Goal: Information Seeking & Learning: Learn about a topic

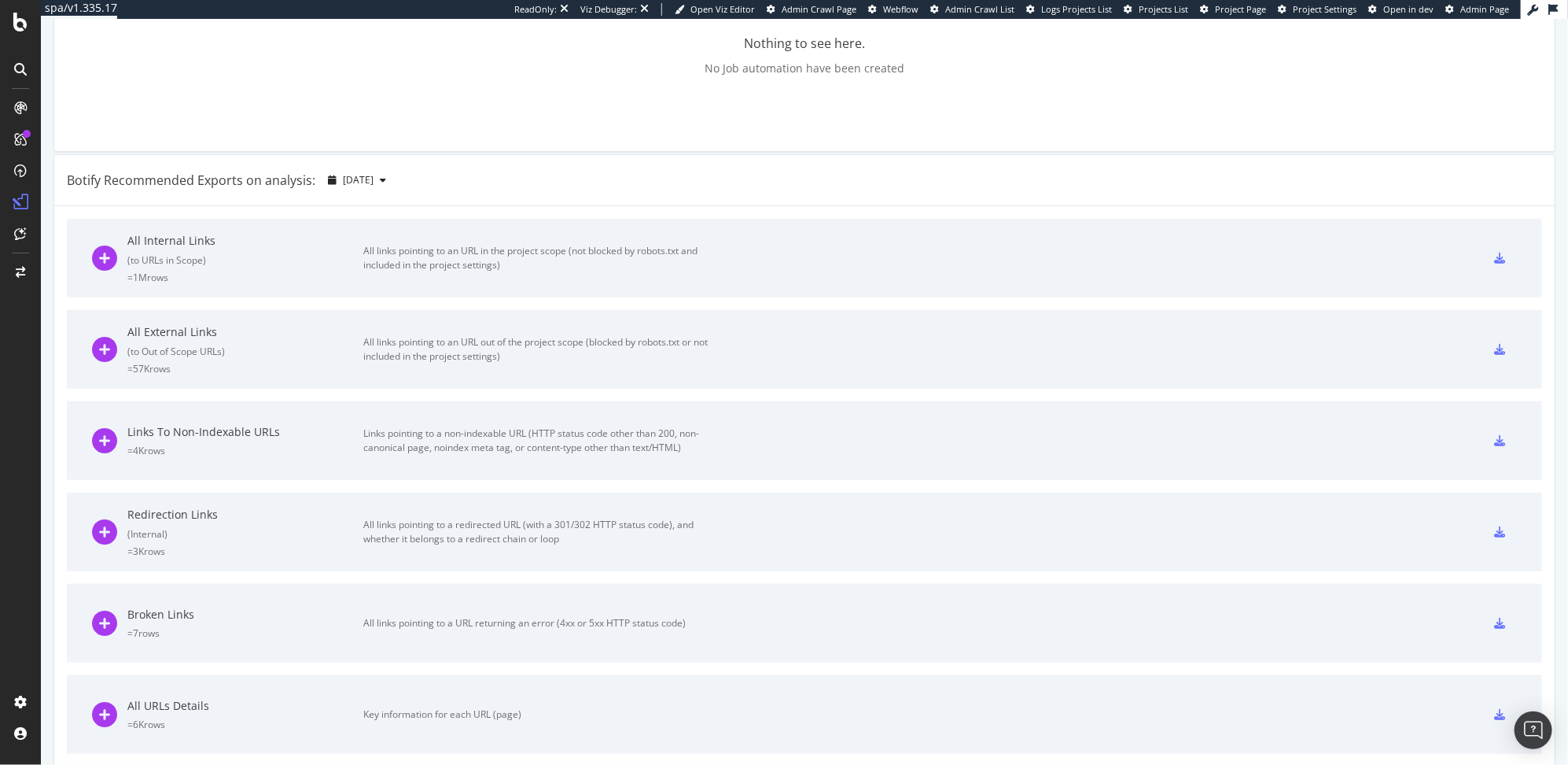
scroll to position [1071, 0]
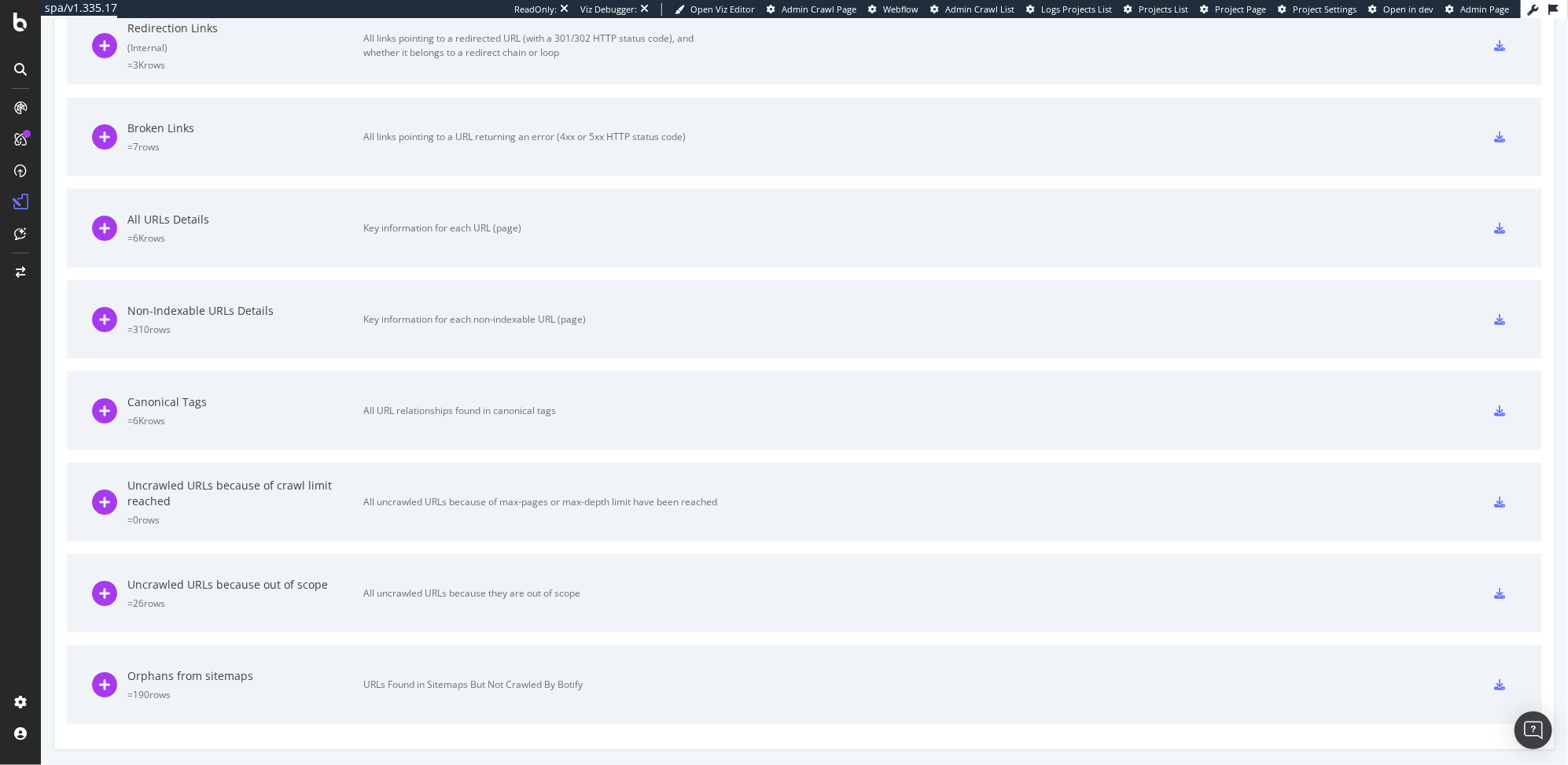
click at [356, 670] on div "Orphans from sitemaps" at bounding box center [245, 676] width 236 height 16
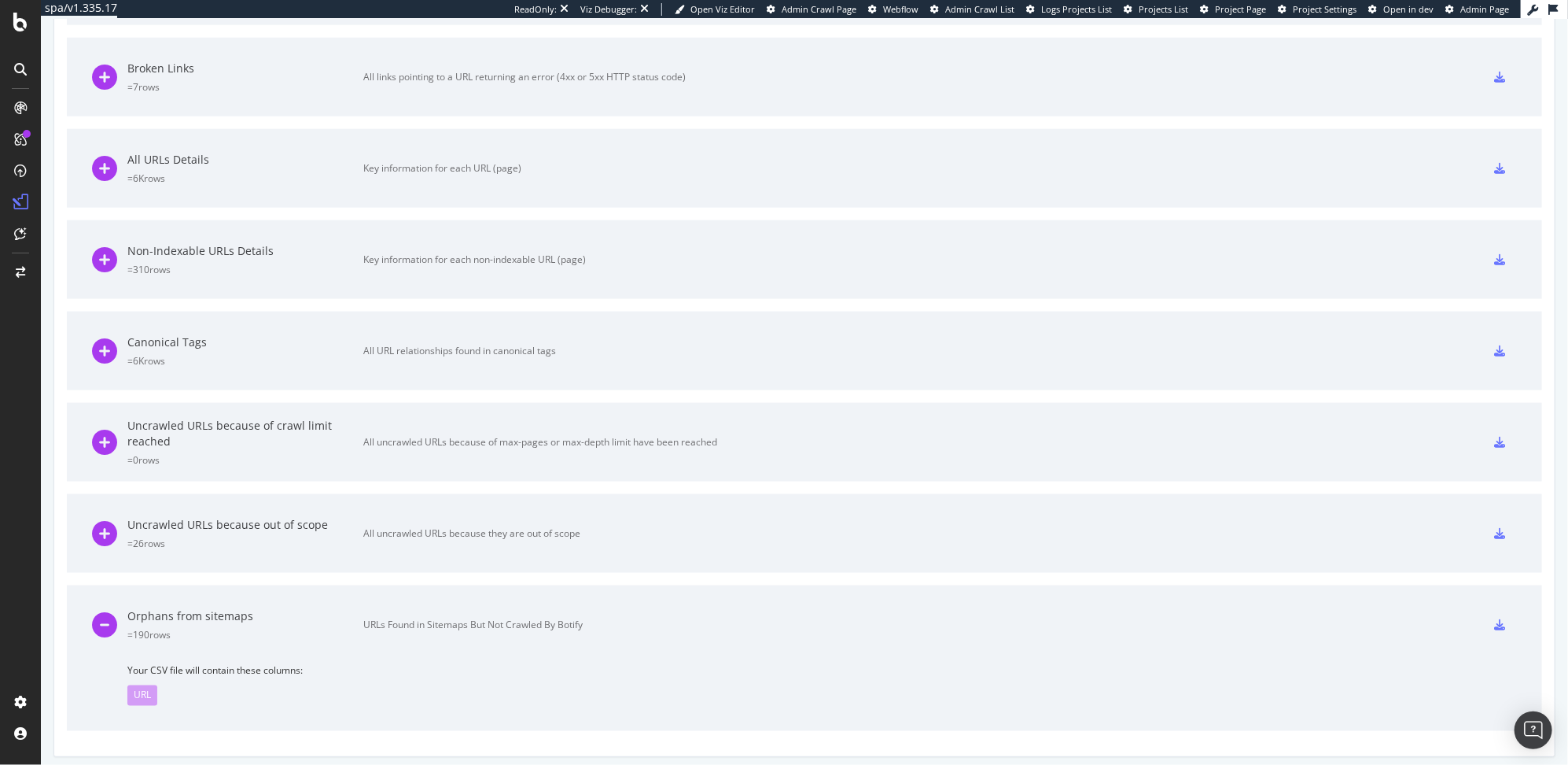
scroll to position [1137, 0]
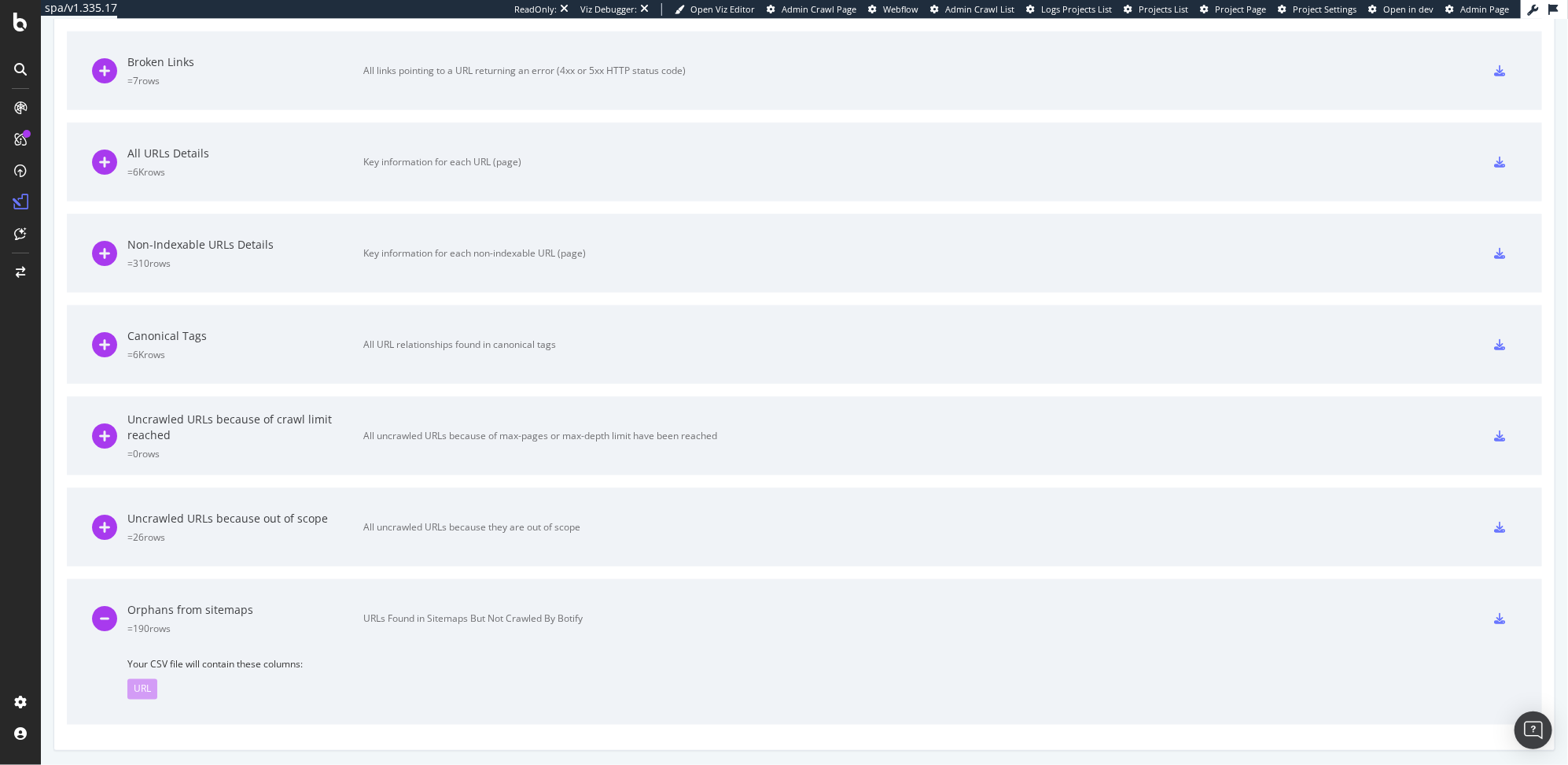
click at [1494, 618] on icon at bounding box center [1499, 618] width 11 height 11
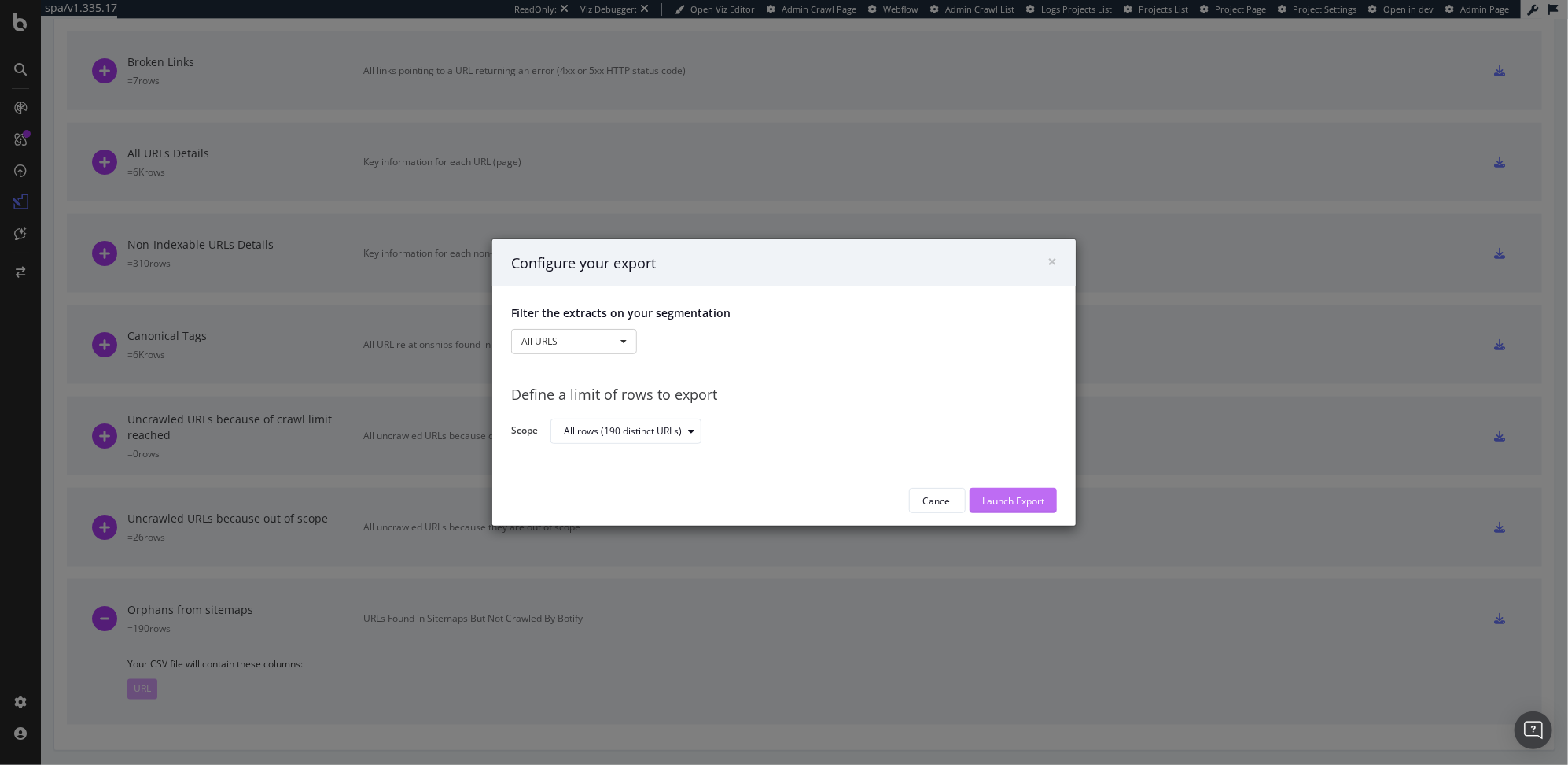
click at [1017, 504] on div "Launch Export" at bounding box center [1013, 500] width 62 height 13
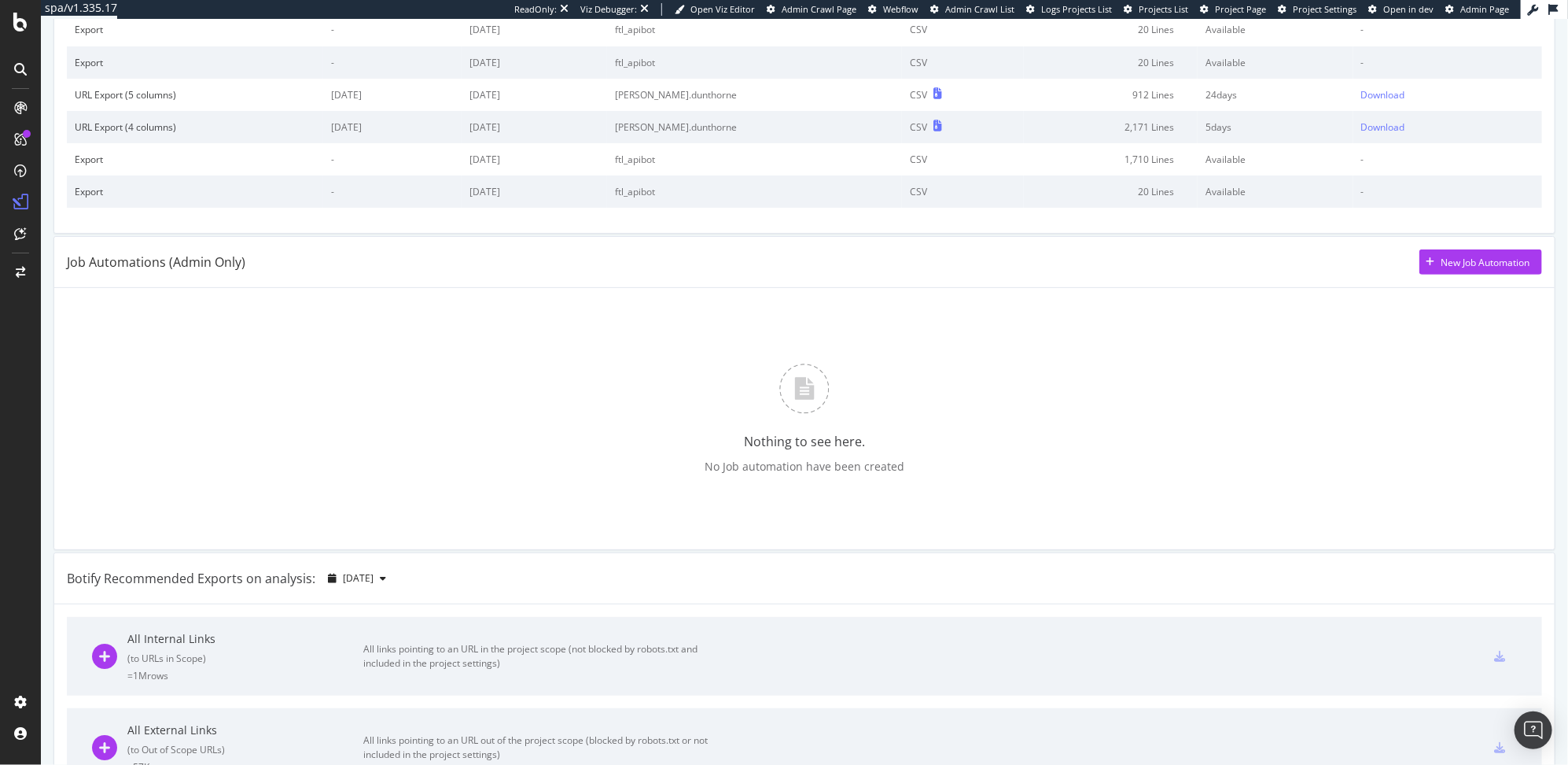
scroll to position [0, 0]
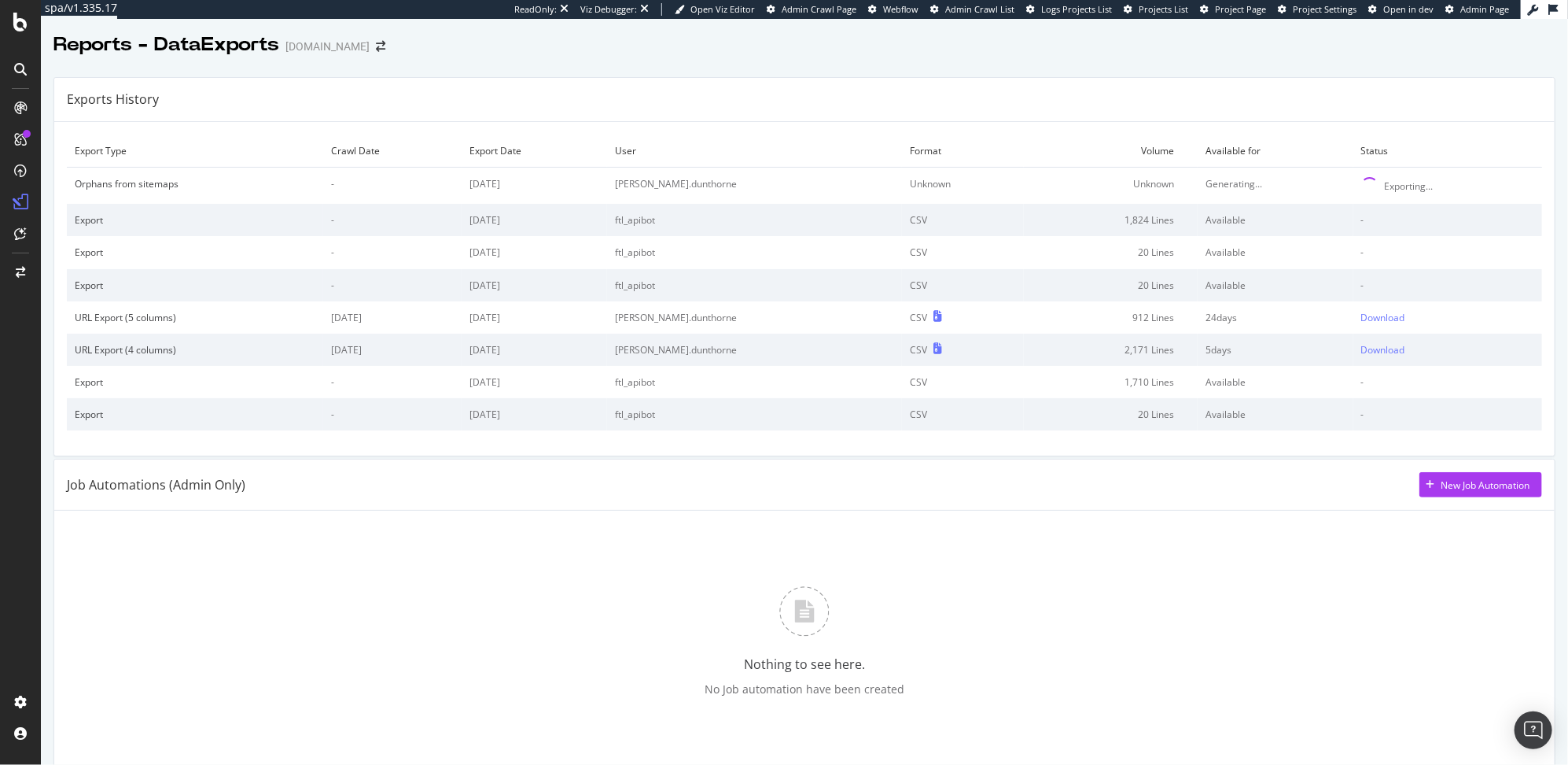
click at [1013, 492] on div "Job Automations (Admin Only) New Job Automation" at bounding box center [804, 484] width 1475 height 25
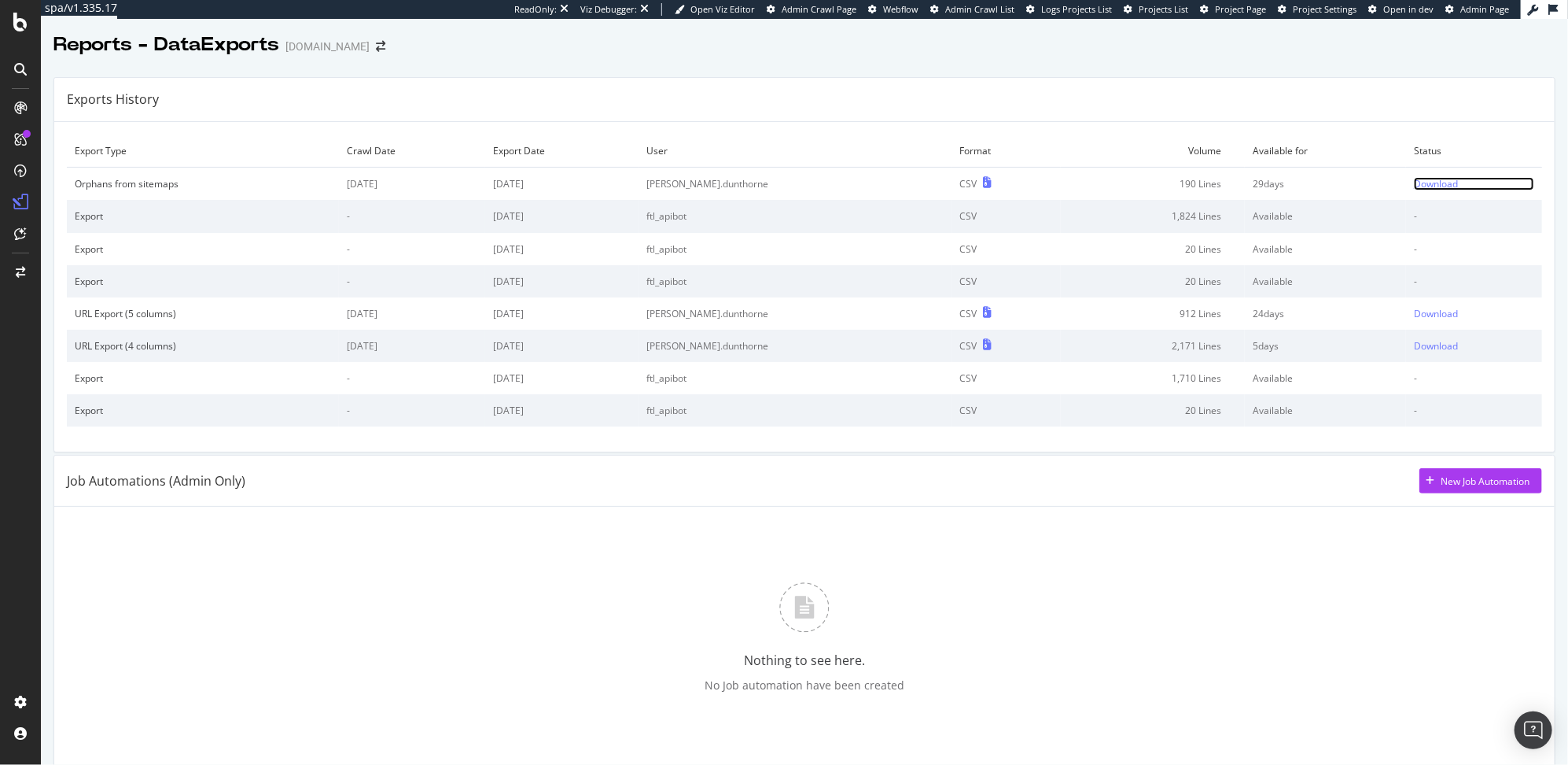
click at [1447, 183] on link "Download" at bounding box center [1474, 183] width 120 height 13
click at [1436, 187] on link "Download" at bounding box center [1474, 183] width 120 height 13
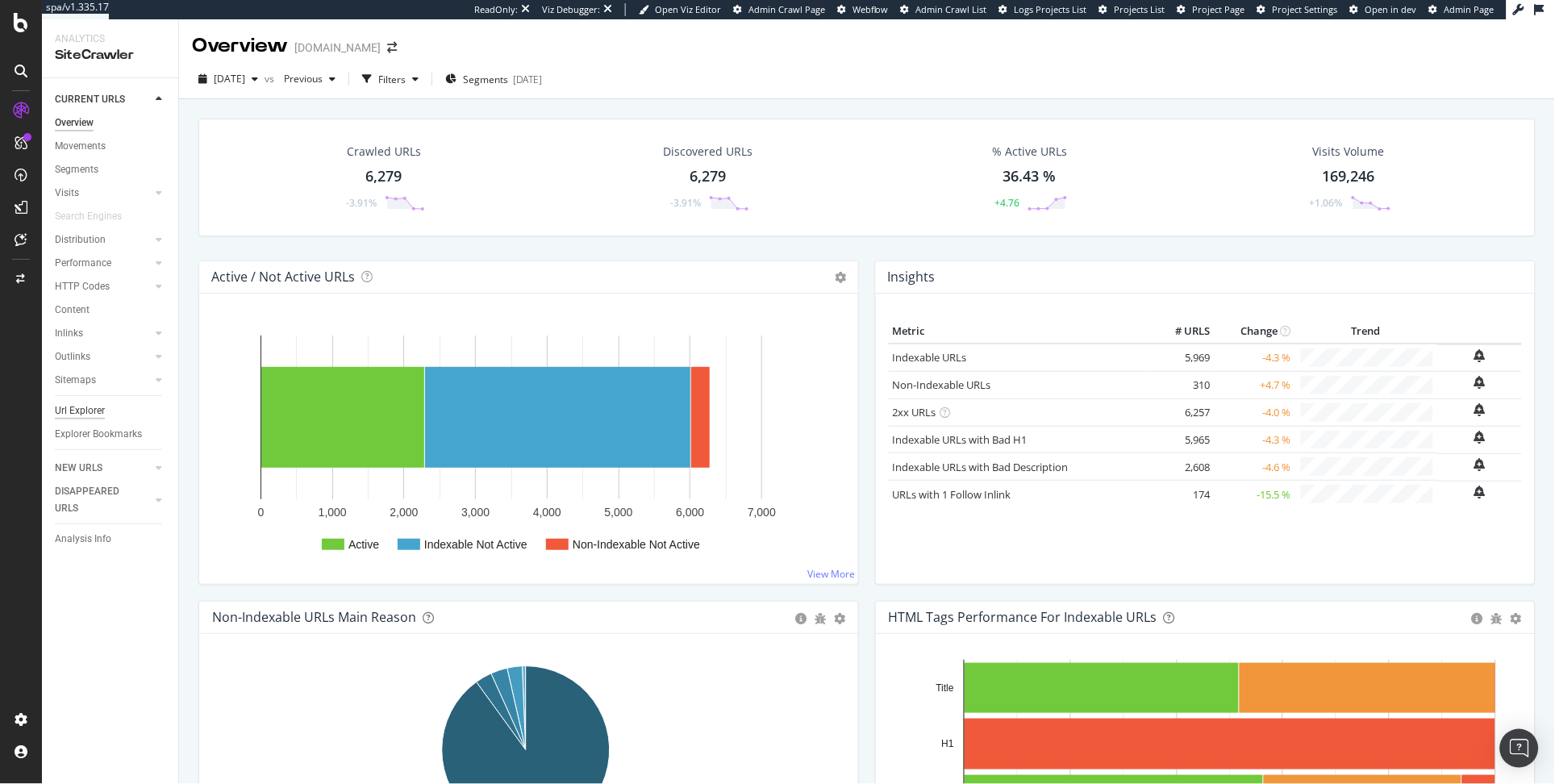
click at [95, 414] on div "Url Explorer" at bounding box center [79, 410] width 50 height 17
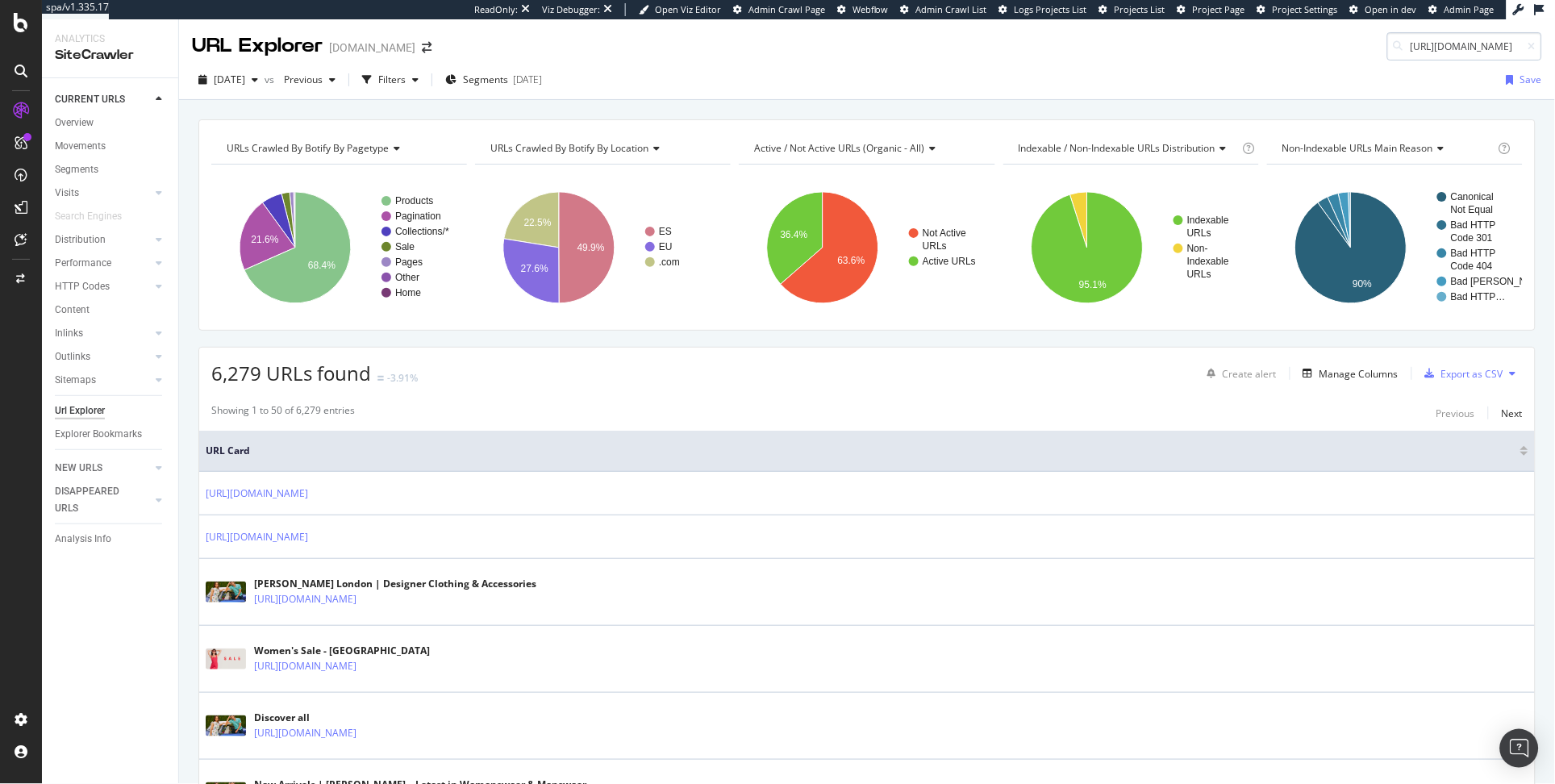
scroll to position [0, 99]
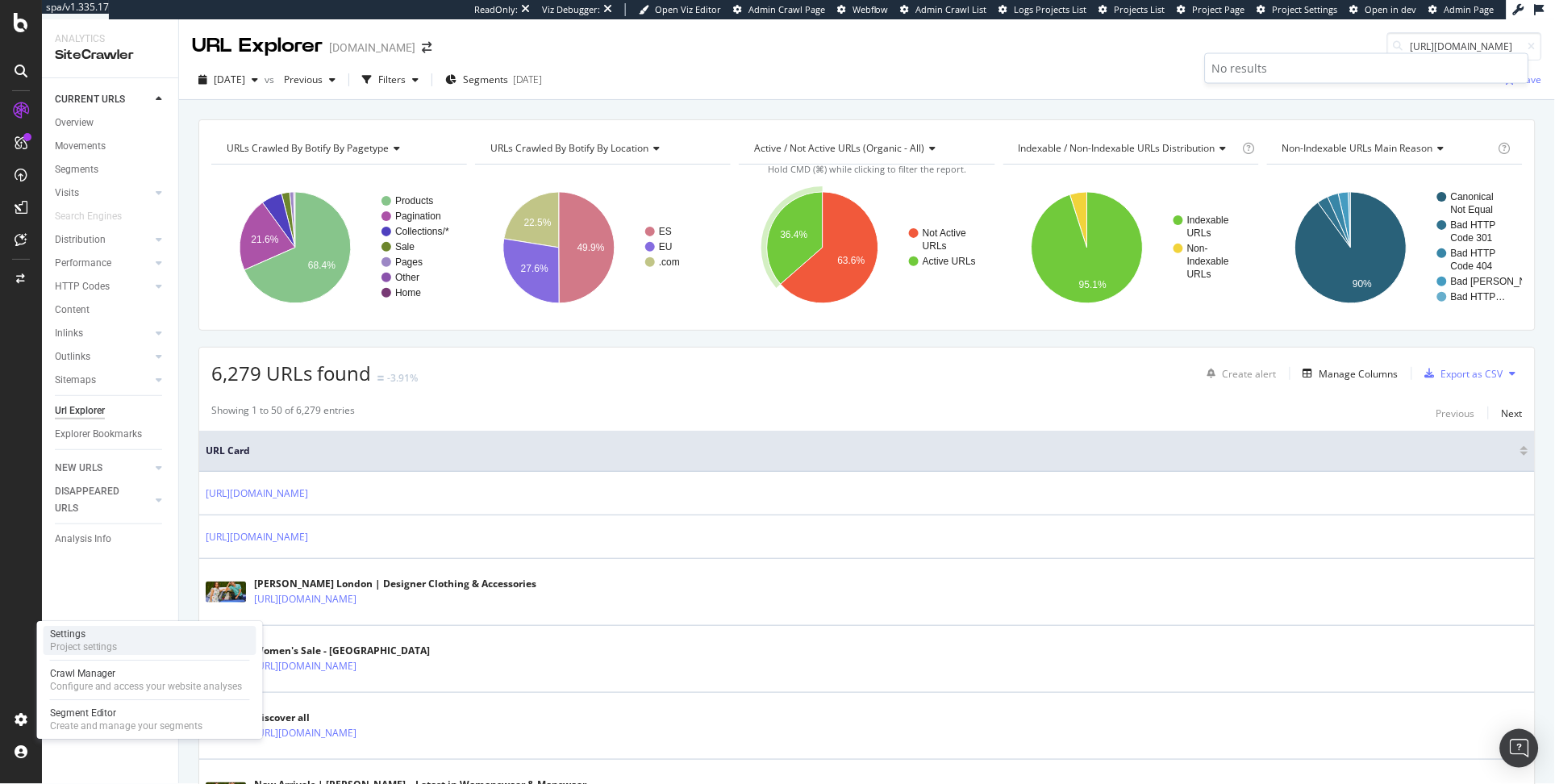
type input "https://www.tedbaker.com/collections/endover"
click at [96, 649] on div "Project settings" at bounding box center [84, 646] width 68 height 13
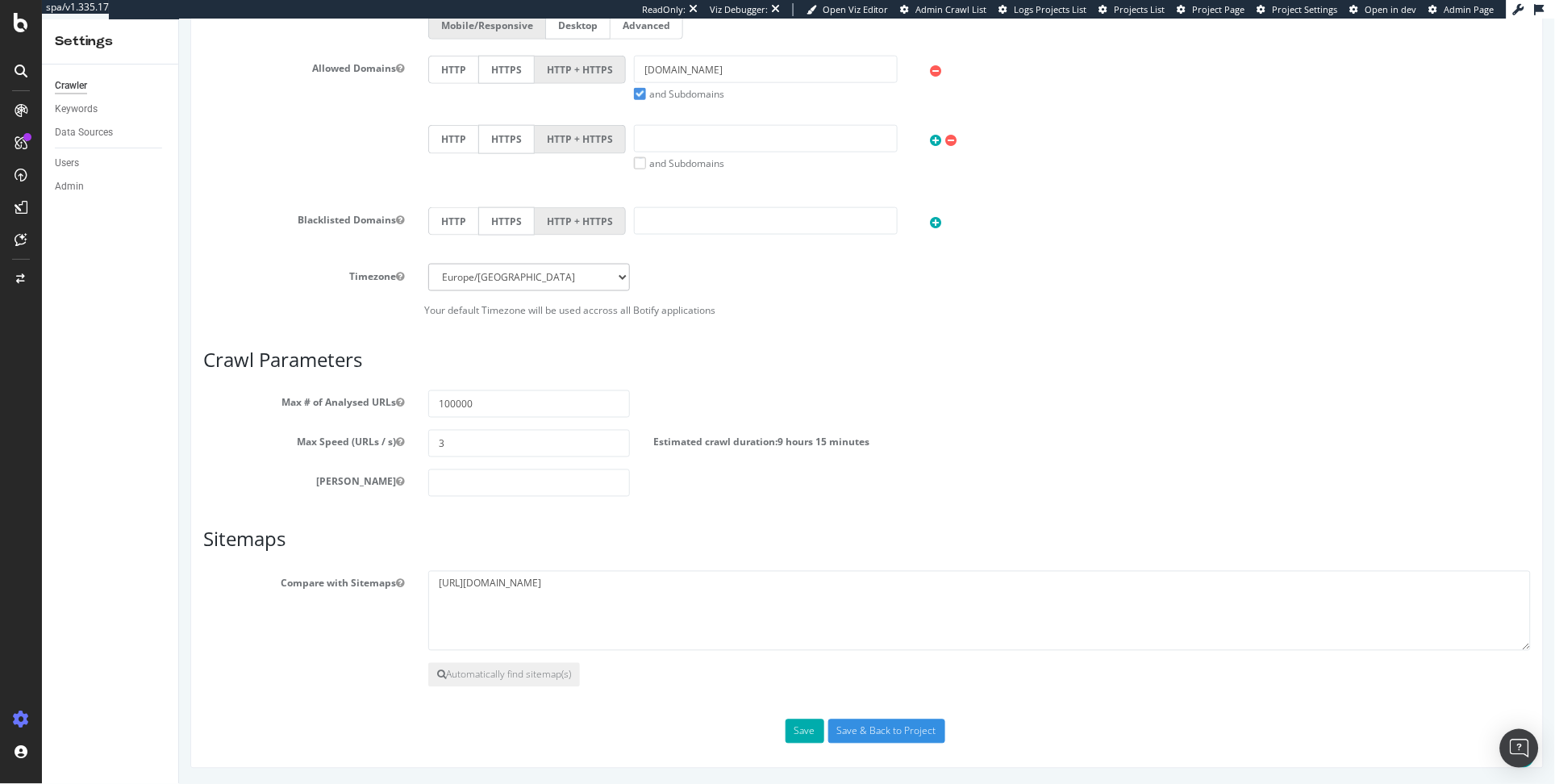
scroll to position [524, 0]
drag, startPoint x: 647, startPoint y: 584, endPoint x: 100, endPoint y: 559, distance: 547.6
click at [178, 559] on html "tedbaker.com × × Main Advanced Settings Domain Validation HTML Extract Scheduli…" at bounding box center [866, 139] width 1376 height 1288
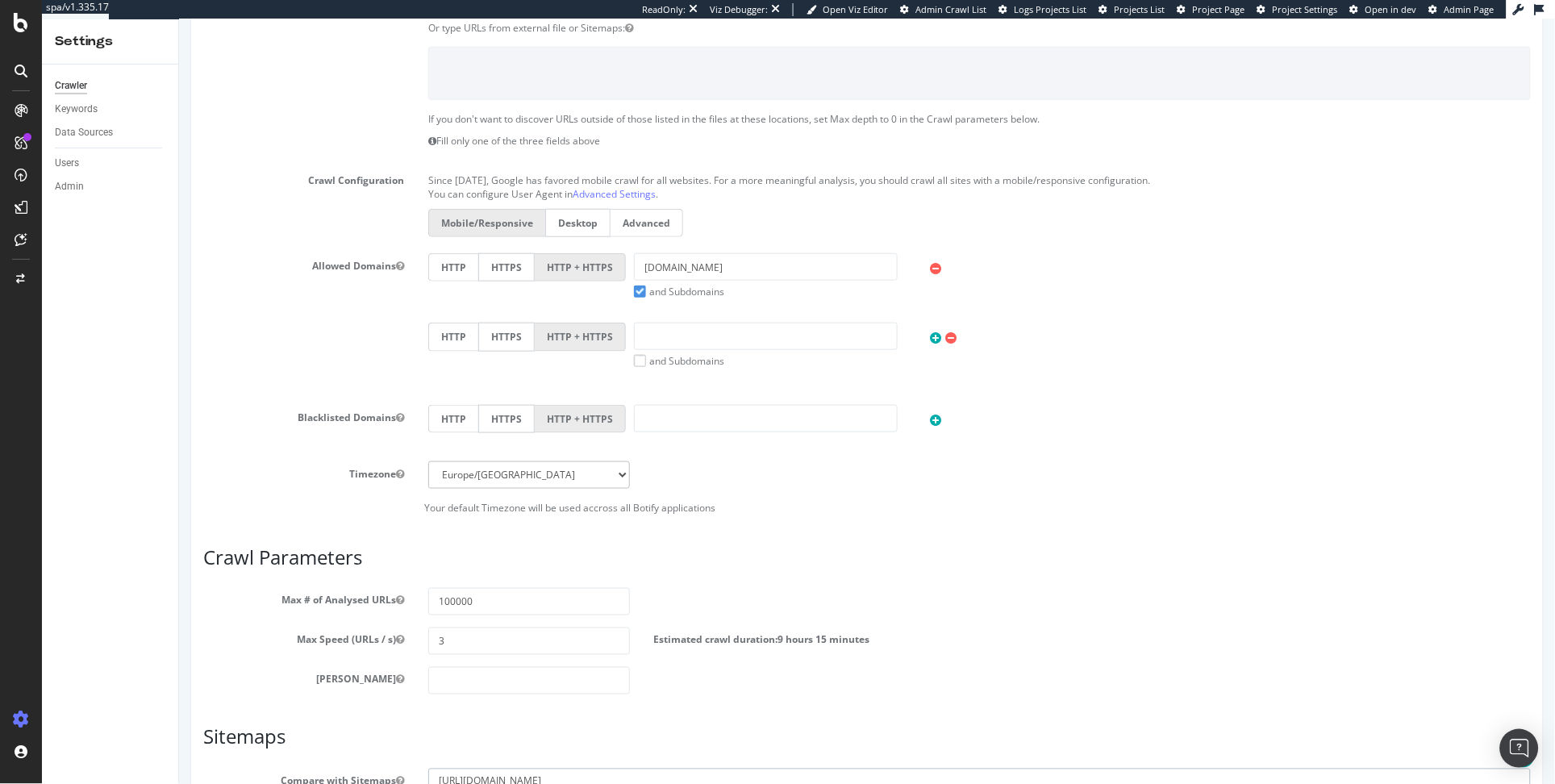
scroll to position [0, 0]
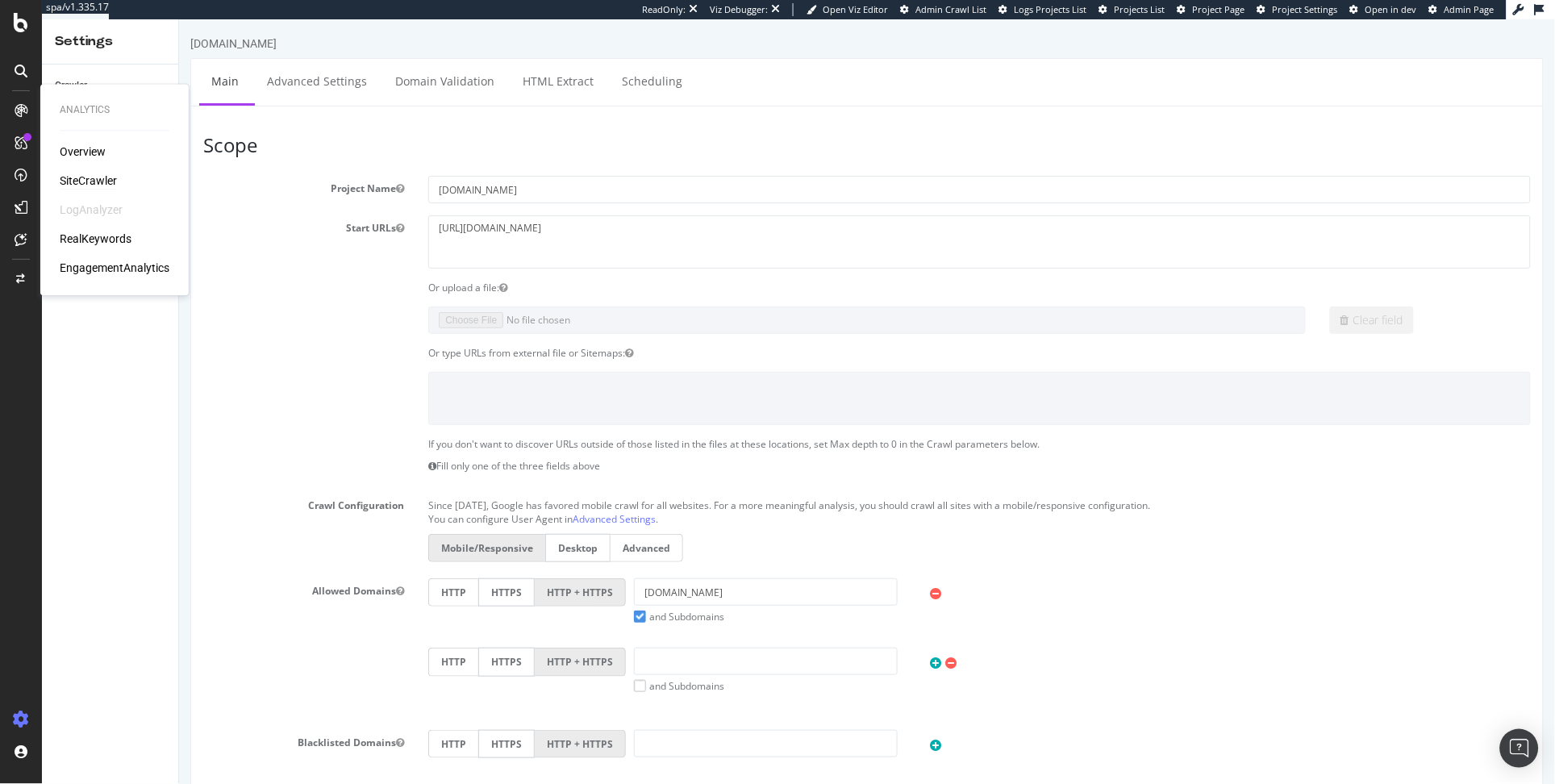
click at [62, 179] on div "SiteCrawler" at bounding box center [88, 181] width 57 height 16
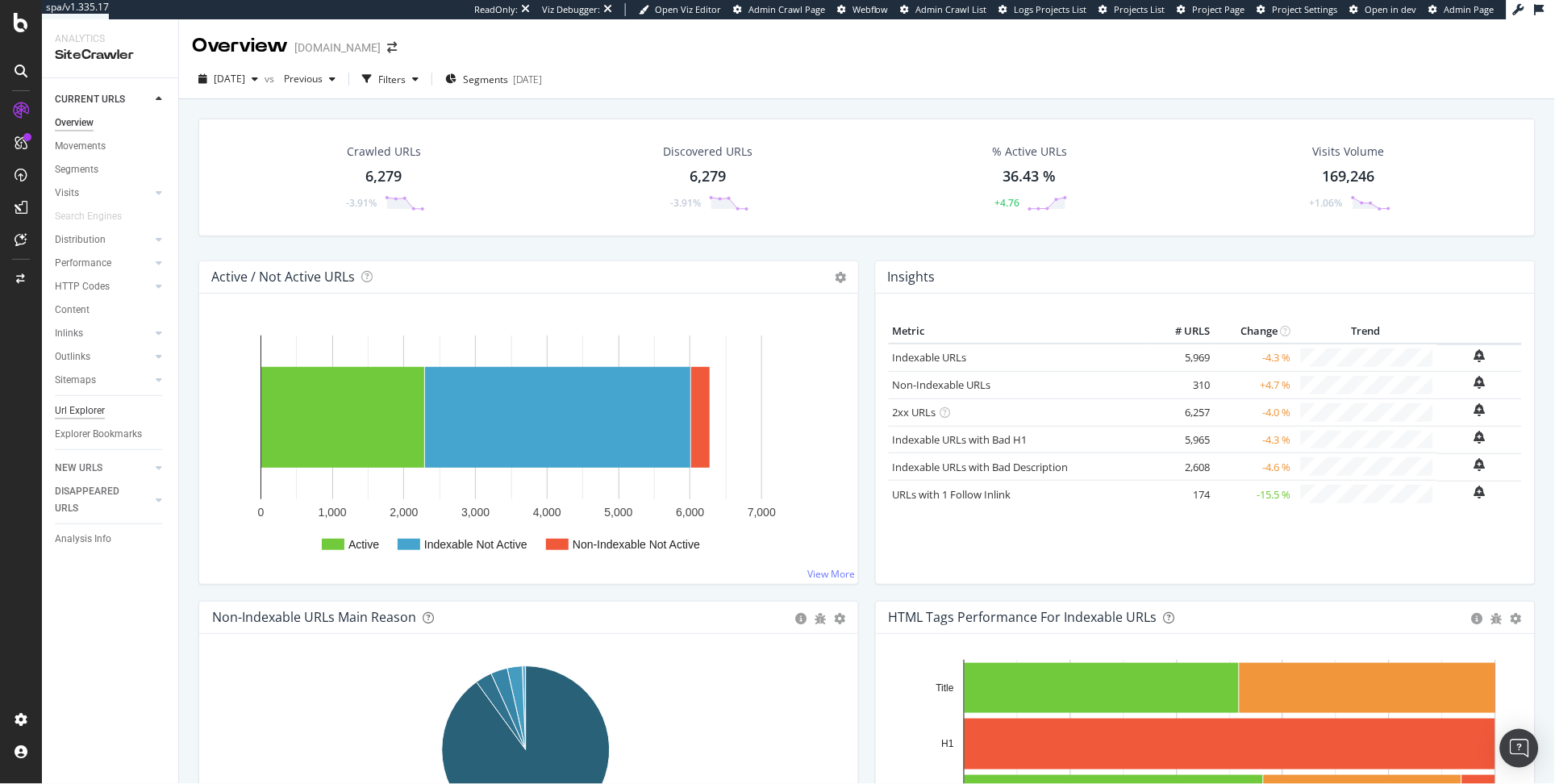
click at [74, 412] on div "Url Explorer" at bounding box center [79, 410] width 50 height 17
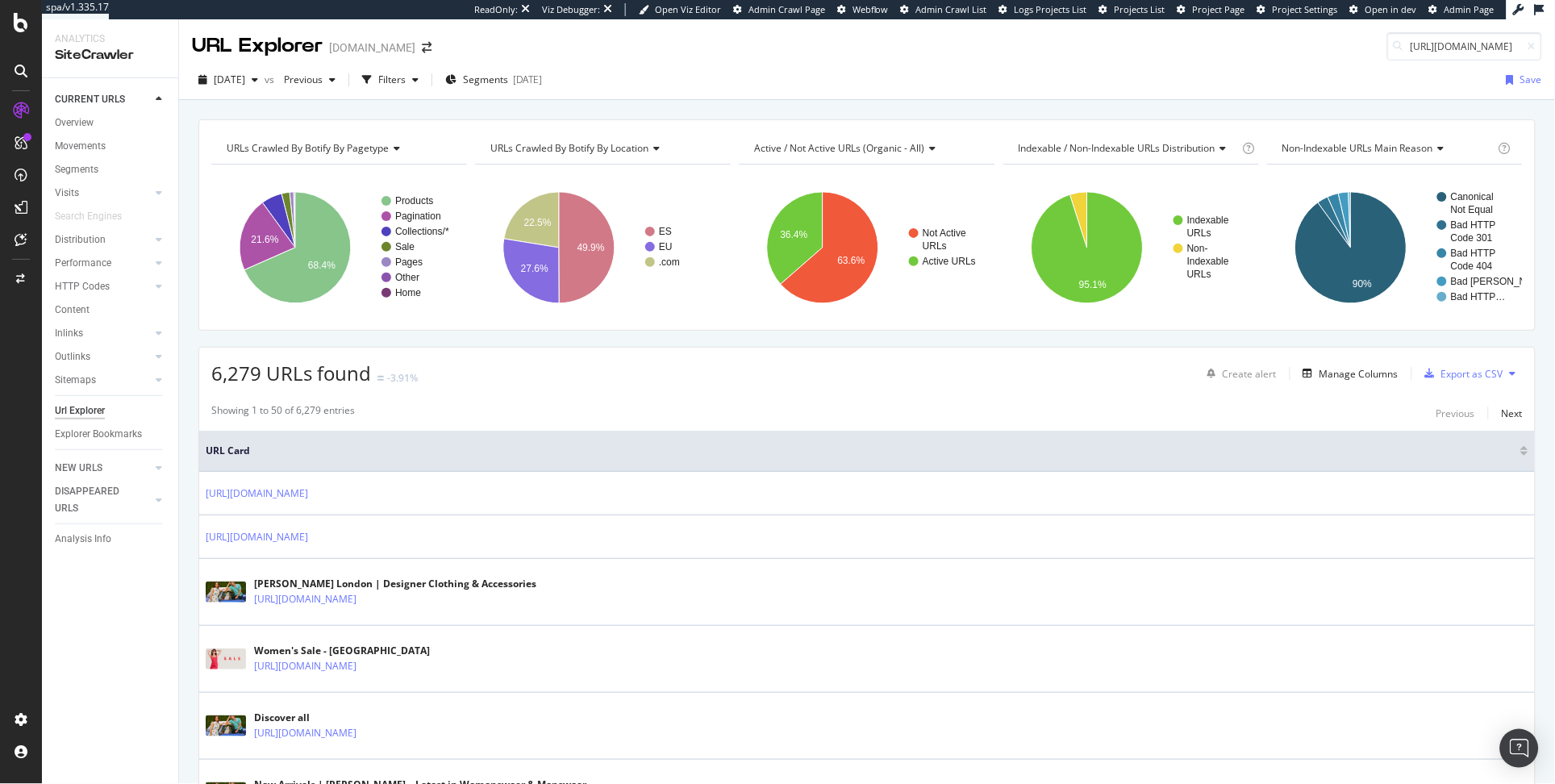
scroll to position [0, 92]
type input "https://www.tedbaker.com/collections/comus"
click at [406, 83] on div "Filters" at bounding box center [392, 79] width 27 height 14
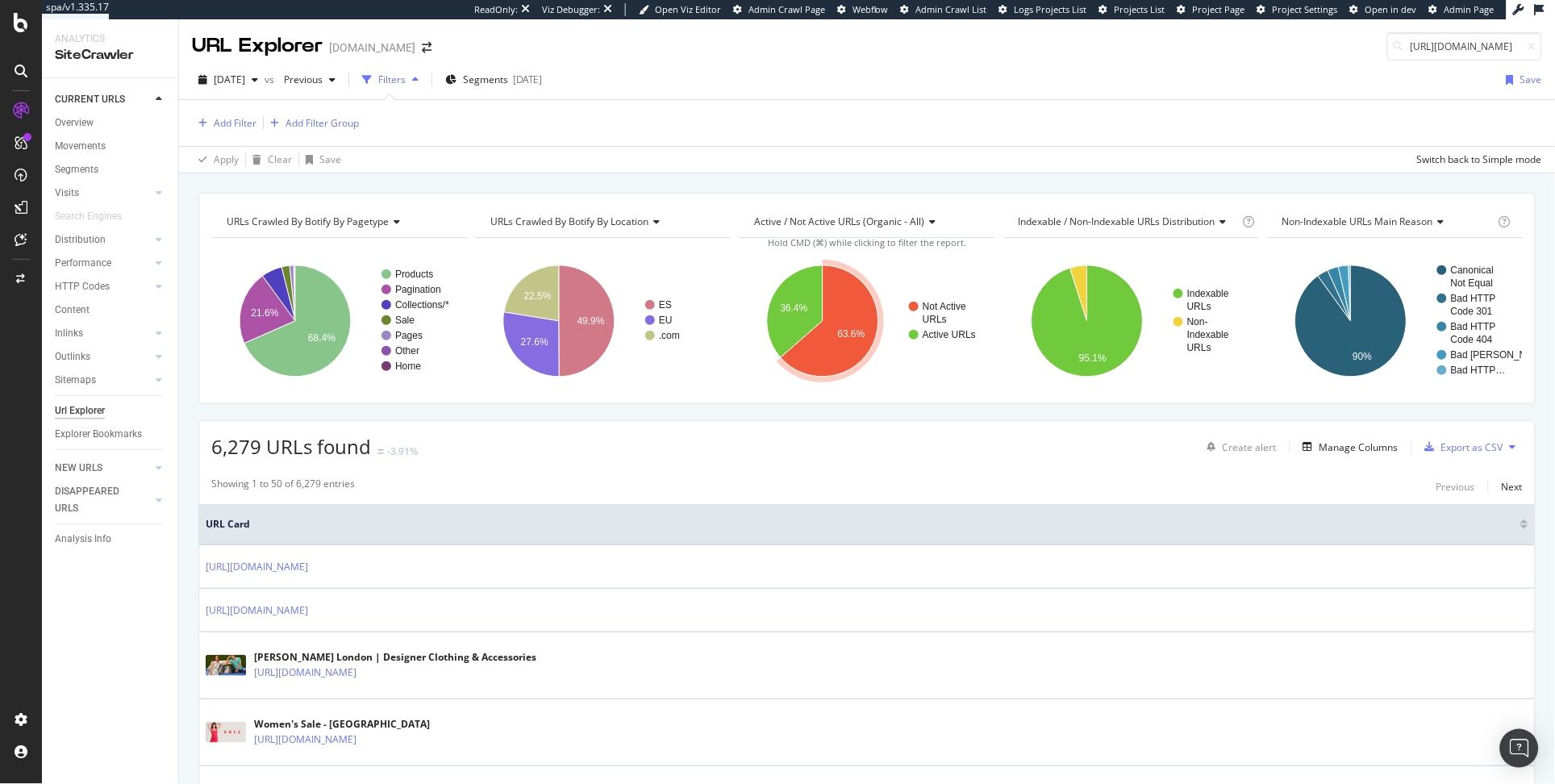
scroll to position [0, 0]
click at [231, 122] on div "Add Filter" at bounding box center [234, 122] width 43 height 14
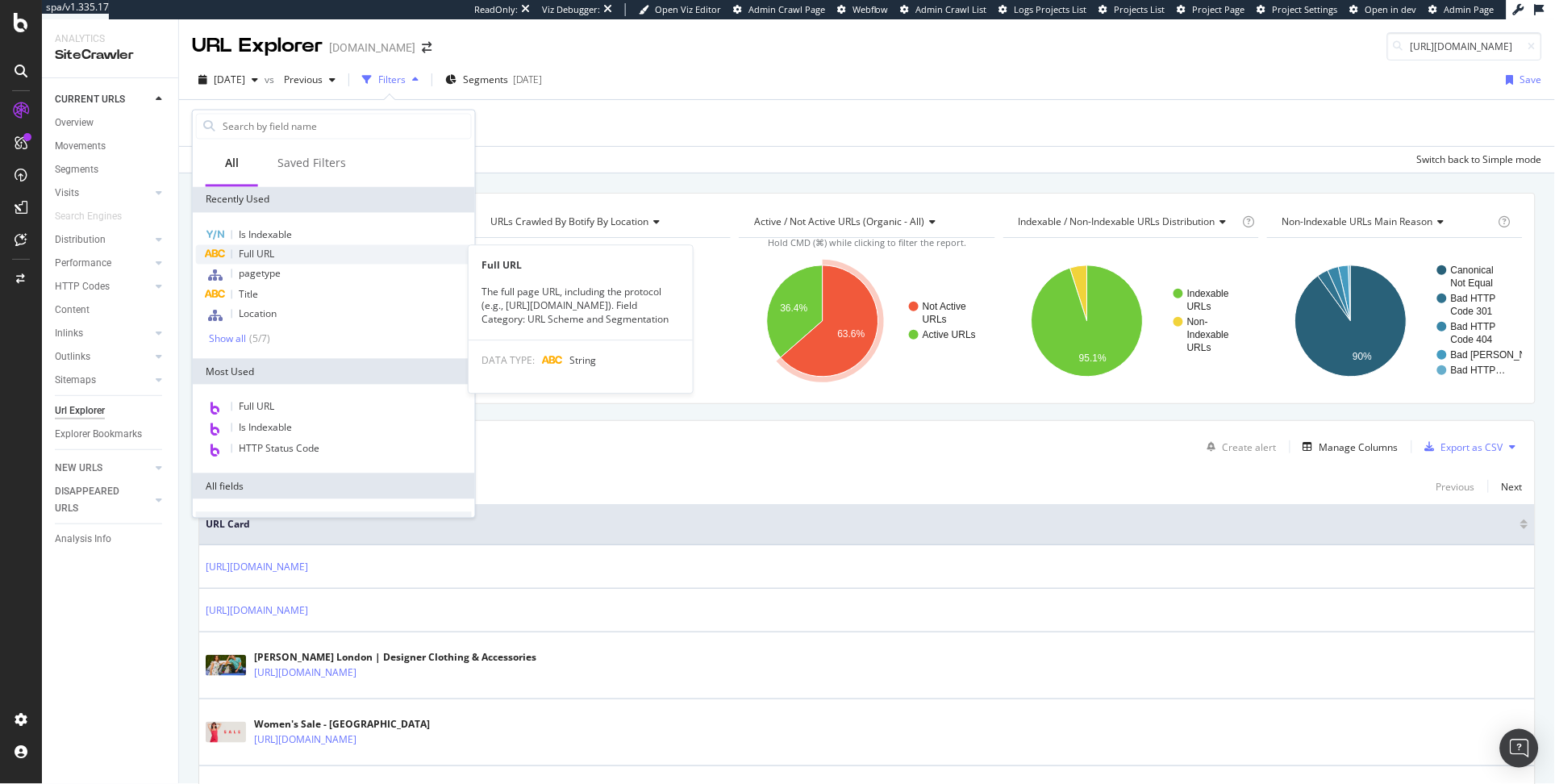
click at [272, 259] on span "Full URL" at bounding box center [256, 254] width 35 height 14
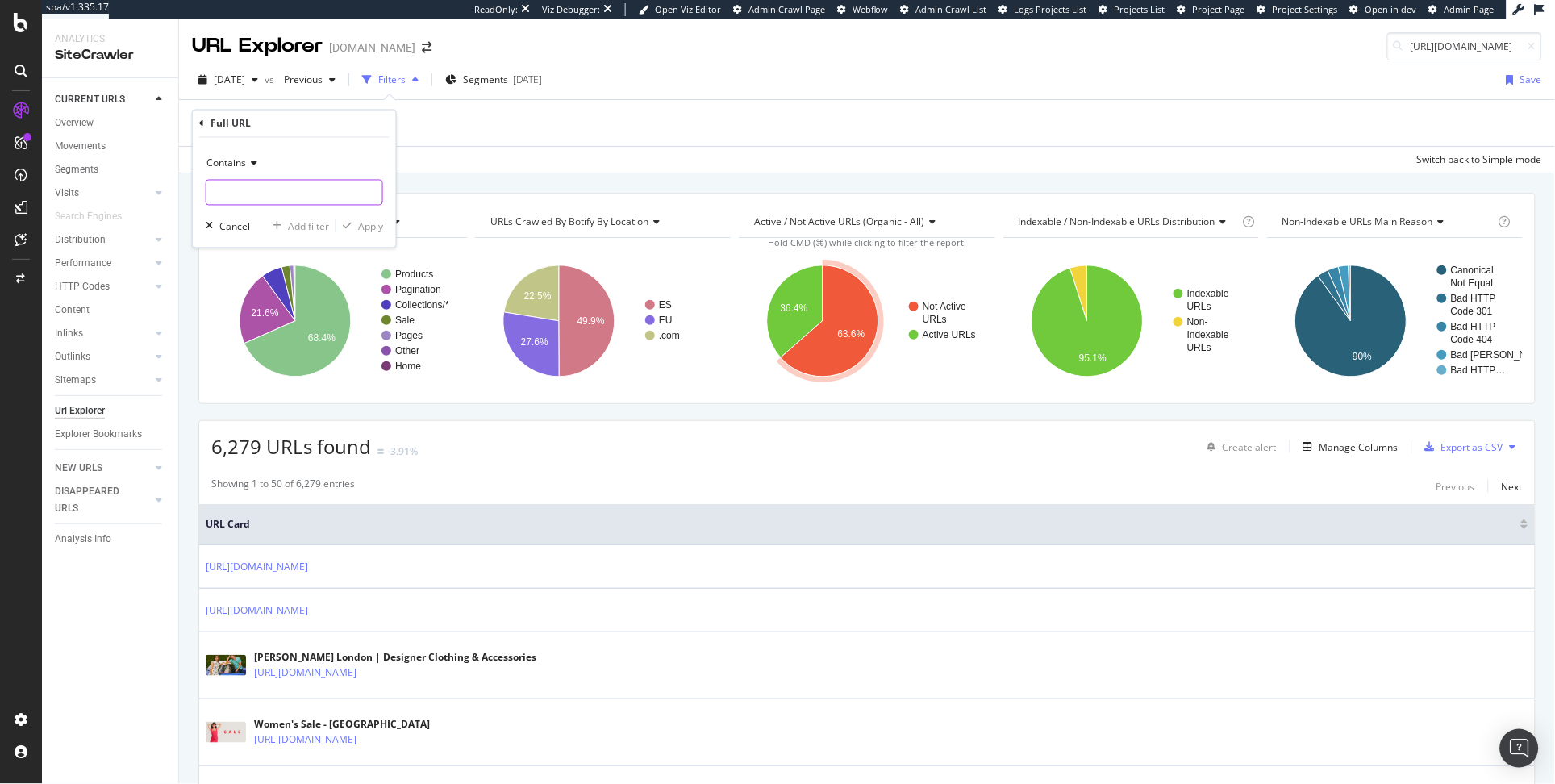
click at [293, 190] on input "text" at bounding box center [294, 192] width 176 height 25
type input "/collections/"
click at [372, 224] on div "Apply" at bounding box center [370, 226] width 25 height 14
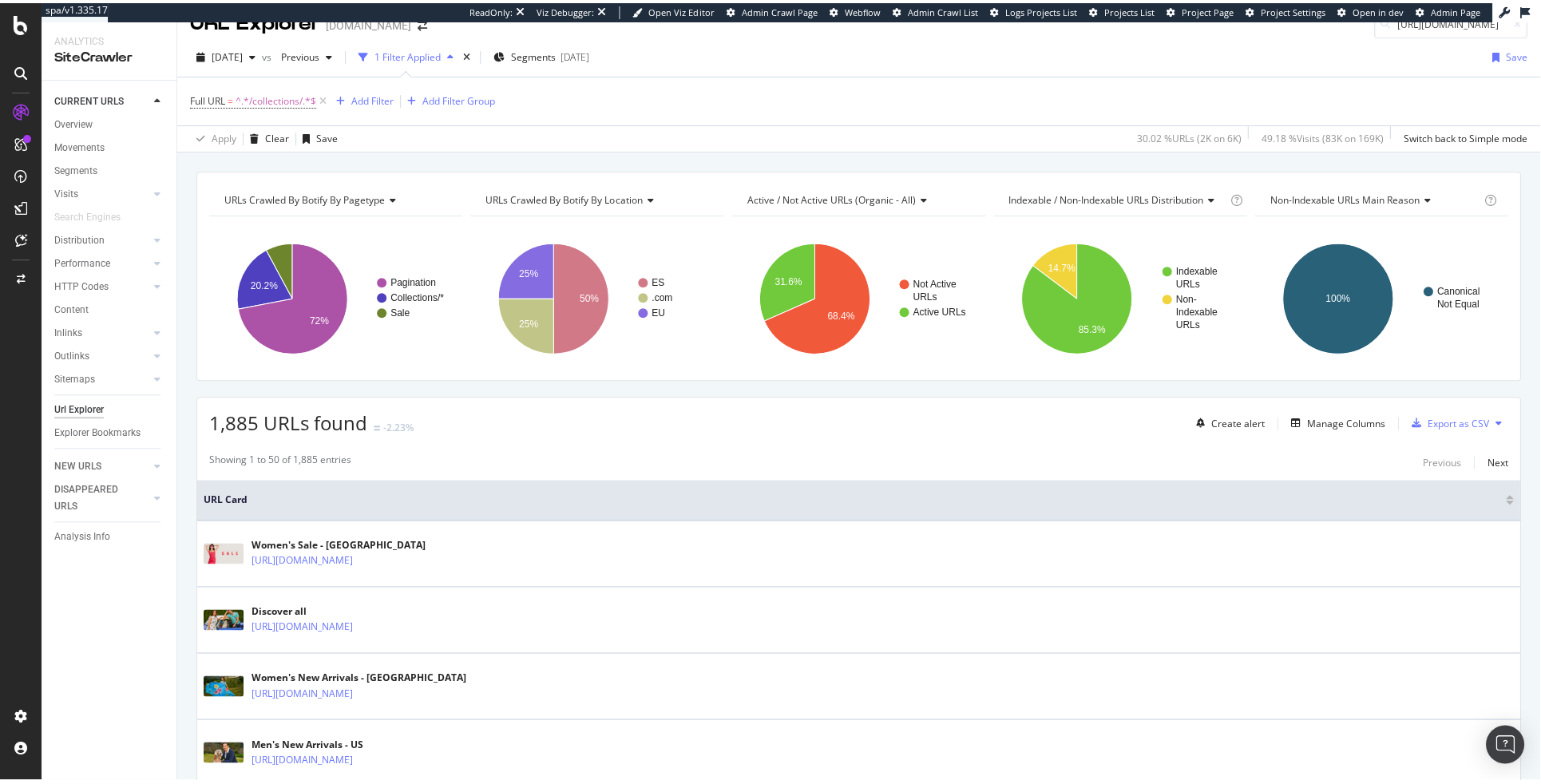
scroll to position [29, 0]
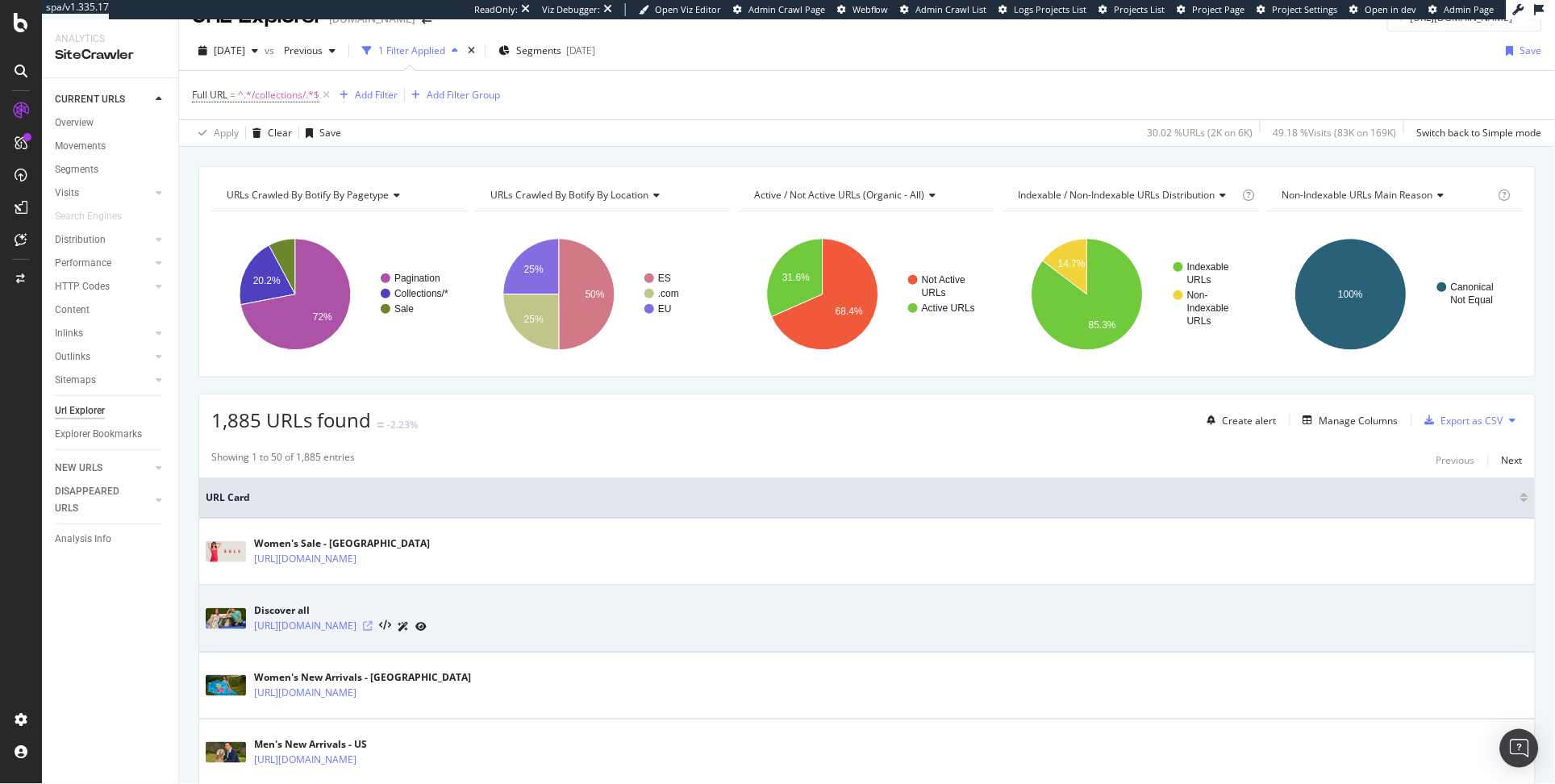
click at [372, 626] on icon at bounding box center [368, 625] width 10 height 10
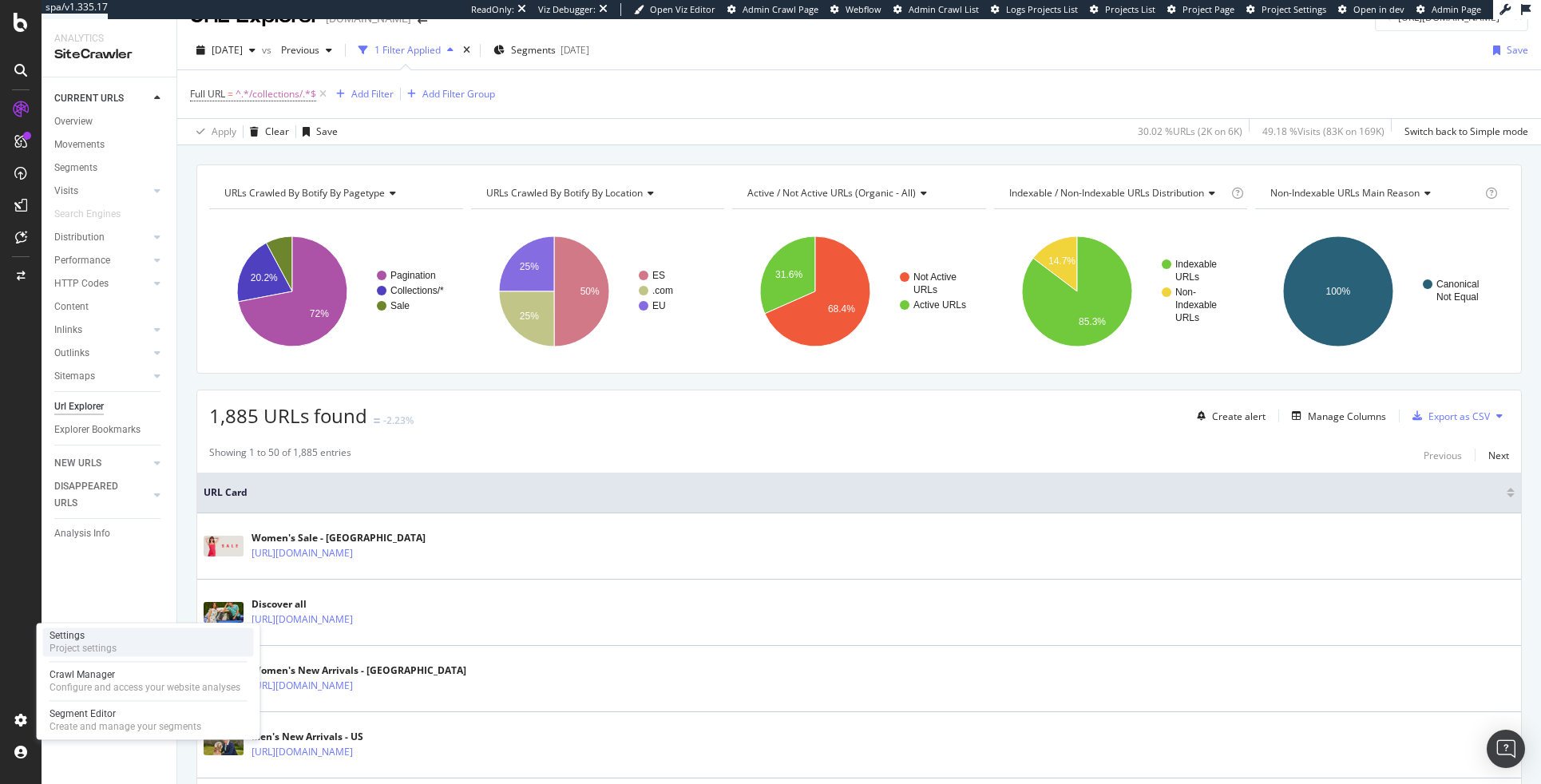
click at [100, 639] on div "Settings" at bounding box center [83, 635] width 67 height 13
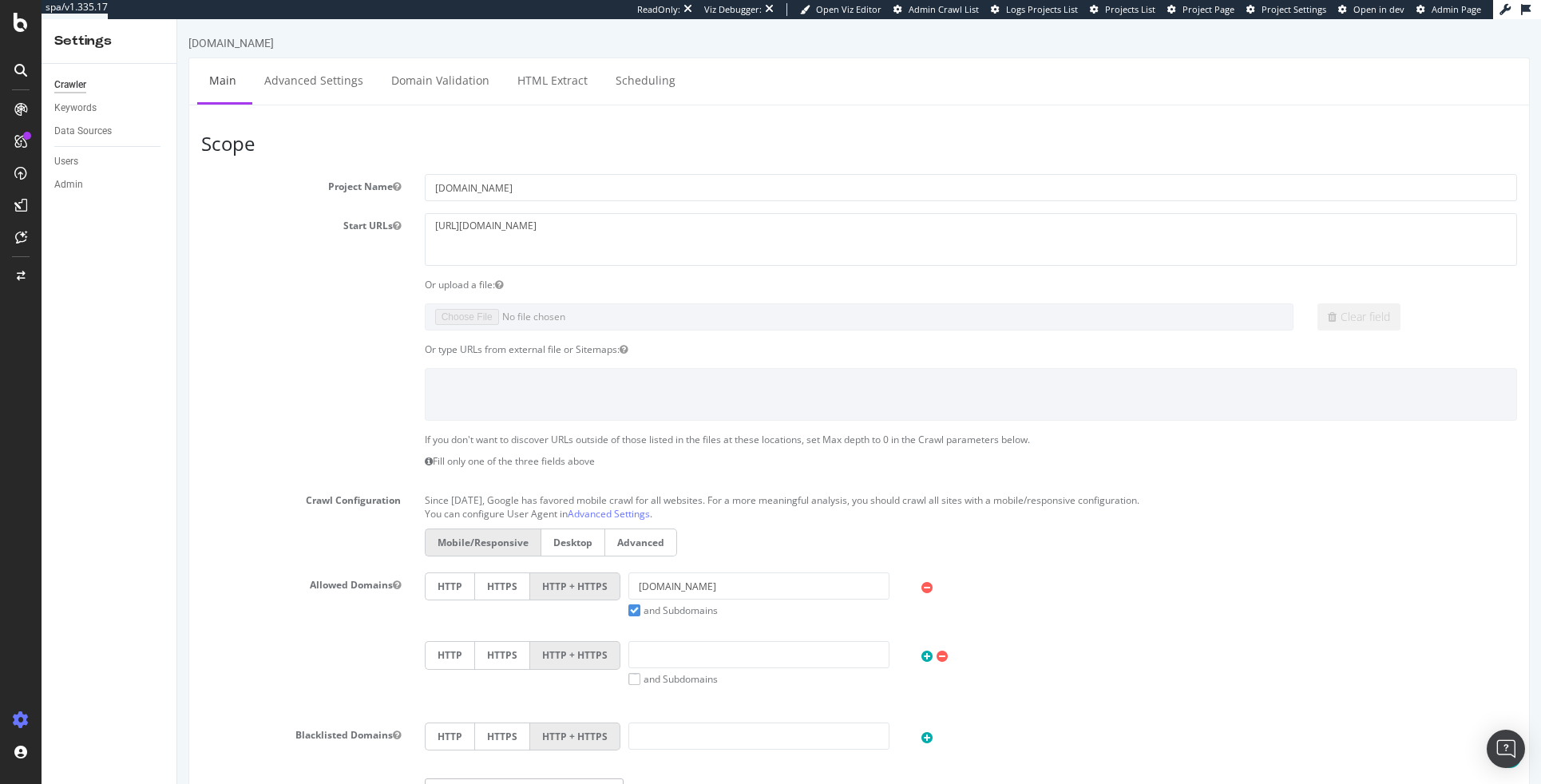
scroll to position [511, 0]
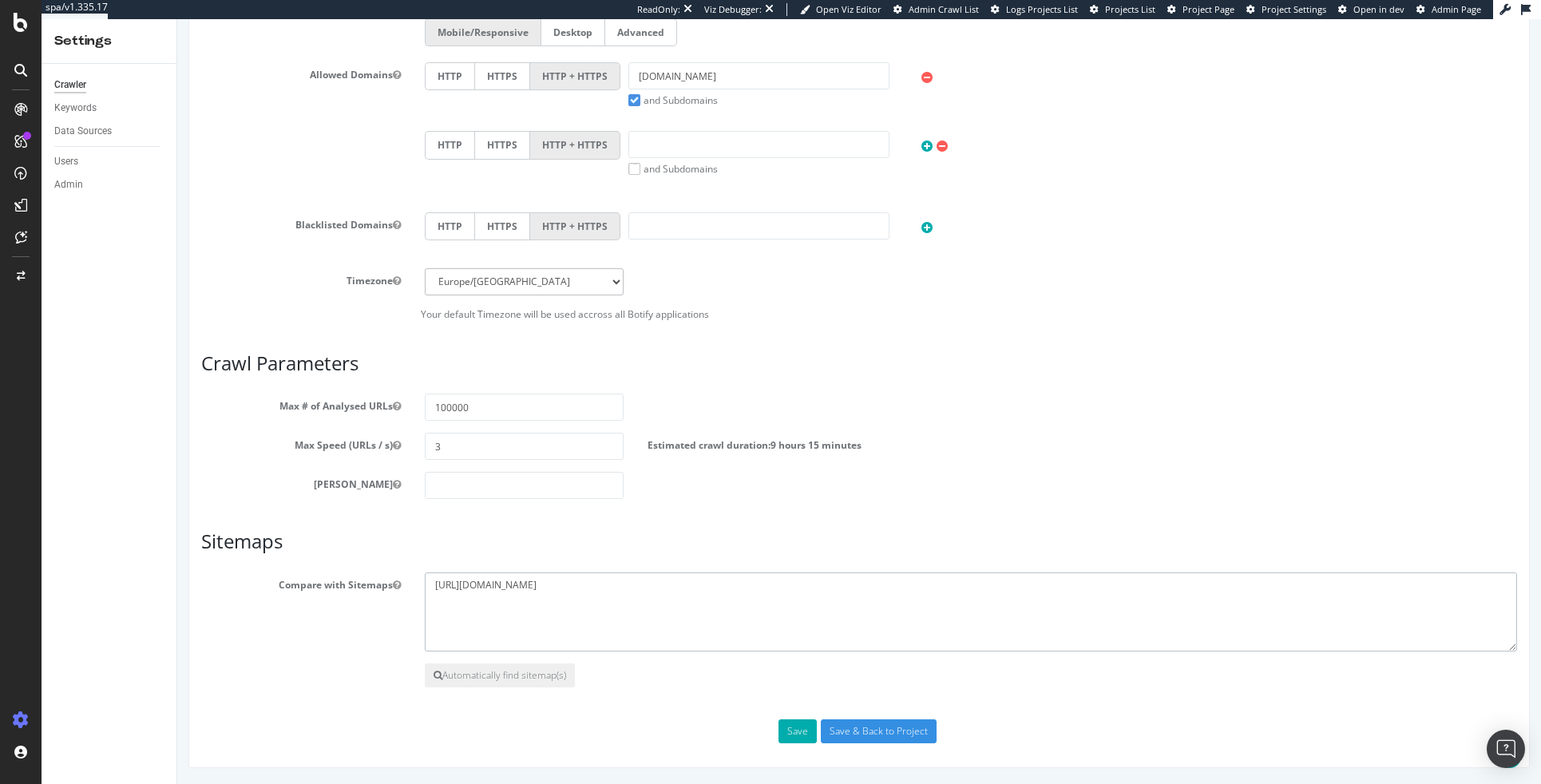
click at [617, 591] on textarea "https://www.tedbaker.com/sitemap.xml" at bounding box center [970, 612] width 1092 height 80
paste textarea "_products_1.xml?from=9764465082689&to=9987244163393 https://www.tedbaker.com/si…"
type textarea "https://www.tedbaker.com/sitemap_products_1.xml?from=9764465082689&to=998724416…"
click at [780, 727] on button "Save" at bounding box center [797, 731] width 39 height 24
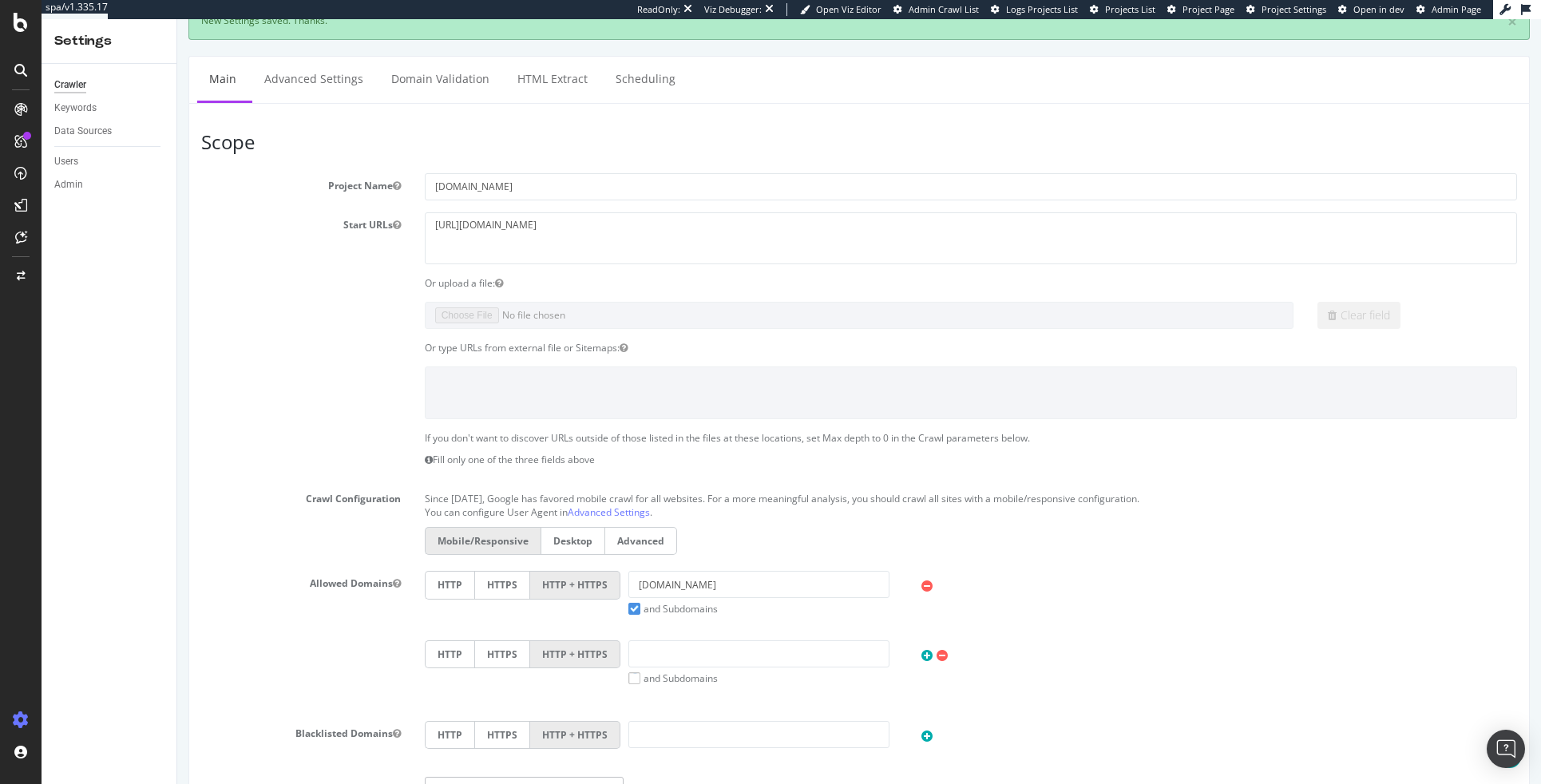
scroll to position [0, 0]
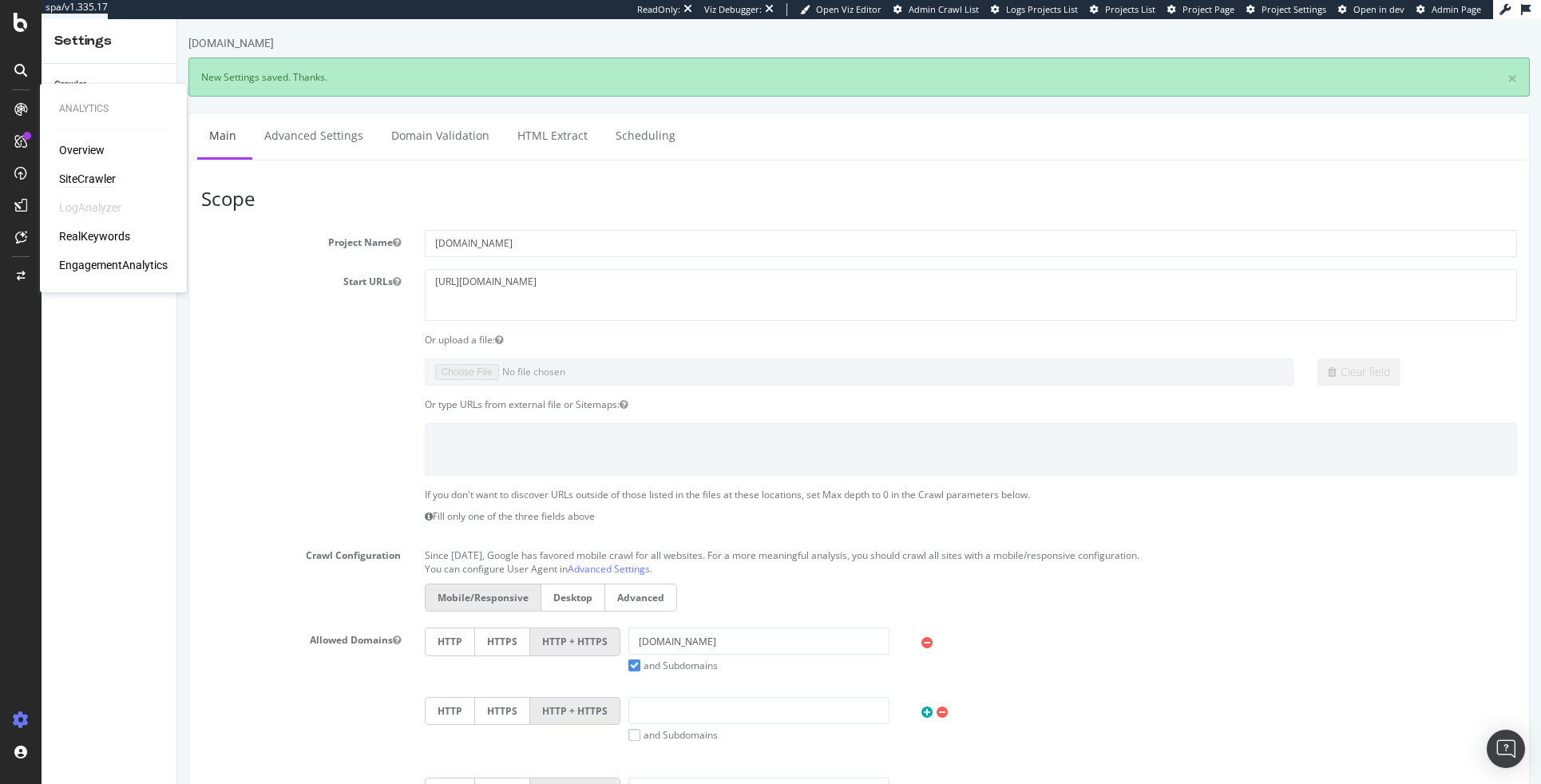
click at [68, 175] on div "SiteCrawler" at bounding box center [87, 180] width 57 height 16
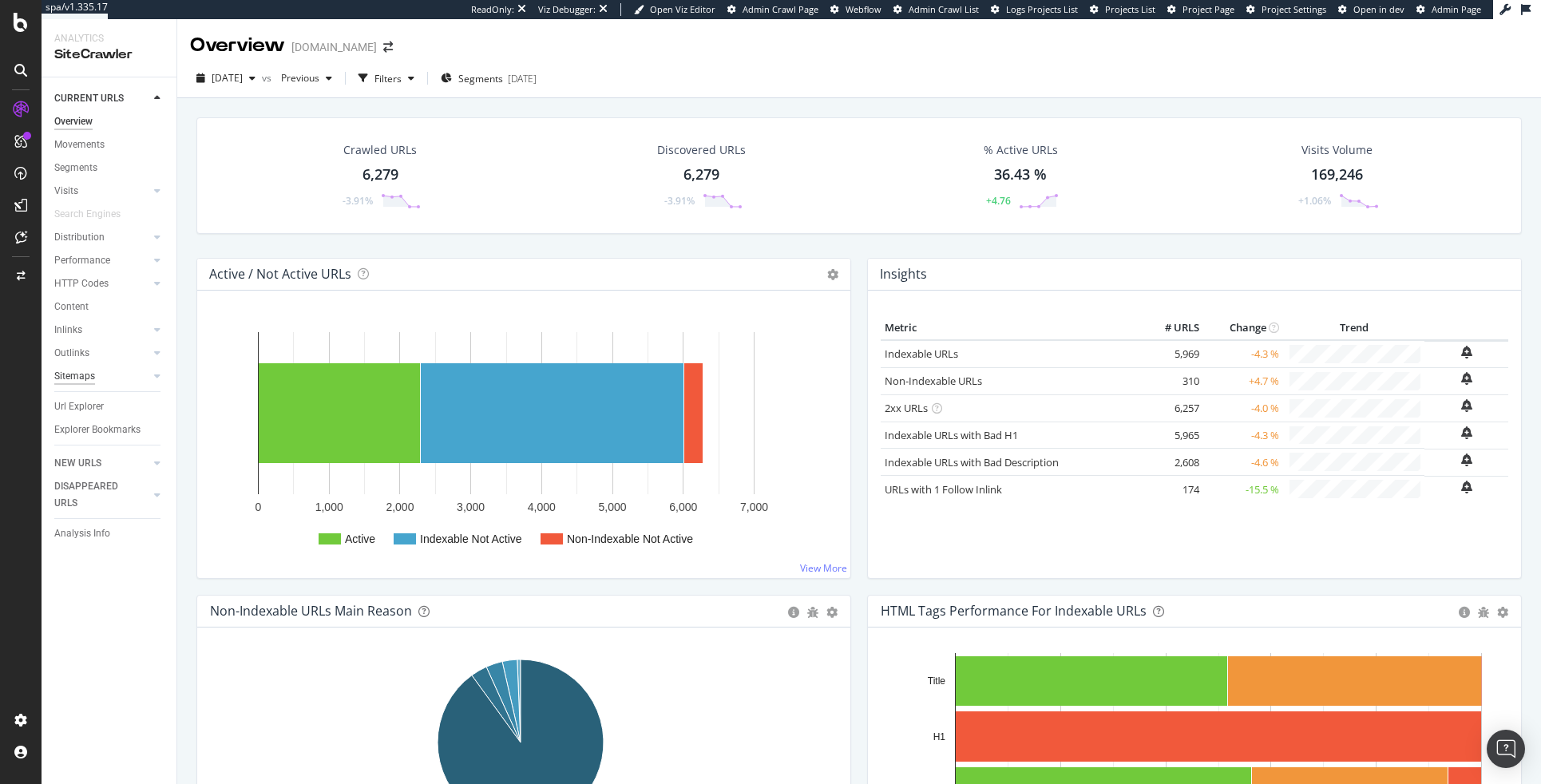
click at [87, 380] on div "Sitemaps" at bounding box center [74, 376] width 40 height 17
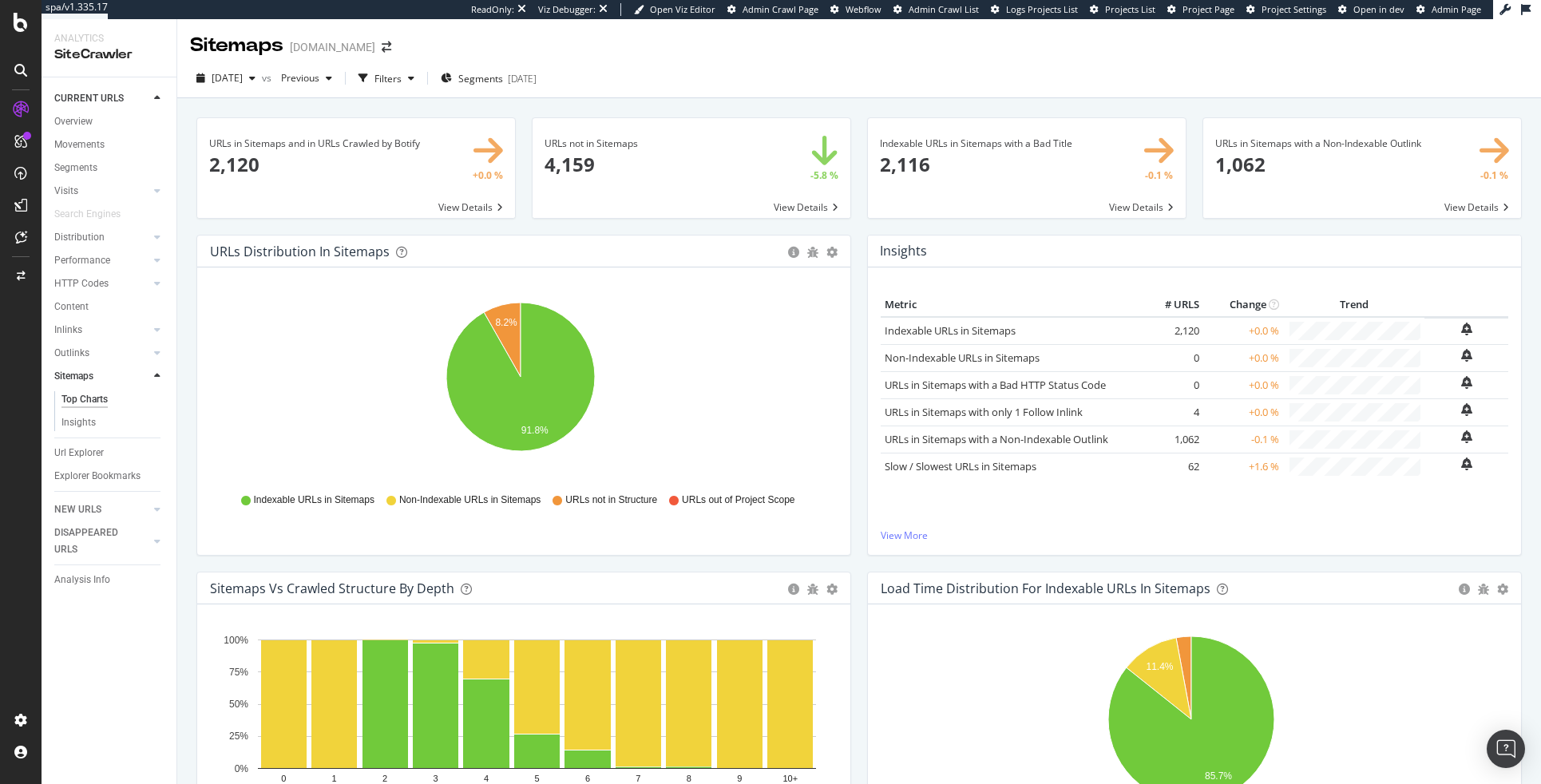
click at [708, 170] on span at bounding box center [692, 167] width 318 height 100
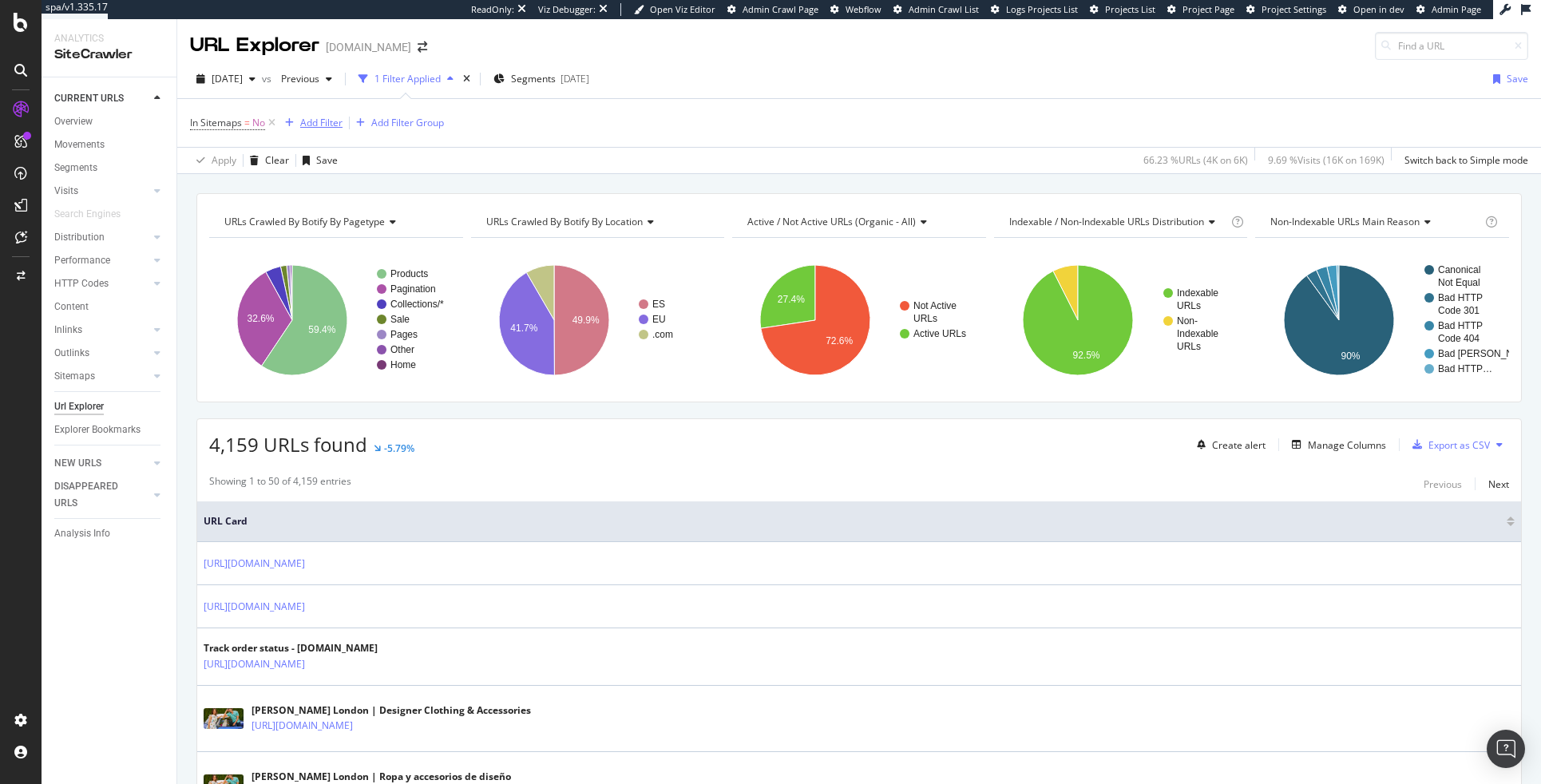
click at [320, 120] on div "Add Filter" at bounding box center [321, 122] width 42 height 13
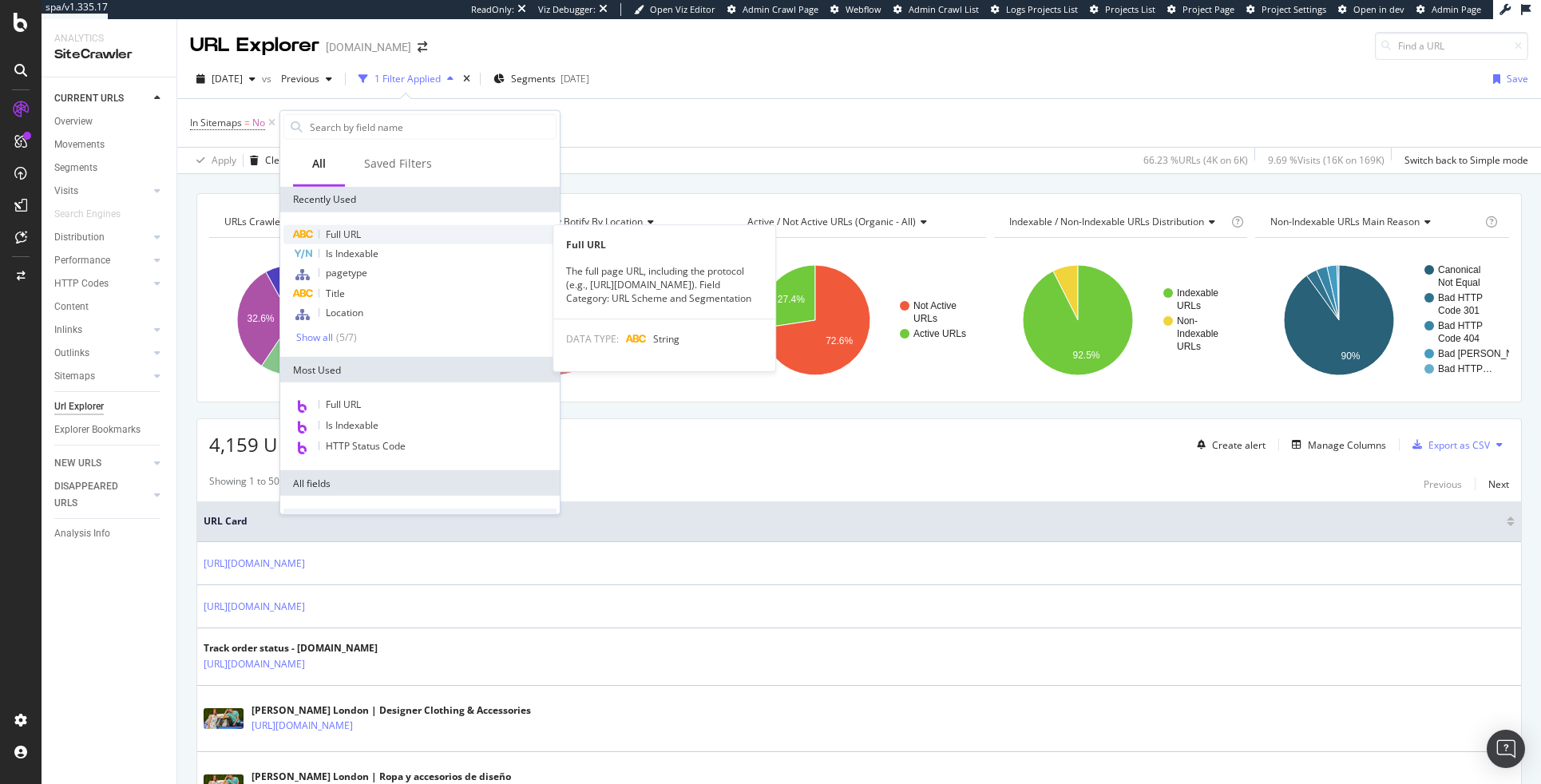
click at [376, 233] on div "Full URL" at bounding box center [420, 234] width 273 height 19
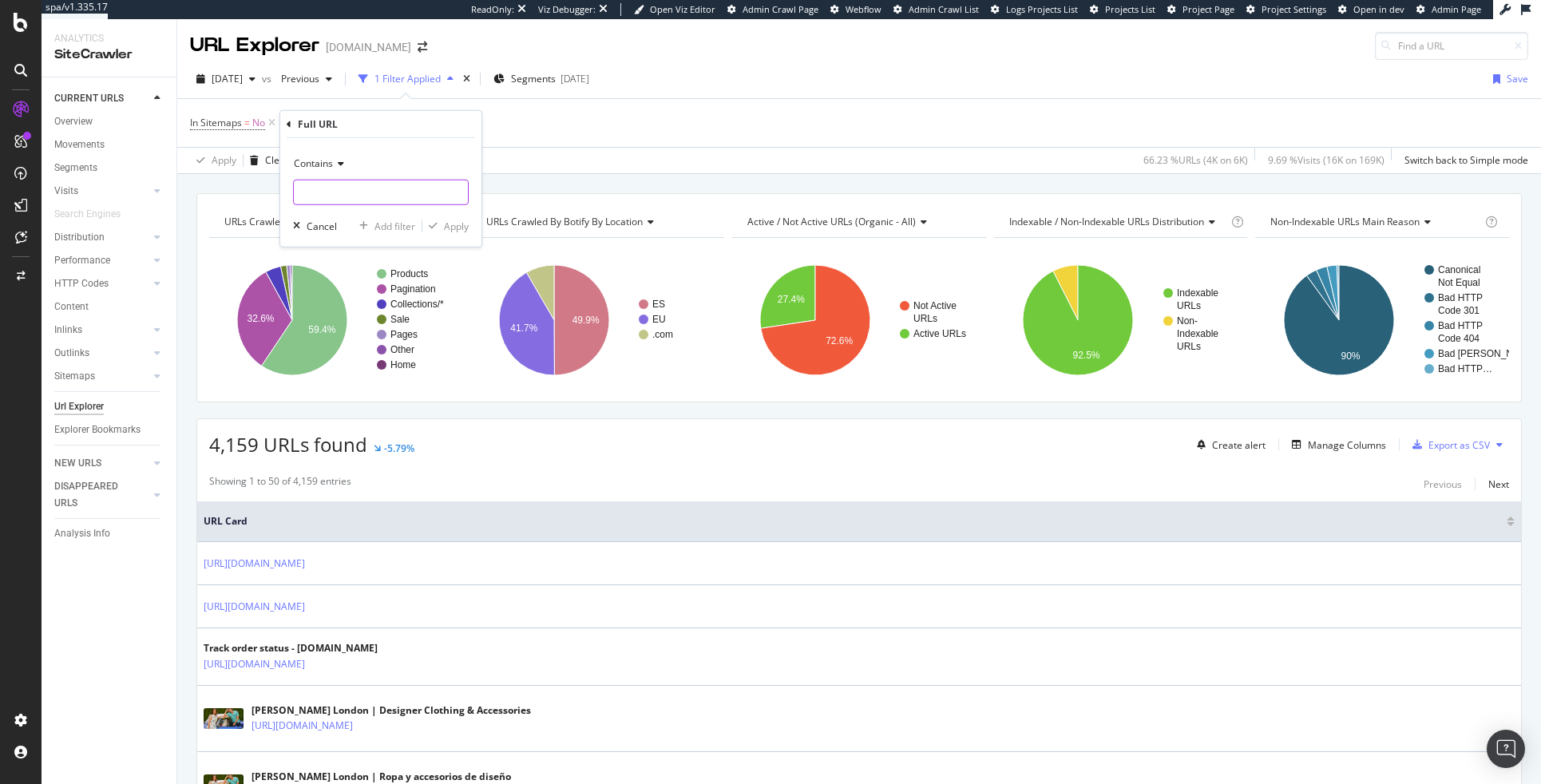
click at [337, 192] on input "text" at bounding box center [381, 192] width 174 height 25
type input "www."
click at [472, 224] on div "Contains www. Cancel Add filter Apply" at bounding box center [381, 192] width 201 height 109
click at [456, 225] on div "Apply" at bounding box center [456, 225] width 25 height 13
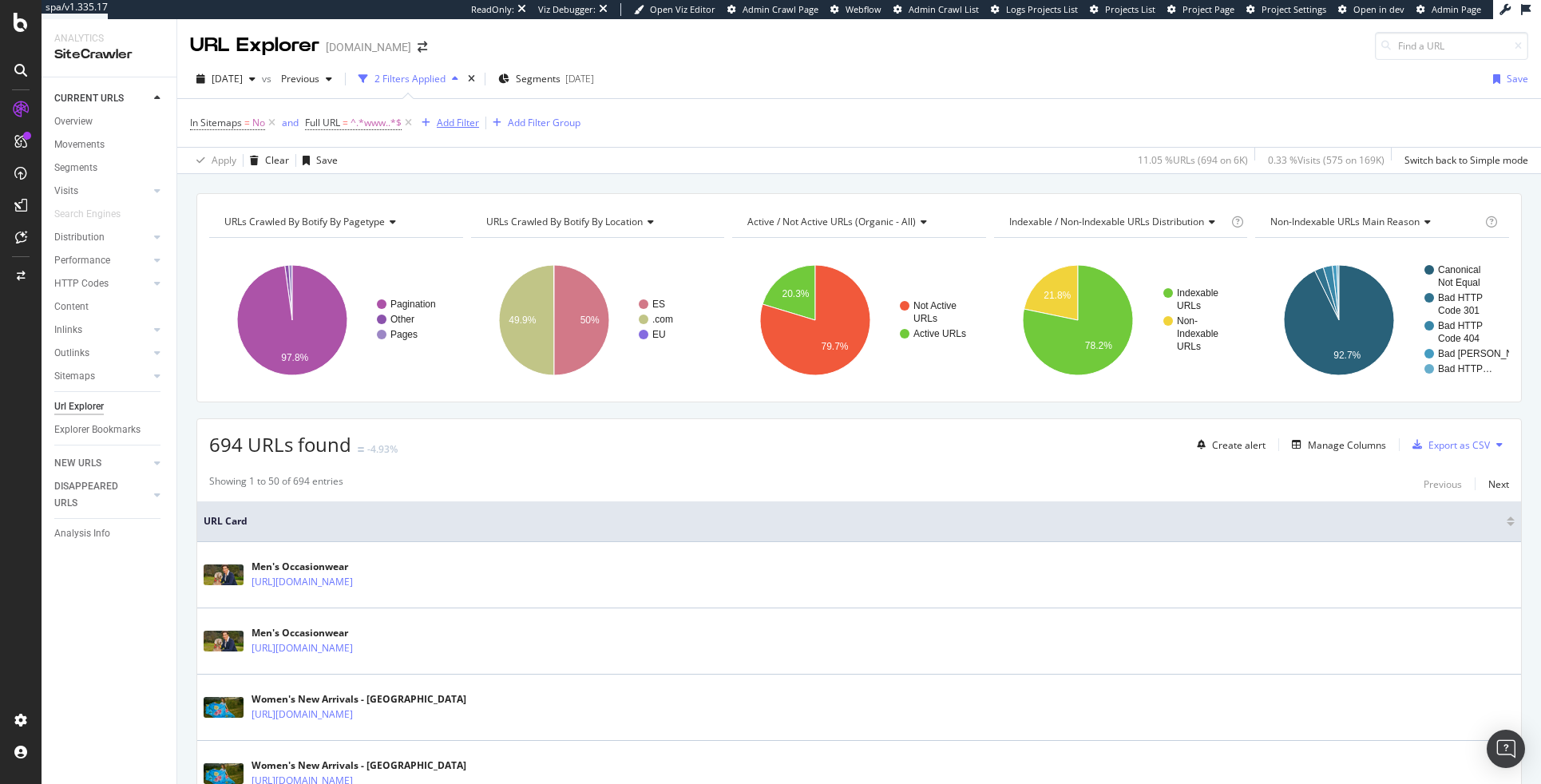
click at [442, 114] on div "Add Filter" at bounding box center [447, 123] width 64 height 18
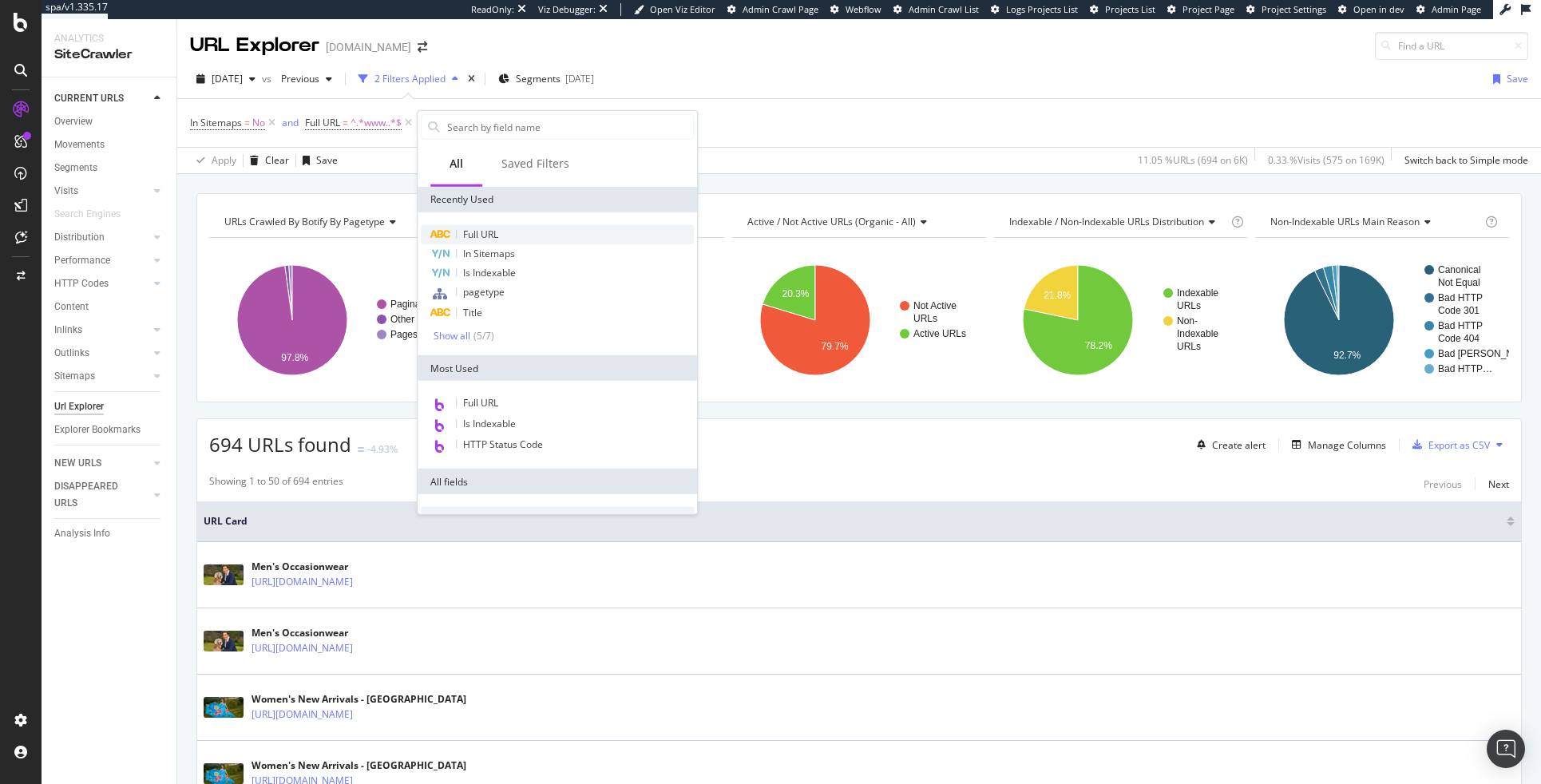
click at [468, 239] on span "Full URL" at bounding box center [480, 233] width 35 height 13
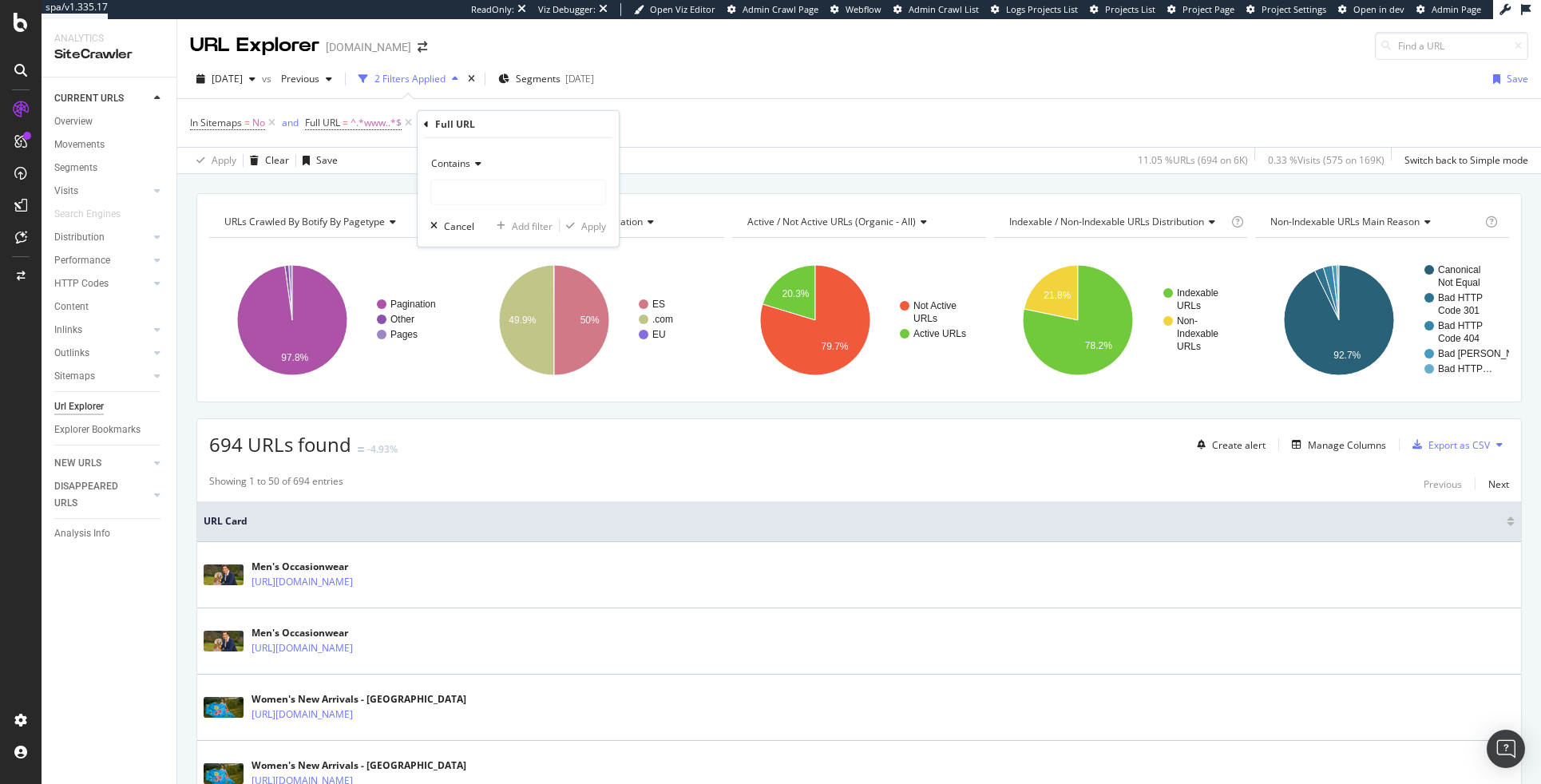
click at [447, 157] on span "Contains" at bounding box center [451, 163] width 40 height 13
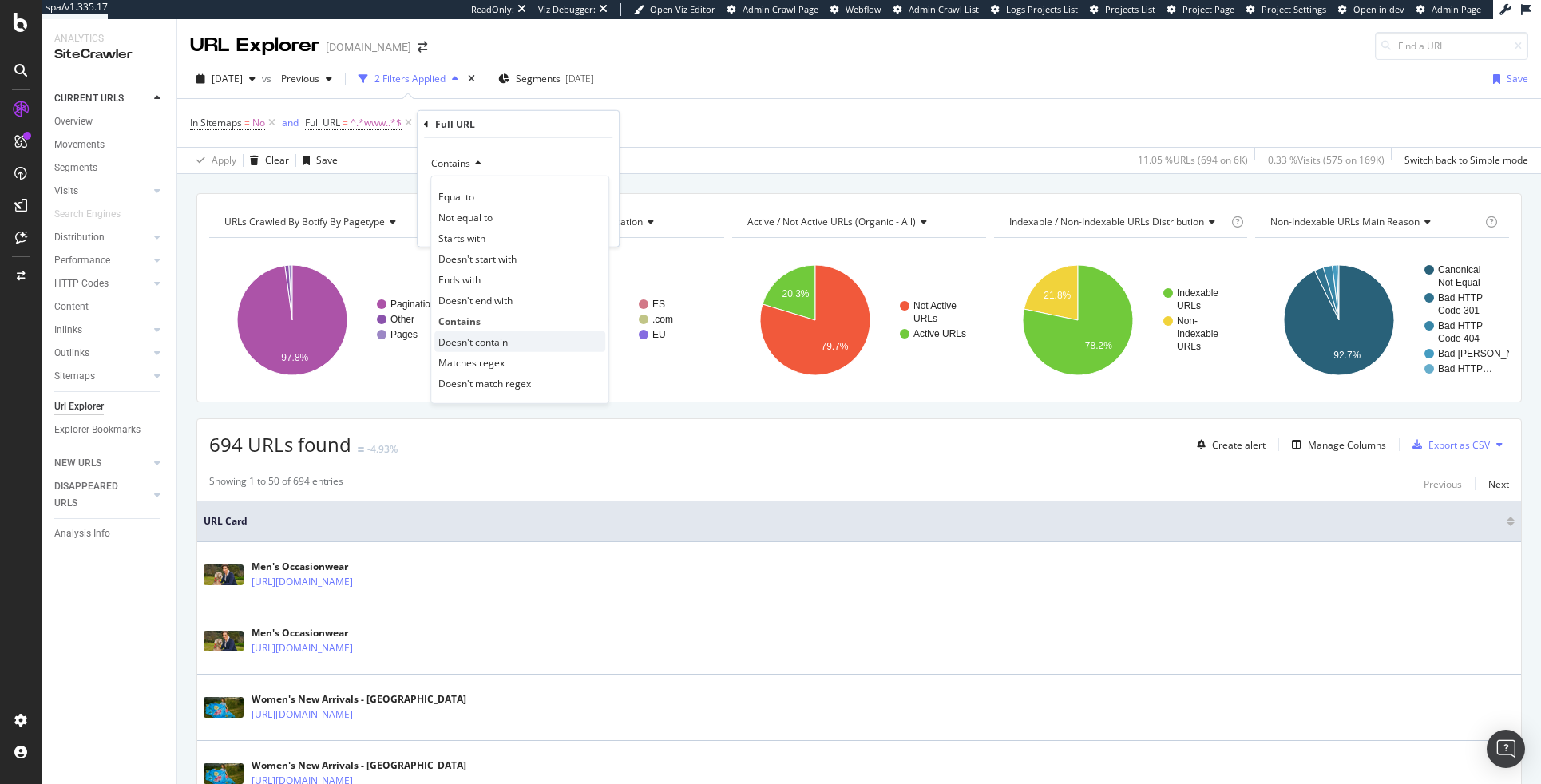
click at [509, 348] on div "Doesn't contain" at bounding box center [519, 341] width 171 height 21
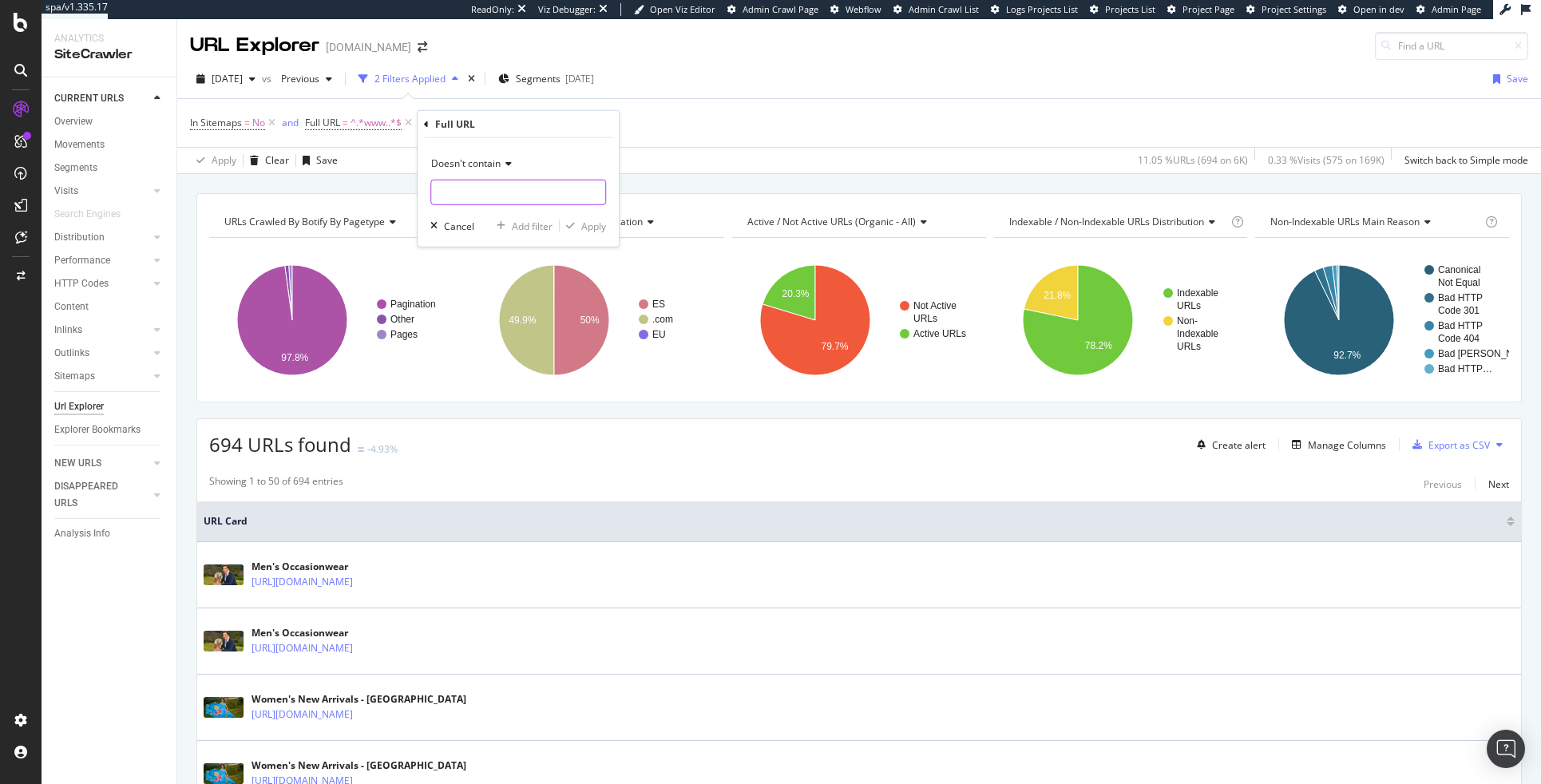
click at [474, 194] on input "text" at bounding box center [518, 192] width 174 height 25
type input "page="
click at [590, 224] on div "Apply" at bounding box center [594, 225] width 25 height 13
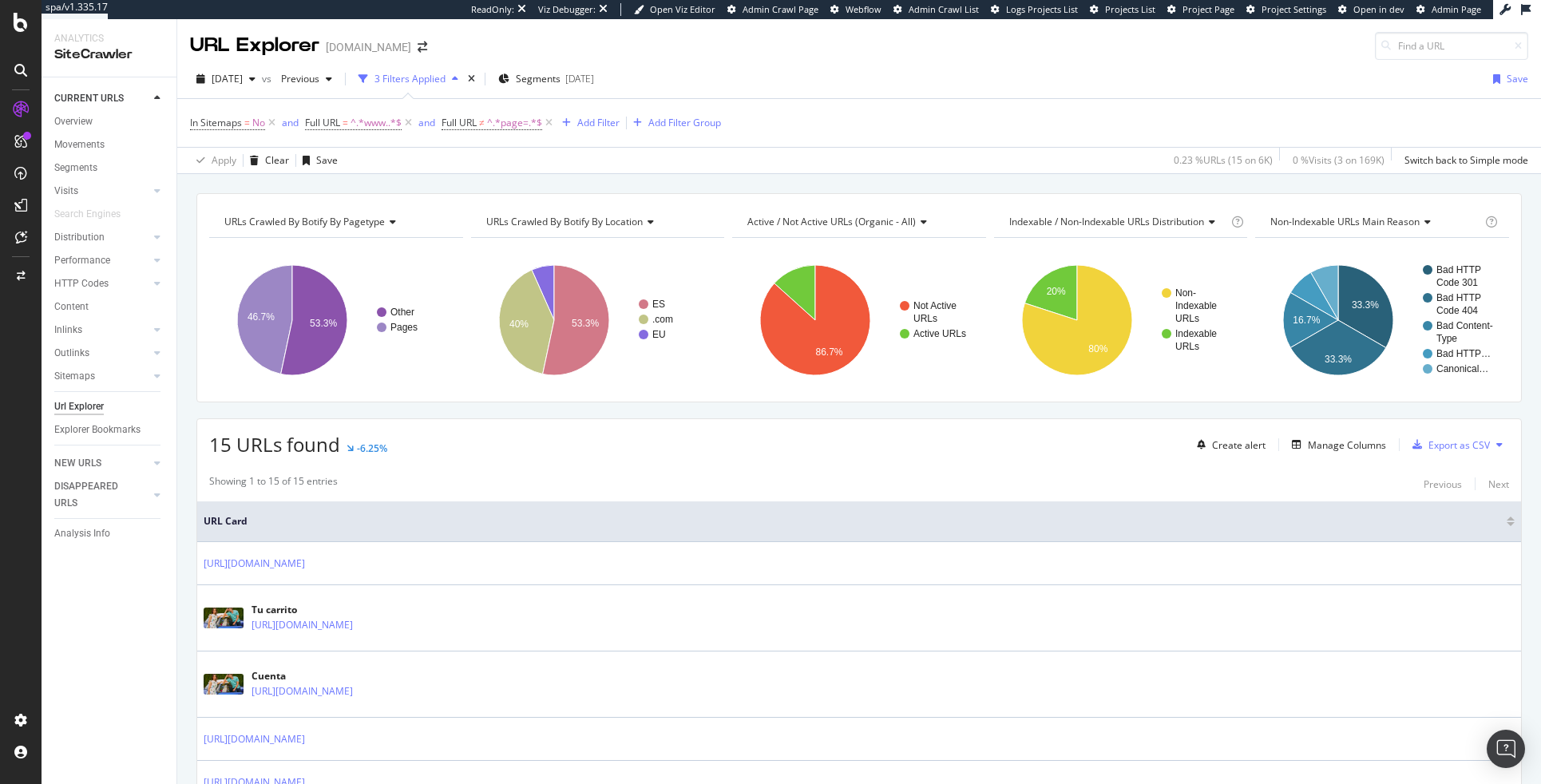
drag, startPoint x: 411, startPoint y: 125, endPoint x: 440, endPoint y: 208, distance: 87.9
click at [440, 209] on div "URL Explorer tedbaker.com 2025 Aug. 3rd vs Previous 3 Filters Applied Segments …" at bounding box center [859, 401] width 1364 height 764
click at [66, 384] on div "Sitemaps" at bounding box center [115, 376] width 122 height 23
click at [67, 381] on div "Sitemaps" at bounding box center [74, 376] width 40 height 17
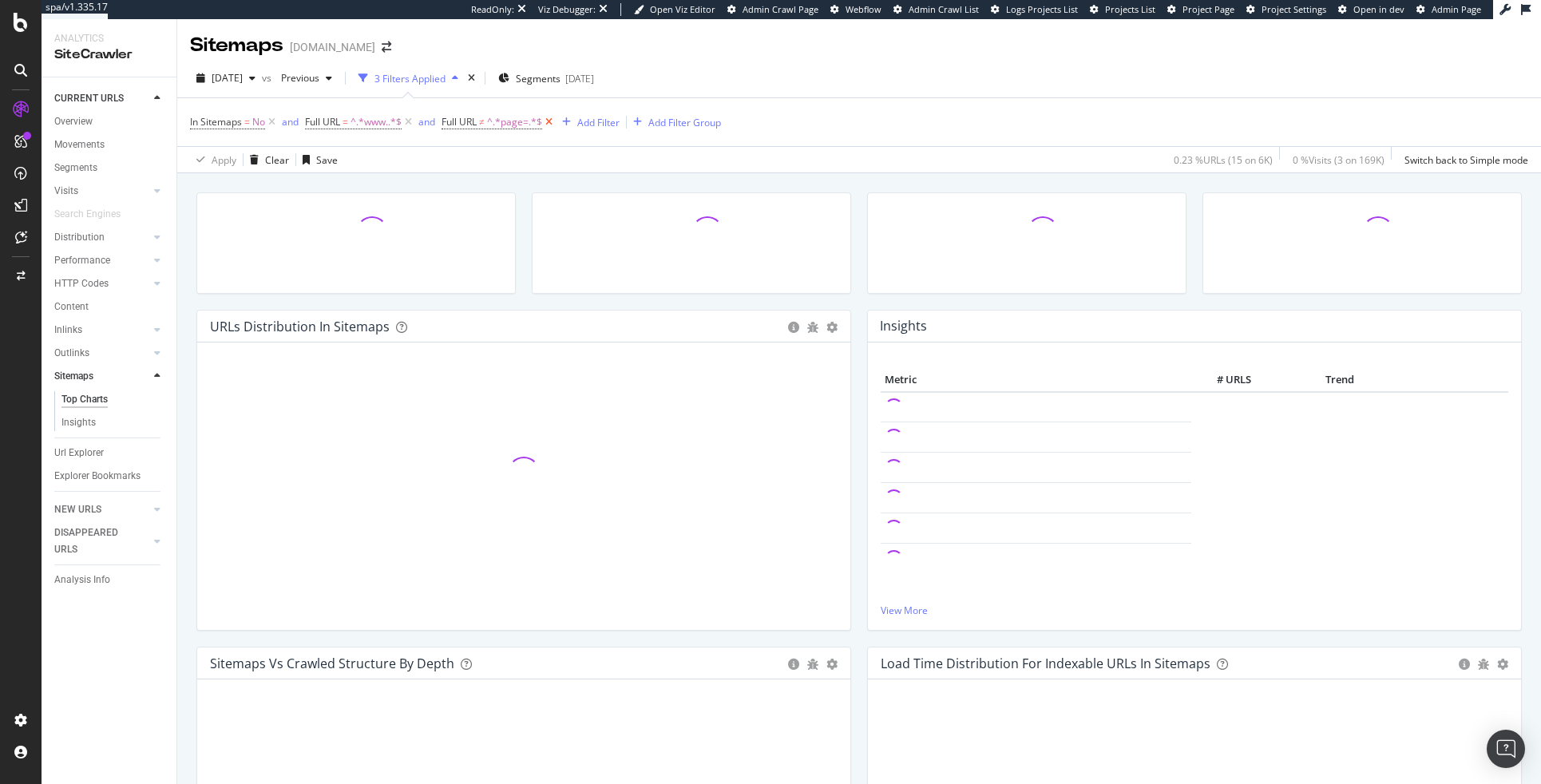
click at [547, 123] on icon at bounding box center [548, 122] width 13 height 16
click at [275, 122] on icon at bounding box center [271, 122] width 13 height 16
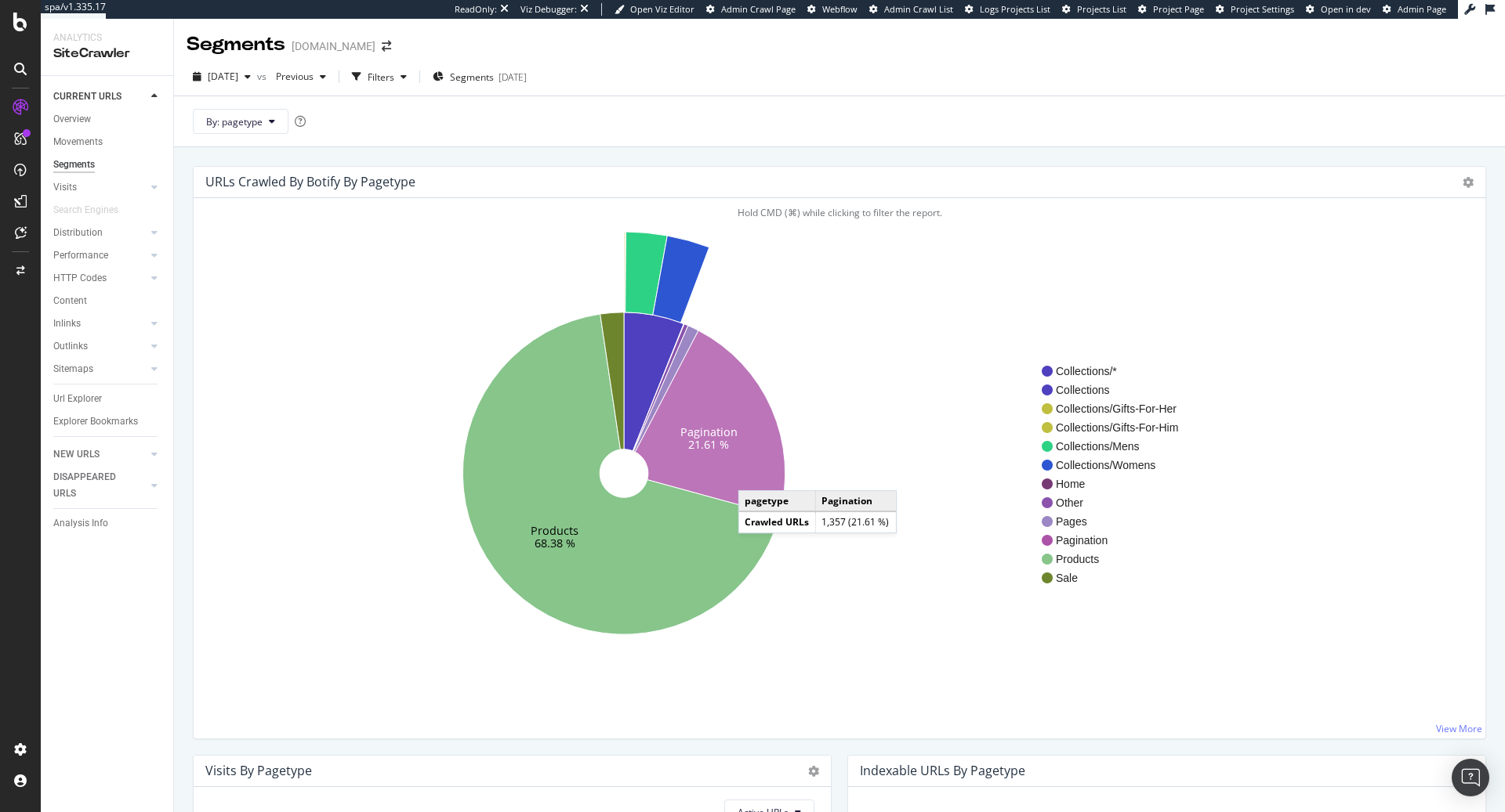
click at [754, 475] on icon at bounding box center [710, 423] width 150 height 186
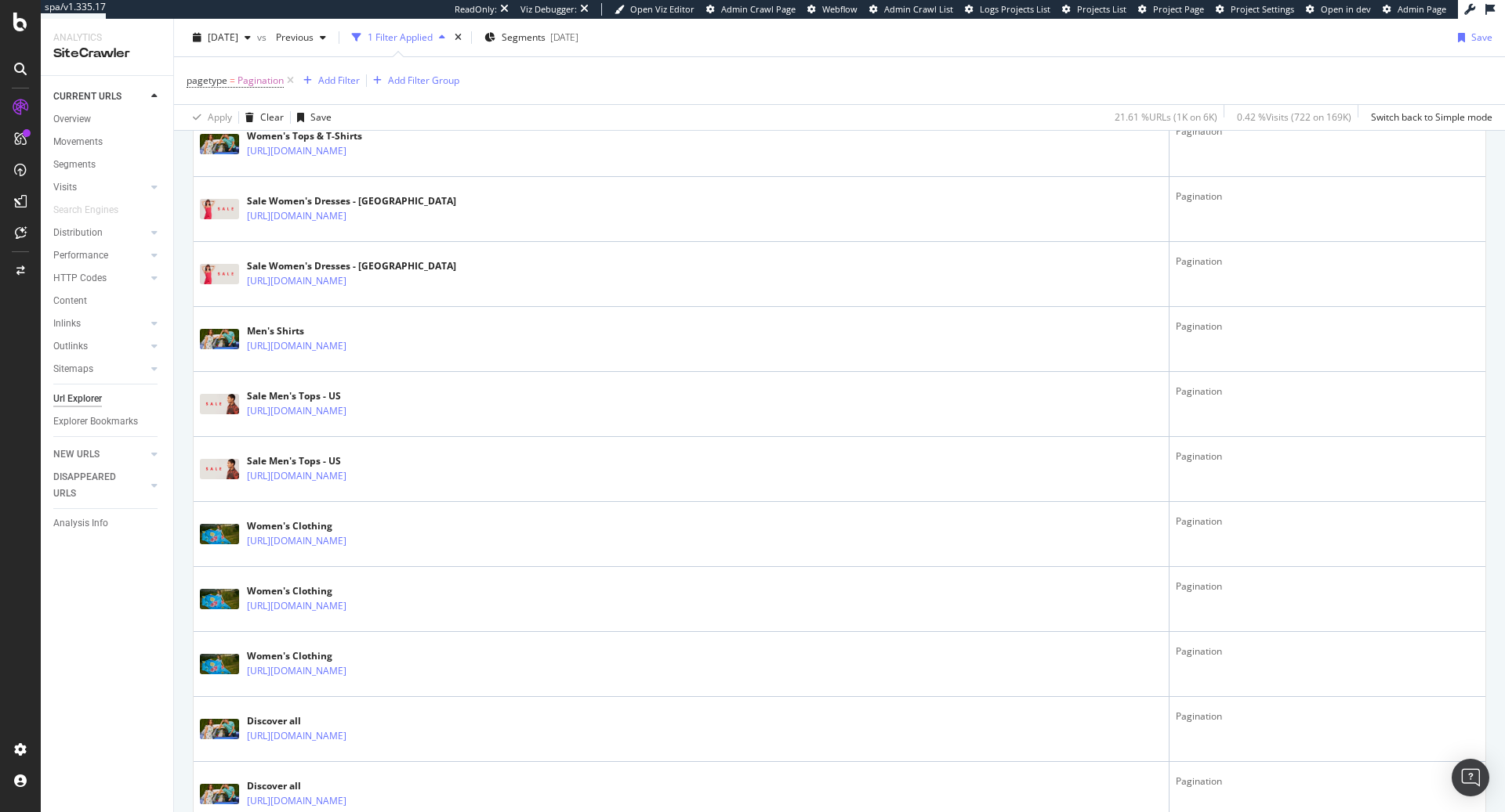
scroll to position [2168, 0]
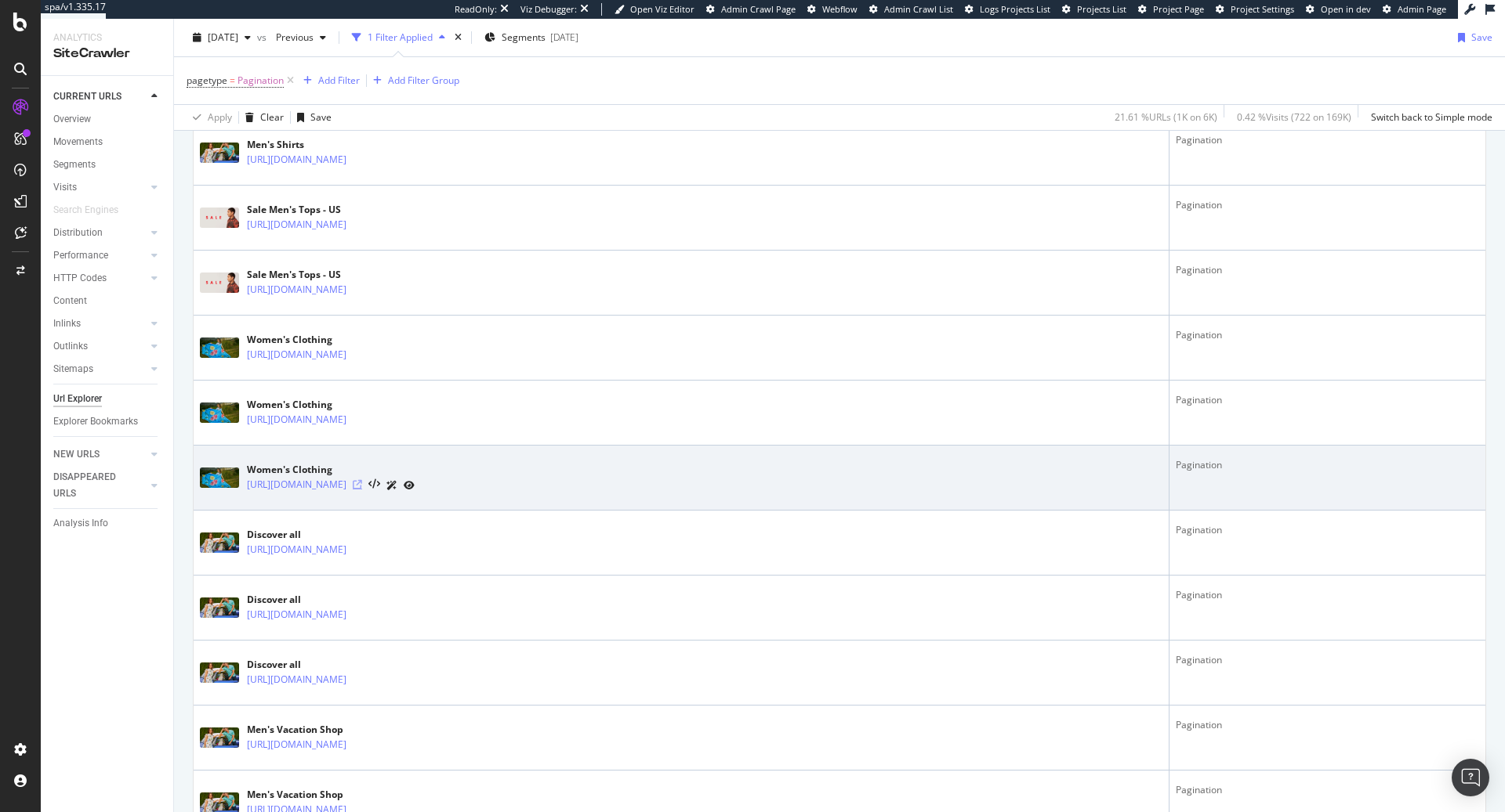
click at [362, 485] on icon at bounding box center [357, 485] width 10 height 10
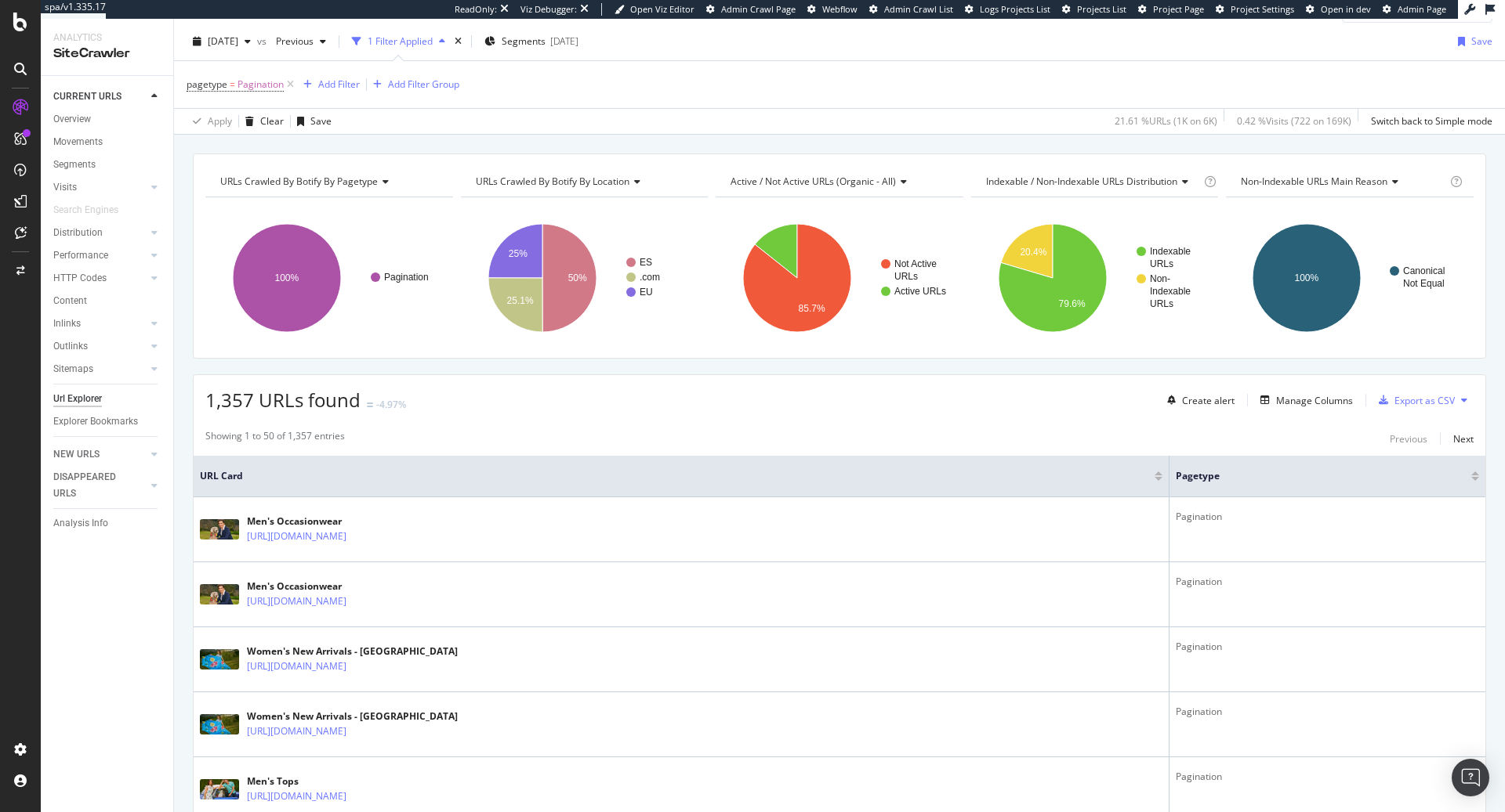
scroll to position [0, 0]
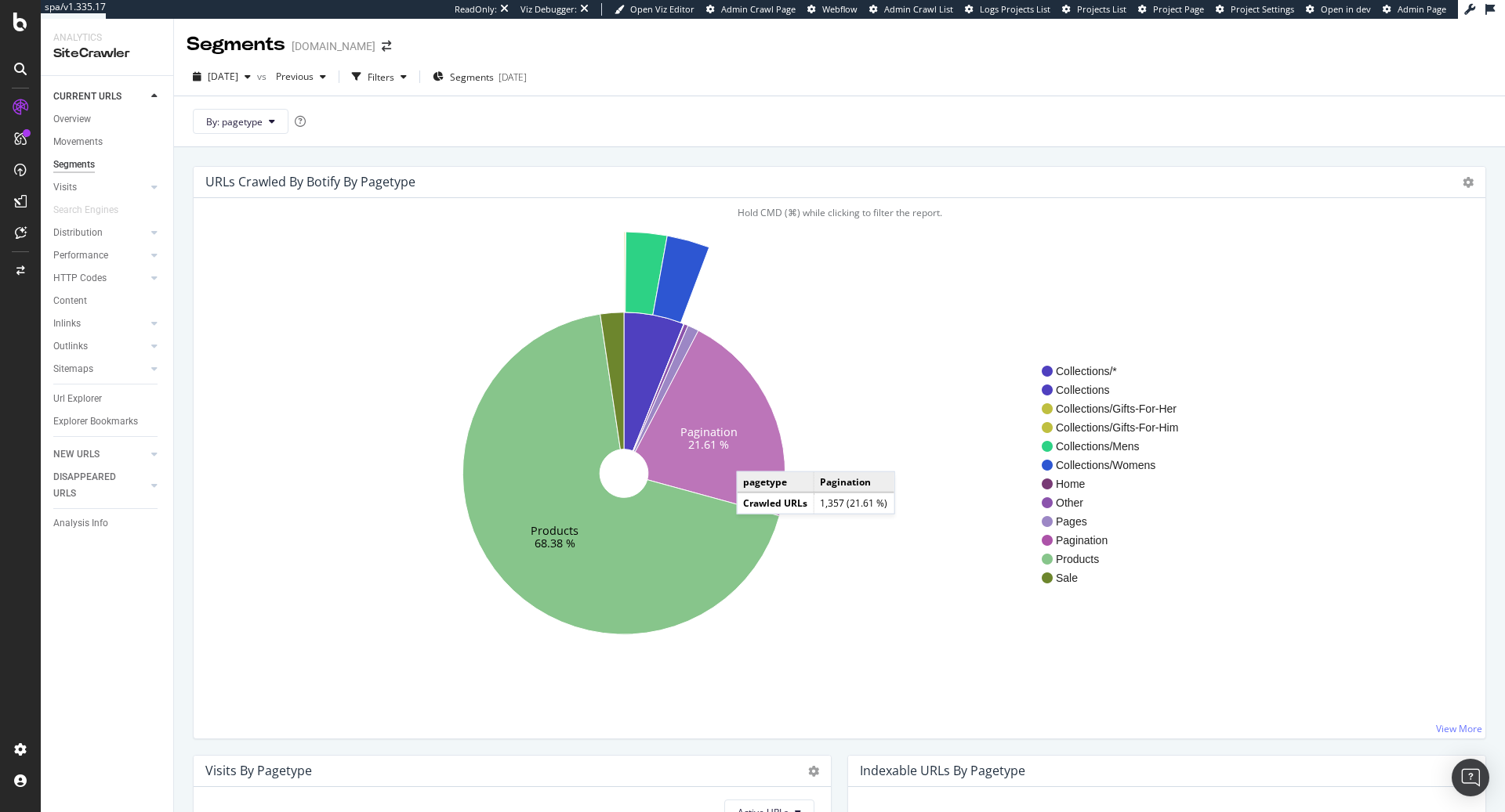
click at [752, 456] on icon at bounding box center [710, 423] width 150 height 186
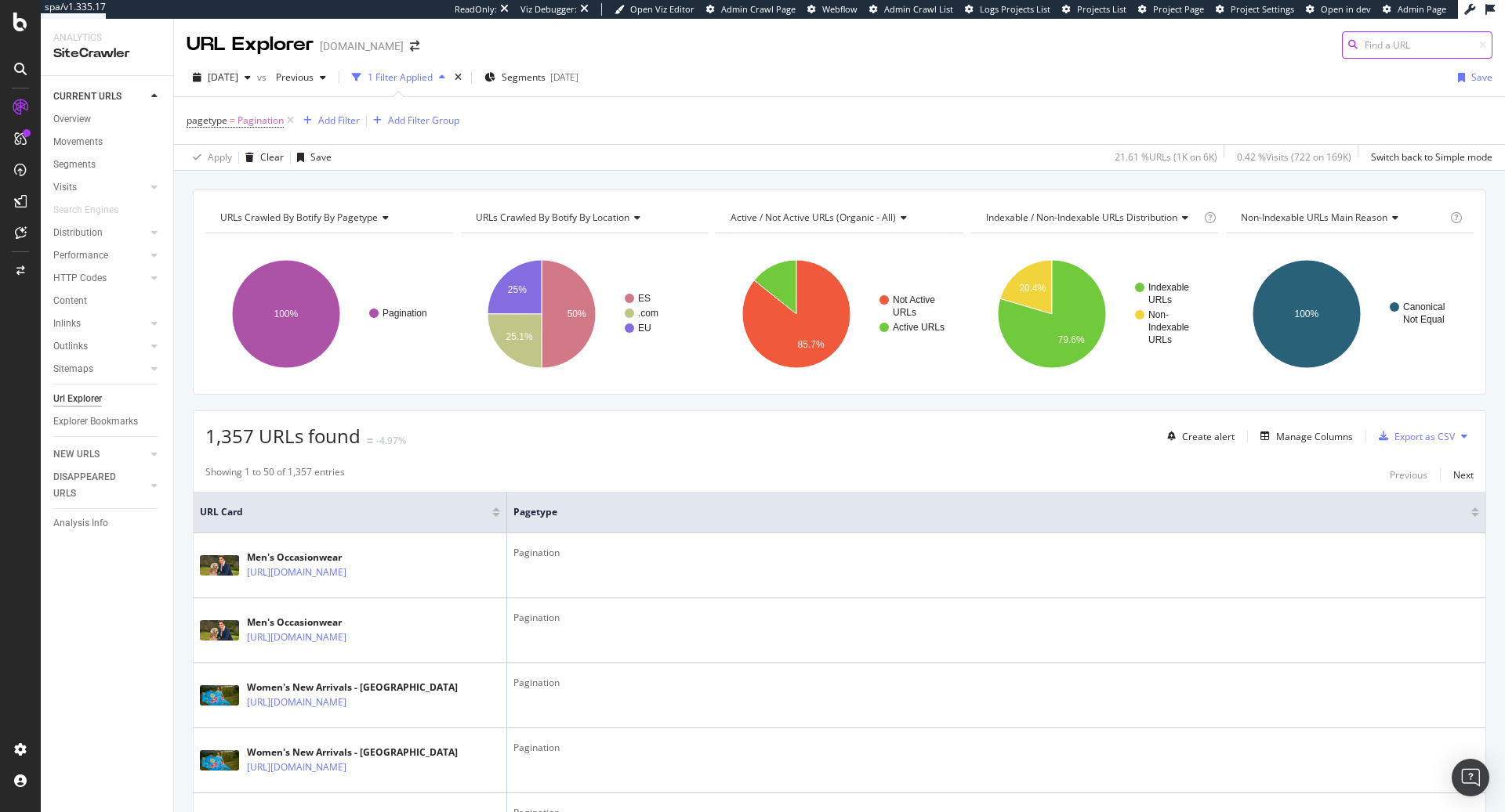
paste input "padrig-navy"
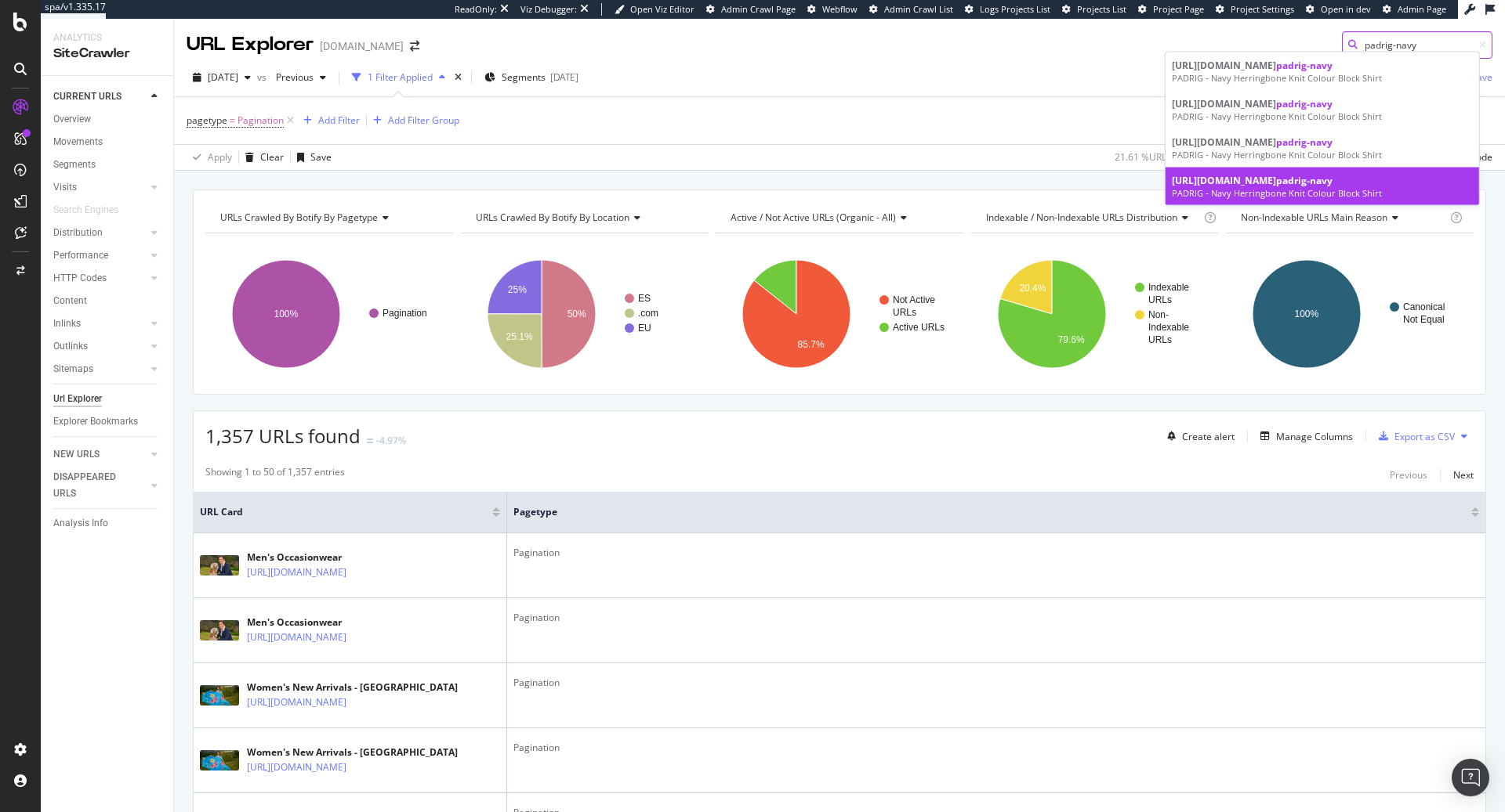
type input "padrig-navy"
click at [1298, 192] on div "PADRIG - Navy Herringbone Knit Colour Block Shirt" at bounding box center [1322, 192] width 301 height 12
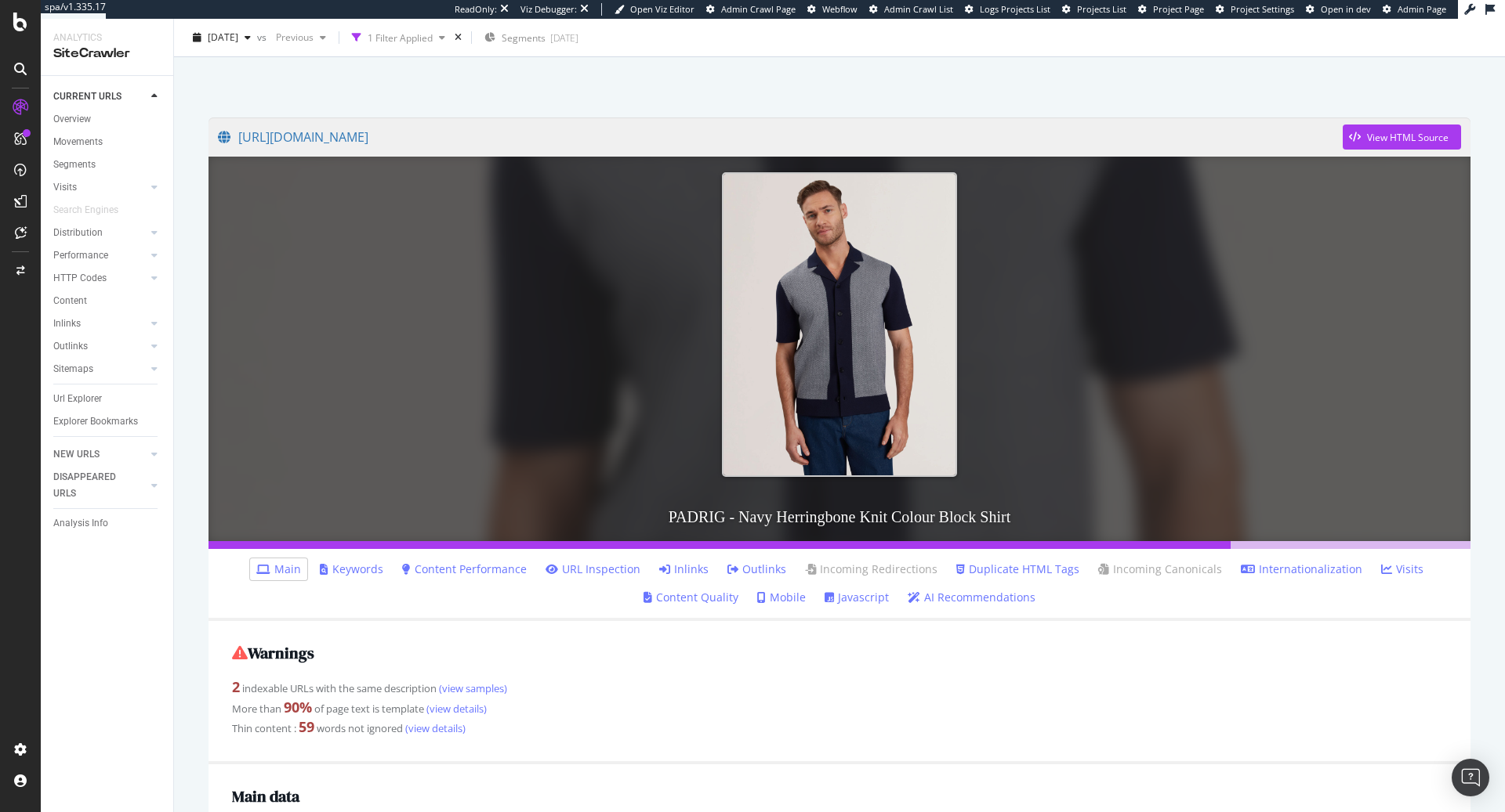
scroll to position [76, 0]
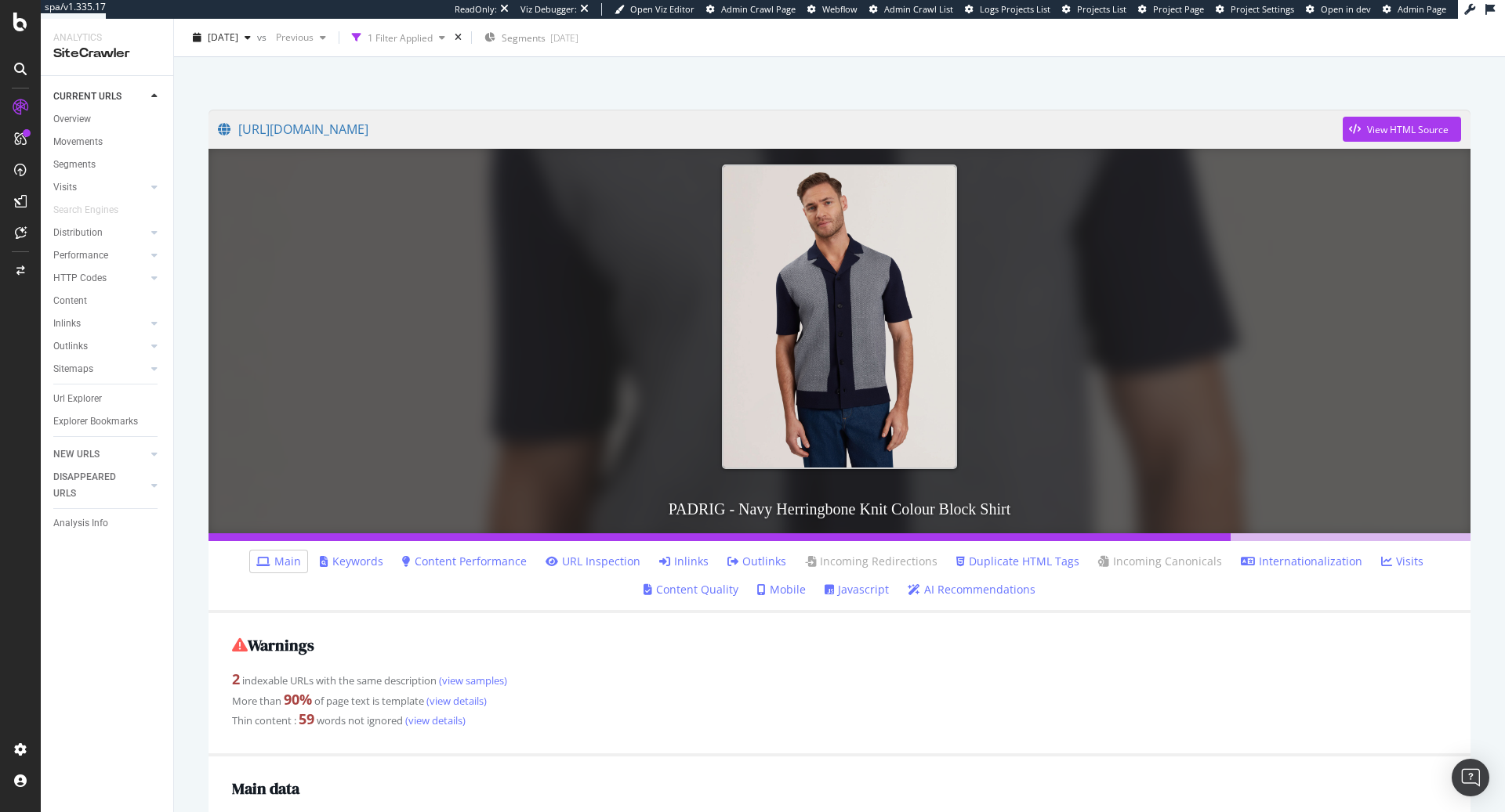
click at [962, 585] on link "AI Recommendations" at bounding box center [971, 590] width 128 height 16
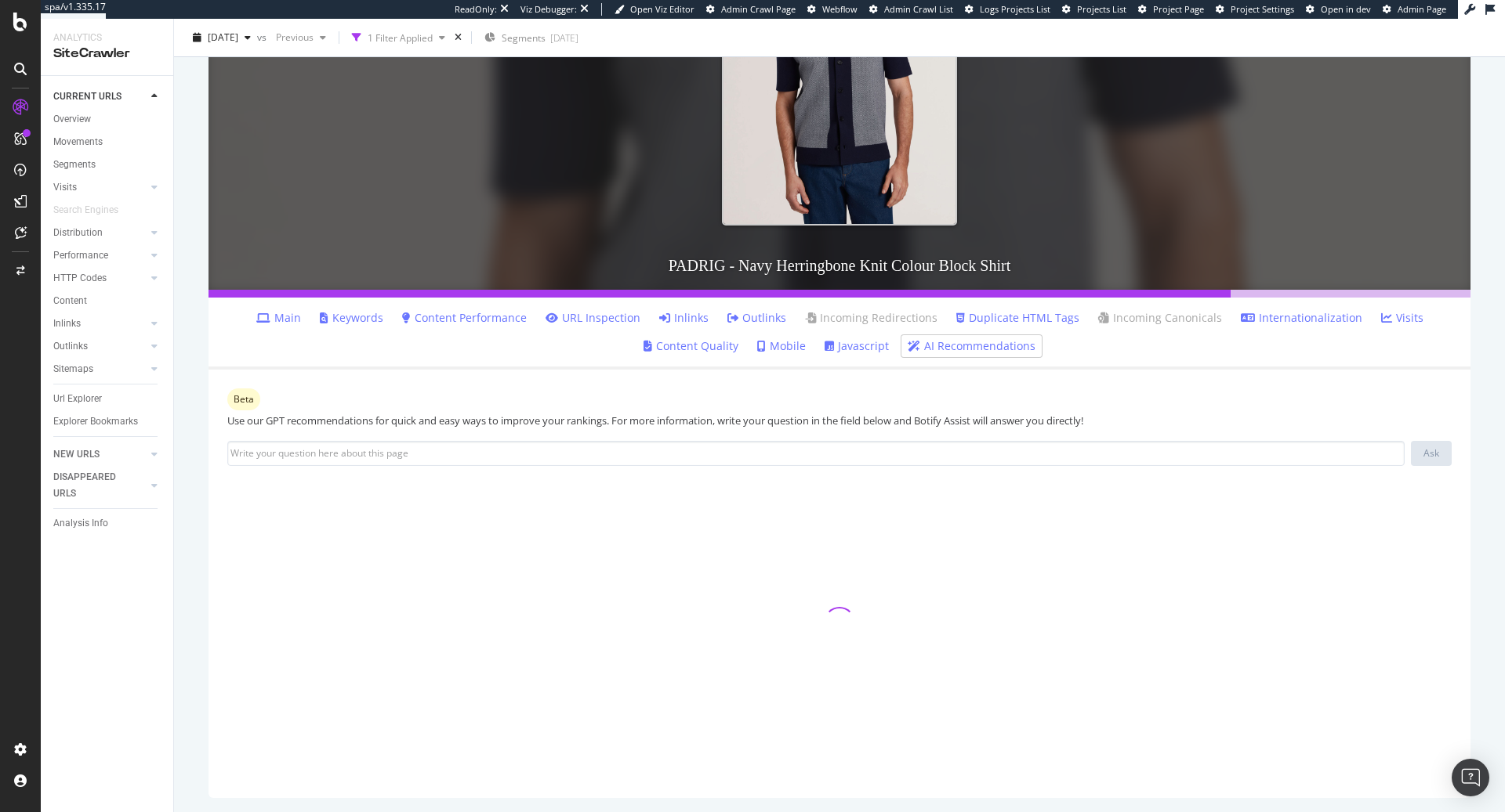
scroll to position [184, 0]
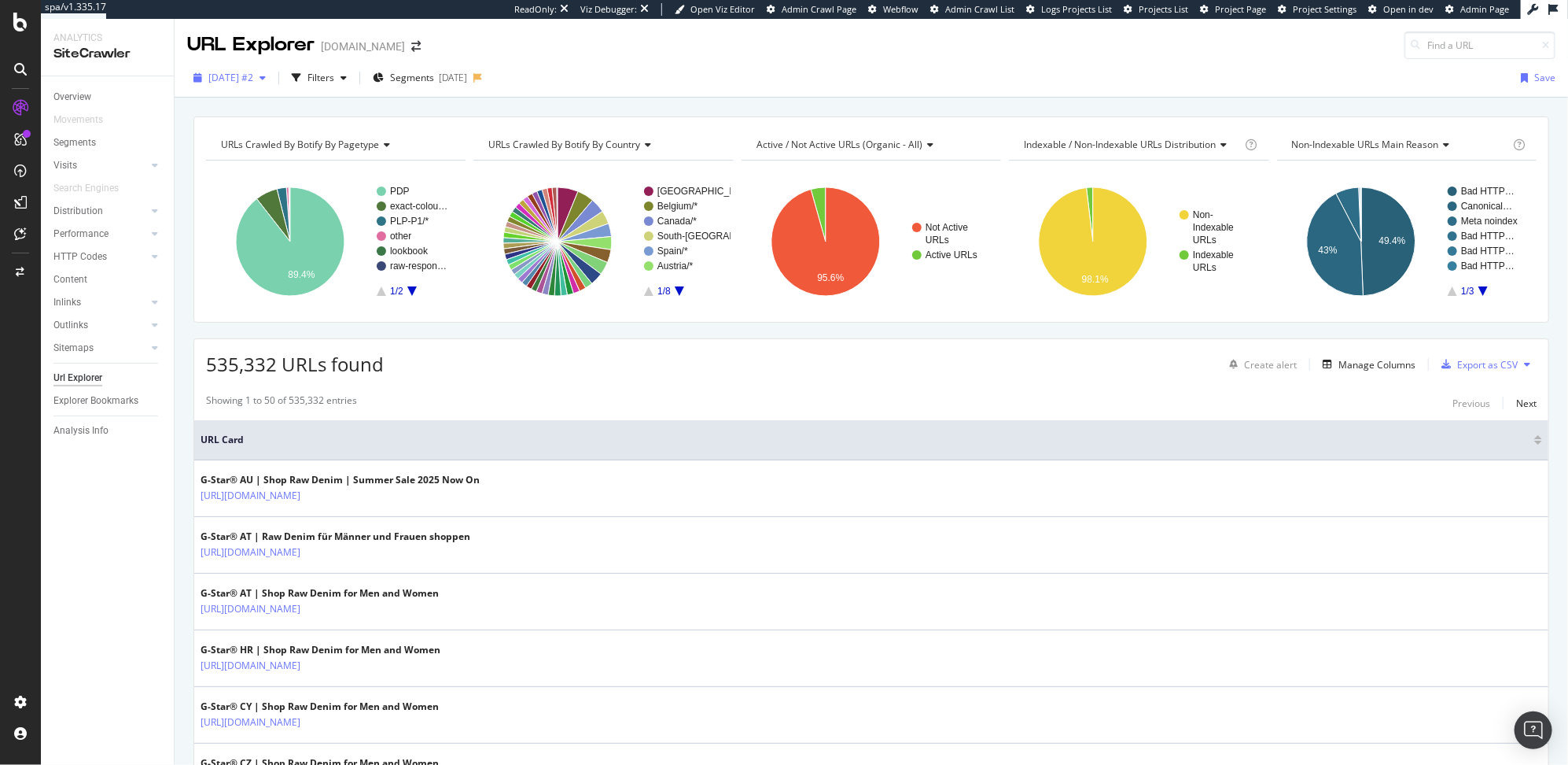
click at [244, 89] on div "2025 Jan. 17th #2" at bounding box center [229, 78] width 85 height 24
click at [253, 128] on div "[DATE]" at bounding box center [233, 135] width 47 height 14
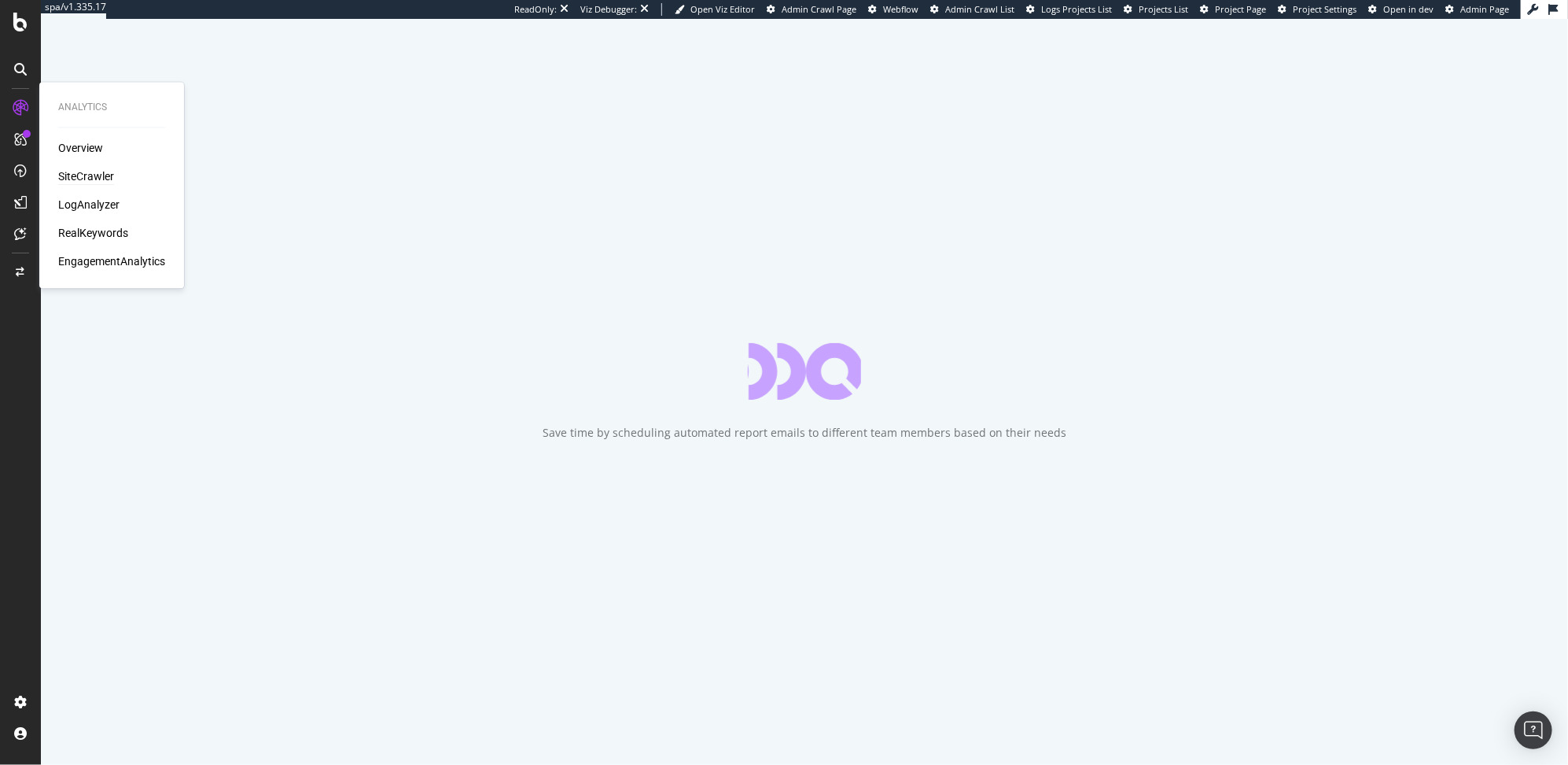
click at [99, 179] on div "SiteCrawler" at bounding box center [86, 177] width 56 height 16
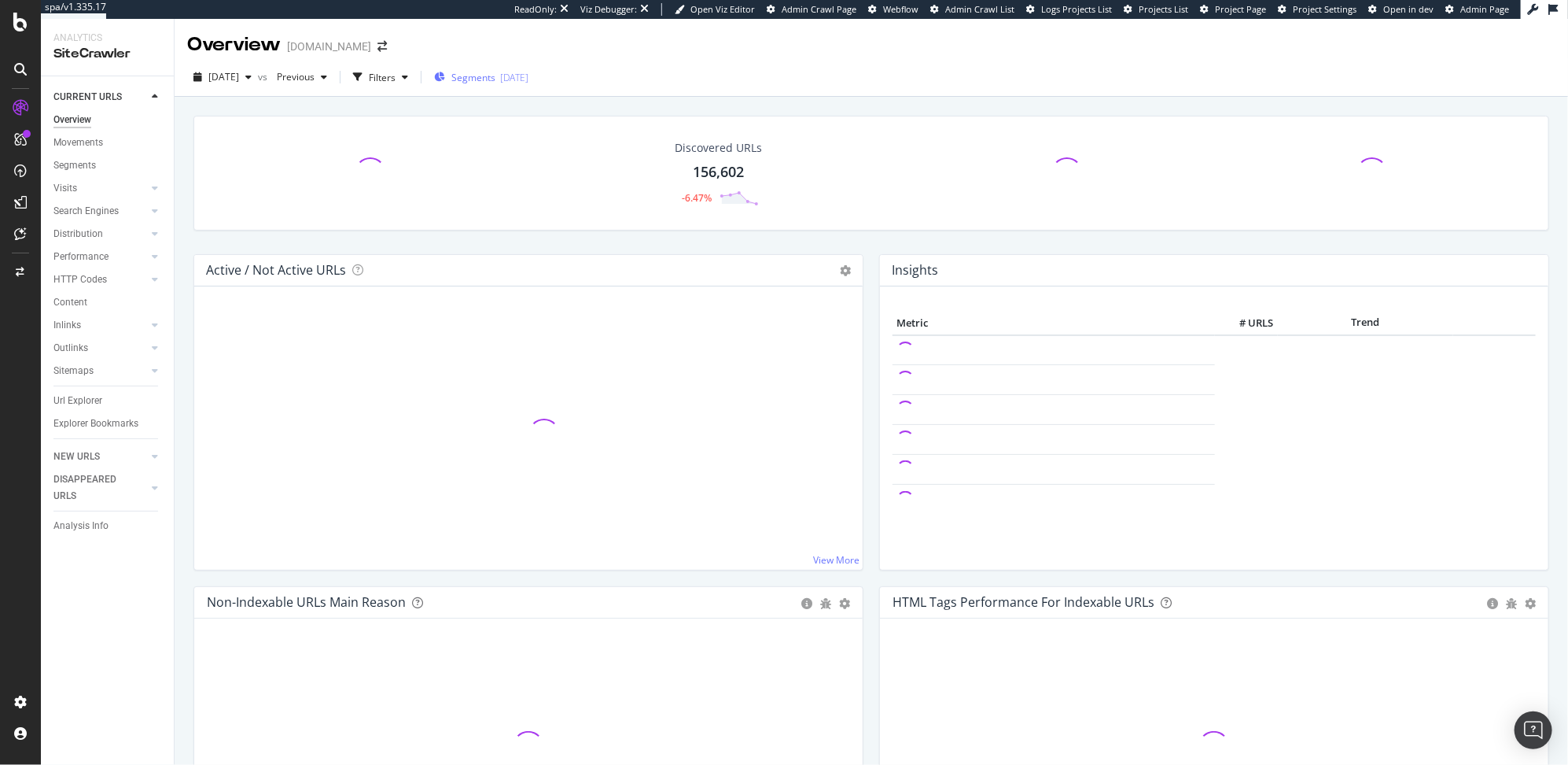
click at [496, 77] on span "Segments" at bounding box center [473, 77] width 44 height 13
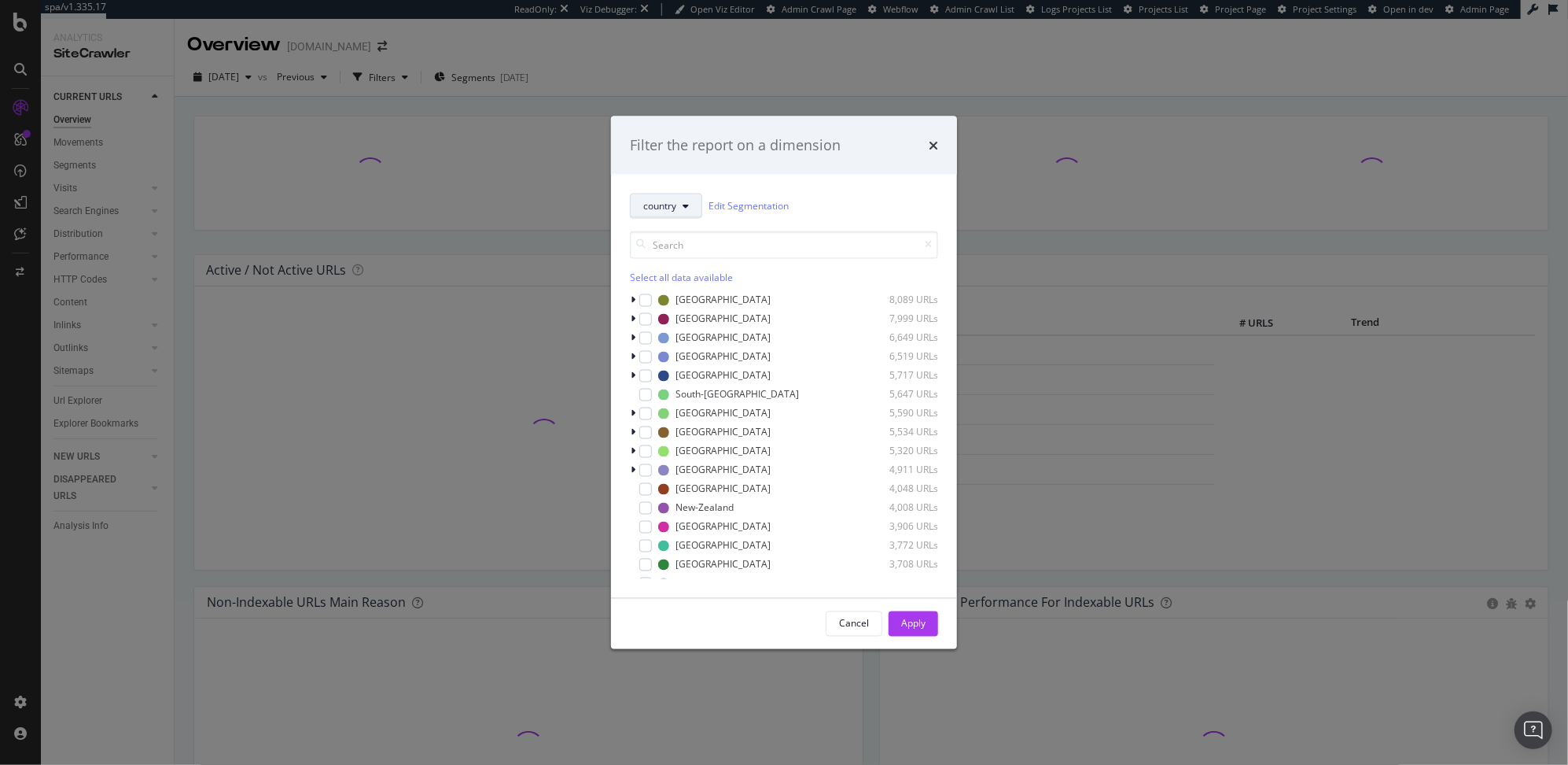
click at [676, 197] on button "country" at bounding box center [666, 205] width 73 height 25
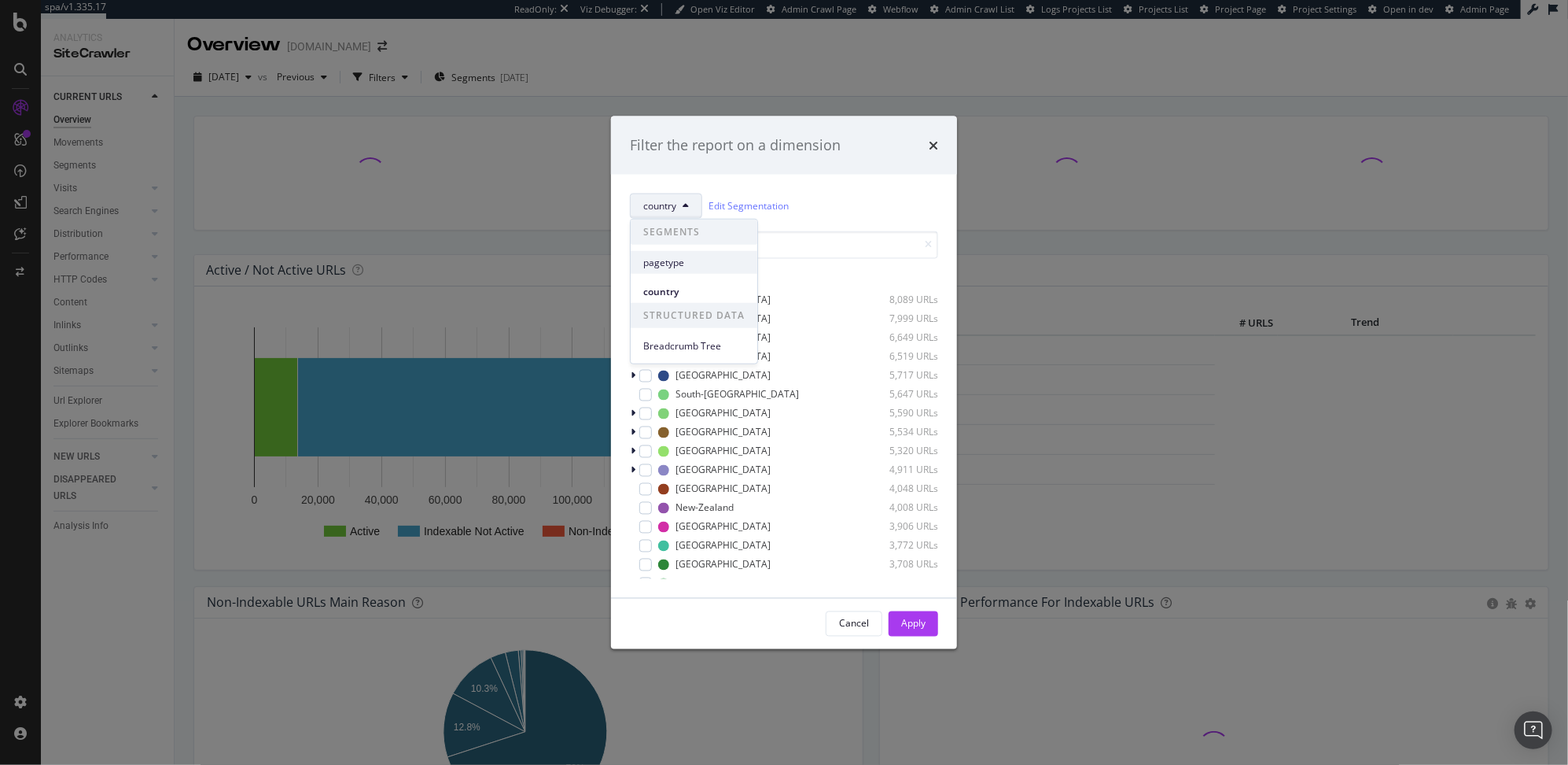
click at [674, 265] on span "pagetype" at bounding box center [694, 262] width 102 height 14
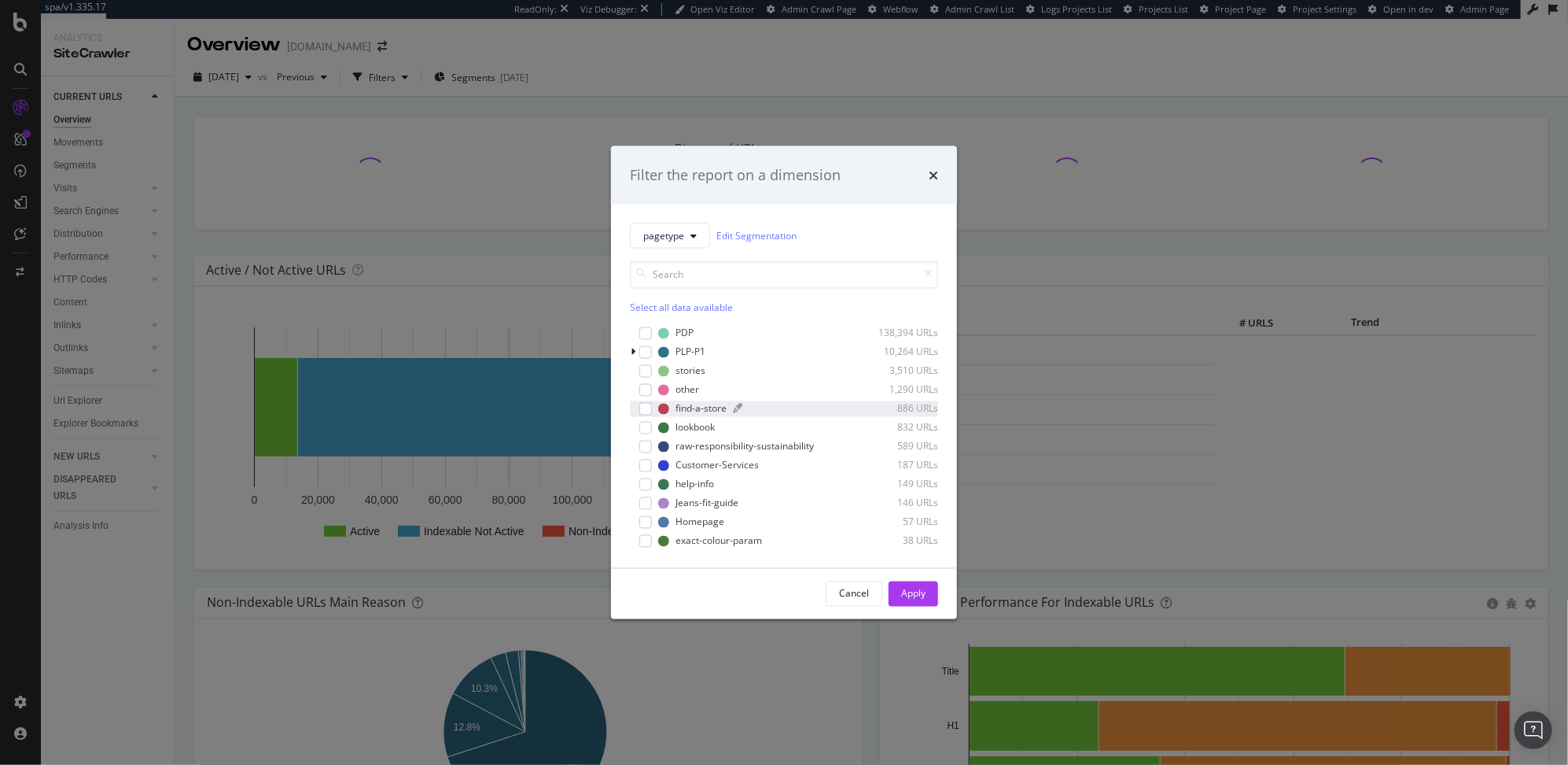
click at [677, 406] on div "find-a-store" at bounding box center [701, 408] width 51 height 13
click at [913, 584] on div "Apply" at bounding box center [913, 593] width 25 height 24
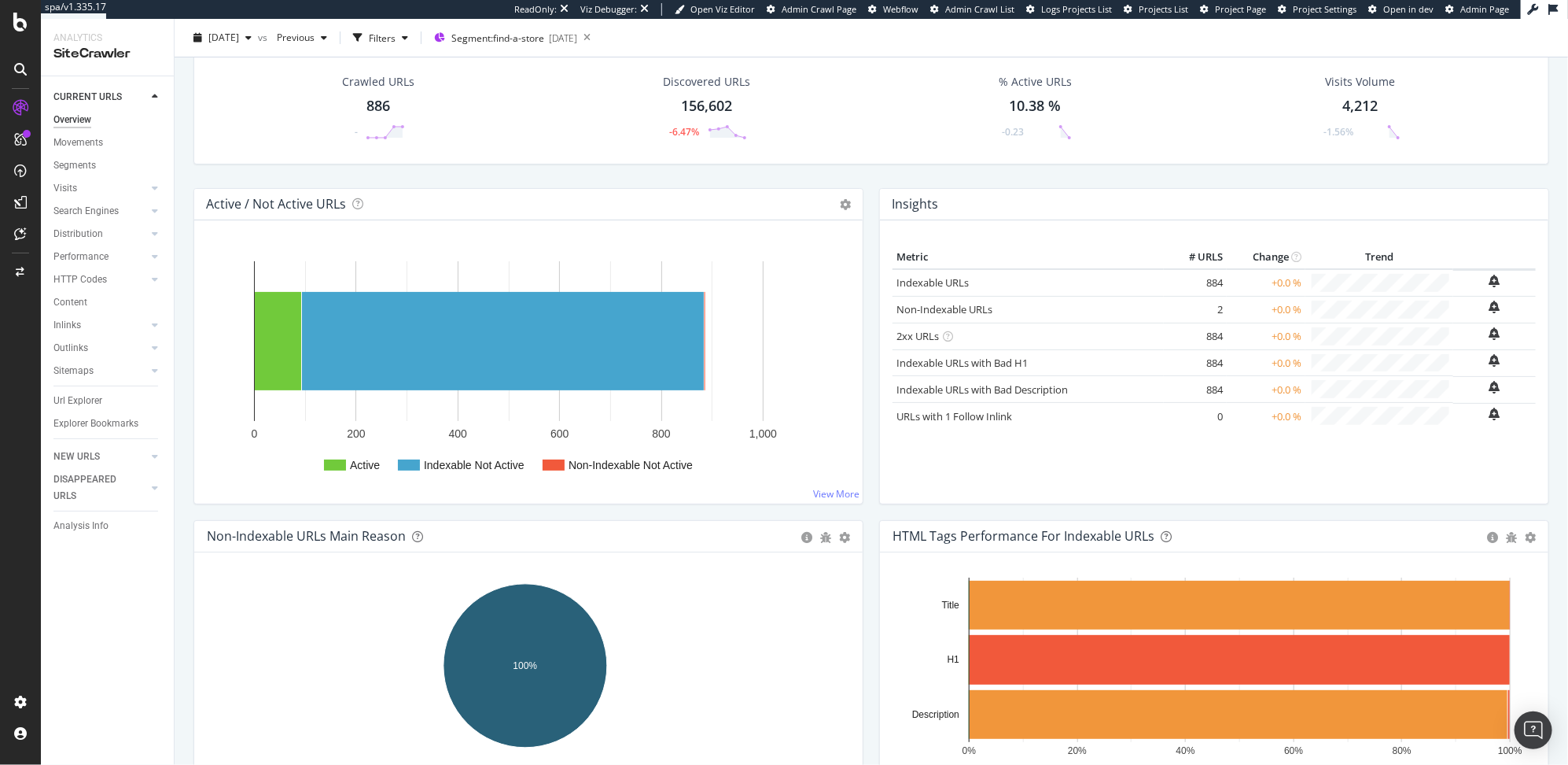
scroll to position [557, 0]
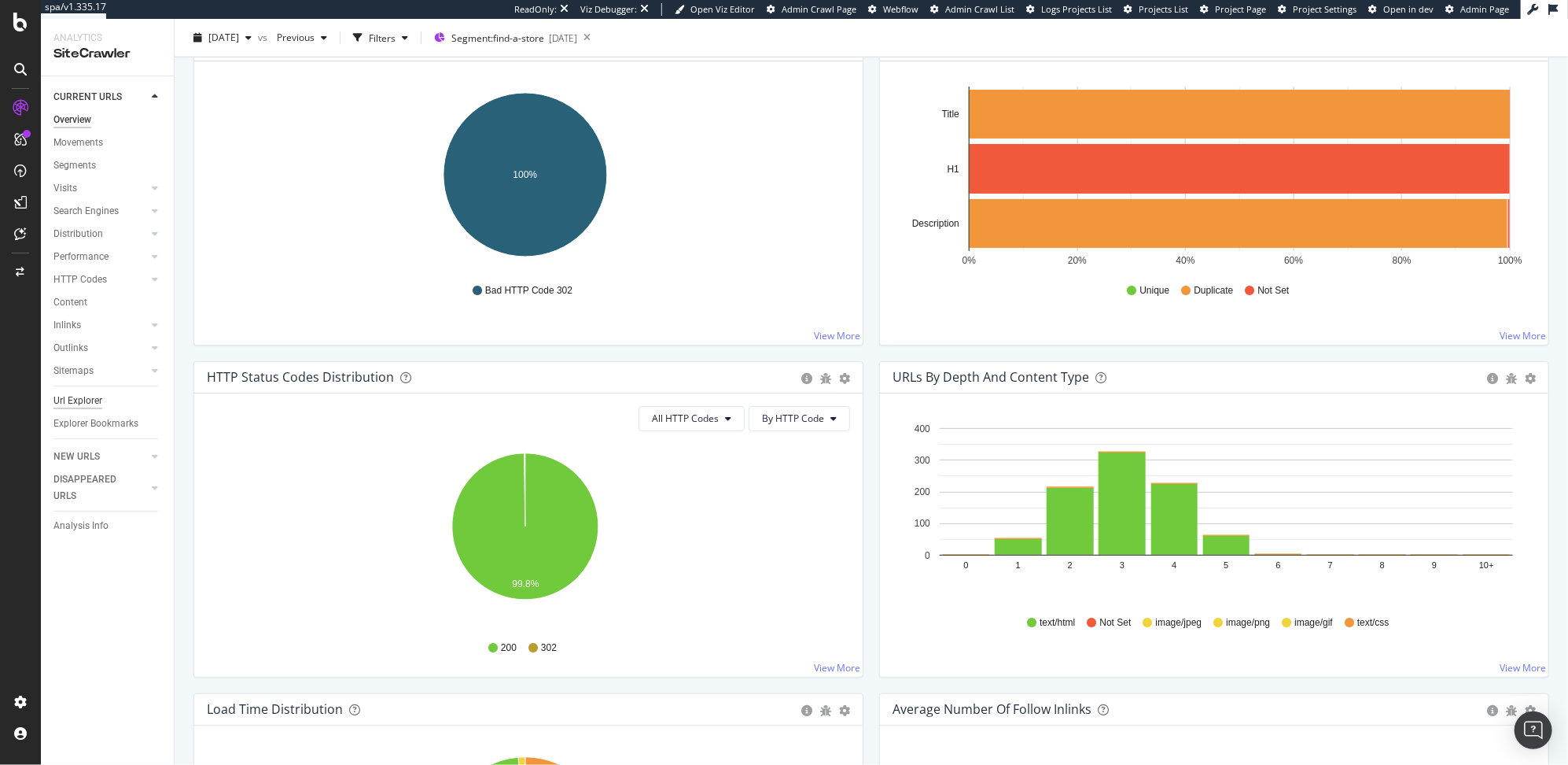
click at [80, 392] on div "Url Explorer" at bounding box center [77, 400] width 49 height 17
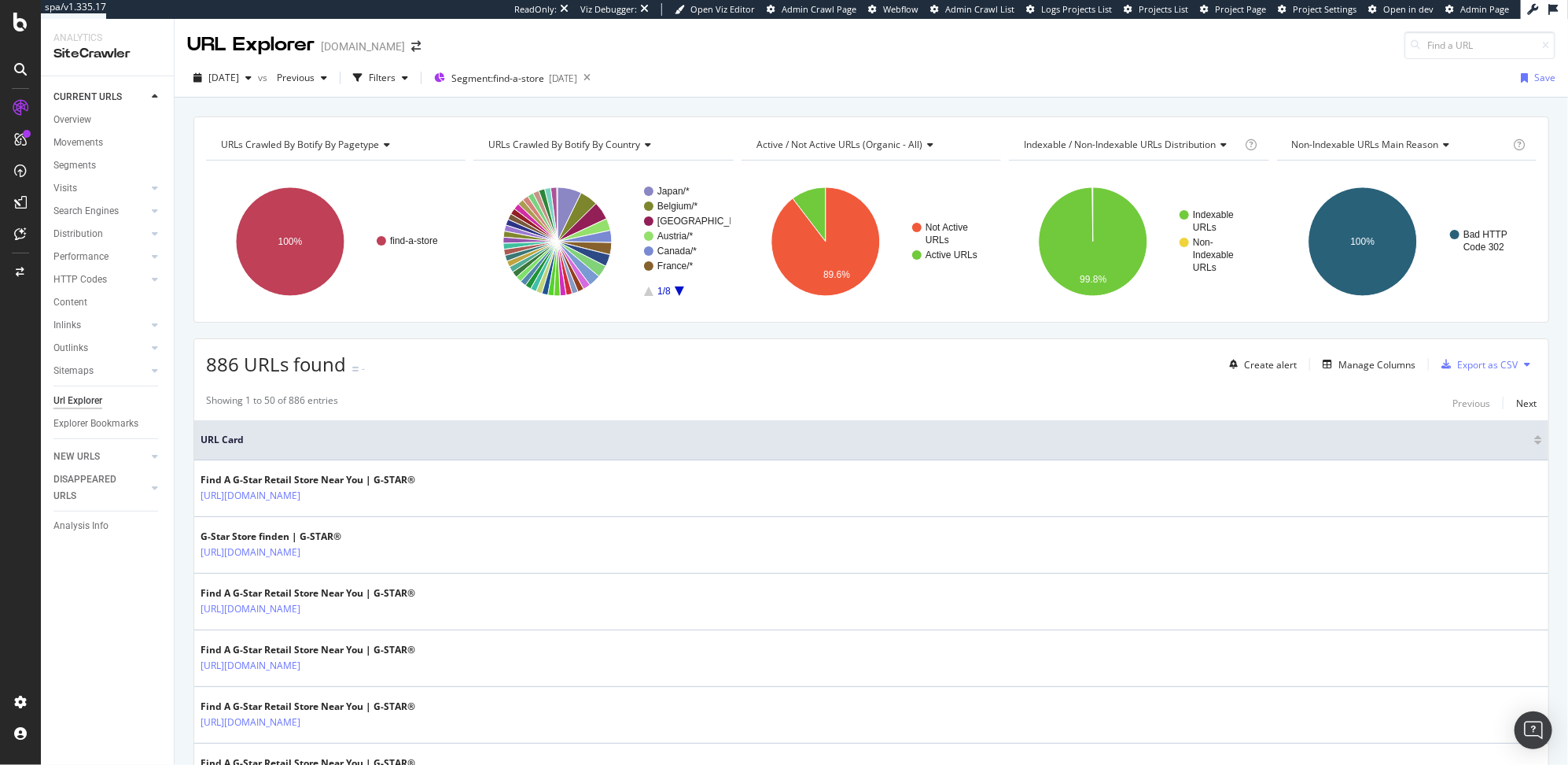
click at [1449, 54] on input at bounding box center [1480, 45] width 151 height 27
paste input "/stores/"
type input "/stores/"
click at [596, 74] on icon at bounding box center [587, 78] width 19 height 22
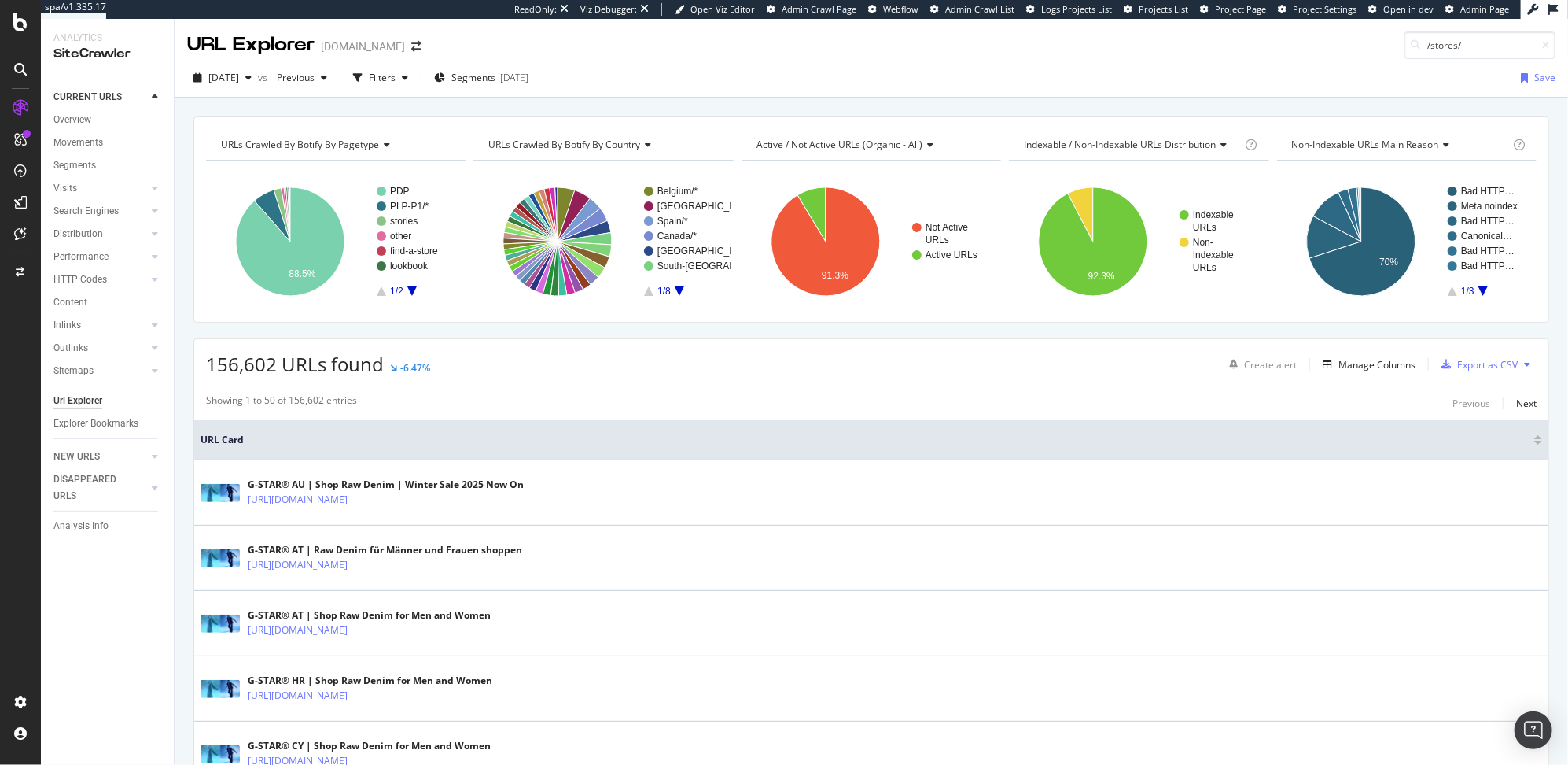
click at [91, 398] on div "Url Explorer" at bounding box center [77, 400] width 49 height 17
click at [363, 79] on icon "button" at bounding box center [357, 78] width 10 height 10
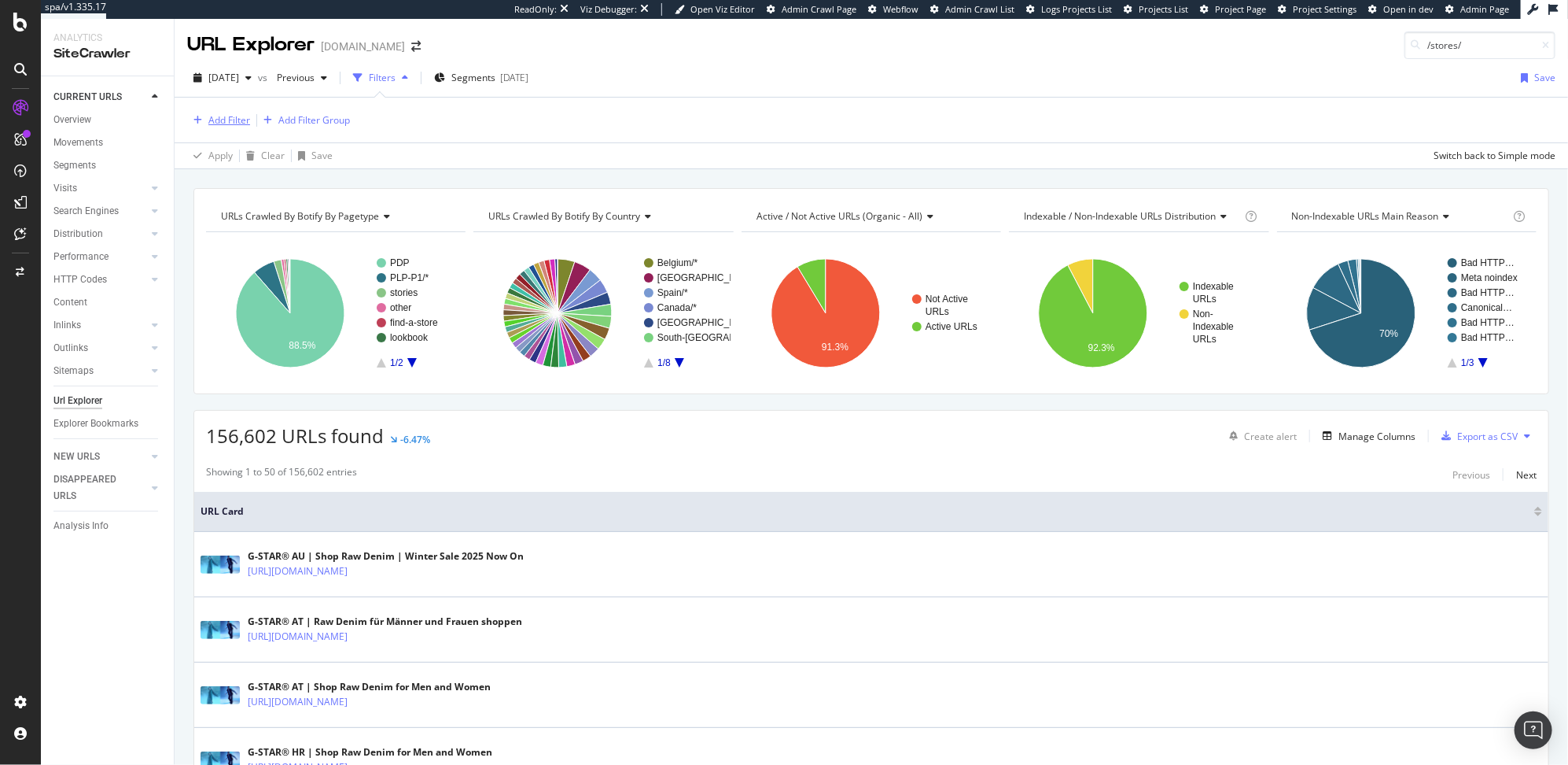
click at [204, 123] on div "button" at bounding box center [197, 120] width 21 height 10
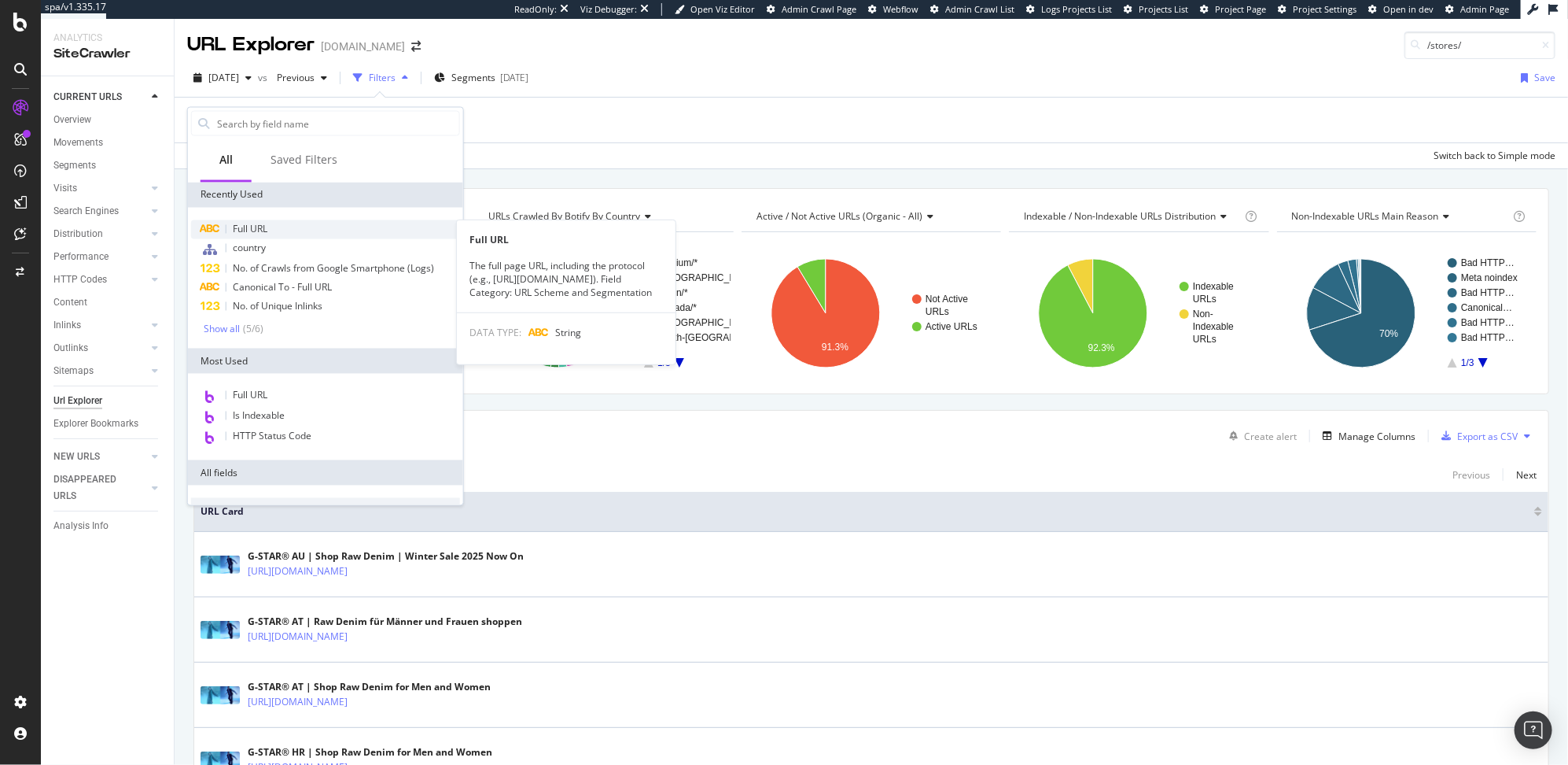
click at [251, 220] on div "Full URL" at bounding box center [326, 229] width 269 height 19
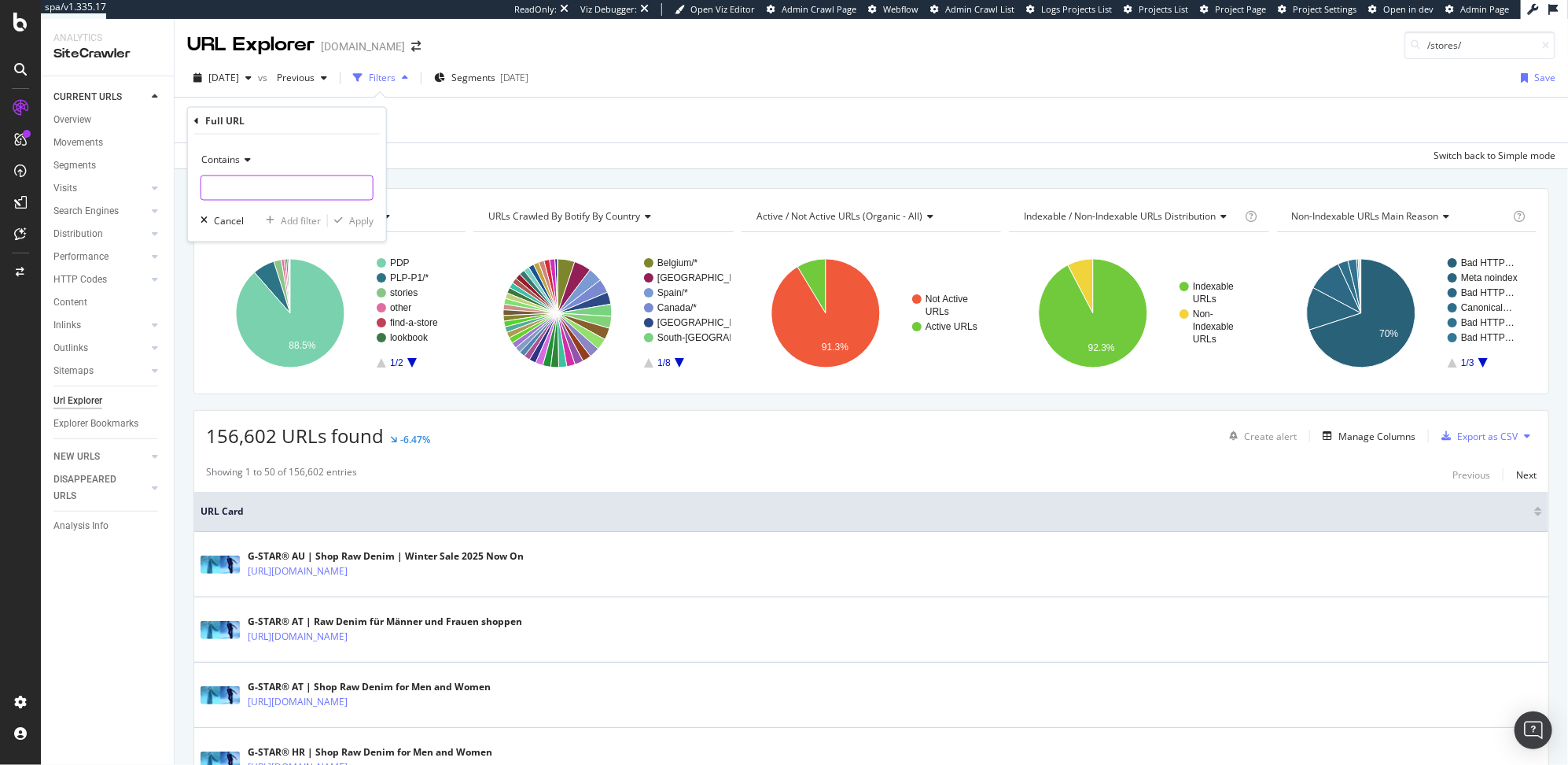
click at [248, 175] on input "text" at bounding box center [287, 188] width 172 height 25
paste input "/stores/"
type input "/stores/"
click at [349, 222] on div "Apply" at bounding box center [361, 220] width 25 height 13
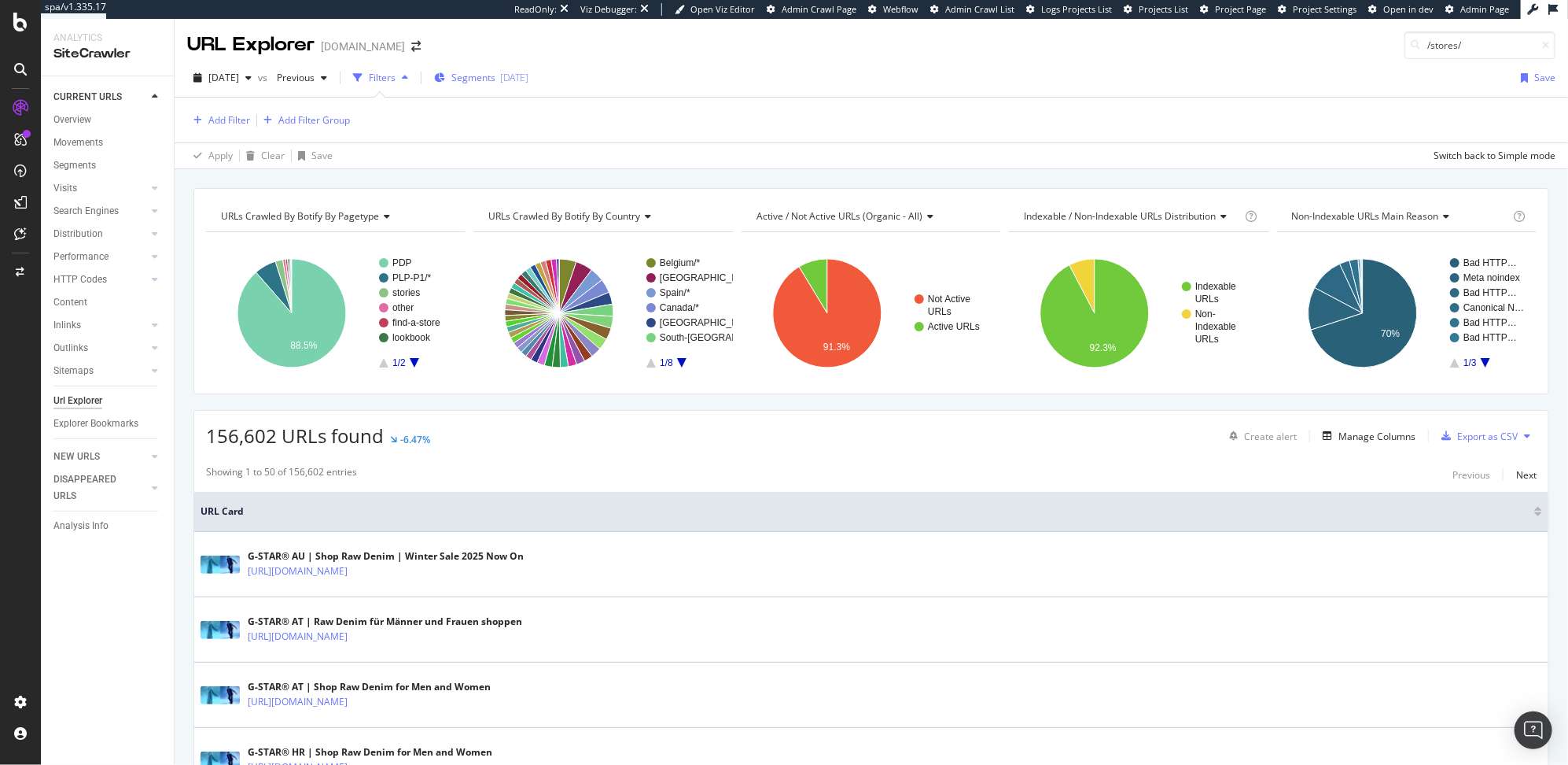
click at [528, 80] on div "2025-08-04" at bounding box center [514, 77] width 28 height 13
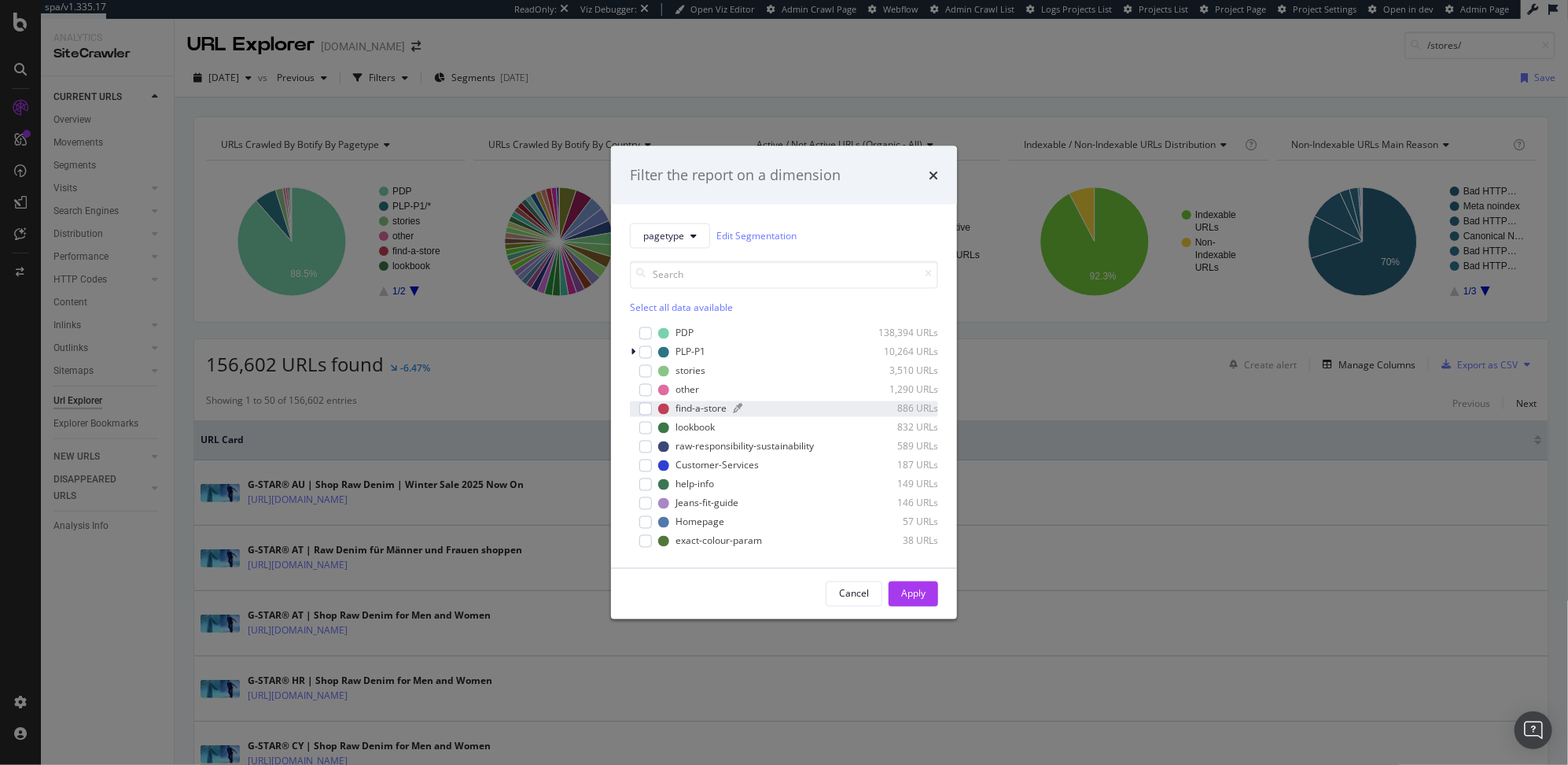
click at [702, 403] on div "find-a-store" at bounding box center [701, 408] width 51 height 13
click at [920, 582] on div "Apply" at bounding box center [913, 593] width 25 height 24
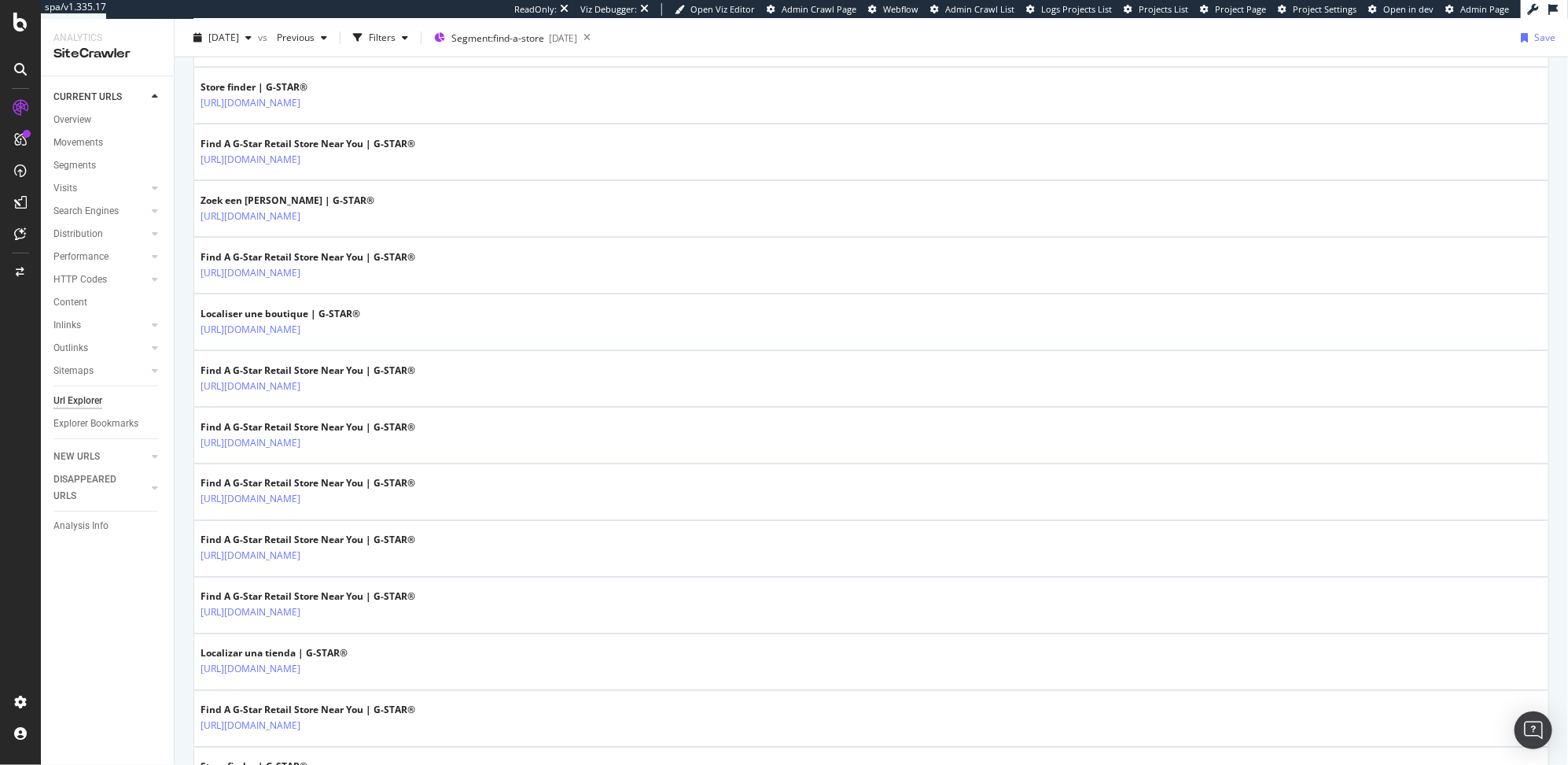
scroll to position [112, 0]
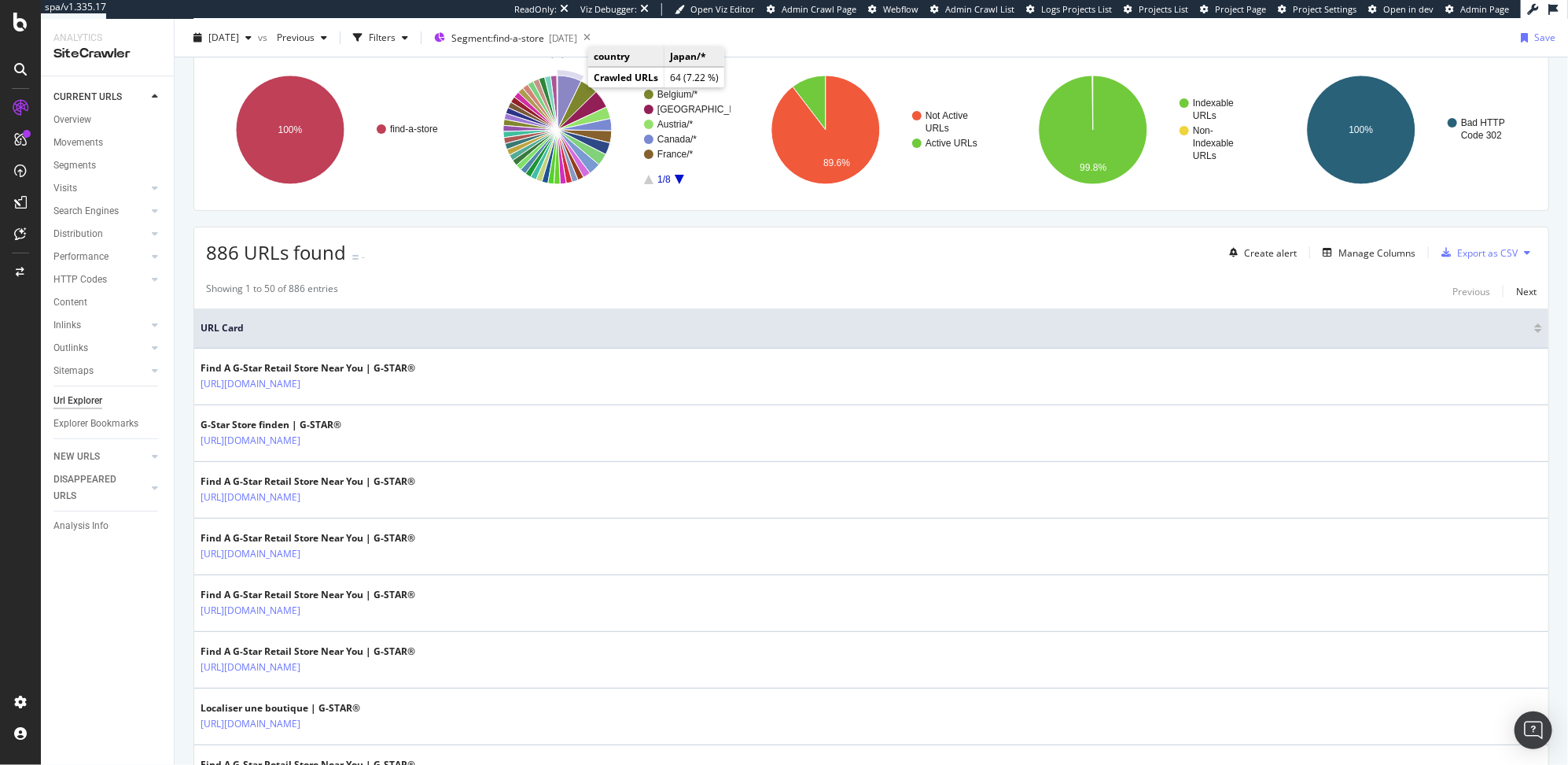
click at [566, 86] on icon "A chart." at bounding box center [569, 102] width 24 height 54
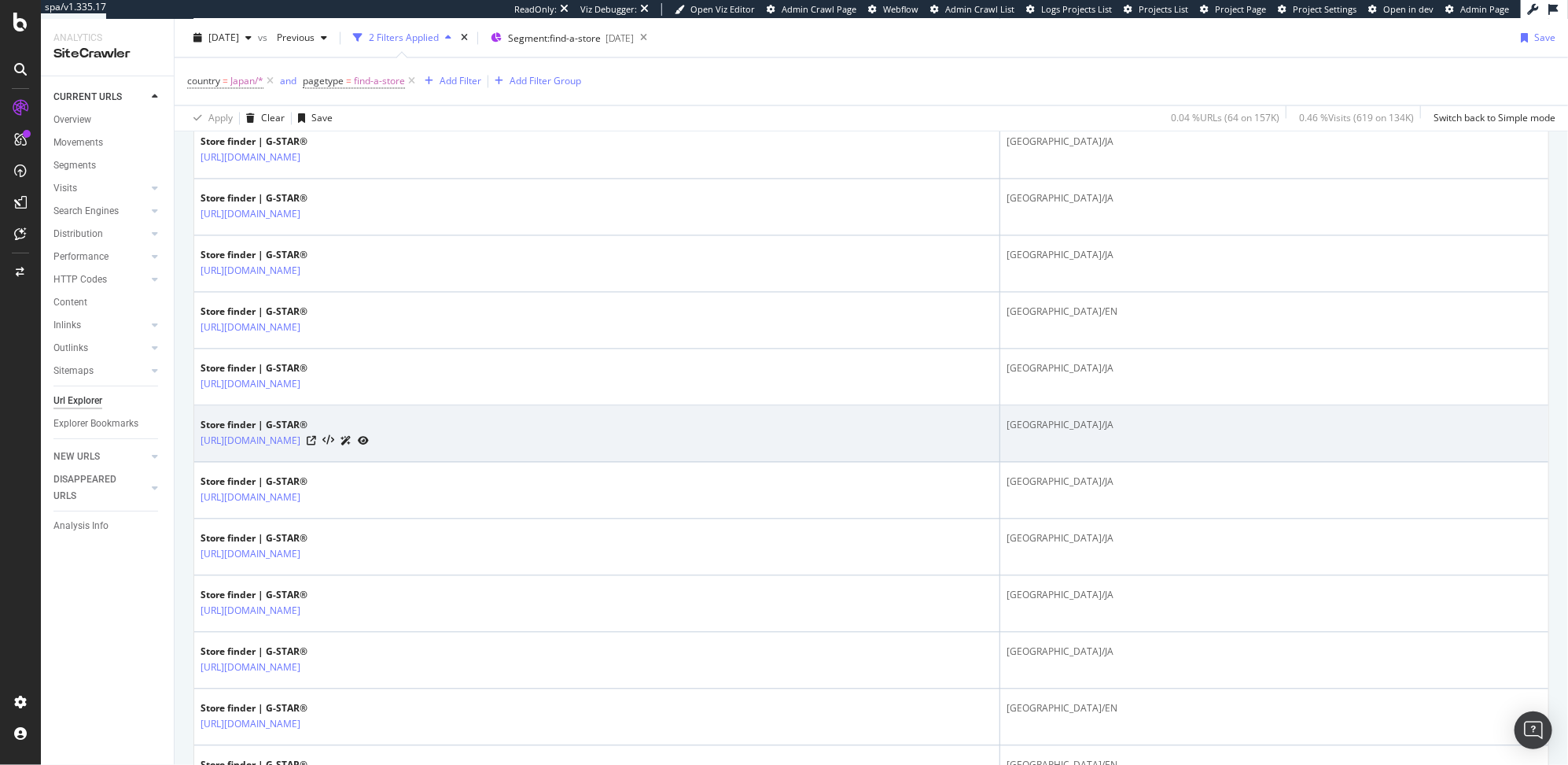
scroll to position [1838, 0]
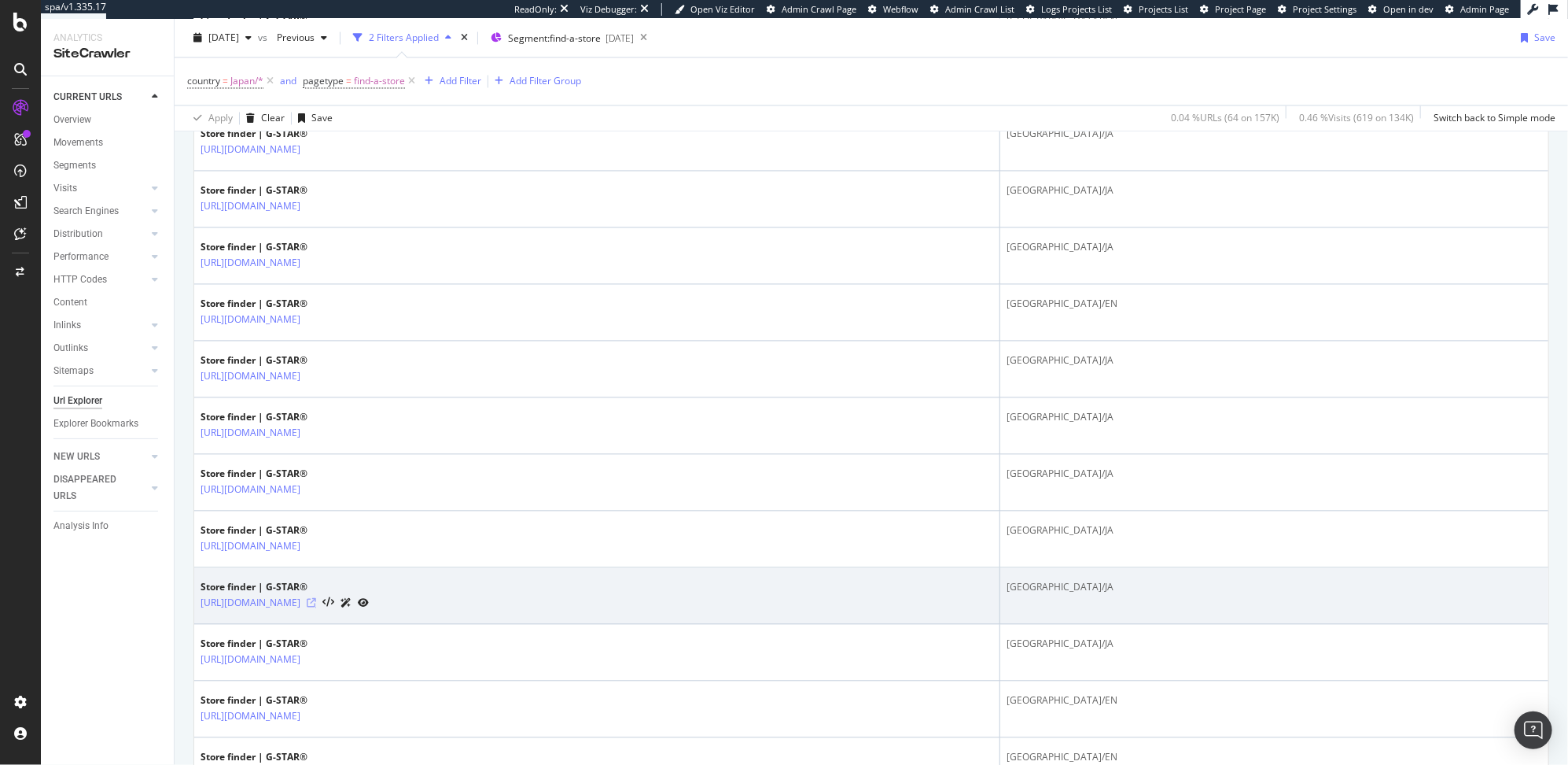
click at [316, 606] on icon at bounding box center [311, 602] width 10 height 10
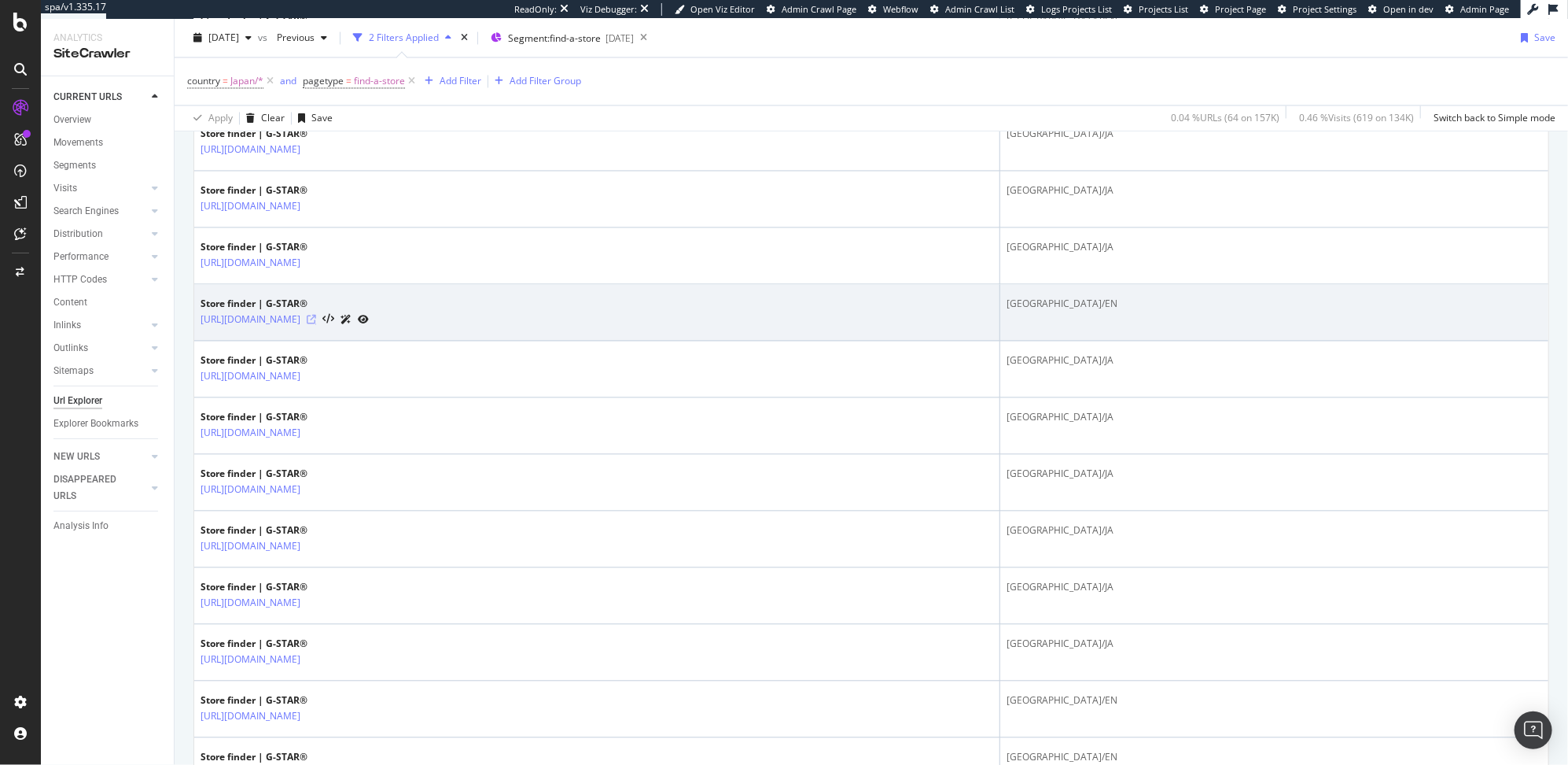
click at [316, 320] on icon at bounding box center [311, 319] width 10 height 10
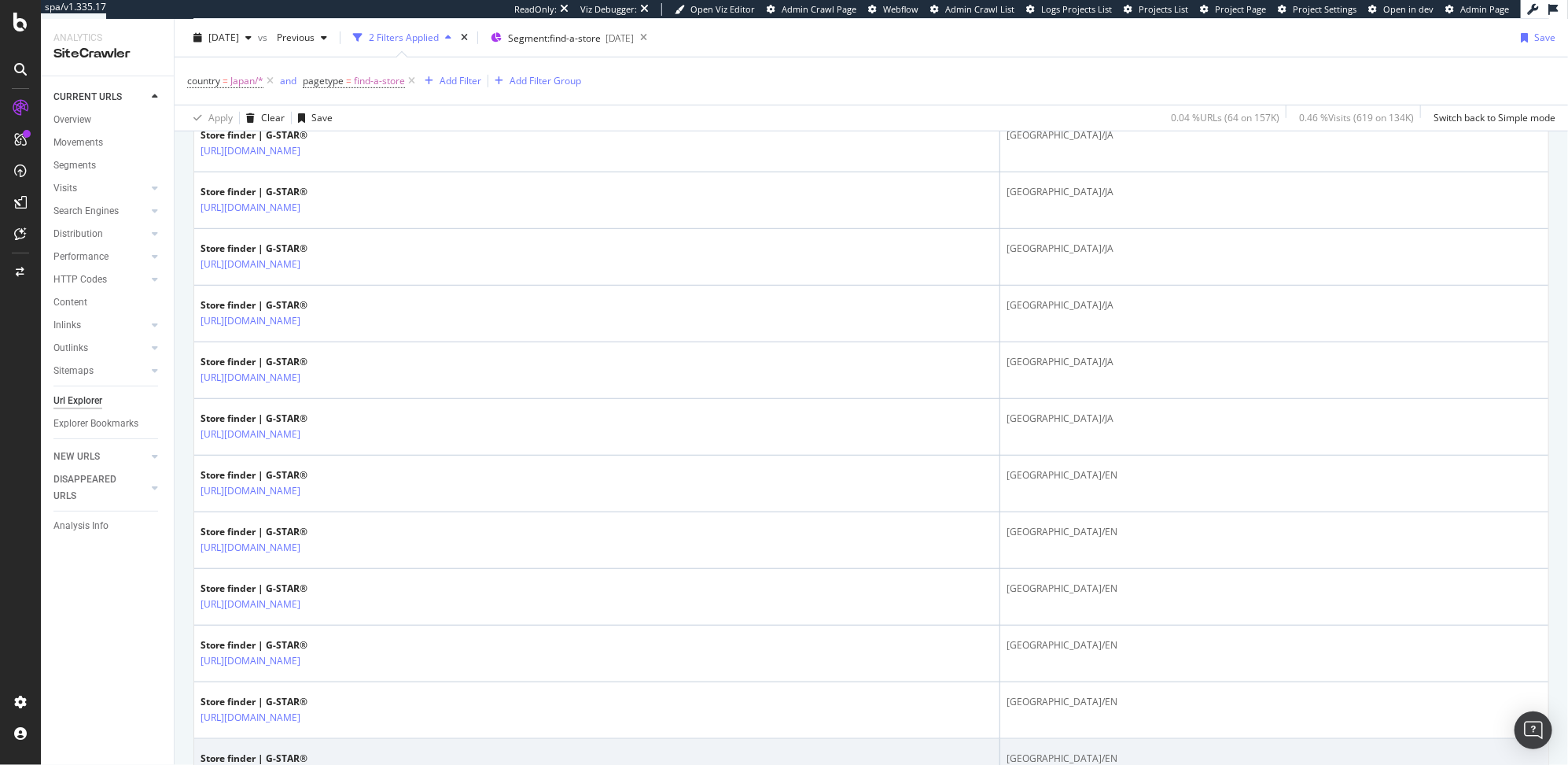
scroll to position [0, 0]
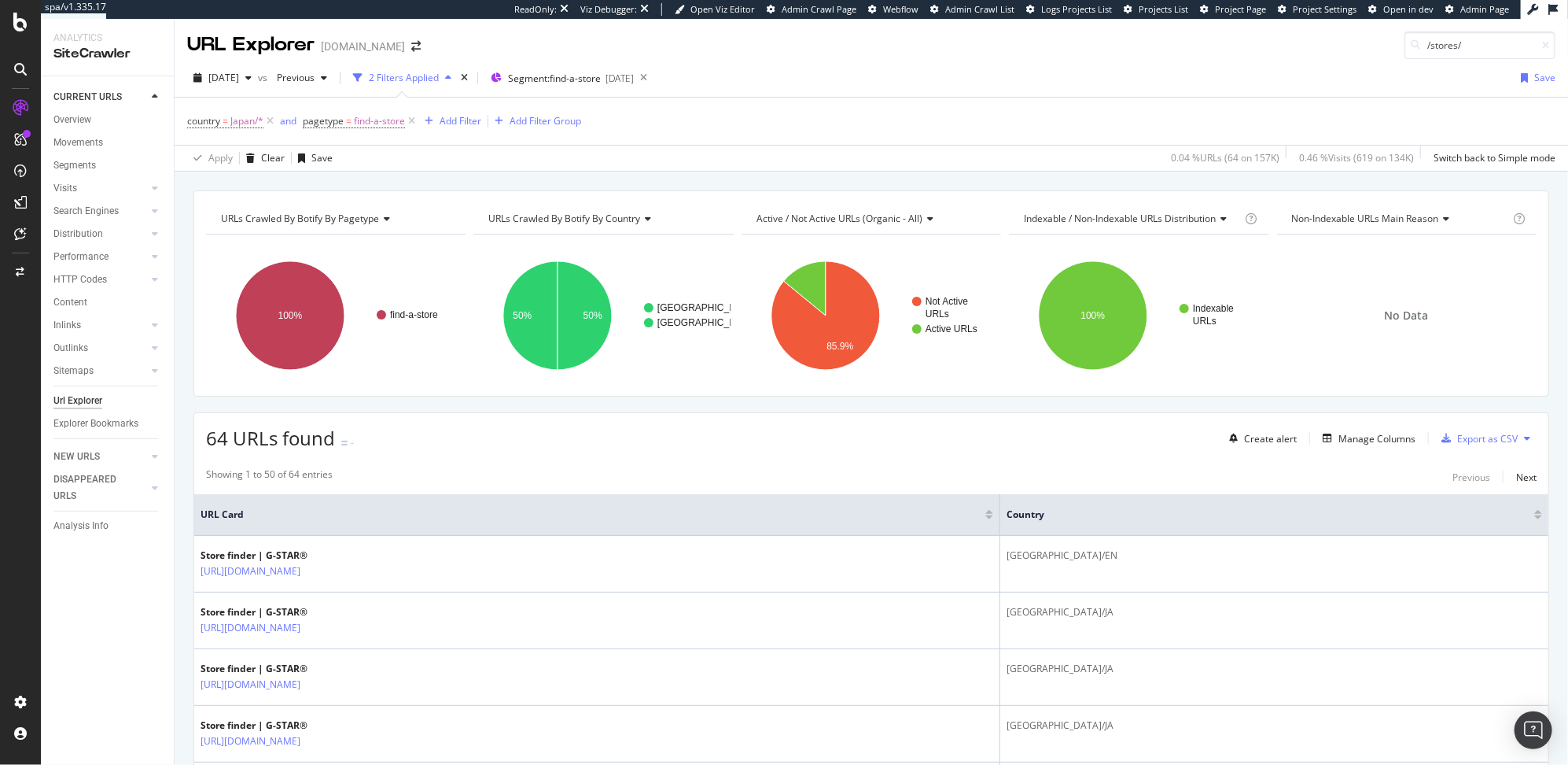
click at [818, 159] on div "Apply Clear Save 0.04 % URLs ( 64 on 157K ) 0.46 % Visits ( 619 on 134K ) Switc…" at bounding box center [871, 157] width 1393 height 26
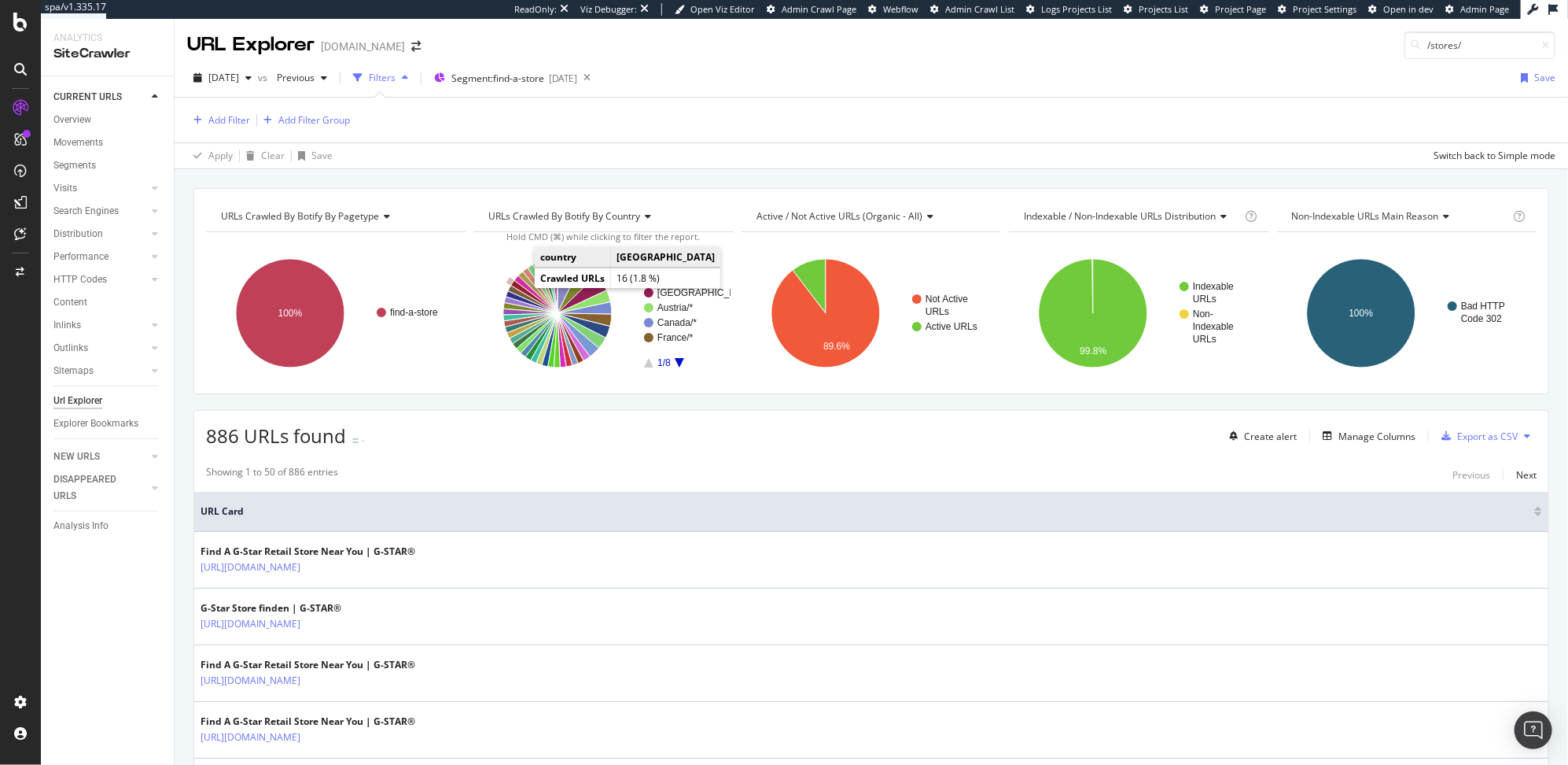
click at [519, 286] on icon "A chart." at bounding box center [534, 296] width 46 height 33
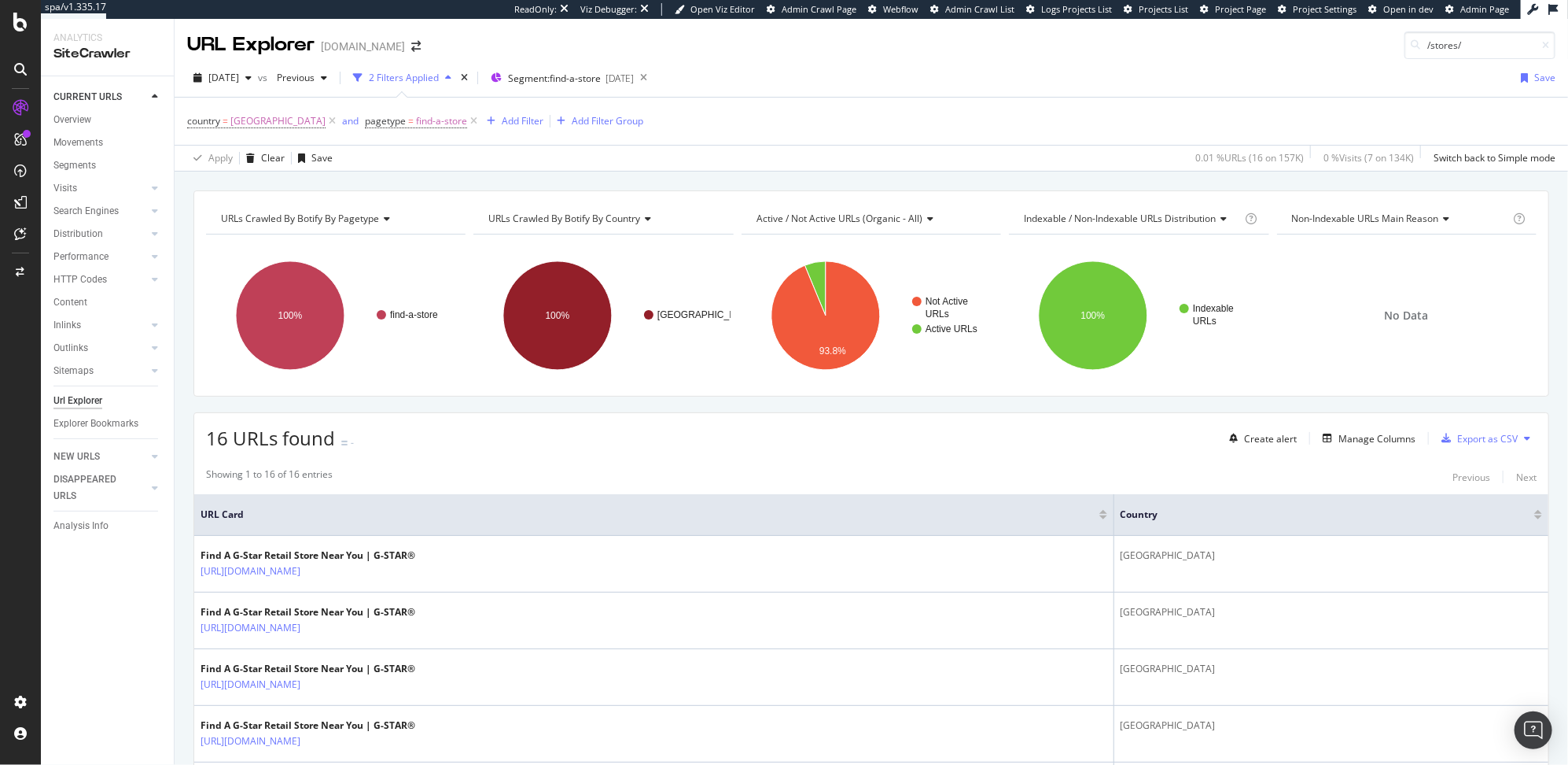
click at [868, 449] on div "16 URLs found - Create alert Manage Columns Export as CSV" at bounding box center [871, 432] width 1354 height 39
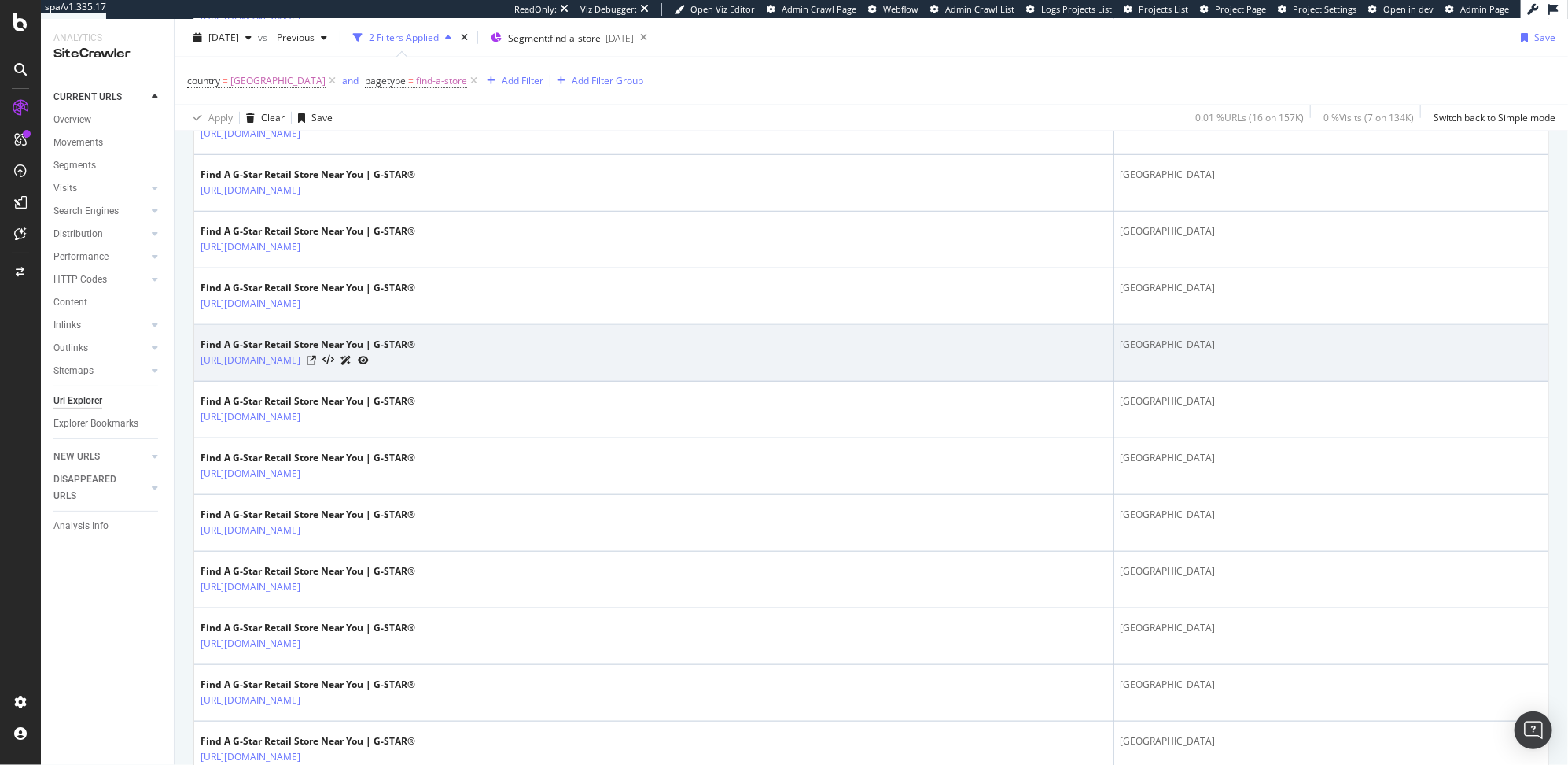
scroll to position [771, 0]
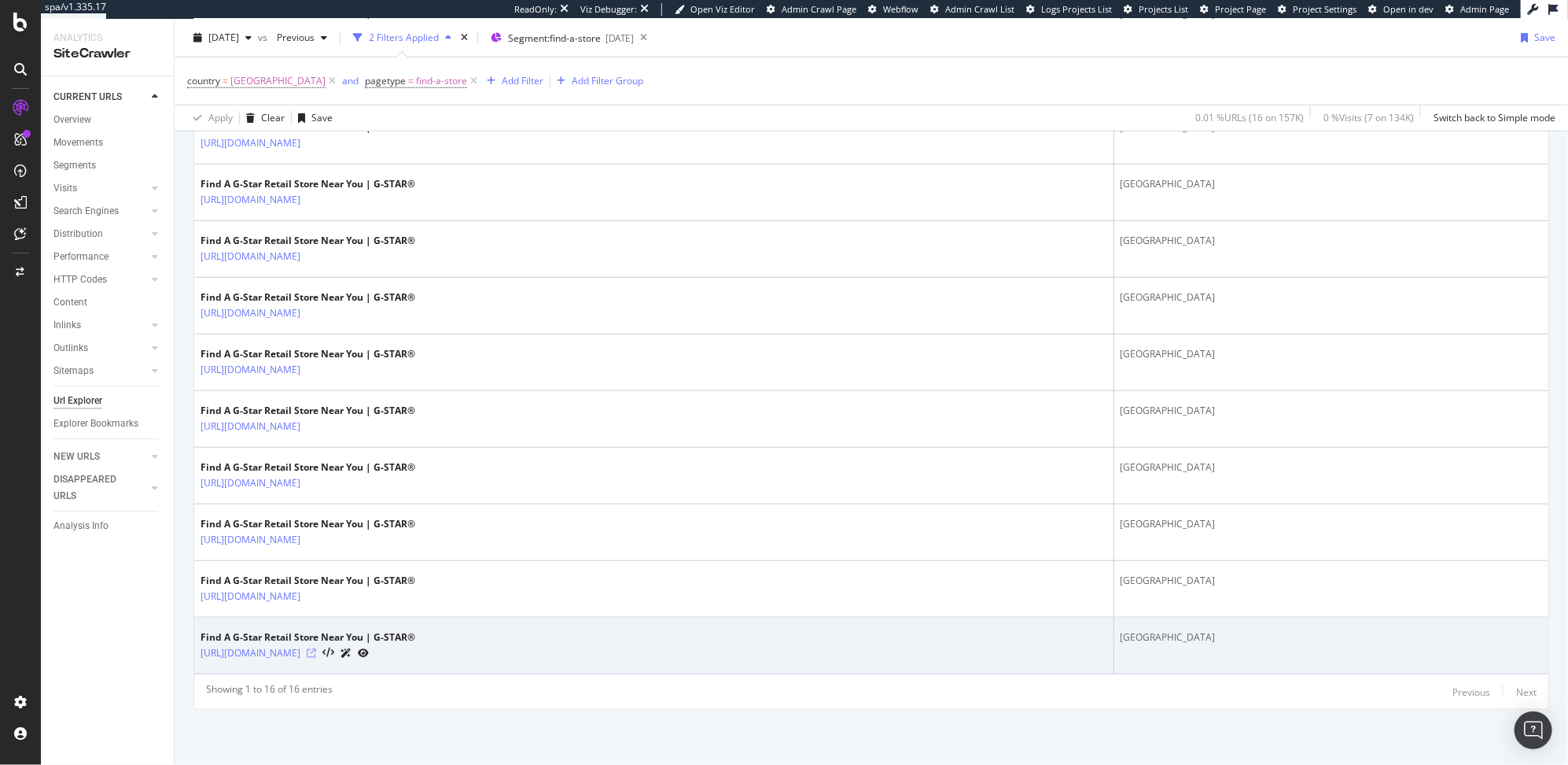
click at [316, 651] on icon at bounding box center [311, 653] width 10 height 10
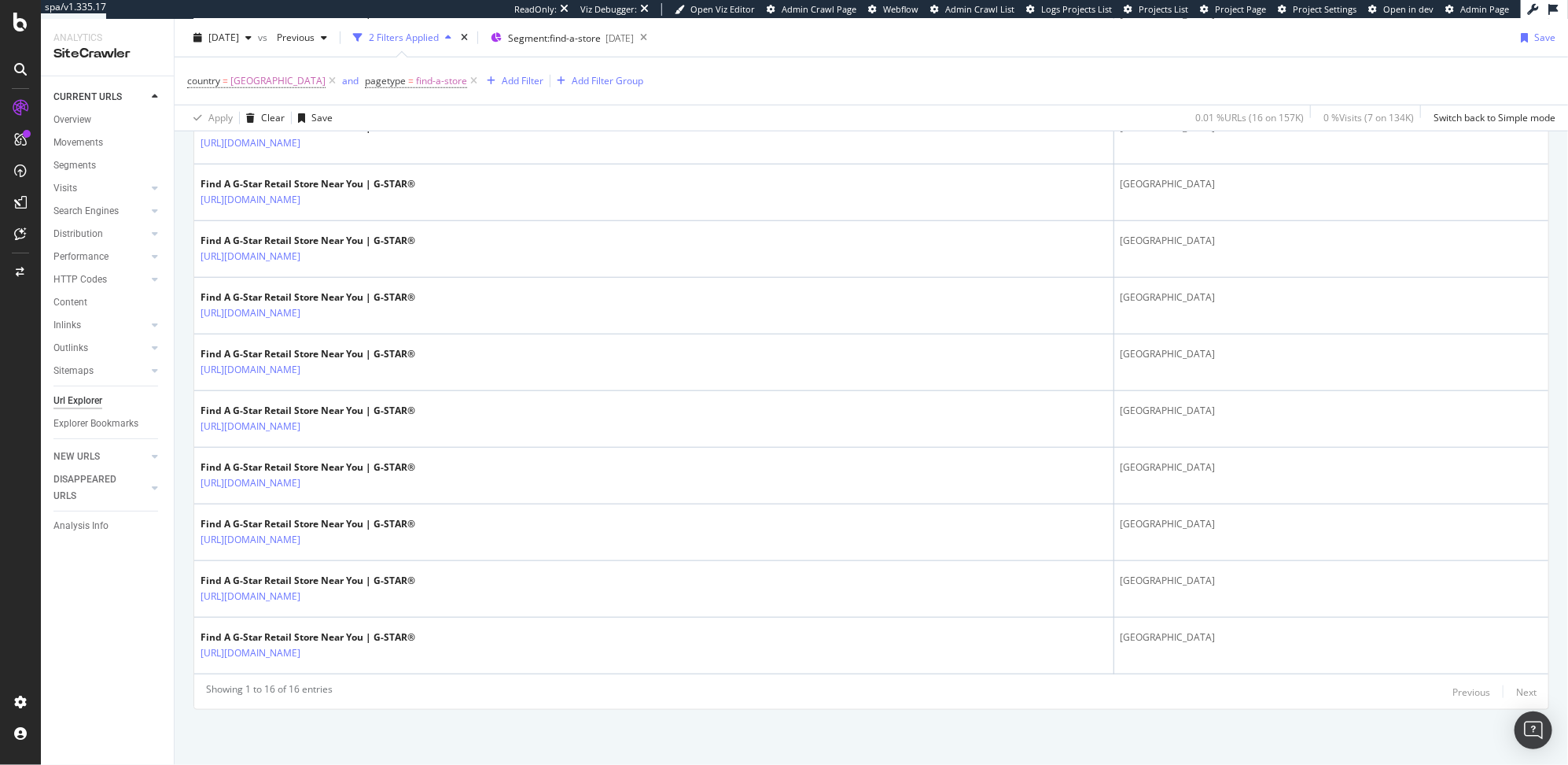
scroll to position [0, 0]
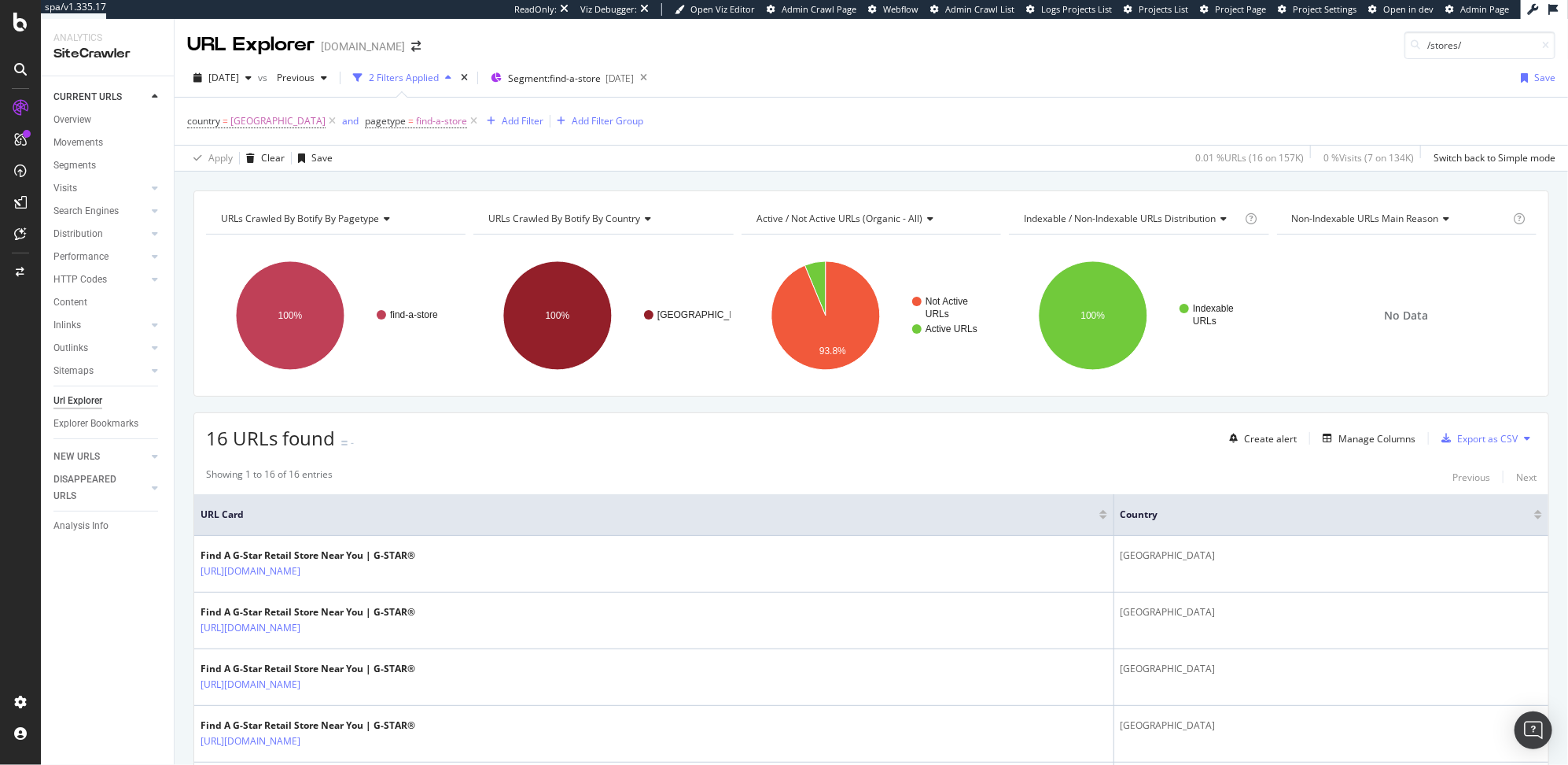
click at [626, 439] on div "16 URLs found - Create alert Manage Columns Export as CSV" at bounding box center [871, 432] width 1354 height 39
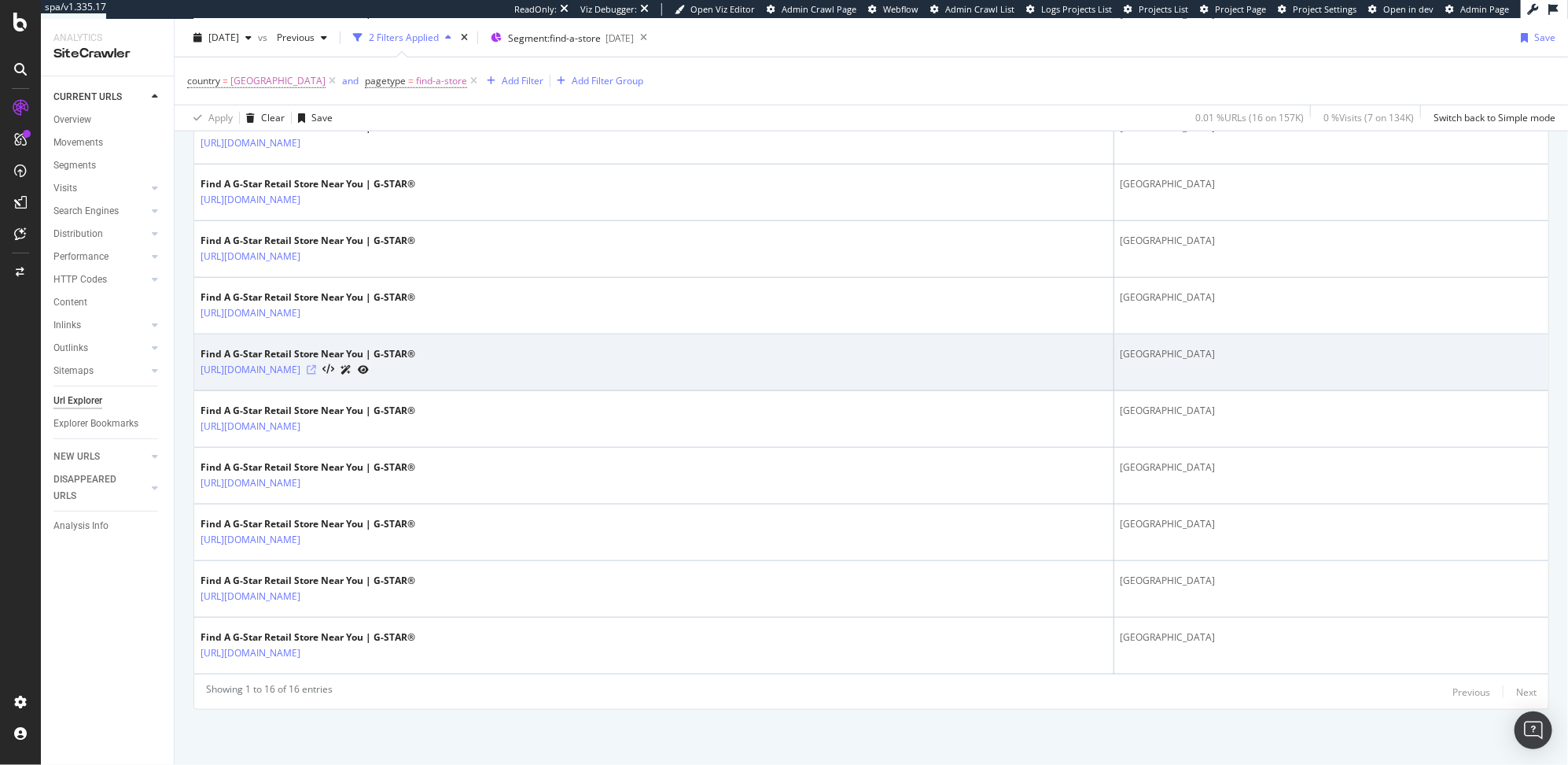
click at [316, 371] on icon at bounding box center [311, 369] width 10 height 10
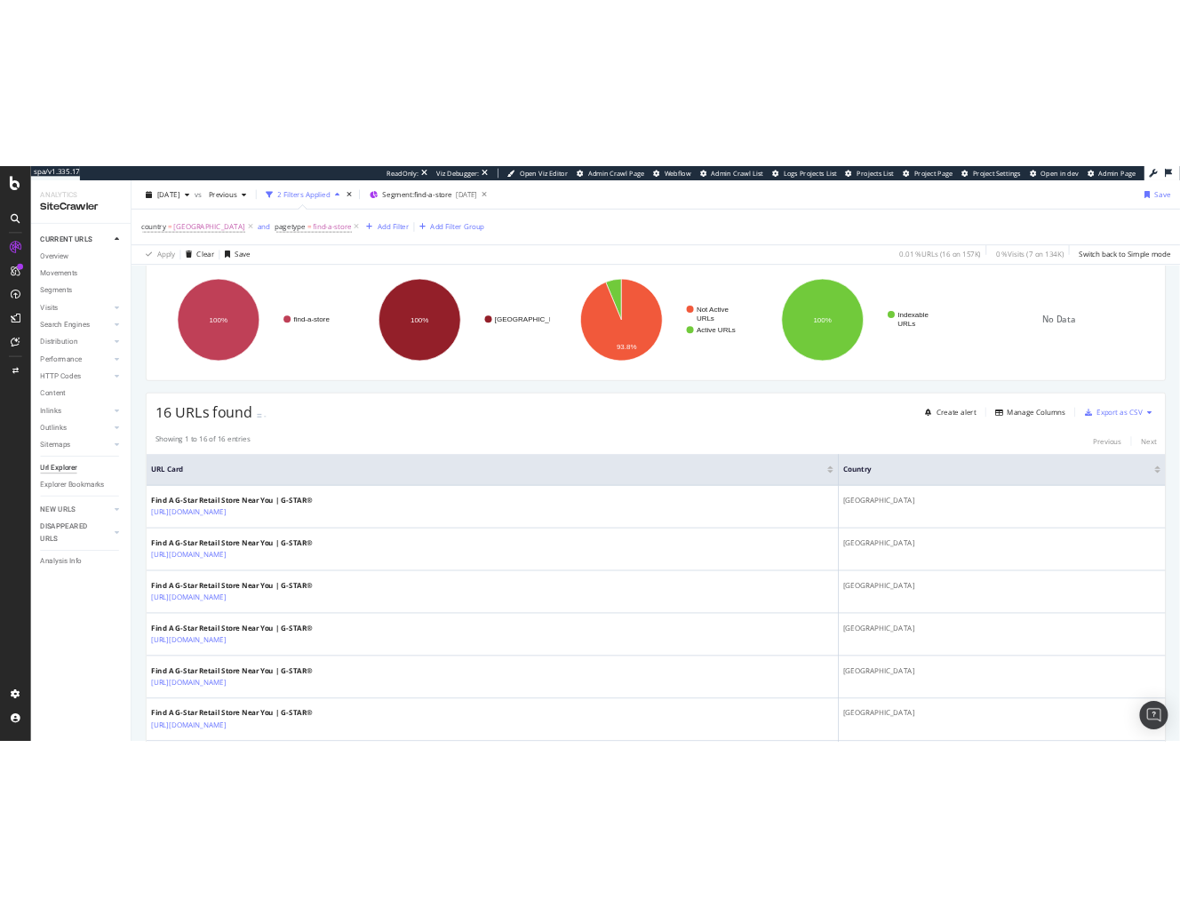
scroll to position [0, 0]
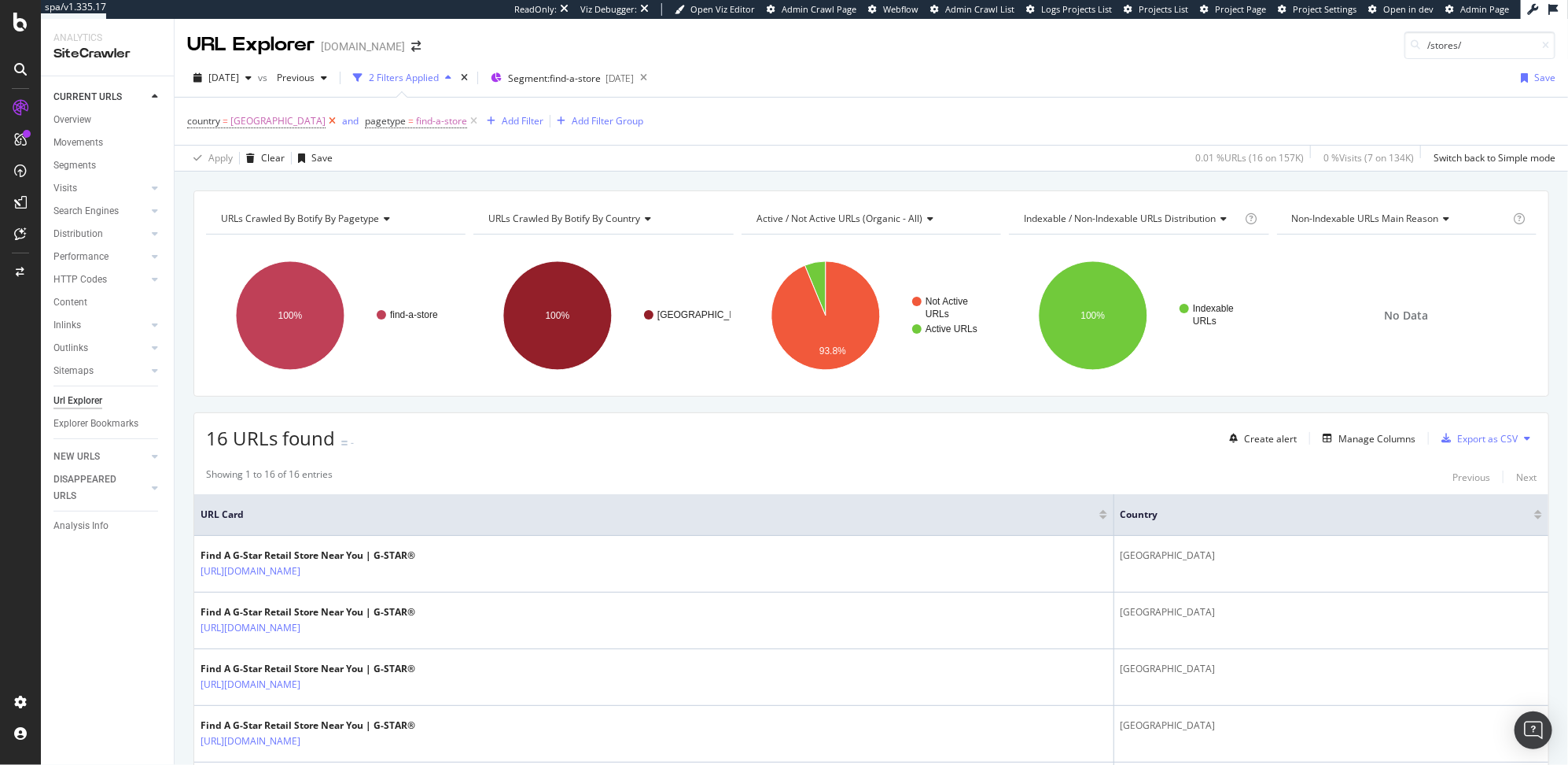
click at [326, 122] on icon at bounding box center [332, 121] width 13 height 16
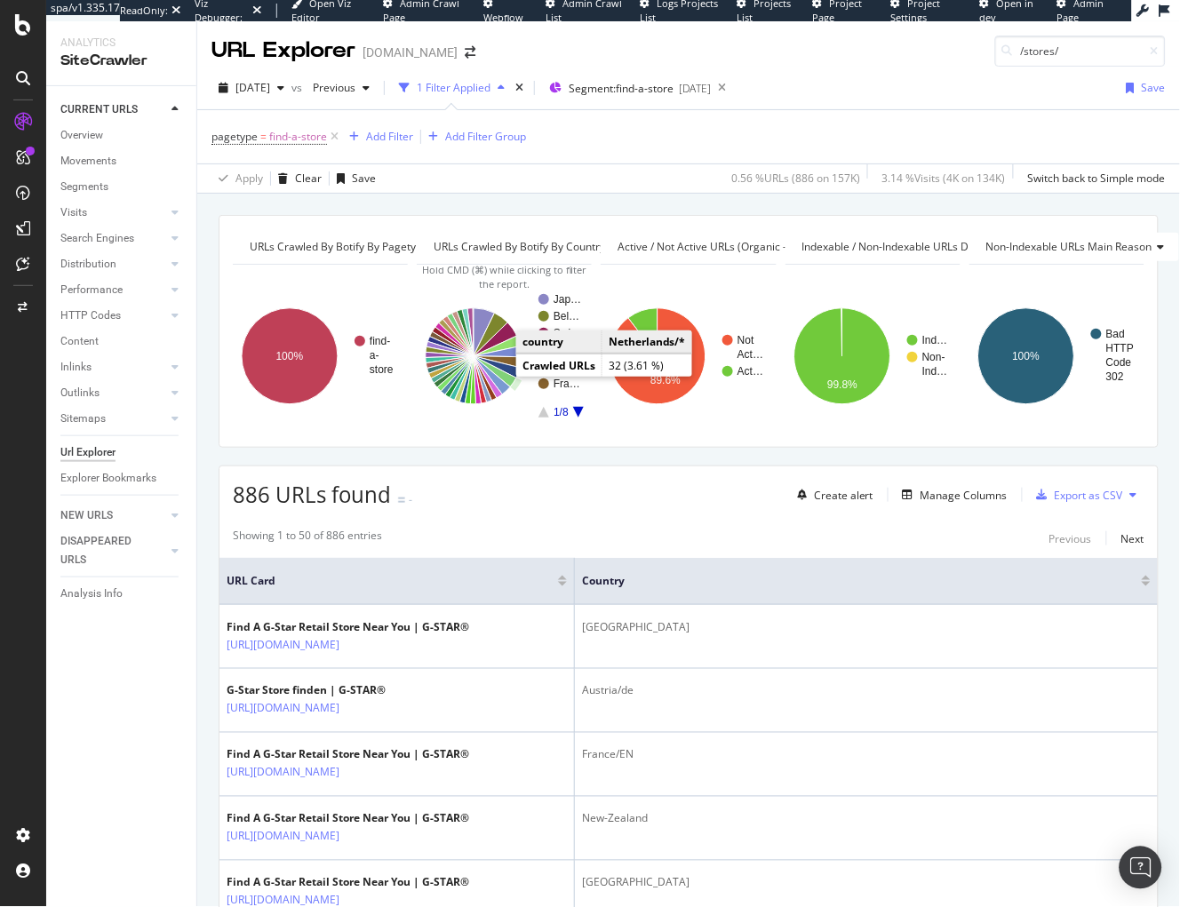
click at [498, 375] on icon "A chart." at bounding box center [495, 371] width 43 height 31
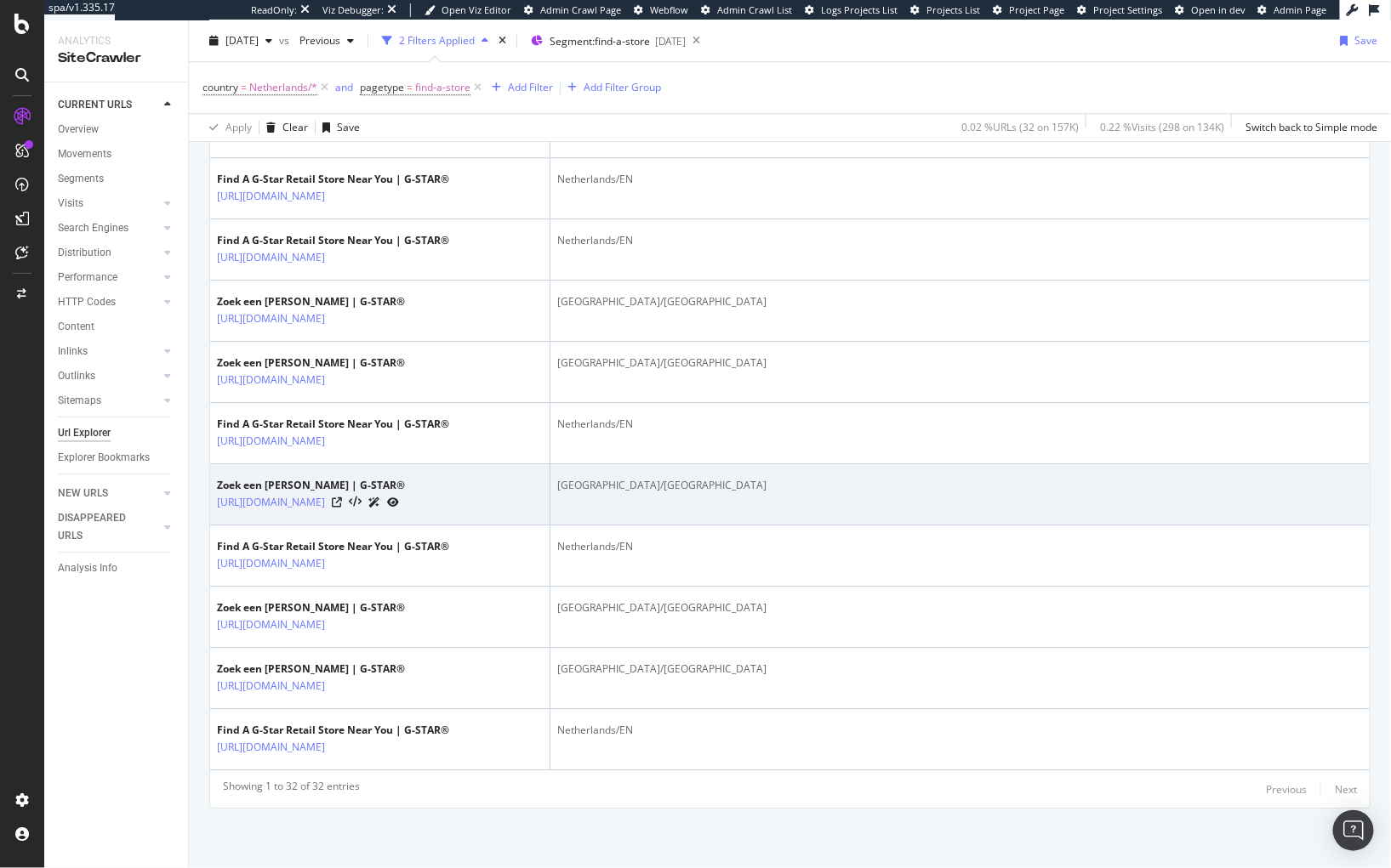
scroll to position [2290, 0]
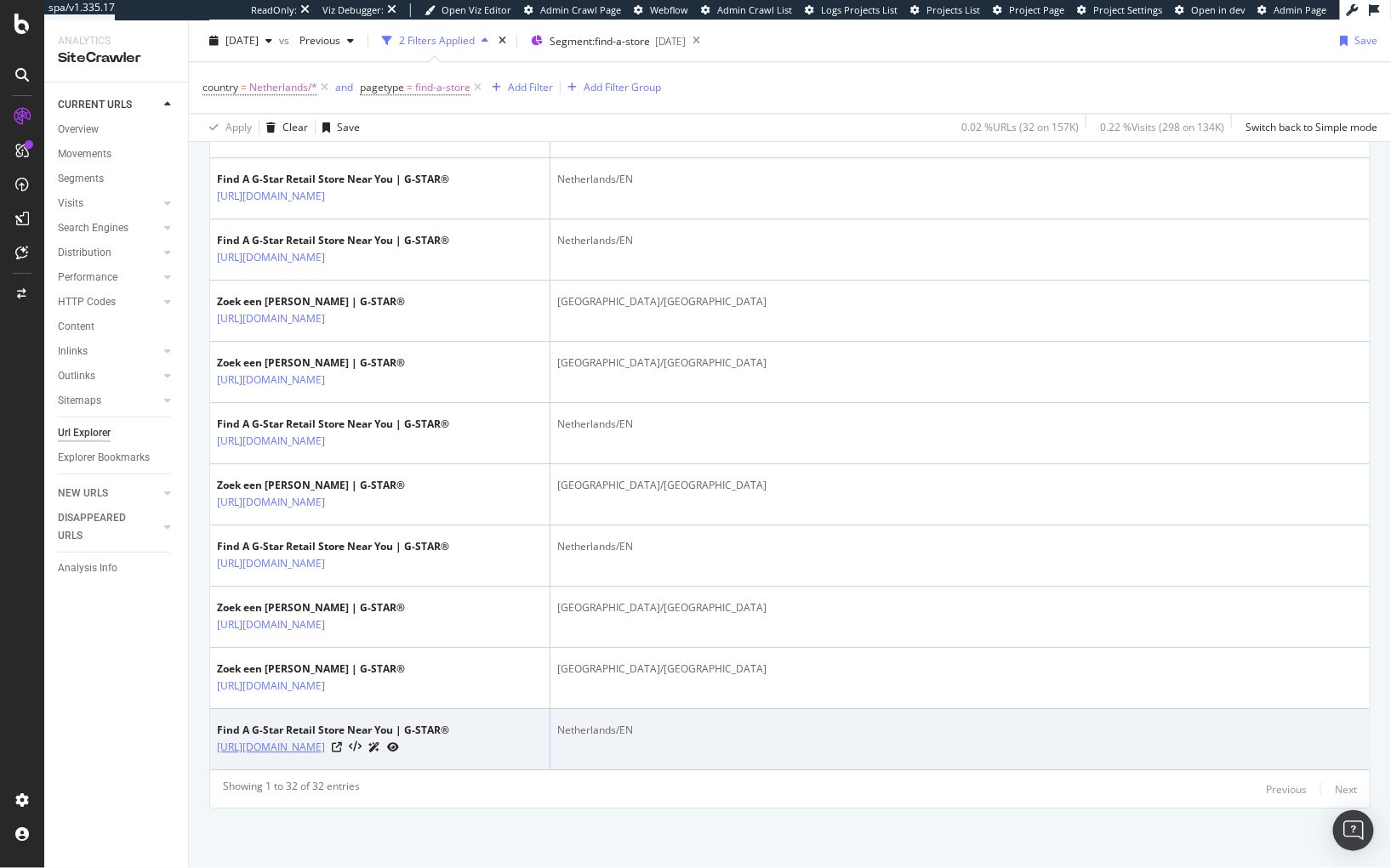
drag, startPoint x: 213, startPoint y: 718, endPoint x: 302, endPoint y: 751, distance: 94.9
click at [302, 751] on td "Find A G-Star Retail Store Near You | G-STAR® https://www.g-star.com/en_nl/find…" at bounding box center [379, 740] width 340 height 61
copy link "https://www.g-star.com/en_nl/find-a-store/g-star-footwear+g-star-kidswear+g-sta…"
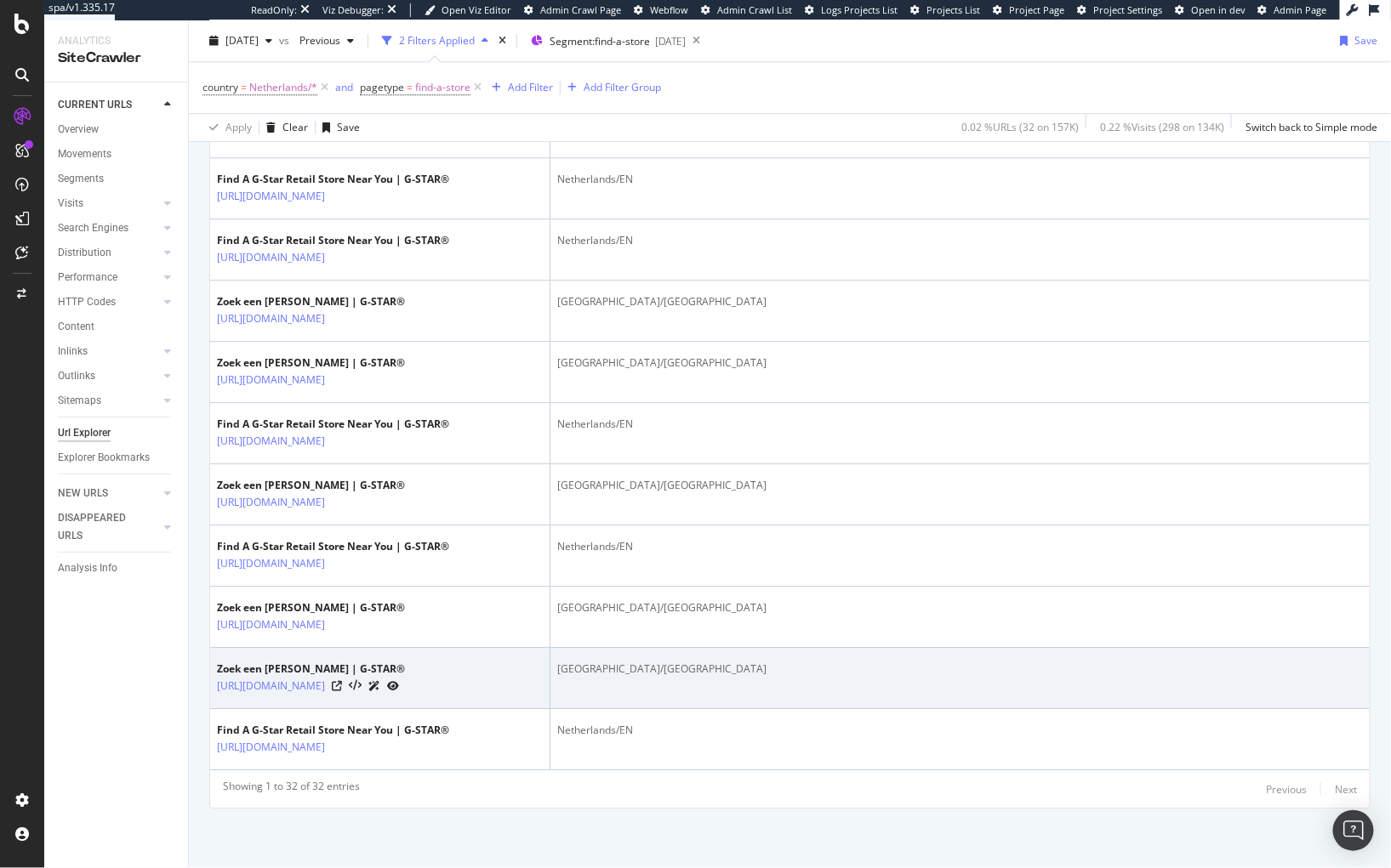
copy link "https://www.g-star.com/en_nl/find-a-store/g-star-footwear+g-star-kidswear+g-sta…"
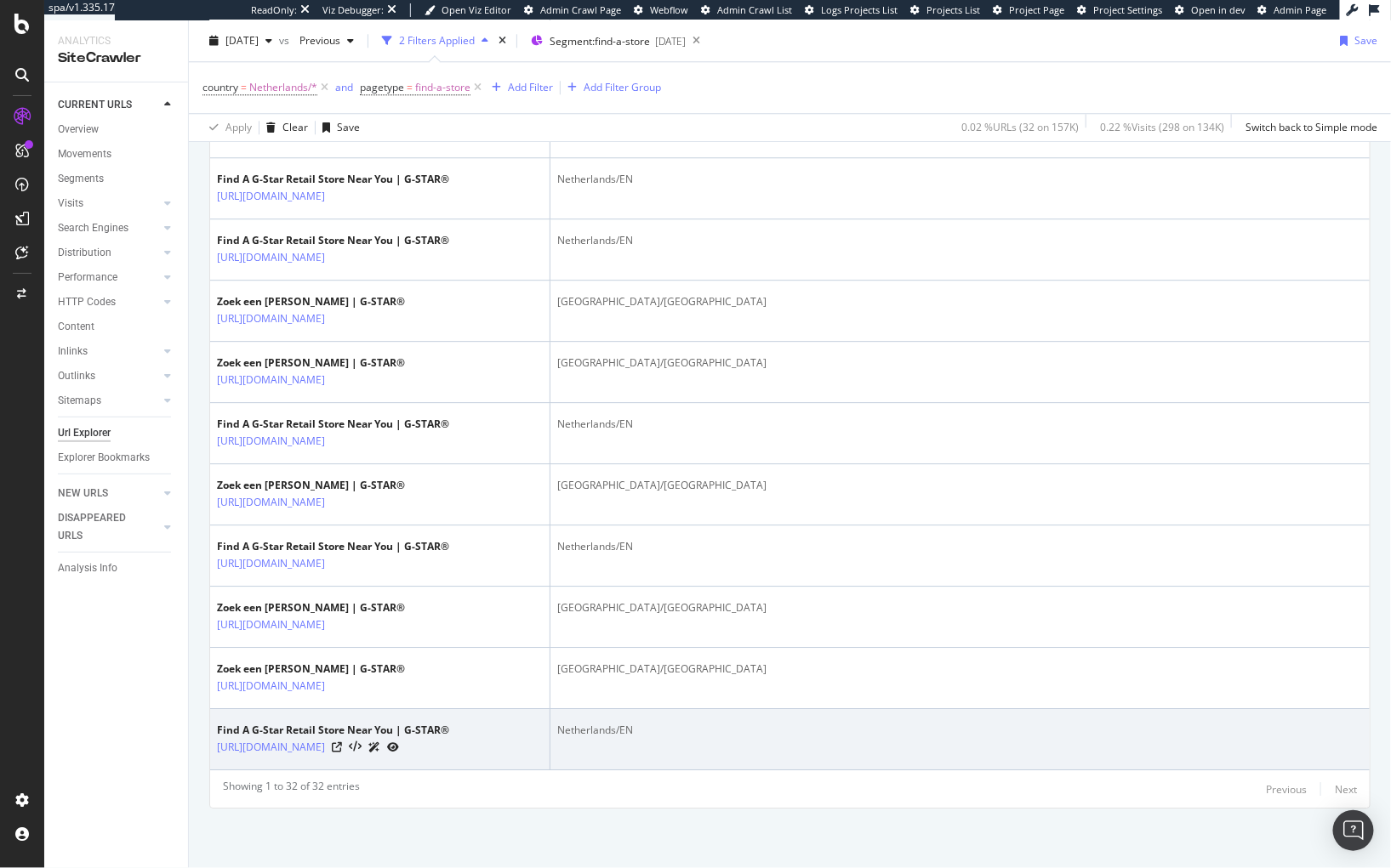
click at [896, 740] on td "Netherlands/EN" at bounding box center [960, 740] width 819 height 61
drag, startPoint x: 213, startPoint y: 759, endPoint x: 299, endPoint y: 797, distance: 94.0
click at [298, 770] on td "Find A G-Star Retail Store Near You | G-STAR® https://www.g-star.com/en_nl/find…" at bounding box center [379, 740] width 340 height 61
copy link "https://www.g-star.com/en_nl/find-a-store/g-star-footwear+g-star-kidswear+g-sta…"
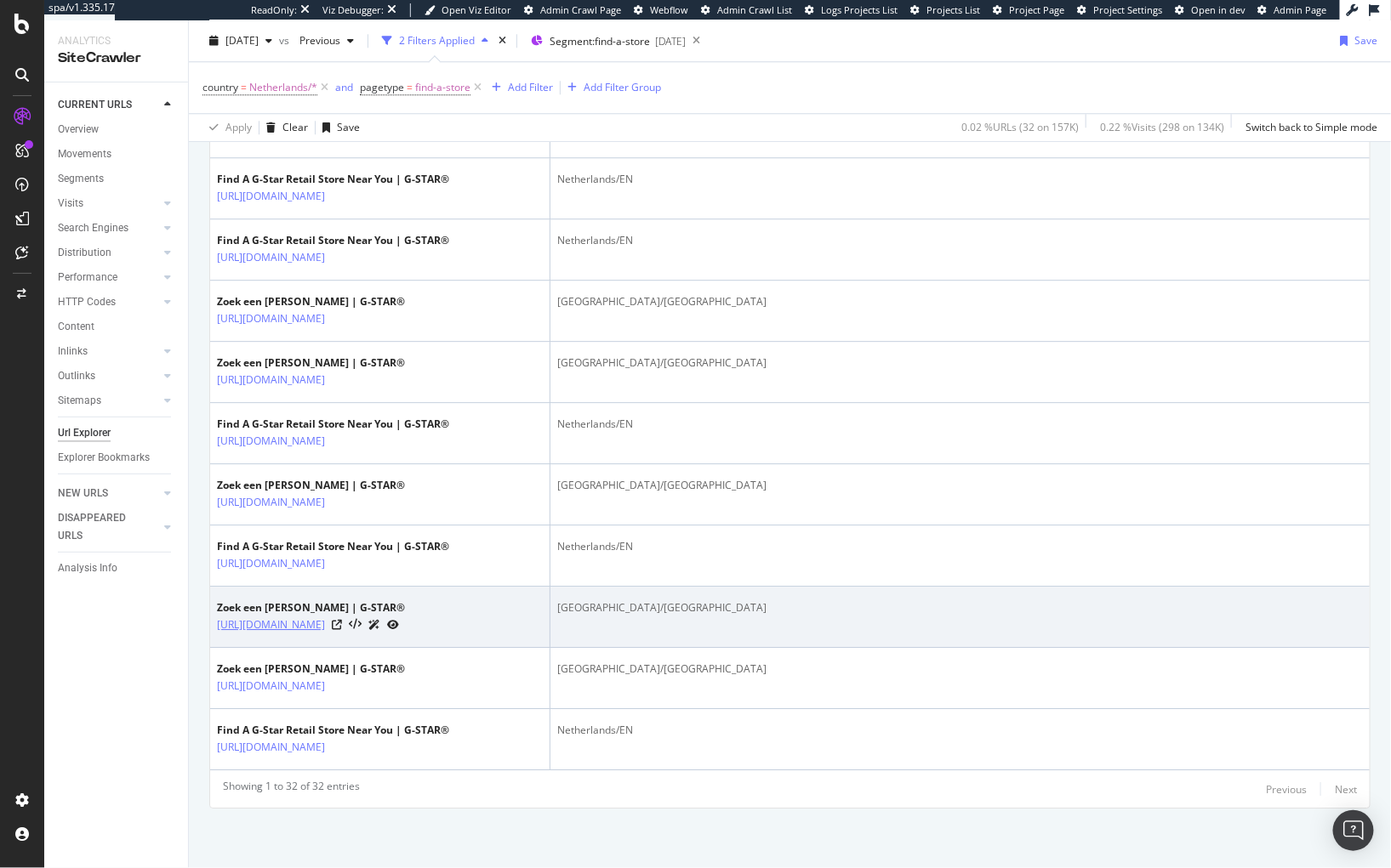
drag, startPoint x: 213, startPoint y: 588, endPoint x: 459, endPoint y: 613, distance: 247.3
click at [459, 613] on td "Zoek een winkel | G-STAR® https://www.g-star.com/nl_nl/find-a-store/g-star-kids…" at bounding box center [379, 617] width 340 height 61
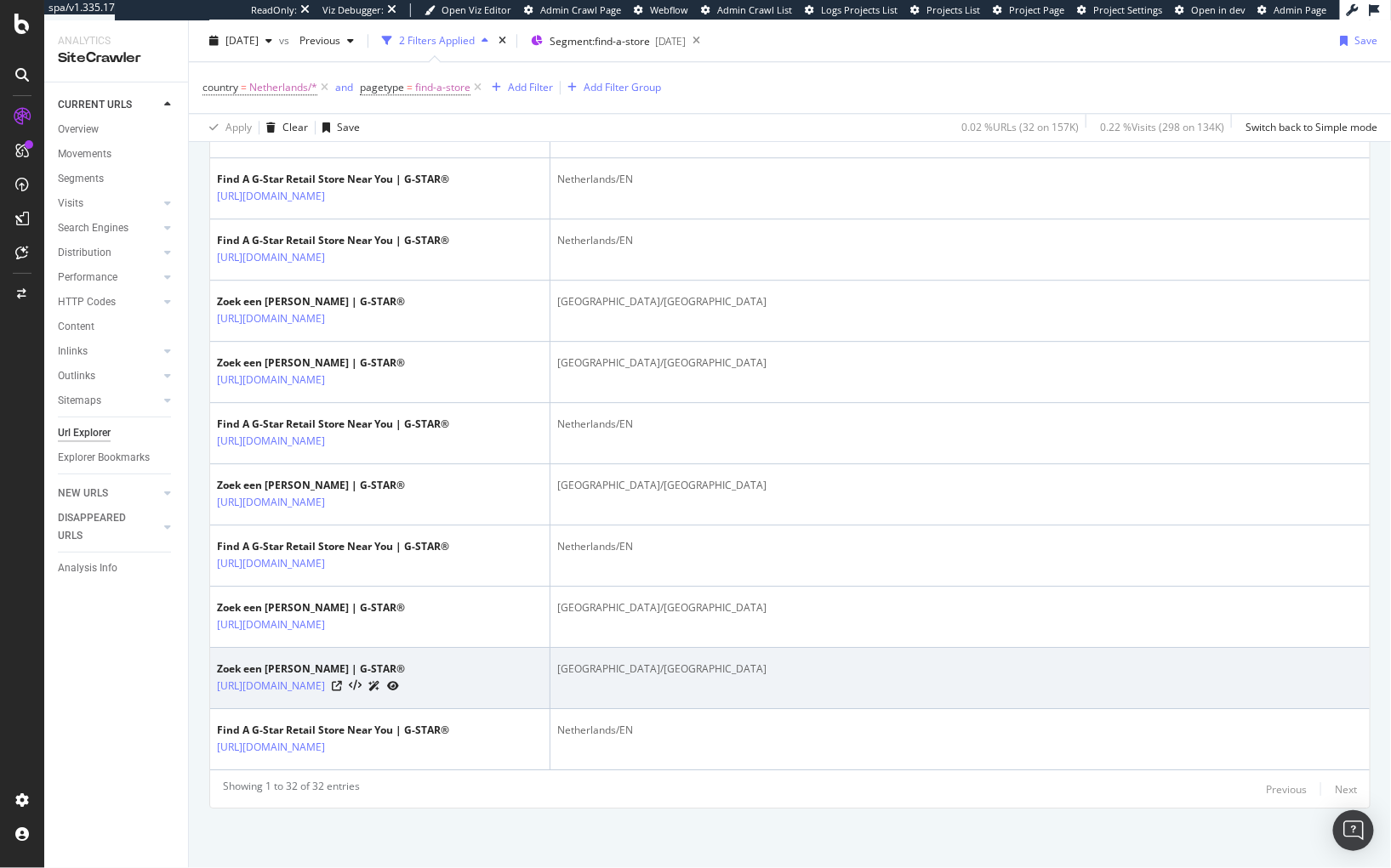
copy link "https://www.g-star.com/nl_nl/find-a-store/g-star-kidswear+g-star-point-of-sale+…"
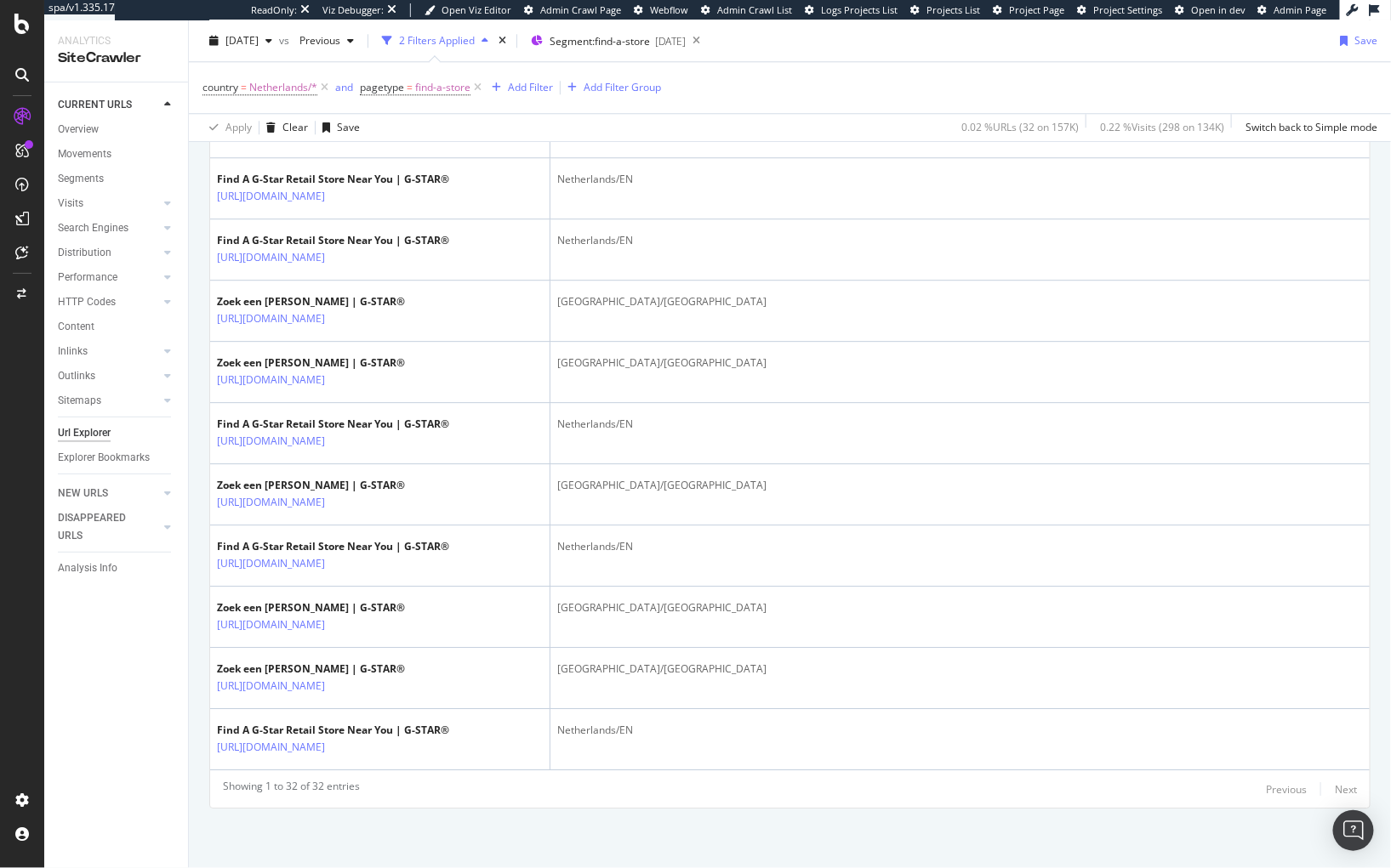
scroll to position [0, 0]
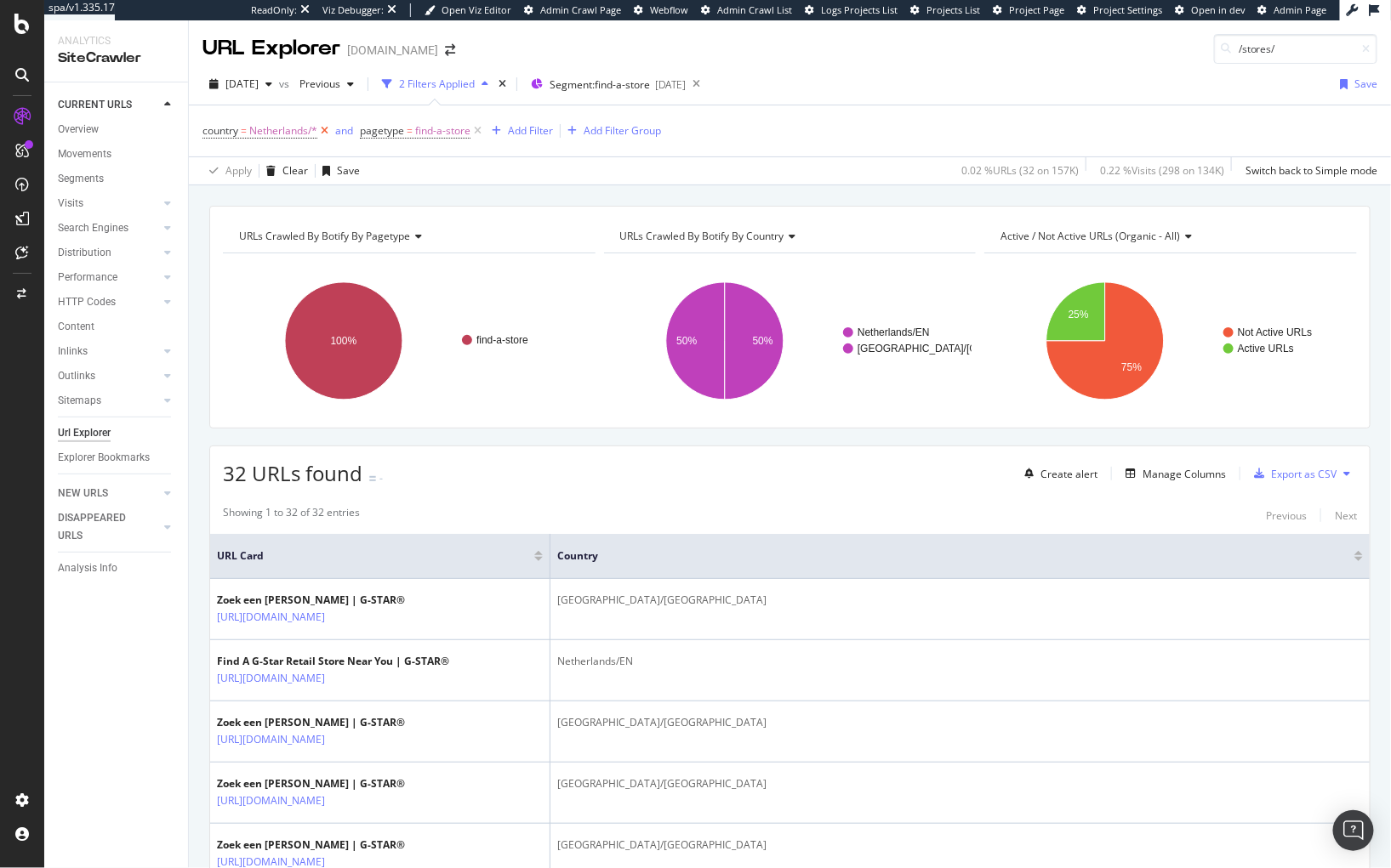
click at [326, 131] on icon at bounding box center [324, 131] width 14 height 17
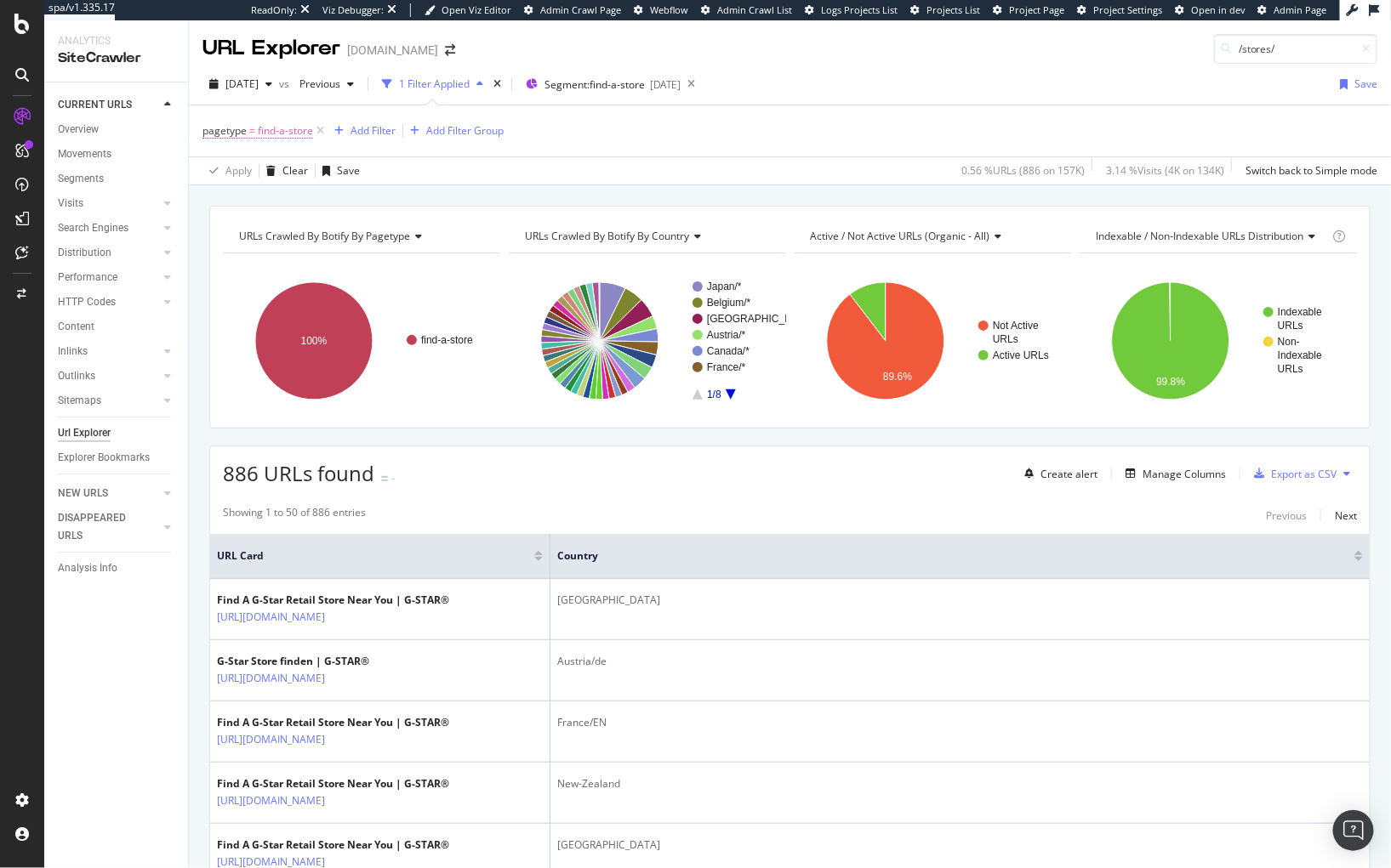
click at [258, 130] on span "find-a-store" at bounding box center [285, 130] width 56 height 24
drag, startPoint x: 555, startPoint y: 198, endPoint x: 355, endPoint y: 159, distance: 203.8
click at [529, 192] on div "URLs Crawled By Botify By pagetype Chart (by Value) Table Expand Export as CSV …" at bounding box center [789, 206] width 1201 height 41
click at [322, 131] on icon at bounding box center [320, 131] width 14 height 17
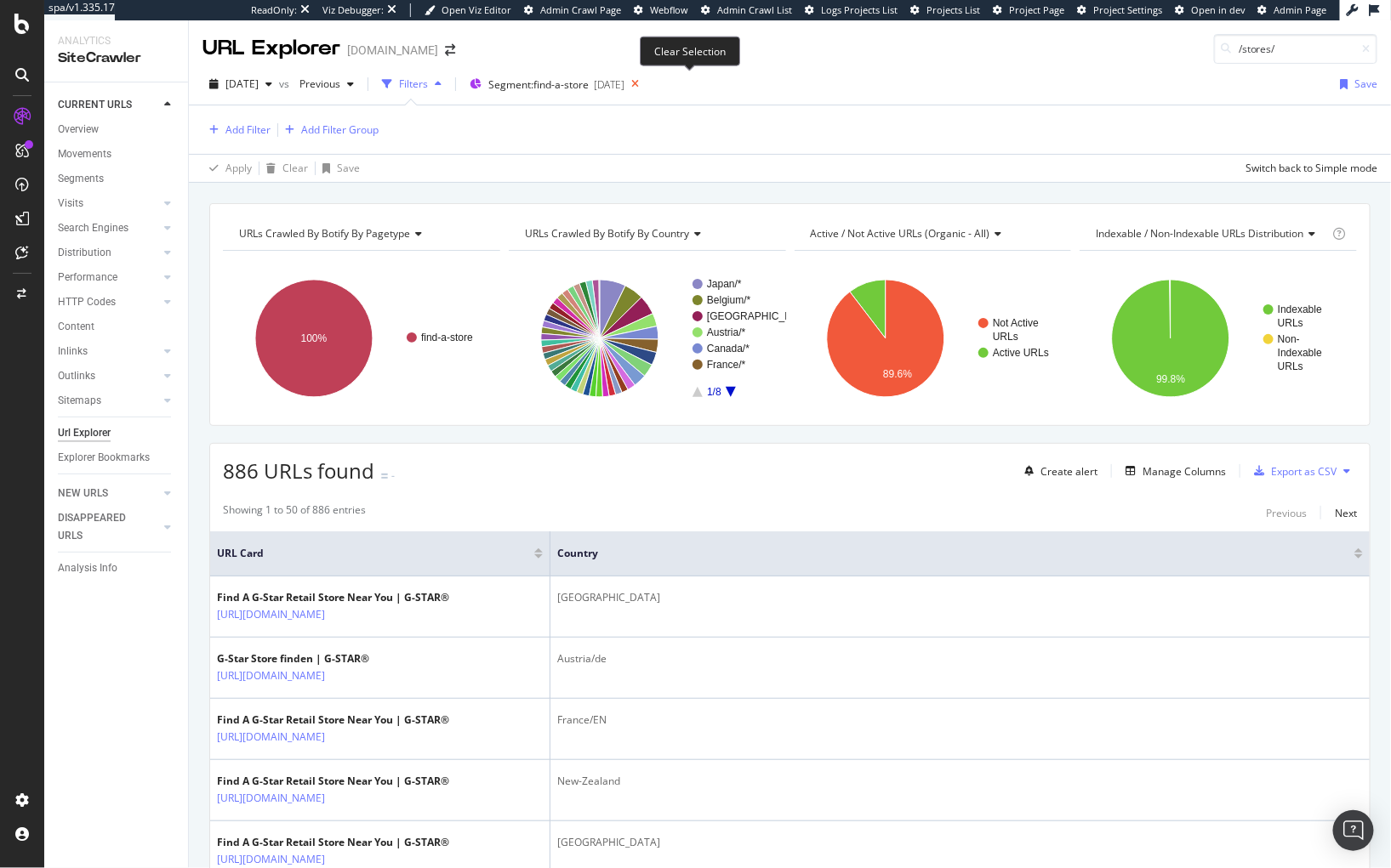
click at [645, 79] on icon at bounding box center [635, 84] width 21 height 24
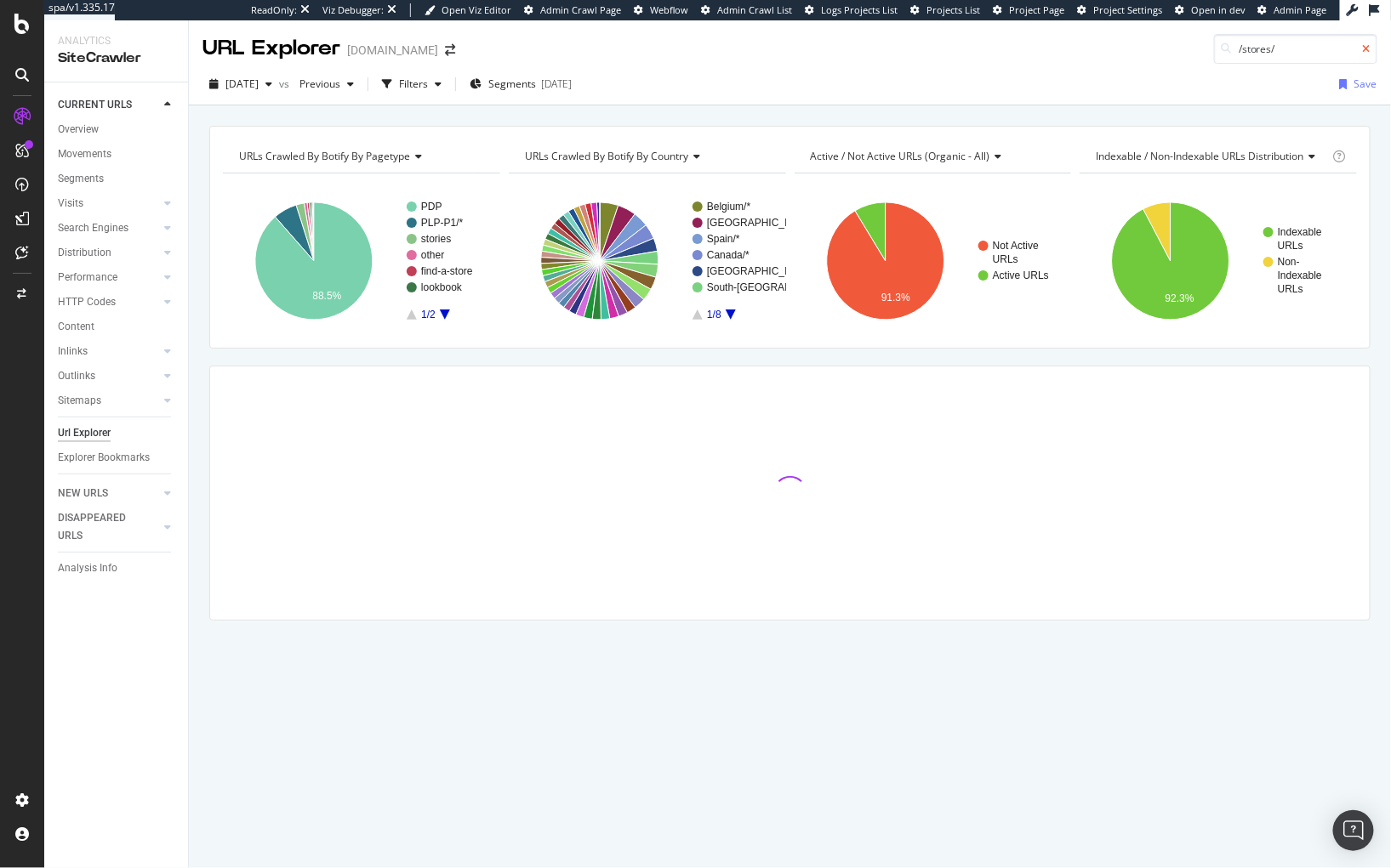
click at [1363, 48] on icon at bounding box center [1366, 49] width 8 height 11
click at [428, 84] on div "Filters" at bounding box center [414, 83] width 29 height 14
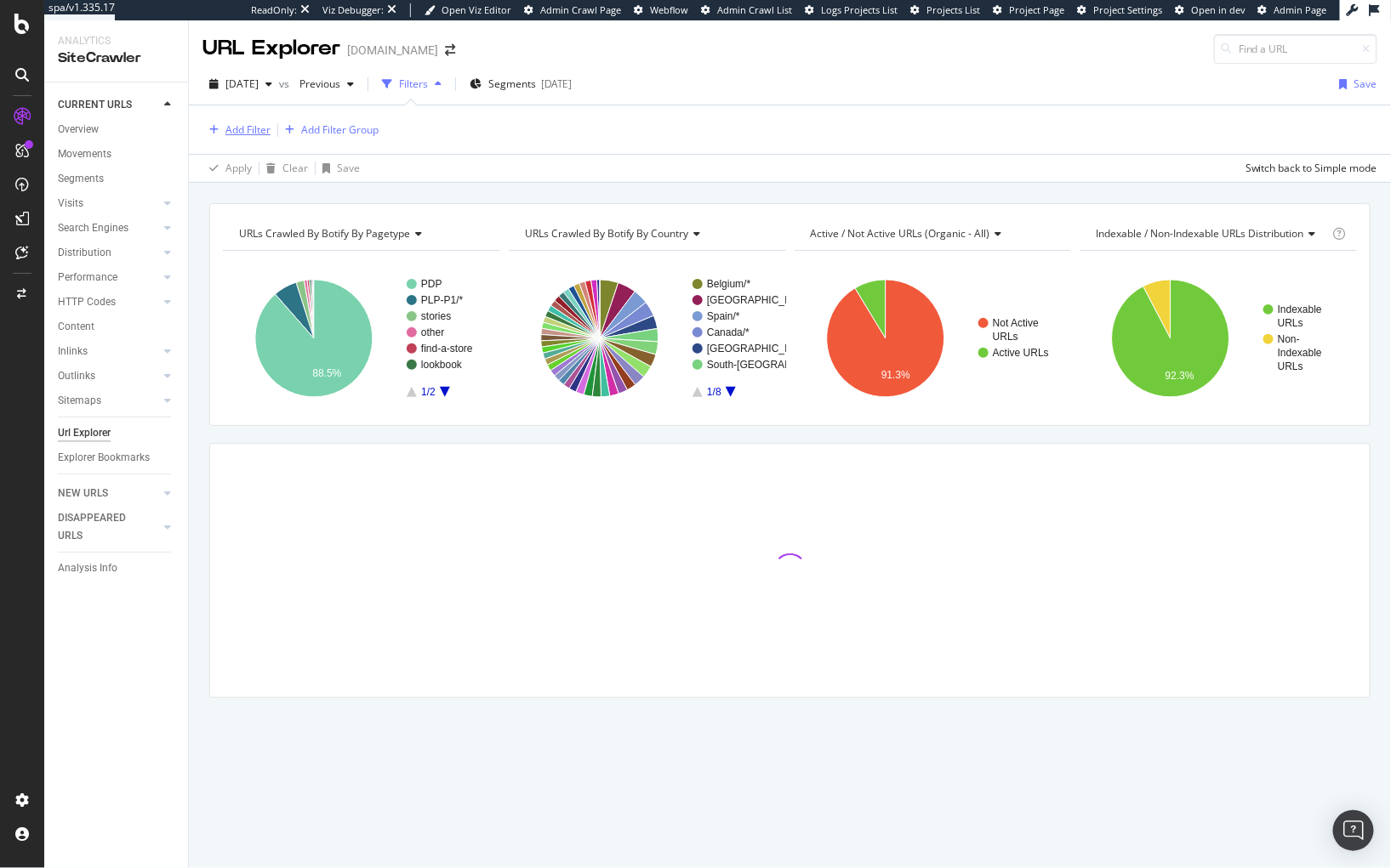
click at [258, 133] on div "Add Filter" at bounding box center [247, 129] width 45 height 14
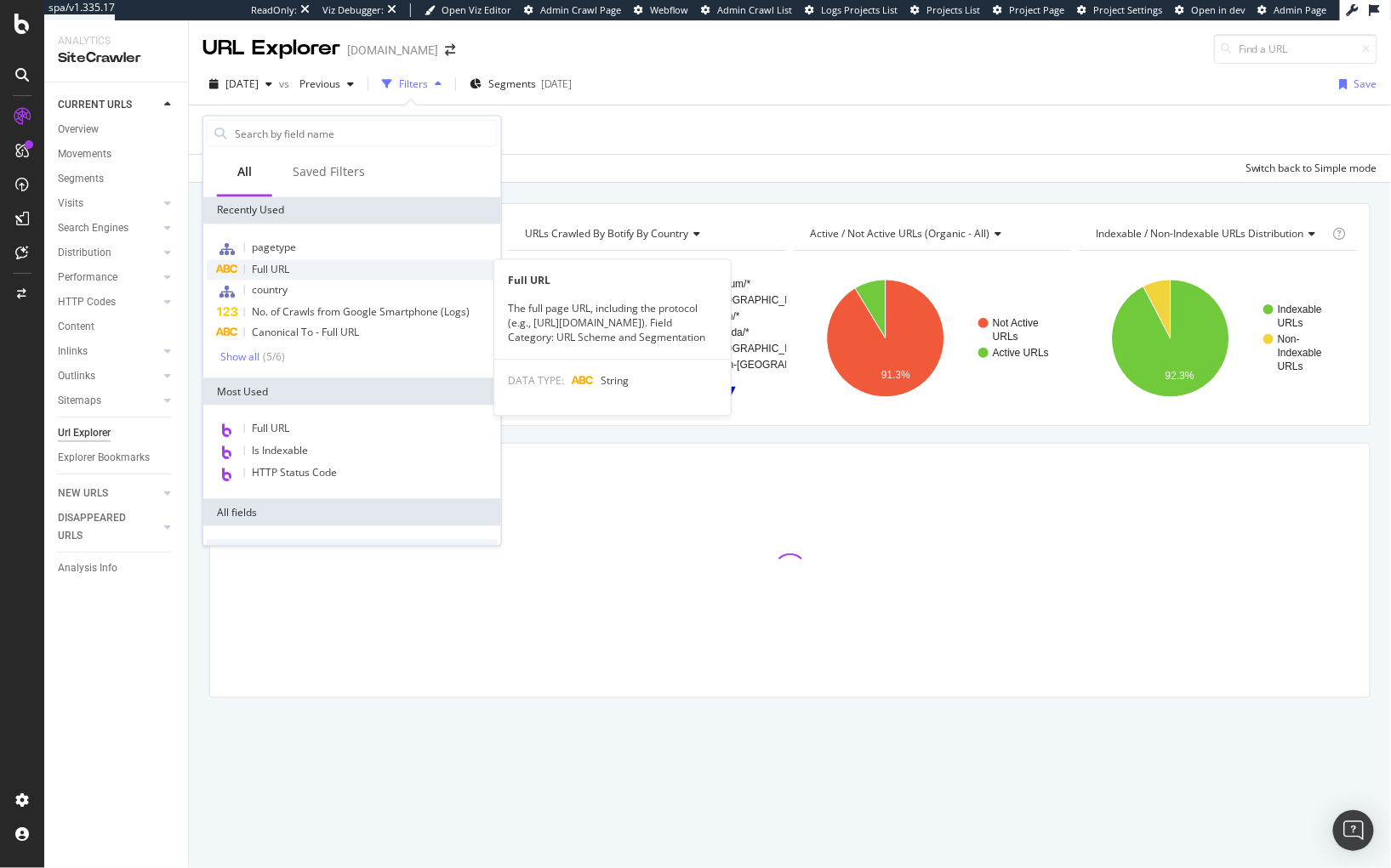
click at [287, 273] on span "Full URL" at bounding box center [270, 270] width 37 height 14
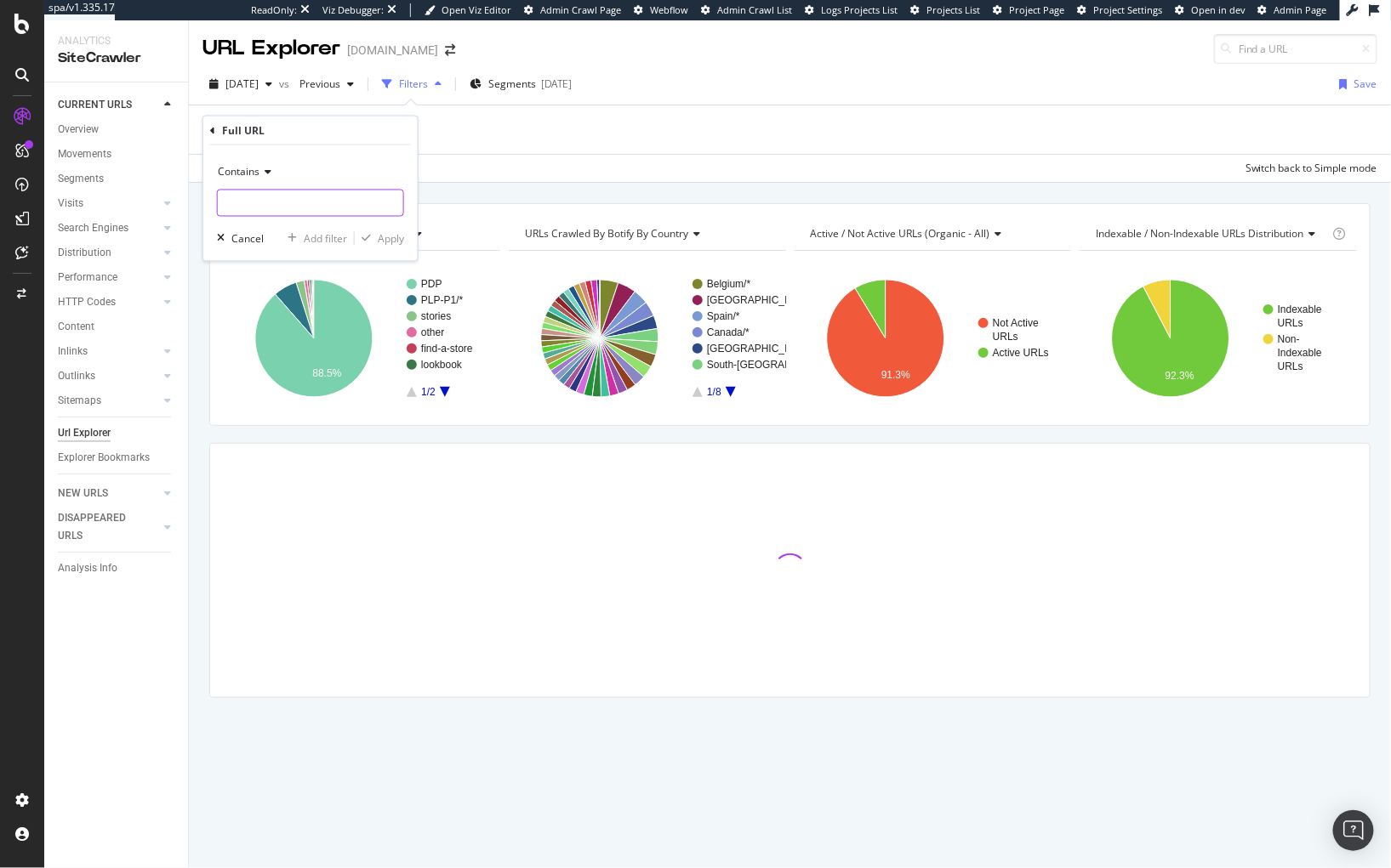
click at [279, 208] on input "text" at bounding box center [310, 203] width 186 height 27
paste input "/stores/"
type input "/stores/"
click at [397, 237] on div "Apply" at bounding box center [391, 238] width 27 height 14
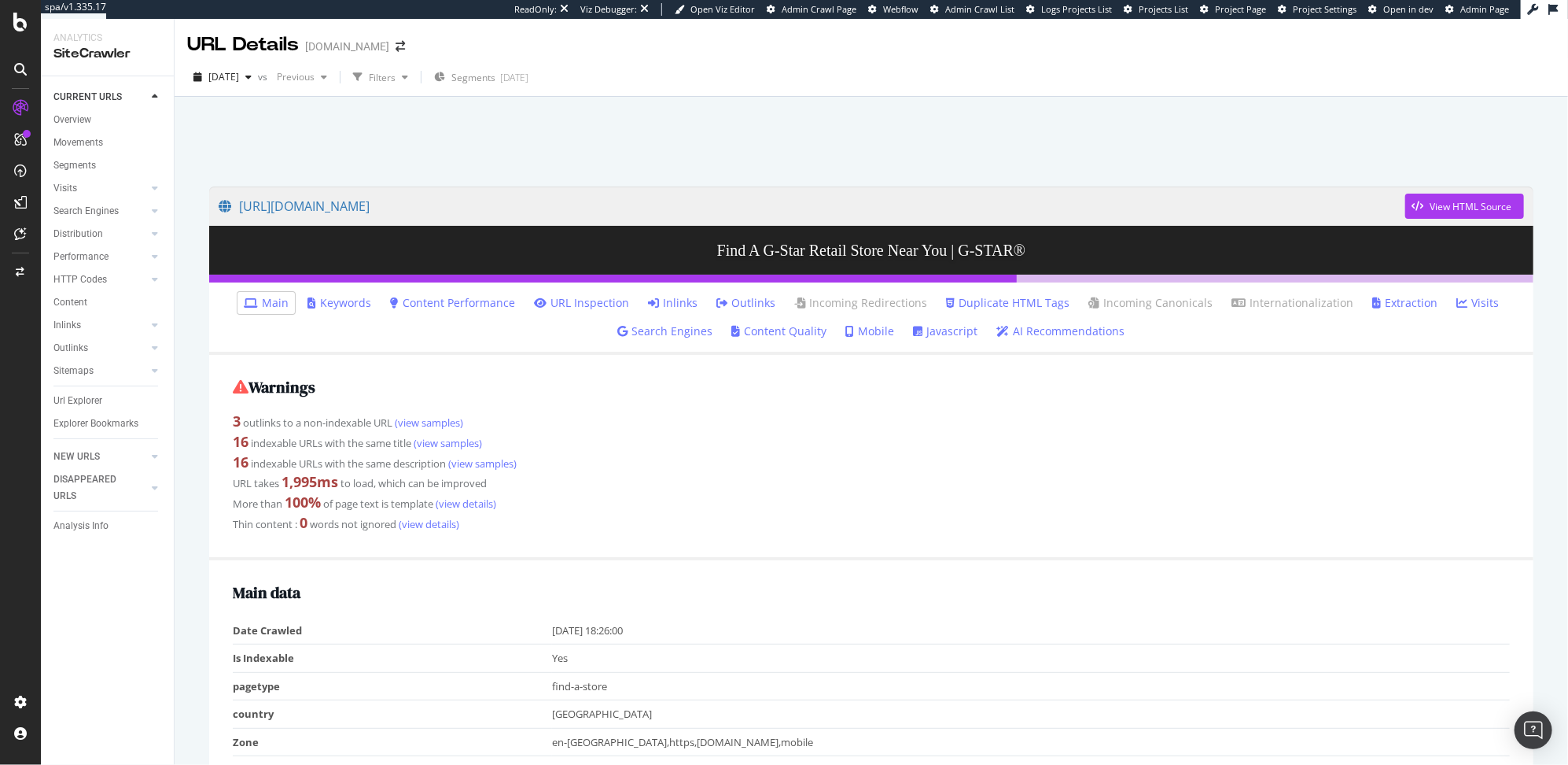
click at [666, 296] on link "Inlinks" at bounding box center [673, 303] width 50 height 16
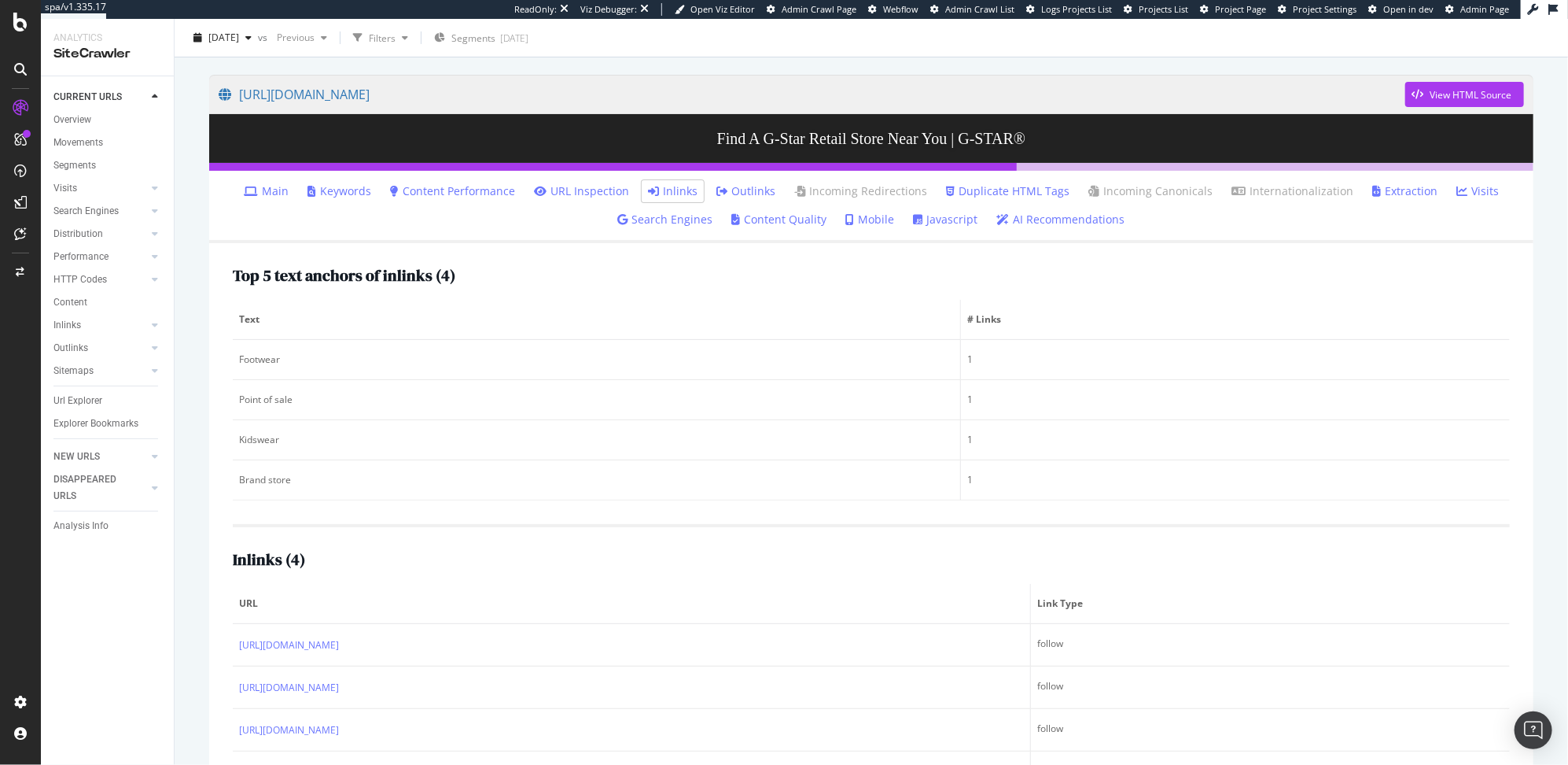
scroll to position [180, 0]
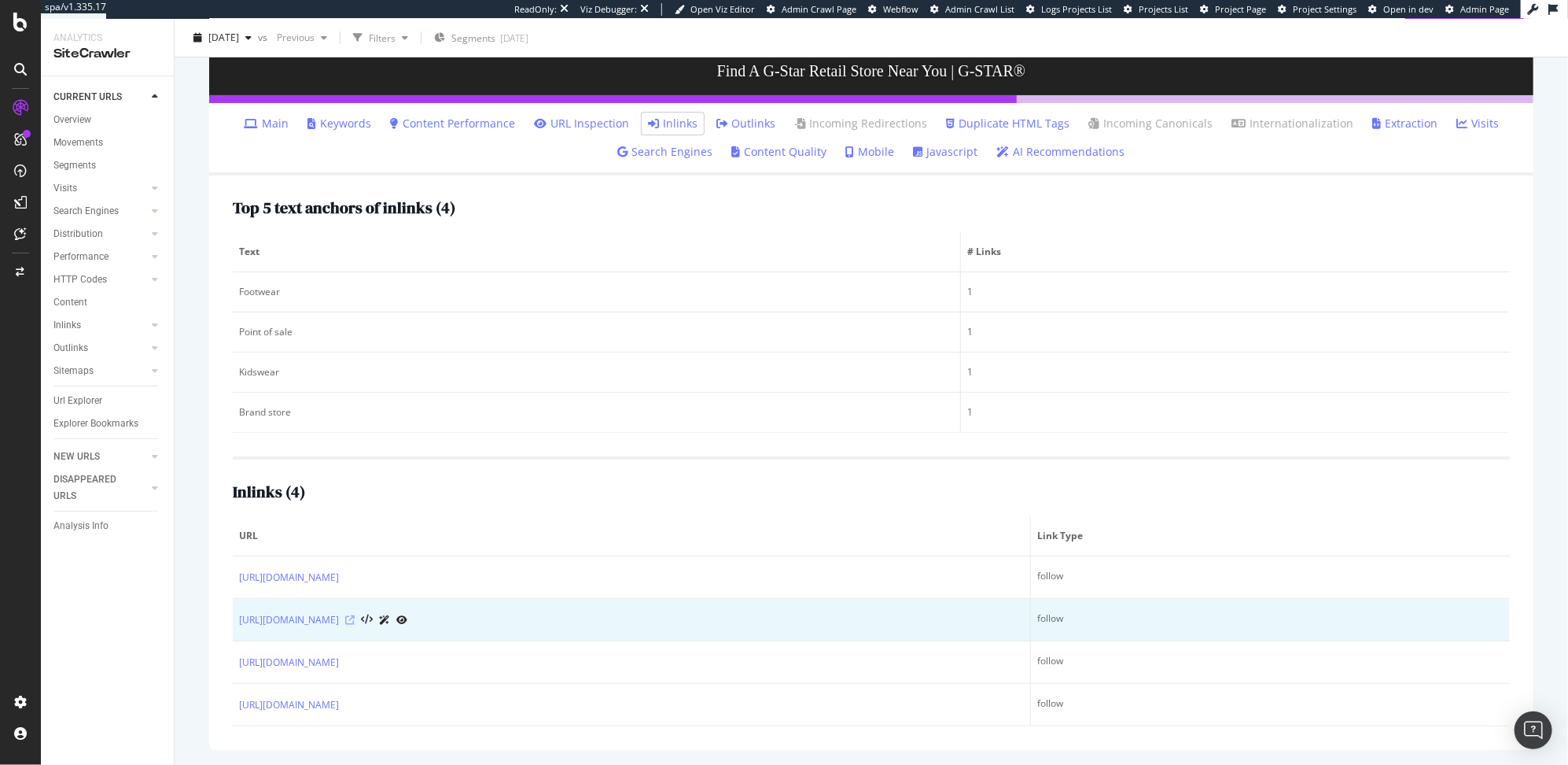
click at [355, 621] on icon at bounding box center [350, 620] width 10 height 10
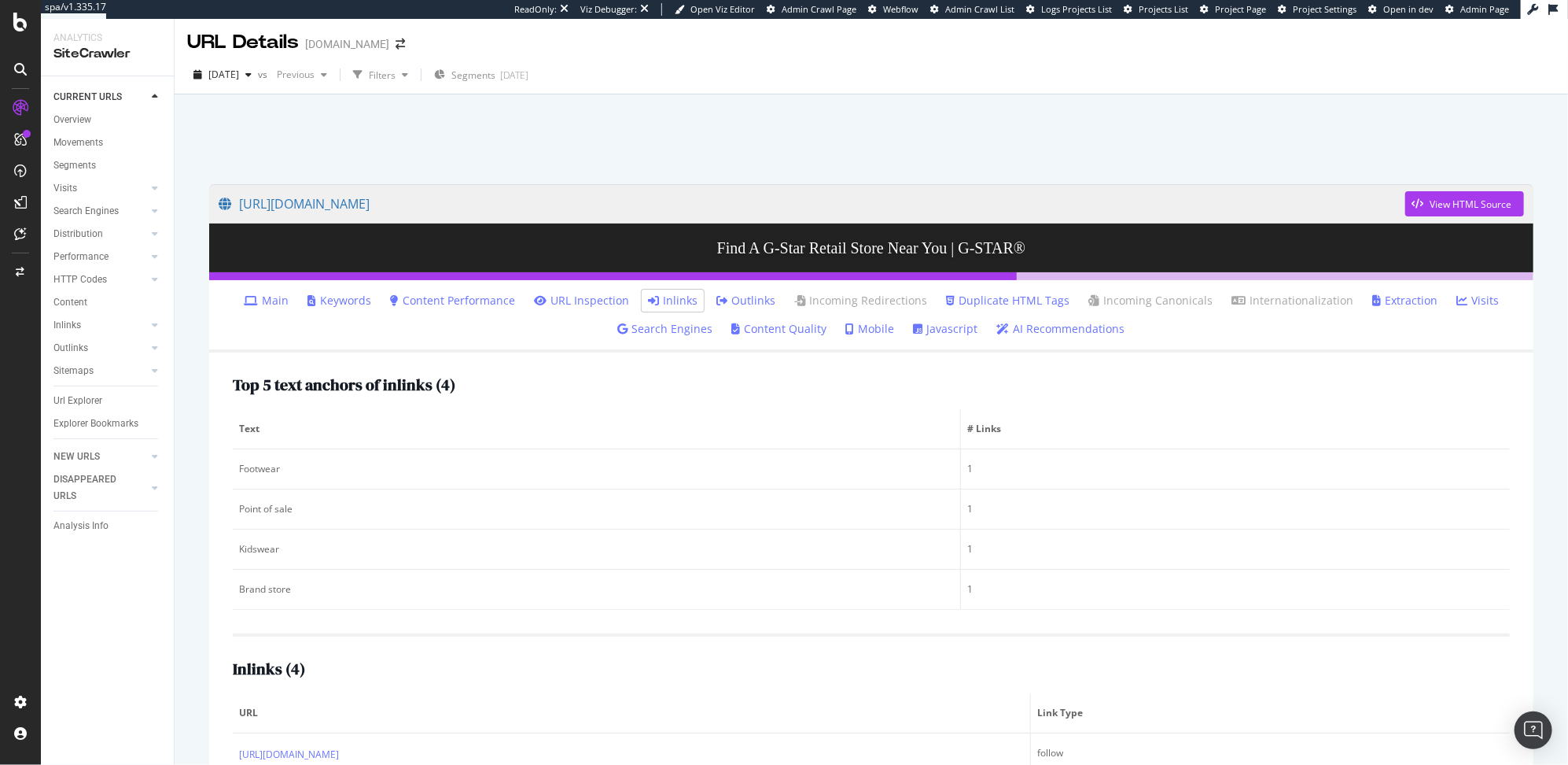
scroll to position [0, 0]
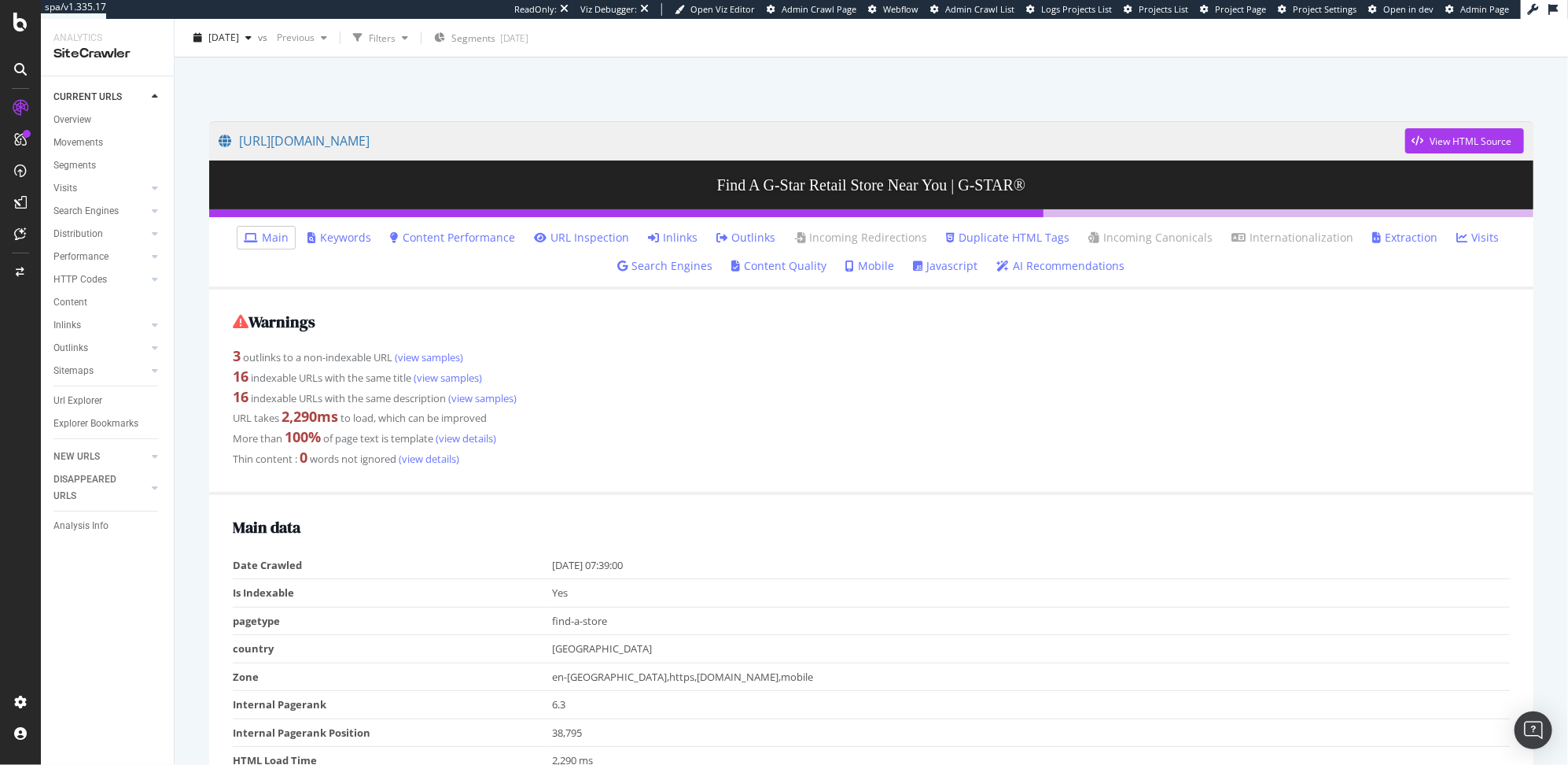
scroll to position [50, 0]
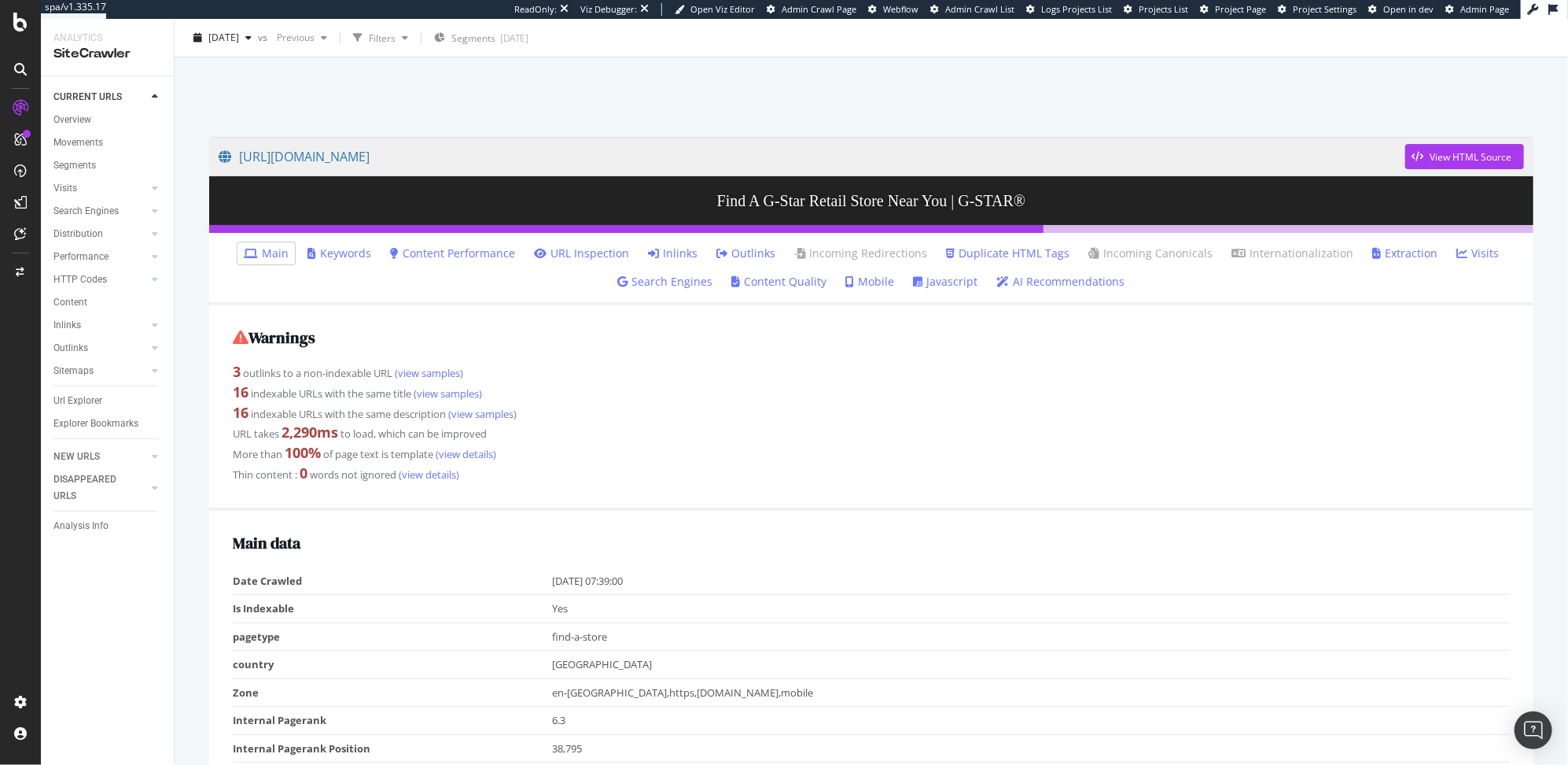
click at [684, 250] on link "Inlinks" at bounding box center [673, 253] width 50 height 16
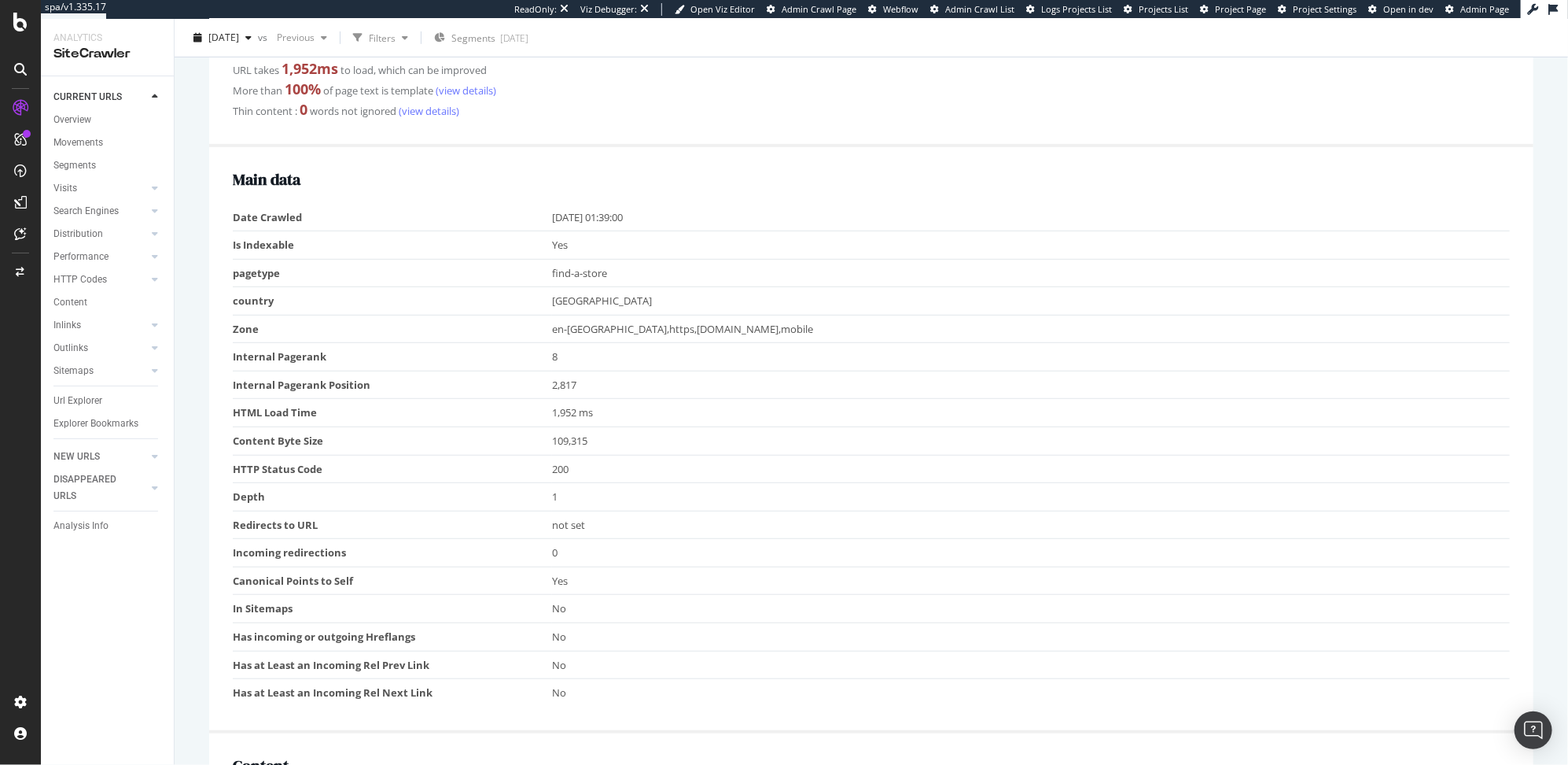
scroll to position [13, 0]
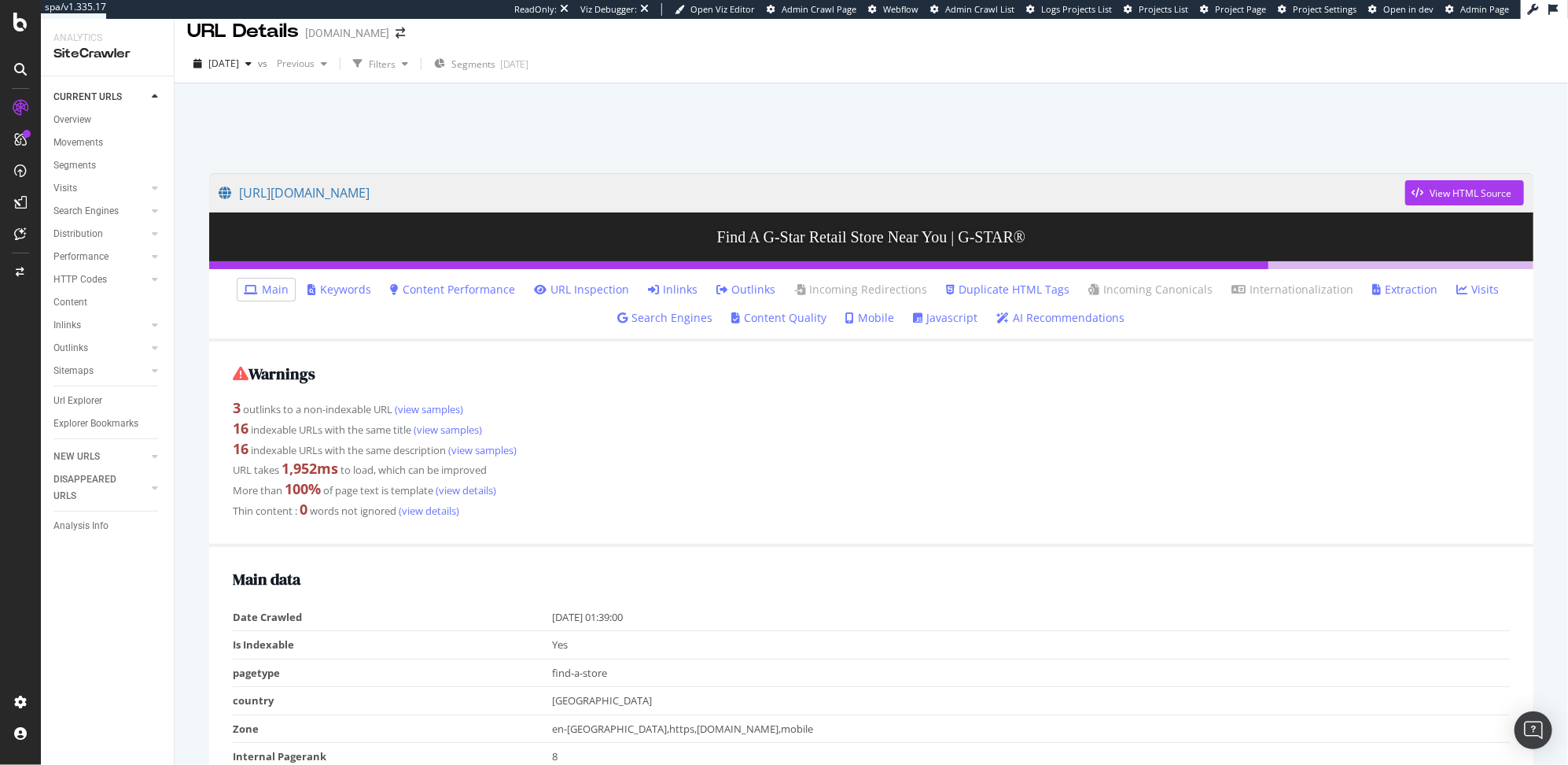
click at [742, 291] on link "Outlinks" at bounding box center [745, 290] width 59 height 16
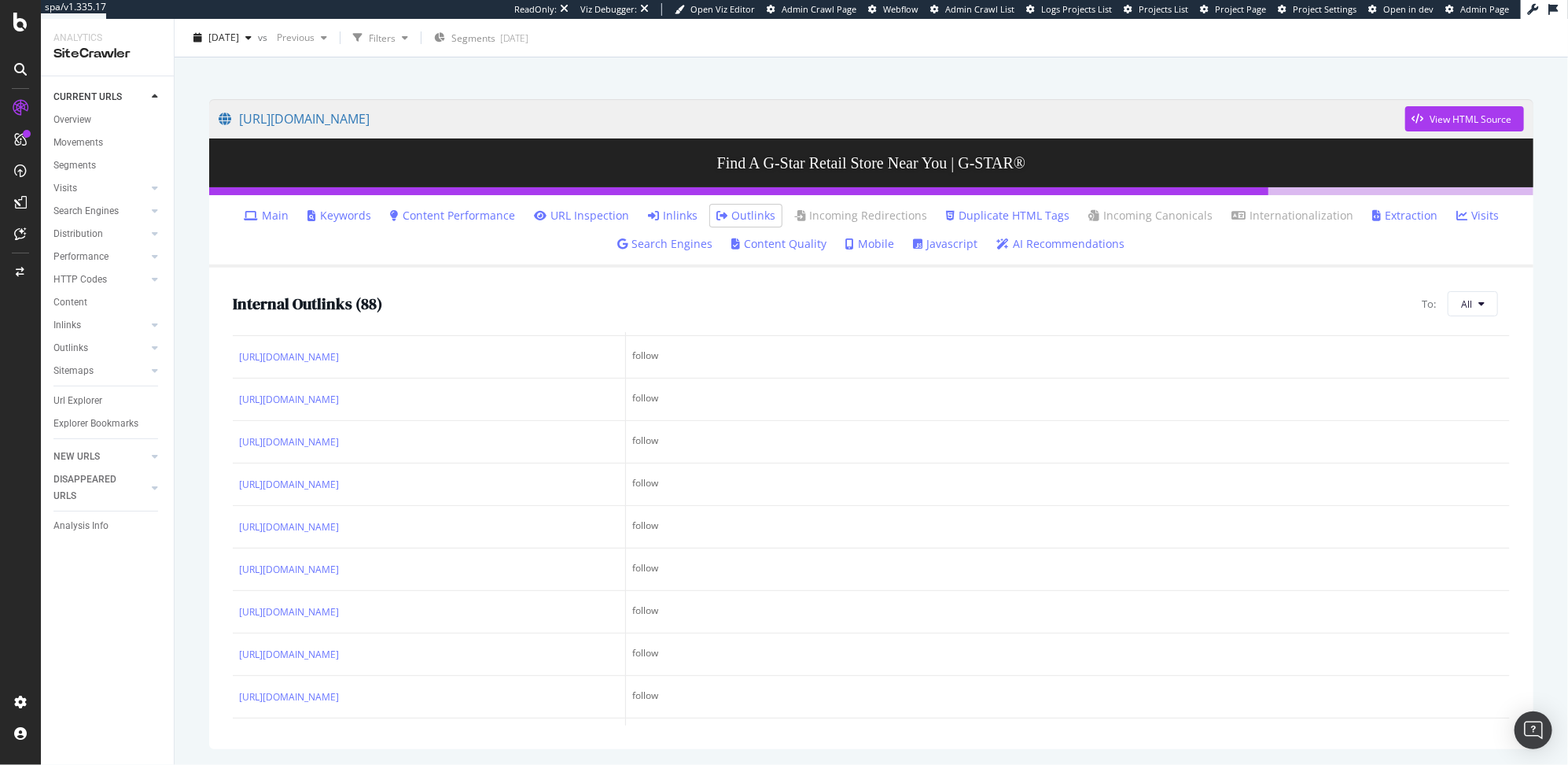
scroll to position [936, 0]
click at [737, 317] on div "Internal Outlinks ( 88 ) To: All URL Link Type [URL][DOMAIN_NAME] nofollow_robo…" at bounding box center [871, 508] width 1324 height 482
click at [827, 321] on div "Internal Outlinks ( 88 ) To: All URL Link Type [URL][DOMAIN_NAME] nofollow_robo…" at bounding box center [871, 508] width 1324 height 482
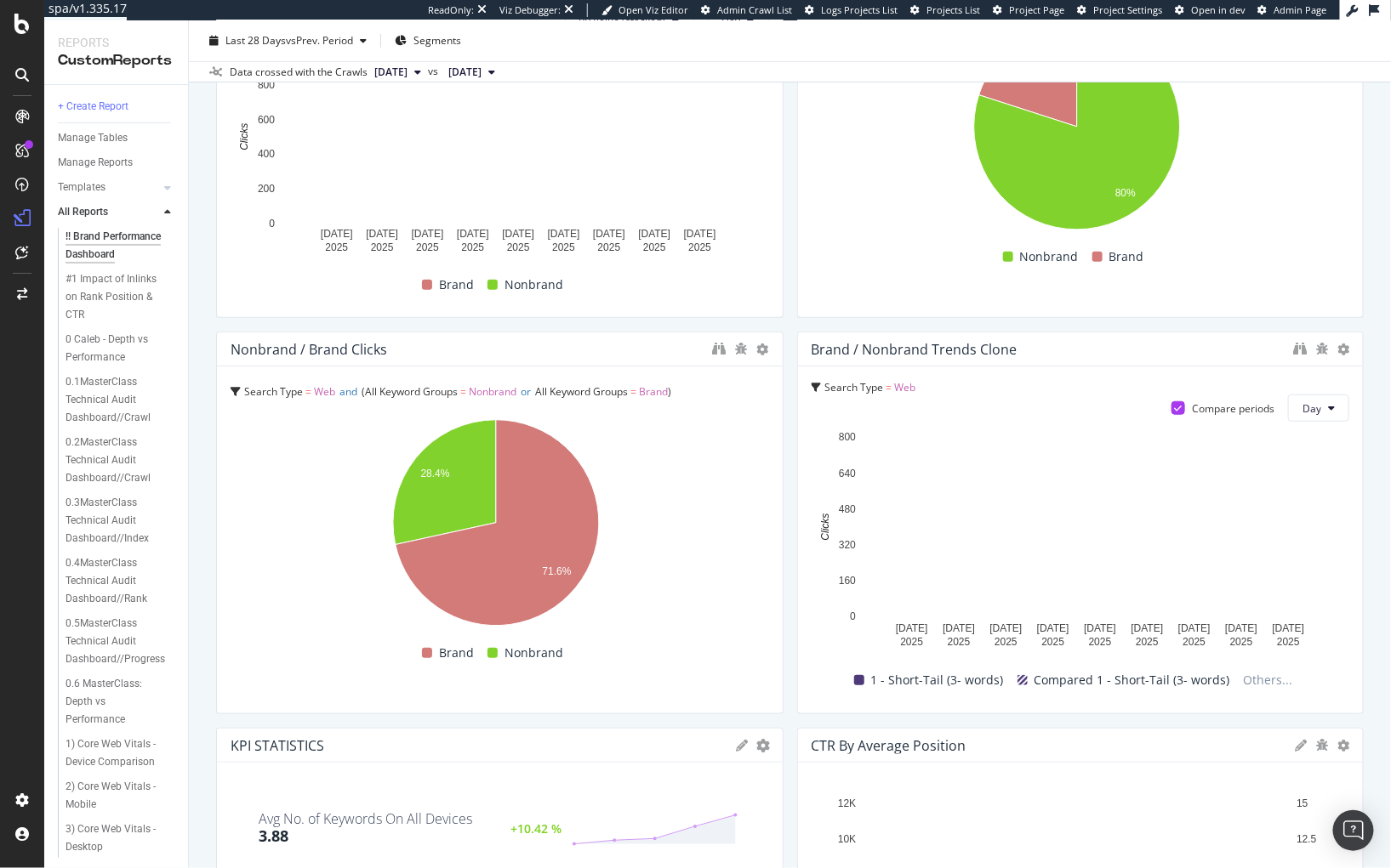
scroll to position [200, 0]
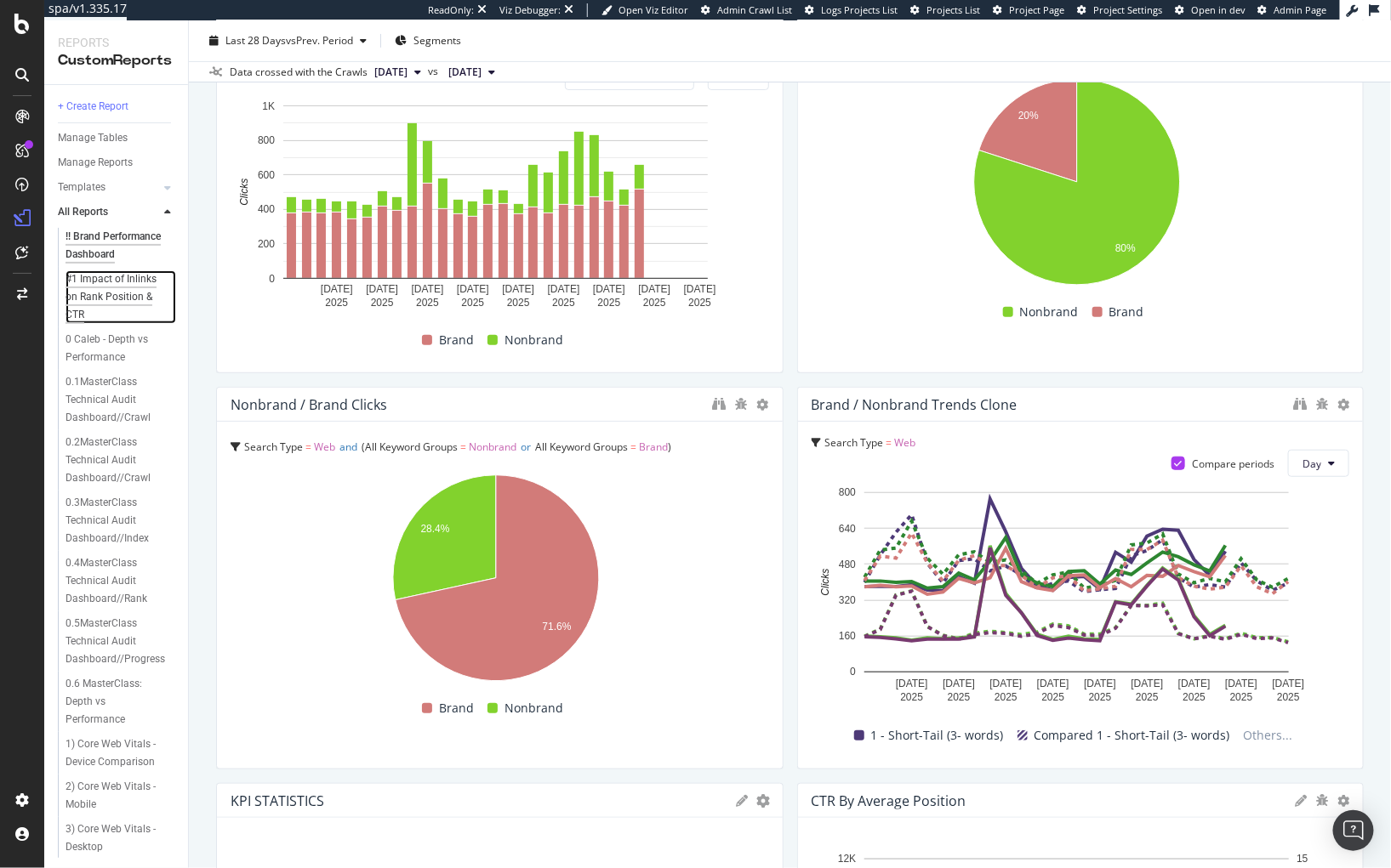
click at [116, 322] on div "#1 Impact of Inlinks on Rank Position & CTR" at bounding box center [116, 298] width 102 height 54
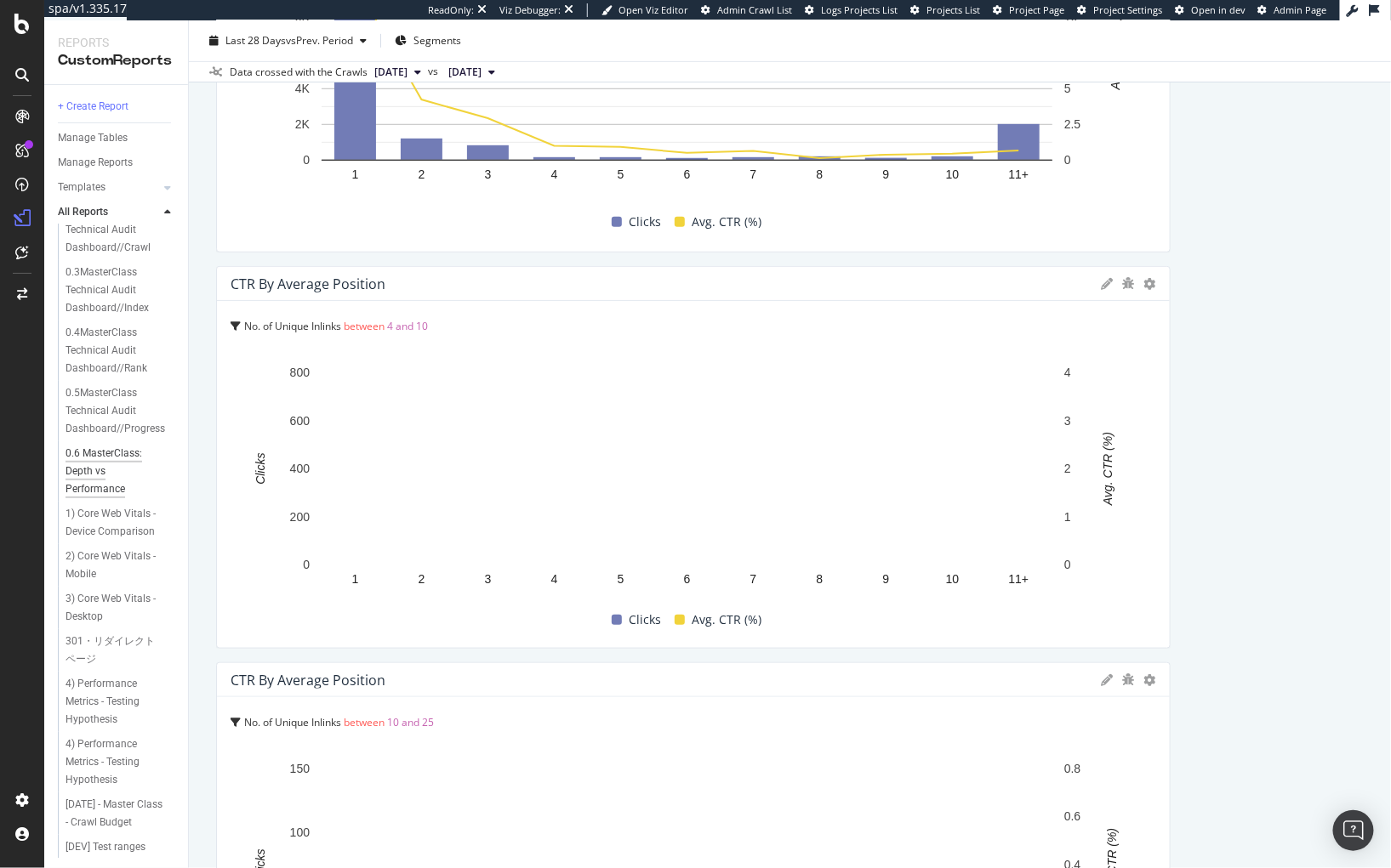
scroll to position [134, 0]
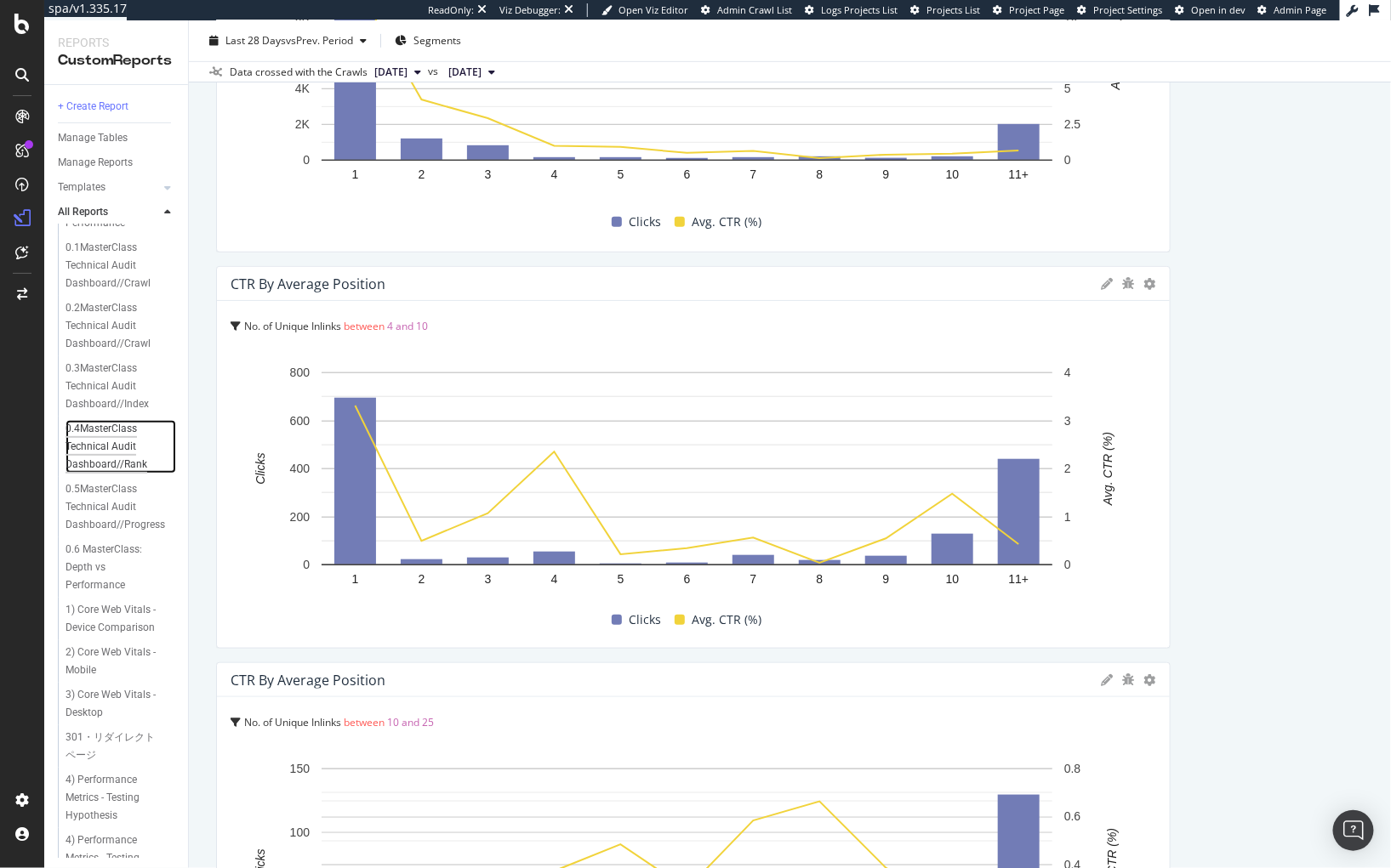
click at [121, 456] on div "0.4MasterClass Technical Audit Dashboard//Rank" at bounding box center [117, 447] width 103 height 54
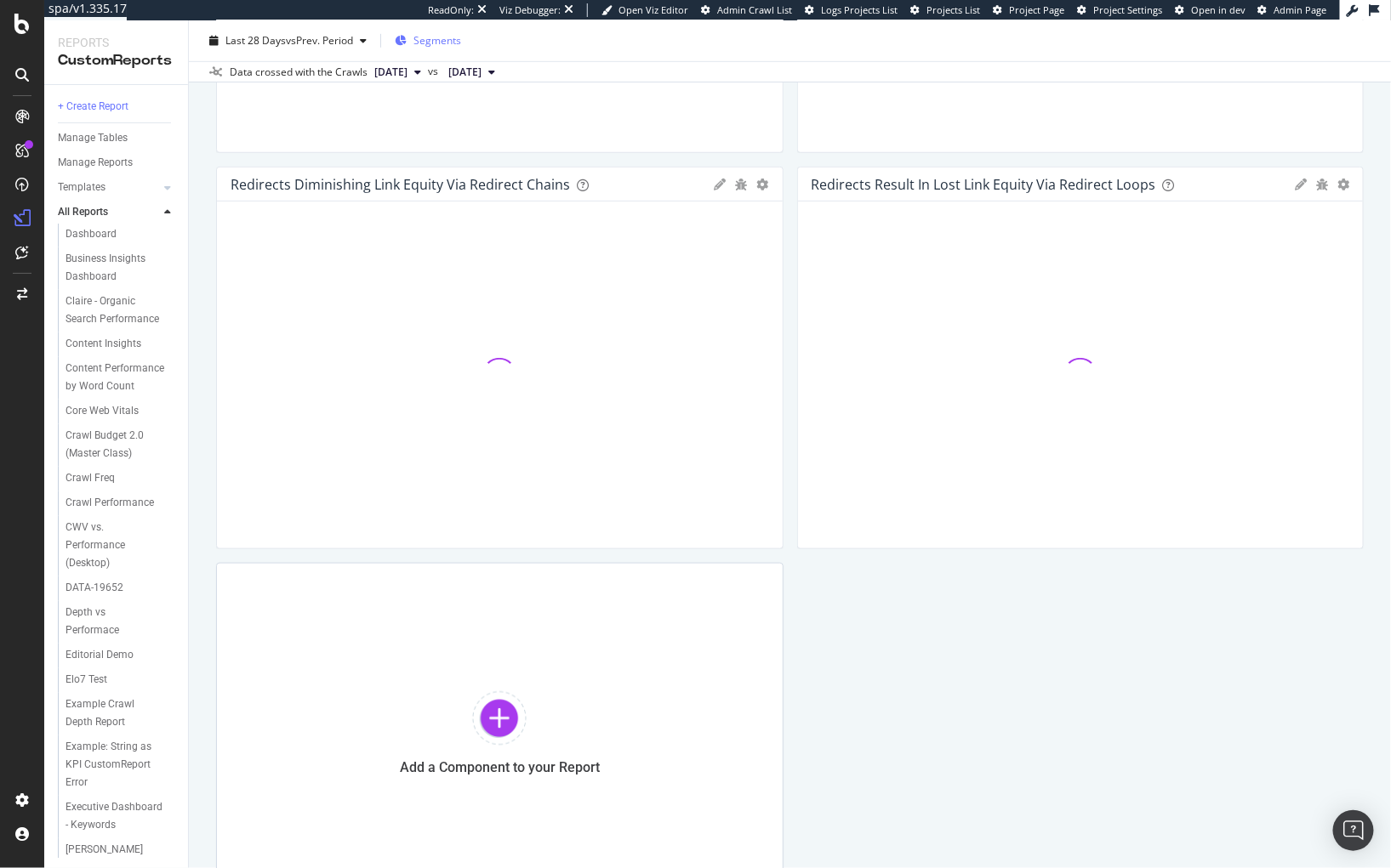
scroll to position [1366, 0]
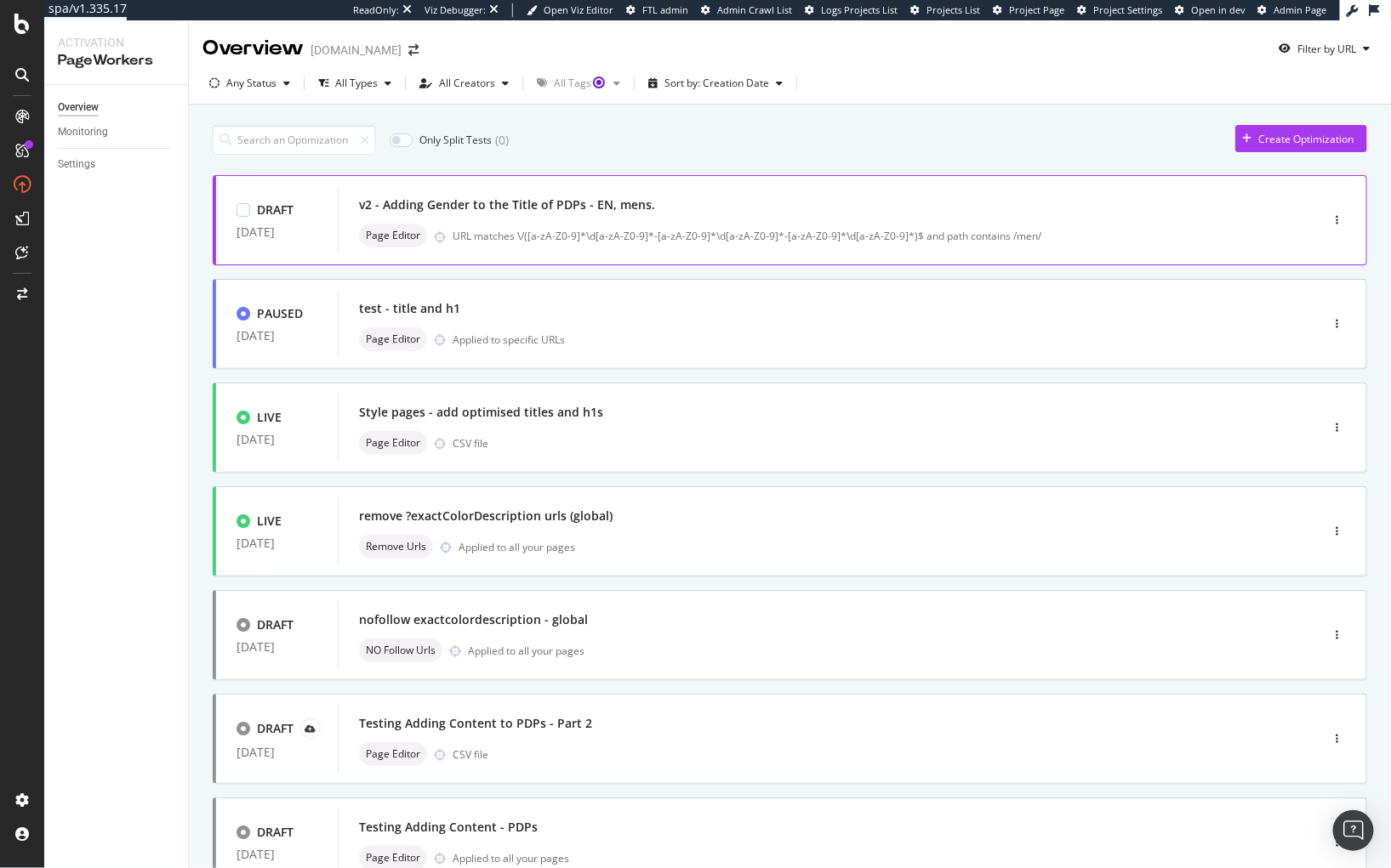
click at [608, 203] on div "v2 - Adding Gender to the Title of PDPs - EN, mens." at bounding box center [506, 205] width 296 height 17
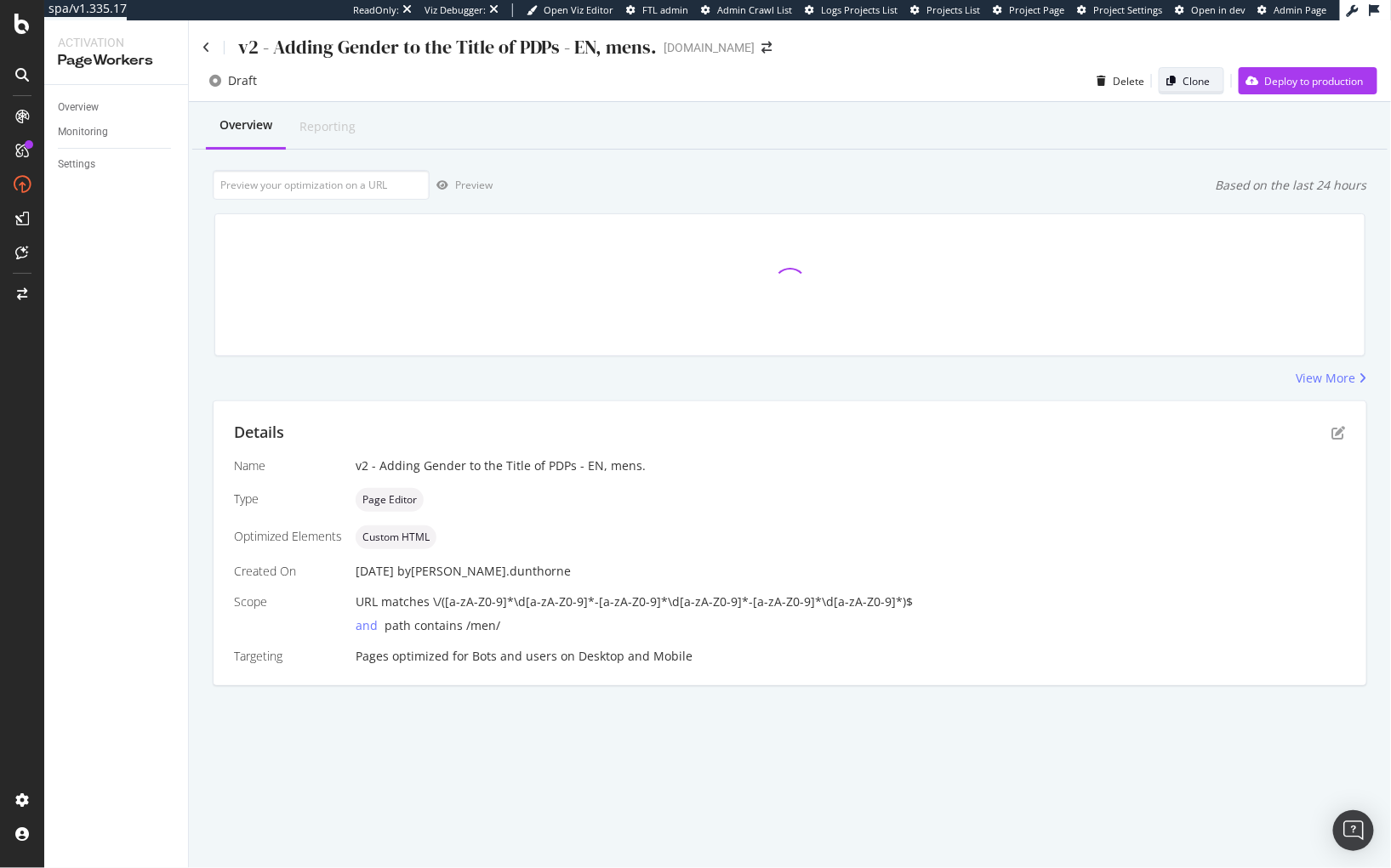
click at [1186, 88] on div "Clone" at bounding box center [1184, 80] width 50 height 24
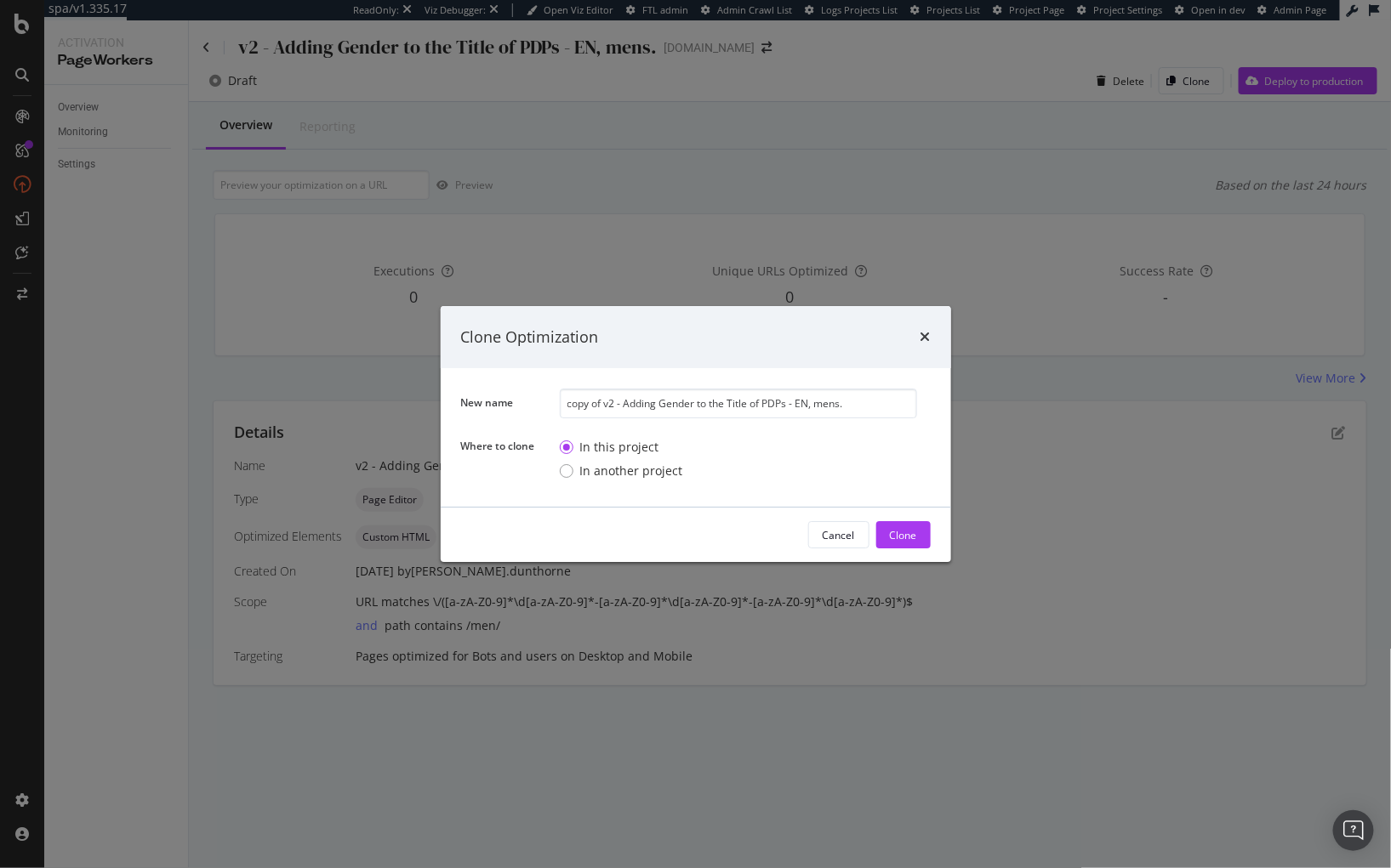
drag, startPoint x: 625, startPoint y: 404, endPoint x: 517, endPoint y: 400, distance: 108.1
click at [0, 0] on div "New name copy of v2 - Adding Gender to the Title of PDPs - EN, mens." at bounding box center [0, 0] width 0 height 0
click at [759, 408] on input "Adding Gender to the Title of PDPs - EN, mens." at bounding box center [738, 403] width 357 height 30
type input "Adding Gender to the Title of PDPs - EN, womens."
click at [915, 528] on div "Clone" at bounding box center [903, 535] width 27 height 14
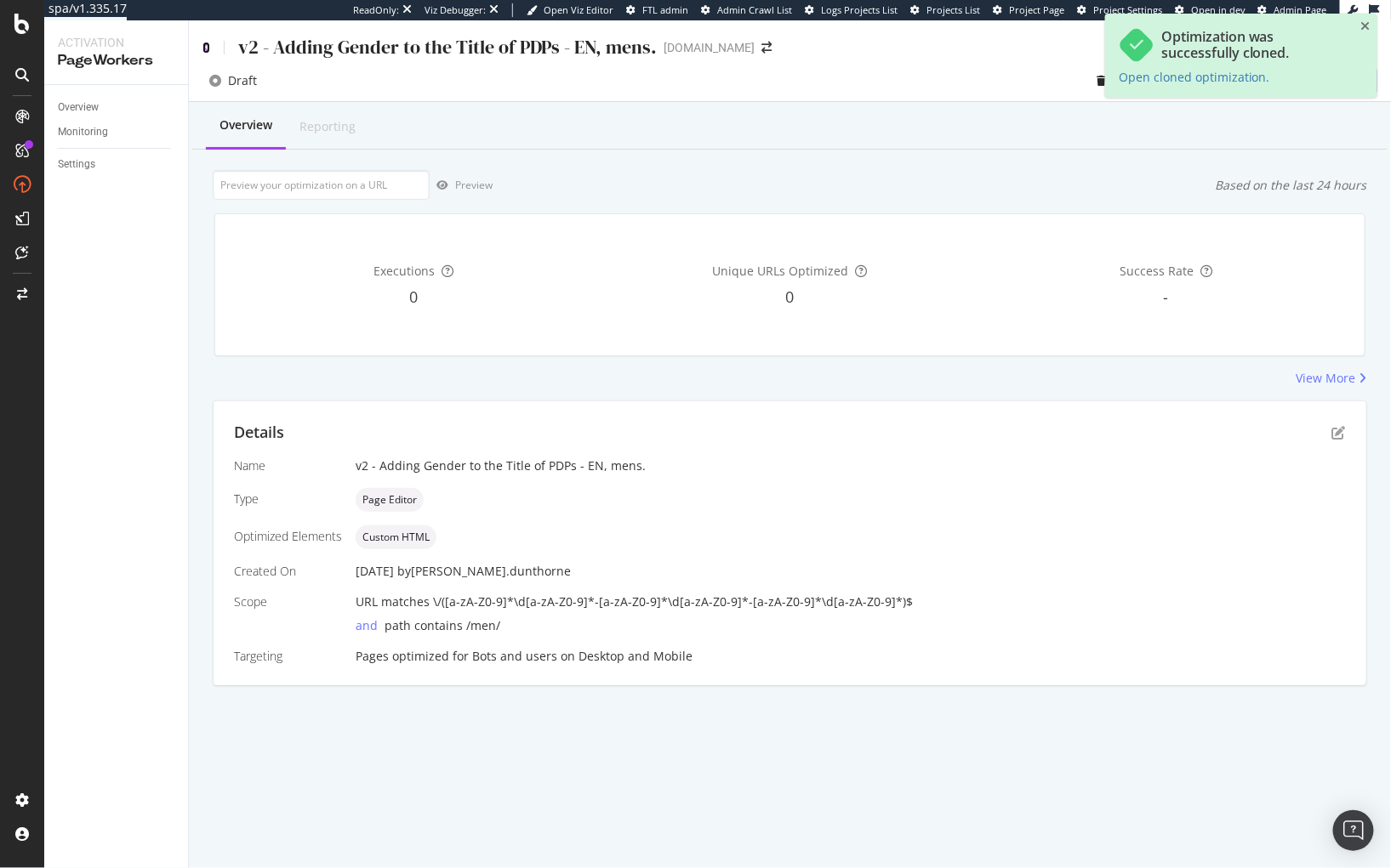
click at [203, 47] on icon at bounding box center [206, 48] width 8 height 11
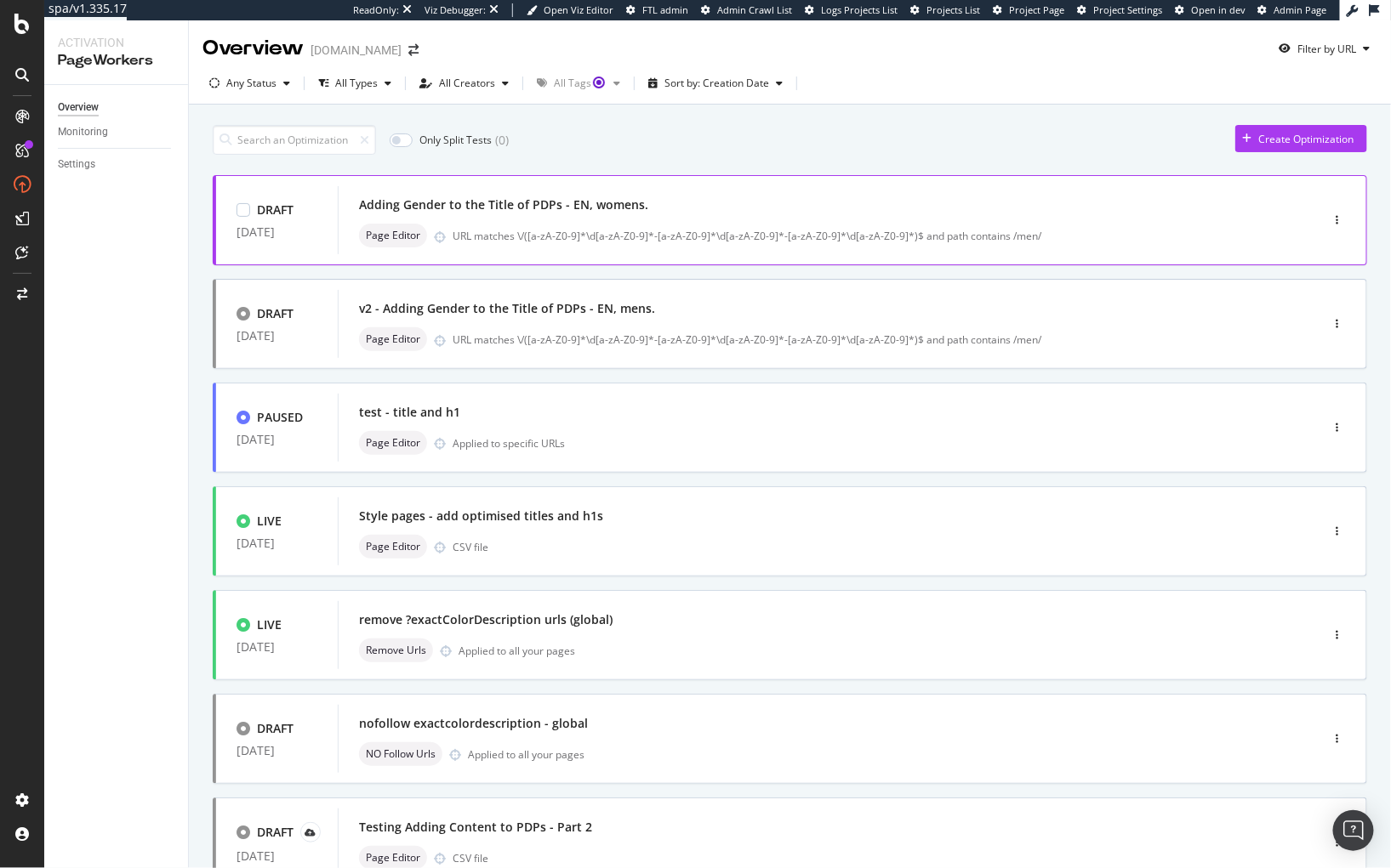
click at [605, 204] on div "Adding Gender to the Title of PDPs - EN, womens." at bounding box center [504, 205] width 289 height 17
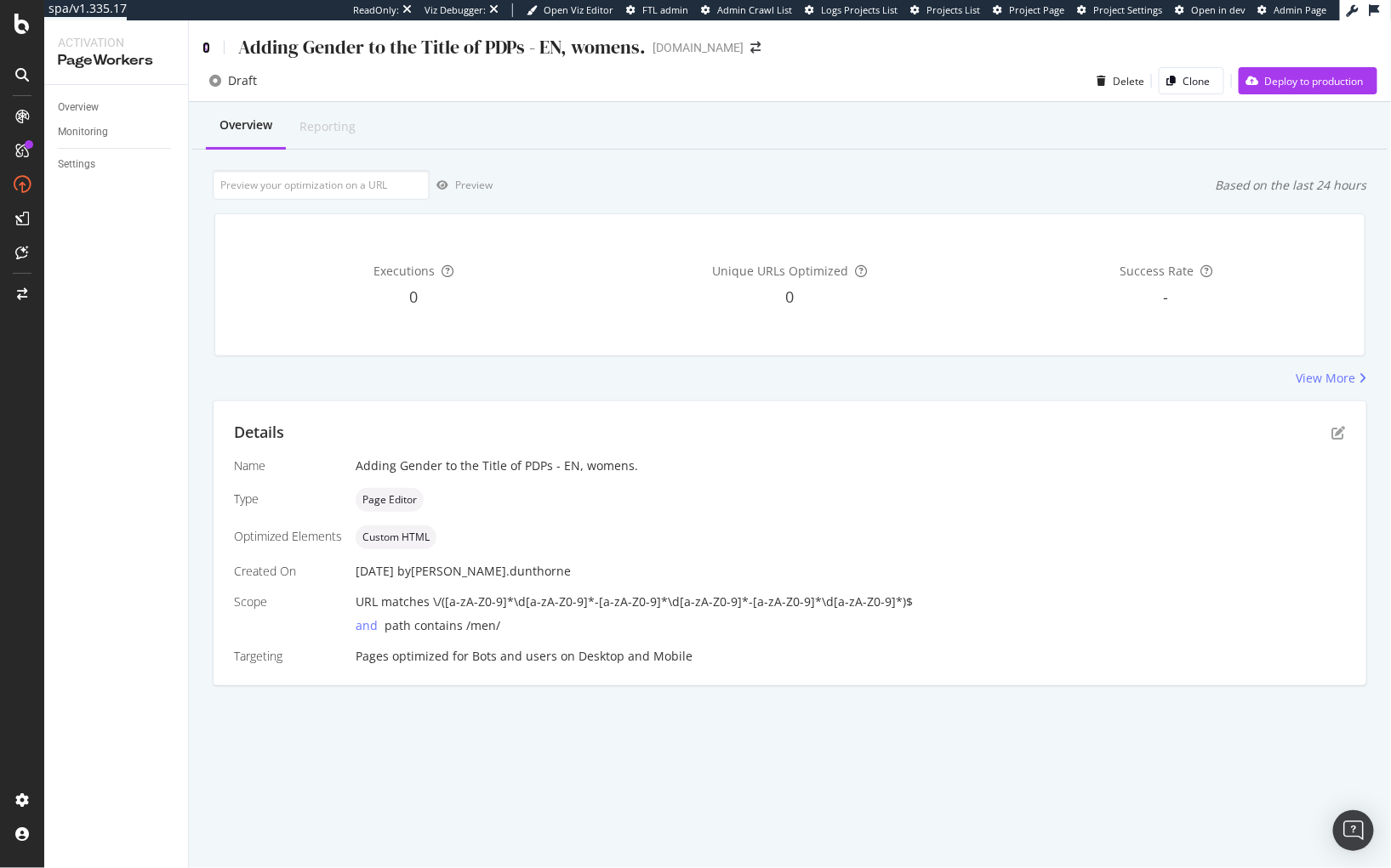
click at [203, 44] on icon at bounding box center [206, 48] width 8 height 11
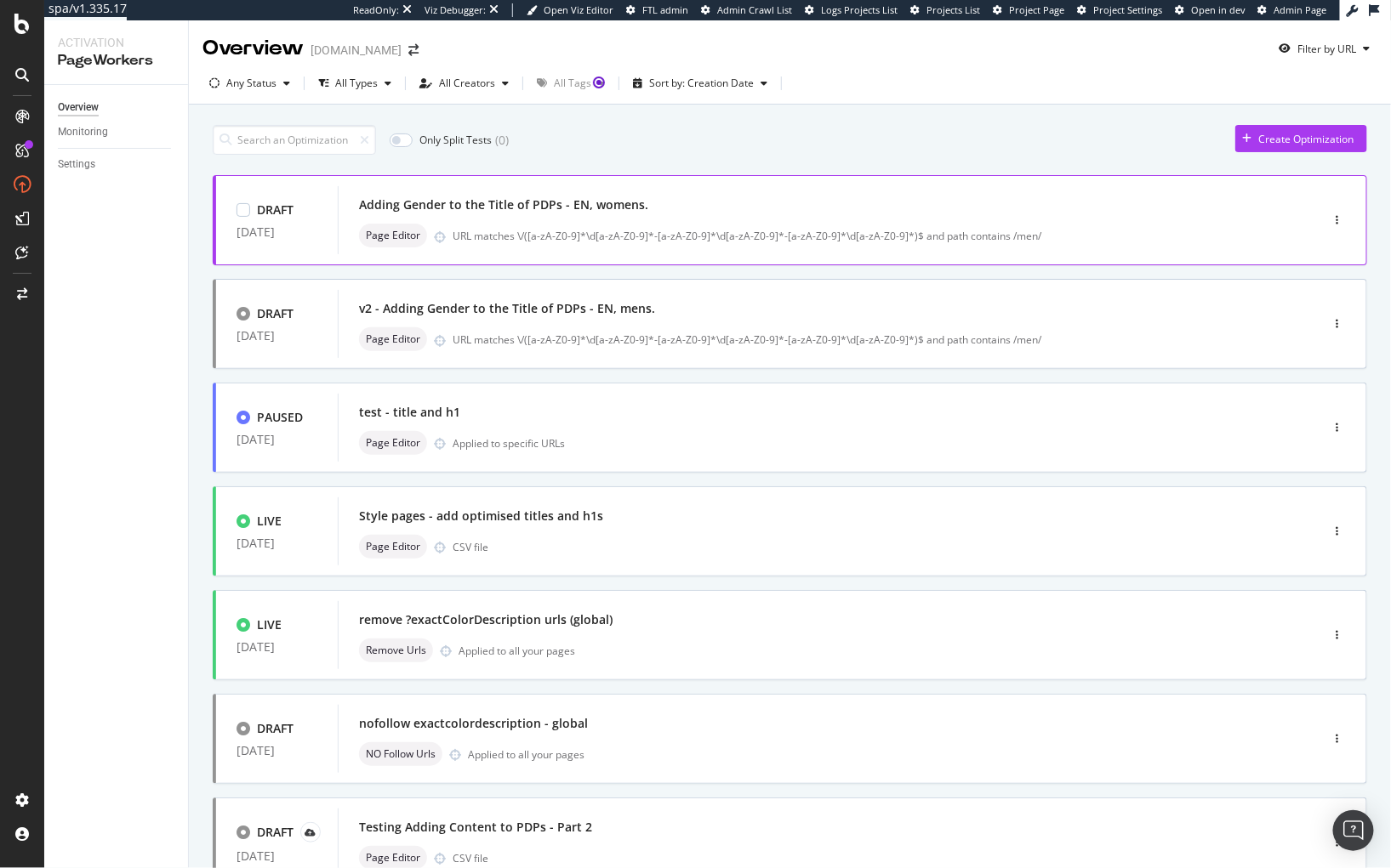
click at [548, 215] on div "Adding Gender to the Title of PDPs - EN, womens." at bounding box center [803, 205] width 888 height 24
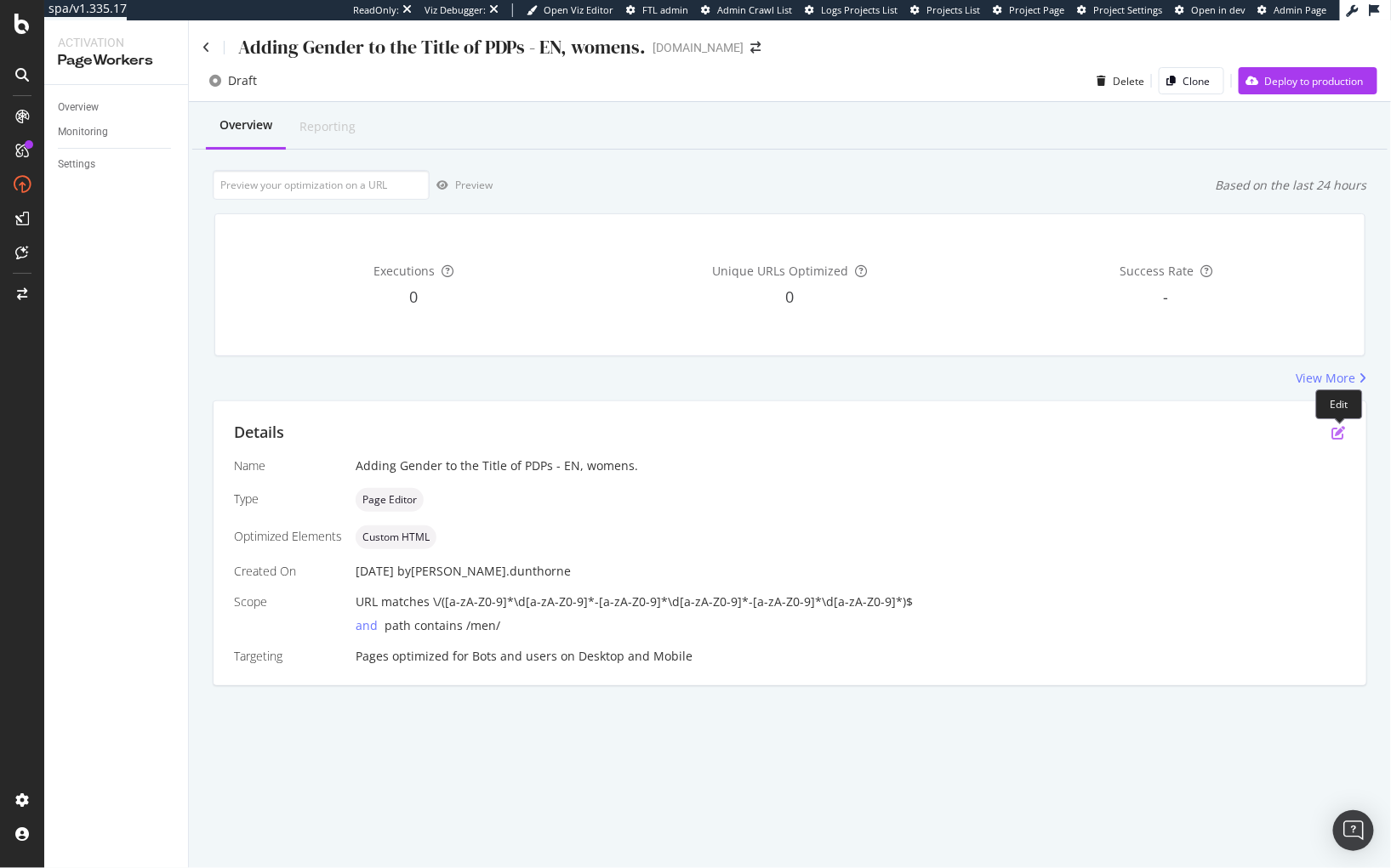
click at [1343, 430] on icon "pen-to-square" at bounding box center [1338, 433] width 13 height 13
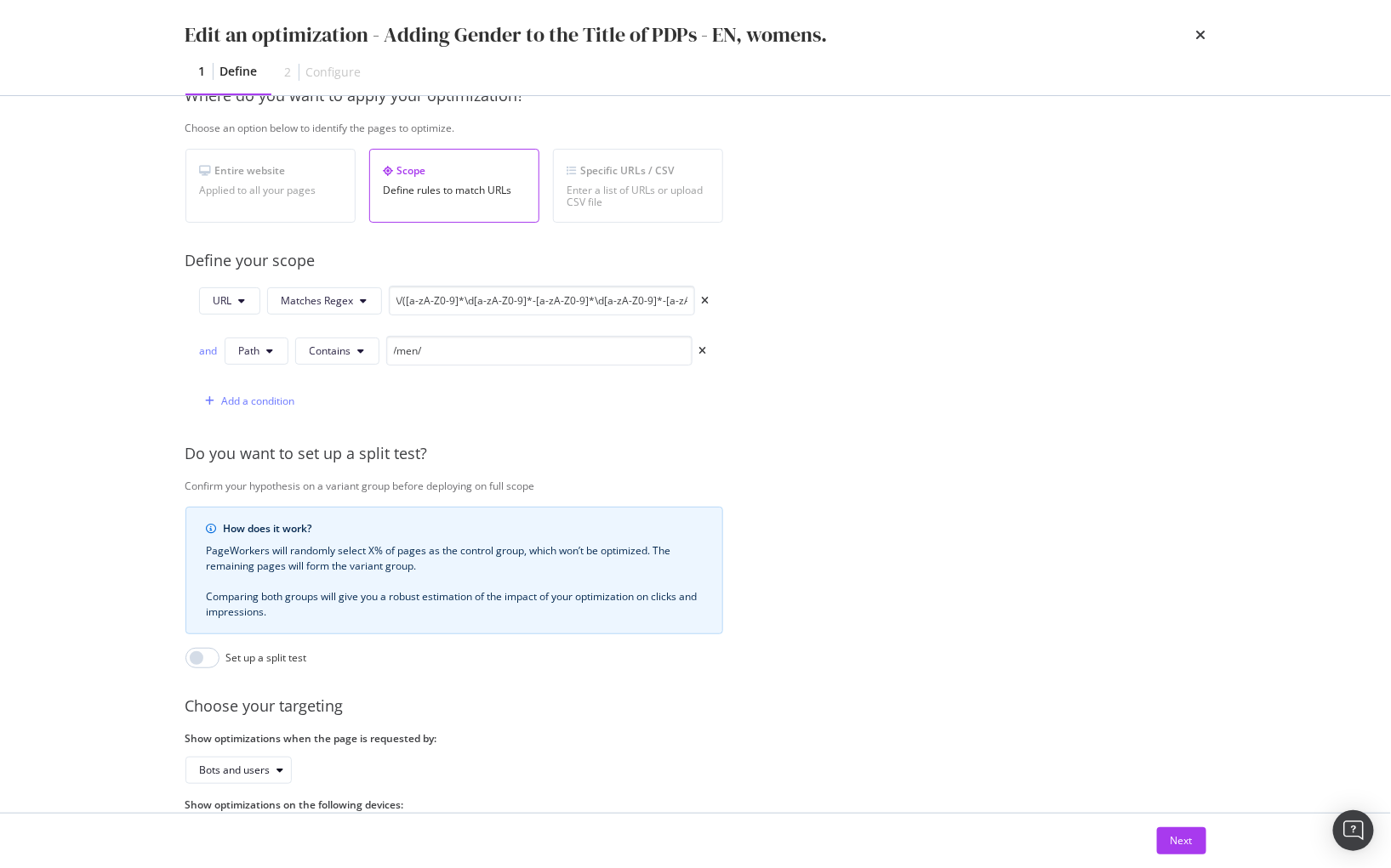
scroll to position [260, 0]
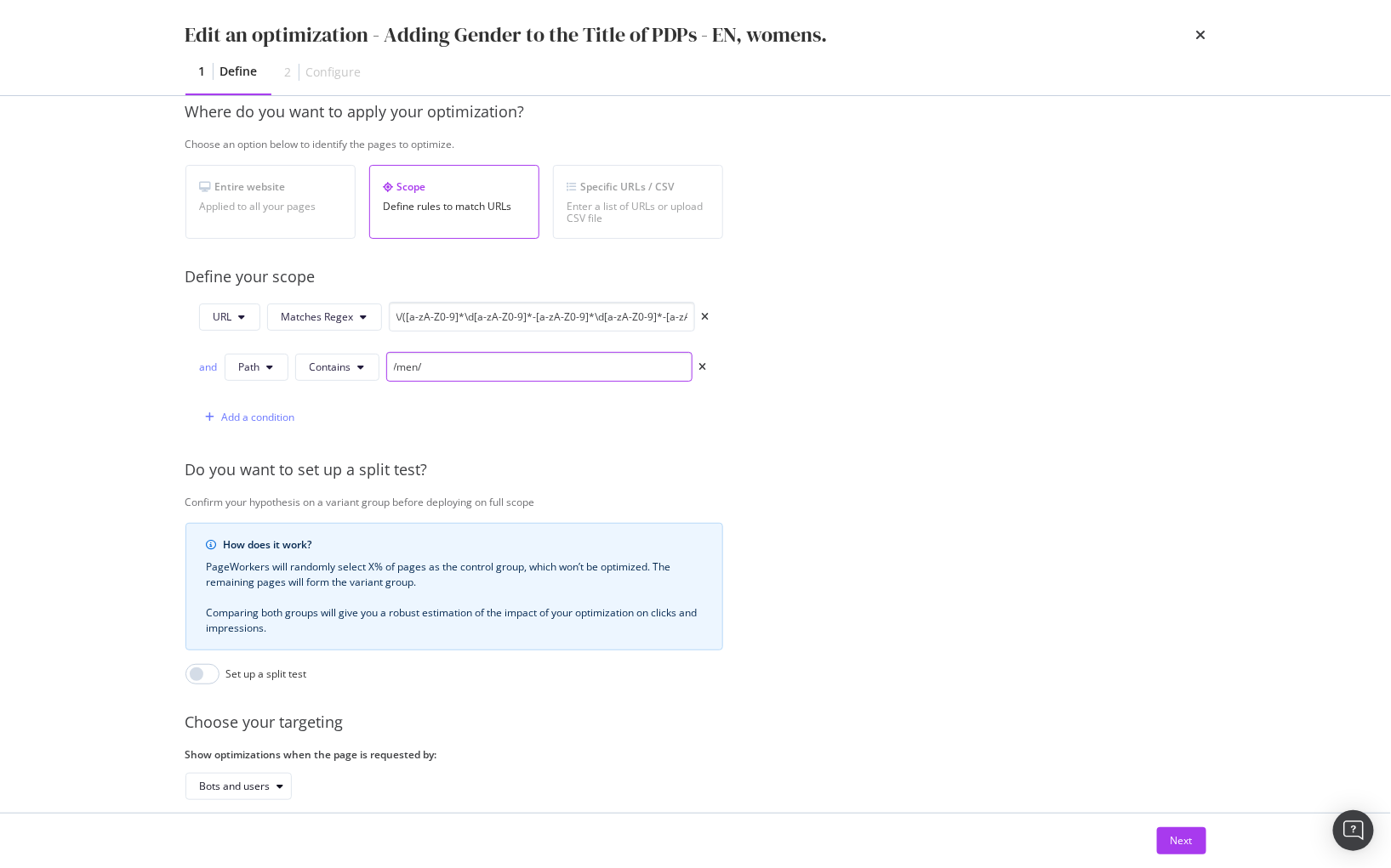
click at [398, 367] on input "/men/" at bounding box center [539, 367] width 306 height 30
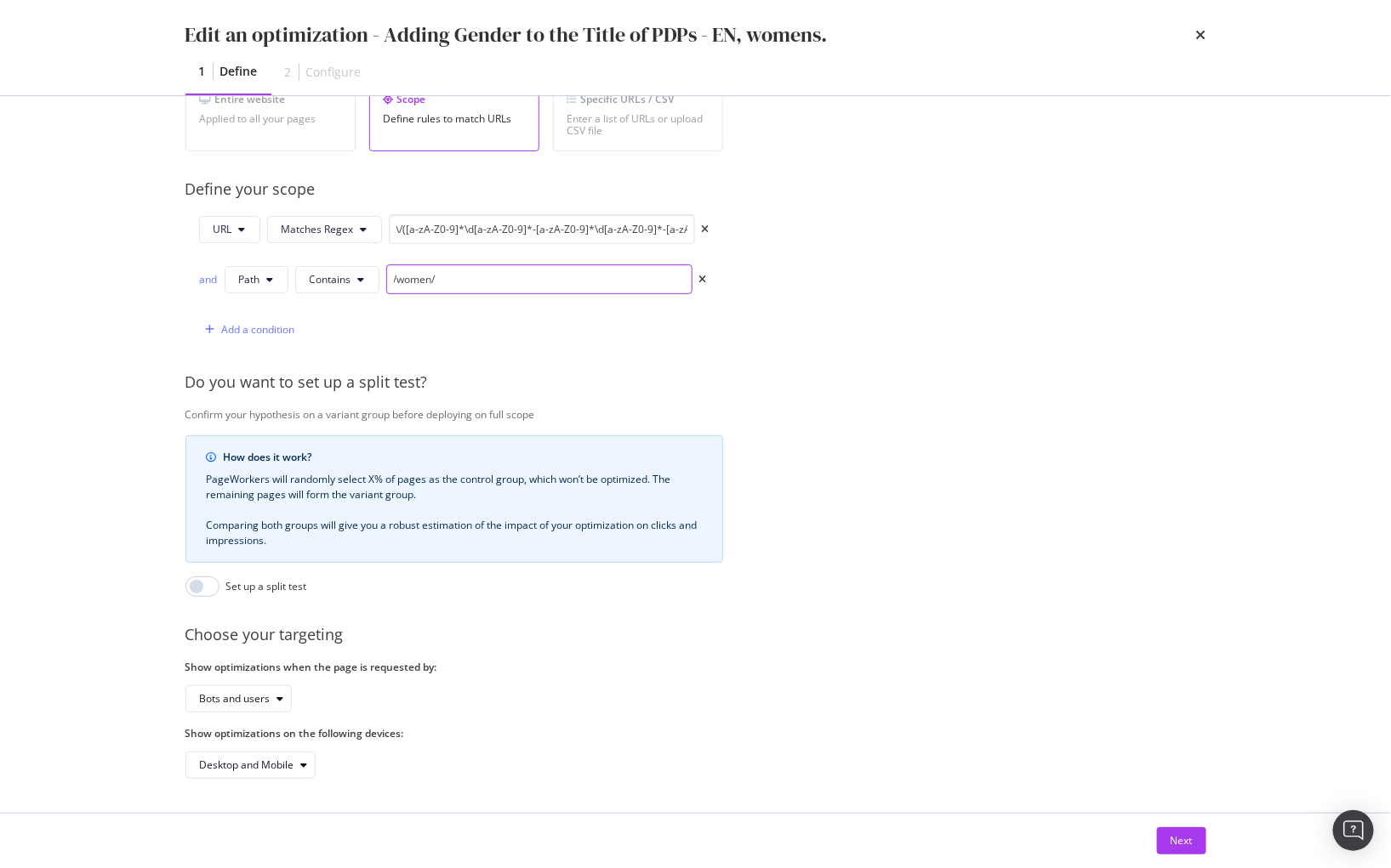
scroll to position [362, 0]
type input "/women/"
click at [1173, 838] on div "Next" at bounding box center [1181, 840] width 22 height 14
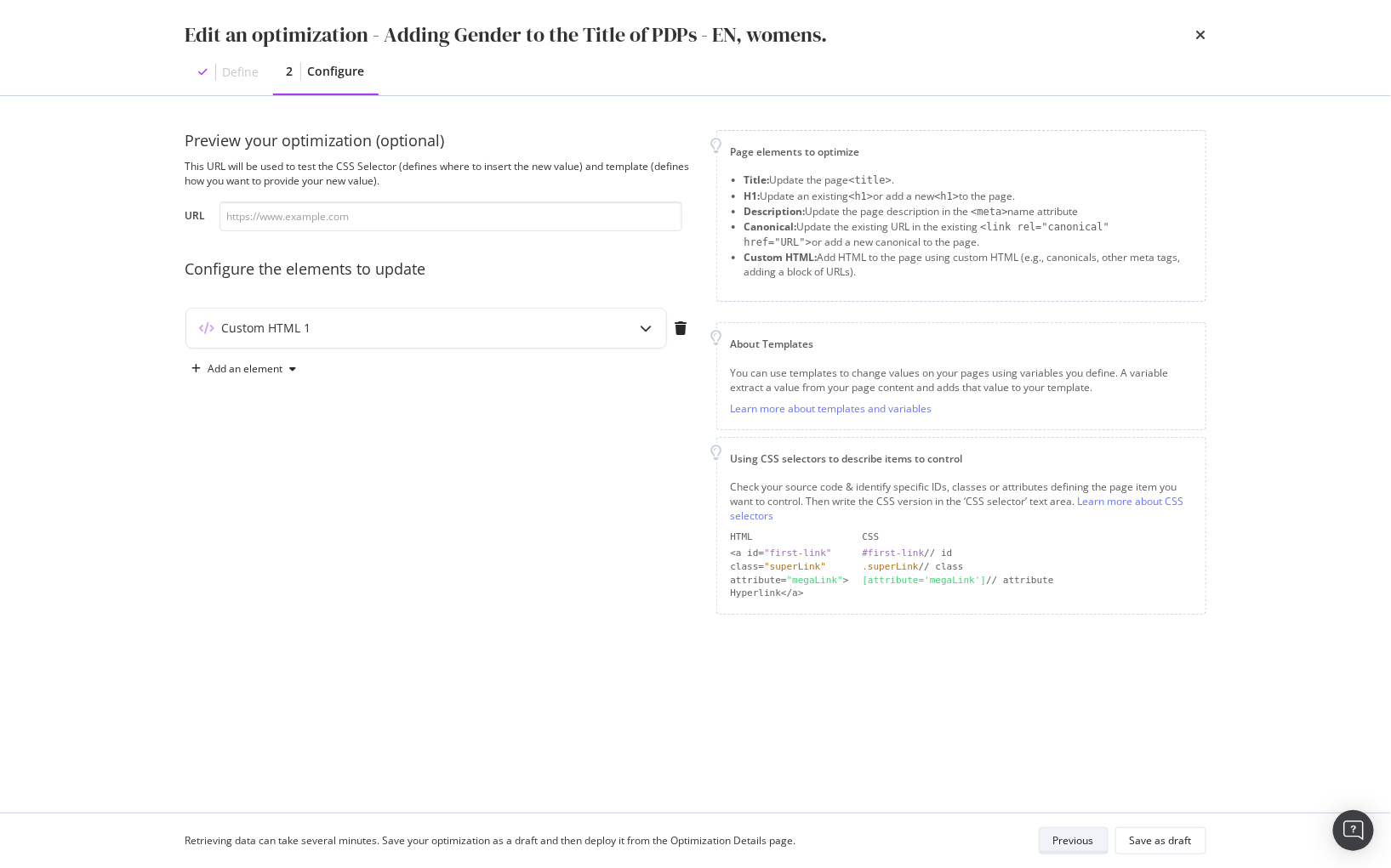
scroll to position [0, 0]
click at [1051, 837] on button "Previous" at bounding box center [1073, 841] width 70 height 27
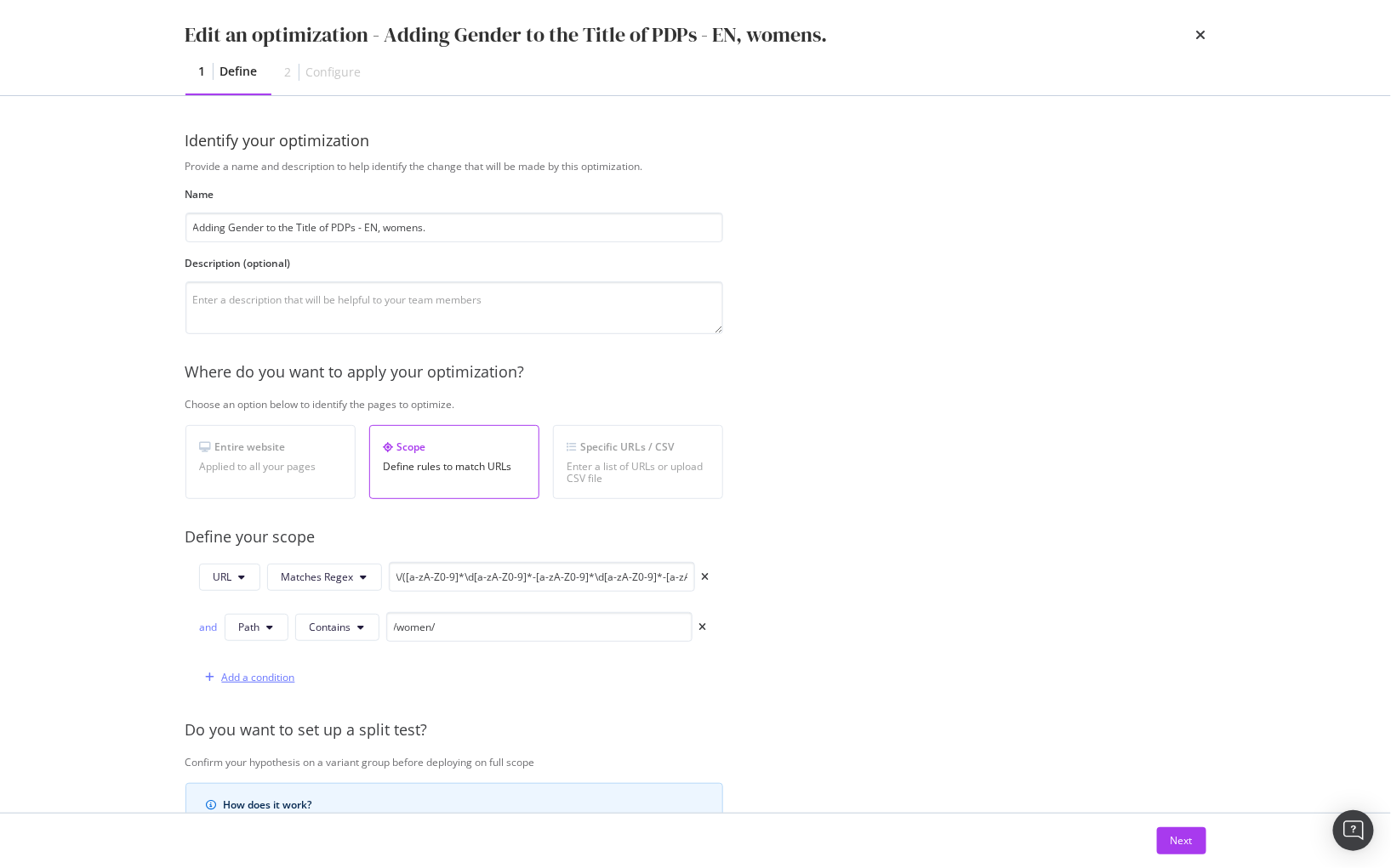
click at [236, 677] on div "Add a condition" at bounding box center [258, 677] width 73 height 14
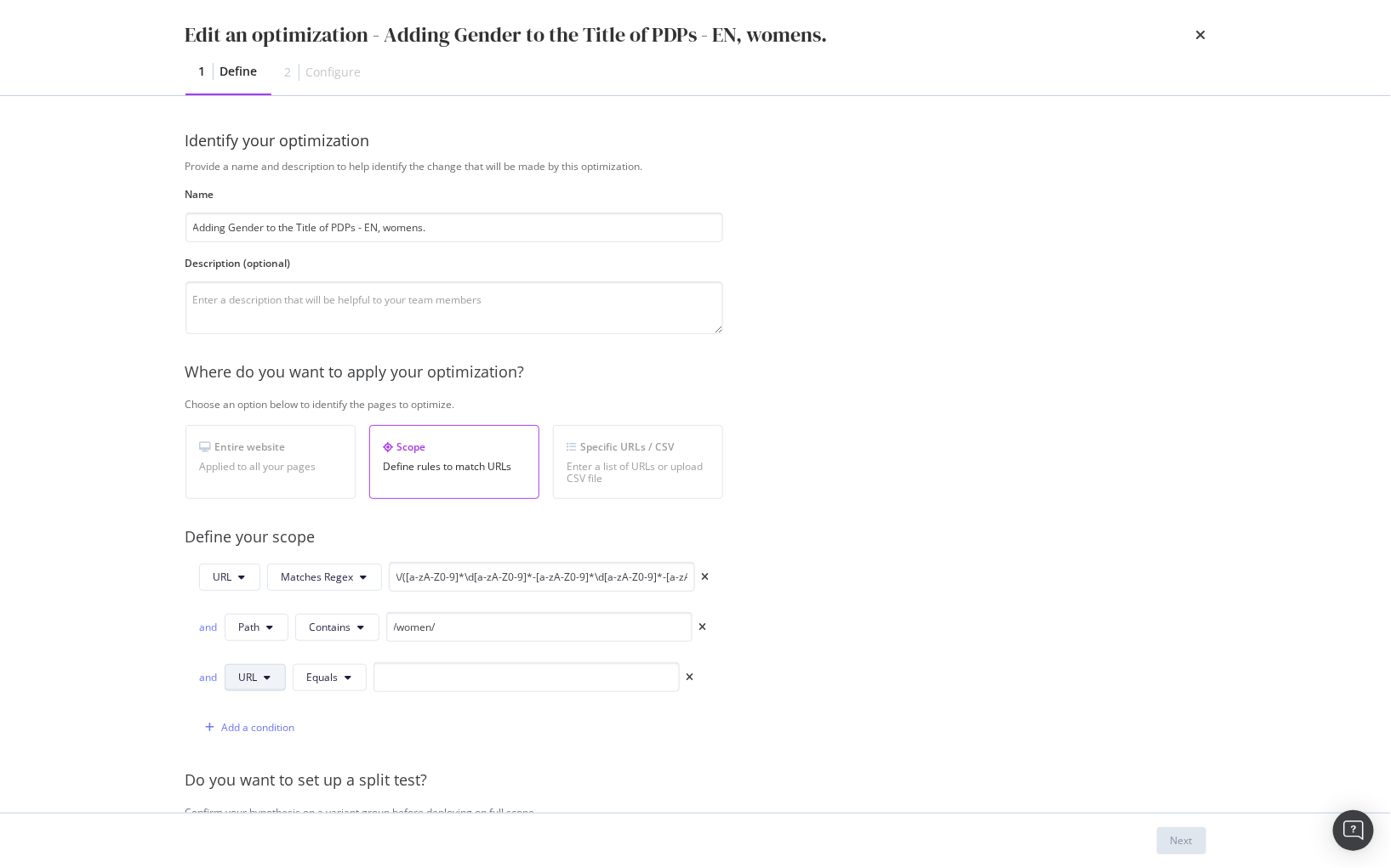
click at [242, 681] on span "URL" at bounding box center [249, 677] width 19 height 14
click at [263, 798] on span "Path" at bounding box center [268, 806] width 59 height 15
click at [345, 681] on button "Equals" at bounding box center [331, 678] width 74 height 27
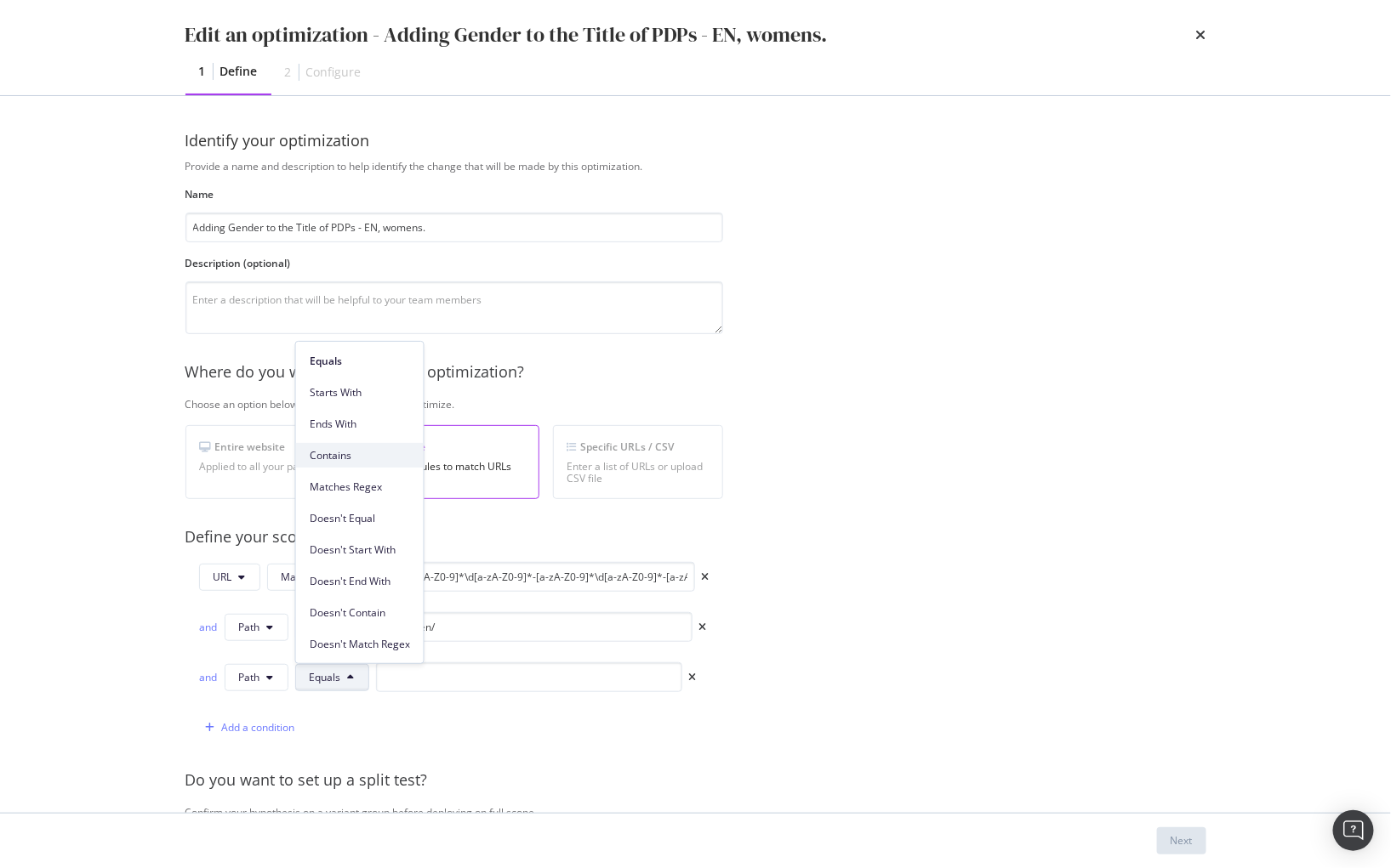
click at [367, 456] on span "Contains" at bounding box center [359, 456] width 101 height 15
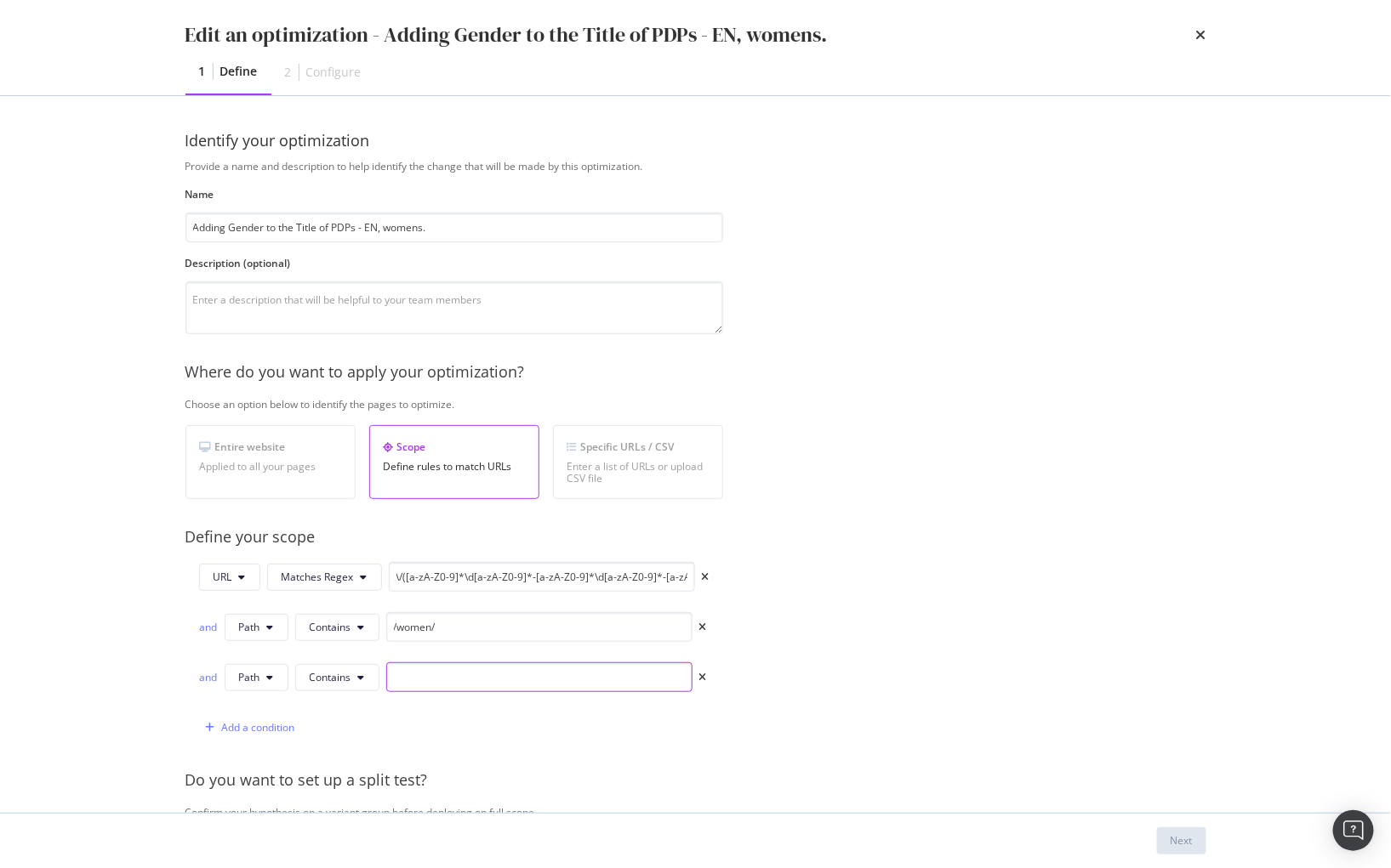
click at [415, 676] on input "modal" at bounding box center [539, 677] width 306 height 30
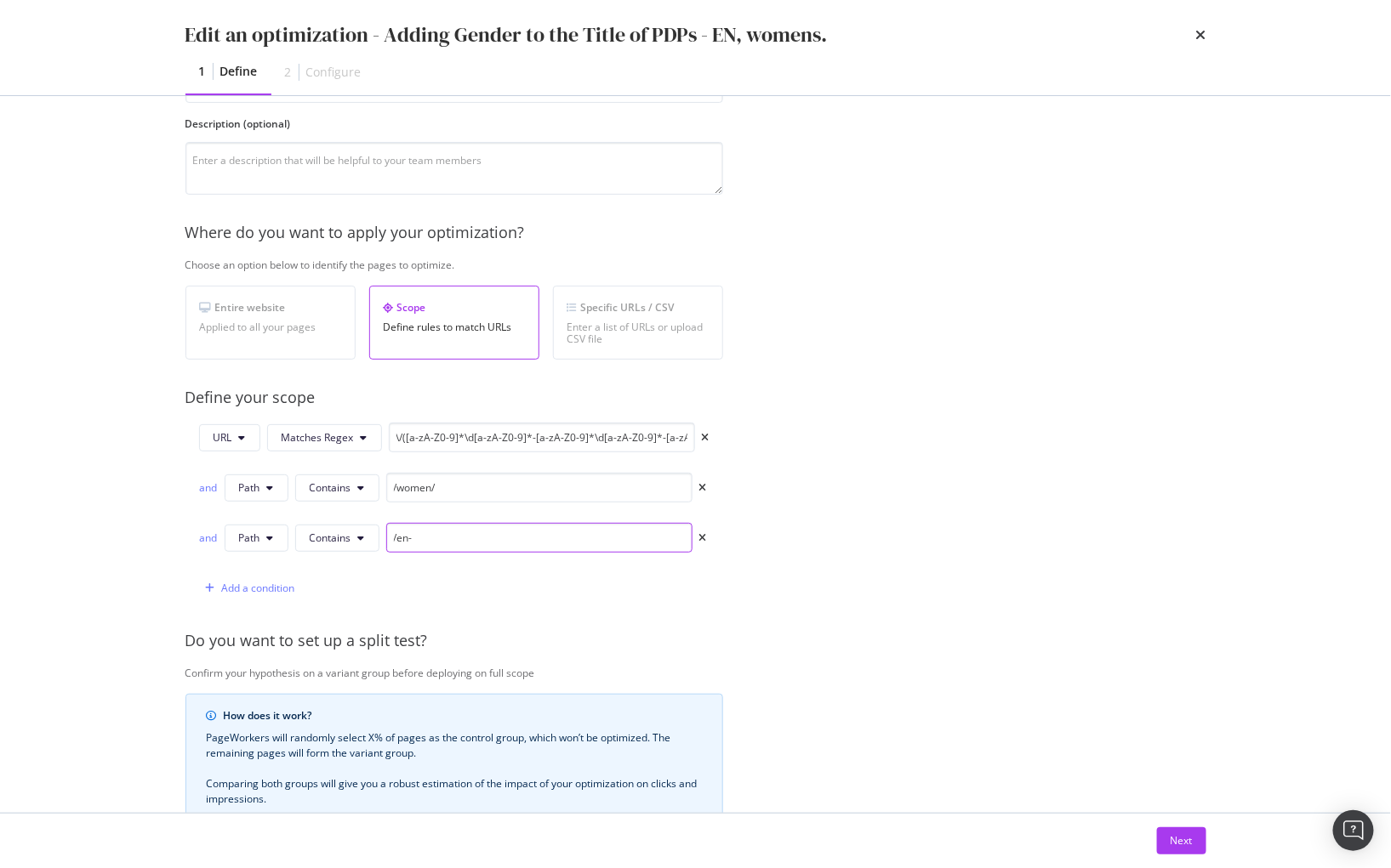
scroll to position [412, 0]
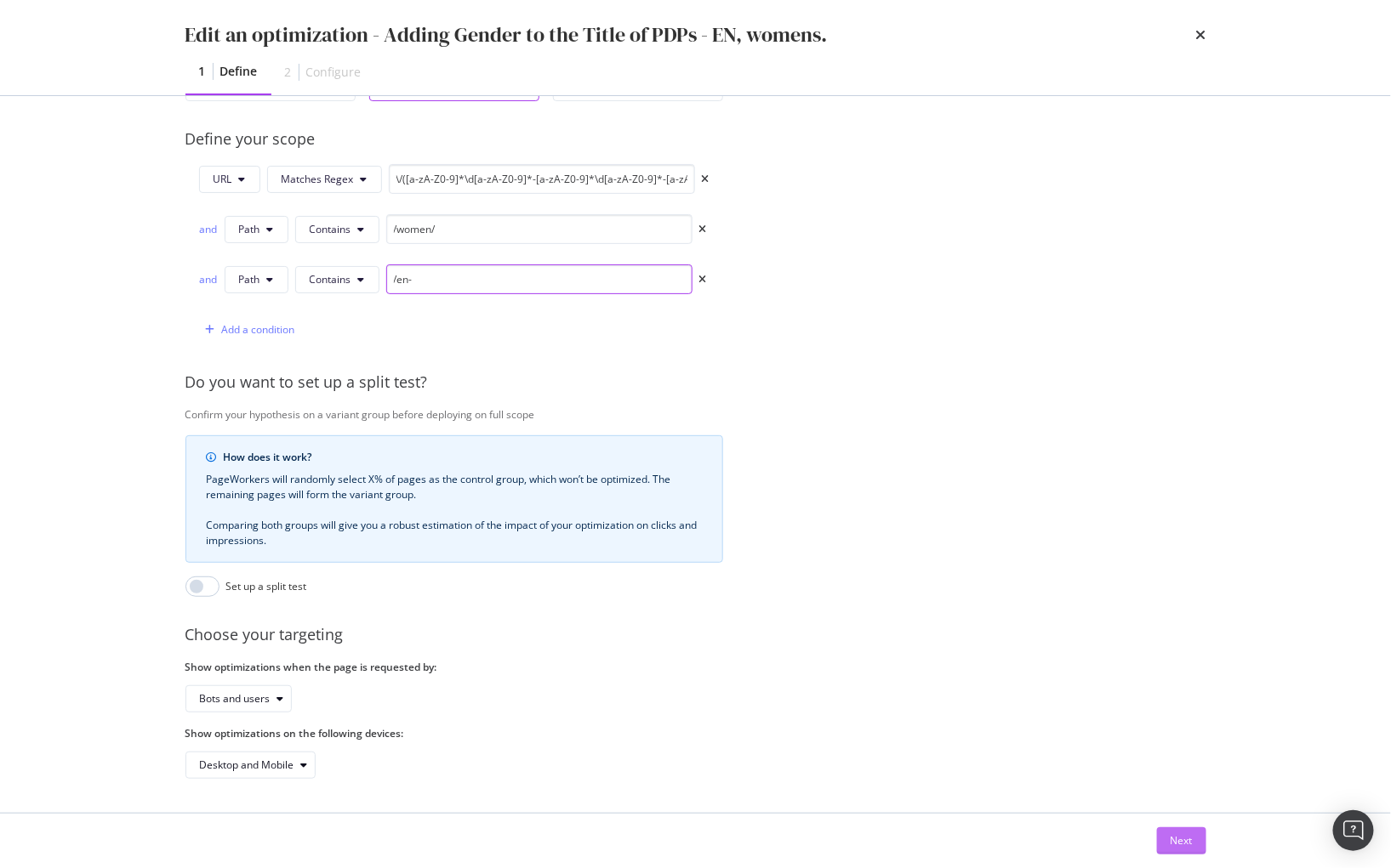
type input "/en-"
click at [1185, 835] on div "Next" at bounding box center [1181, 840] width 22 height 14
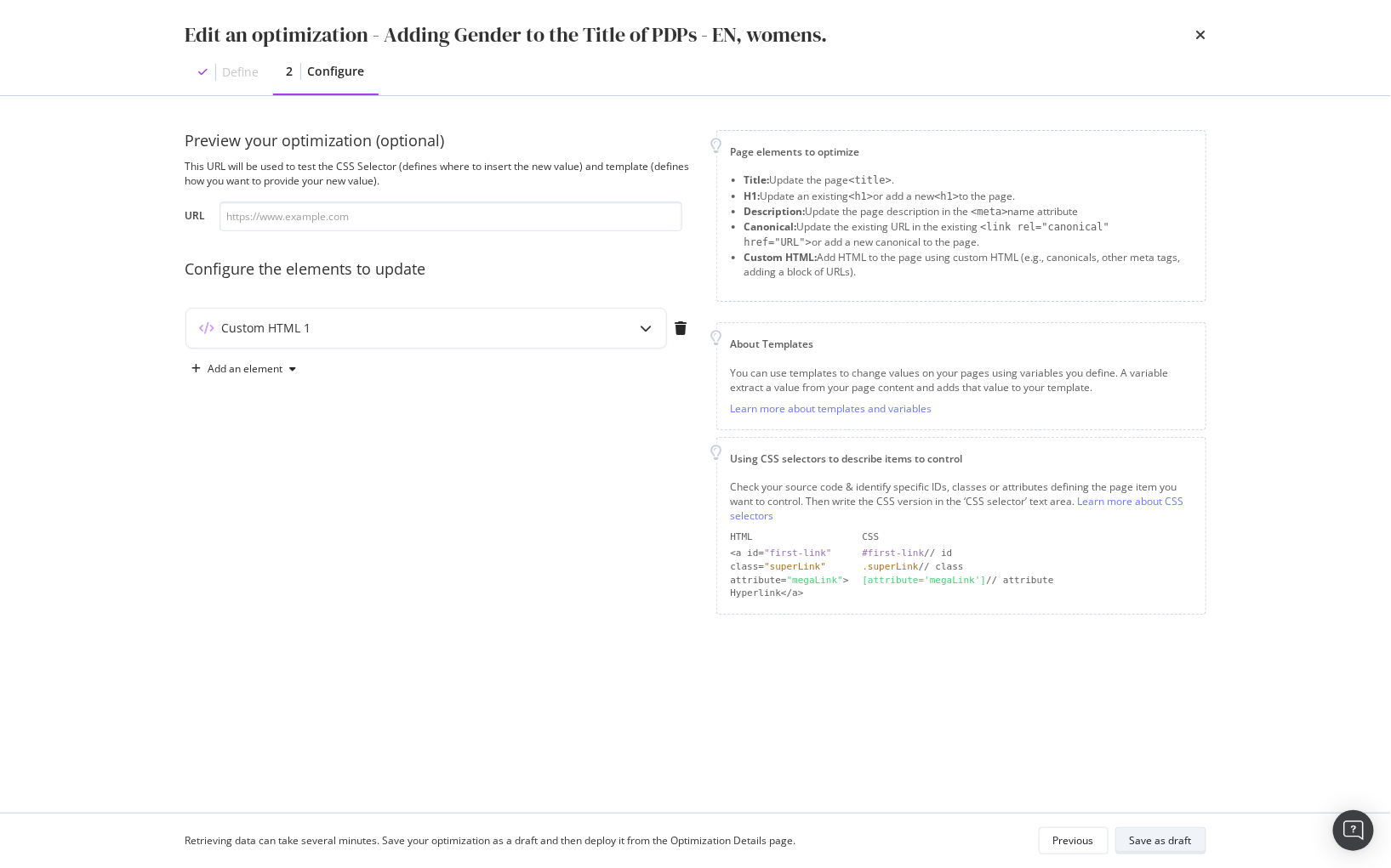
click at [1172, 839] on div "Save as draft" at bounding box center [1160, 840] width 62 height 14
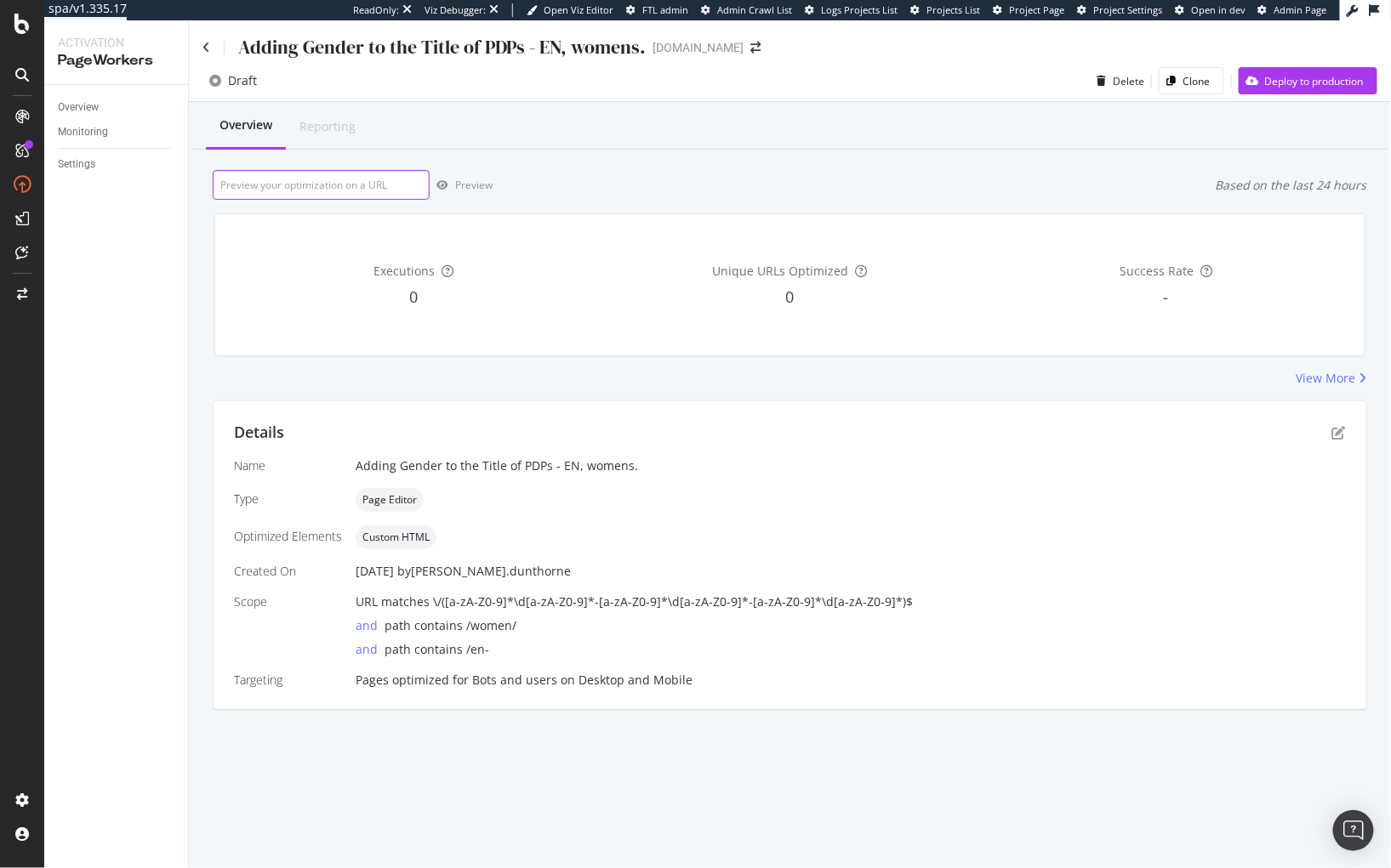
click at [370, 190] on input "url" at bounding box center [321, 185] width 217 height 30
paste input "https://www.g-star.com/en_gb/shop/women/jeans/d20987-e263-g317"
type input "https://www.g-star.com/en_gb/shop/women/jeans/d20987-e263-g317"
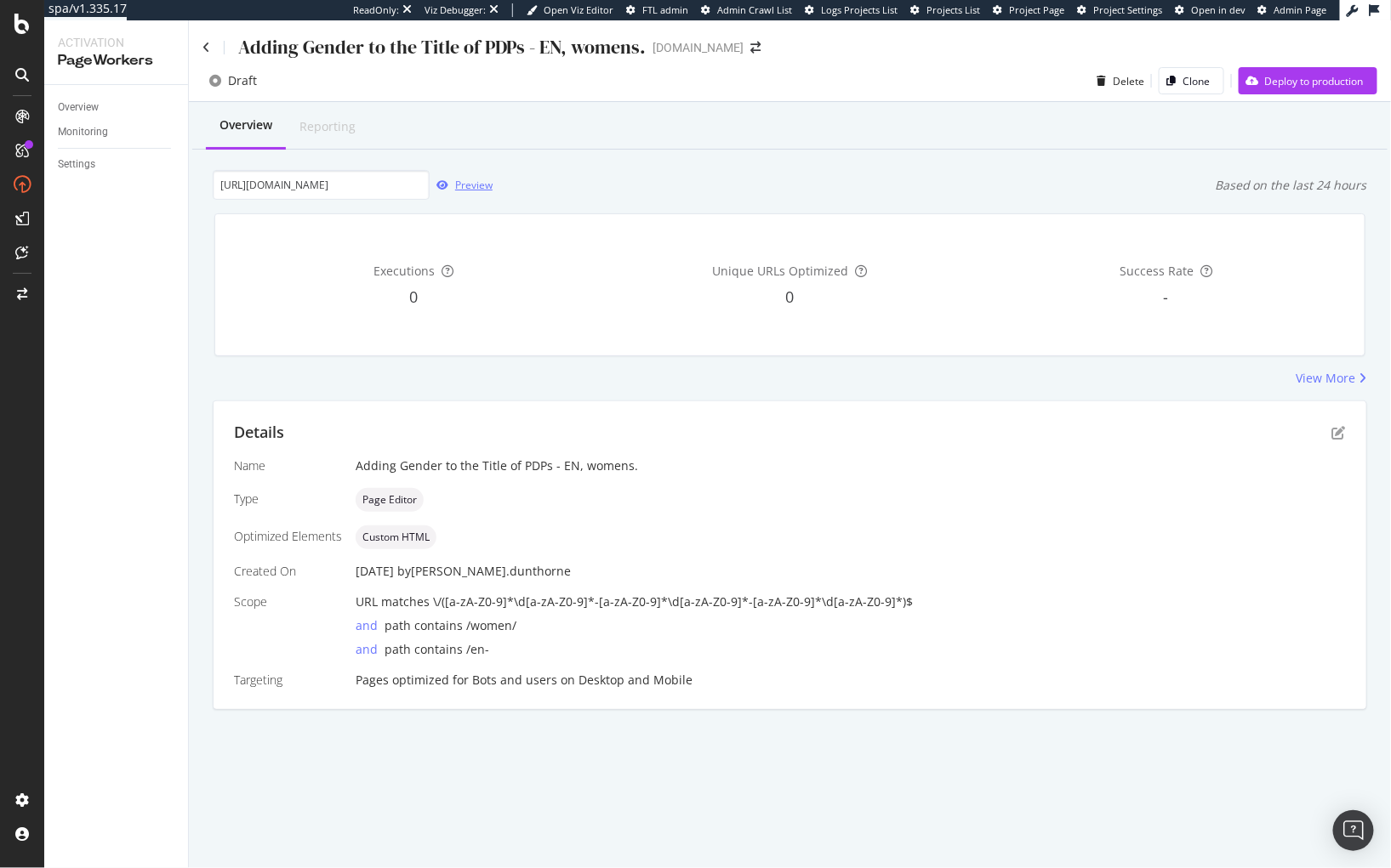
click at [440, 192] on div "Preview" at bounding box center [461, 185] width 63 height 26
click at [1336, 426] on icon "pen-to-square" at bounding box center [1338, 433] width 13 height 13
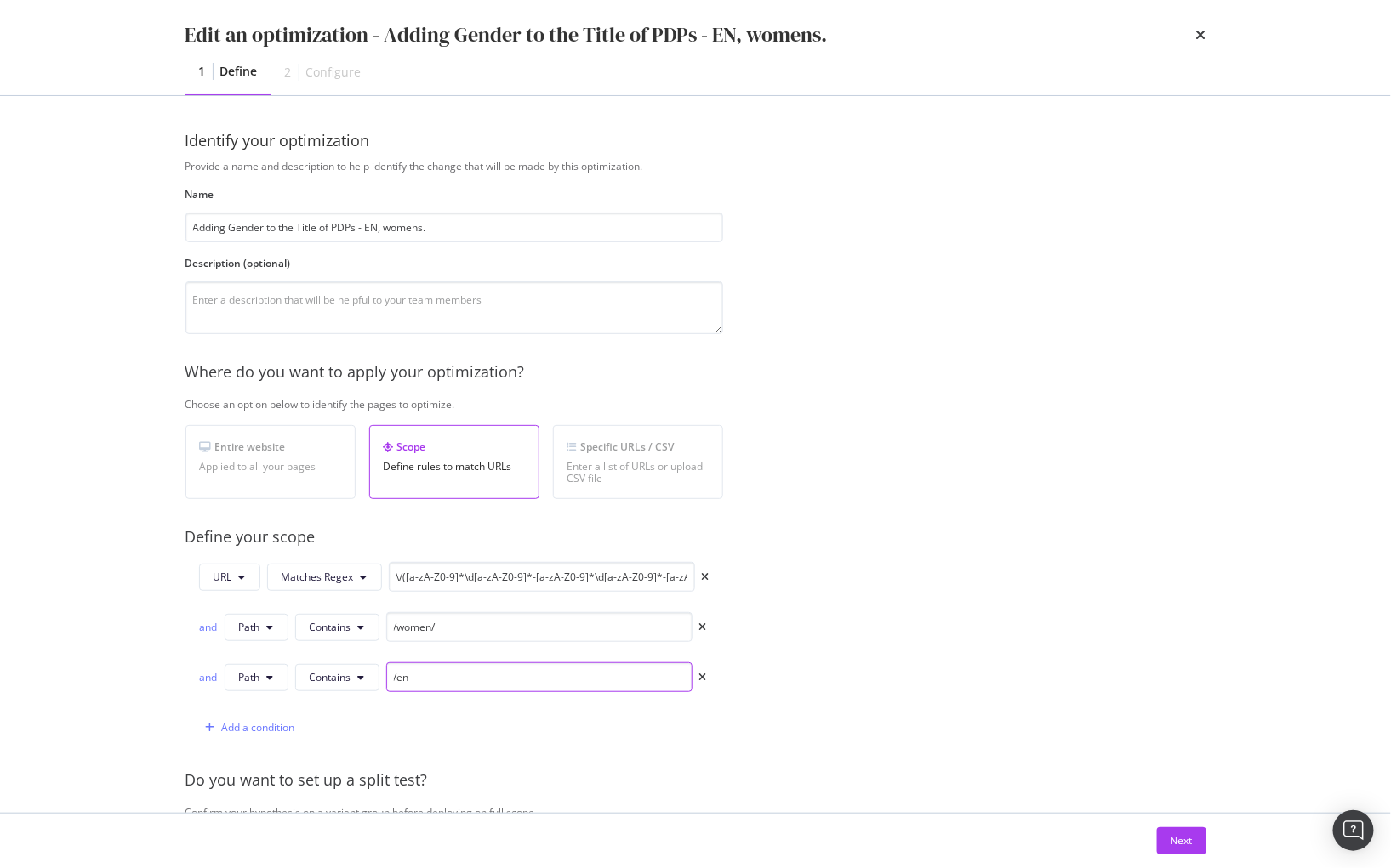
drag, startPoint x: 432, startPoint y: 668, endPoint x: 438, endPoint y: 687, distance: 19.9
click at [433, 672] on input "/en-" at bounding box center [539, 677] width 306 height 30
type input "/en_"
click at [1182, 847] on div "Next" at bounding box center [1181, 840] width 22 height 14
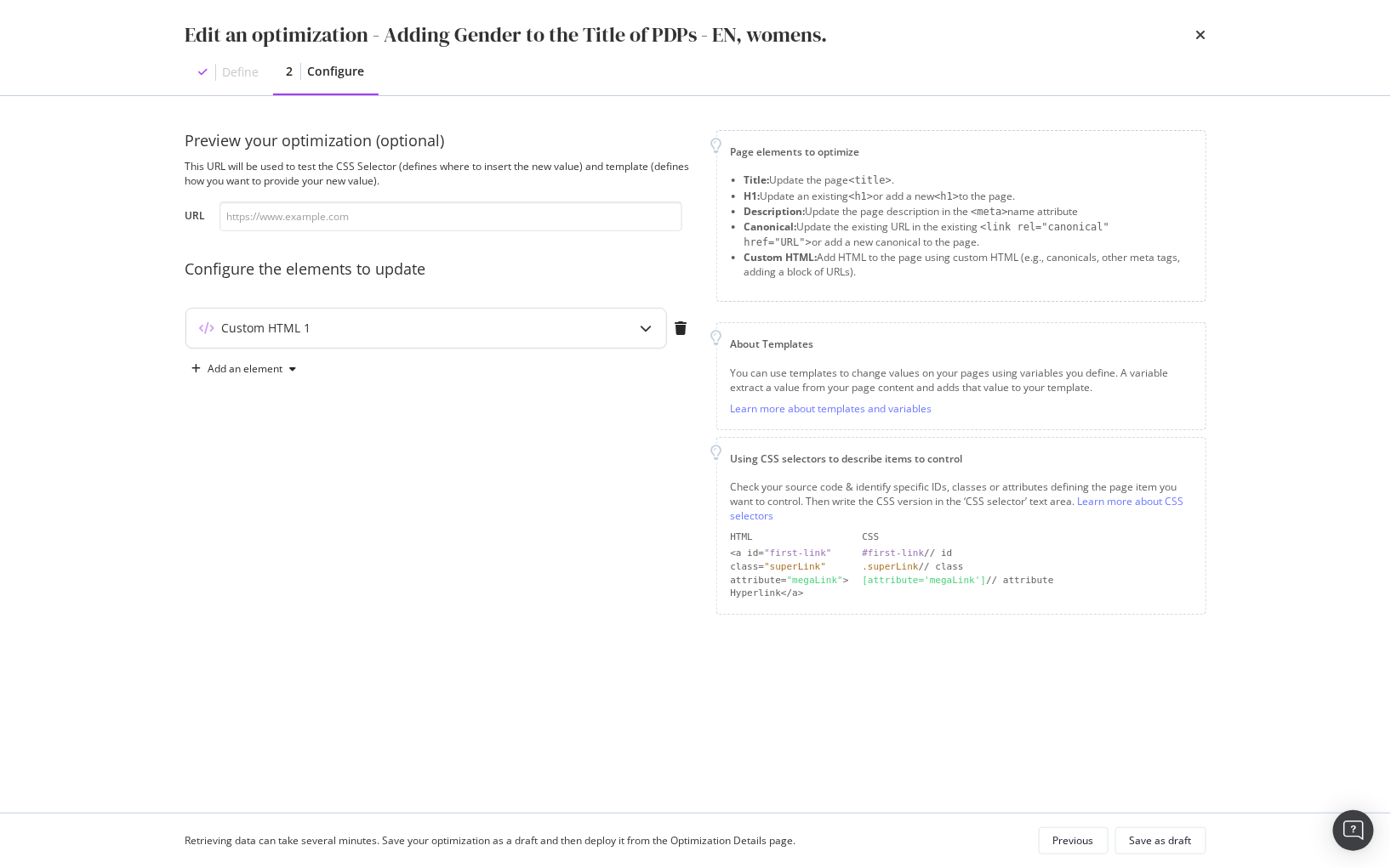
click at [651, 328] on icon "modal" at bounding box center [646, 328] width 11 height 11
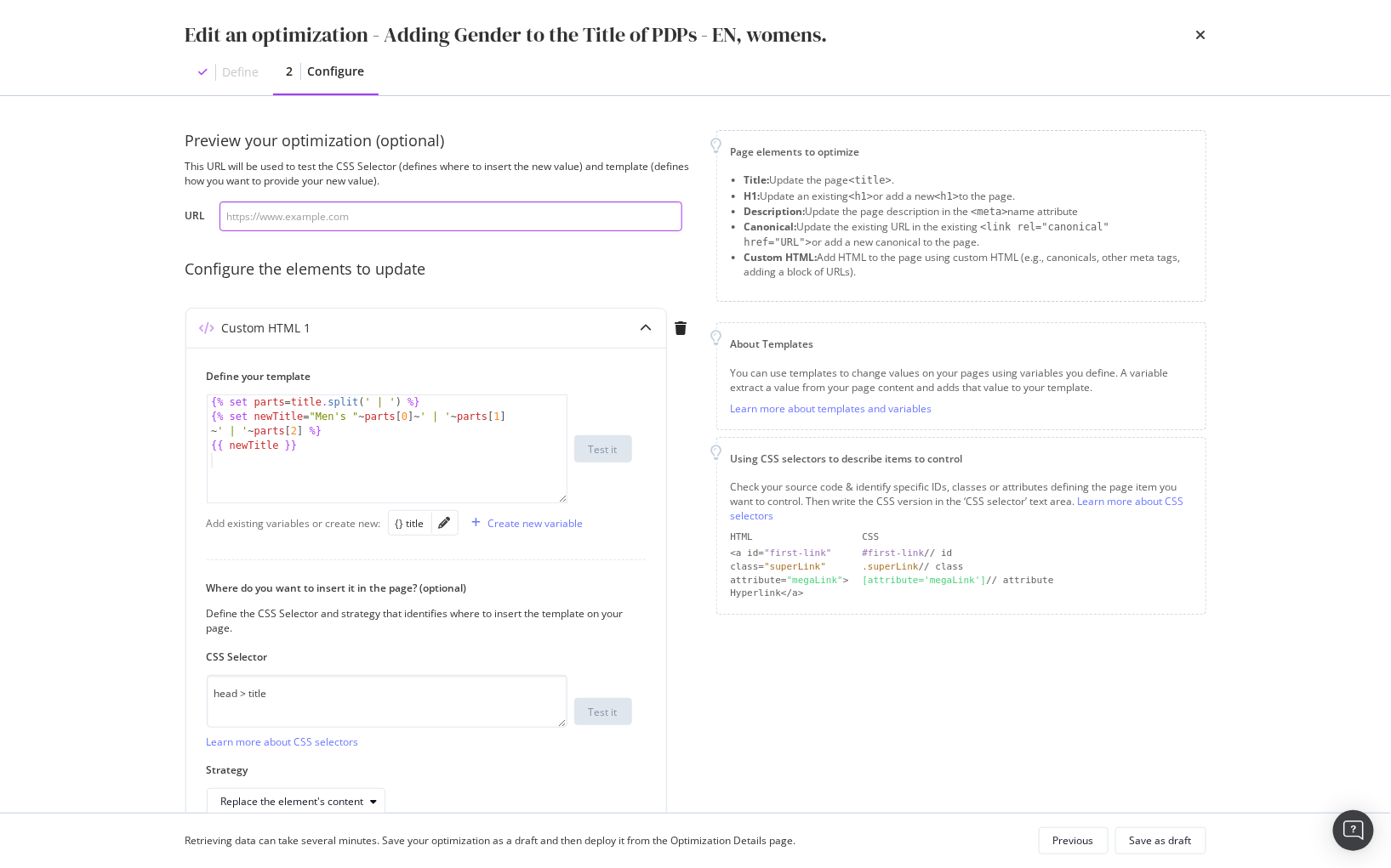
click at [388, 215] on input "modal" at bounding box center [450, 216] width 462 height 30
paste input "https://www.g-star.com/en_gb/shop/women/jeans/d20987-e263-g317"
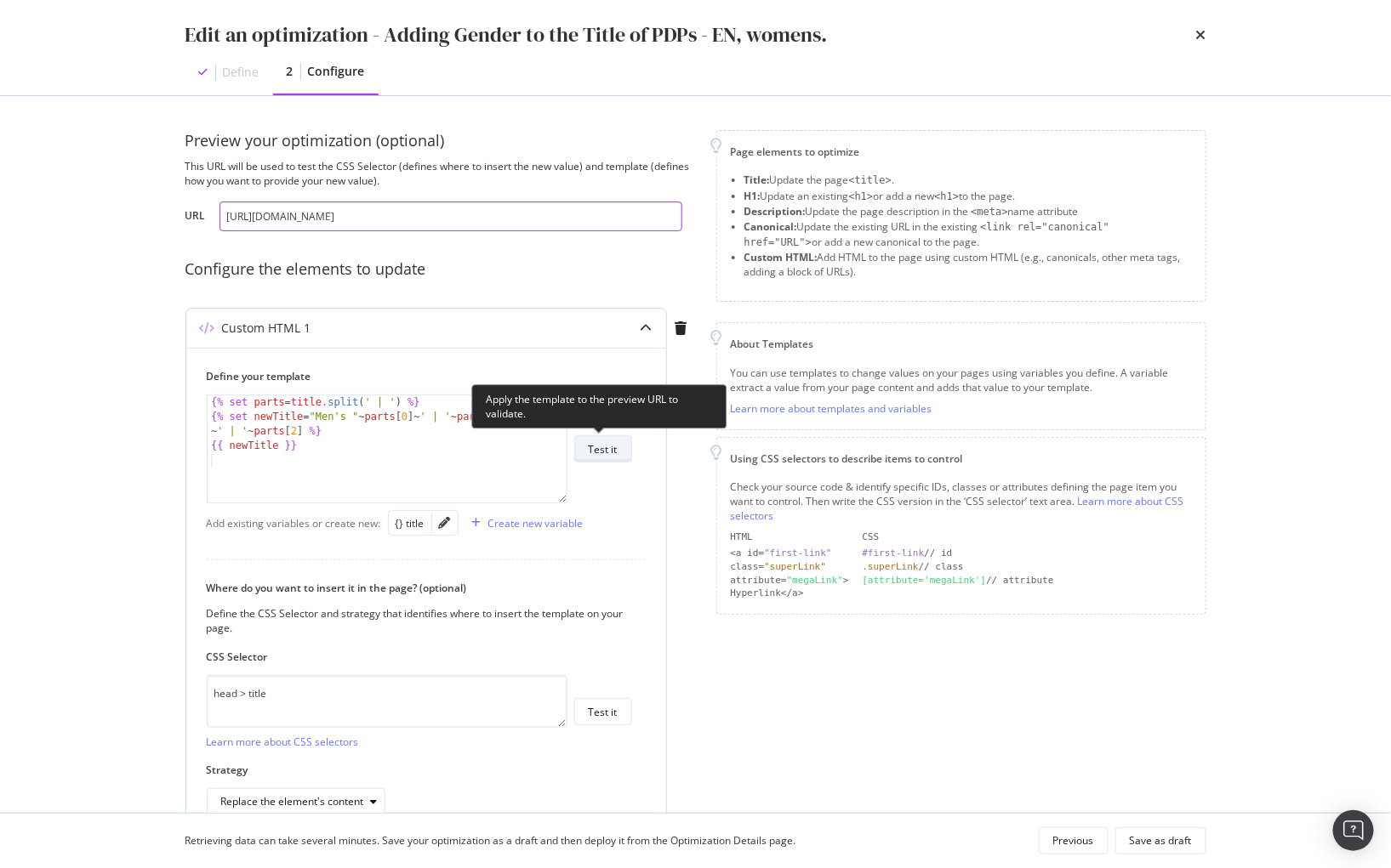
type input "https://www.g-star.com/en_gb/shop/women/jeans/d20987-e263-g317"
click at [604, 443] on div "Test it" at bounding box center [603, 449] width 29 height 14
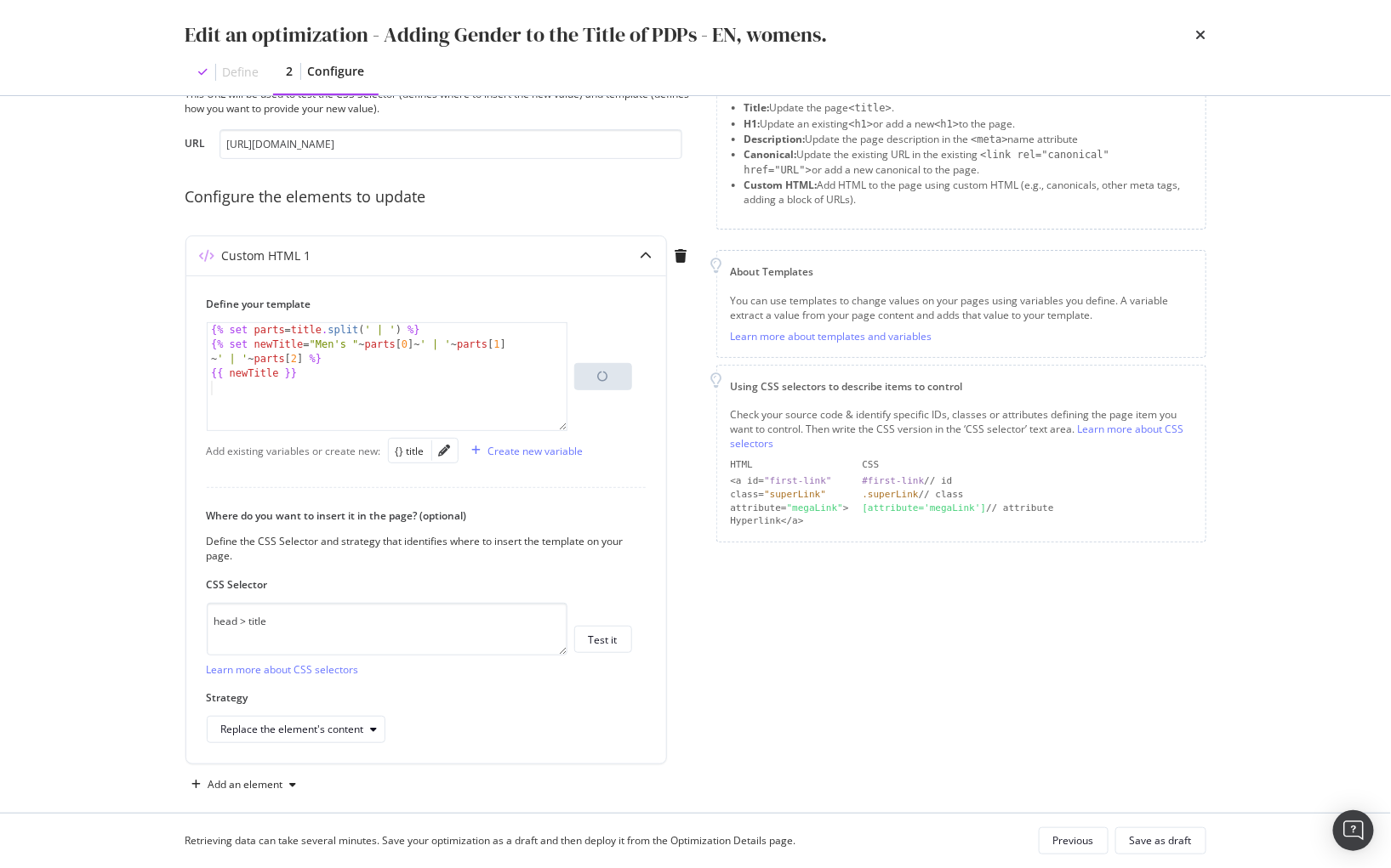
scroll to position [91, 0]
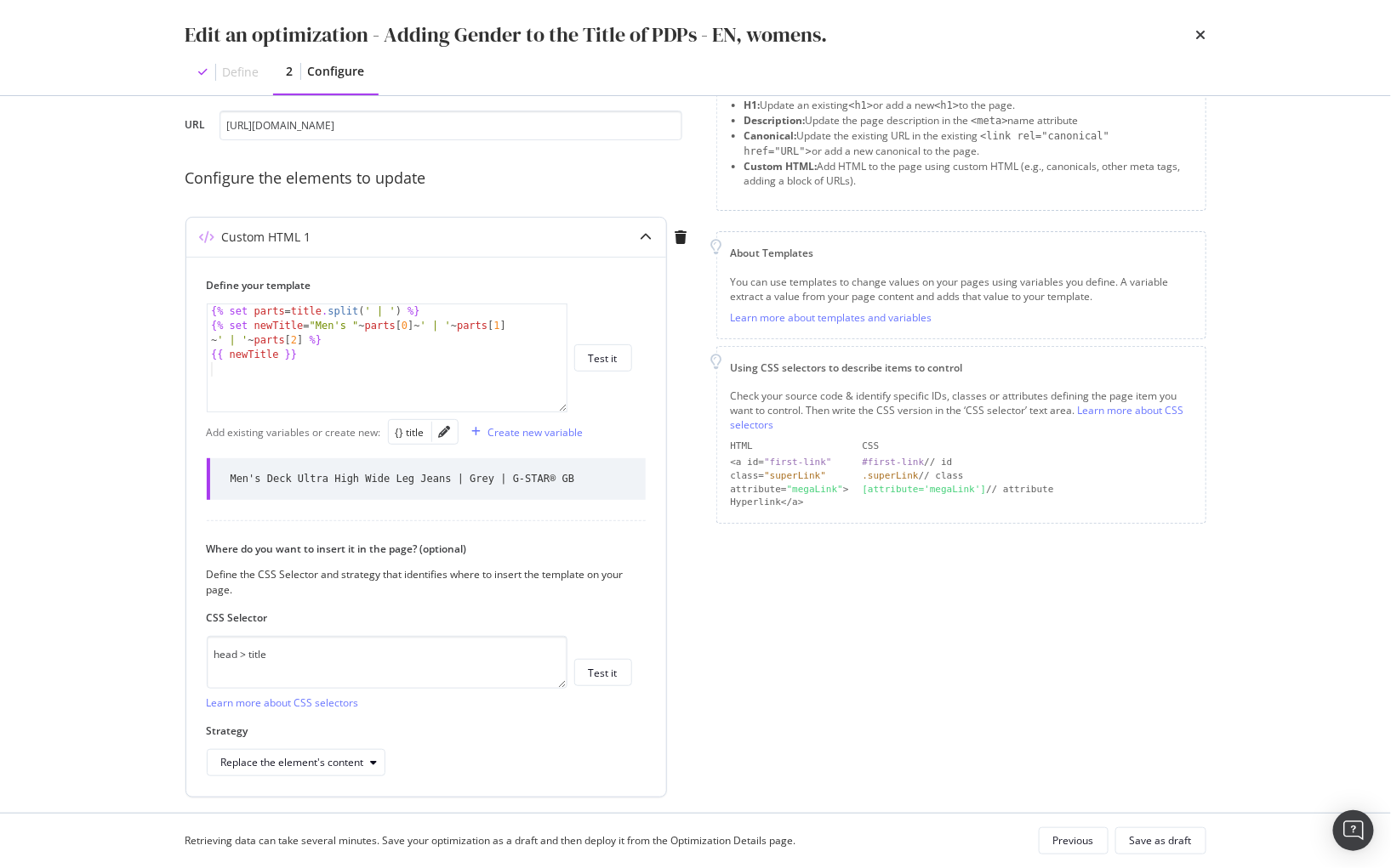
click at [337, 321] on div "{% set parts = title . split ( ' | ' ) %} {% set newTitle = "Men's " ~ parts [ …" at bounding box center [387, 372] width 359 height 136
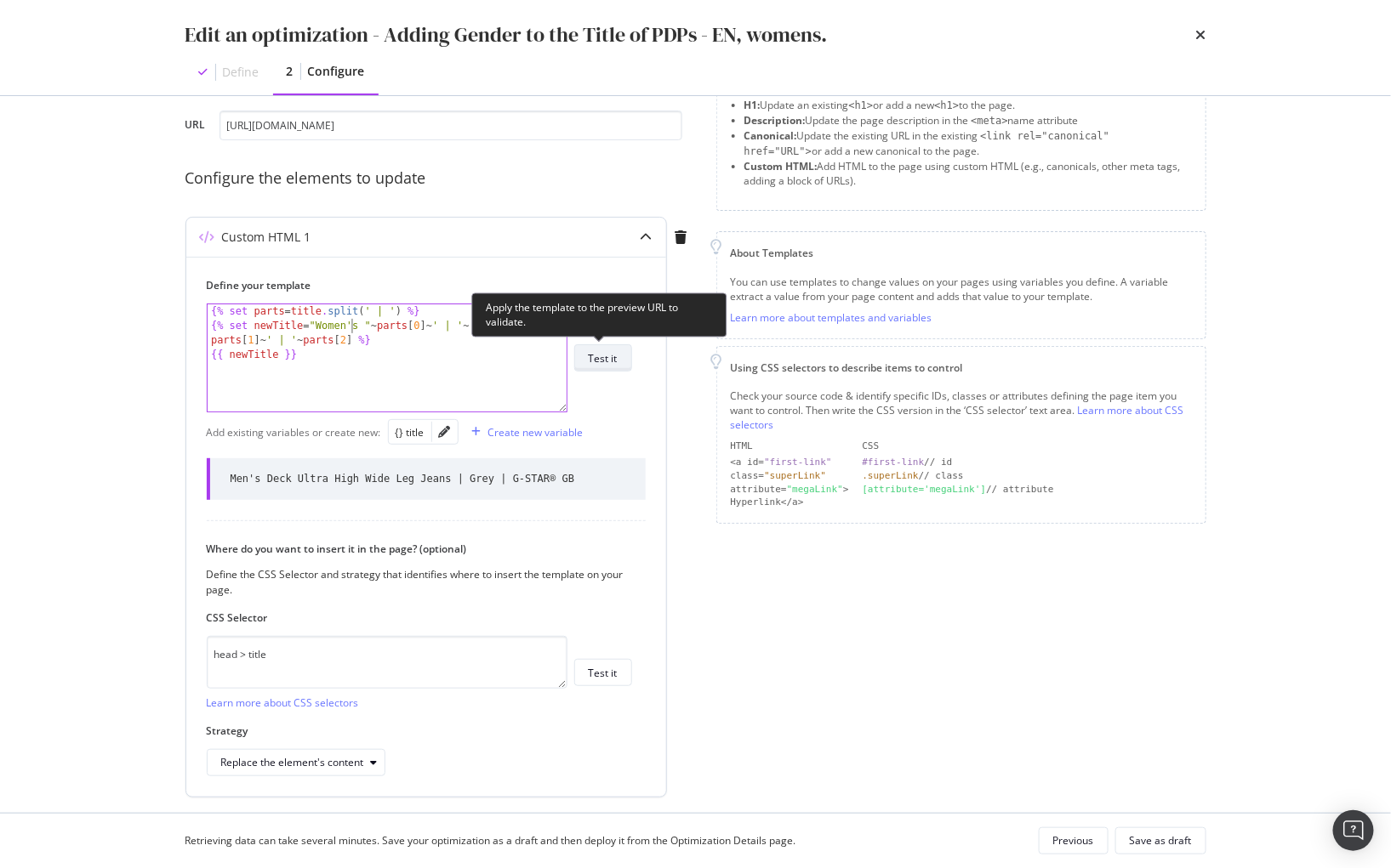
type textarea "{% set newTitle = "Women's " ~ parts[0] ~ ' | ' ~ parts[1] ~ ' | ' ~ parts[2] %}"
click at [612, 355] on div "Test it" at bounding box center [603, 358] width 29 height 14
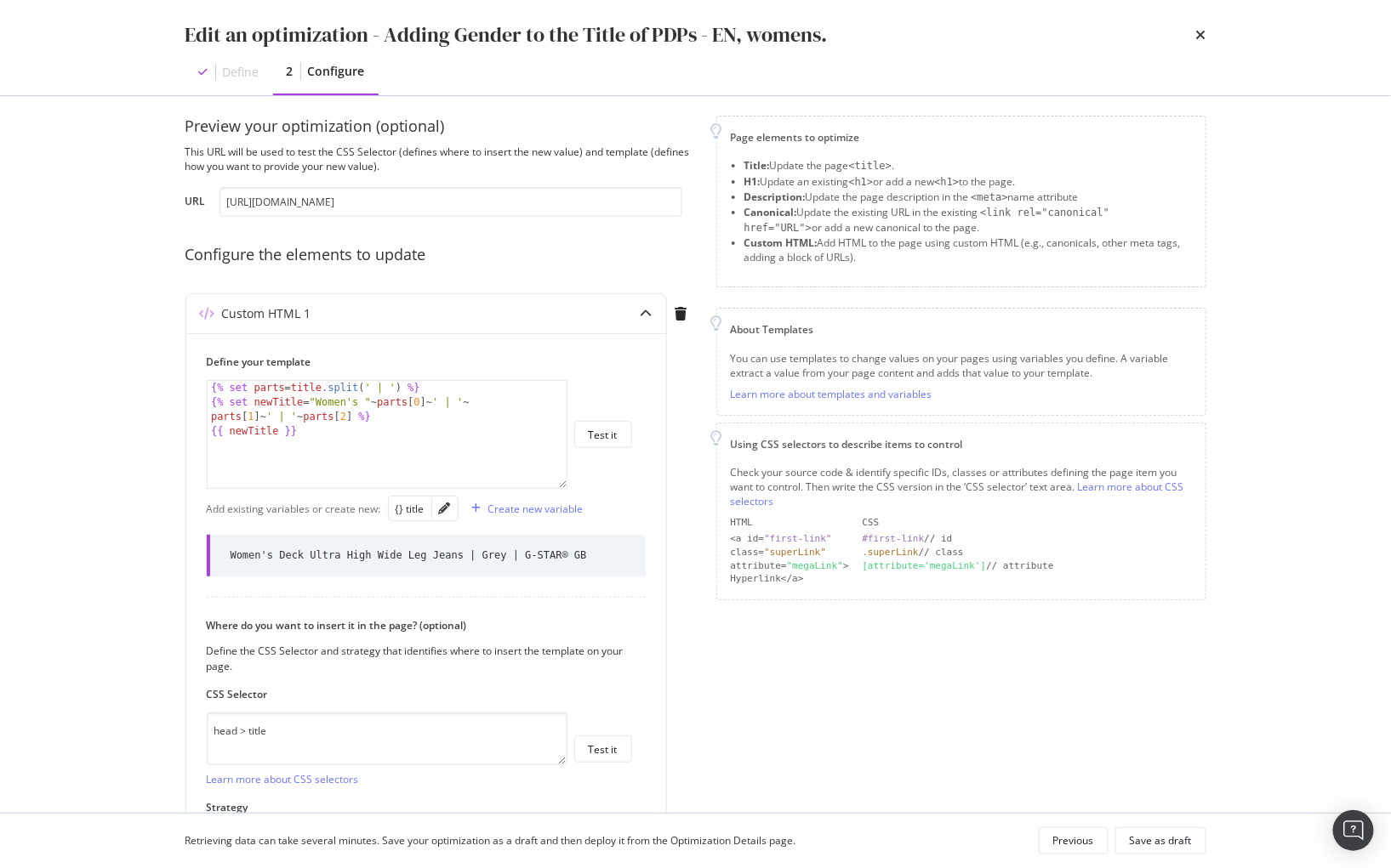
scroll to position [0, 0]
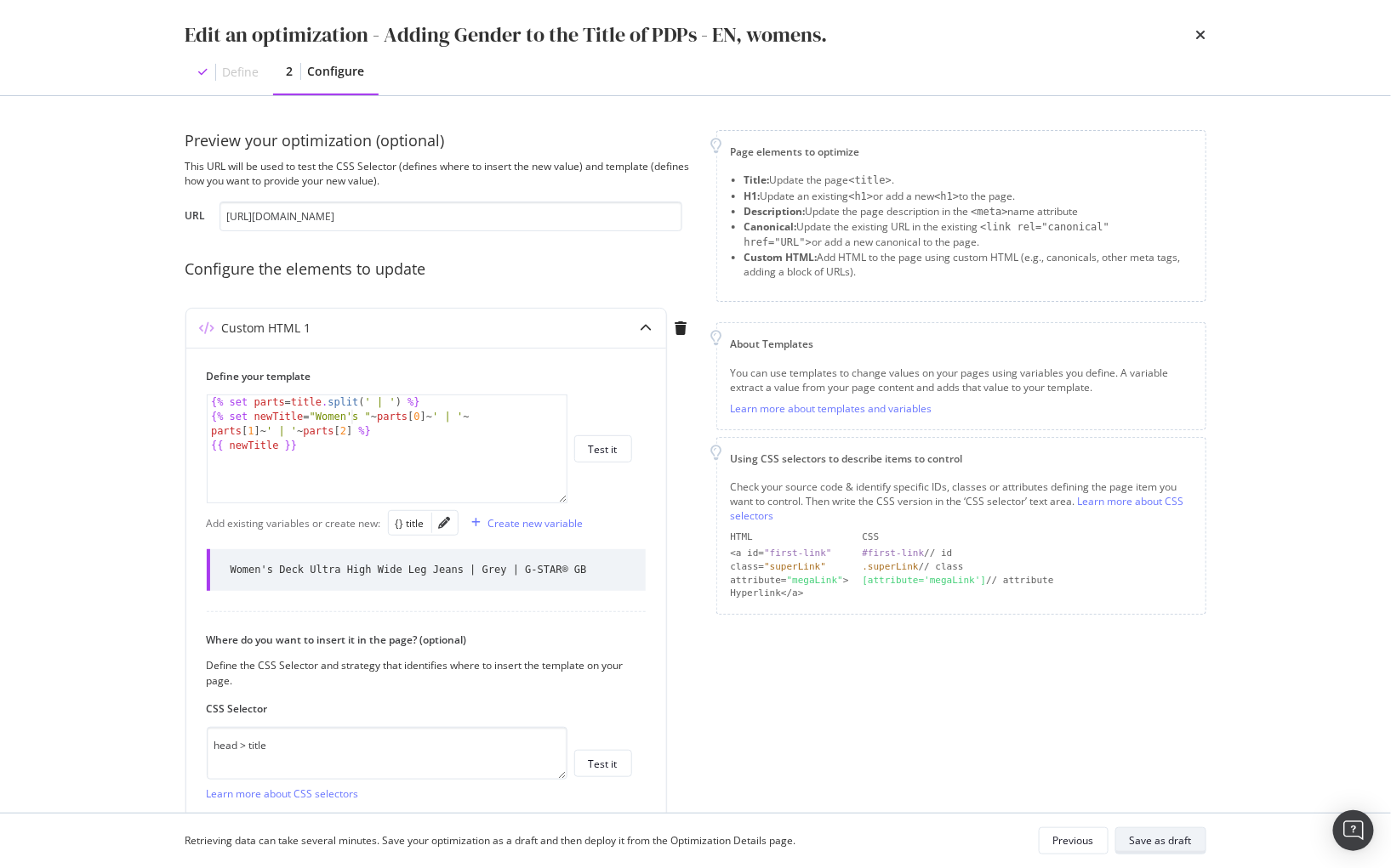
click at [1150, 834] on div "Save as draft" at bounding box center [1160, 840] width 62 height 14
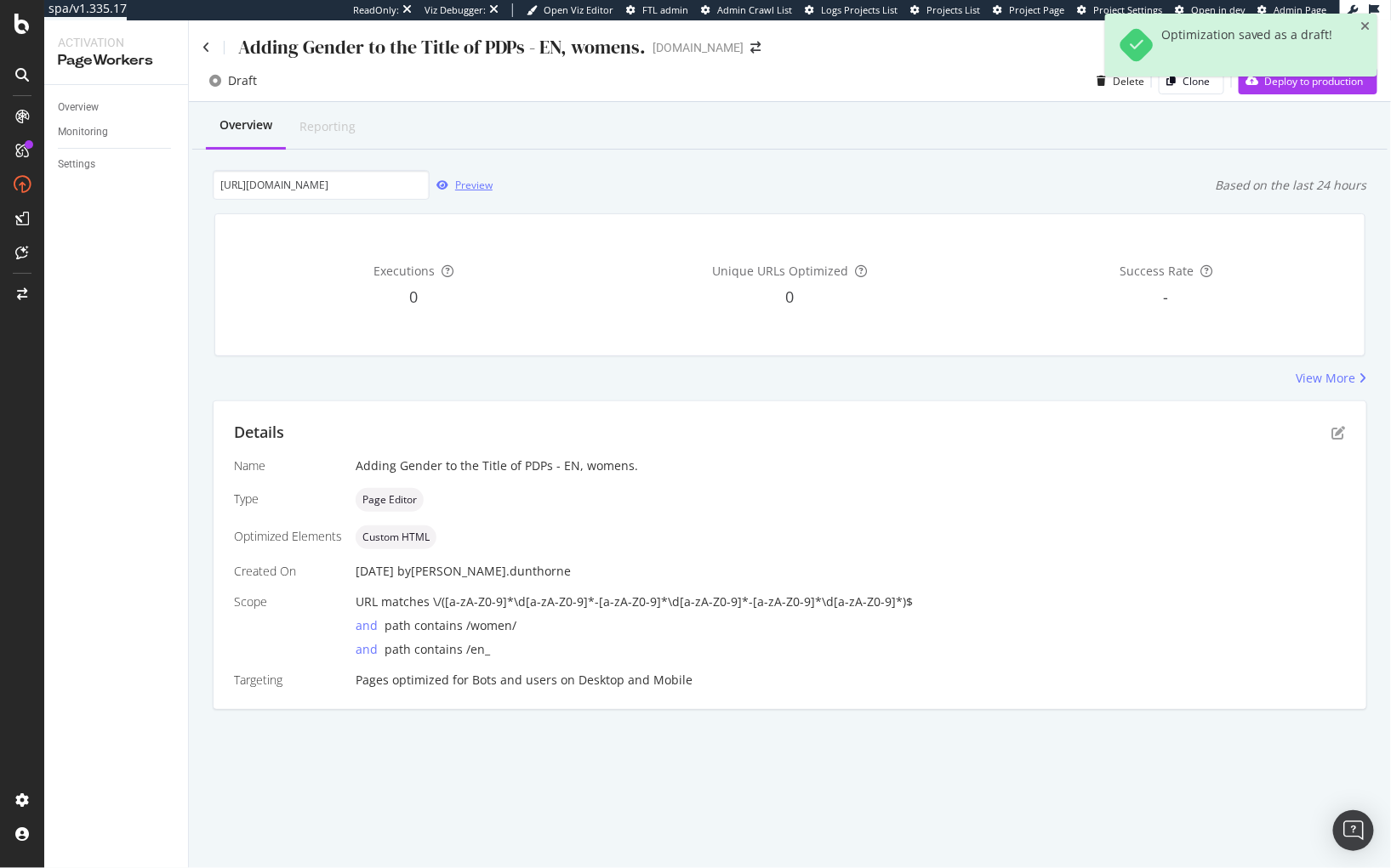
click at [466, 186] on div "Preview" at bounding box center [473, 185] width 37 height 14
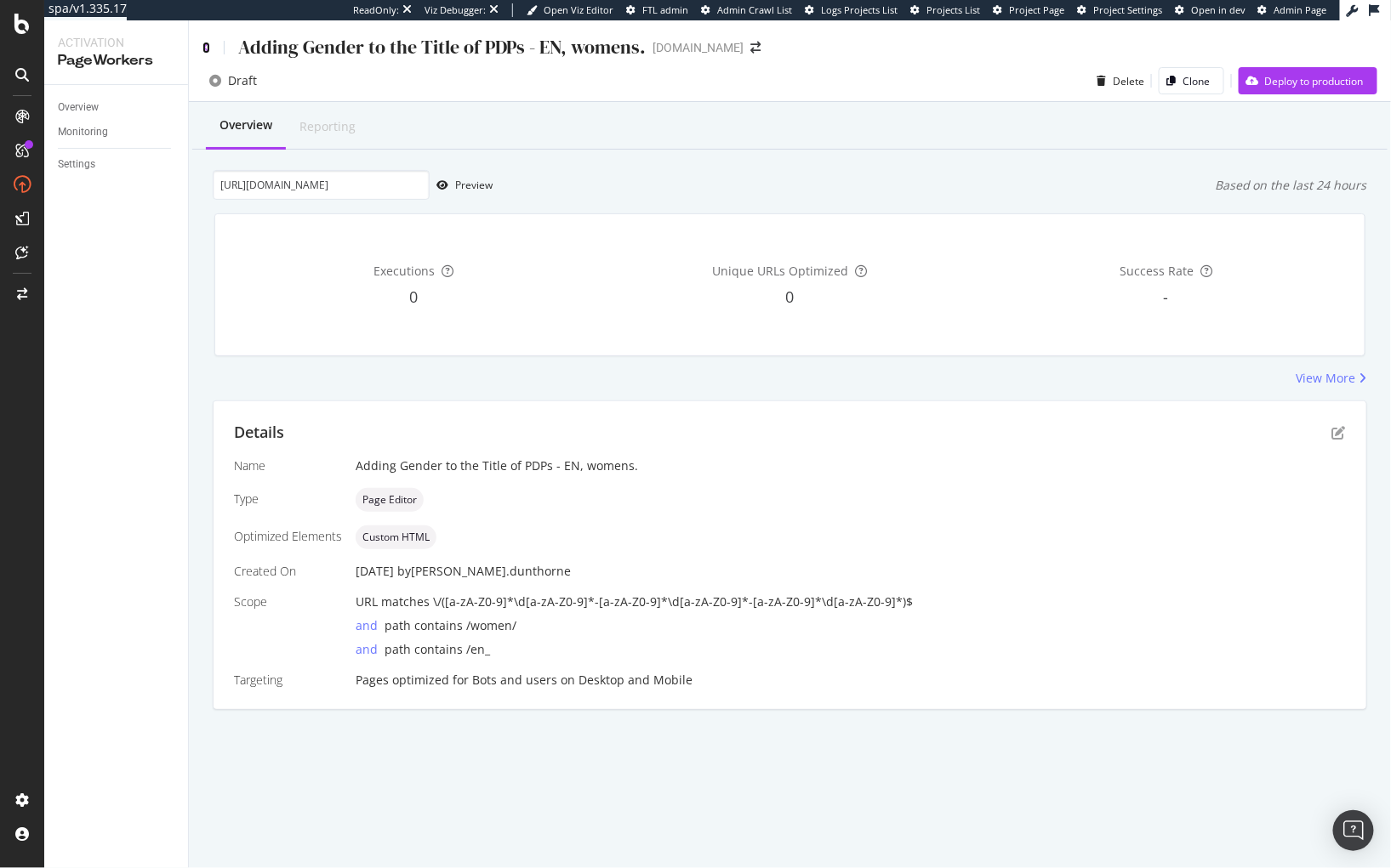
click at [206, 42] on icon at bounding box center [206, 48] width 8 height 11
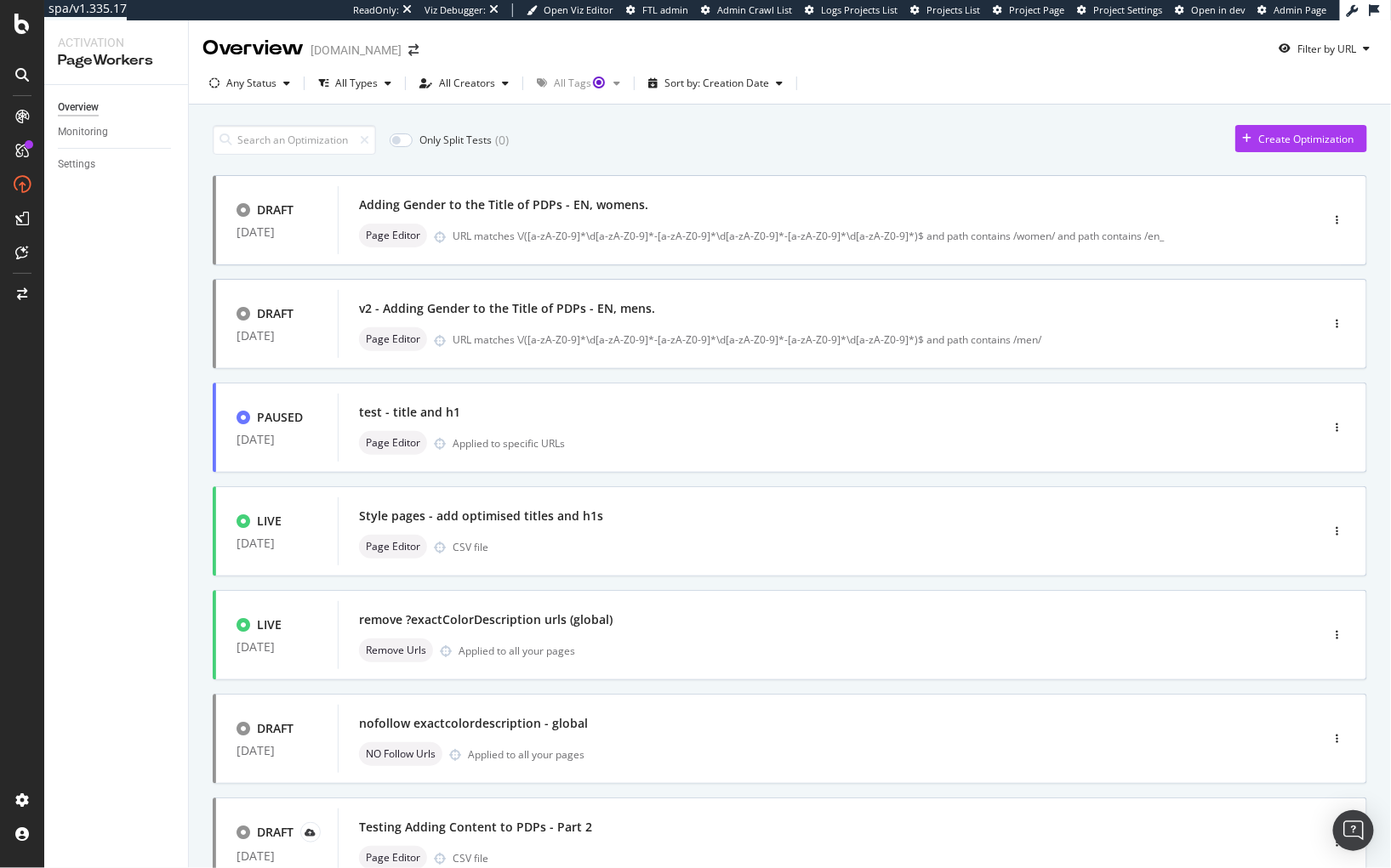
click at [57, 434] on div "Overview Monitoring Settings" at bounding box center [116, 477] width 144 height 783
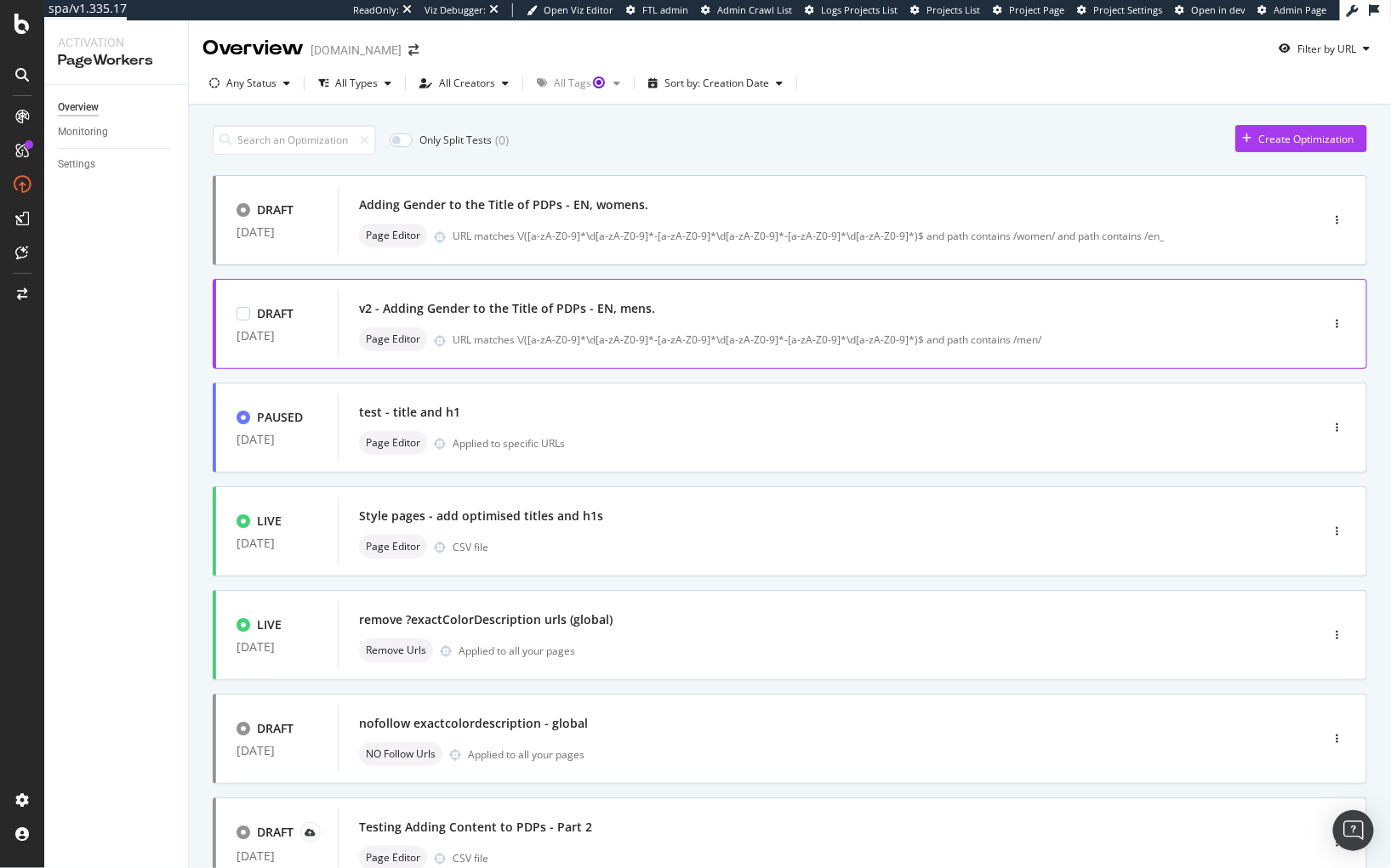
click at [684, 328] on div "Page Editor URL matches \/([a-zA-Z0-9]*\d[a-zA-Z0-9]*-[a-zA-Z0-9]*\d[a-zA-Z0-9]…" at bounding box center [803, 339] width 888 height 24
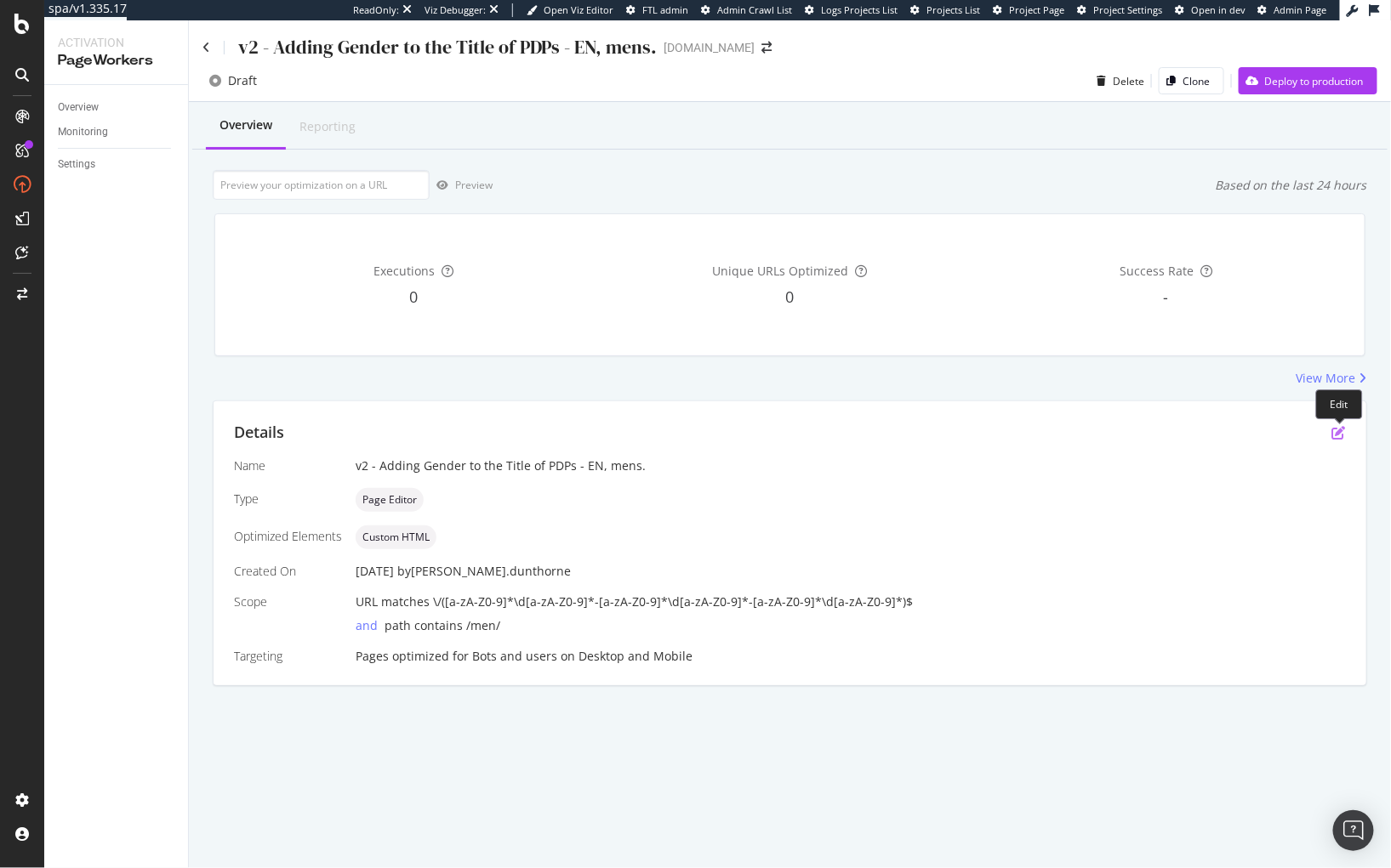
click at [1339, 431] on icon "pen-to-square" at bounding box center [1338, 433] width 13 height 13
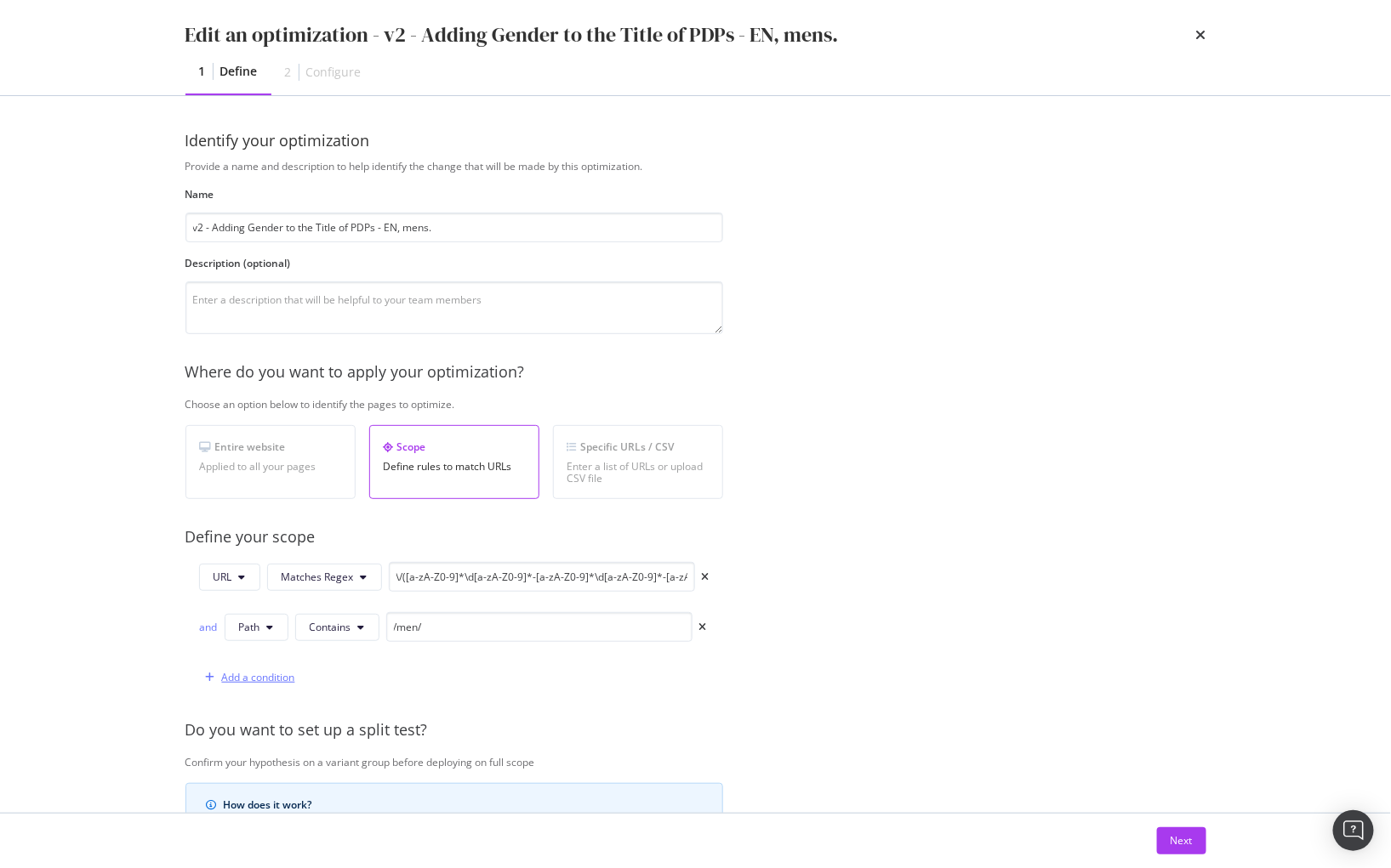
click at [256, 667] on div "Add a condition" at bounding box center [247, 678] width 96 height 26
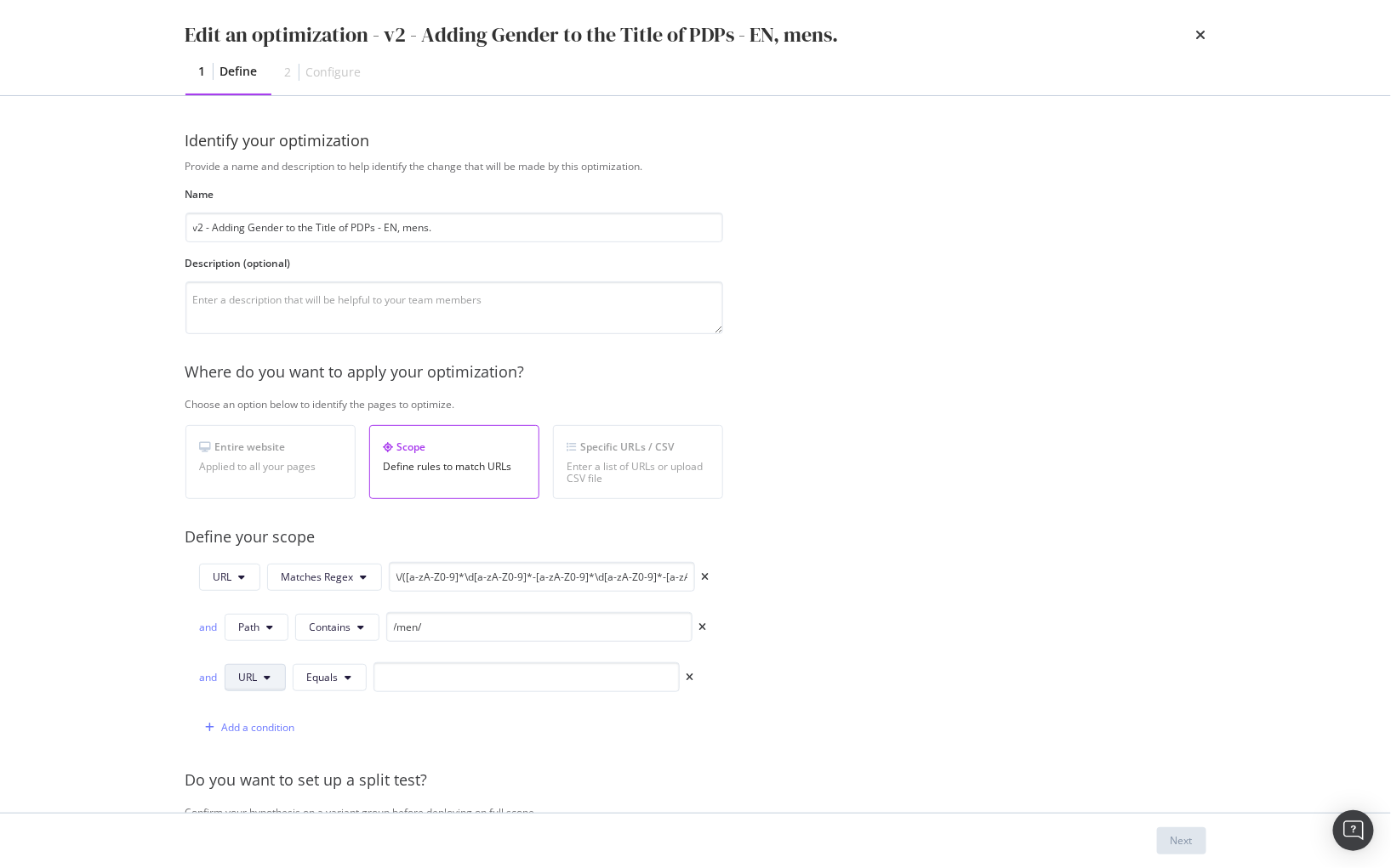
click at [256, 670] on span "URL" at bounding box center [249, 677] width 19 height 14
click at [258, 805] on span "Path" at bounding box center [268, 806] width 59 height 15
click at [328, 679] on span "Equals" at bounding box center [325, 677] width 32 height 14
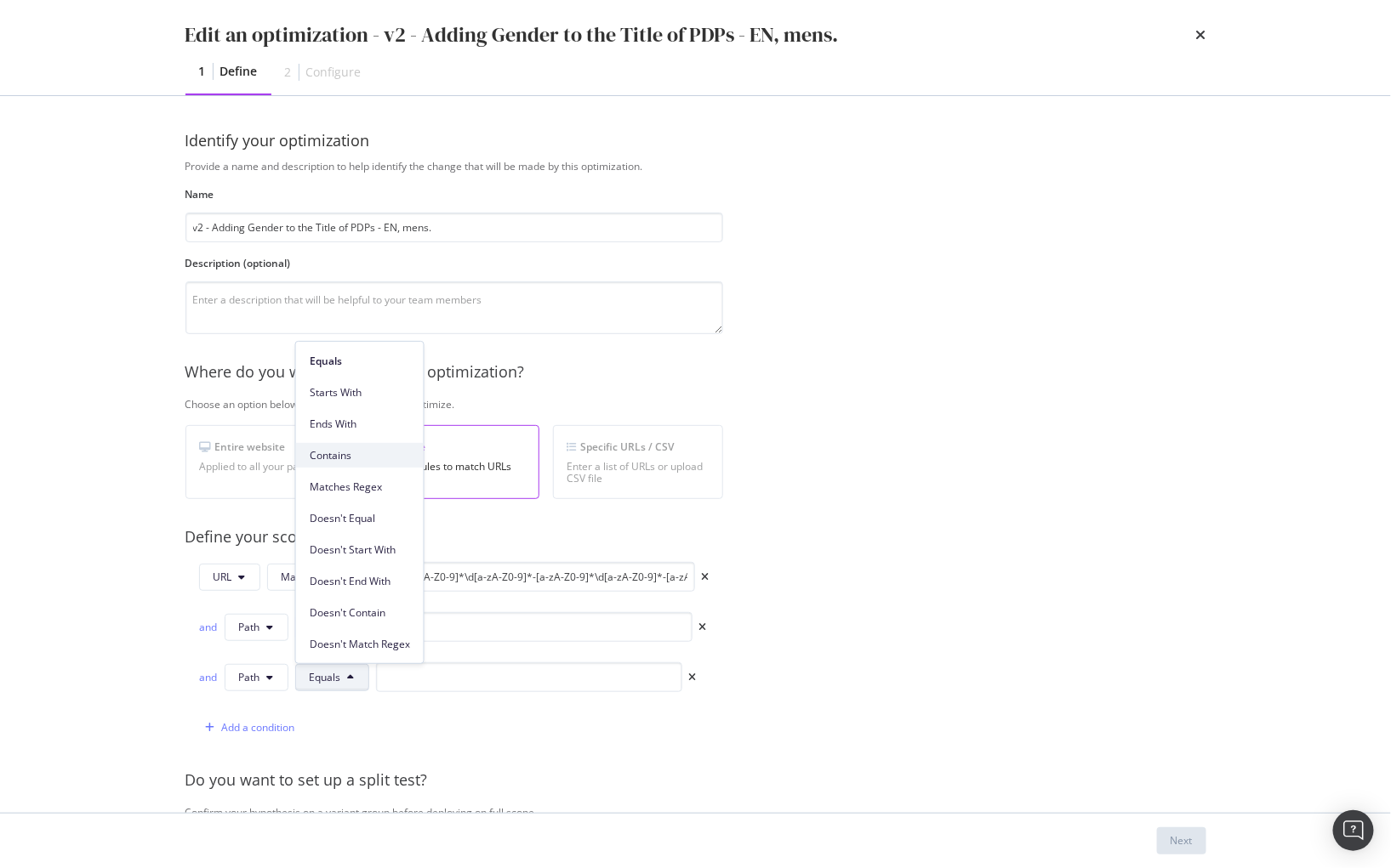
click at [353, 451] on span "Contains" at bounding box center [359, 456] width 101 height 15
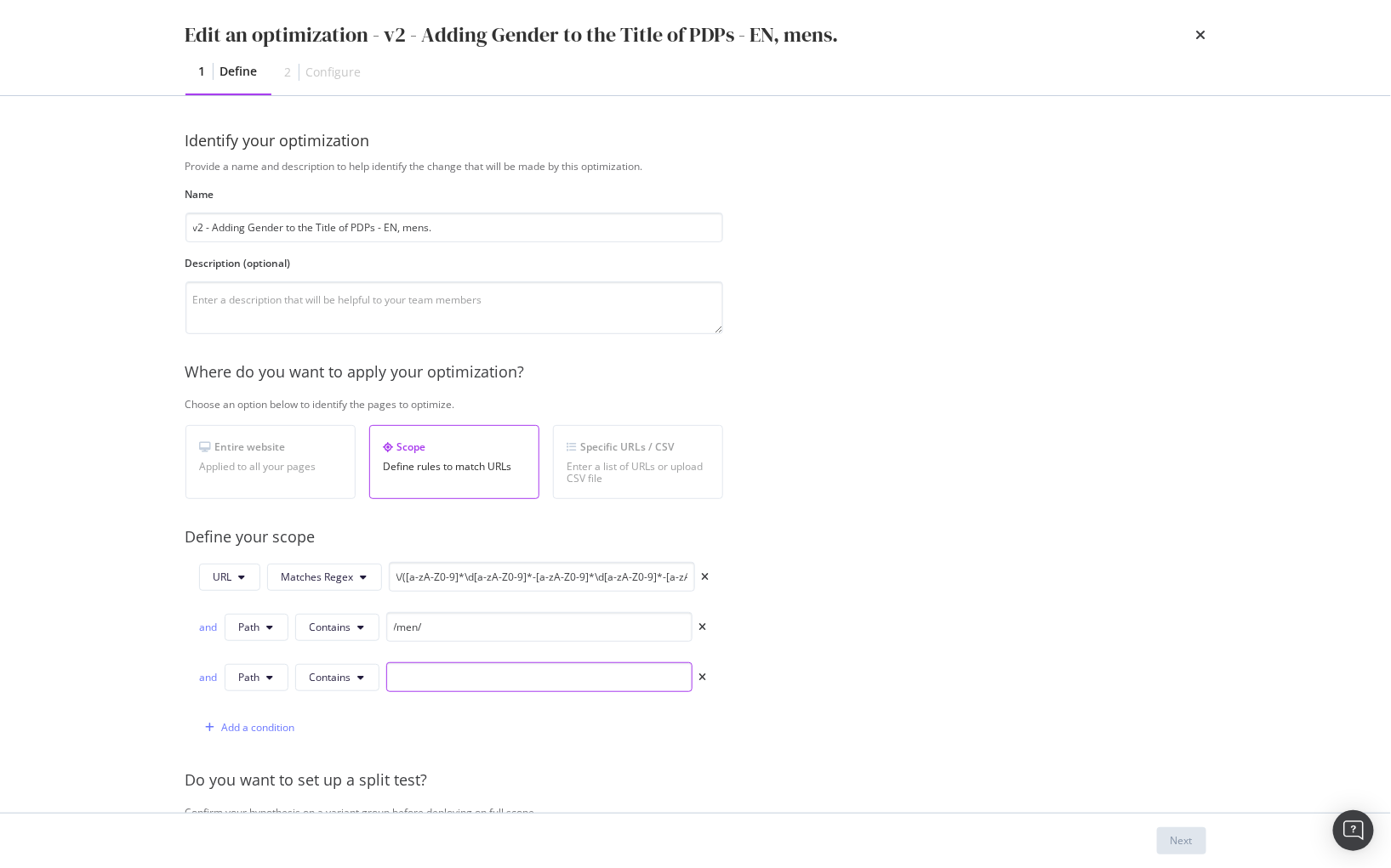
click at [416, 689] on input "modal" at bounding box center [539, 677] width 306 height 30
type input "/en_"
click at [1186, 844] on div "Next" at bounding box center [1181, 840] width 22 height 14
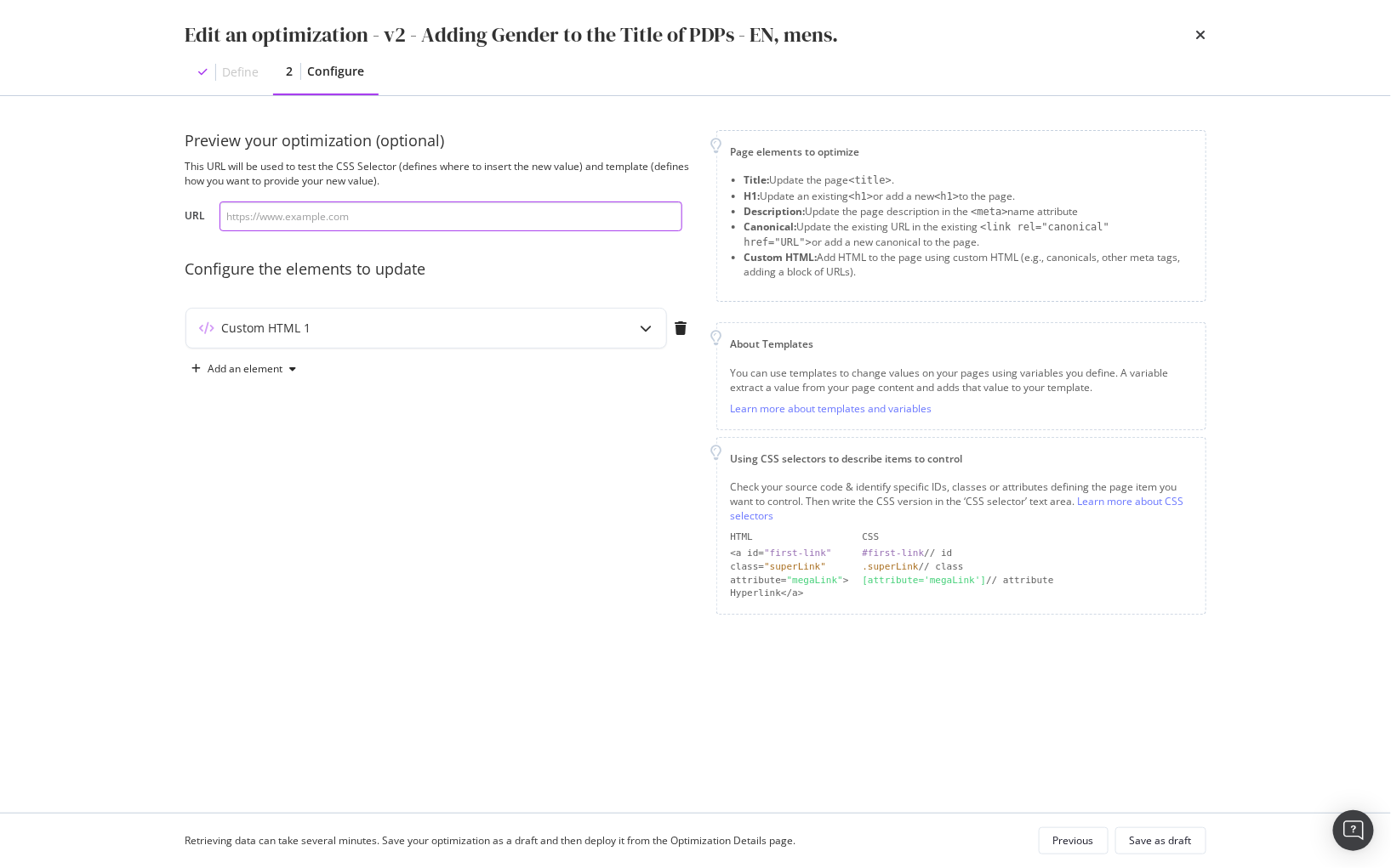
click at [358, 208] on input "modal" at bounding box center [450, 216] width 462 height 30
paste input "https://www.g-star.com/en_gb/shop/men/jeans/d26141-e105-h543"
type input "https://www.g-star.com/en_gb/shop/men/jeans/d26141-e105-h543"
click at [644, 330] on icon "modal" at bounding box center [646, 328] width 11 height 11
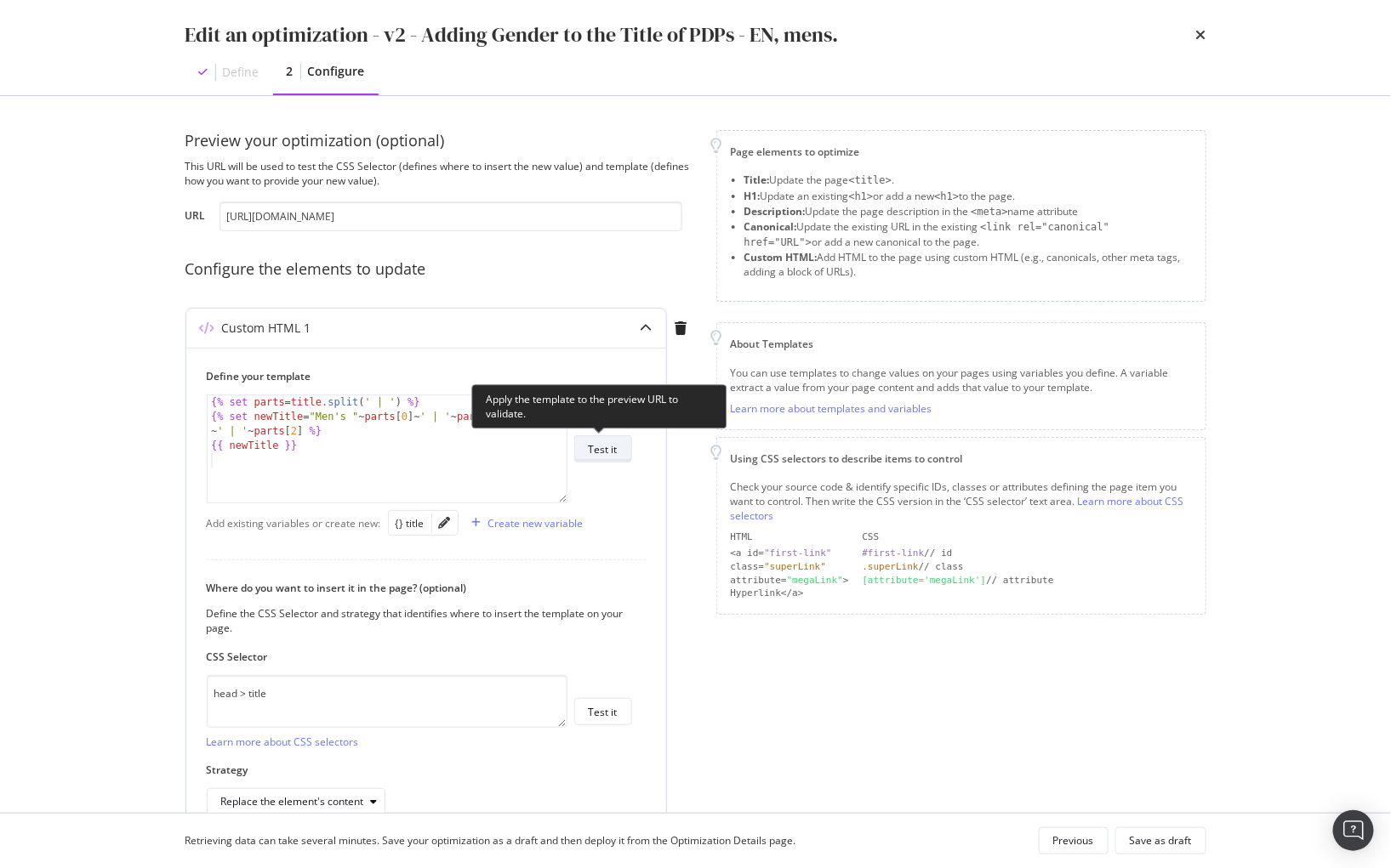
click at [584, 459] on button "Test it" at bounding box center [603, 449] width 57 height 27
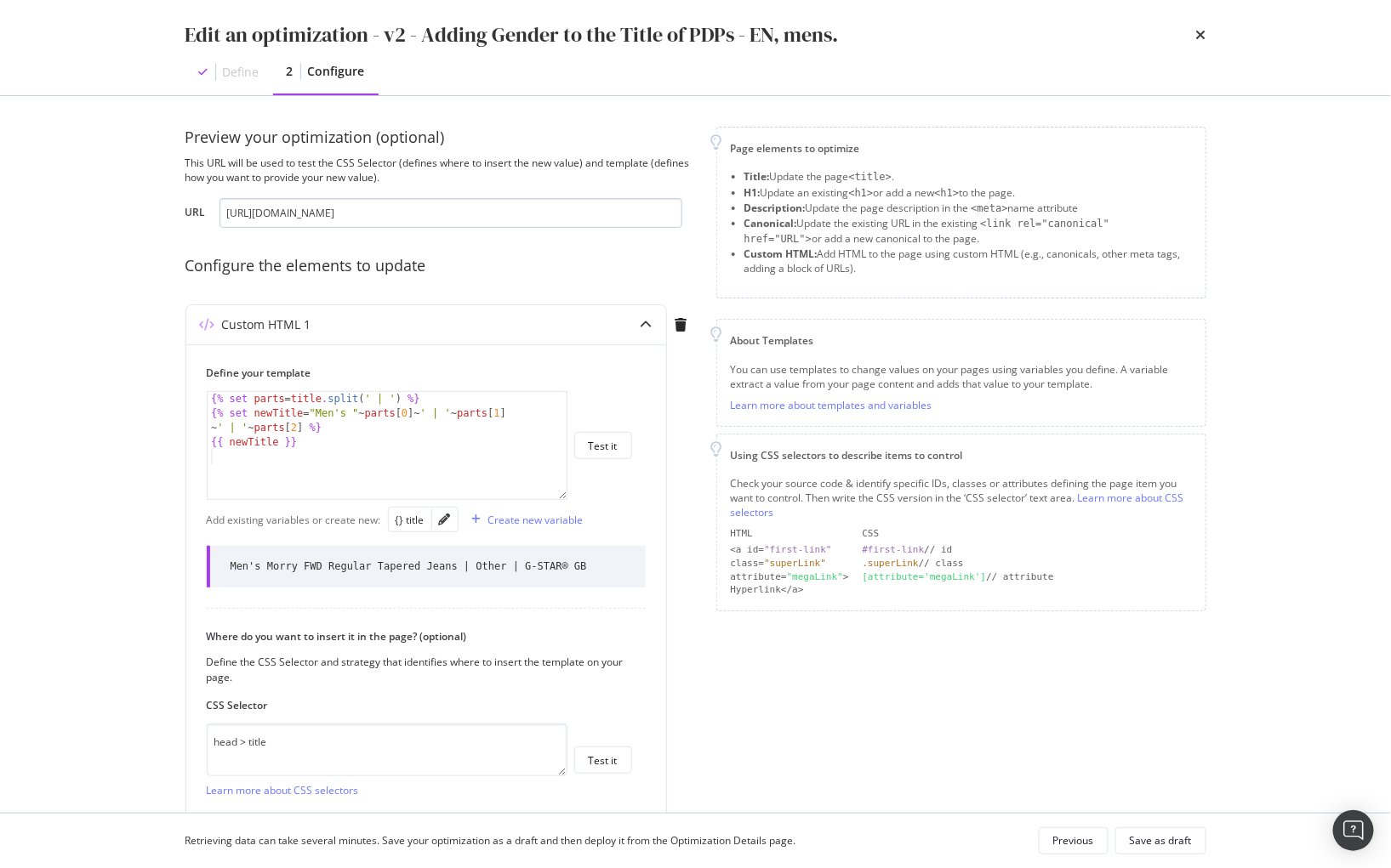
scroll to position [7, 0]
click at [1148, 841] on div "Save as draft" at bounding box center [1160, 840] width 62 height 14
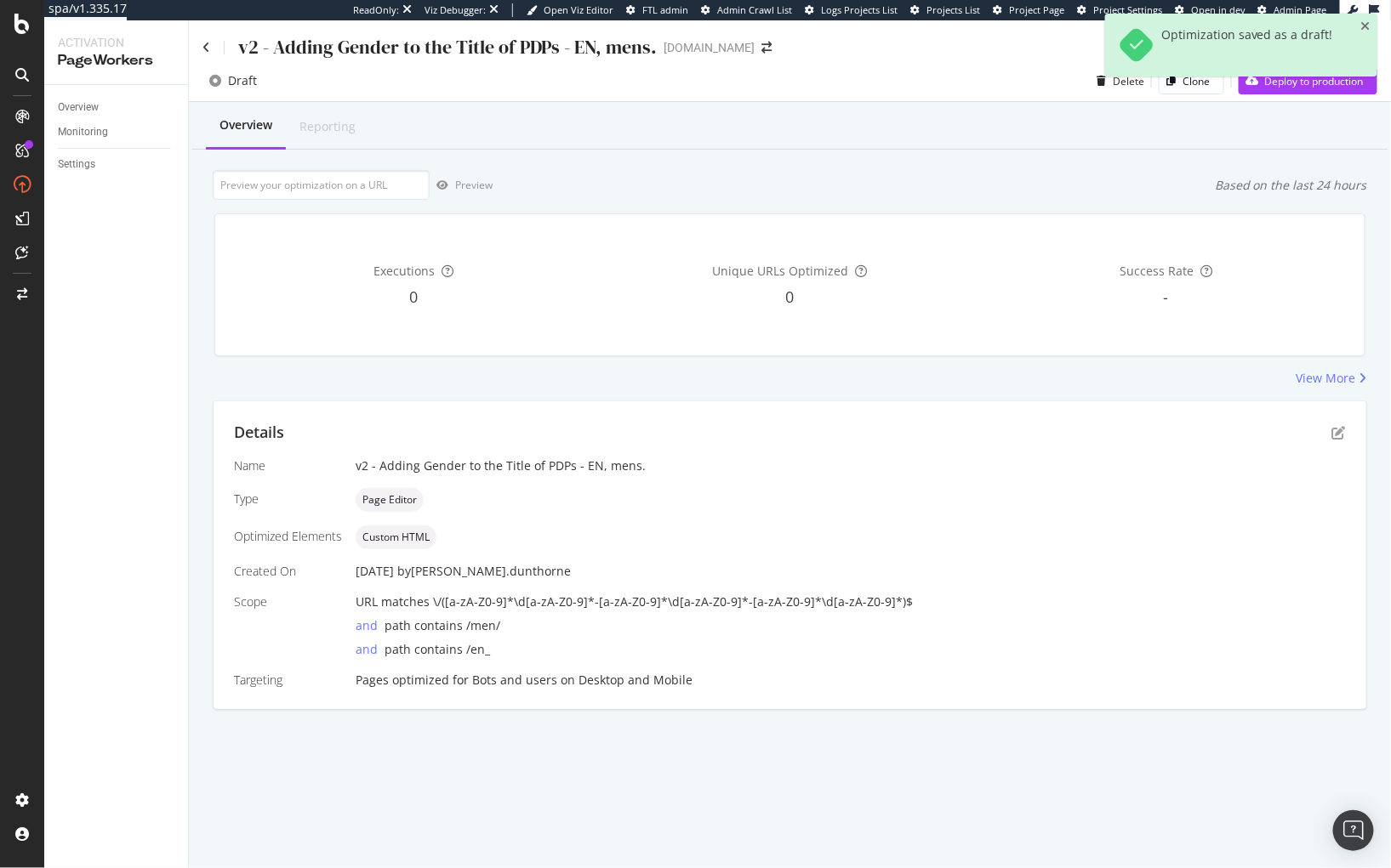
click at [1351, 430] on div "Details Name v2 - Adding Gender to the Title of PDPs - EN, mens. Type Page Edit…" at bounding box center [790, 555] width 1153 height 308
click at [1343, 431] on icon "pen-to-square" at bounding box center [1338, 433] width 13 height 13
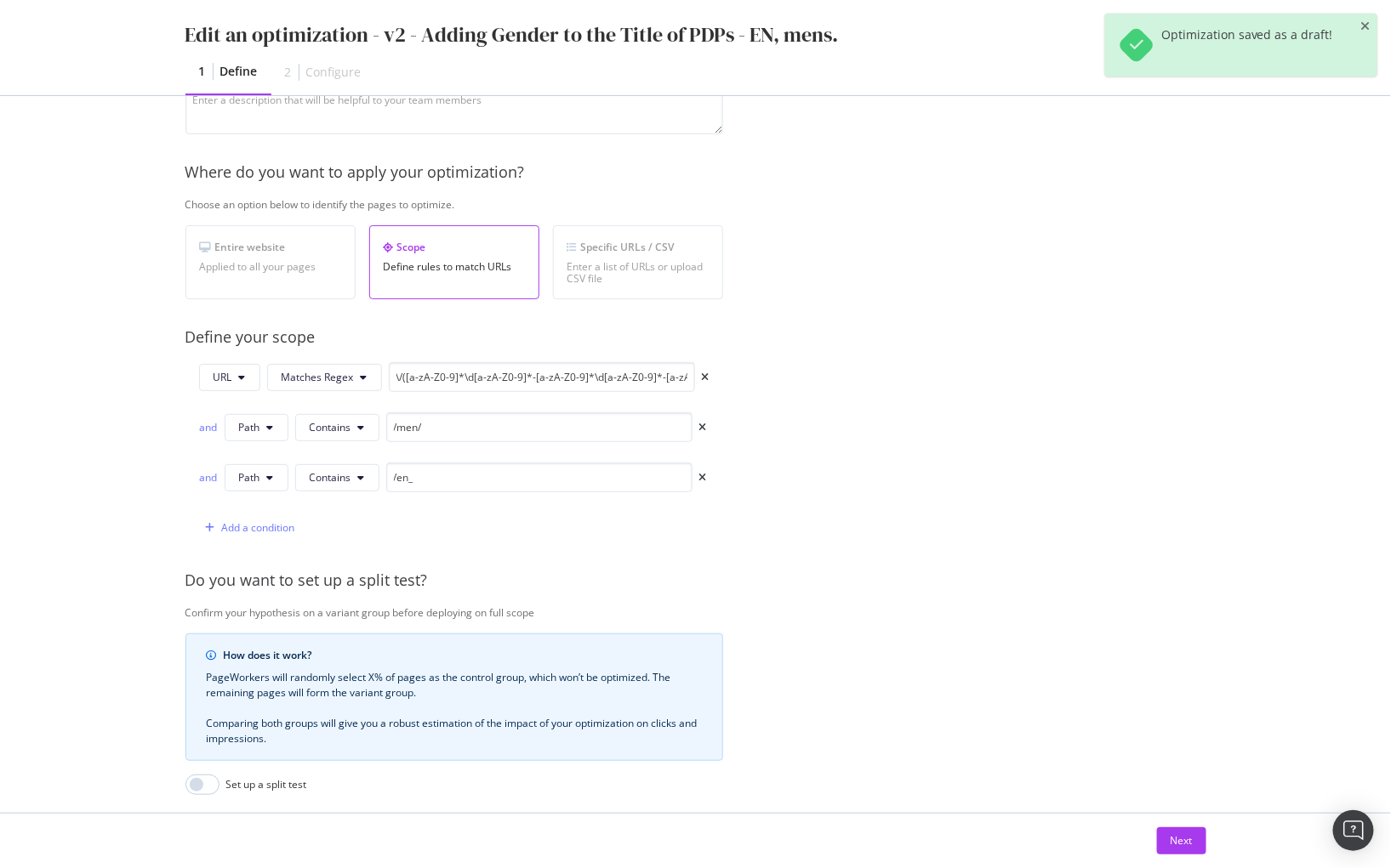
scroll to position [392, 0]
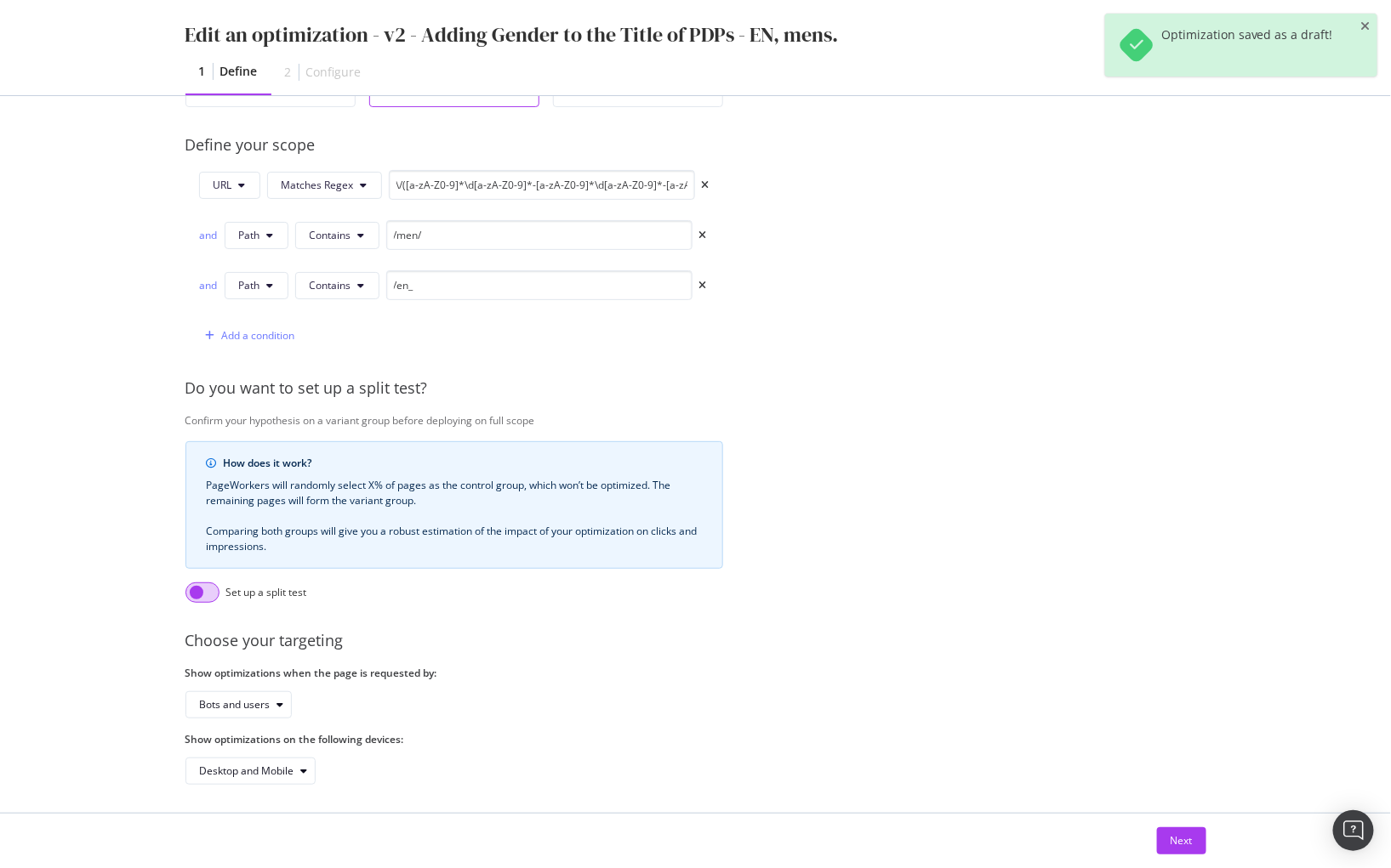
click at [201, 598] on input "modal" at bounding box center [203, 592] width 34 height 20
checkbox input "true"
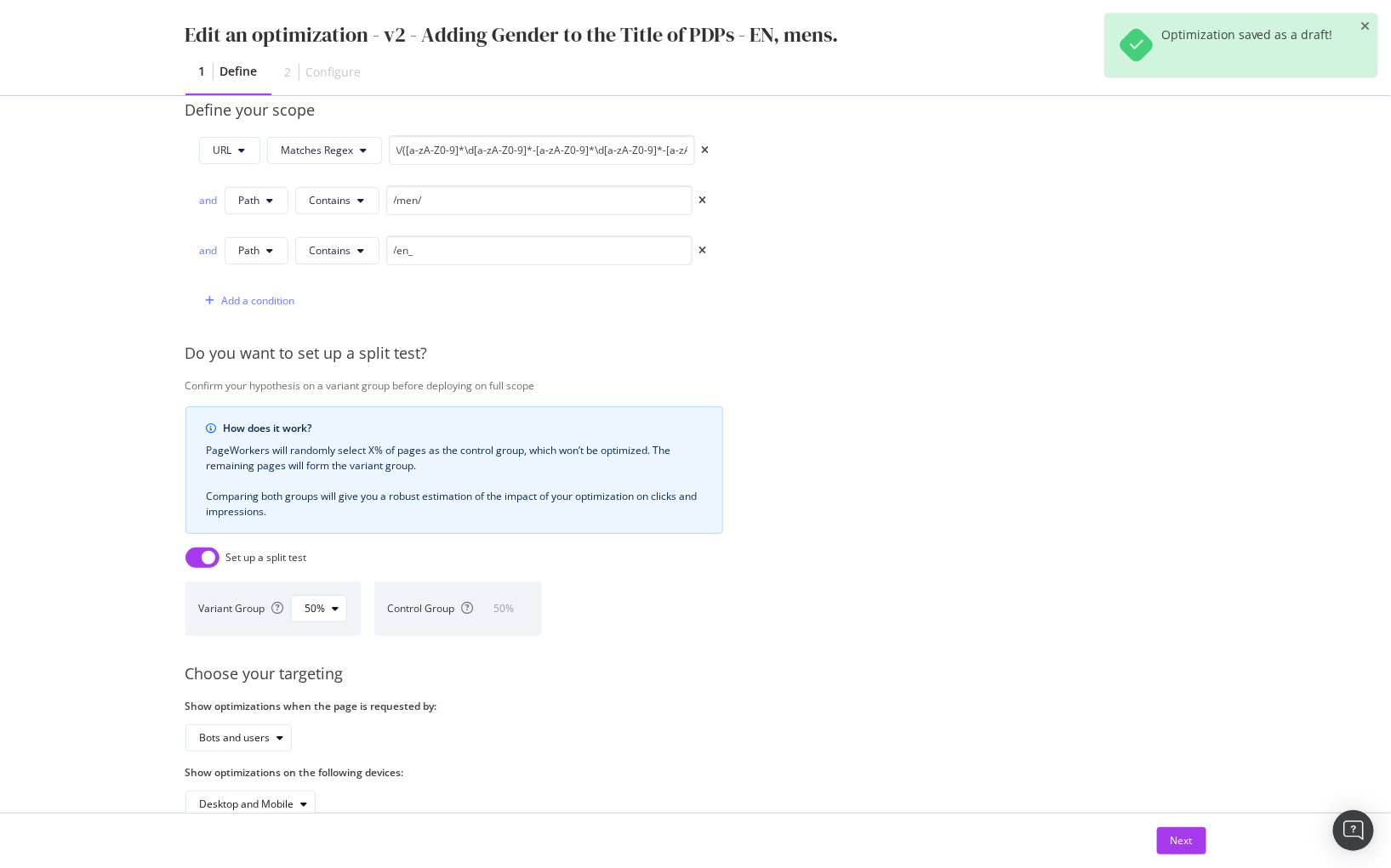
scroll to position [479, 0]
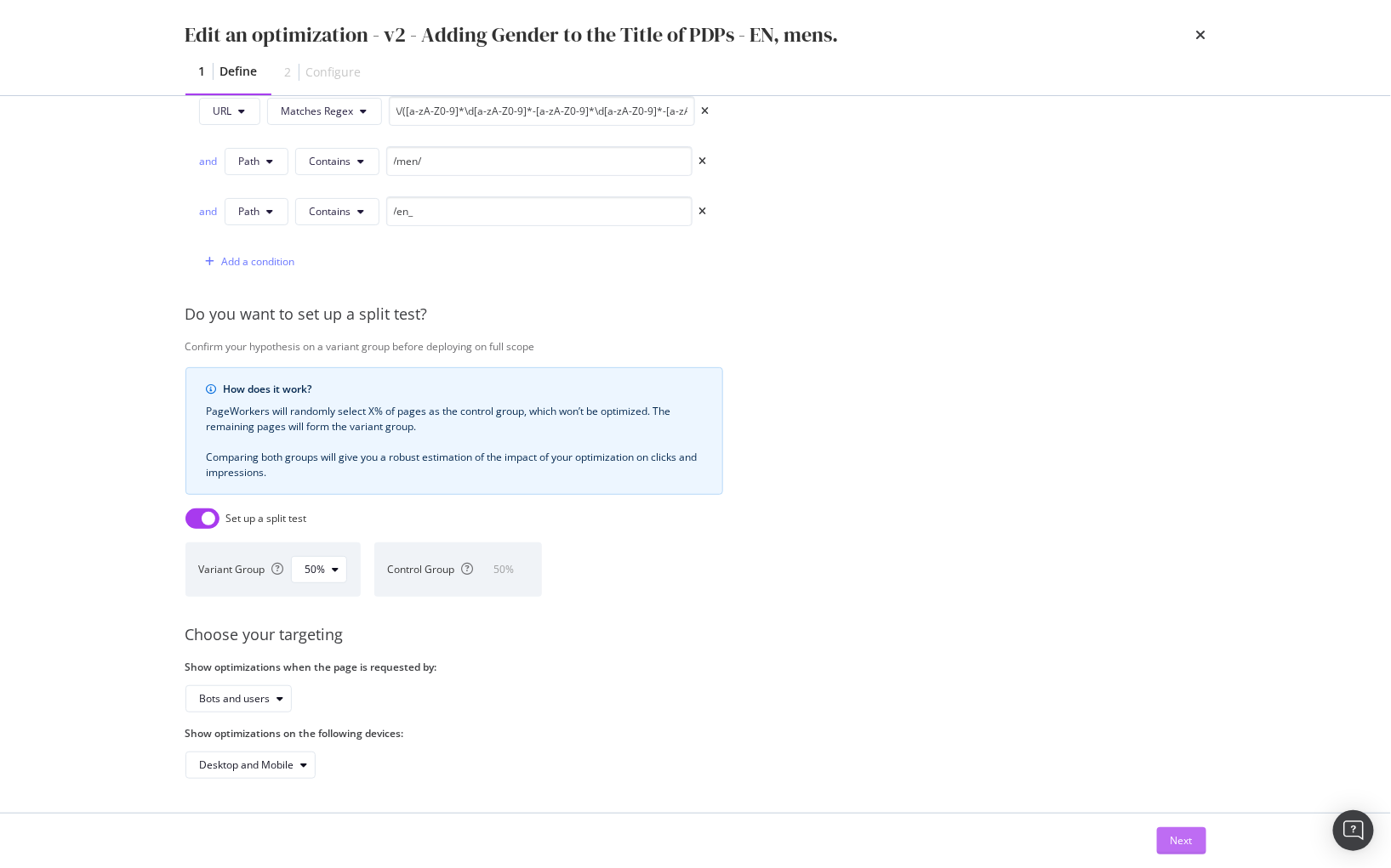
click at [1184, 829] on div "Next" at bounding box center [1181, 840] width 22 height 26
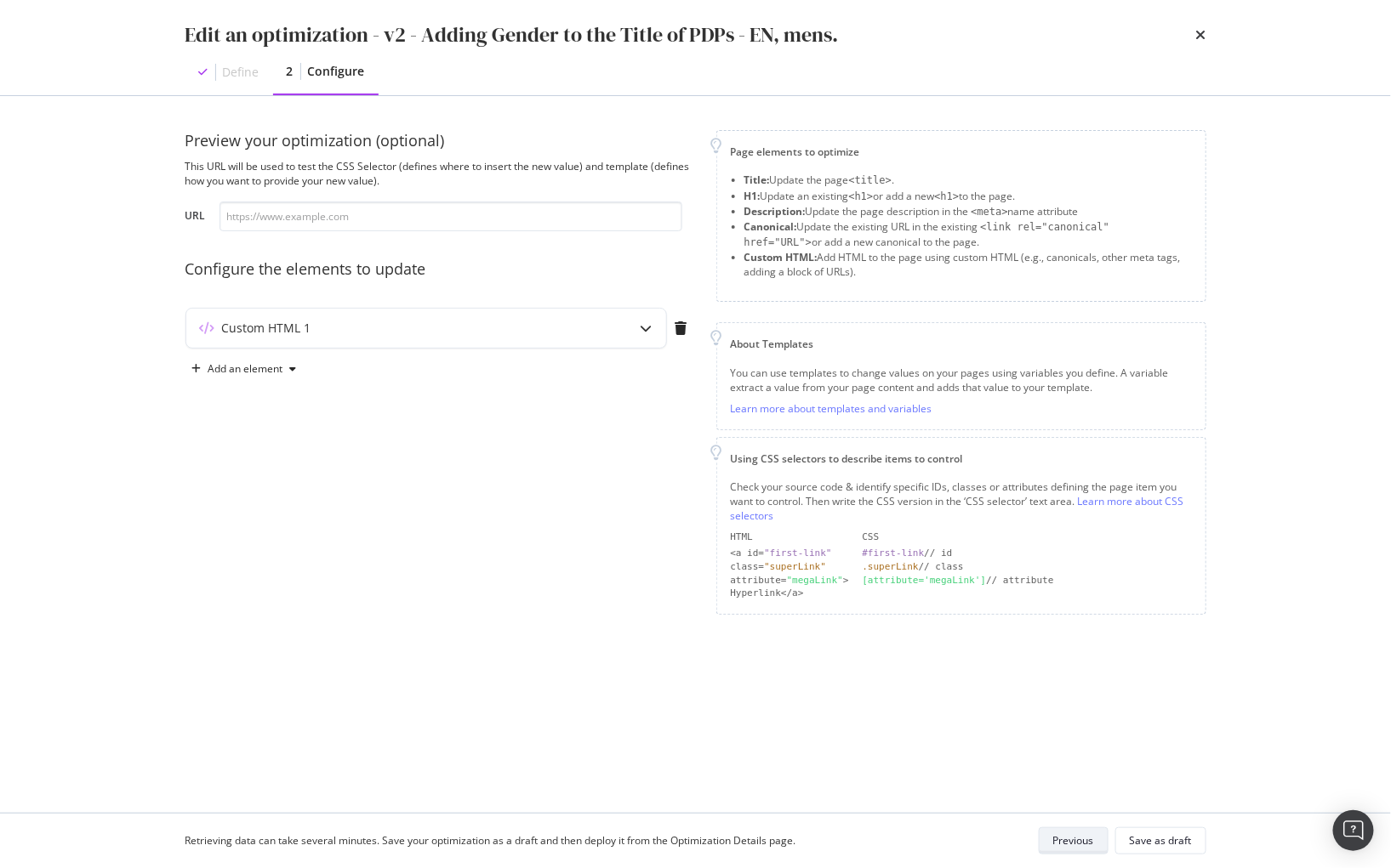
scroll to position [0, 0]
click at [1154, 828] on div "Retrieving data can take several minutes. Save your optimization as a draft and…" at bounding box center [695, 840] width 1088 height 55
click at [1157, 835] on div "Save as draft" at bounding box center [1160, 840] width 62 height 14
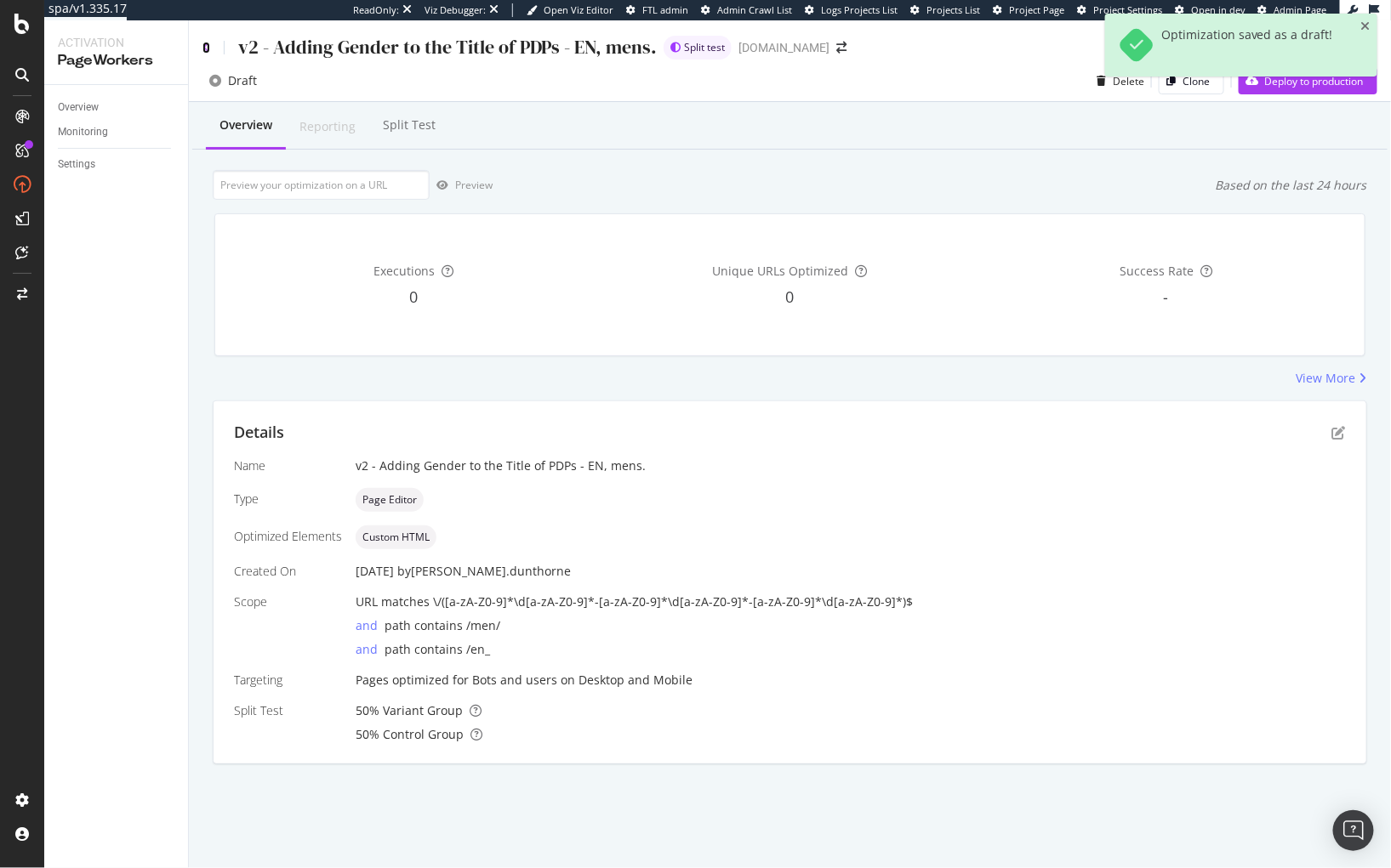
click at [204, 47] on icon at bounding box center [206, 48] width 8 height 11
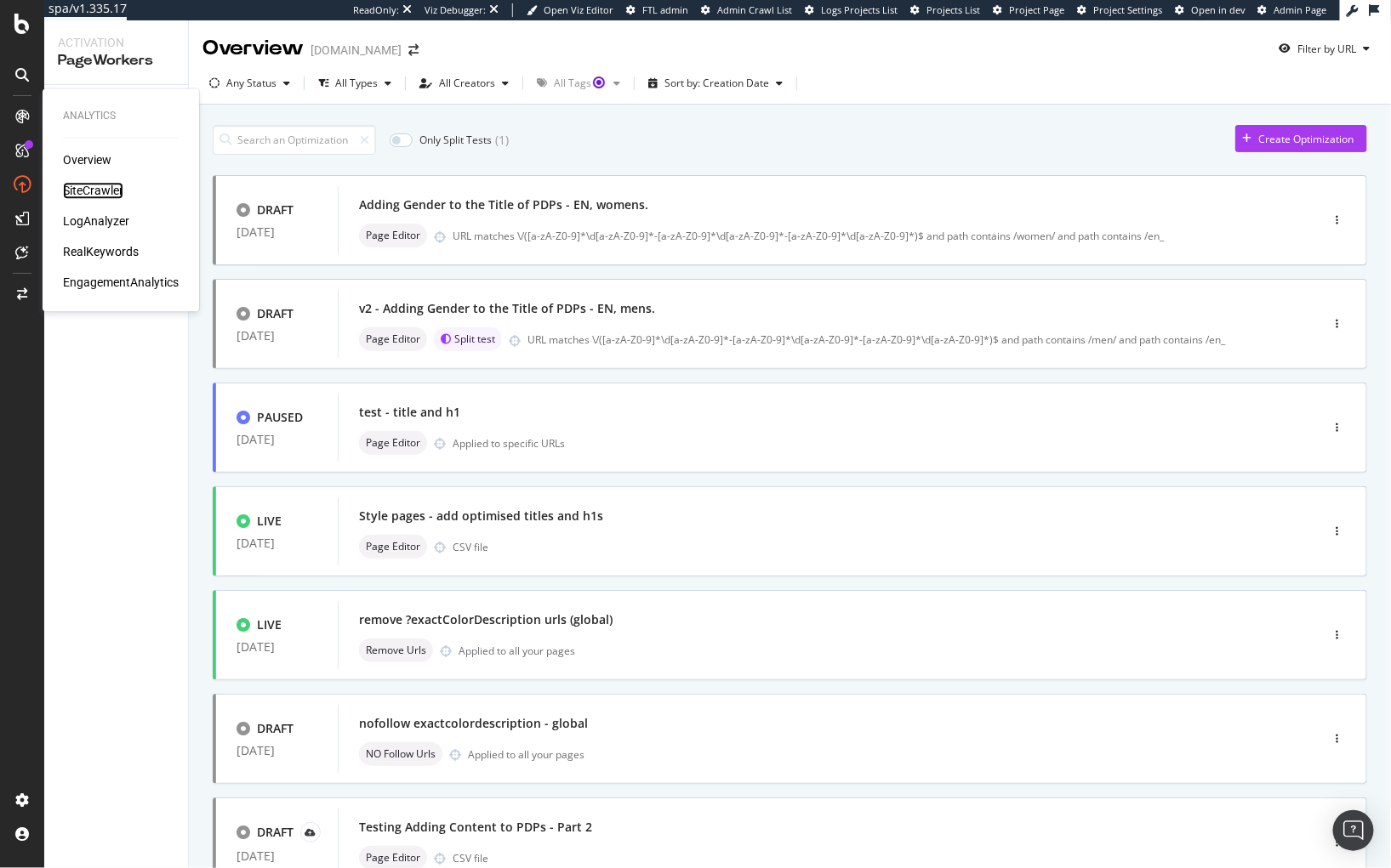
click at [98, 188] on div "SiteCrawler" at bounding box center [93, 191] width 60 height 17
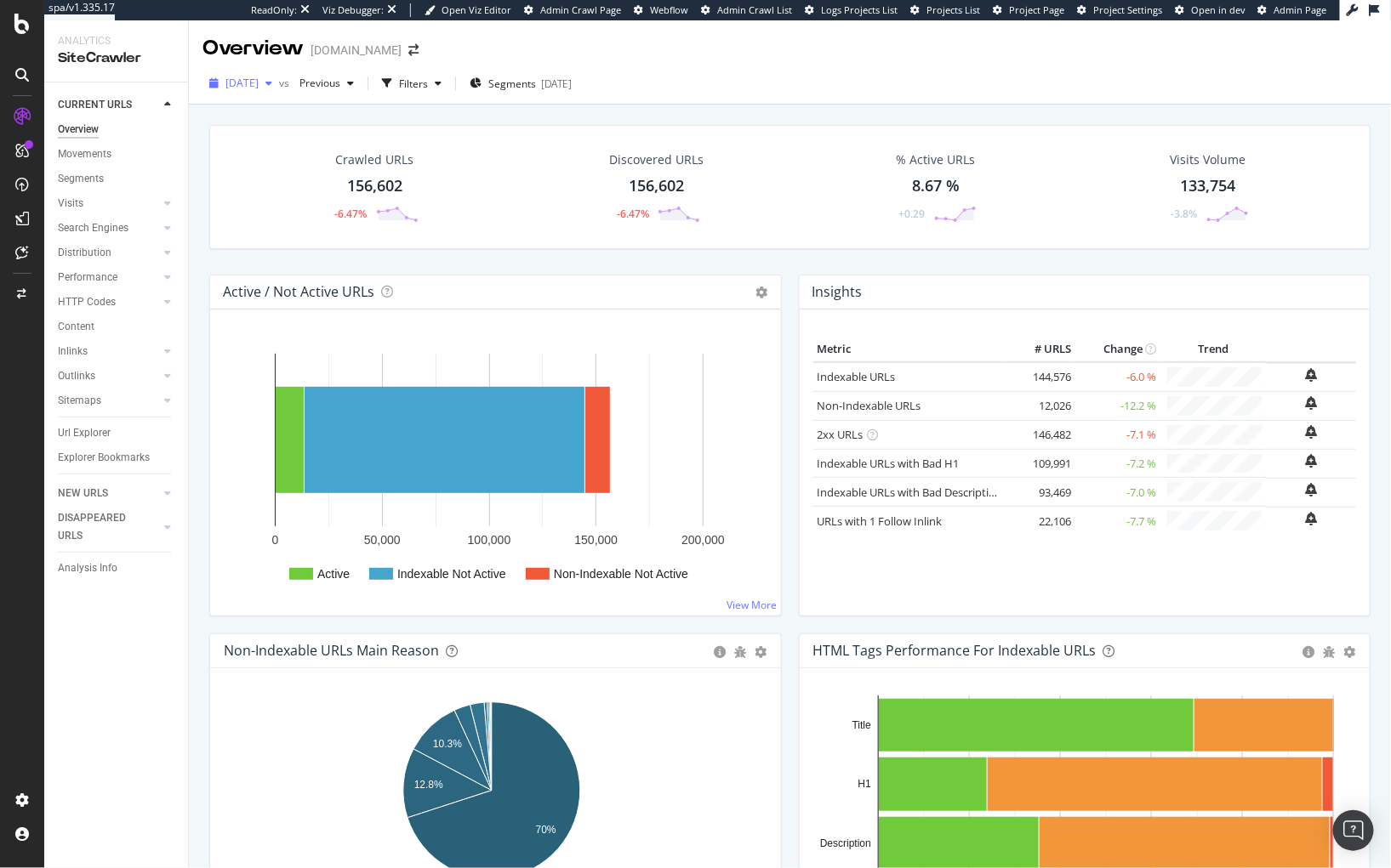
click at [254, 84] on span "[DATE]" at bounding box center [241, 82] width 34 height 14
click at [547, 234] on div "Crawled URLs 156,602 -6.47% Discovered URLs 156,602 -6.47% % Active URLs 8.67 %…" at bounding box center [790, 188] width 1161 height 124
click at [885, 412] on link "Non-Indexable URLs" at bounding box center [869, 406] width 103 height 15
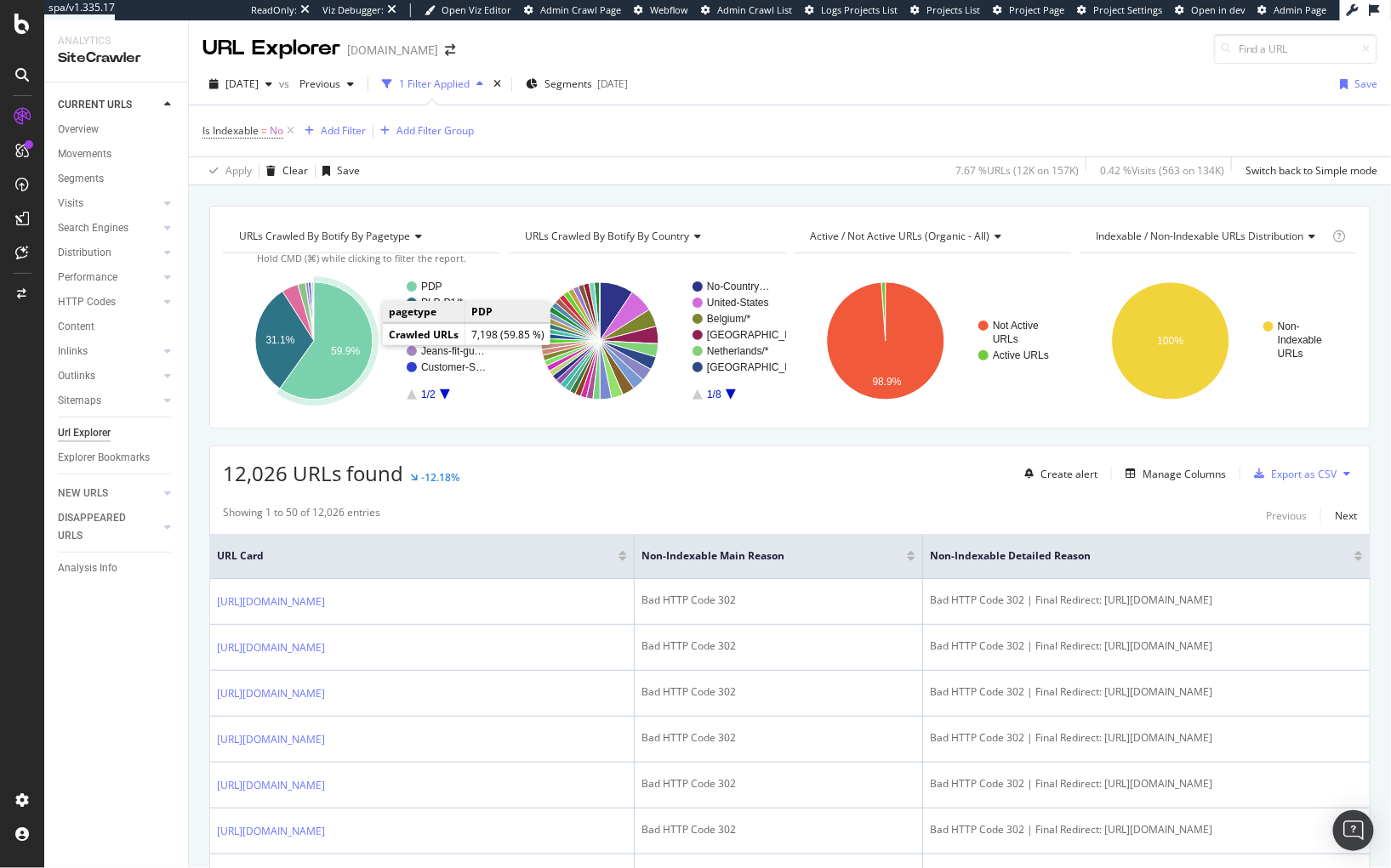
click at [347, 344] on icon "A chart." at bounding box center [325, 341] width 93 height 118
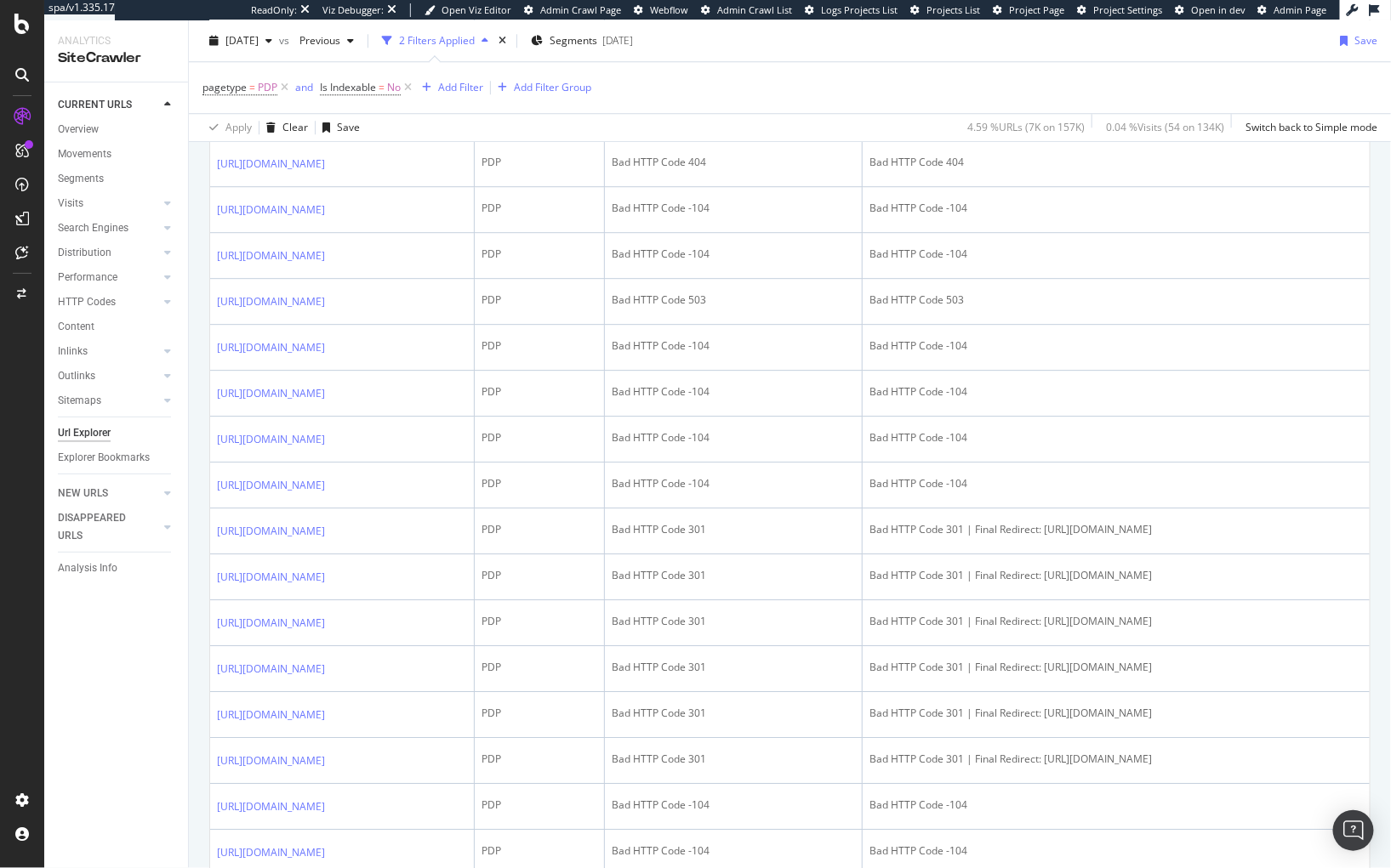
scroll to position [2480, 0]
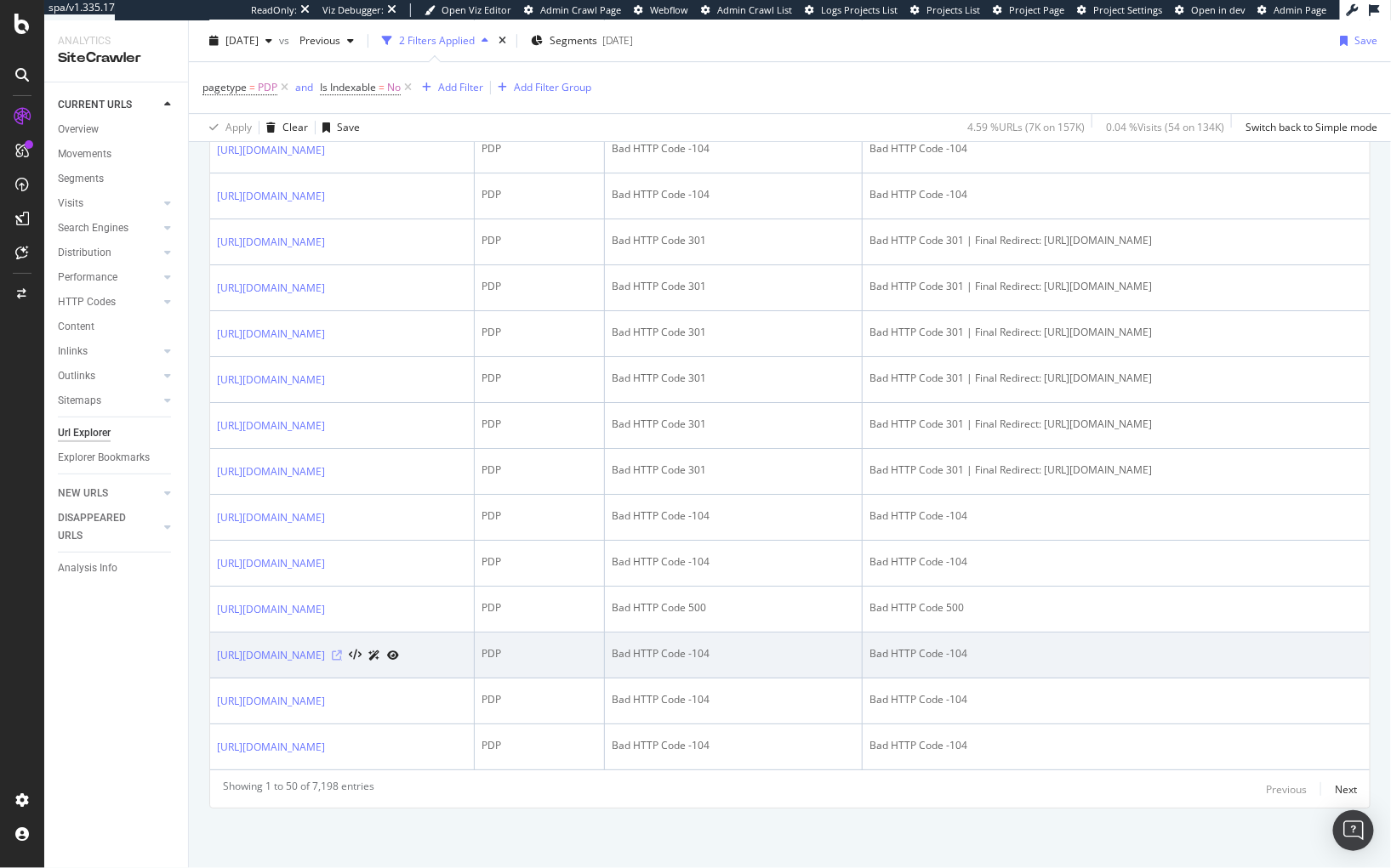
click at [342, 660] on icon at bounding box center [337, 656] width 11 height 11
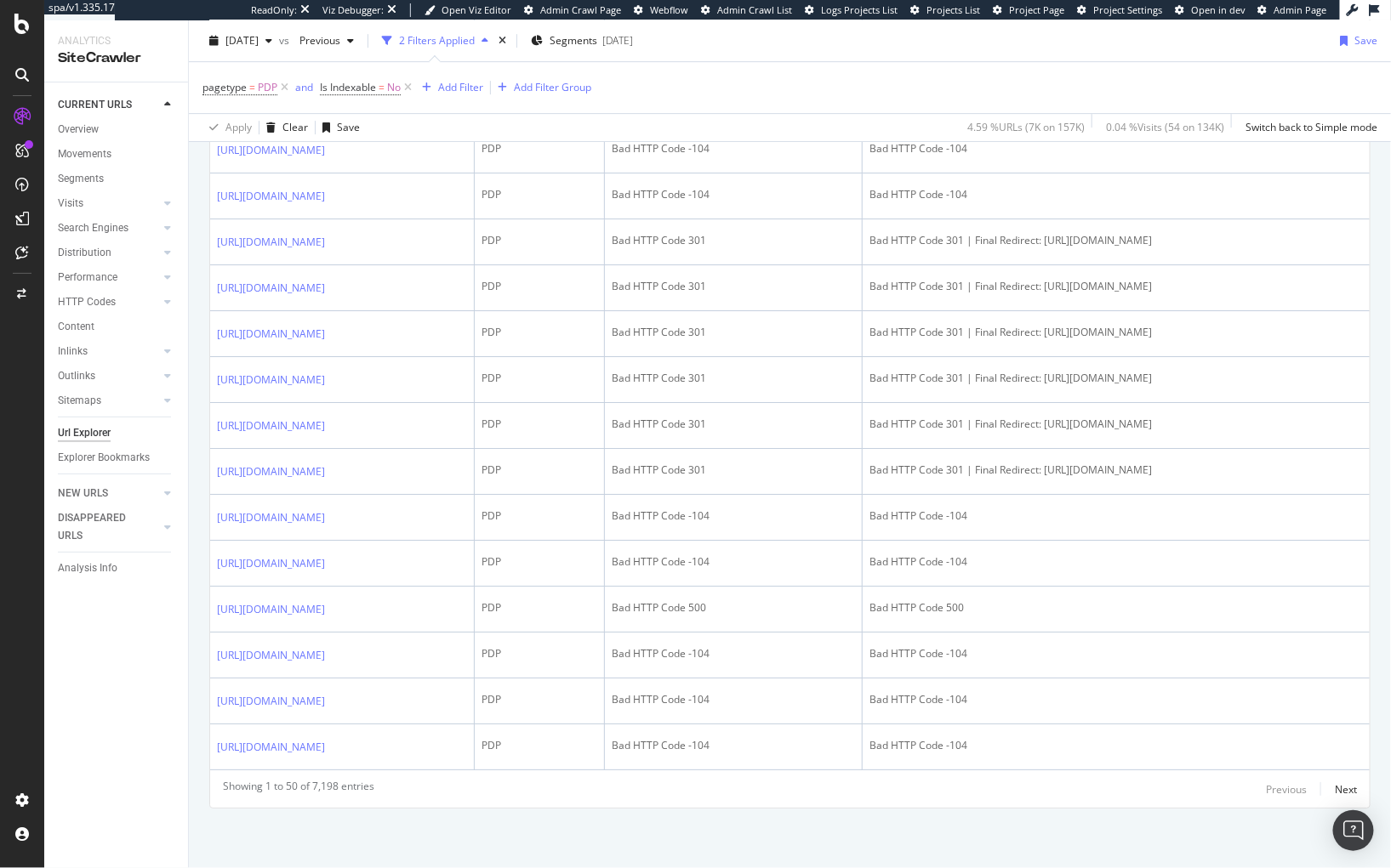
scroll to position [0, 0]
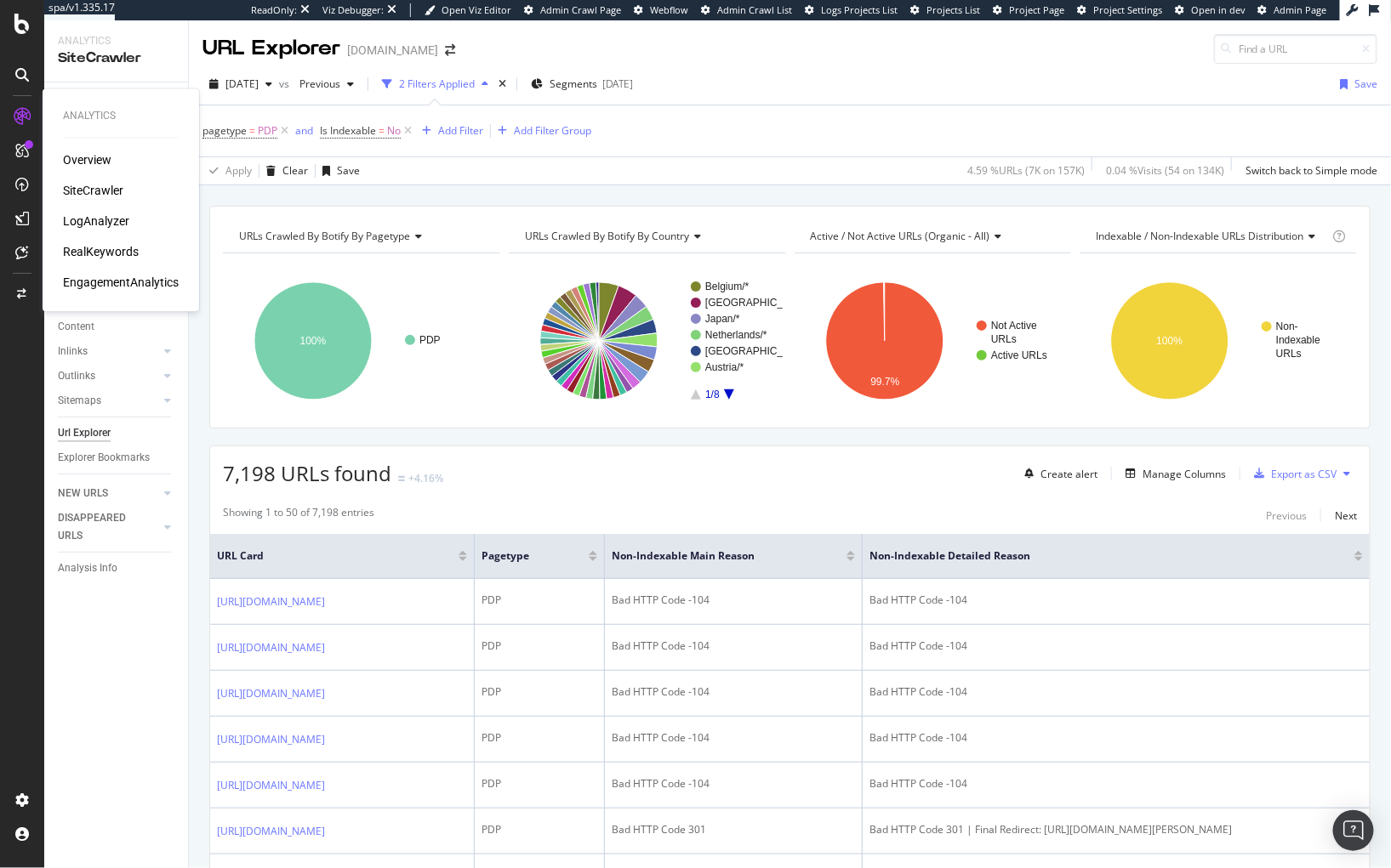
click at [97, 189] on div "SiteCrawler" at bounding box center [93, 191] width 60 height 17
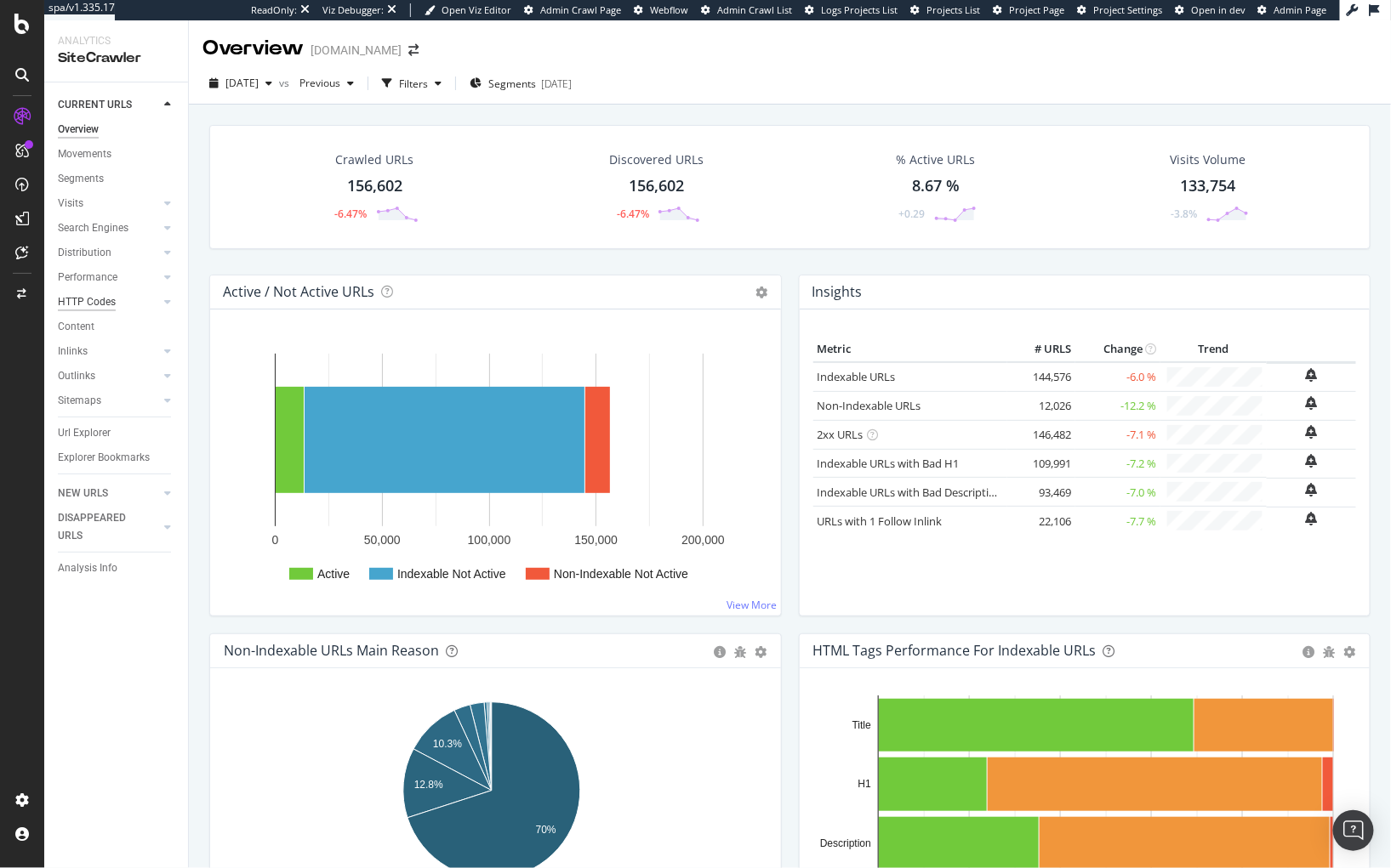
click at [93, 299] on div "HTTP Codes" at bounding box center [86, 302] width 57 height 18
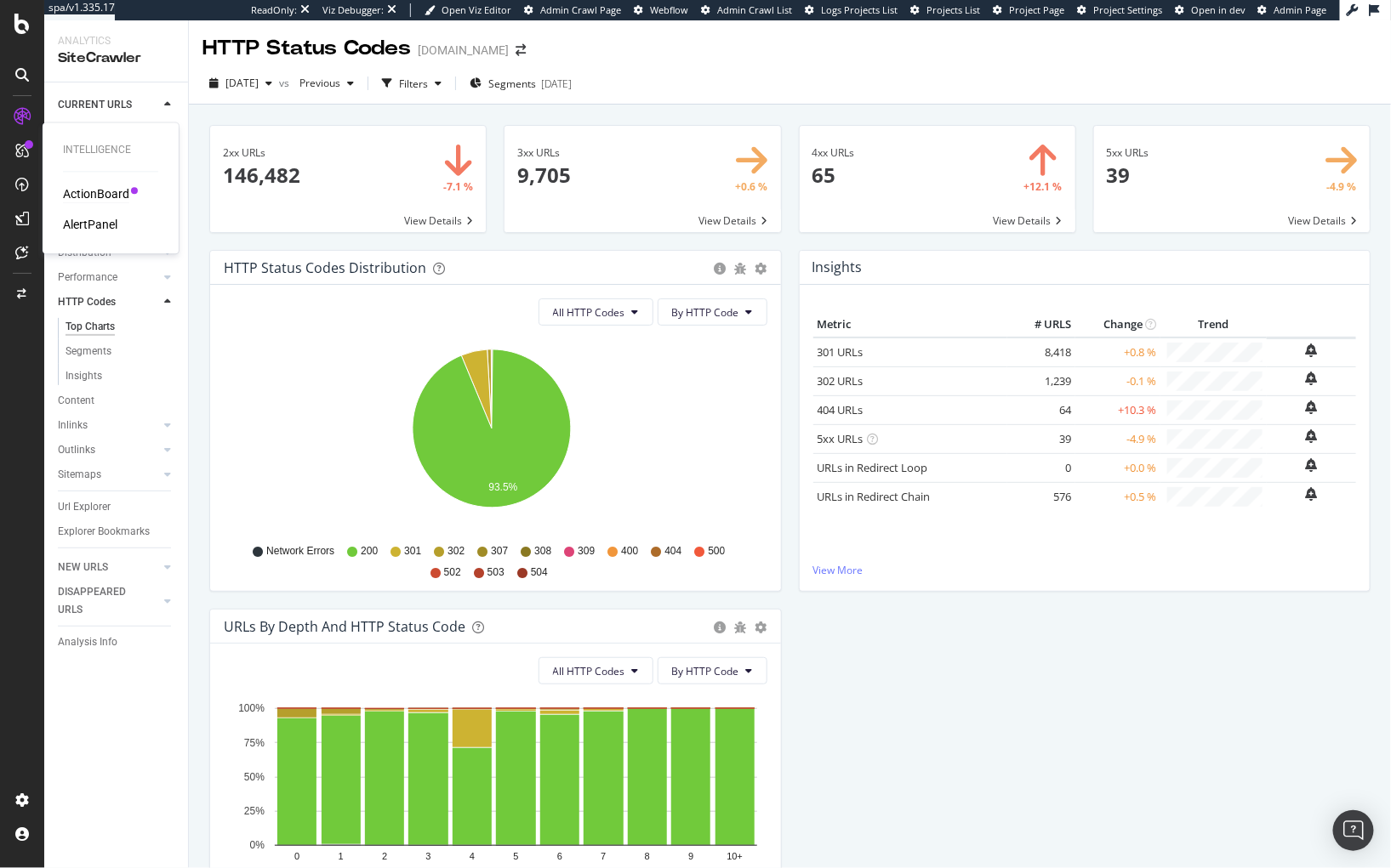
click at [73, 188] on div "ActionBoard" at bounding box center [96, 195] width 66 height 17
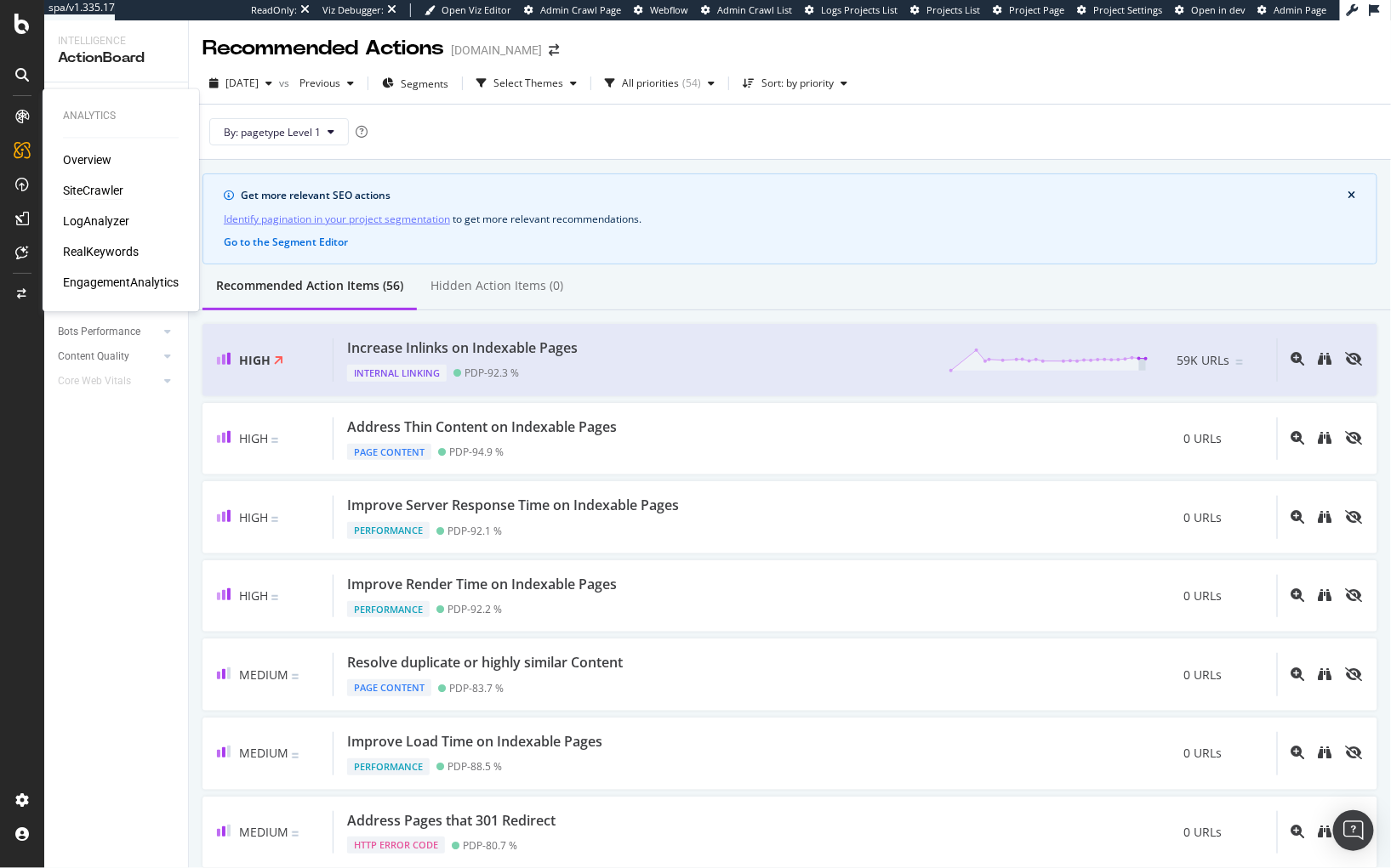
click at [73, 189] on div "SiteCrawler" at bounding box center [93, 191] width 60 height 17
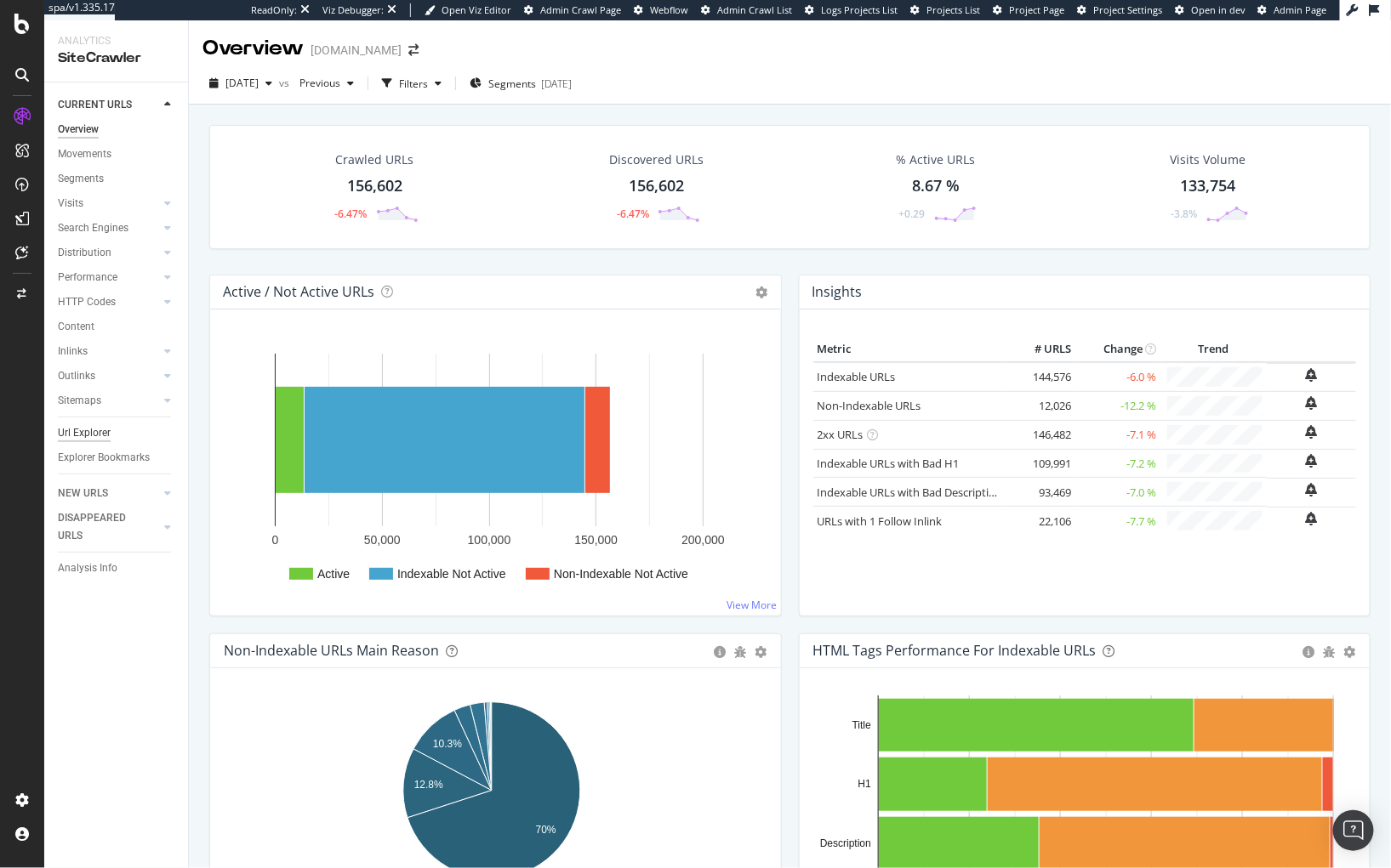
click at [97, 431] on div "Url Explorer" at bounding box center [83, 433] width 53 height 18
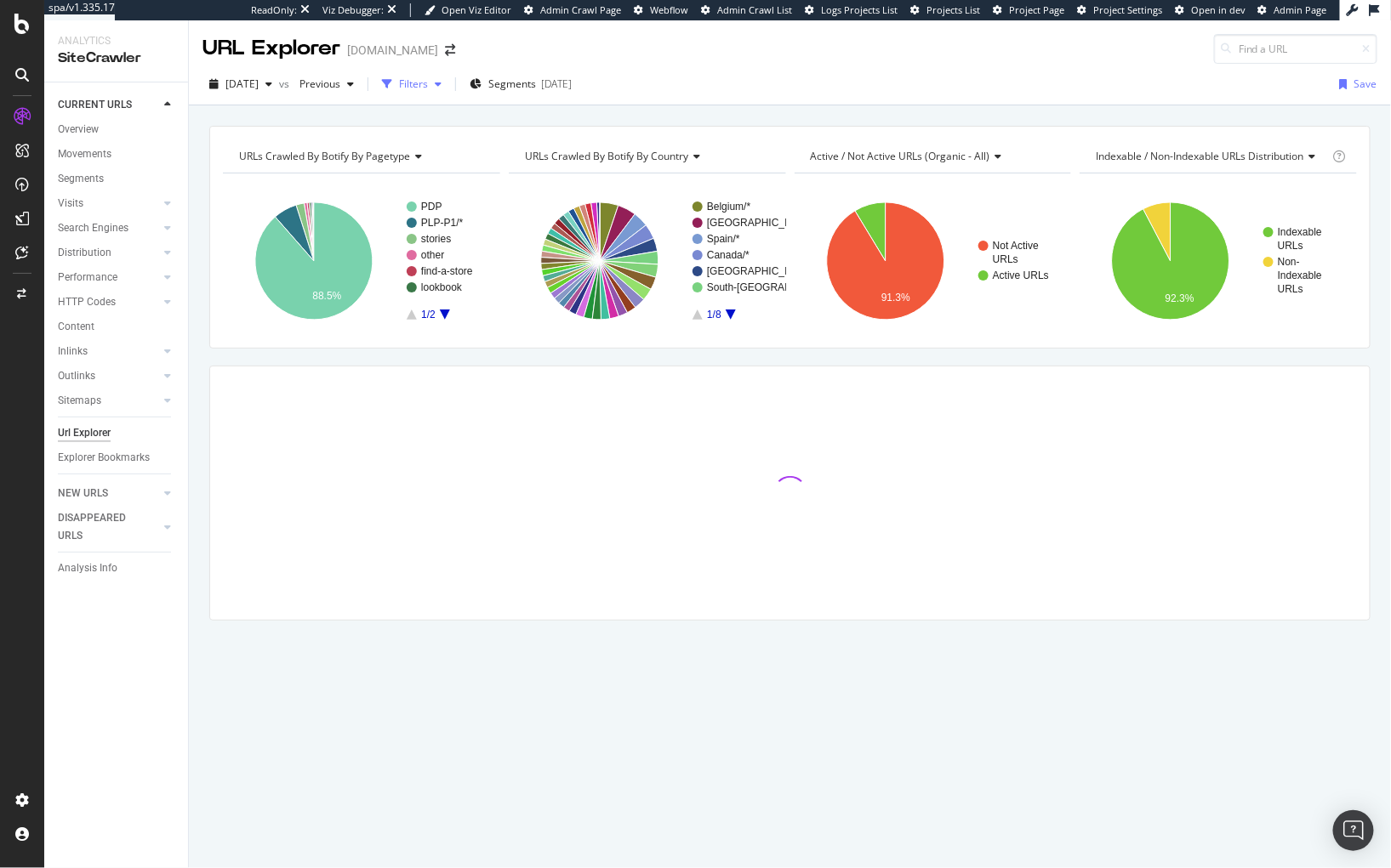
click at [428, 90] on div "Filters" at bounding box center [414, 83] width 29 height 14
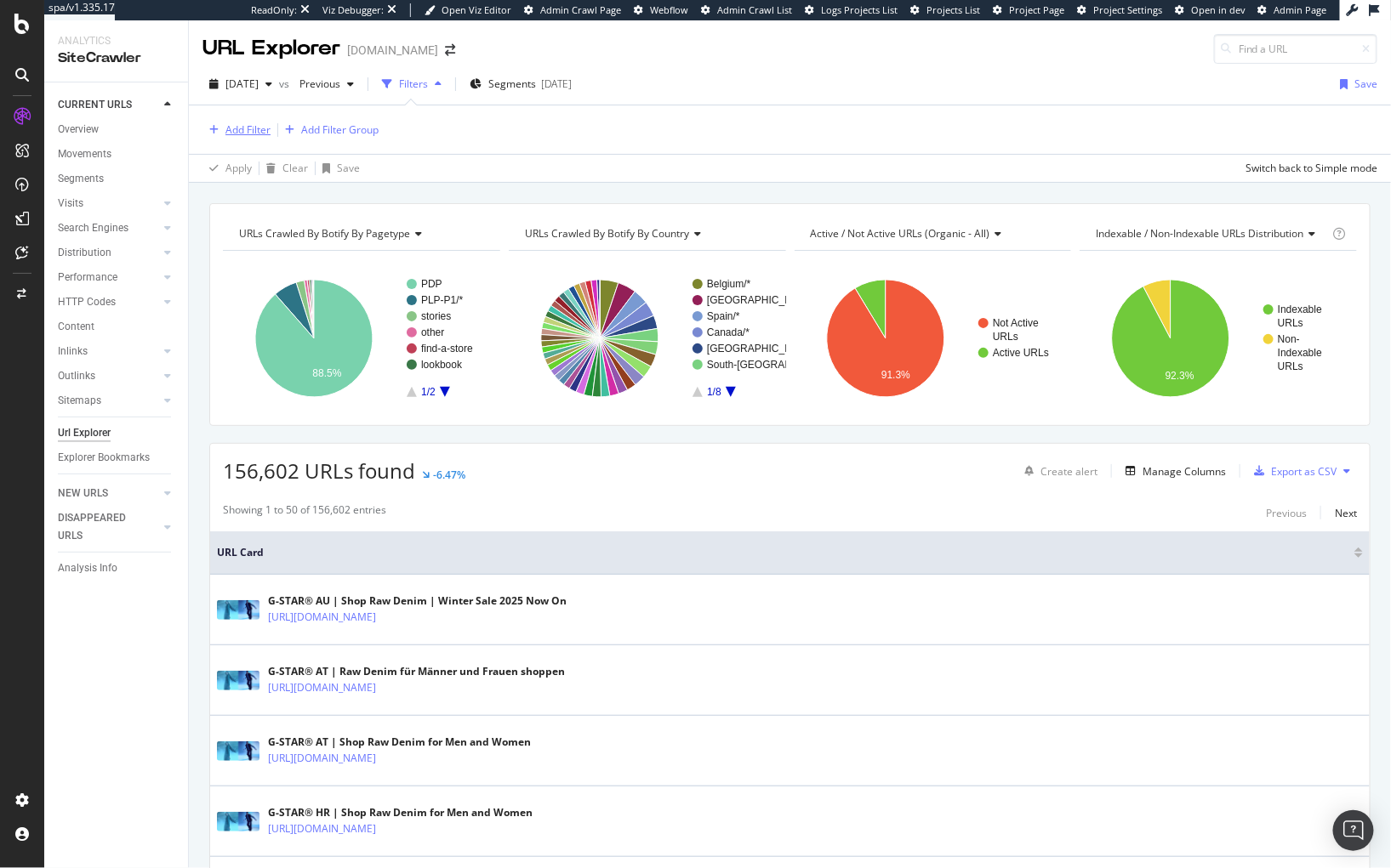
click at [255, 133] on div "Add Filter" at bounding box center [247, 129] width 45 height 14
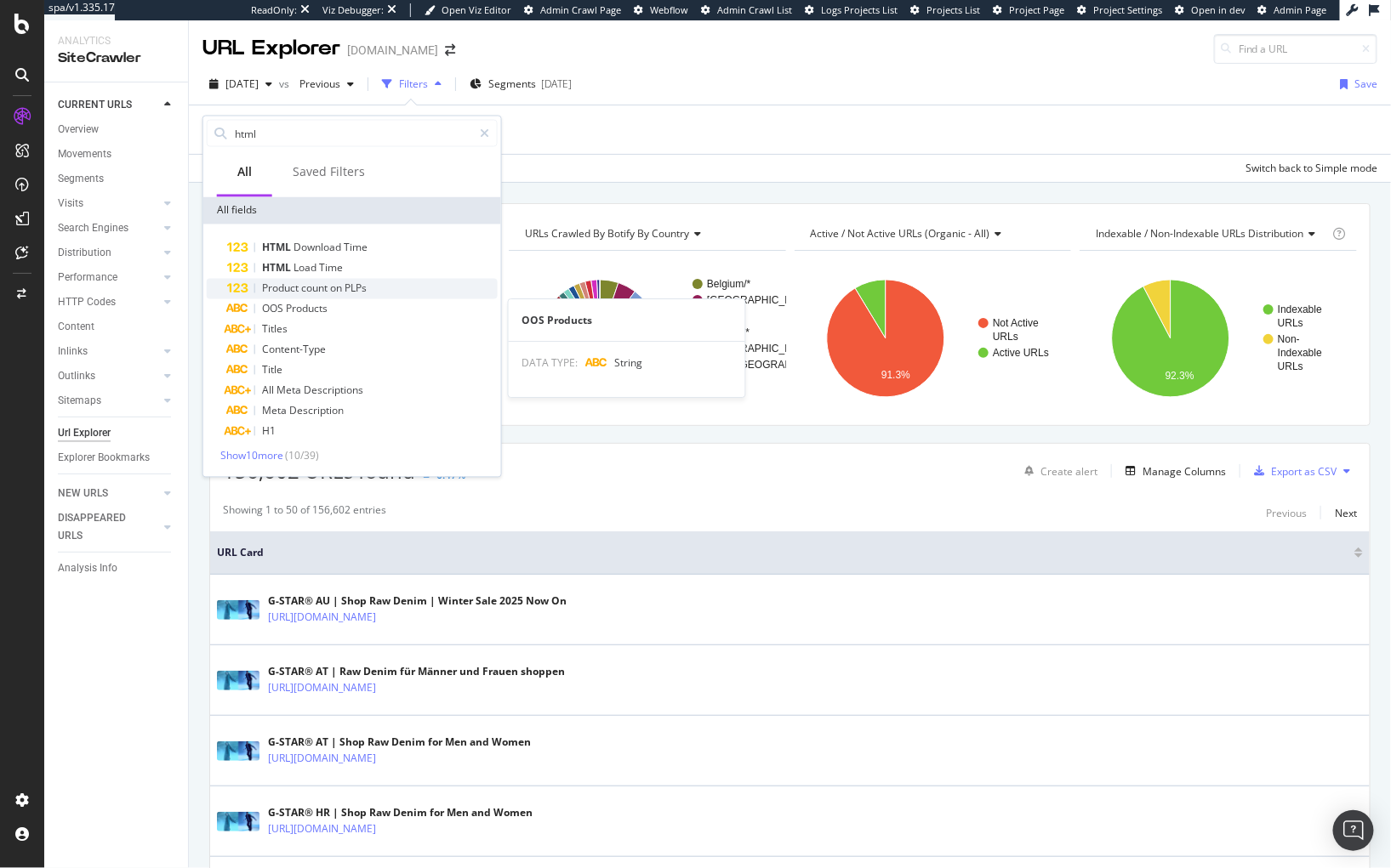
type input "html"
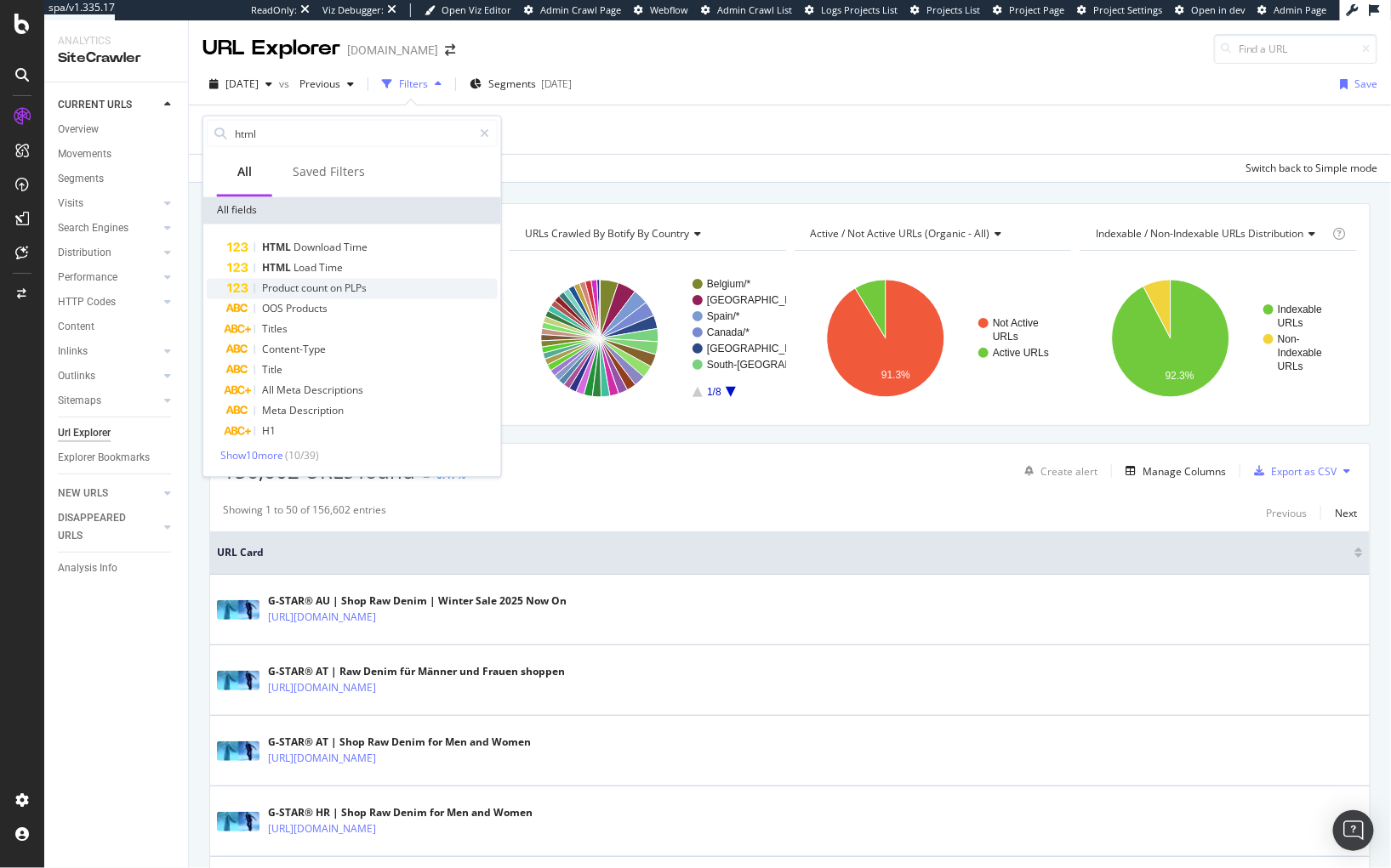
click at [353, 290] on span "PLPs" at bounding box center [355, 288] width 22 height 14
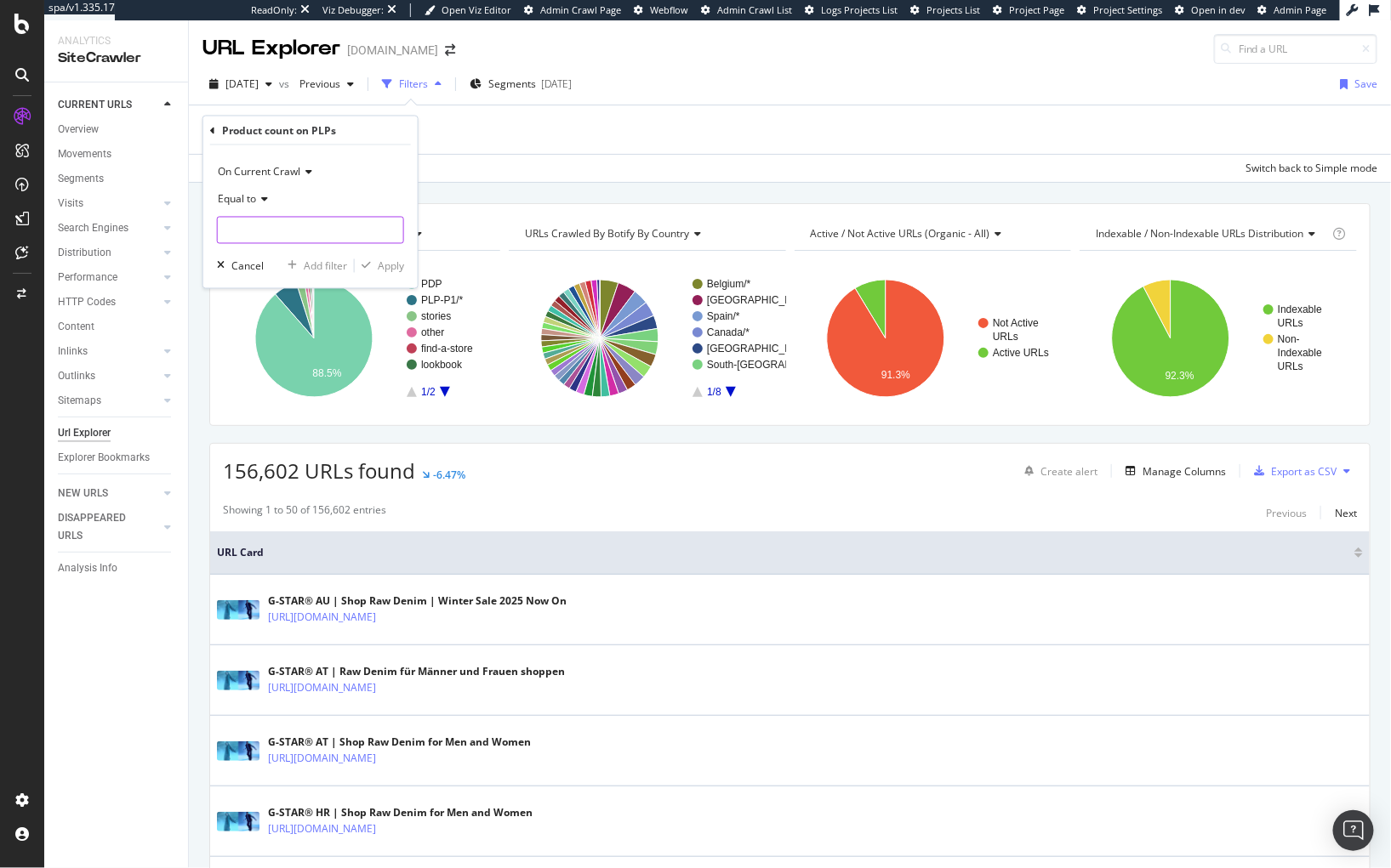
click at [268, 228] on input "number" at bounding box center [310, 231] width 187 height 27
type input "0"
click at [391, 263] on div "Apply" at bounding box center [391, 265] width 27 height 14
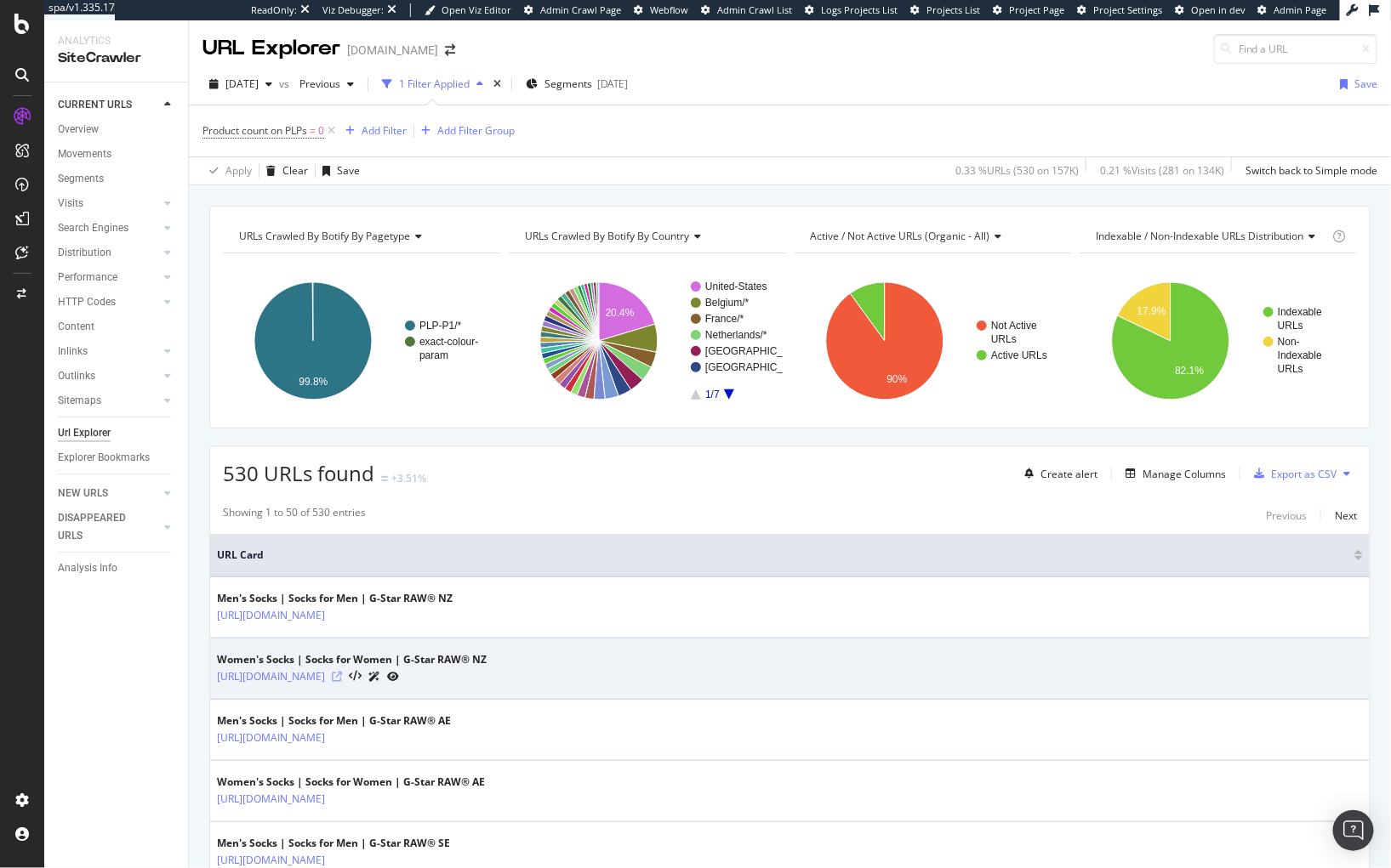
click at [342, 676] on icon at bounding box center [337, 677] width 11 height 11
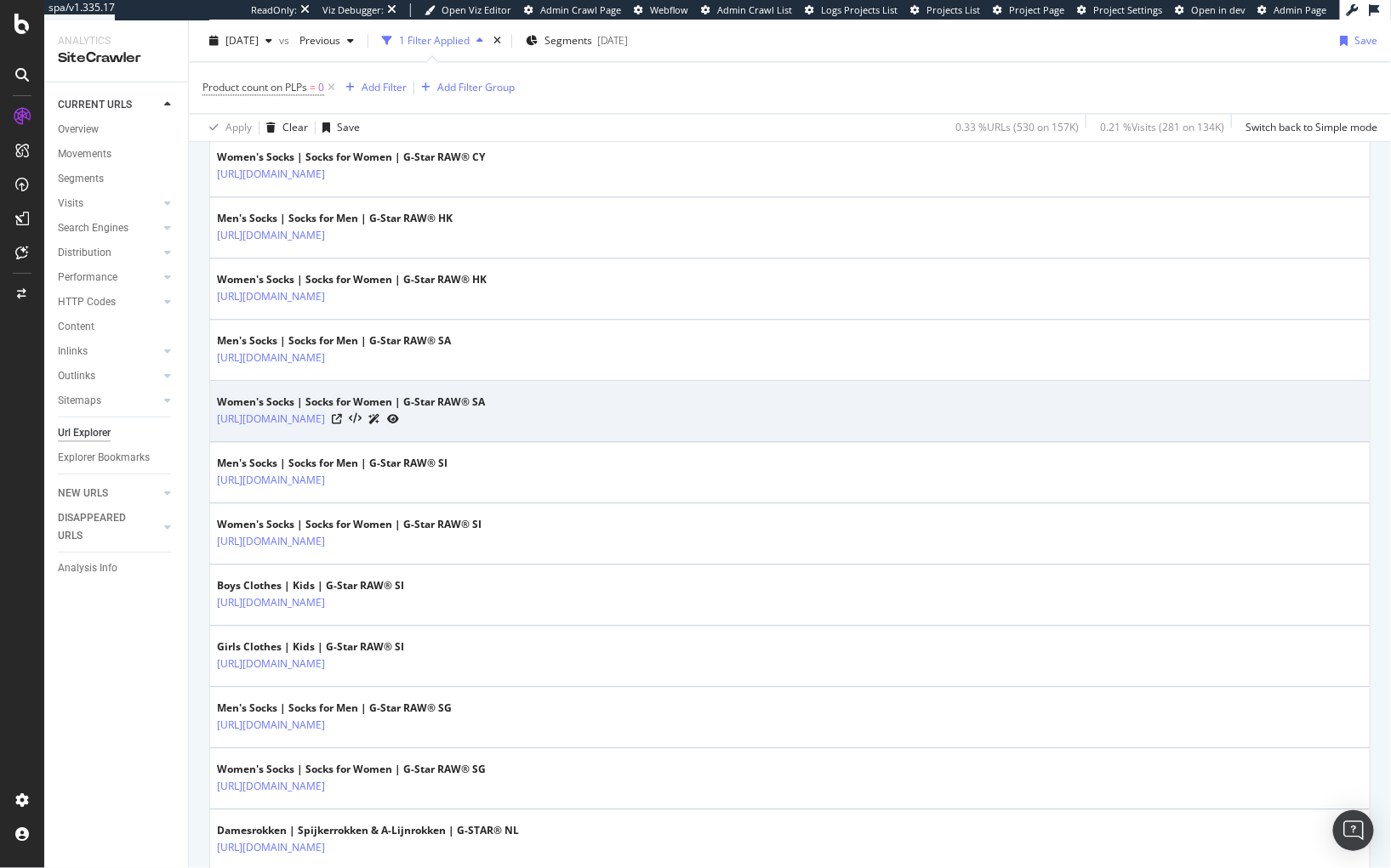
scroll to position [2872, 0]
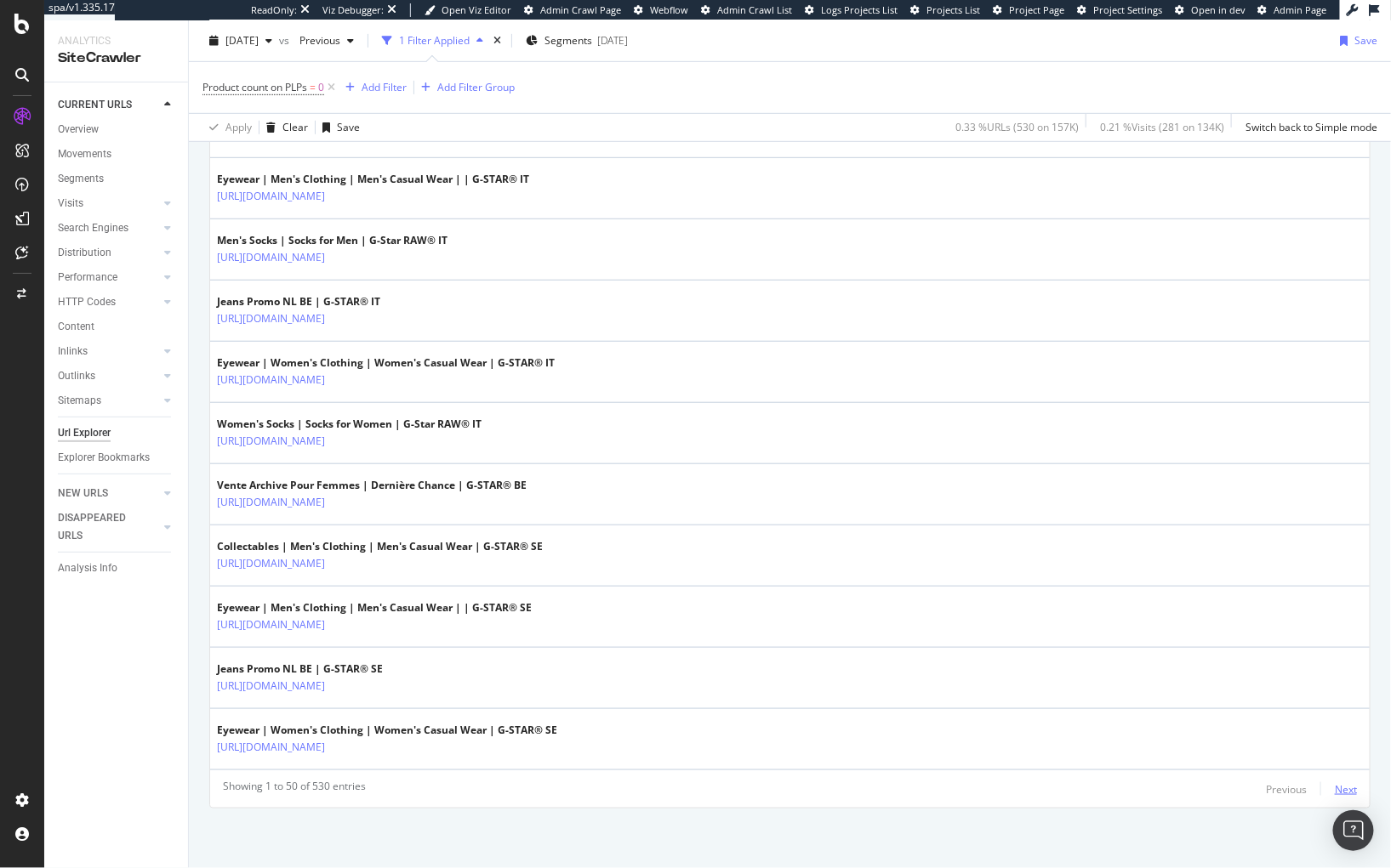
click at [1336, 791] on div "Next" at bounding box center [1345, 789] width 22 height 14
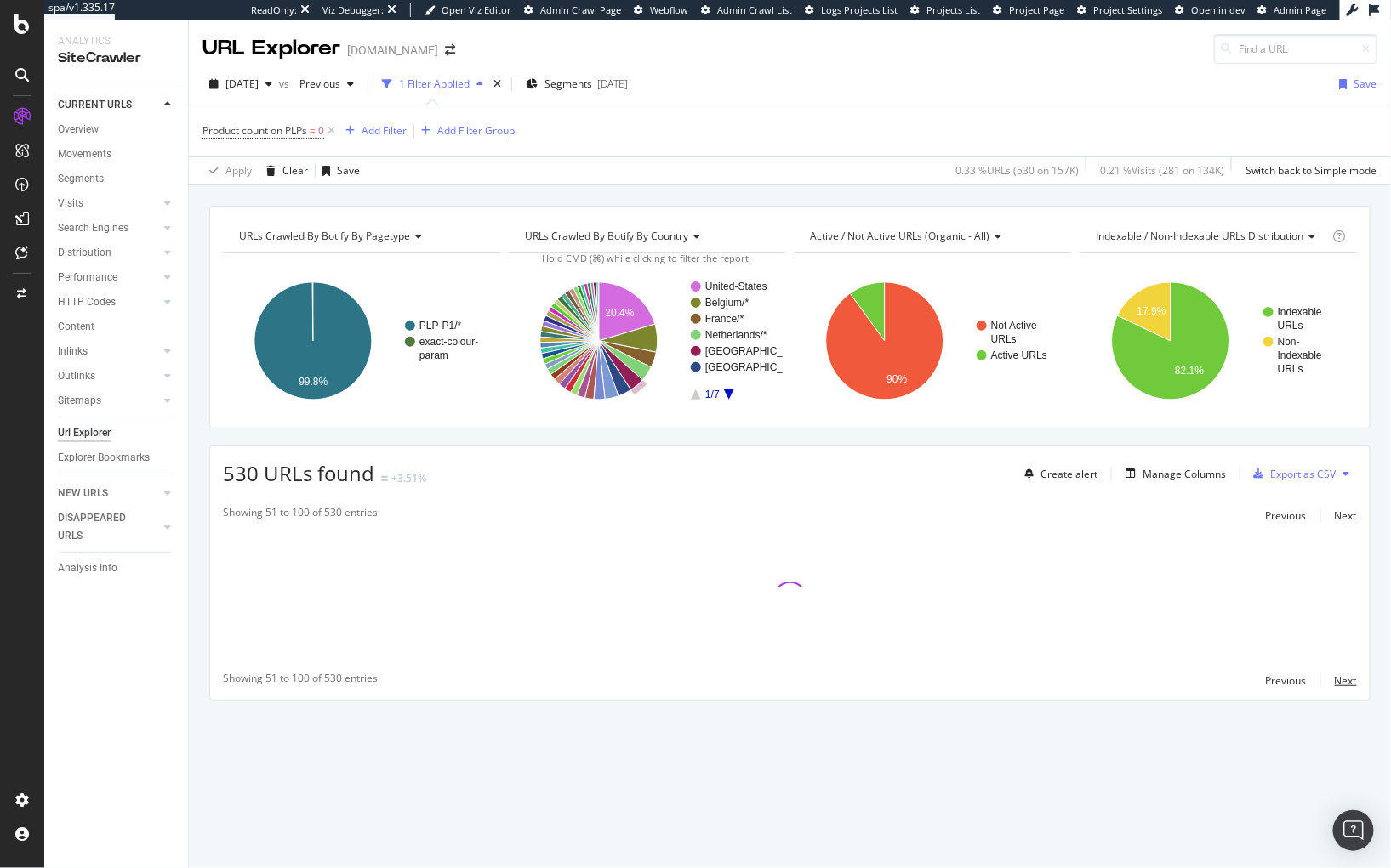
scroll to position [0, 0]
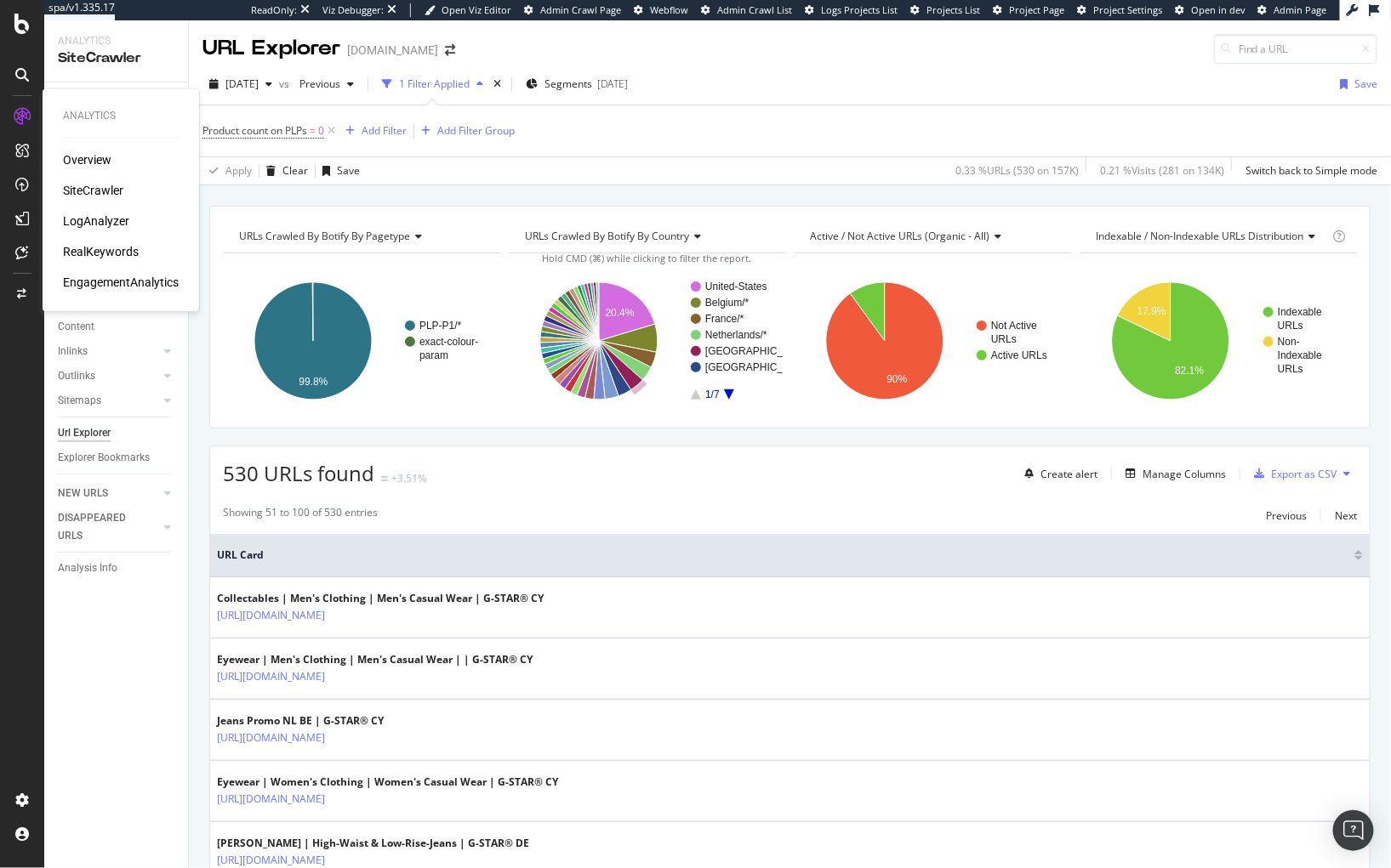
click at [97, 249] on div "RealKeywords" at bounding box center [101, 253] width 76 height 17
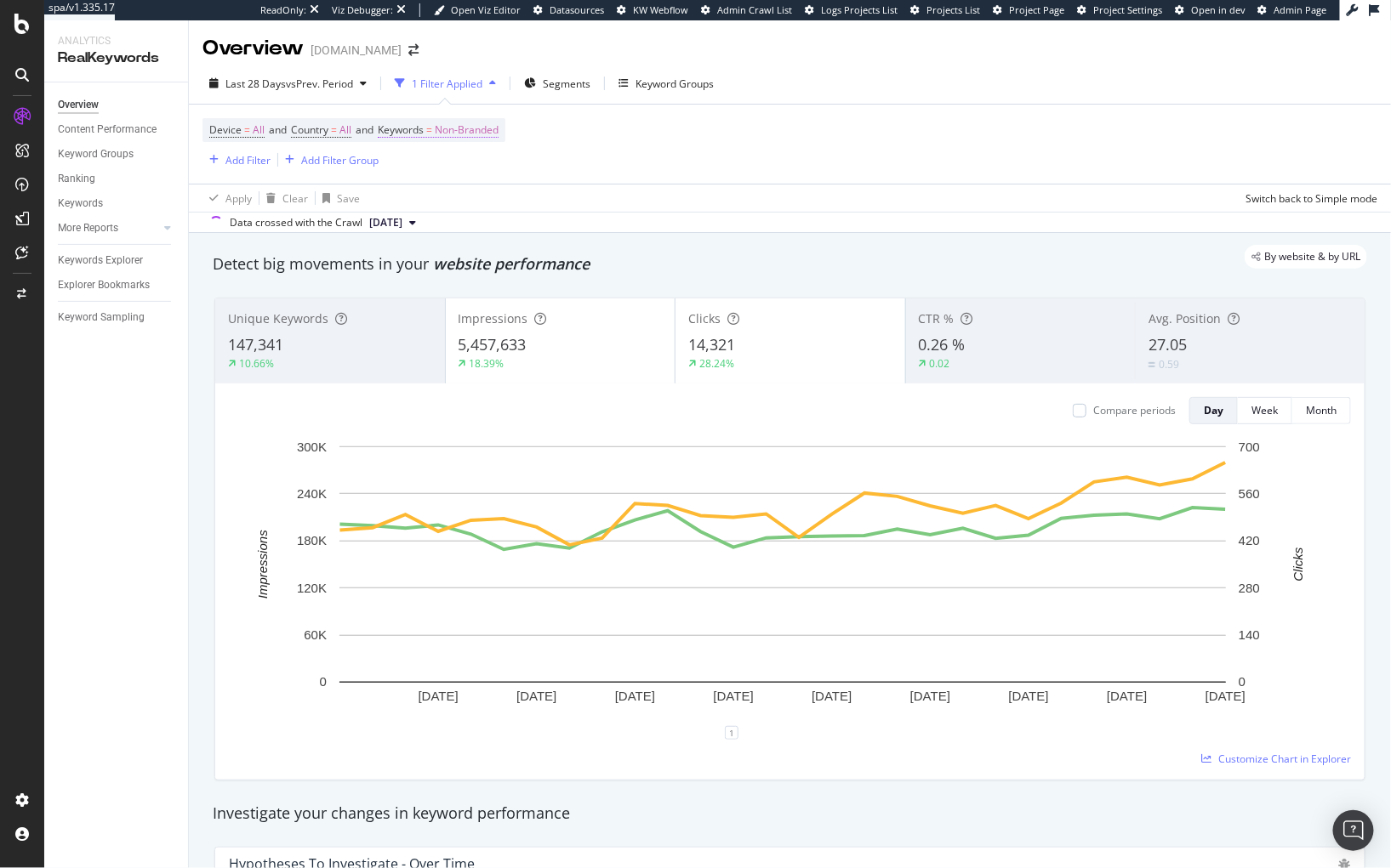
click at [481, 132] on span "Non-Branded" at bounding box center [466, 130] width 64 height 24
click at [427, 169] on span "Non-Branded" at bounding box center [438, 169] width 71 height 14
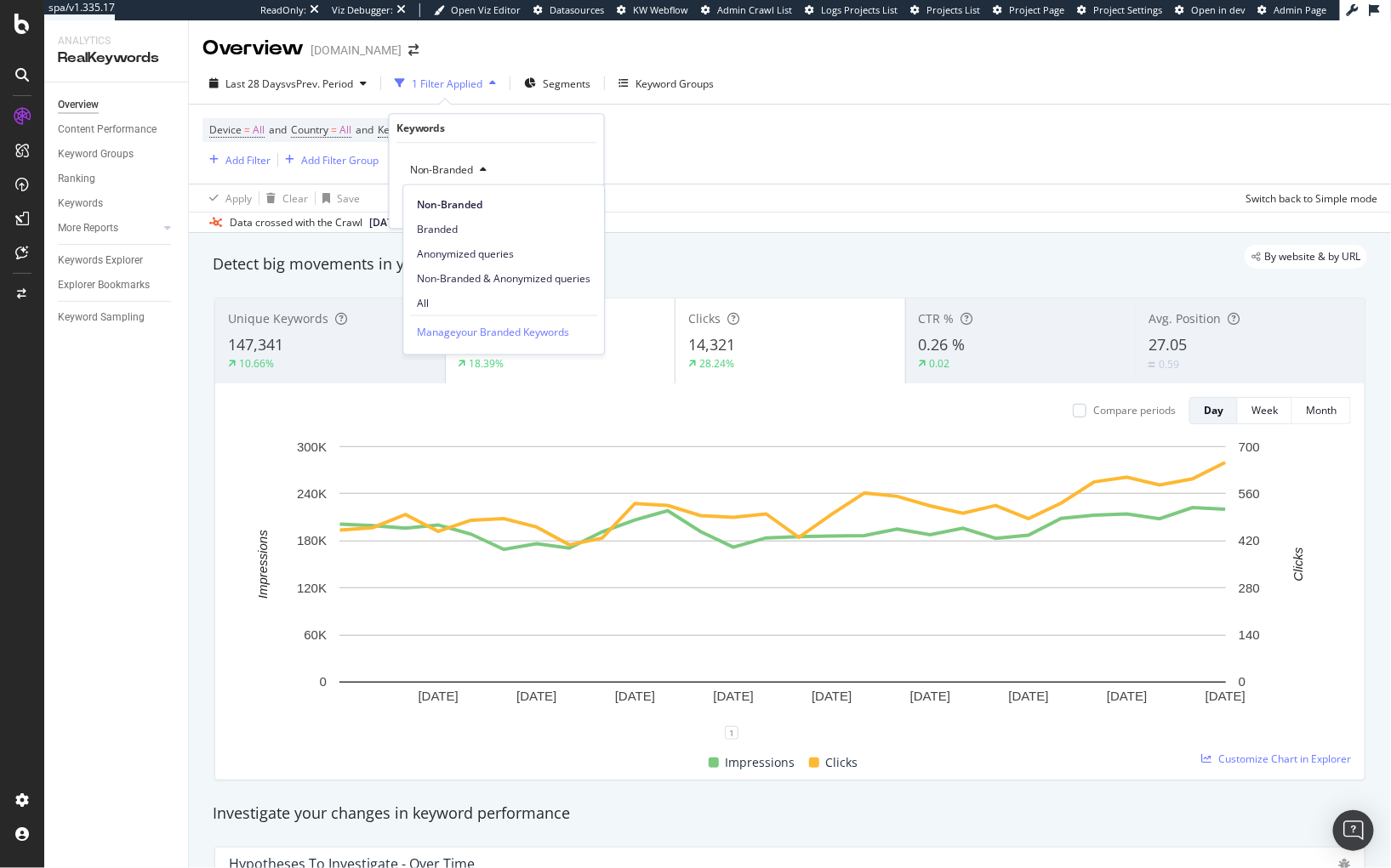
click at [438, 300] on span "All" at bounding box center [503, 302] width 173 height 15
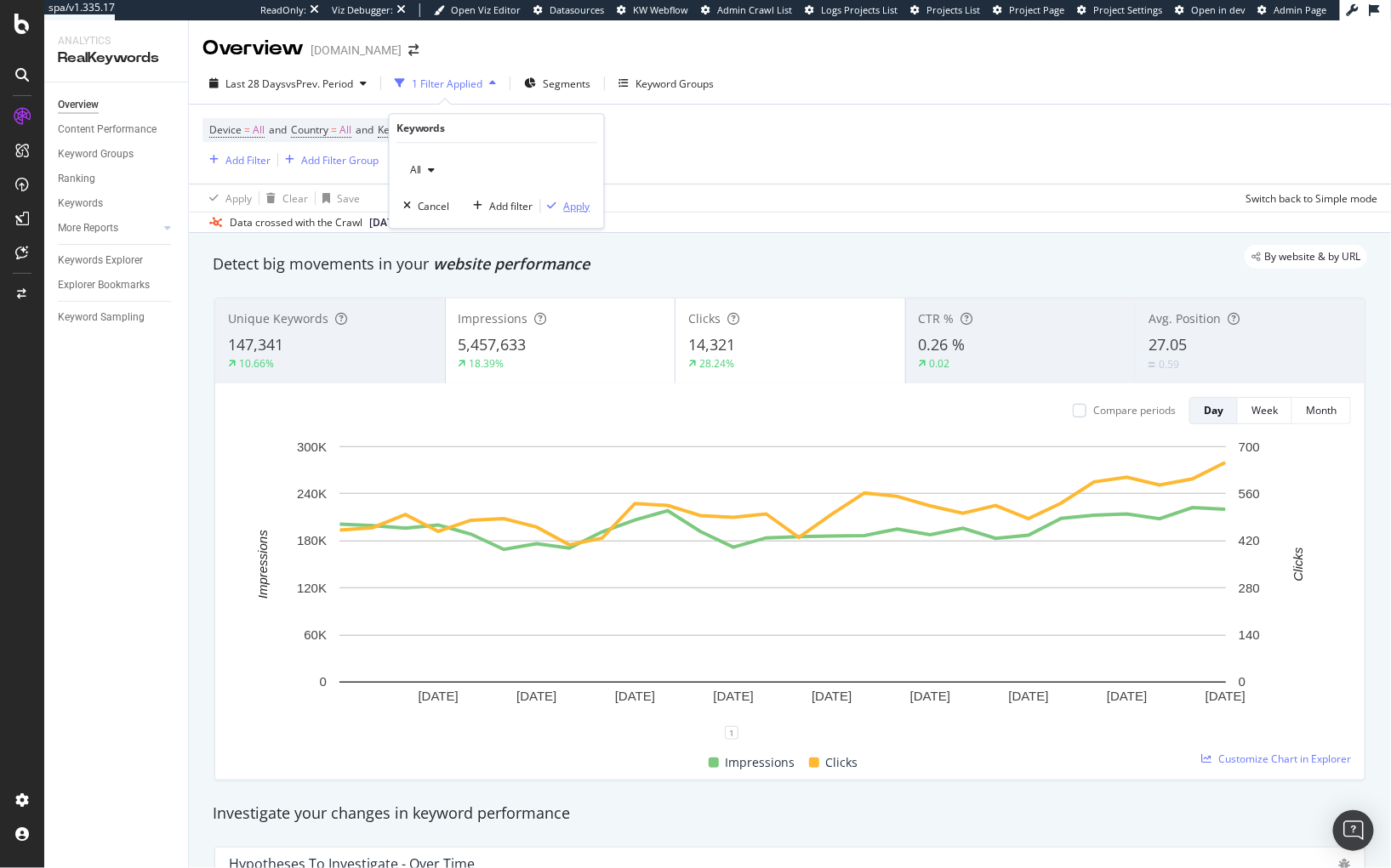
click at [585, 208] on div "Apply" at bounding box center [577, 206] width 27 height 14
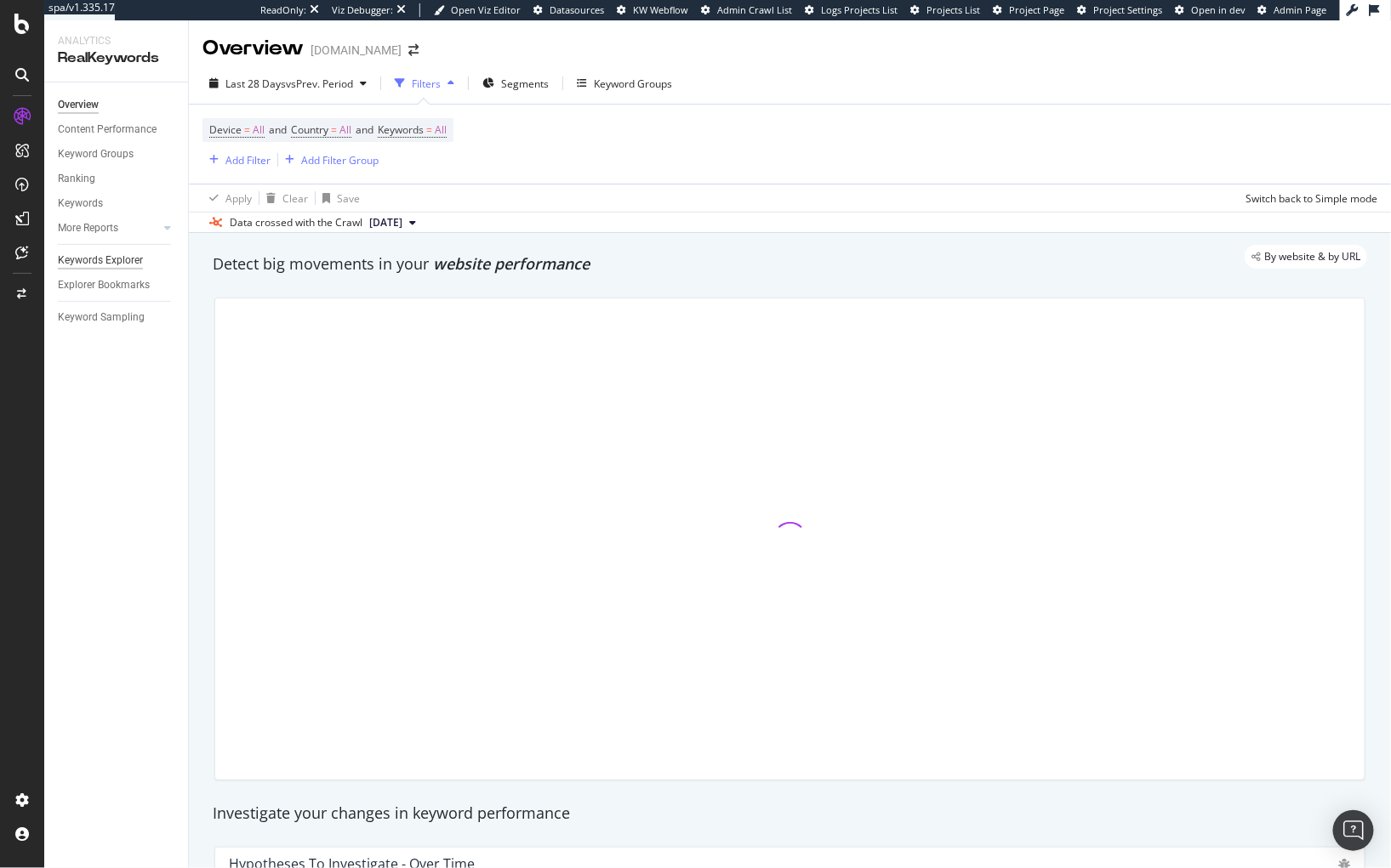
click at [114, 260] on div "Keywords Explorer" at bounding box center [100, 260] width 85 height 18
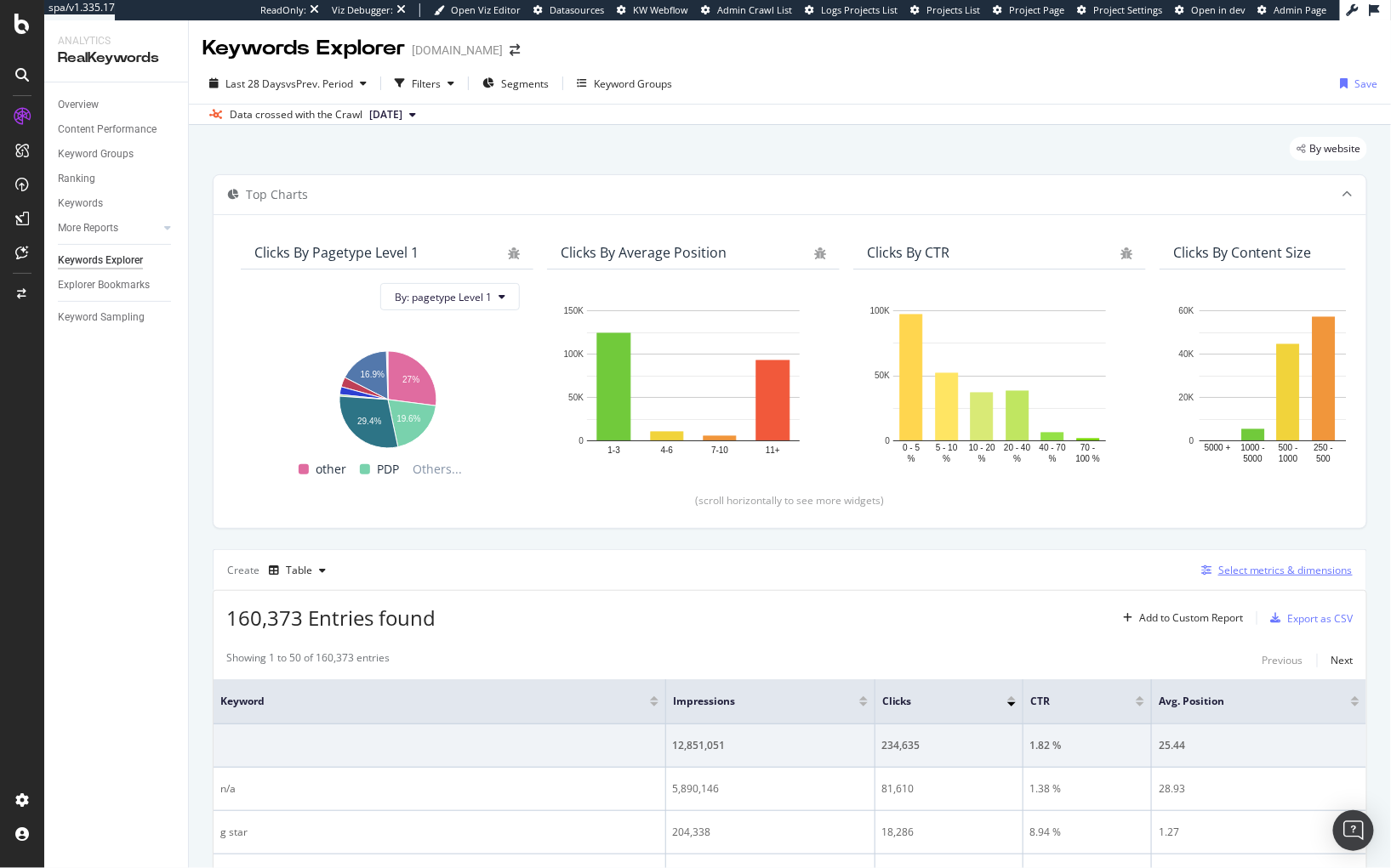
click at [1223, 576] on div "Select metrics & dimensions" at bounding box center [1285, 569] width 134 height 14
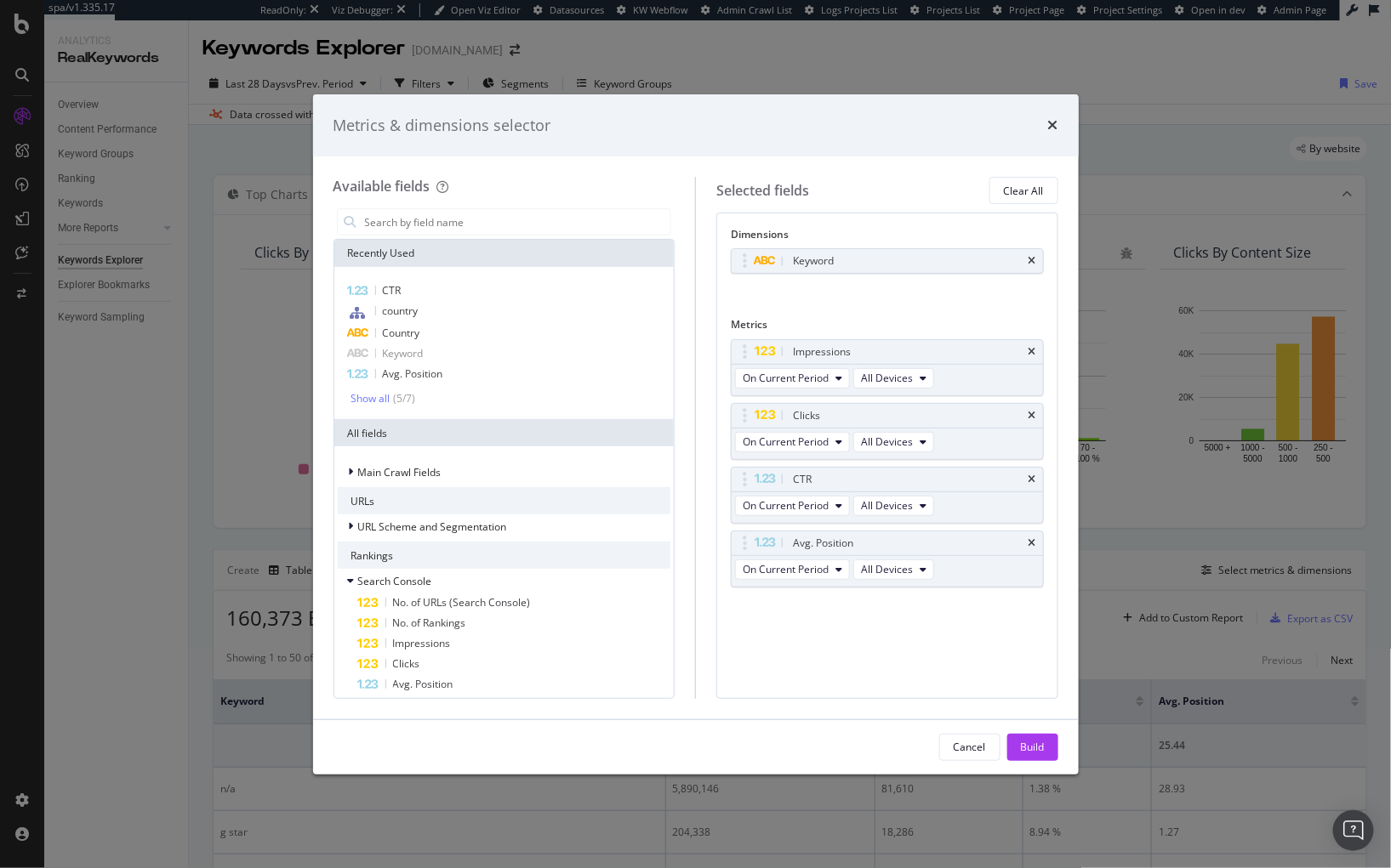
click at [276, 93] on div "Metrics & dimensions selector Available fields Recently Used CTR country Countr…" at bounding box center [695, 434] width 1391 height 868
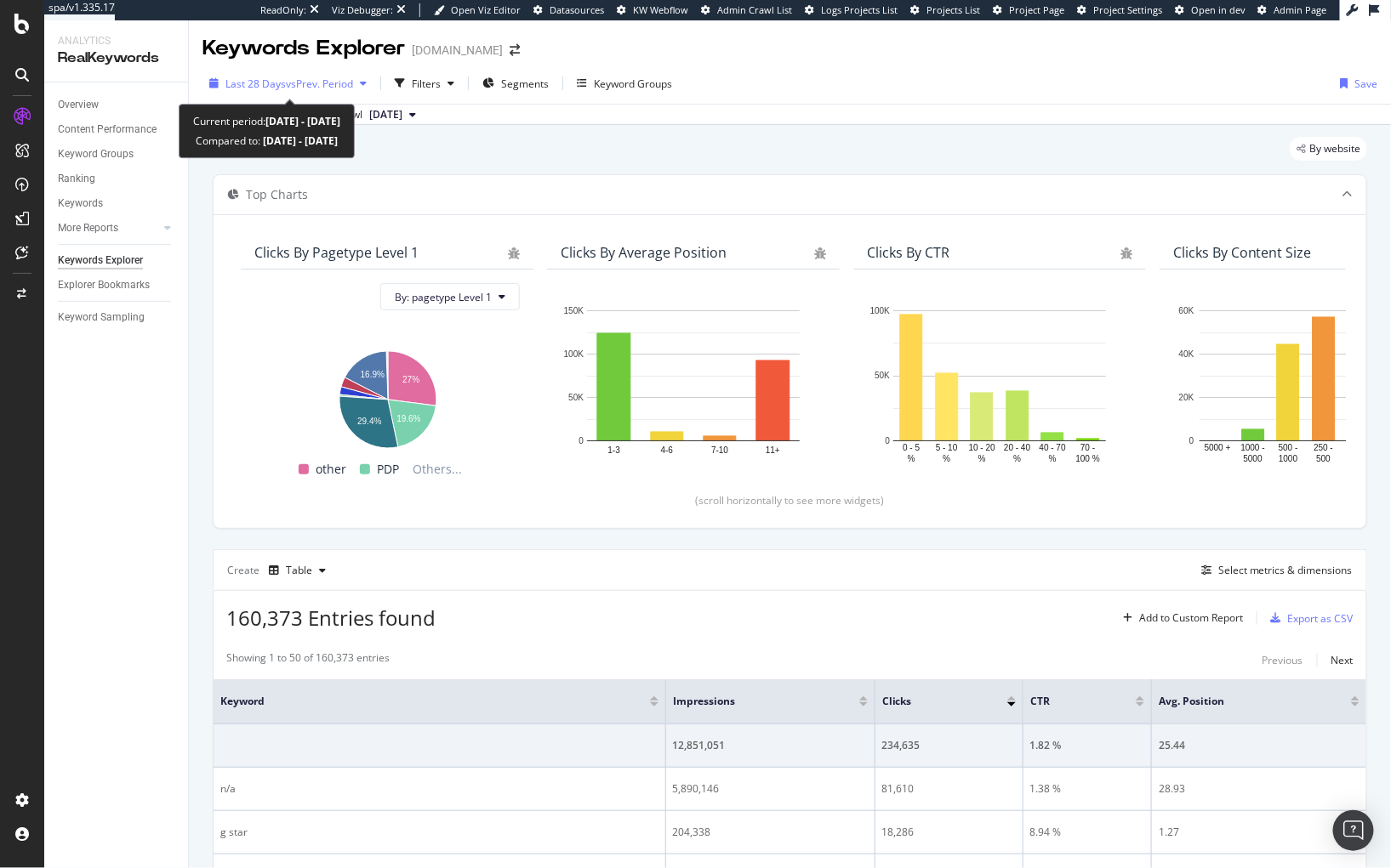
click at [279, 84] on span "Last 28 Days" at bounding box center [255, 83] width 60 height 14
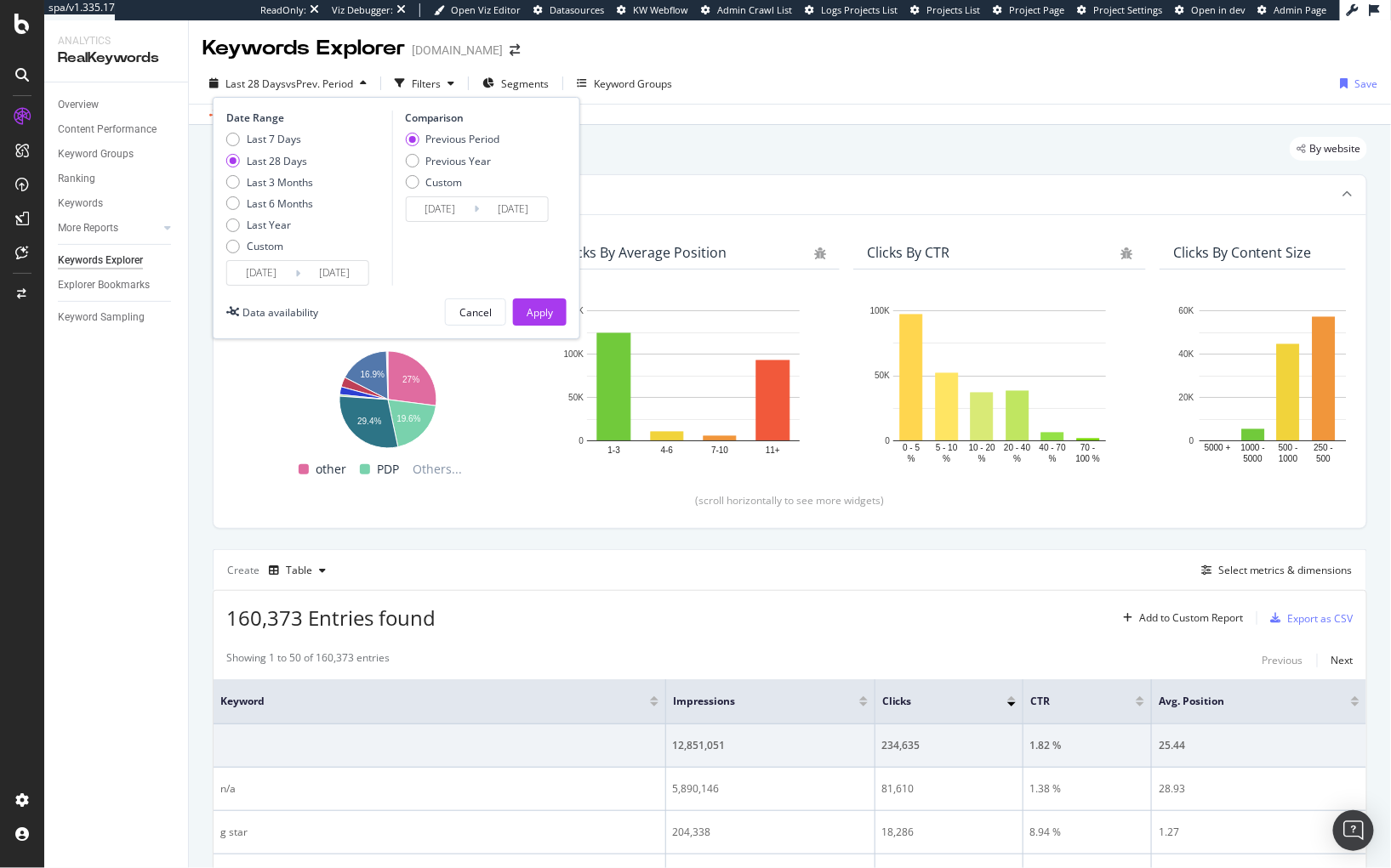
click at [270, 215] on div "Last 7 Days Last 28 Days Last 3 Months Last 6 Months Last Year Custom" at bounding box center [269, 196] width 87 height 128
click at [287, 225] on div "Last Year" at bounding box center [269, 224] width 44 height 14
type input "2024/08/08"
click at [550, 314] on div "Apply" at bounding box center [540, 312] width 27 height 14
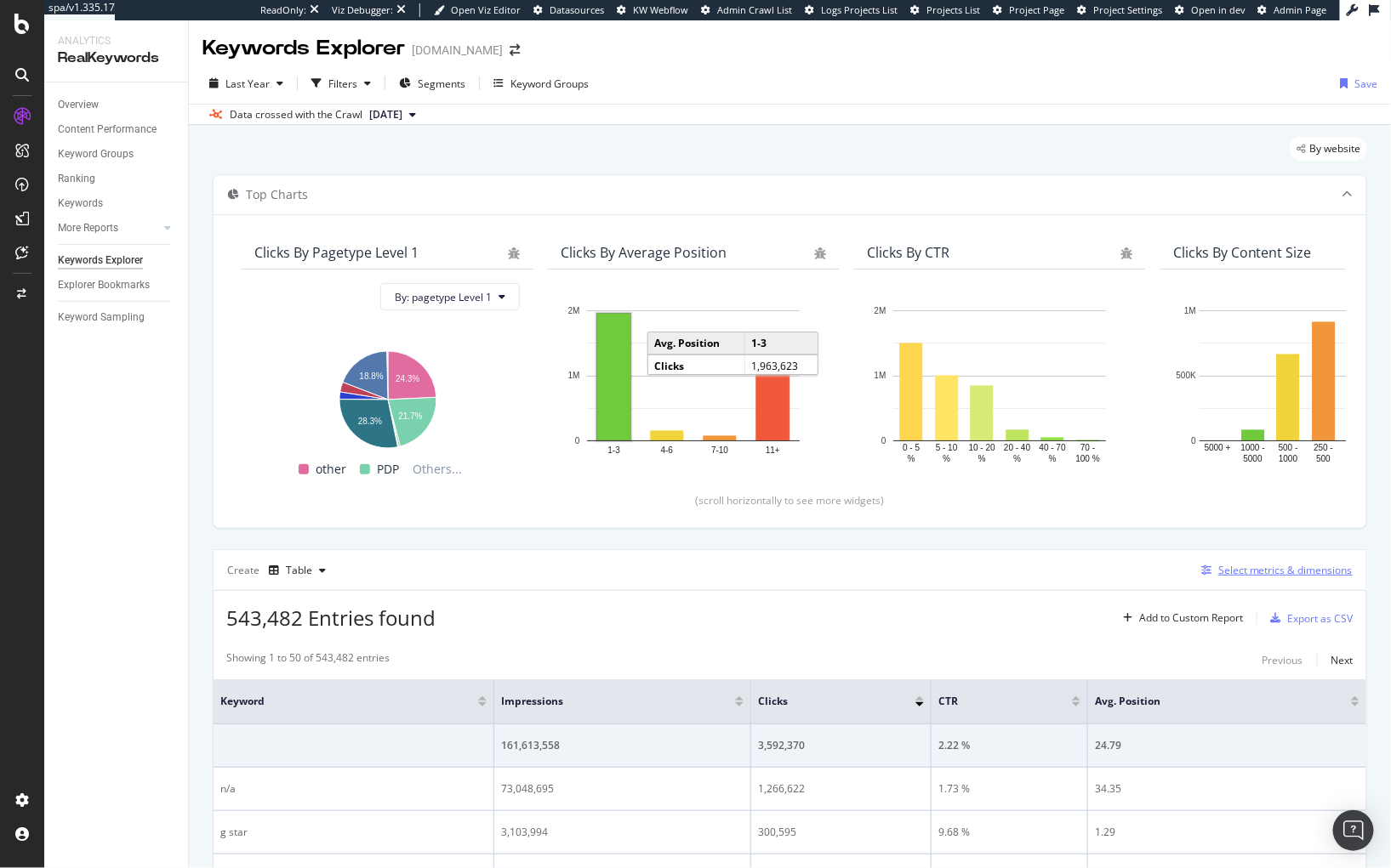
click at [1268, 566] on div "Select metrics & dimensions" at bounding box center [1285, 569] width 134 height 14
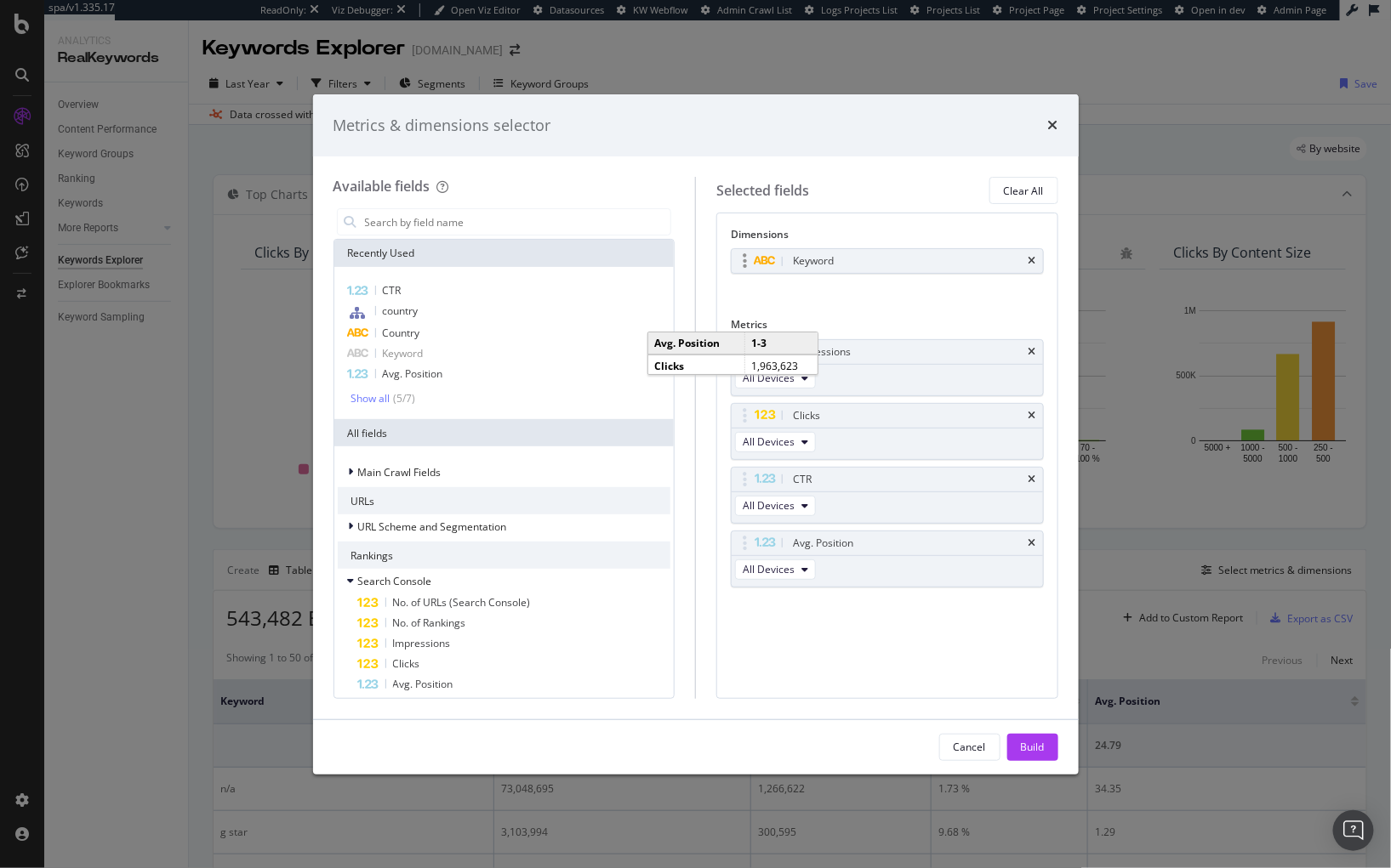
click at [1026, 258] on div "Keyword" at bounding box center [886, 260] width 311 height 24
click at [1033, 260] on icon "times" at bounding box center [1032, 260] width 8 height 11
click at [464, 225] on input "modal" at bounding box center [517, 222] width 308 height 26
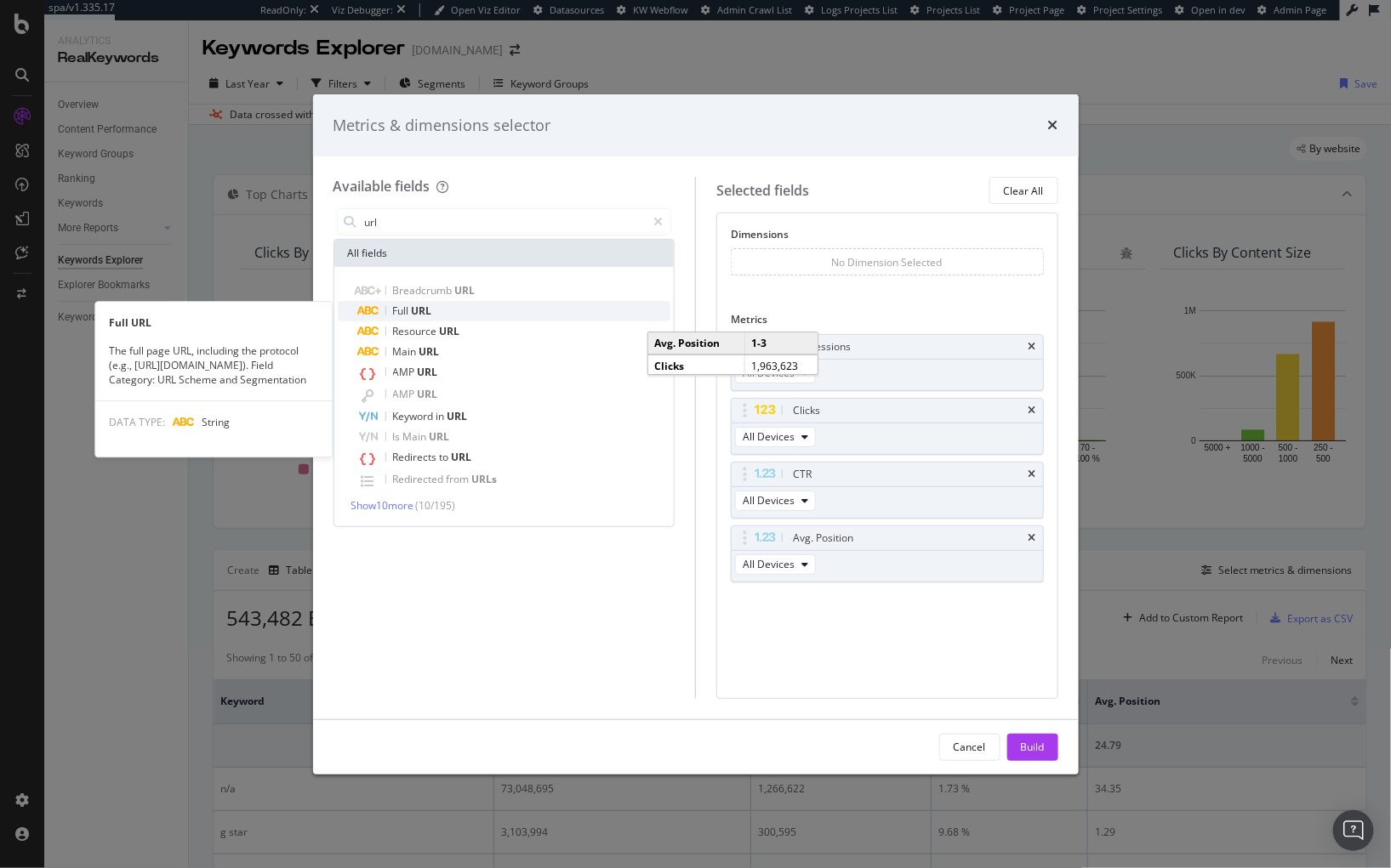
click at [469, 301] on div "Full URL" at bounding box center [514, 311] width 313 height 20
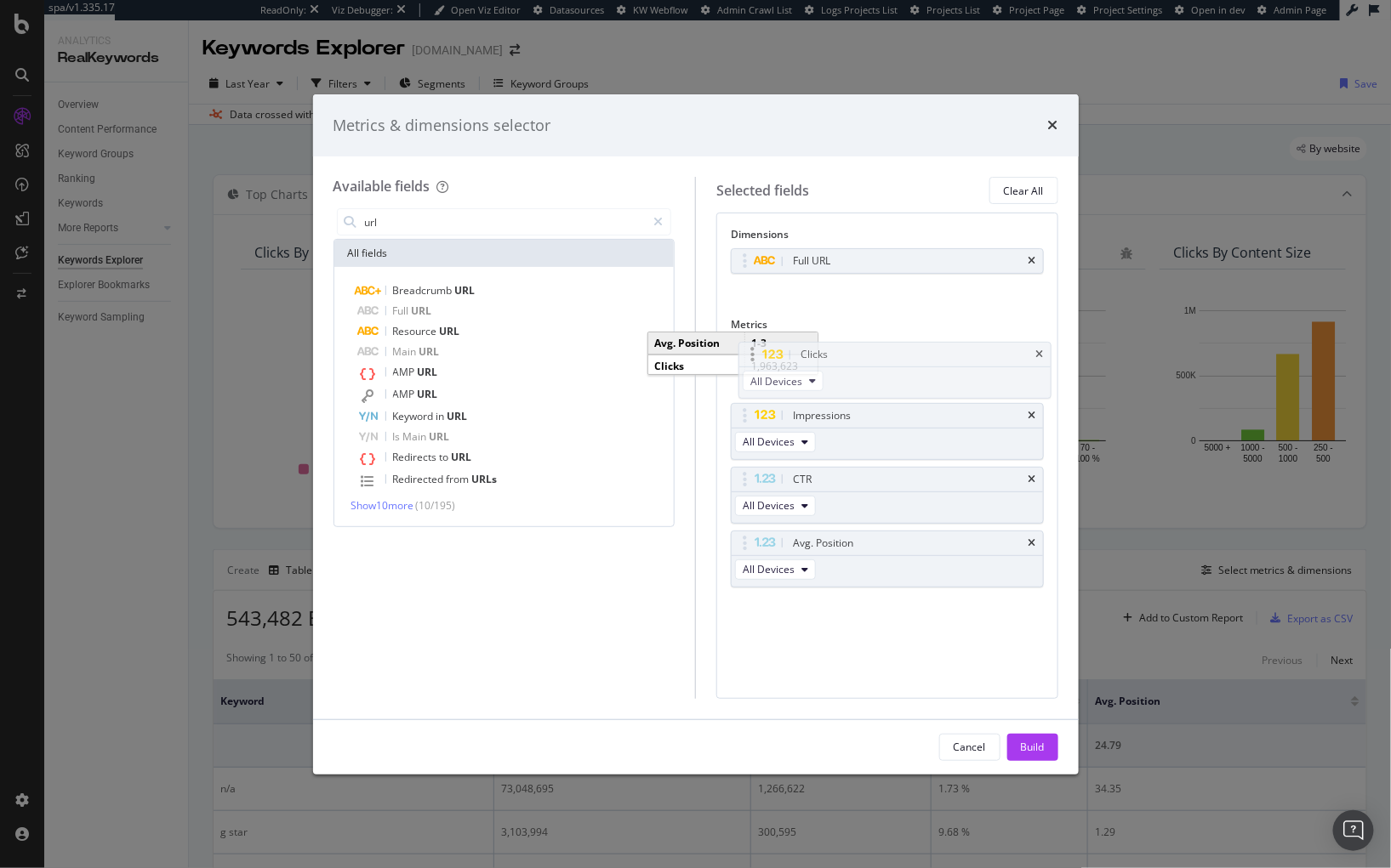
drag, startPoint x: 740, startPoint y: 416, endPoint x: 747, endPoint y: 353, distance: 63.4
click at [749, 350] on body "spa/v1.335.17 ReadOnly: Viz Debugger: Open Viz Editor Datasources KW Webflow Ad…" at bounding box center [695, 434] width 1391 height 868
click at [430, 223] on input "url" at bounding box center [505, 222] width 283 height 26
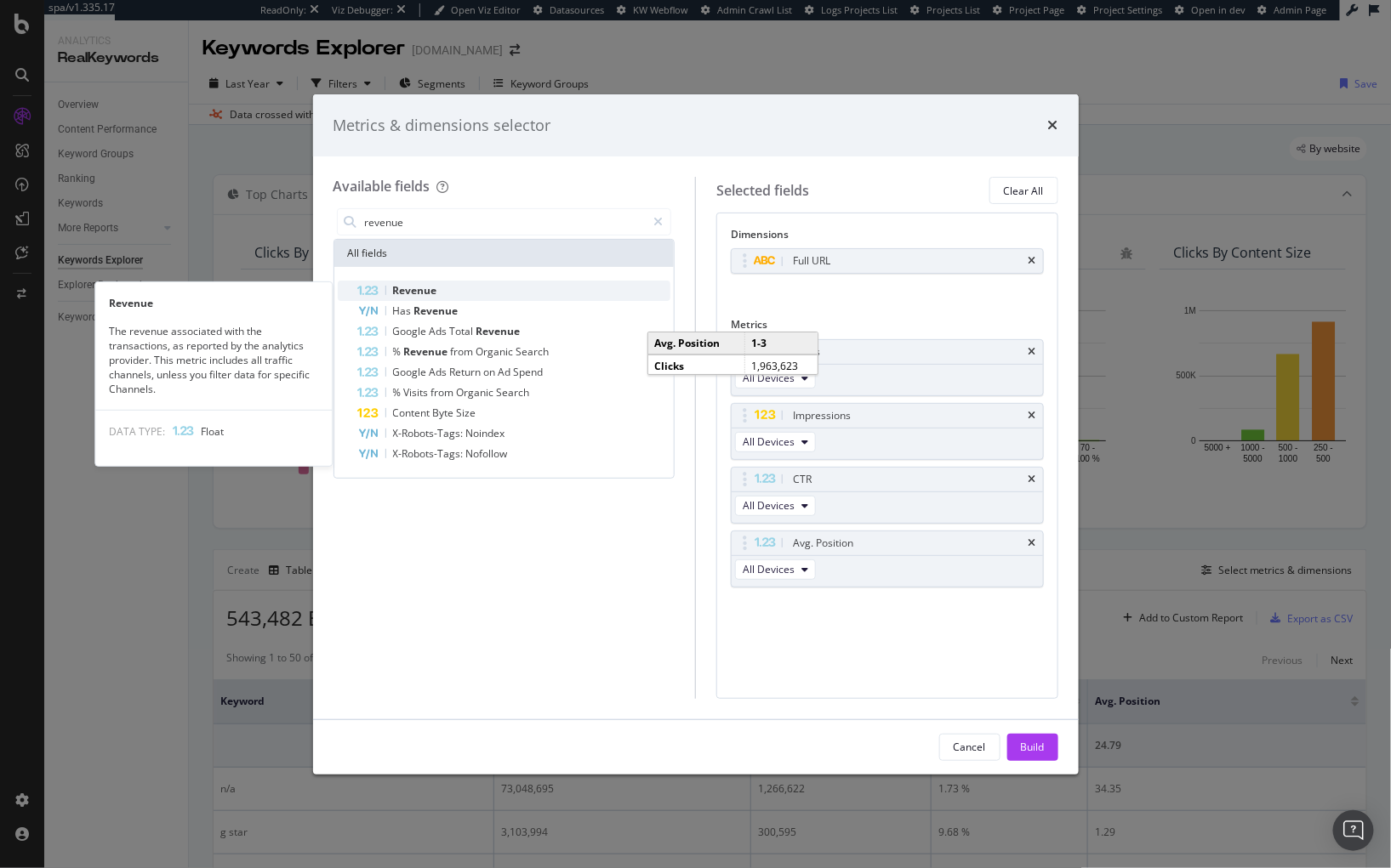
click at [430, 286] on span "Revenue" at bounding box center [415, 290] width 44 height 14
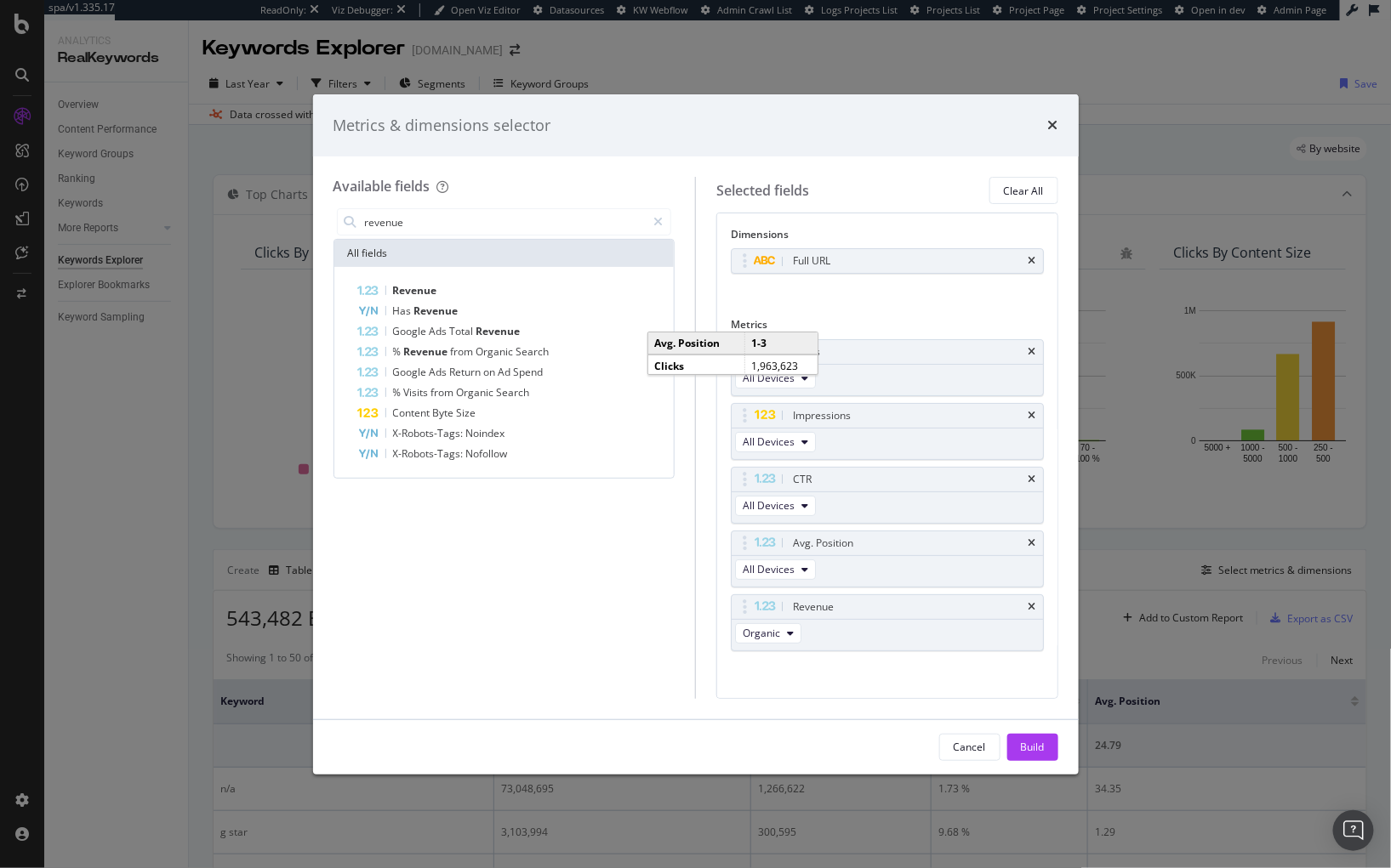
click at [430, 286] on span "Revenue" at bounding box center [415, 290] width 44 height 14
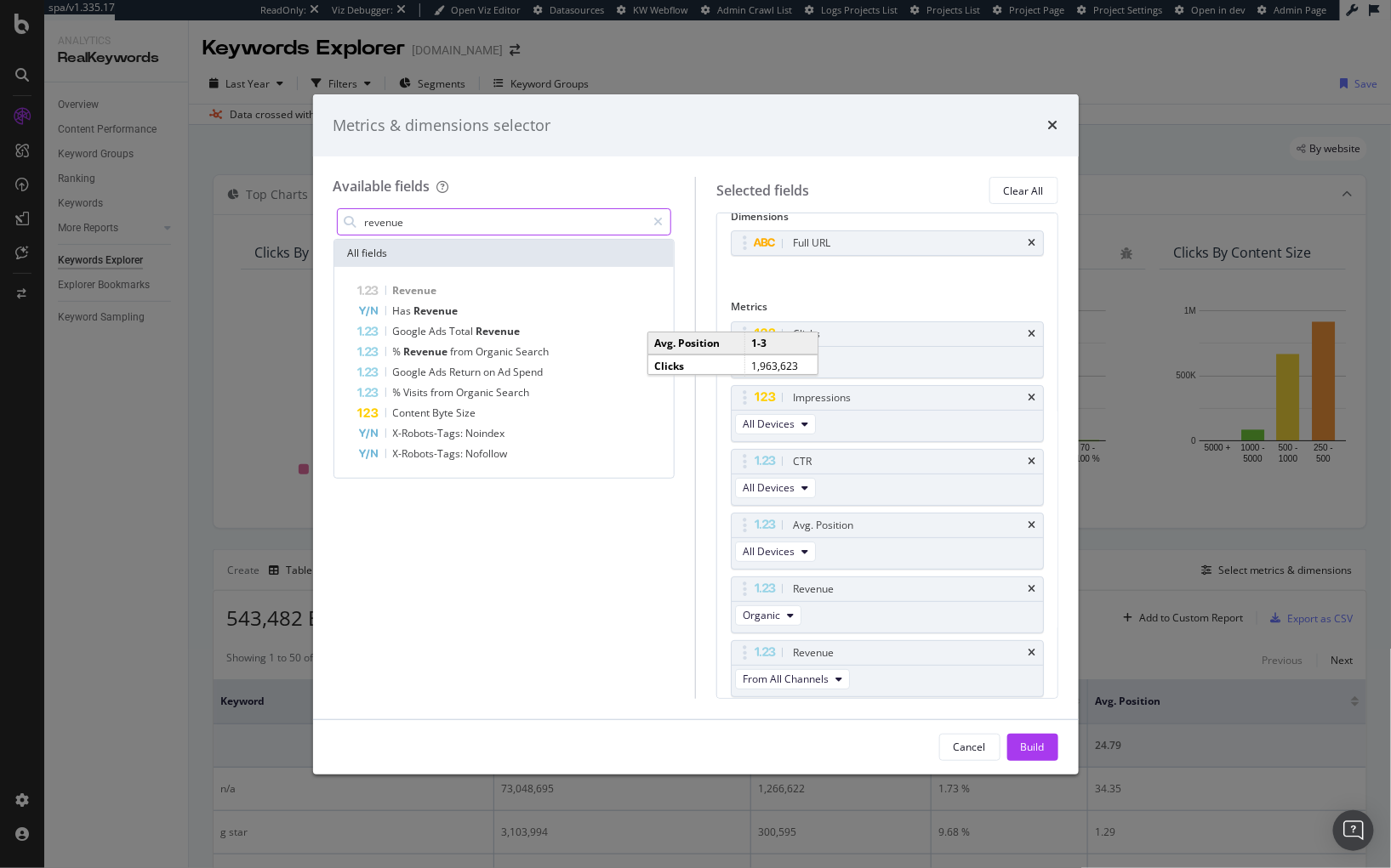
click at [403, 218] on input "revenue" at bounding box center [505, 222] width 283 height 26
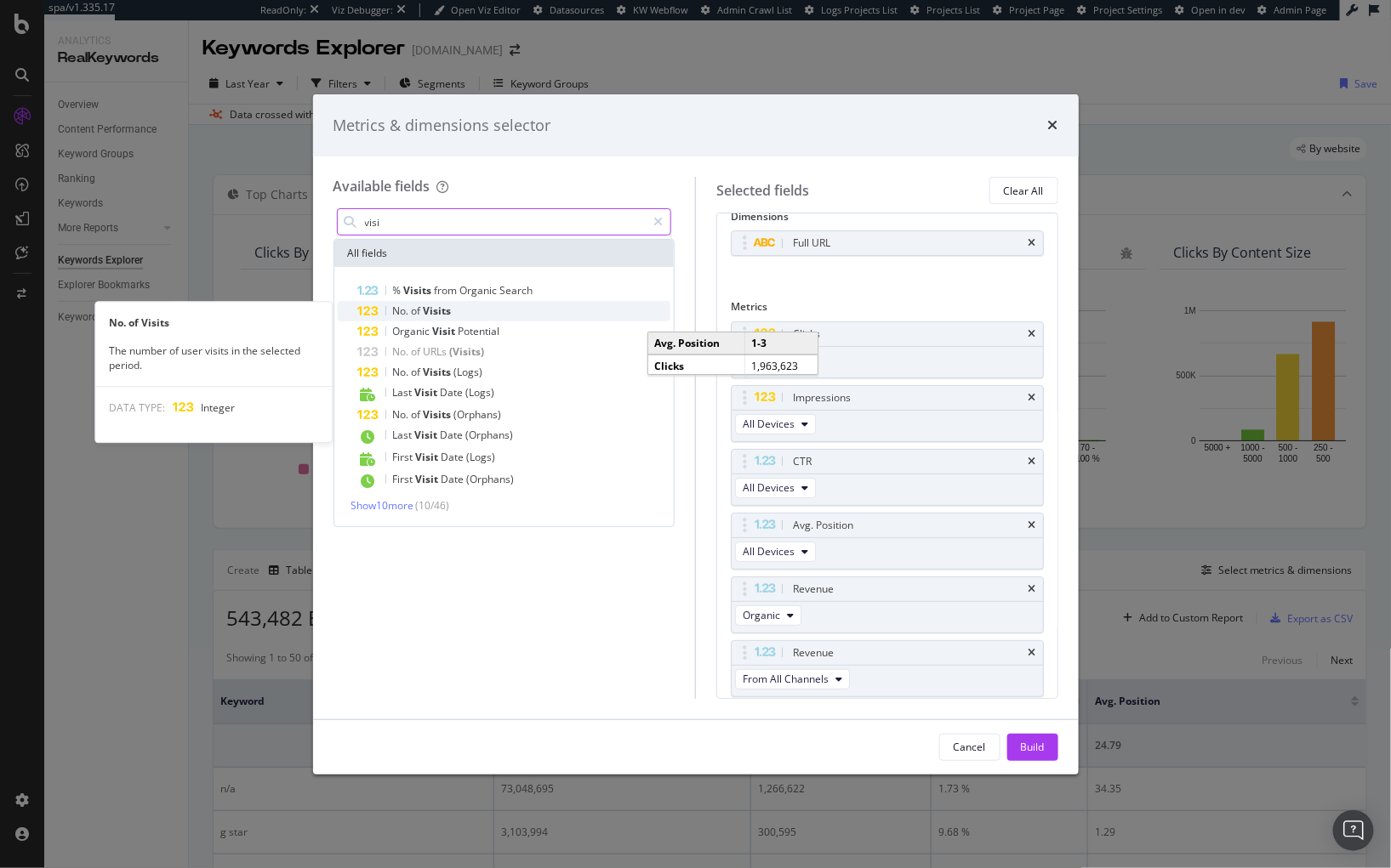
type input "visi"
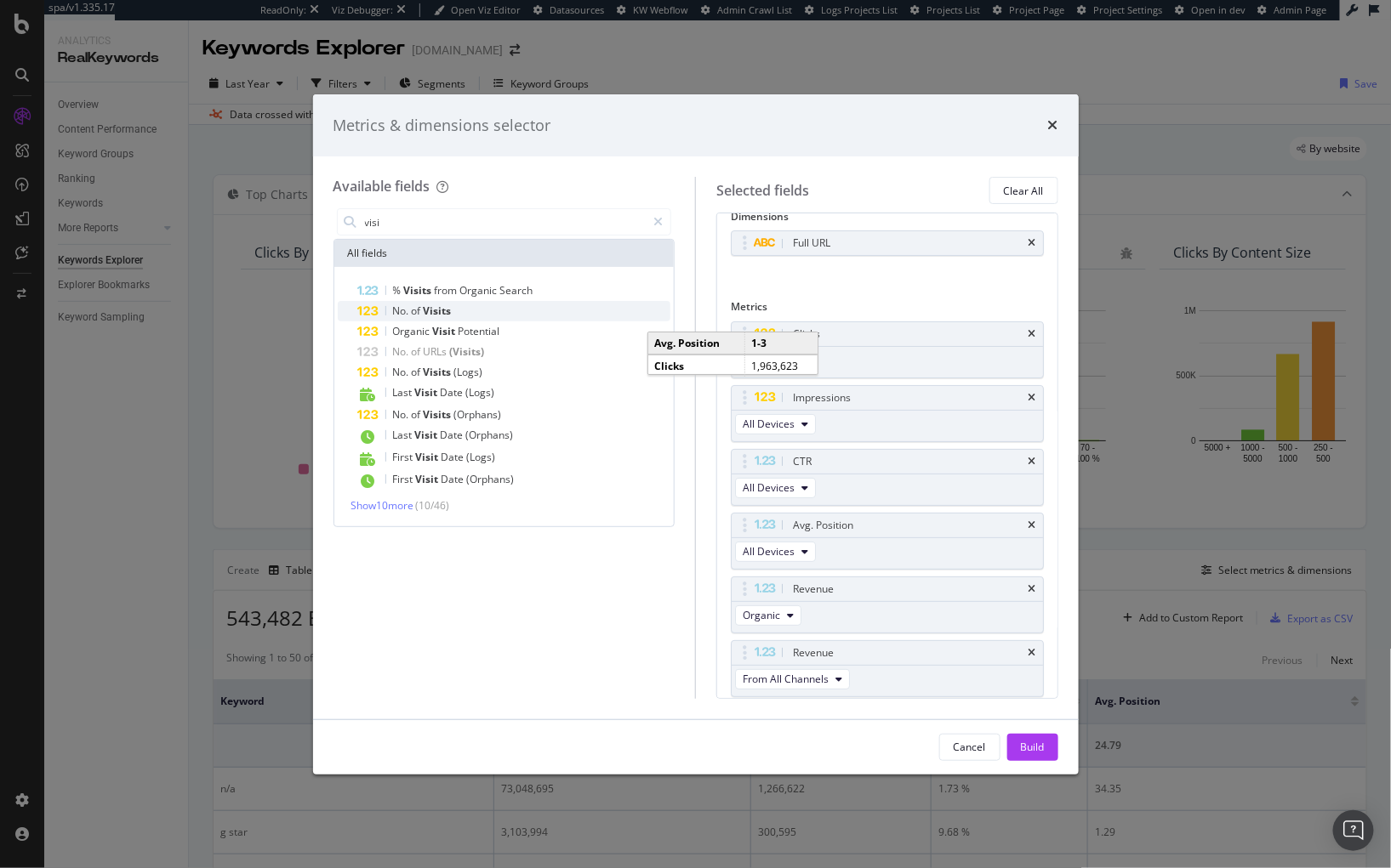
click at [461, 315] on div "No. of Visits" at bounding box center [514, 311] width 313 height 20
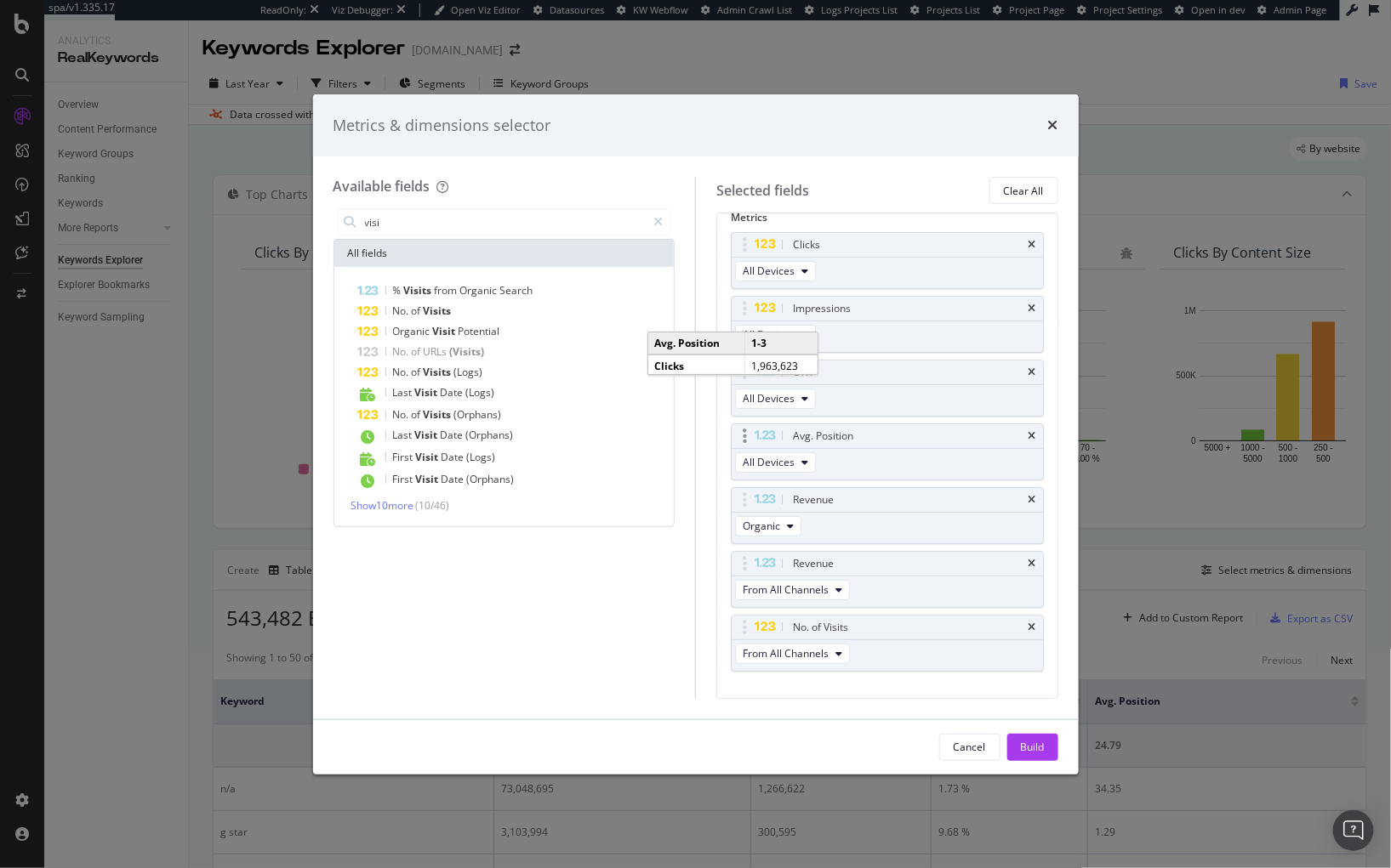
scroll to position [140, 0]
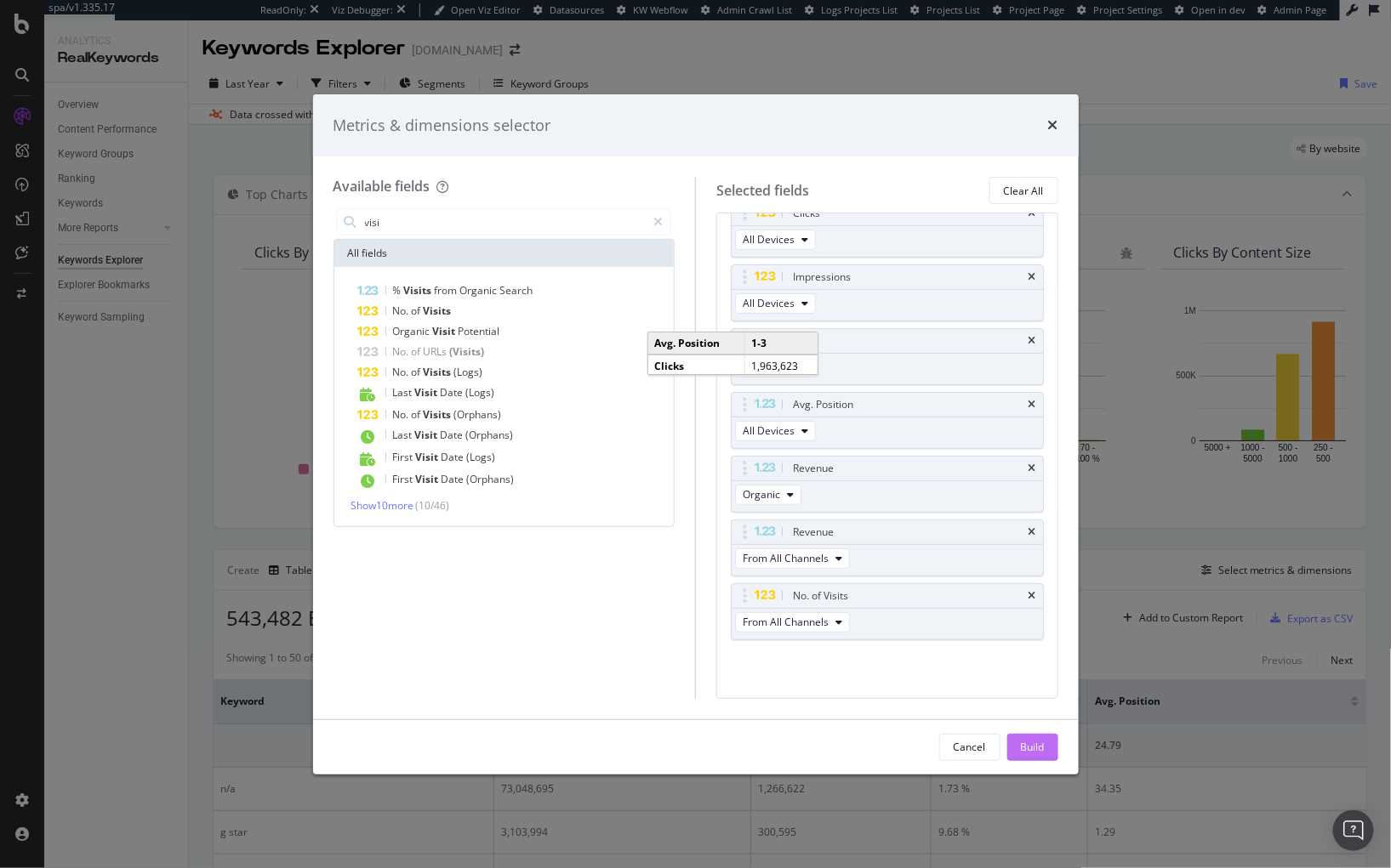
click at [1037, 744] on div "Build" at bounding box center [1032, 746] width 24 height 14
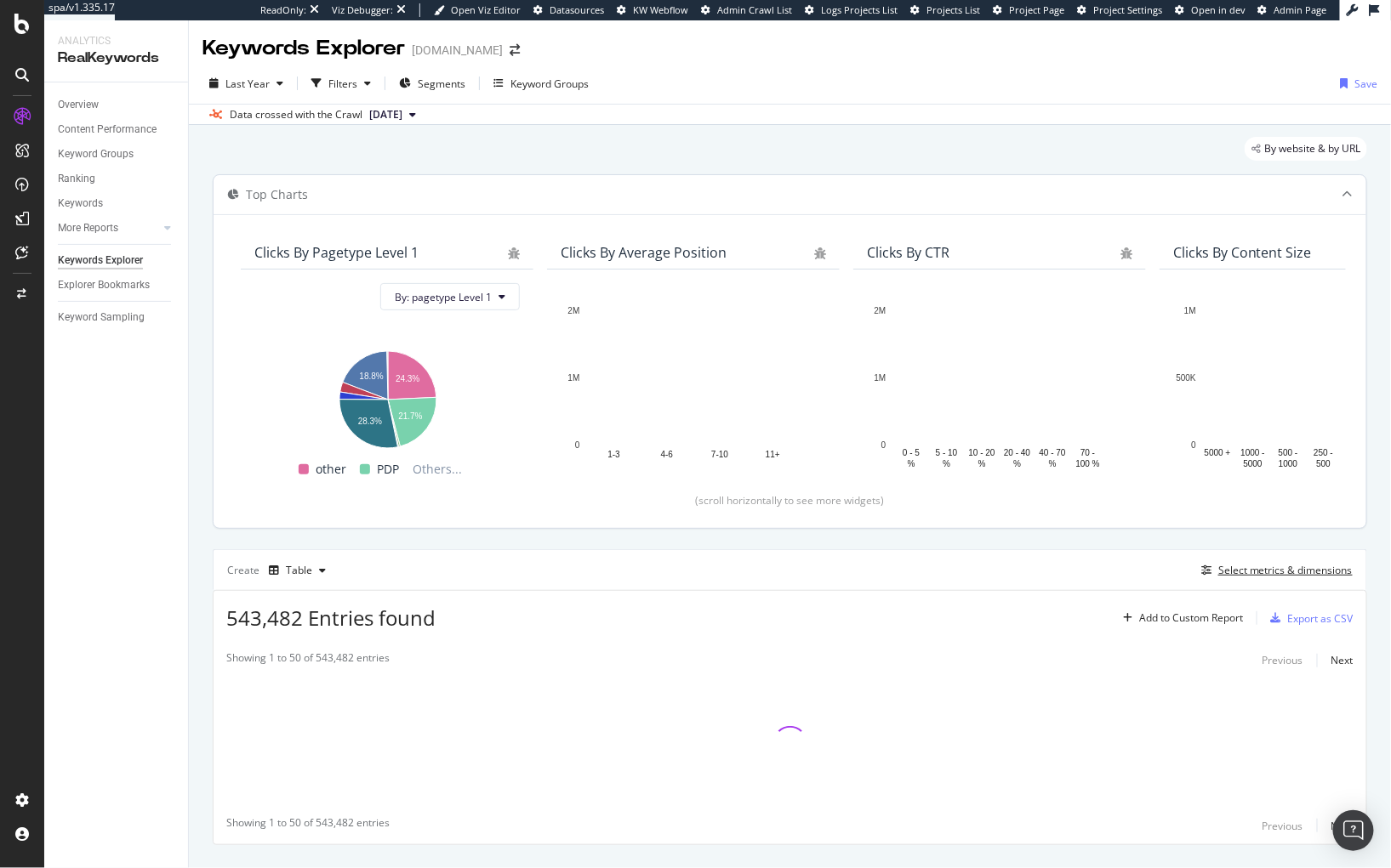
scroll to position [36, 0]
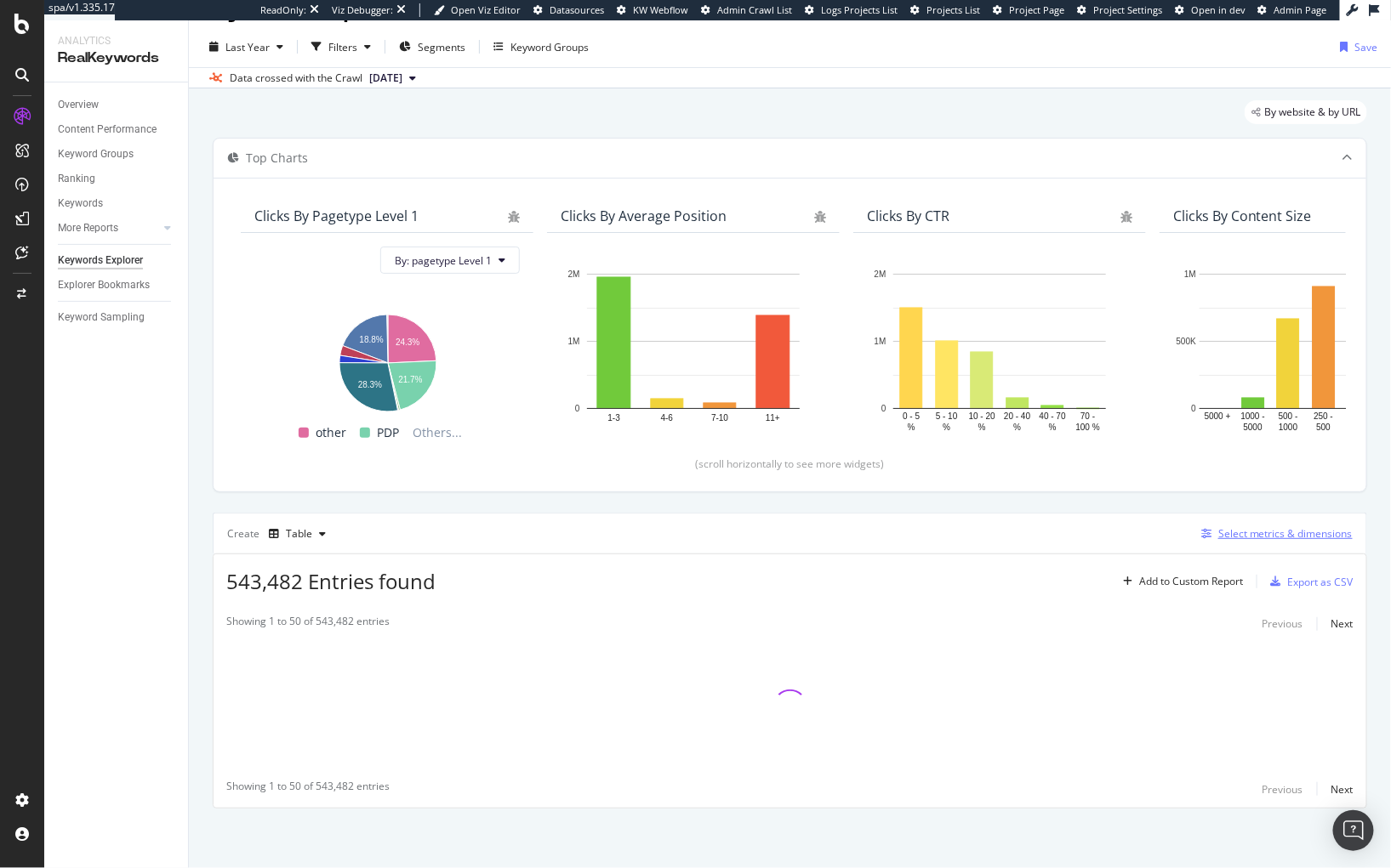
click at [1243, 540] on div "Select metrics & dimensions" at bounding box center [1285, 533] width 134 height 14
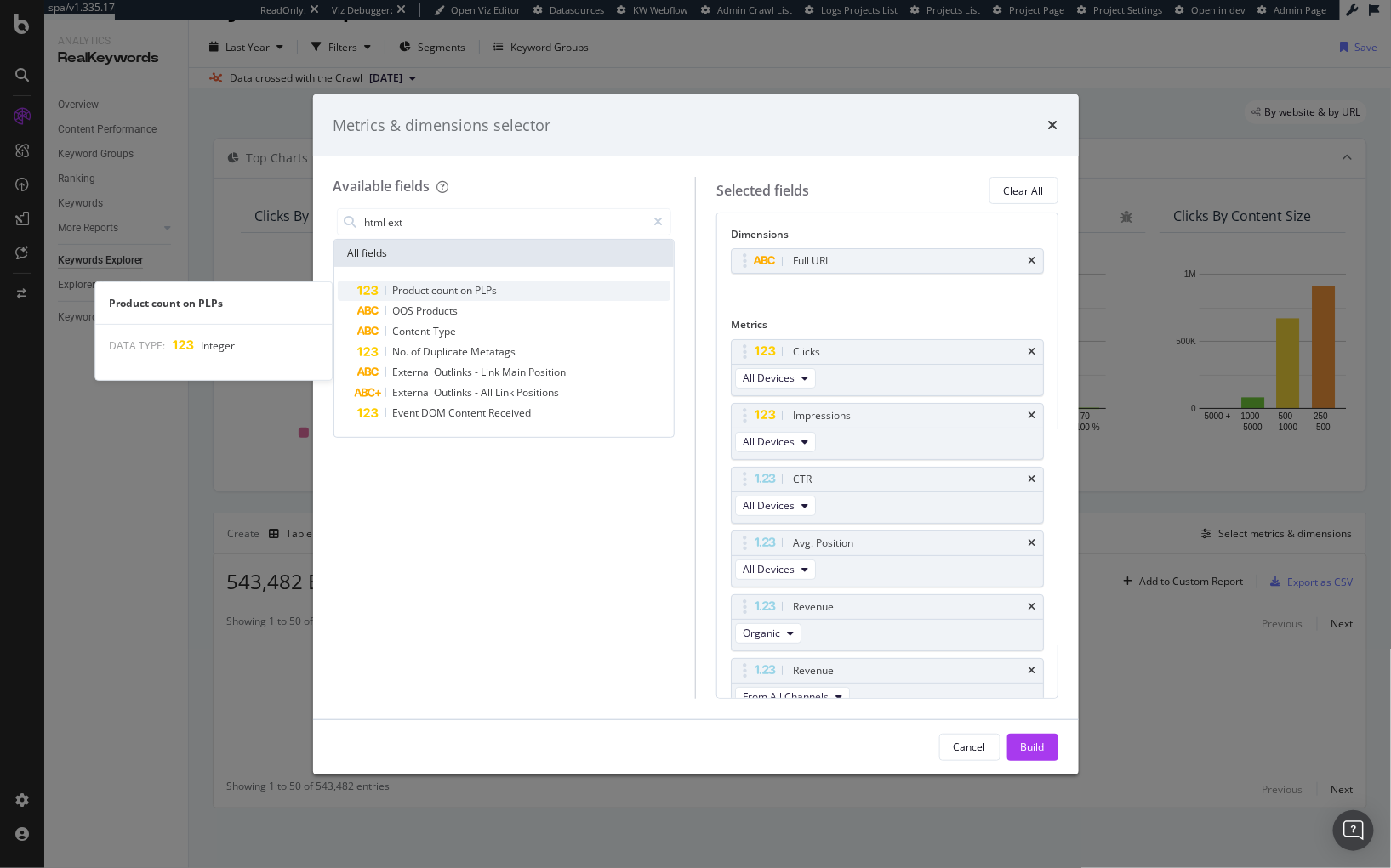
type input "html ext"
click at [482, 285] on span "PLPs" at bounding box center [486, 290] width 22 height 14
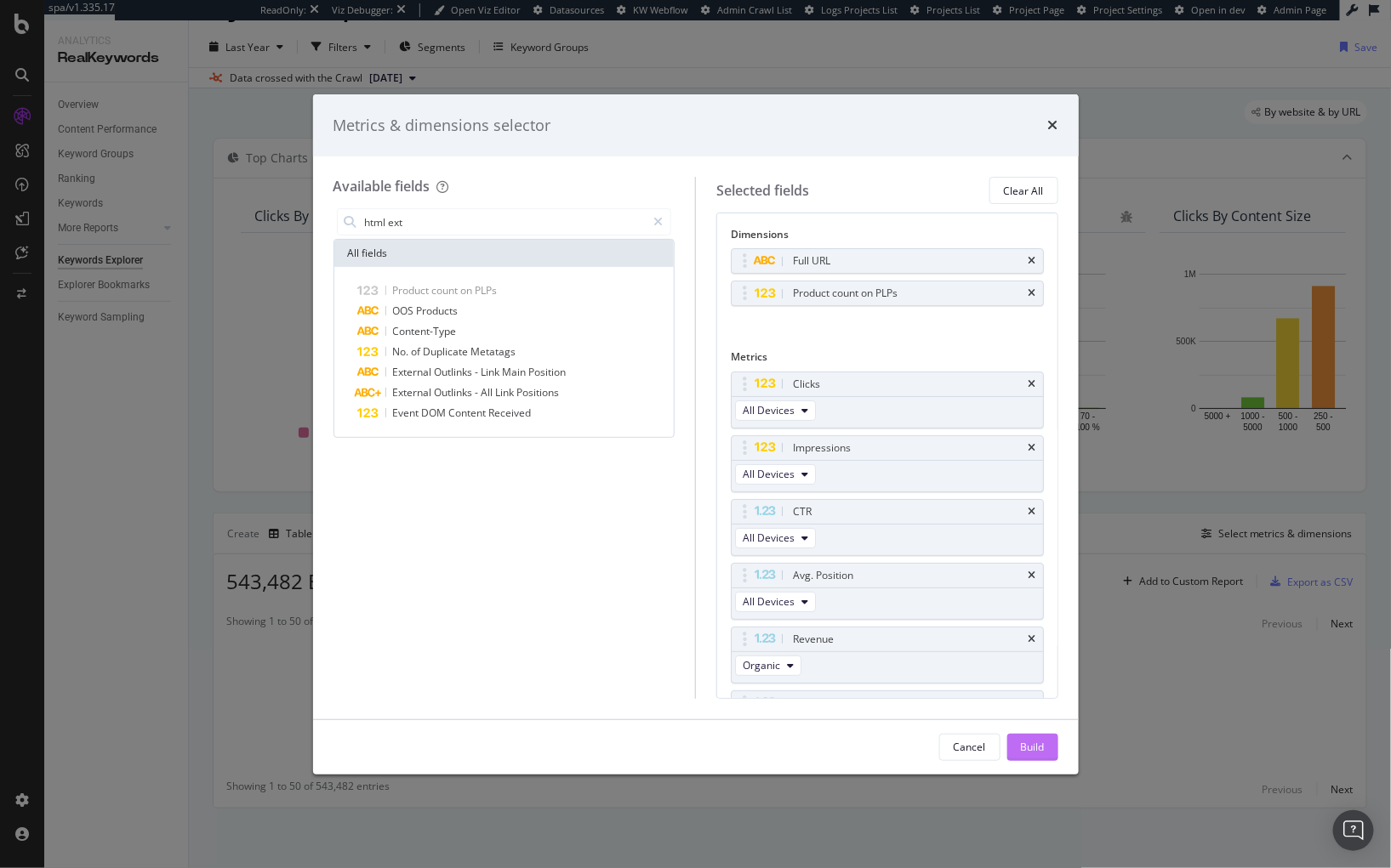
click at [1034, 748] on div "Build" at bounding box center [1032, 746] width 24 height 14
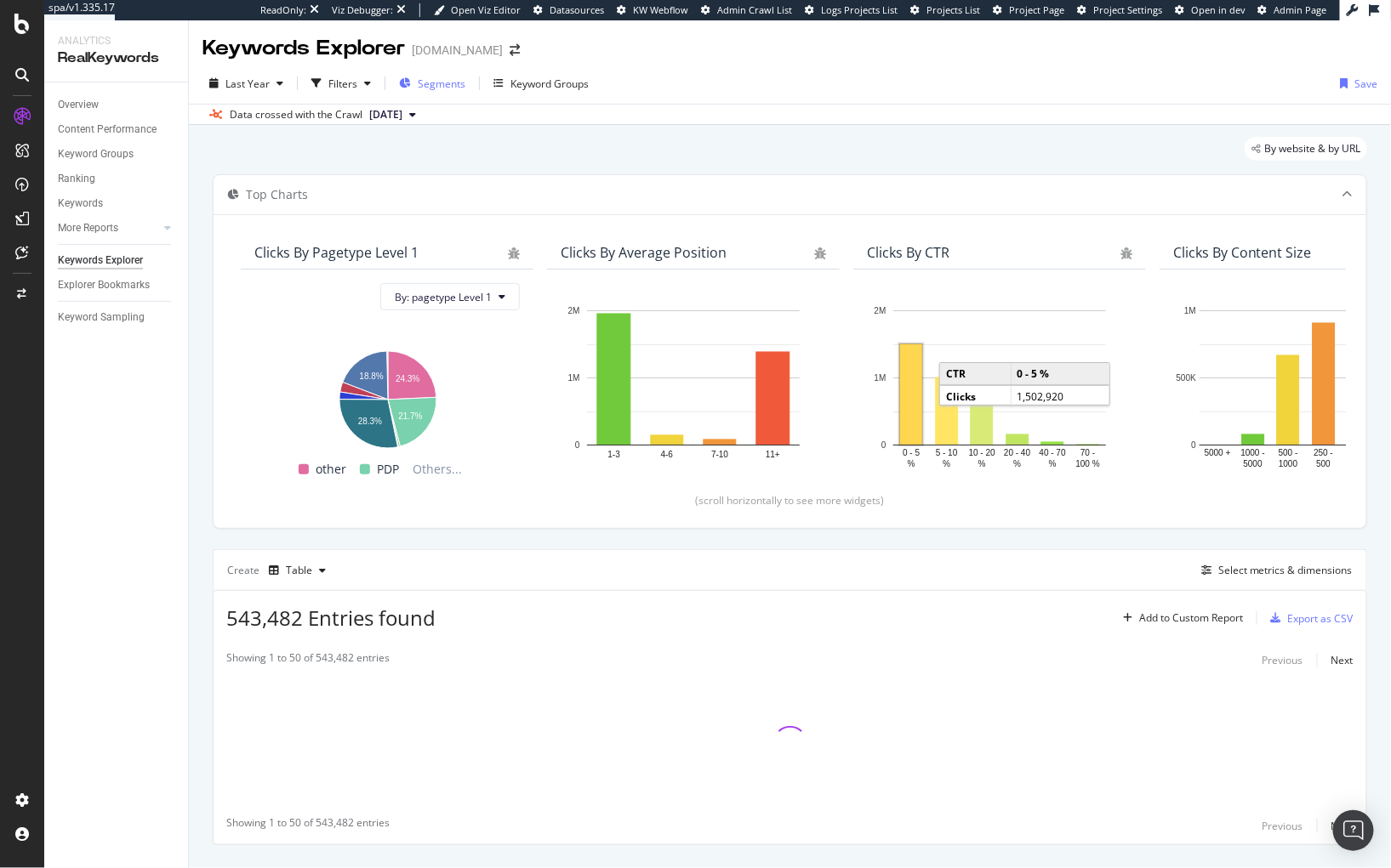
click at [448, 77] on span "Segments" at bounding box center [441, 83] width 48 height 14
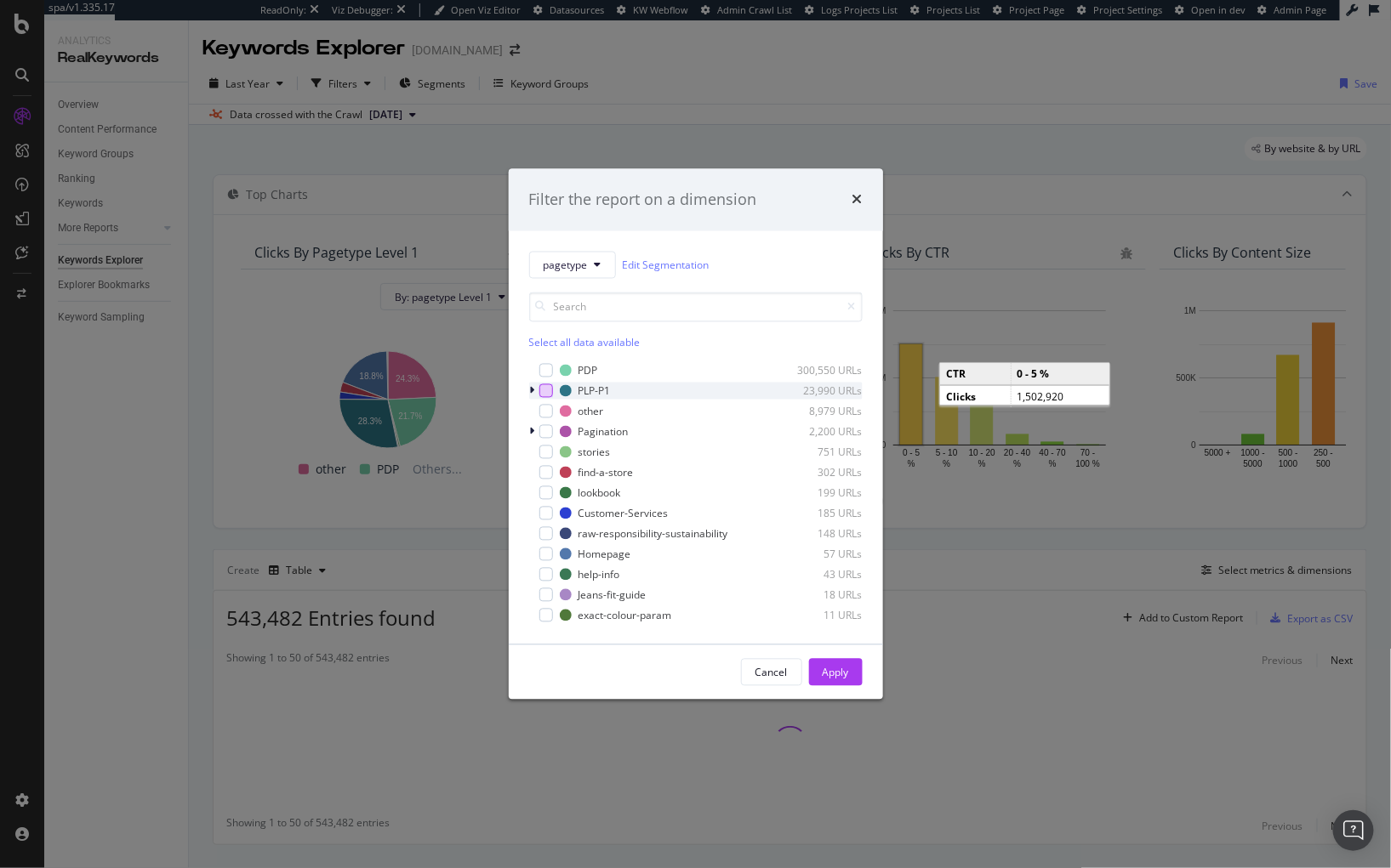
click at [546, 392] on div "modal" at bounding box center [546, 391] width 13 height 13
click at [848, 675] on div "Apply" at bounding box center [836, 672] width 27 height 14
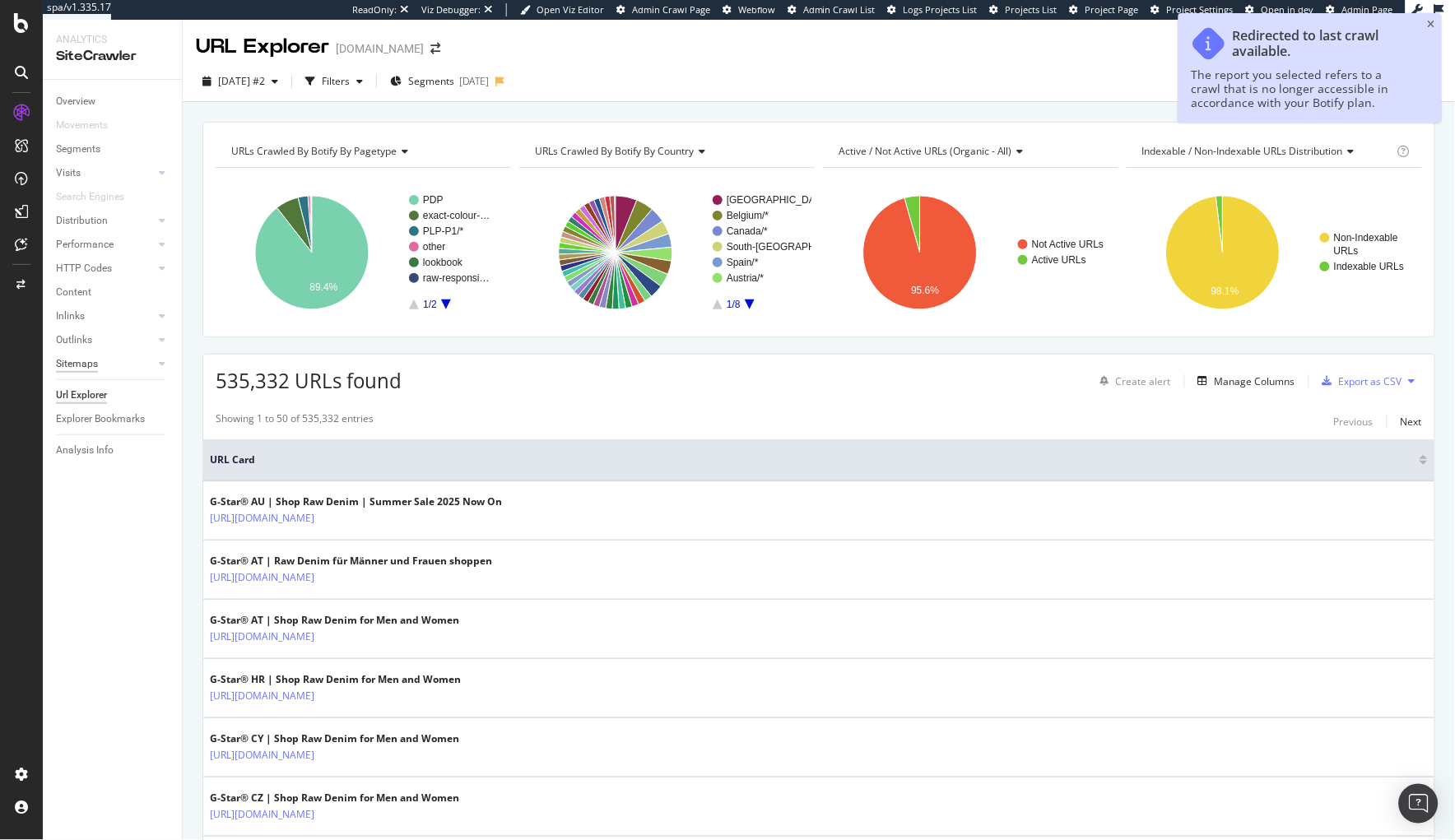
click at [90, 356] on div "Sitemaps" at bounding box center [76, 364] width 42 height 18
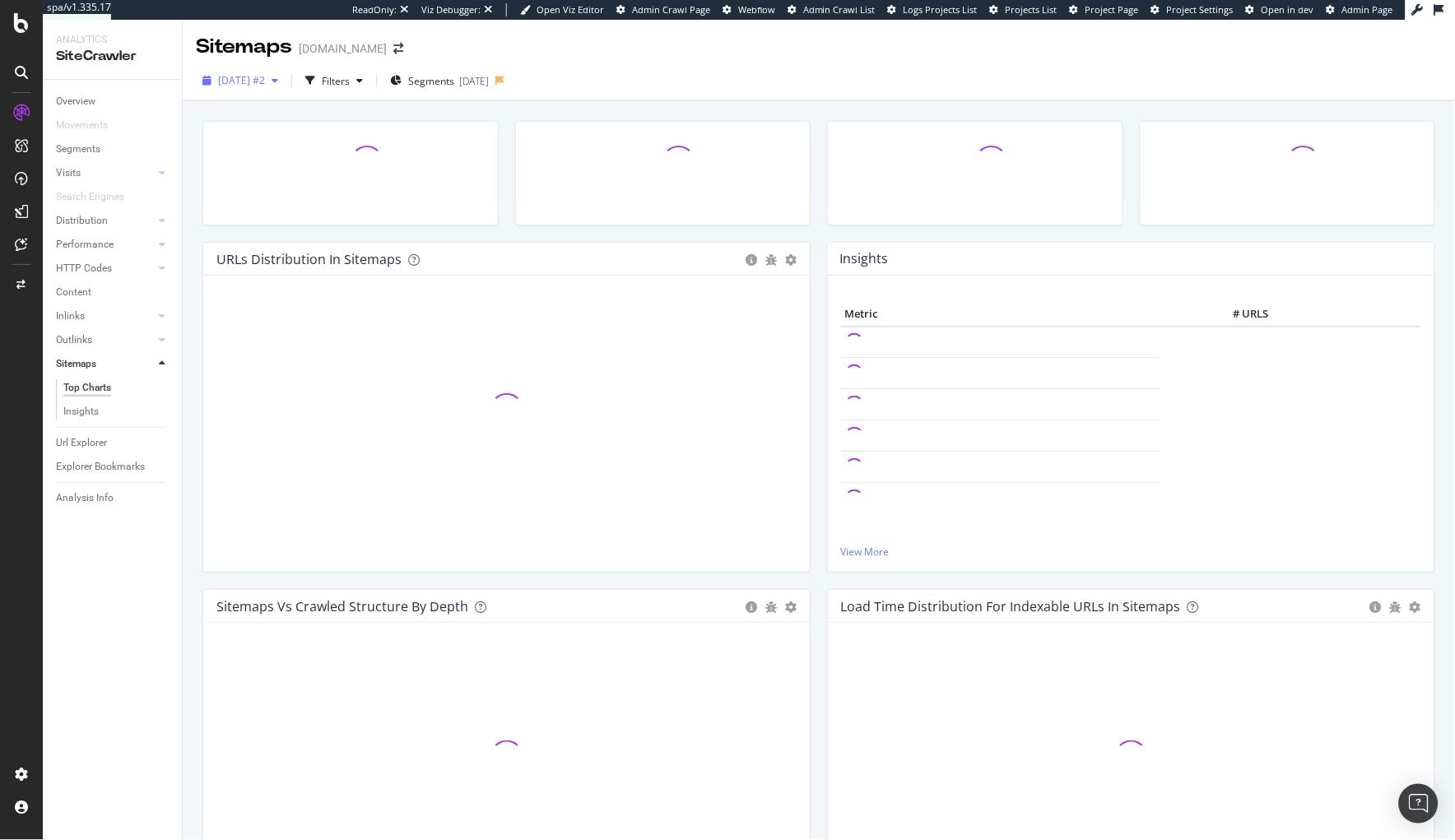
click at [259, 69] on div "[DATE] #2" at bounding box center [240, 81] width 89 height 25
click at [309, 139] on div "[DATE] 157K URLs" at bounding box center [273, 140] width 107 height 15
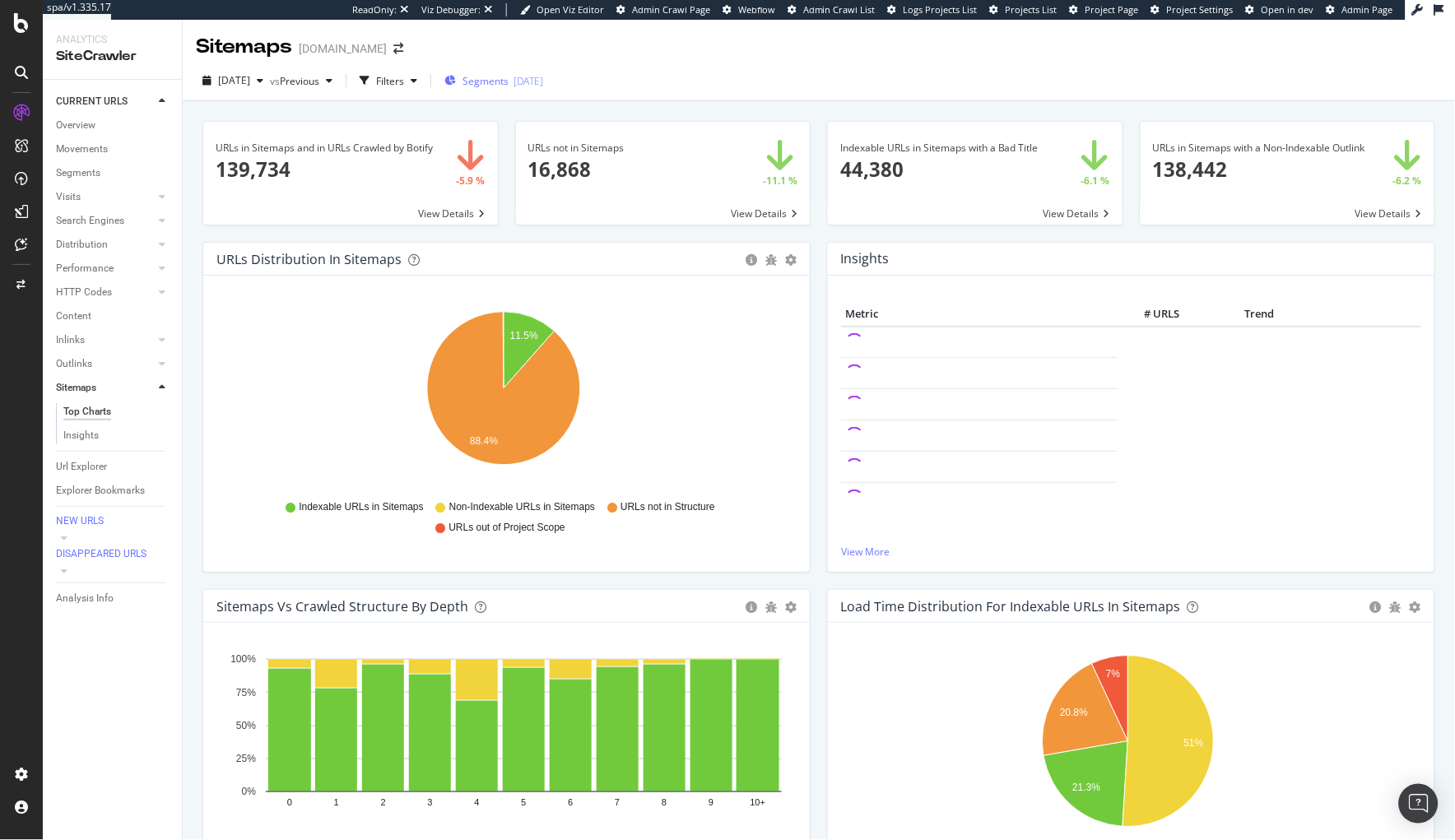
click at [508, 81] on span "Segments" at bounding box center [485, 81] width 46 height 14
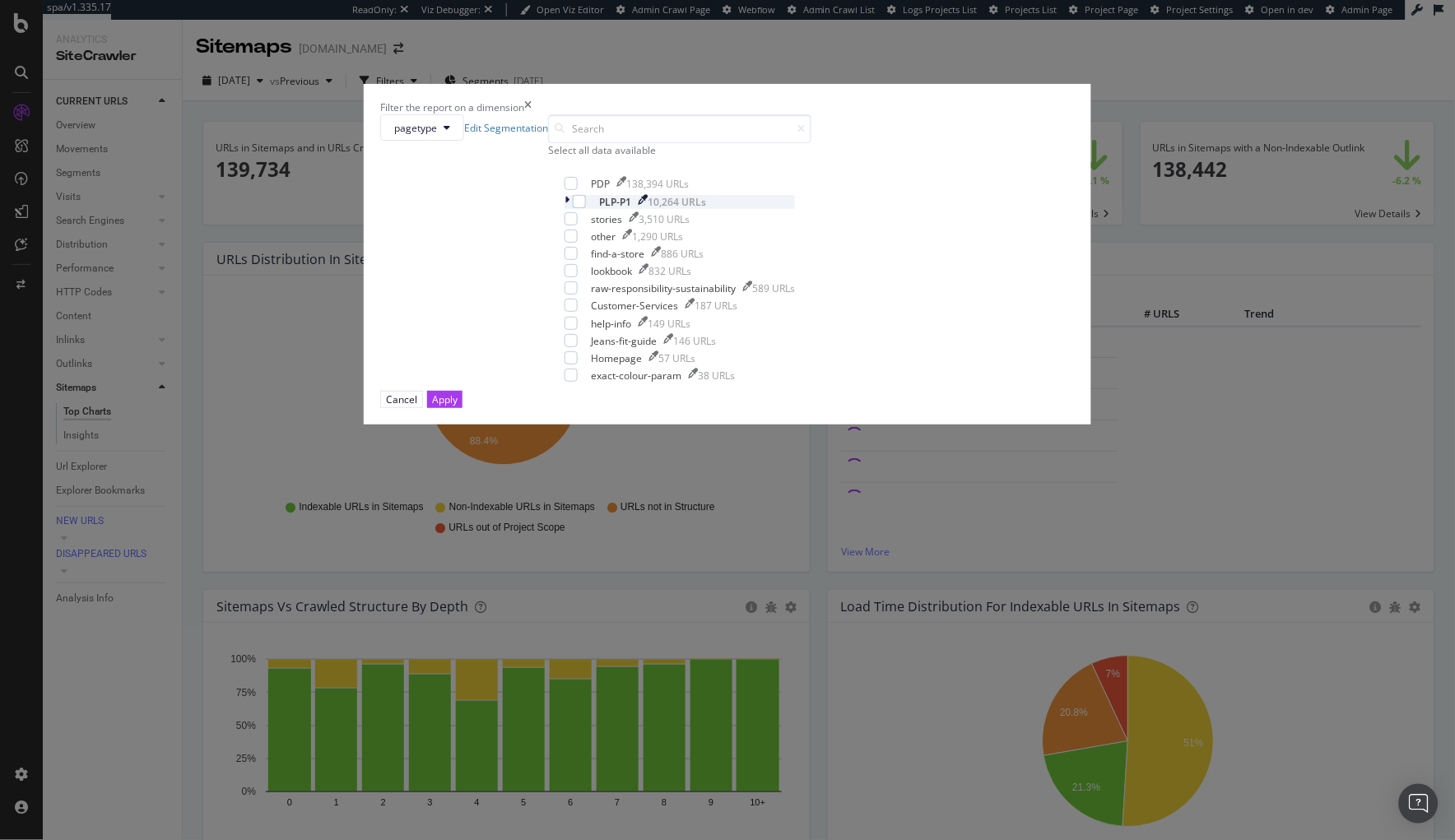
click at [569, 209] on icon "modal" at bounding box center [567, 202] width 5 height 14
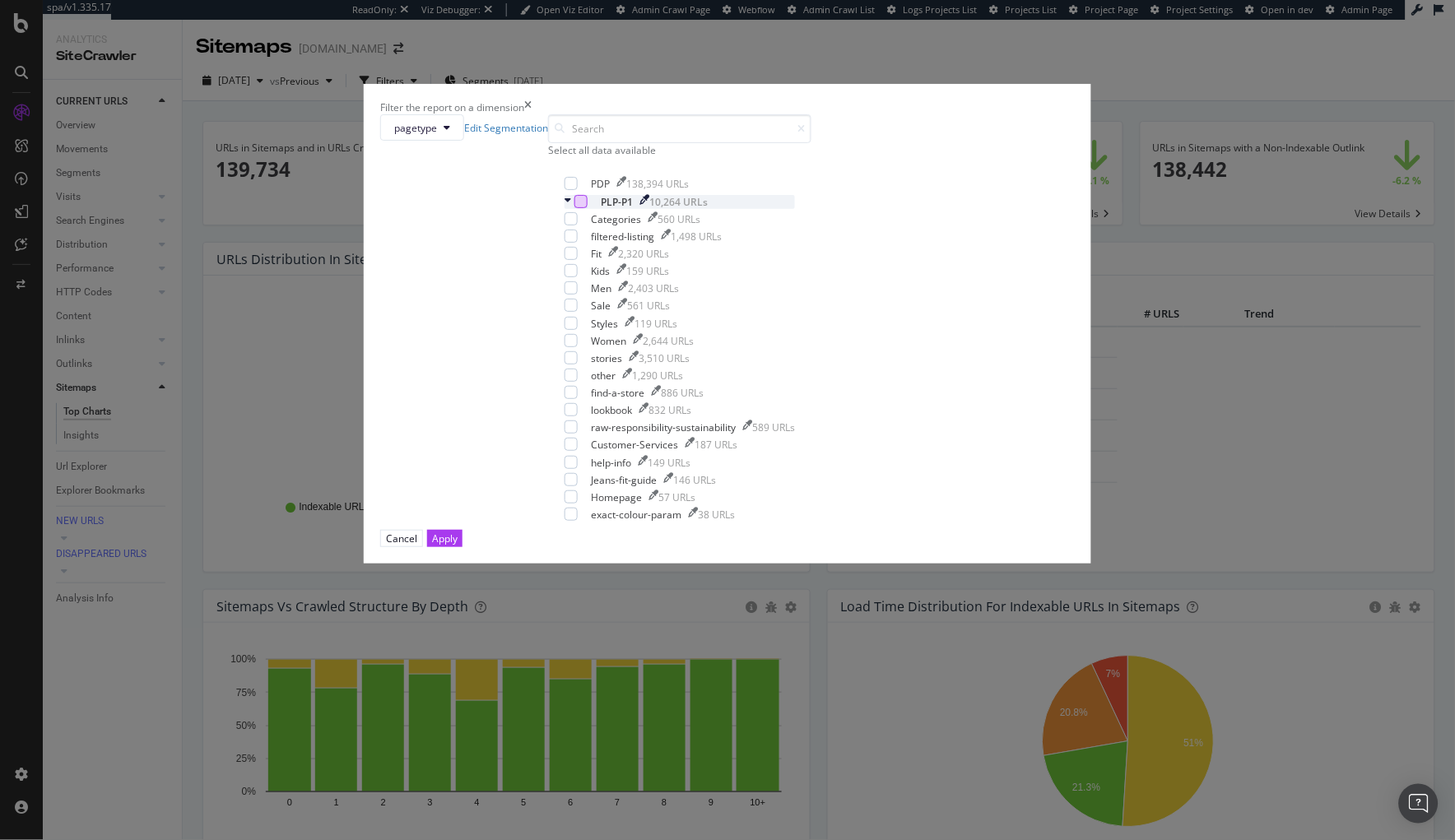
click at [584, 208] on div "modal" at bounding box center [581, 202] width 13 height 13
click at [462, 547] on div "Cancel Apply" at bounding box center [420, 538] width 82 height 18
click at [458, 545] on div "Apply" at bounding box center [445, 538] width 26 height 14
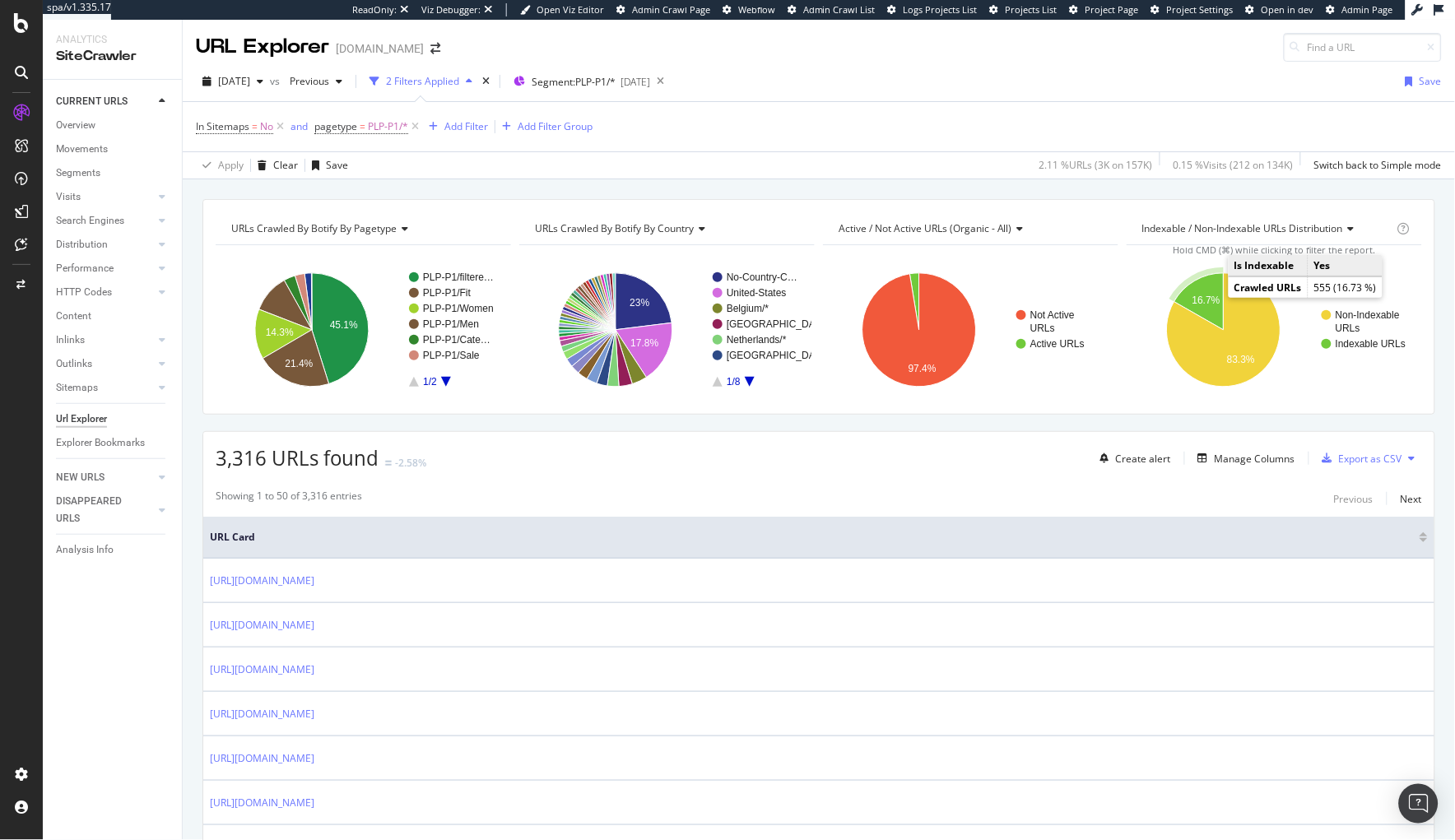
click at [1200, 299] on text "16.7%" at bounding box center [1206, 300] width 28 height 11
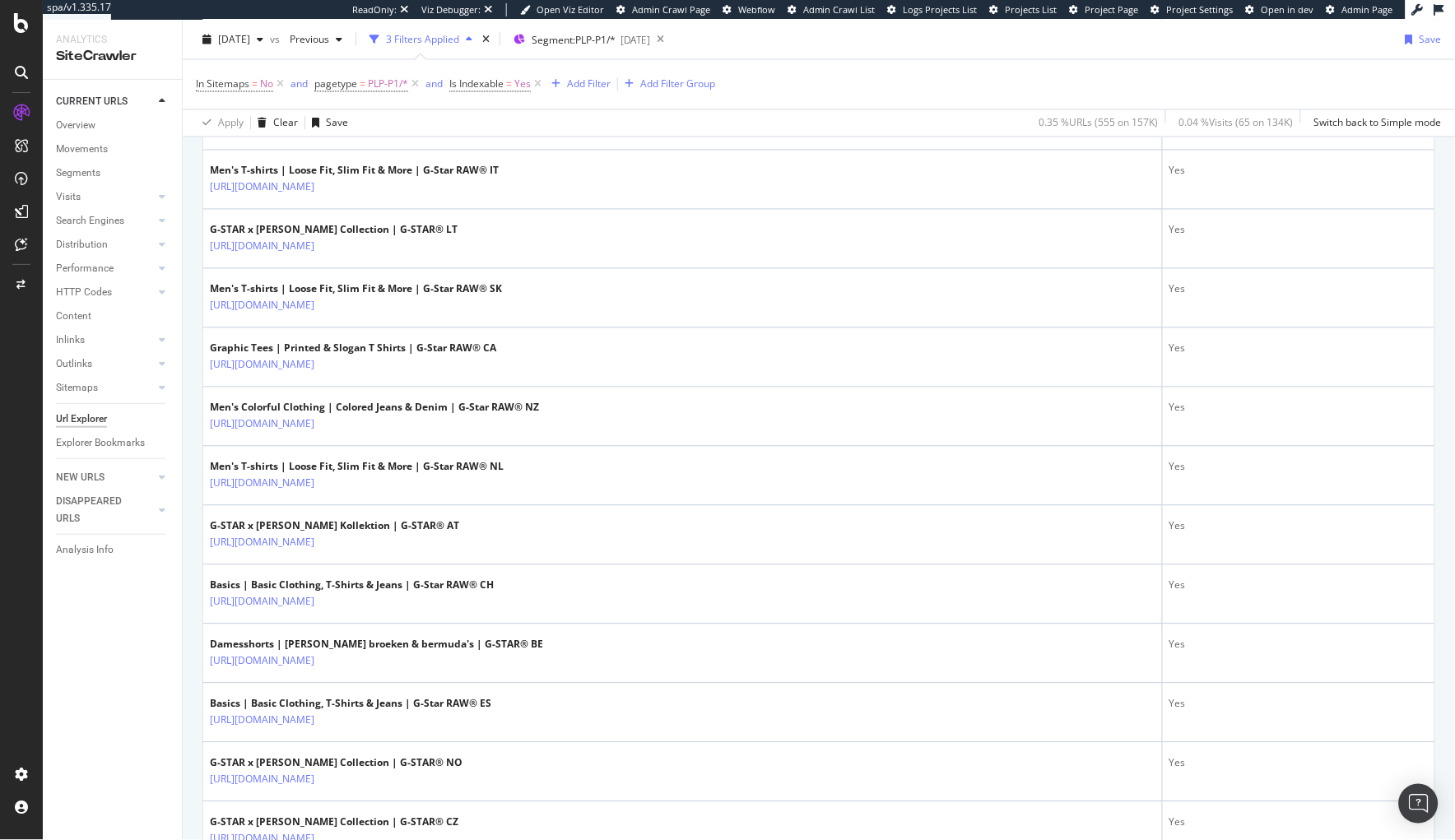
scroll to position [750, 0]
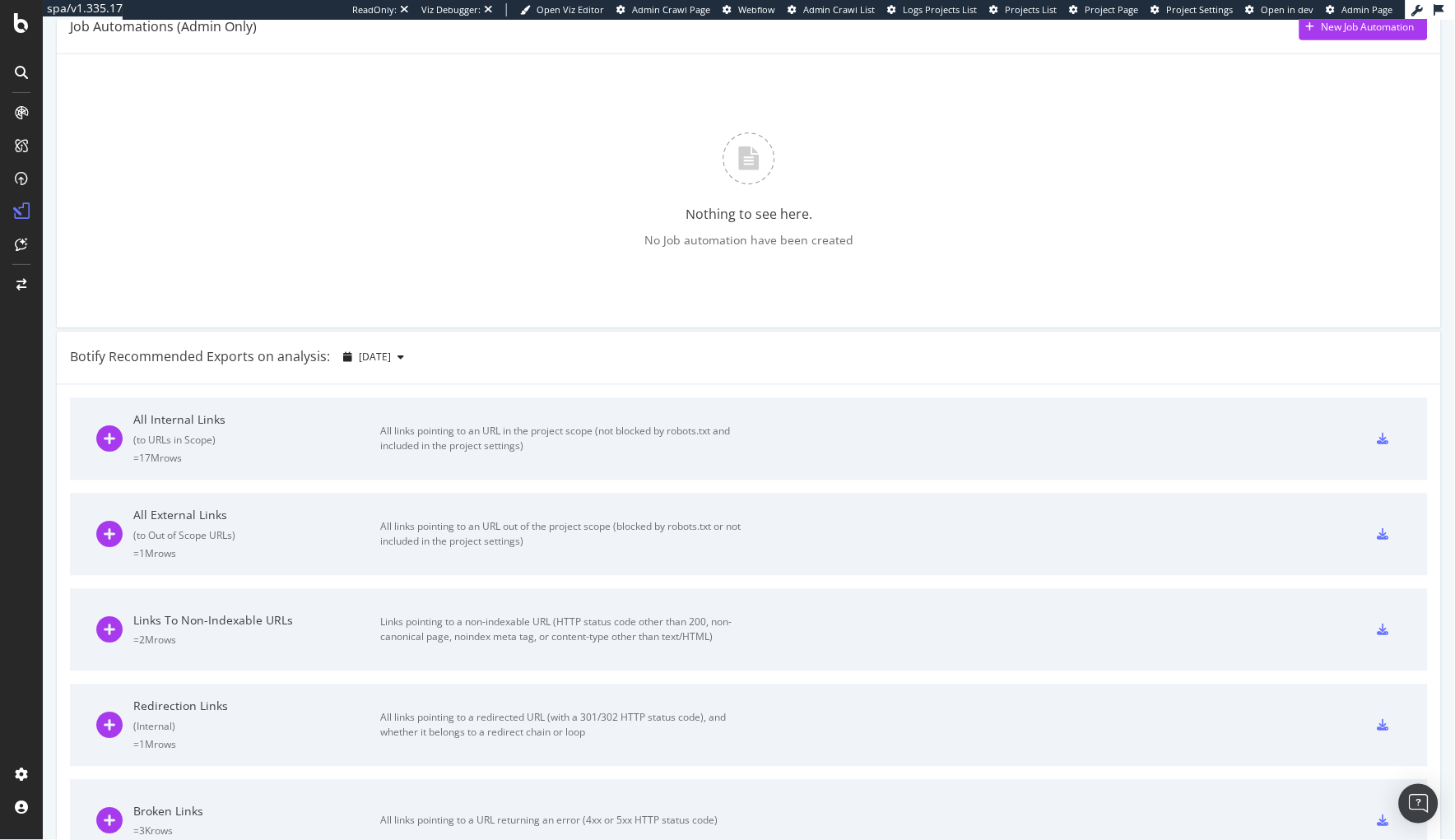
scroll to position [1204, 0]
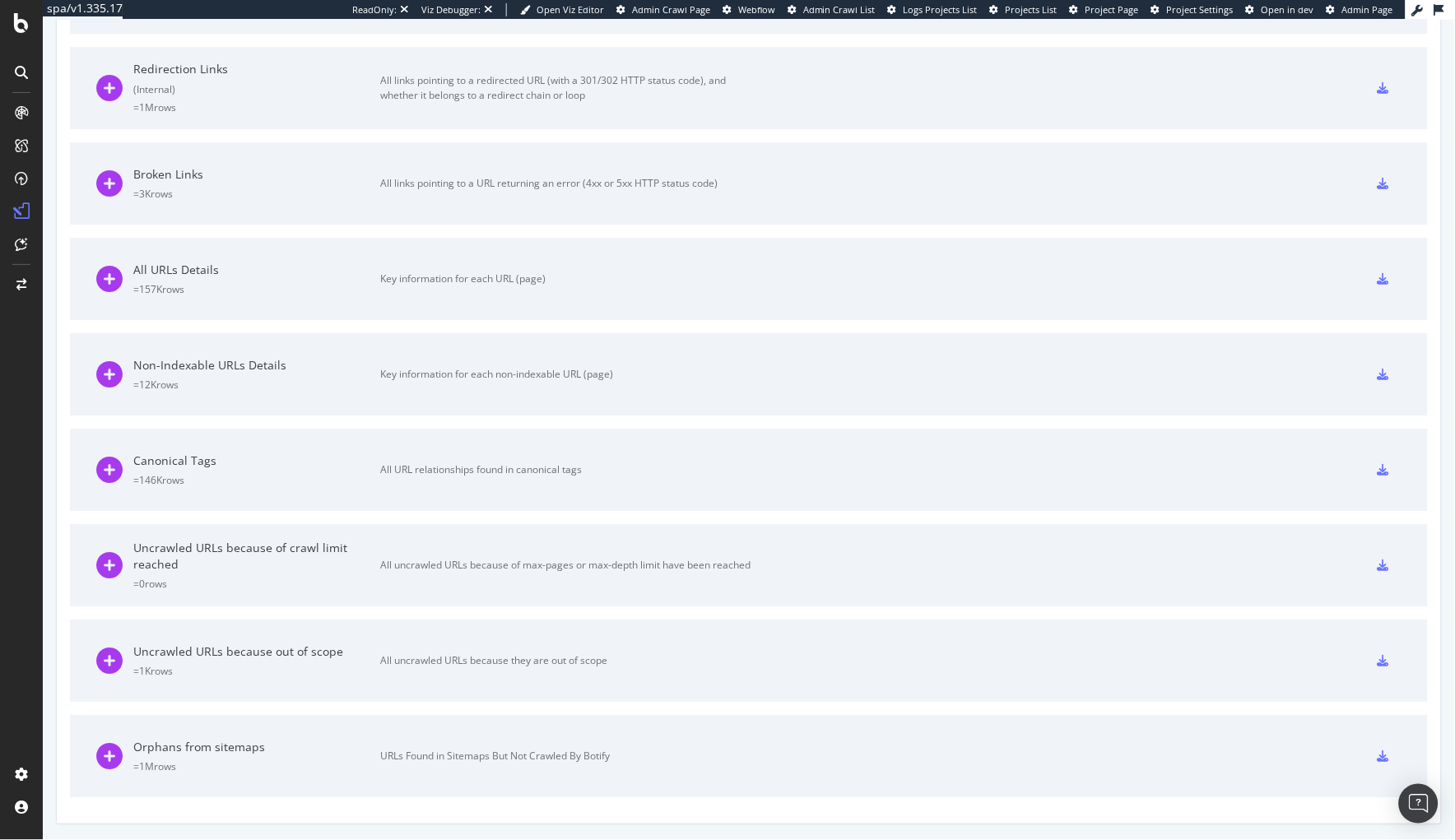
click at [514, 755] on div "URLs Found in Sitemaps But Not Crawled By Botify" at bounding box center [565, 757] width 370 height 15
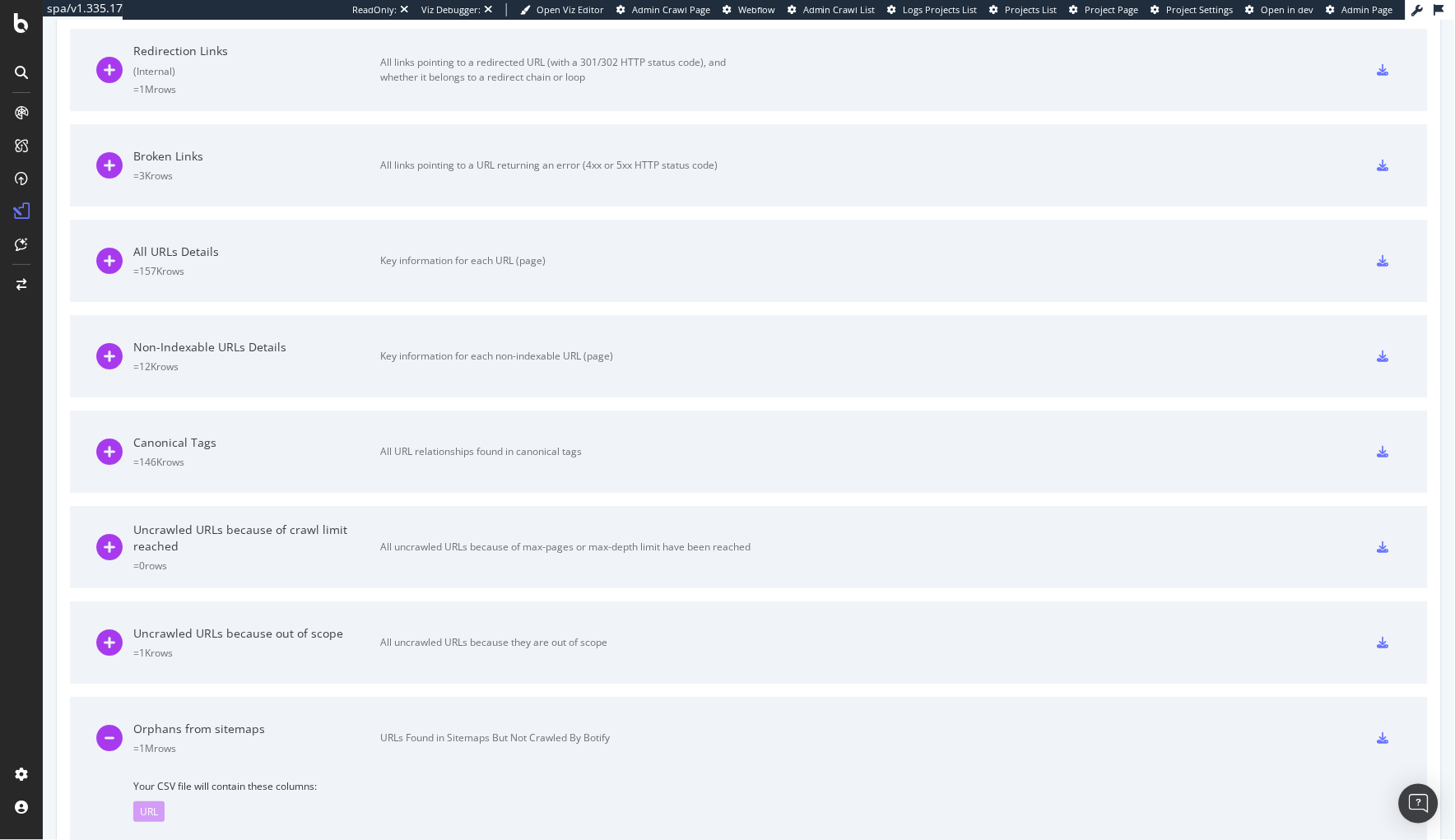
scroll to position [1273, 0]
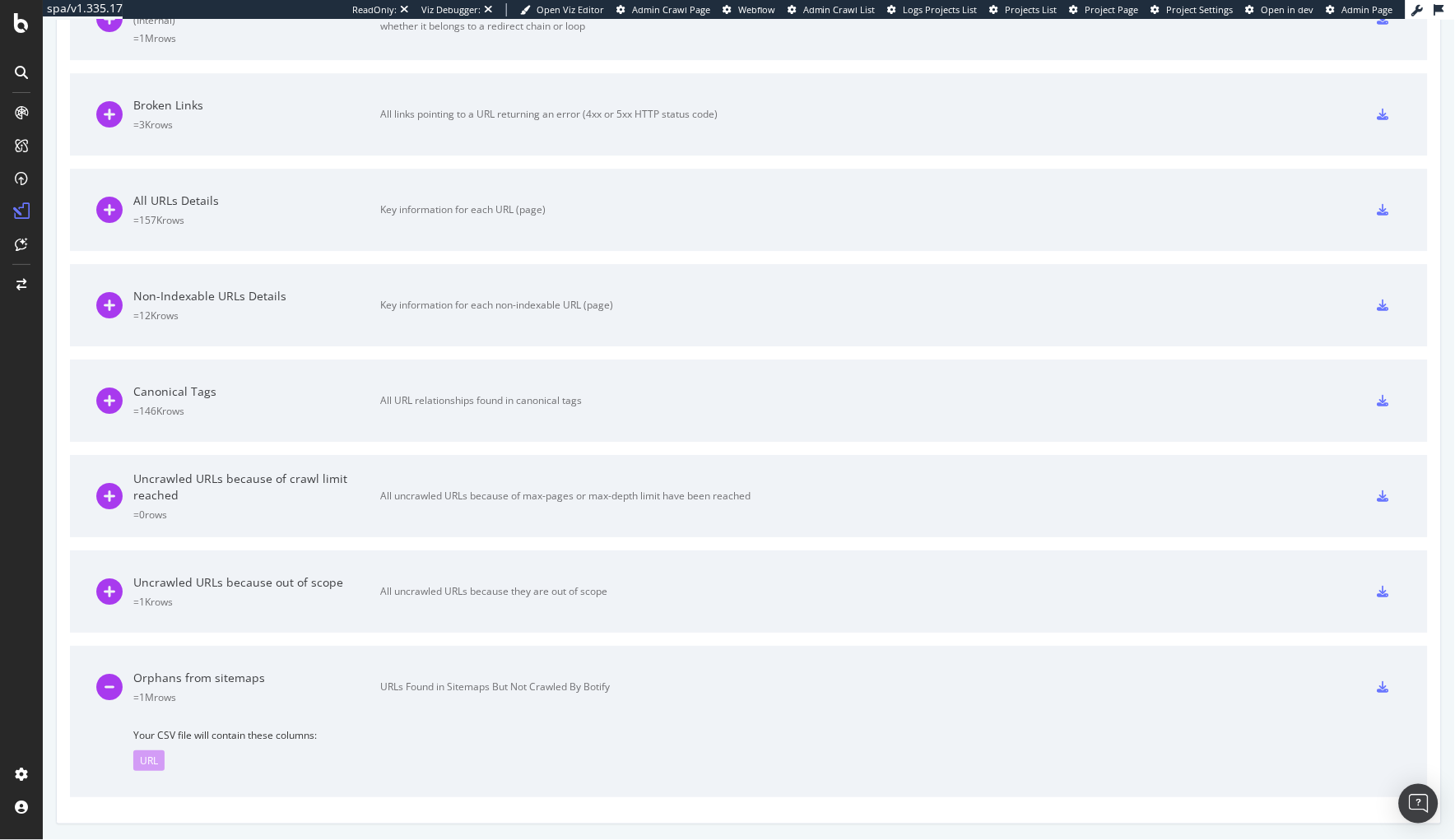
click at [1377, 684] on icon at bounding box center [1383, 687] width 11 height 11
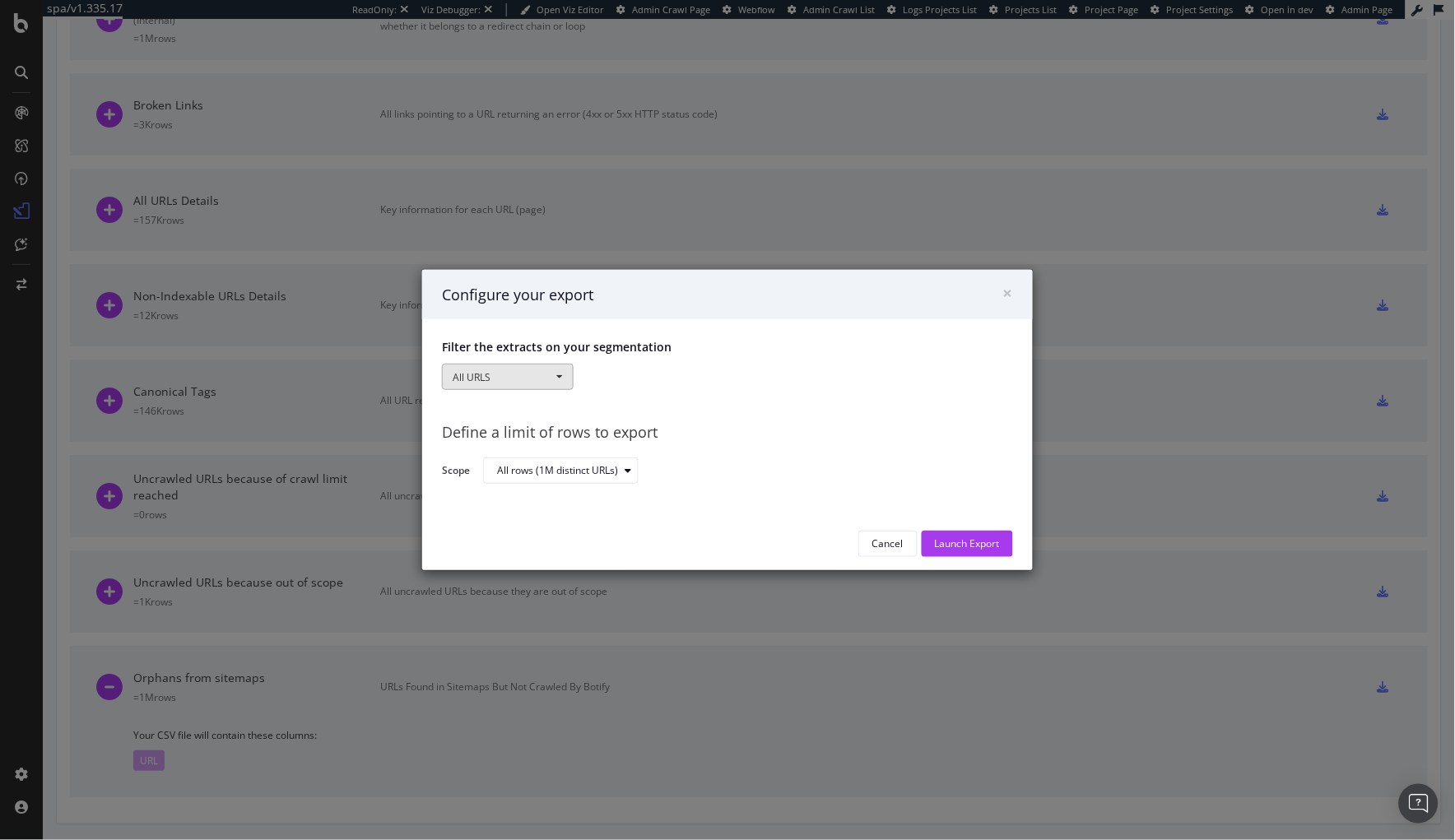
click at [533, 376] on button "All URLS" at bounding box center [508, 377] width 132 height 26
click at [501, 431] on link "Pagetype" at bounding box center [508, 431] width 130 height 21
click at [644, 375] on div at bounding box center [758, 377] width 343 height 26
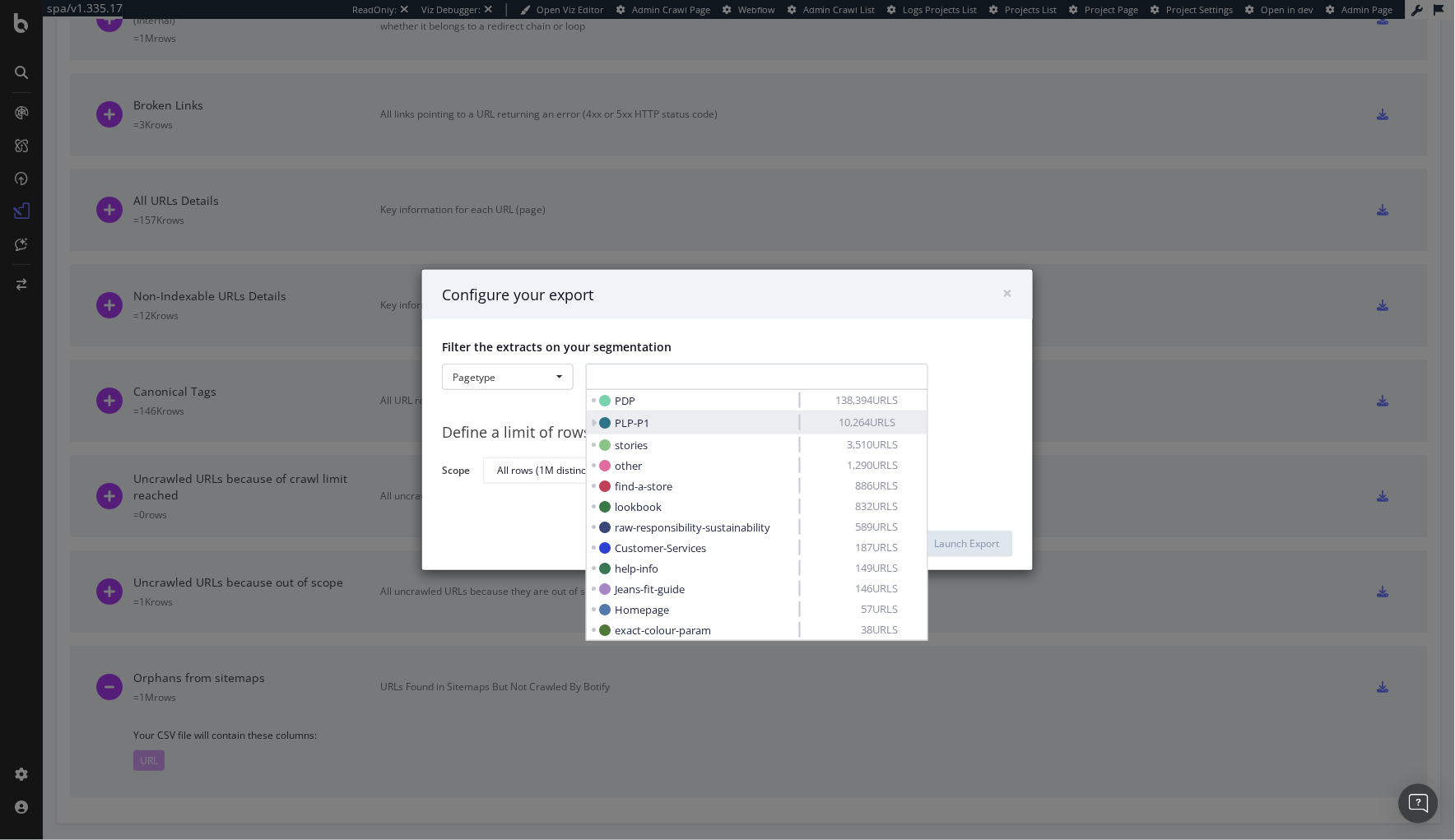
click at [638, 419] on span "PLP-P1" at bounding box center [632, 423] width 34 height 15
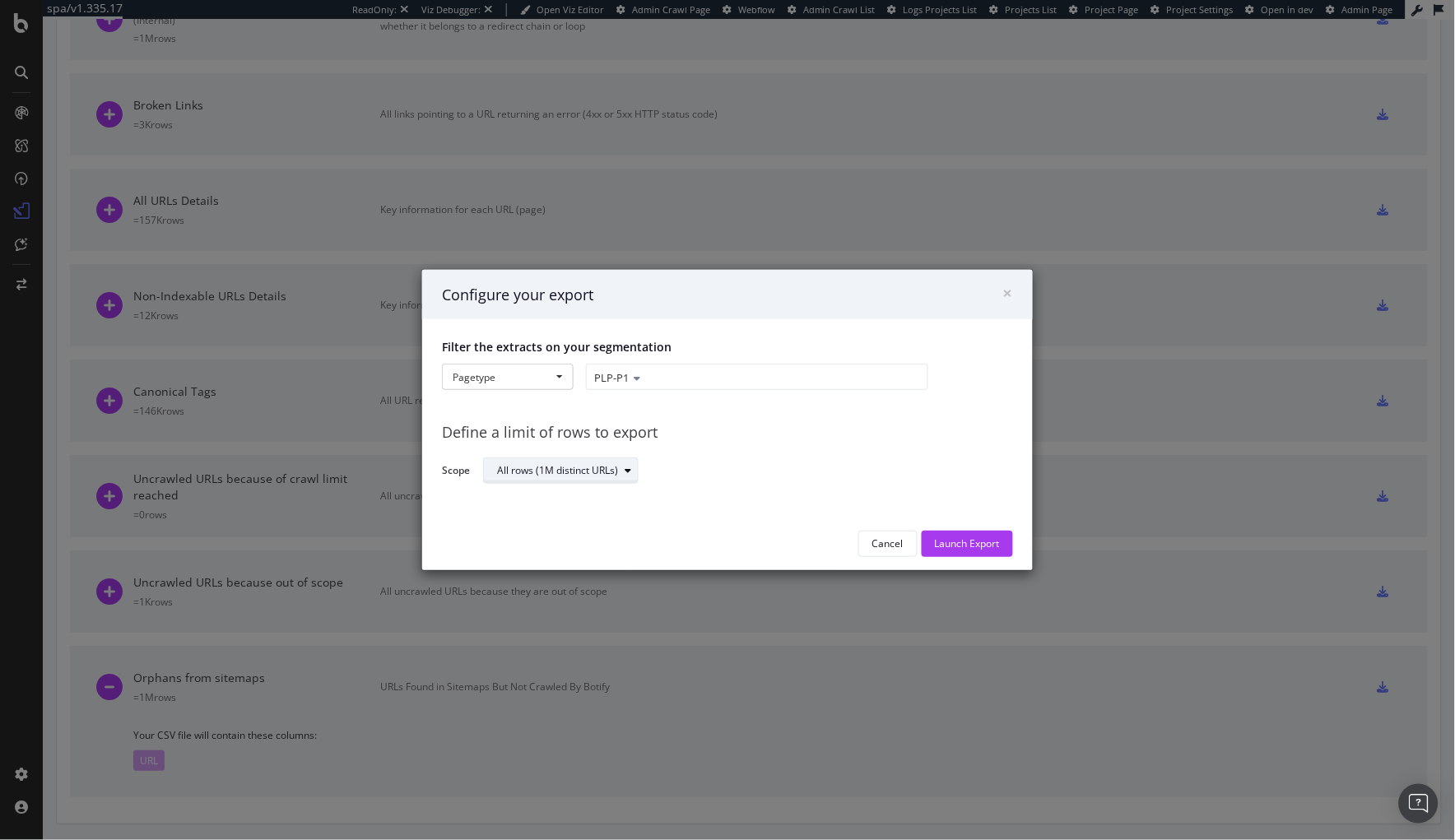
click at [603, 472] on div "All rows (1M distinct URLs)" at bounding box center [558, 470] width 121 height 10
click at [800, 442] on div "Define a limit of rows to export" at bounding box center [727, 433] width 571 height 21
click at [967, 541] on div "Launch Export" at bounding box center [967, 543] width 65 height 14
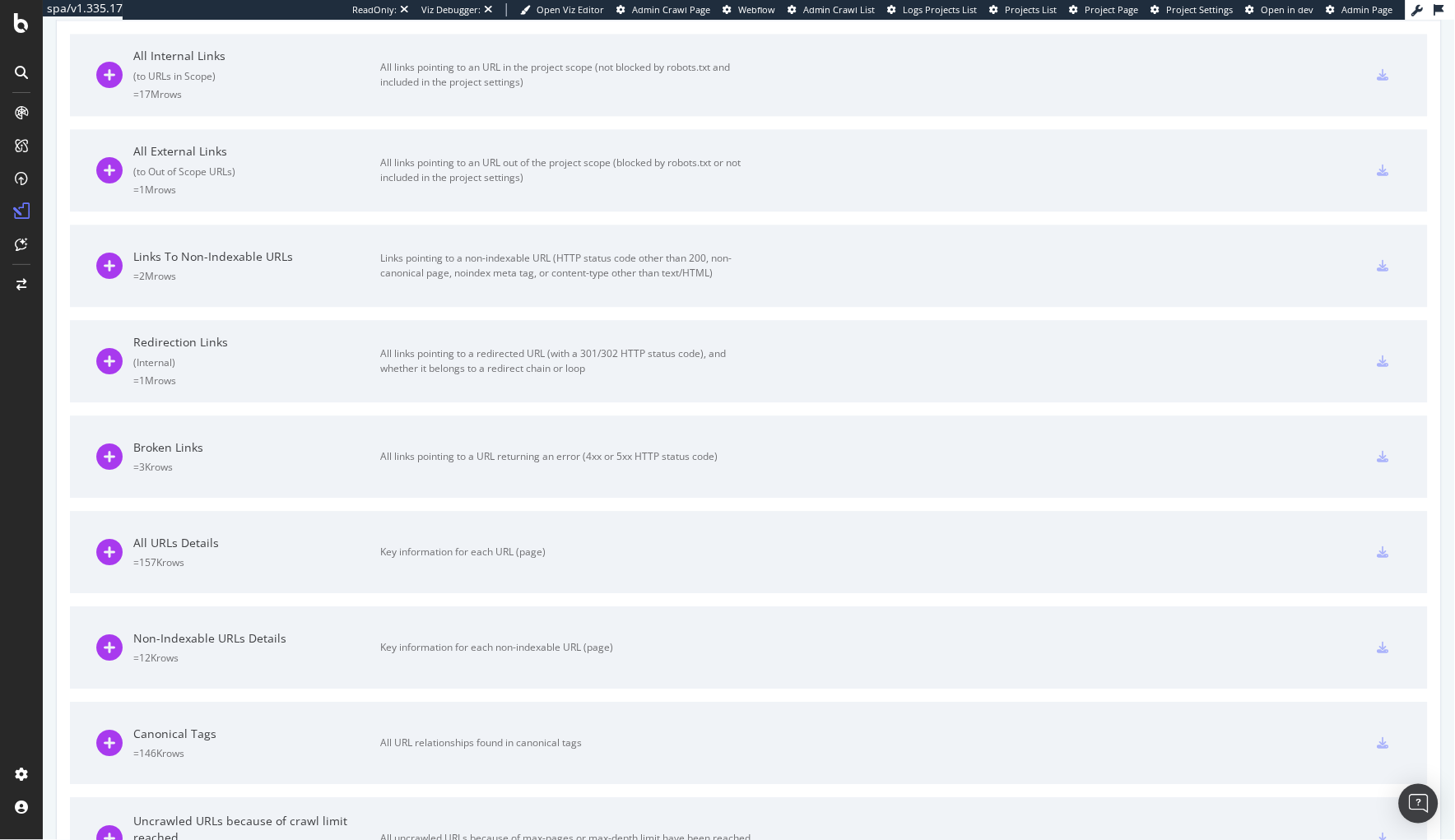
scroll to position [0, 0]
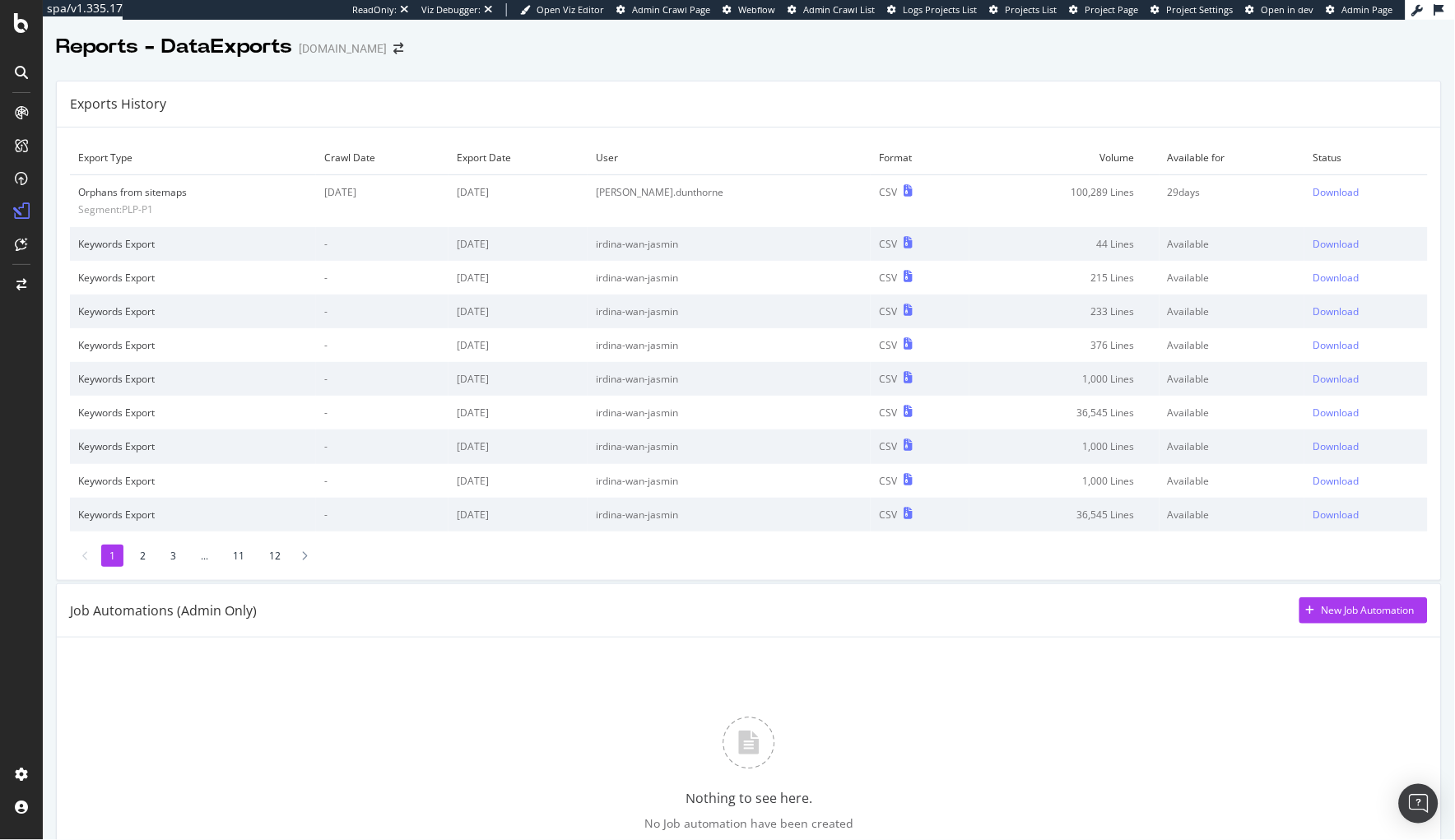
click at [690, 142] on td "User" at bounding box center [729, 157] width 283 height 34
drag, startPoint x: 1108, startPoint y: 192, endPoint x: 1041, endPoint y: 194, distance: 67.0
click at [1041, 194] on td "100,289 Lines" at bounding box center [1064, 201] width 189 height 52
copy td "100,289 Lines"
click at [1312, 194] on div "Download" at bounding box center [1336, 192] width 46 height 14
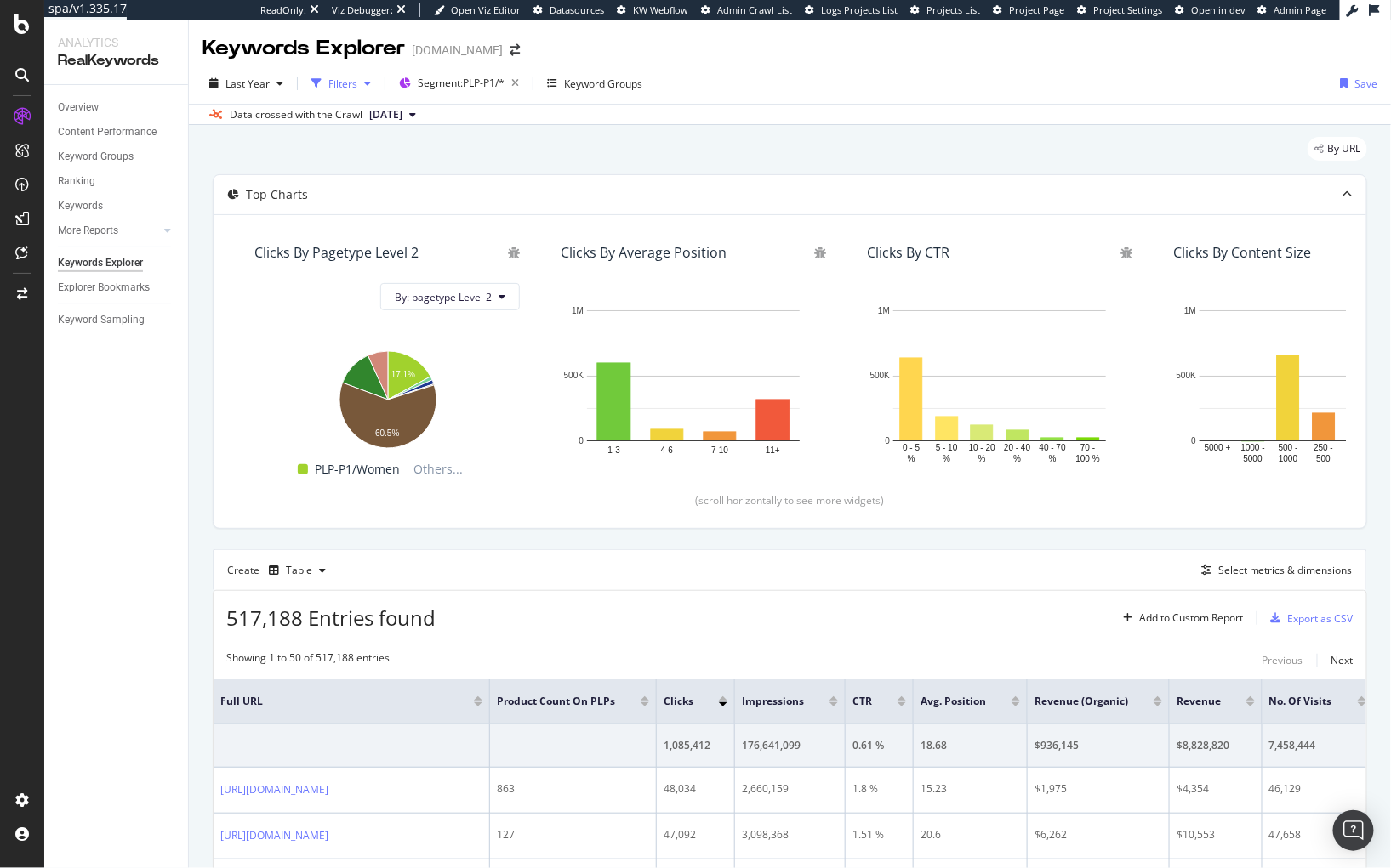
click at [349, 77] on div "Filters" at bounding box center [343, 83] width 29 height 14
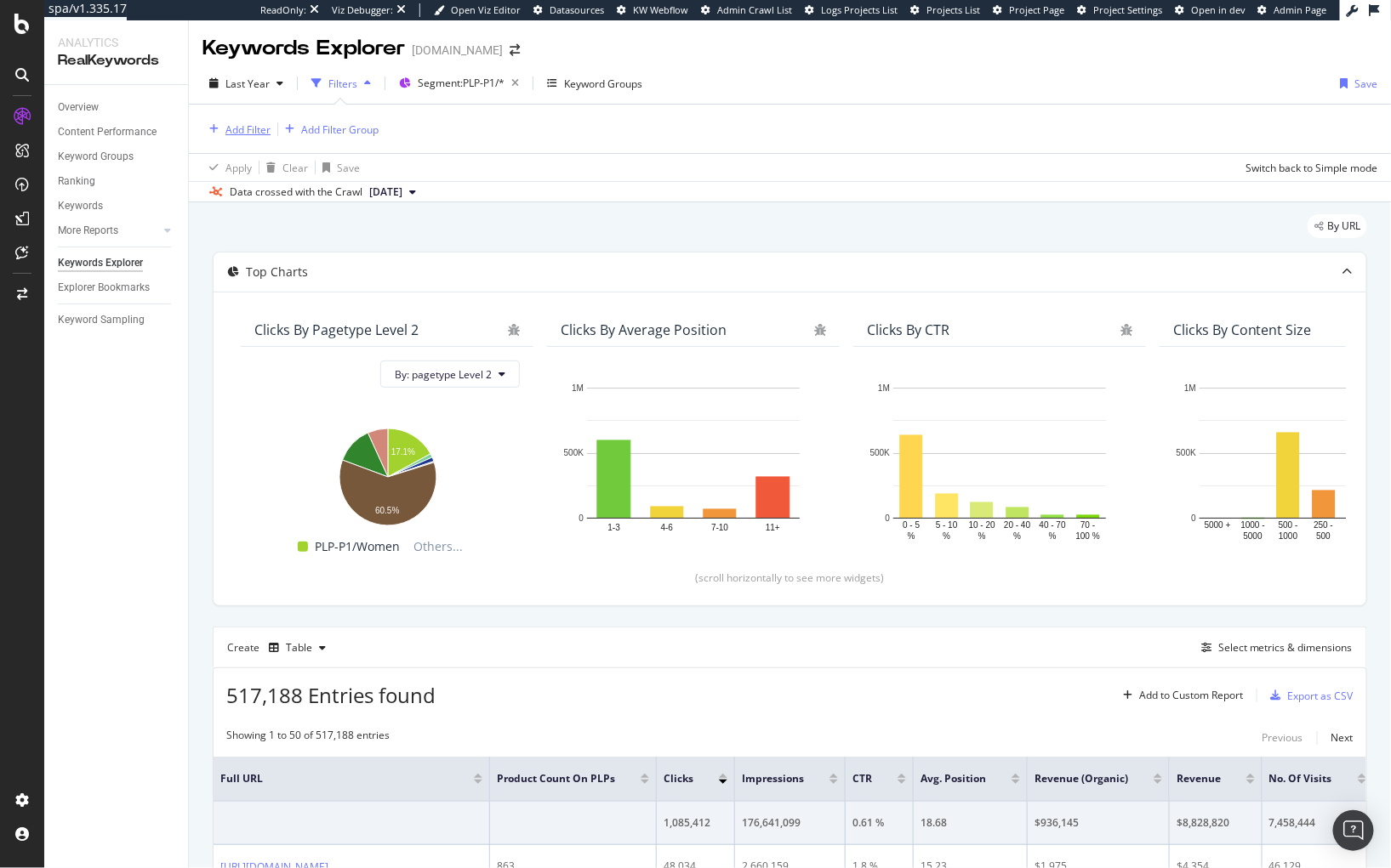
click at [240, 136] on div "Add Filter" at bounding box center [236, 129] width 68 height 19
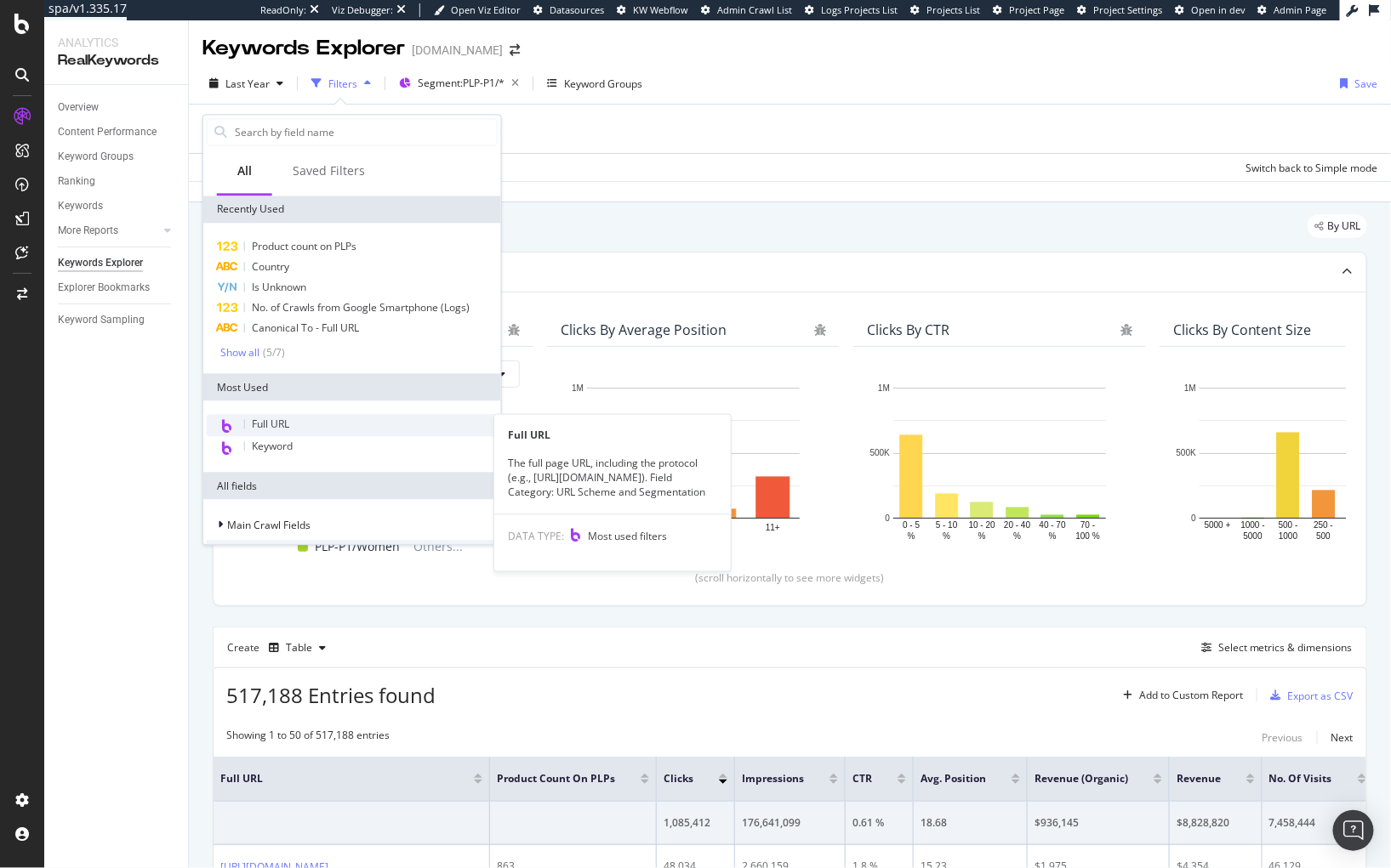
click at [279, 426] on span "Full URL" at bounding box center [270, 424] width 37 height 14
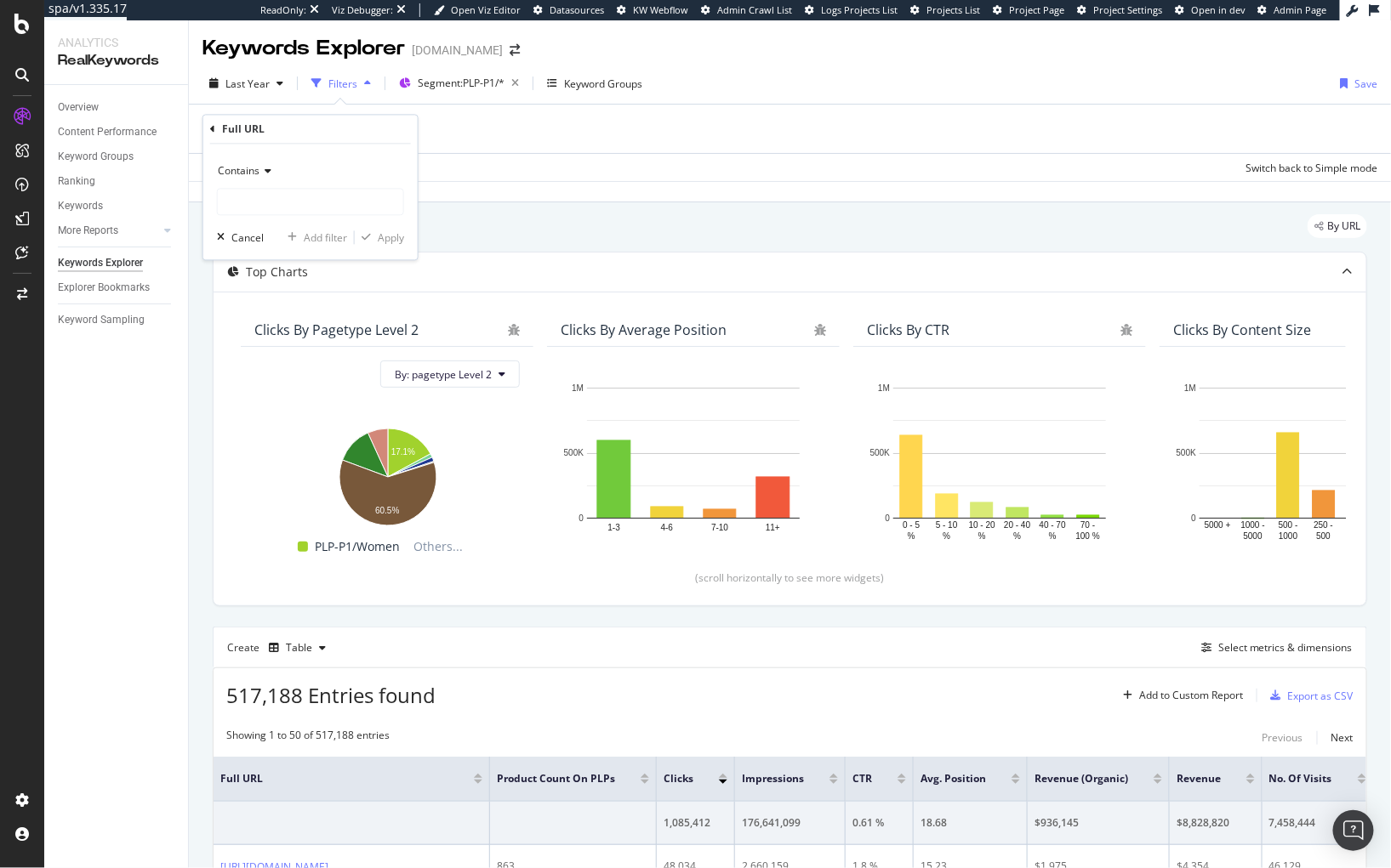
click at [257, 168] on span "Contains" at bounding box center [238, 170] width 42 height 14
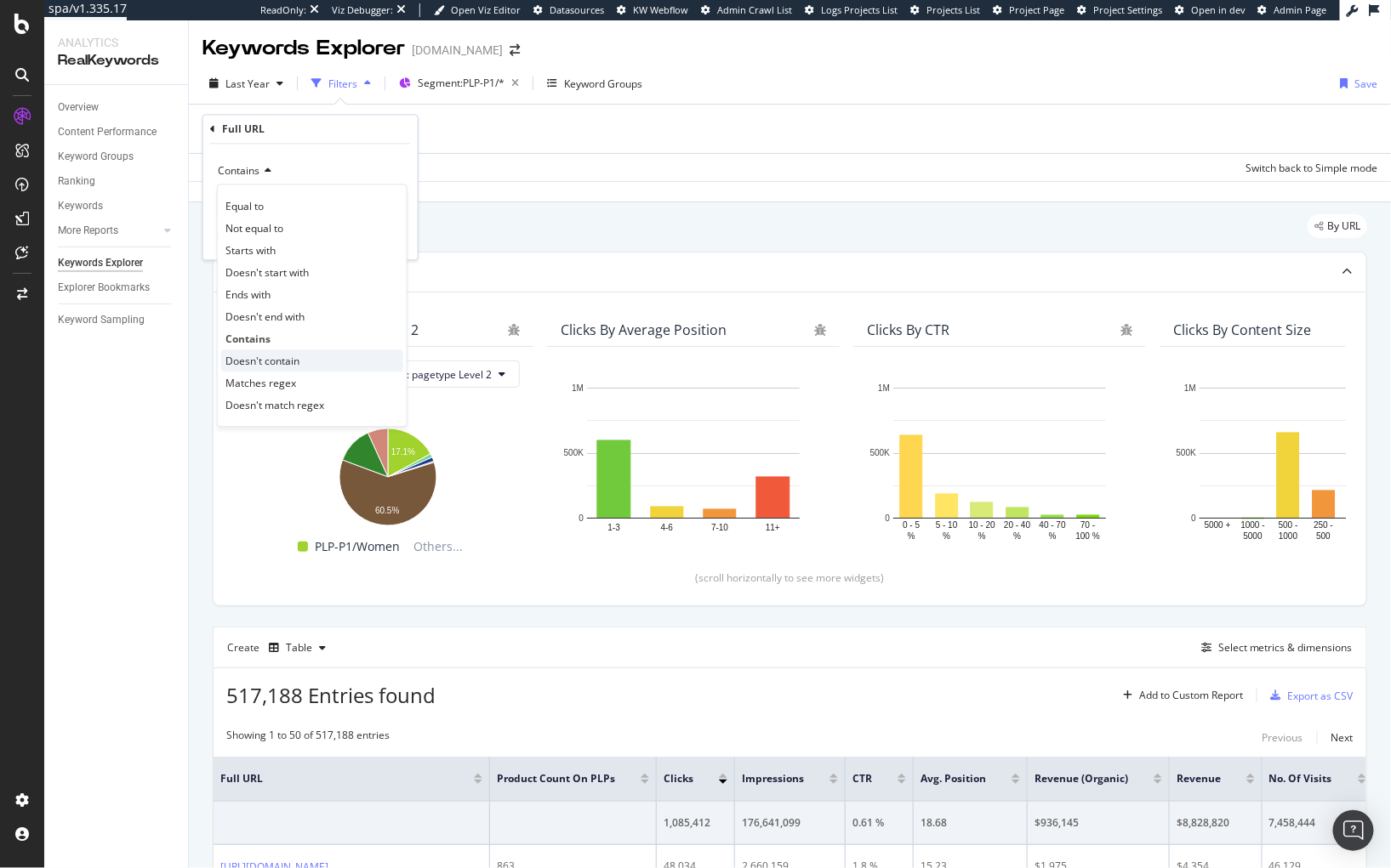
click at [263, 368] on span "Doesn't contain" at bounding box center [261, 361] width 74 height 14
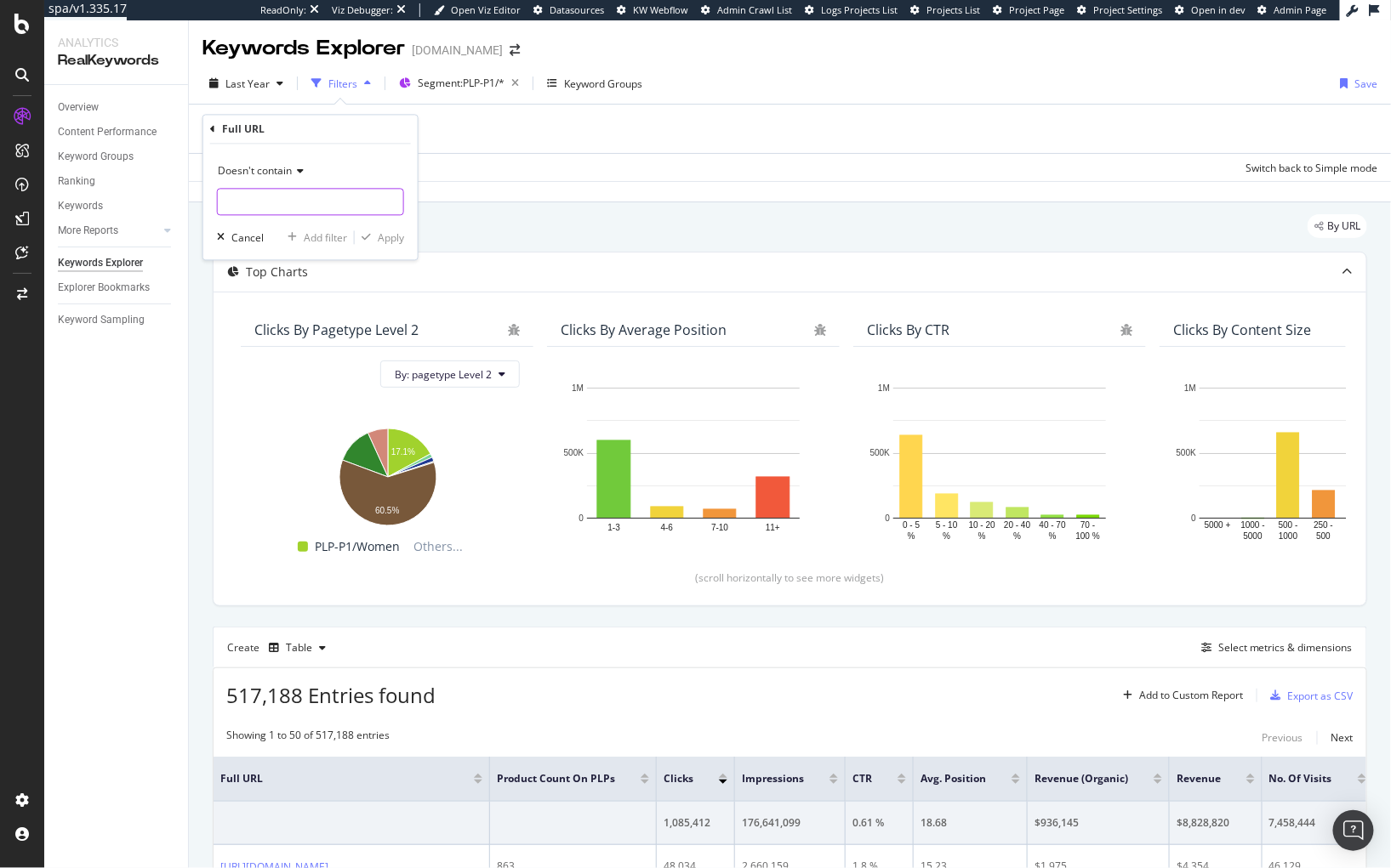
click at [265, 204] on input "text" at bounding box center [310, 202] width 186 height 27
type input "?"
click at [385, 234] on div "Apply" at bounding box center [391, 237] width 27 height 14
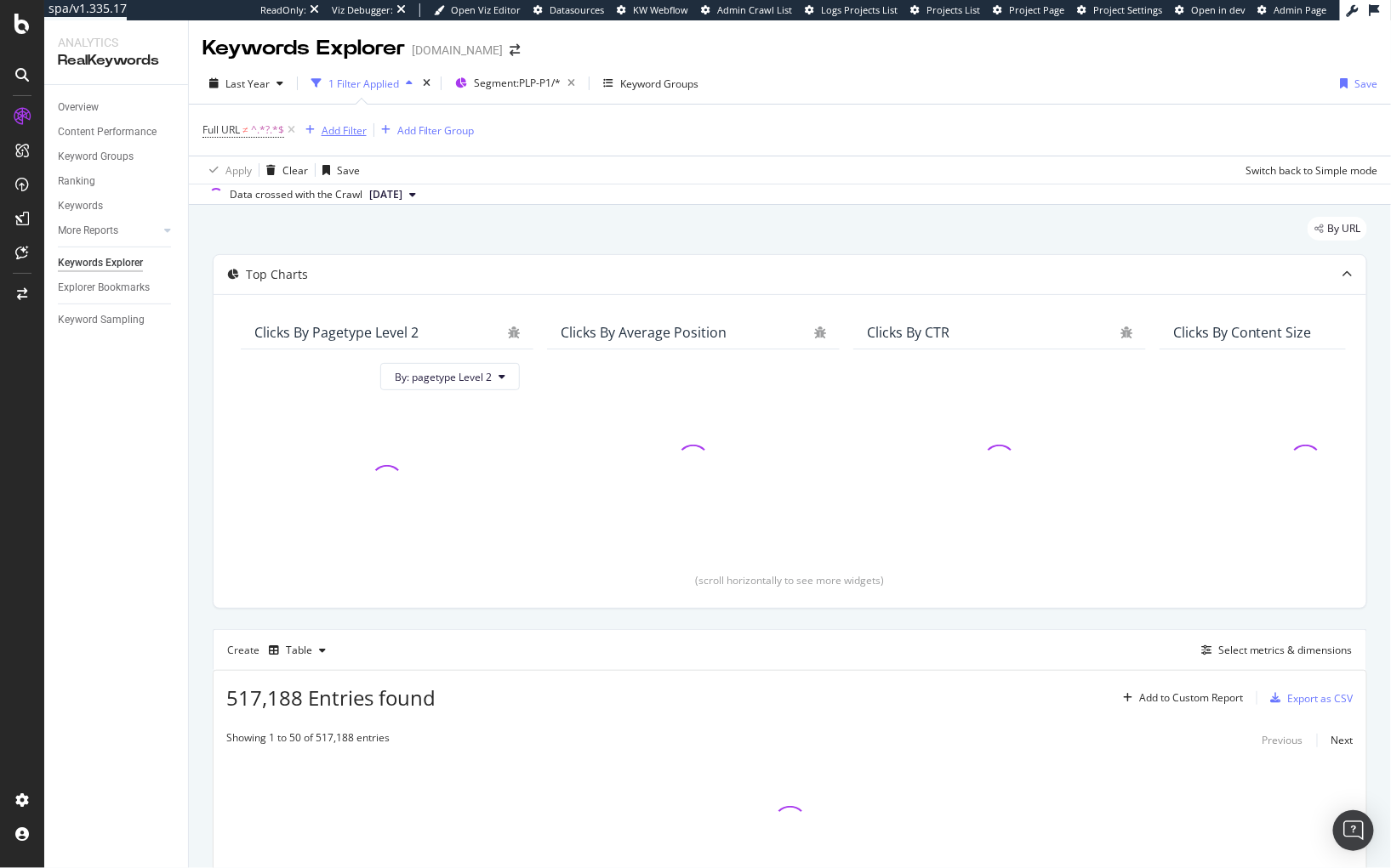
click at [340, 137] on div "Add Filter" at bounding box center [344, 130] width 45 height 14
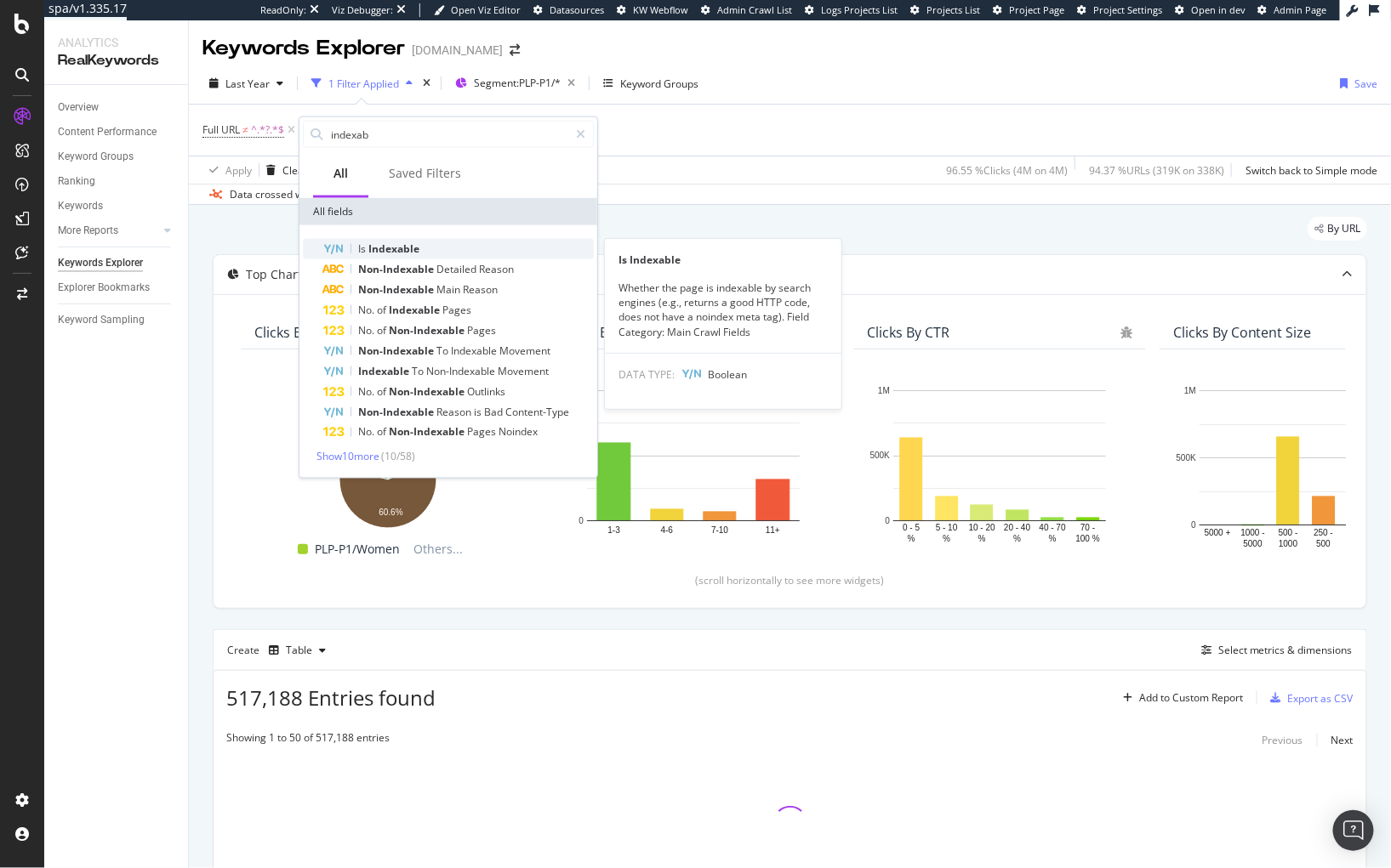
type input "indexab"
click at [400, 243] on span "Indexable" at bounding box center [393, 248] width 51 height 14
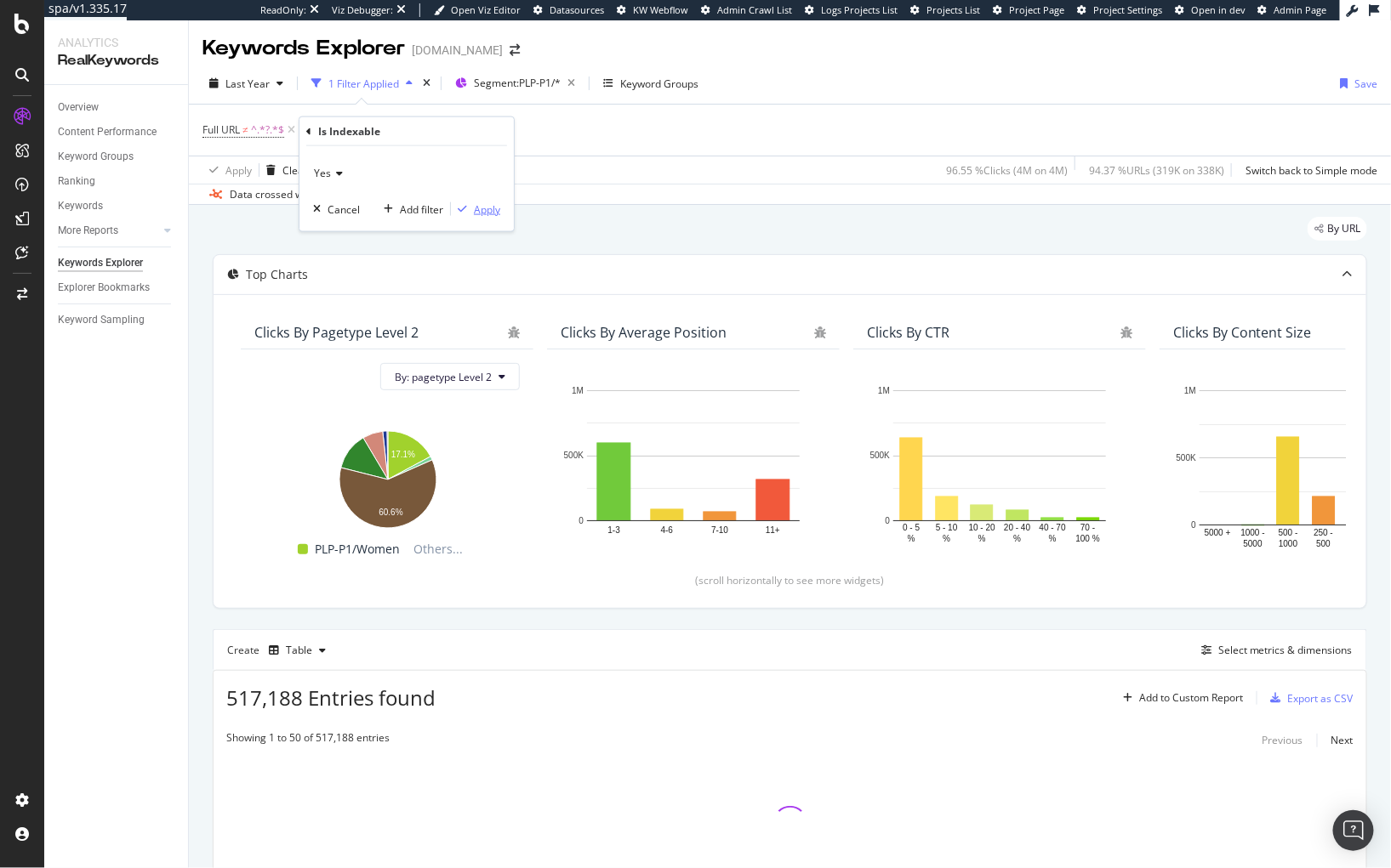
click at [491, 205] on div "Apply" at bounding box center [487, 209] width 27 height 14
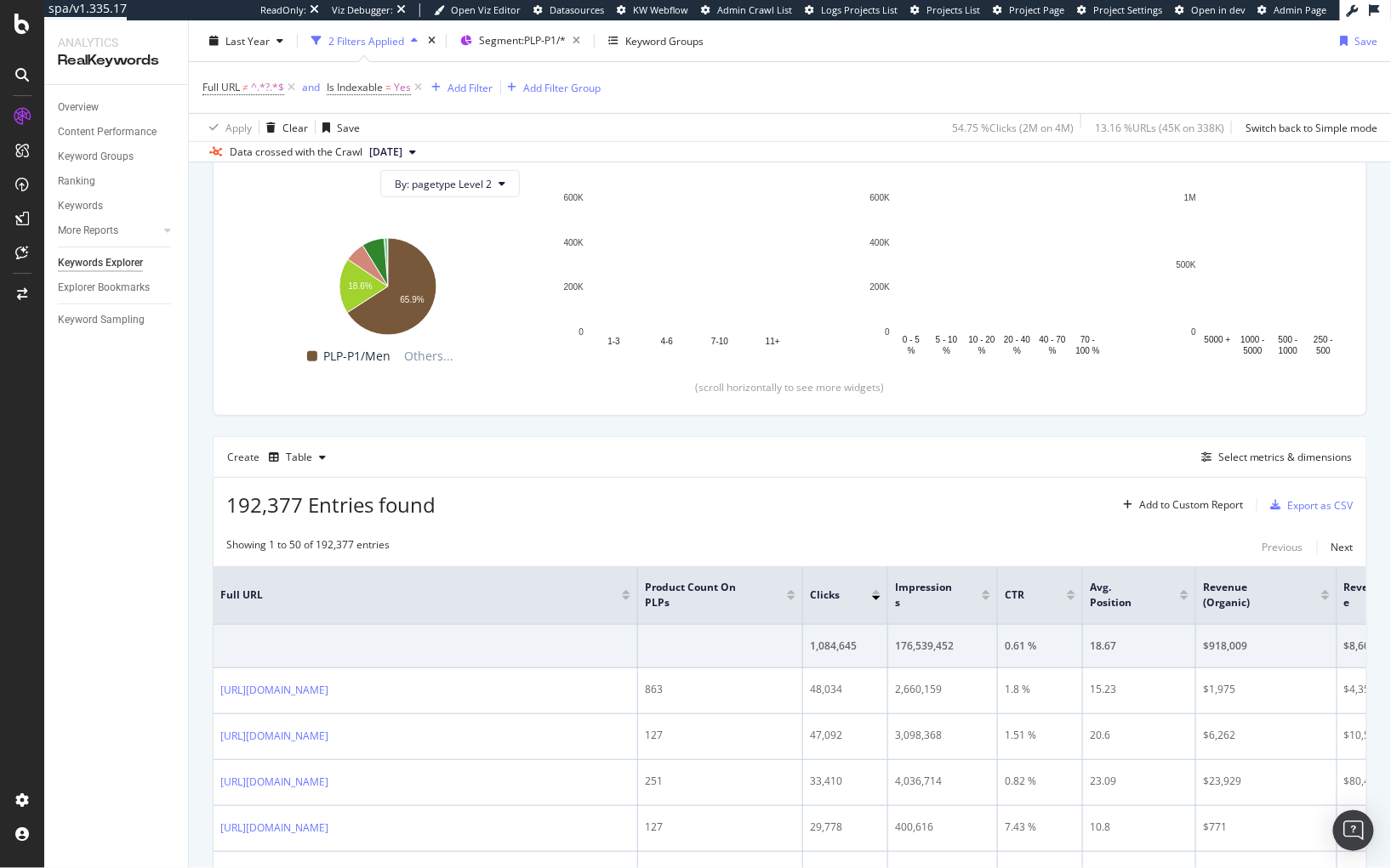
scroll to position [347, 0]
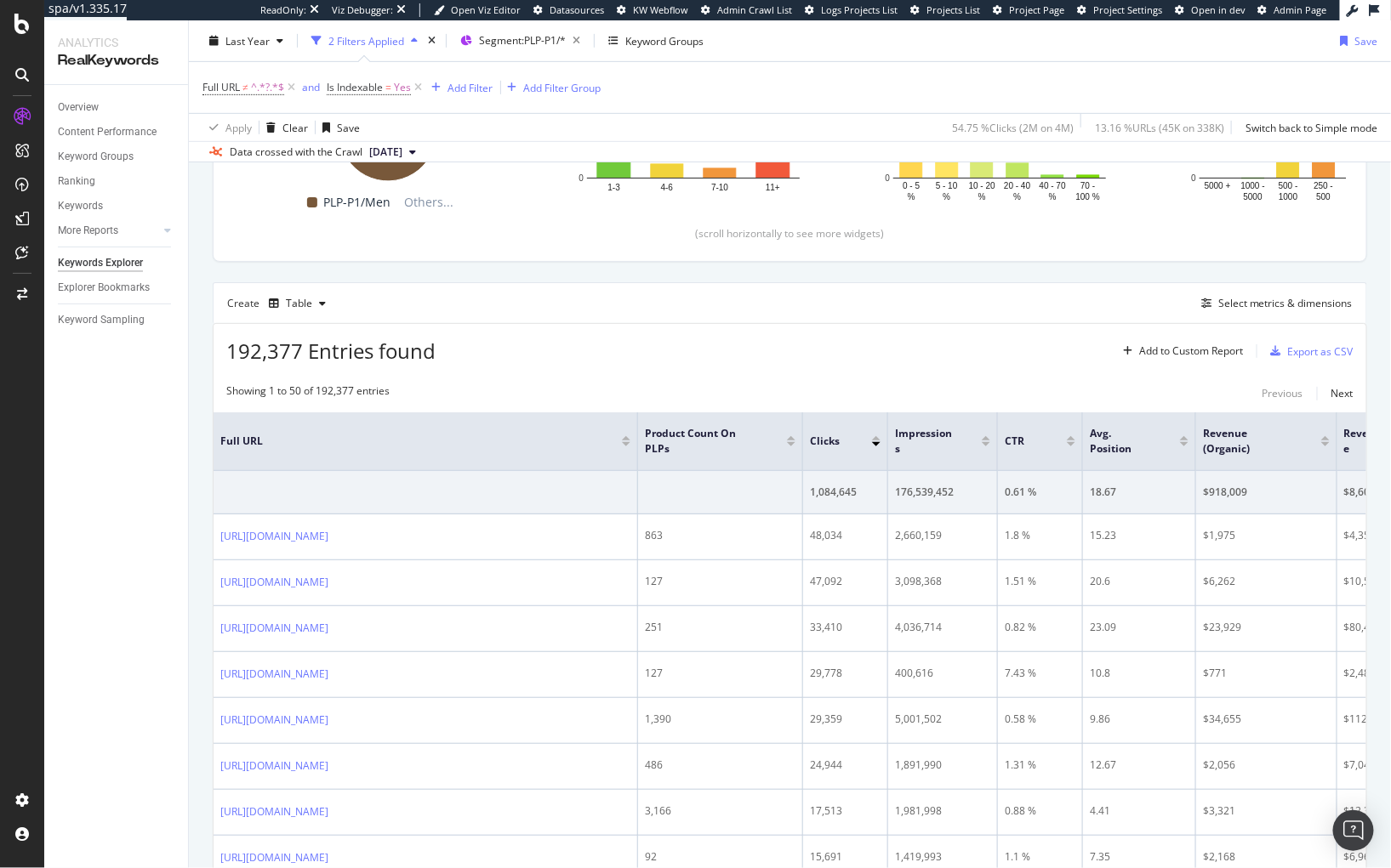
click at [877, 438] on div at bounding box center [876, 438] width 9 height 4
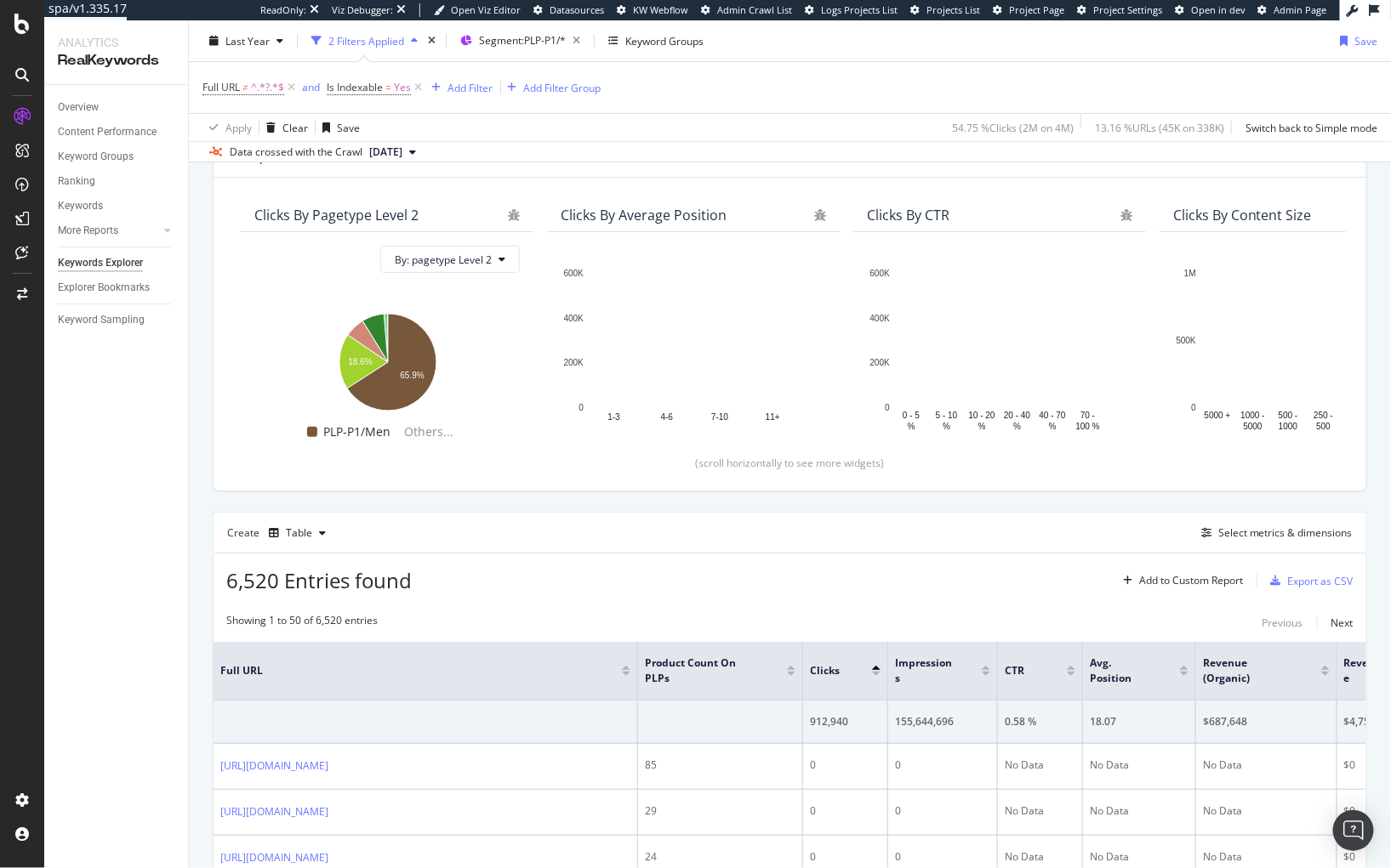
scroll to position [347, 0]
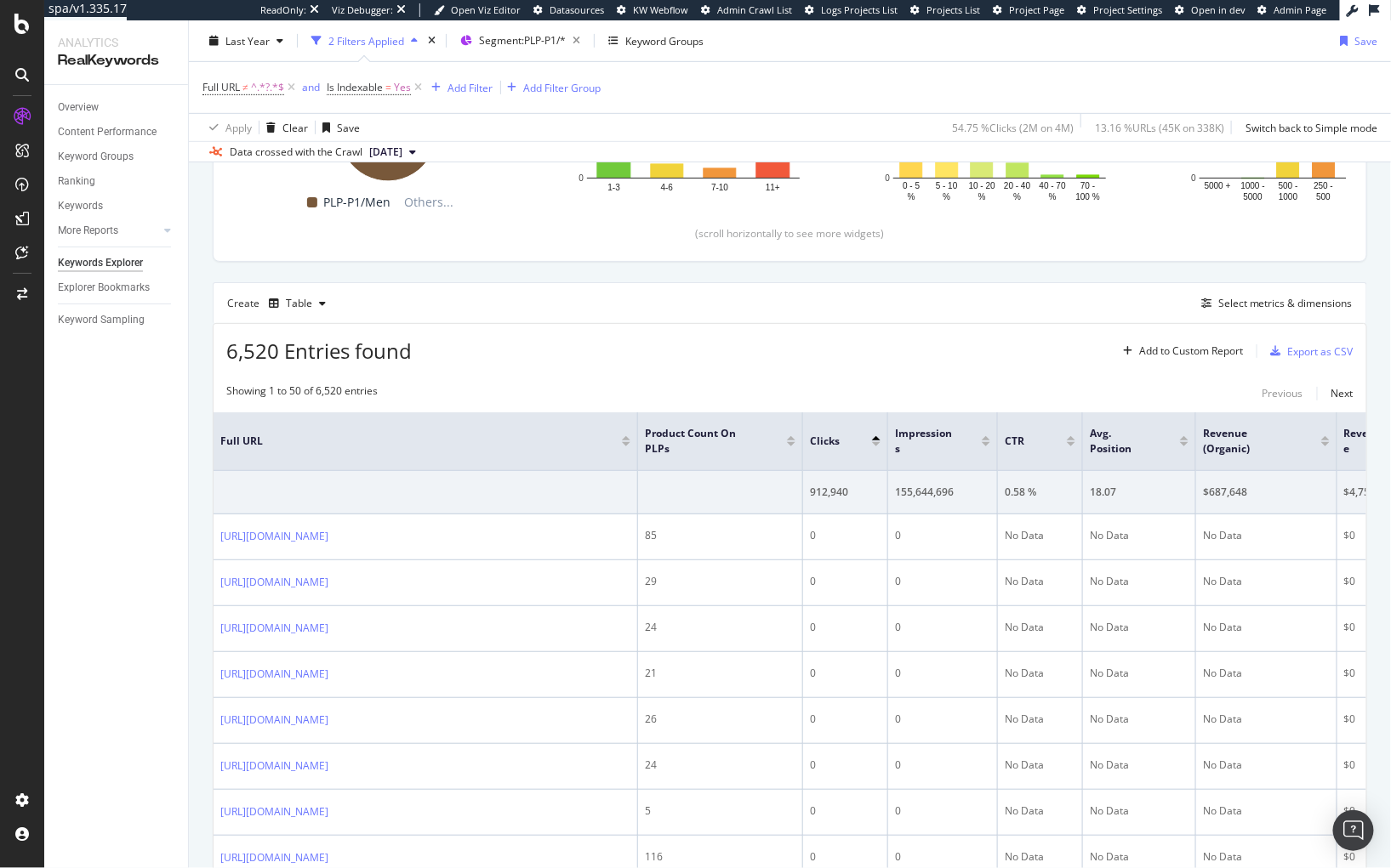
click at [876, 445] on div at bounding box center [876, 444] width 9 height 4
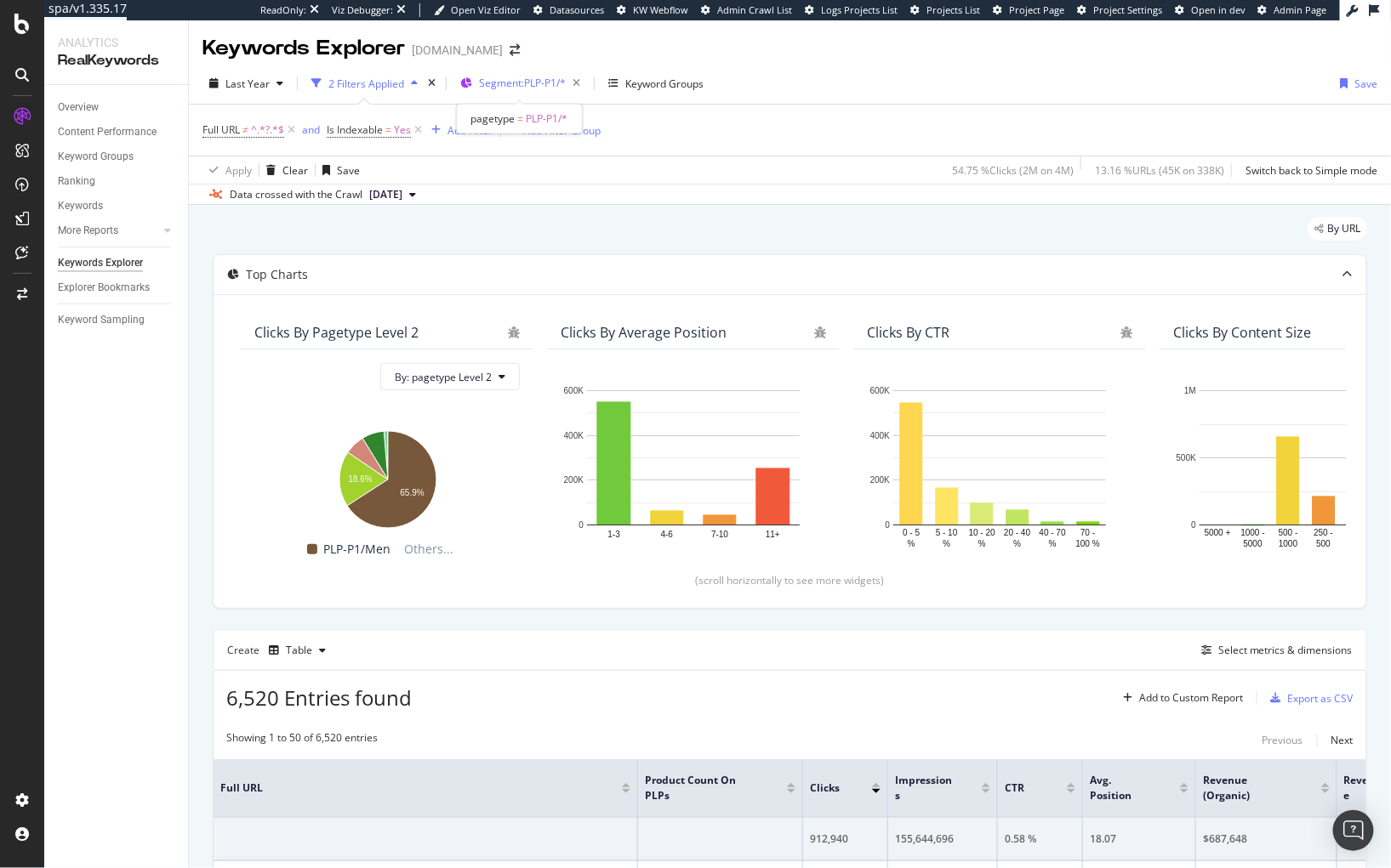
click at [514, 81] on span "Segment: PLP-P1/*" at bounding box center [522, 82] width 87 height 14
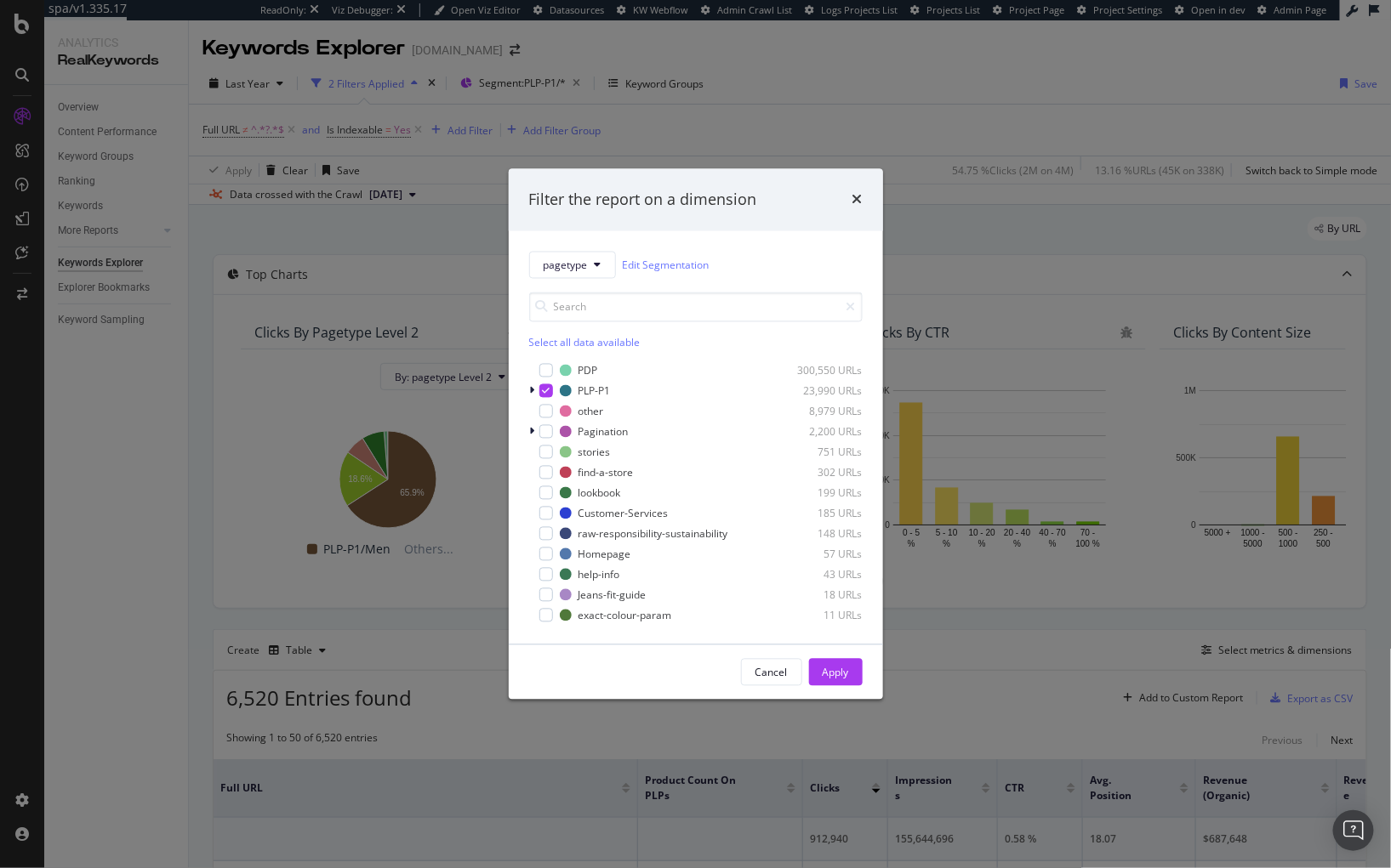
click at [428, 621] on div "Filter the report on a dimension pagetype Edit Segmentation Select all data ava…" at bounding box center [695, 434] width 1391 height 868
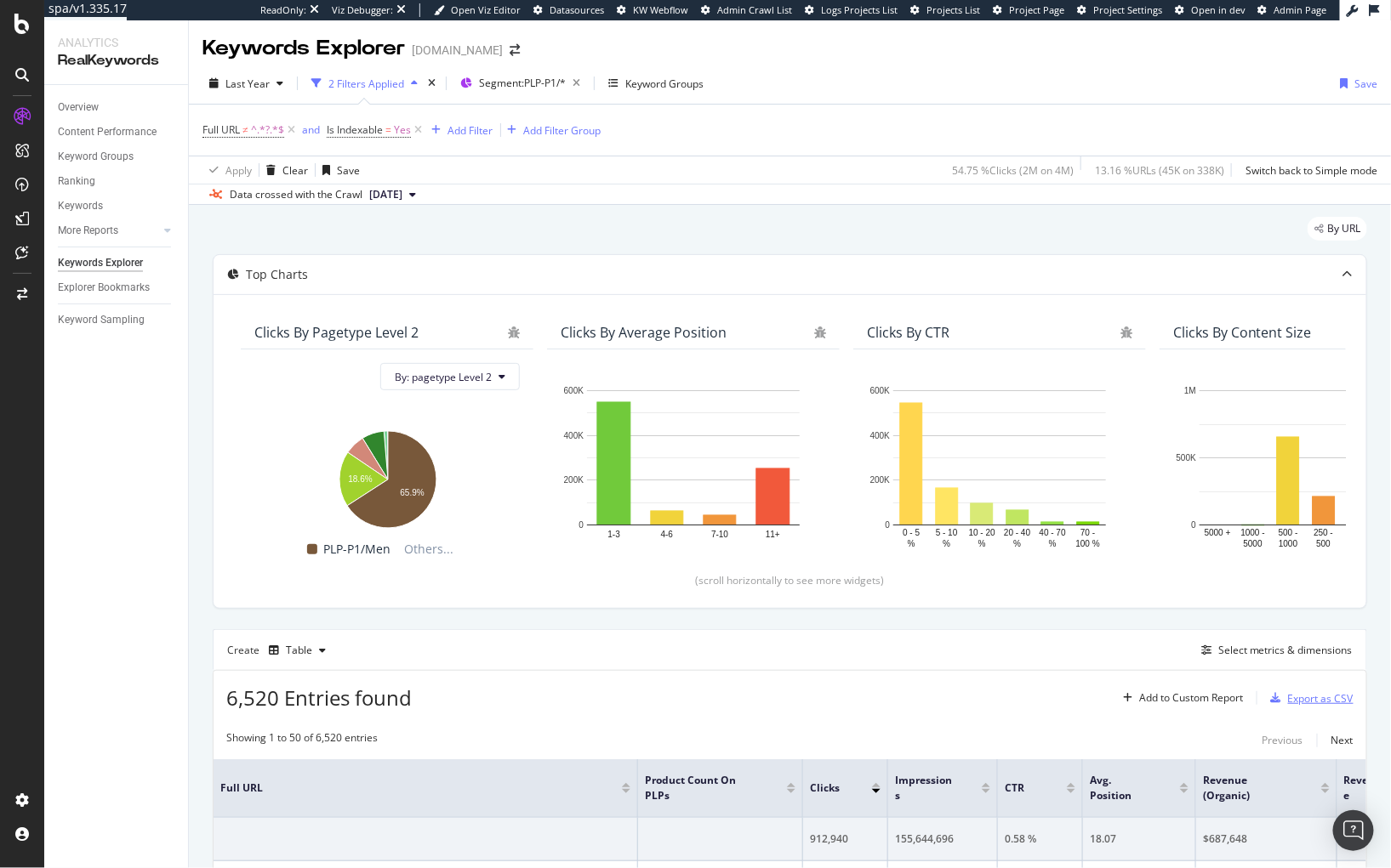
click at [1288, 695] on div "Export as CSV" at bounding box center [1320, 698] width 65 height 14
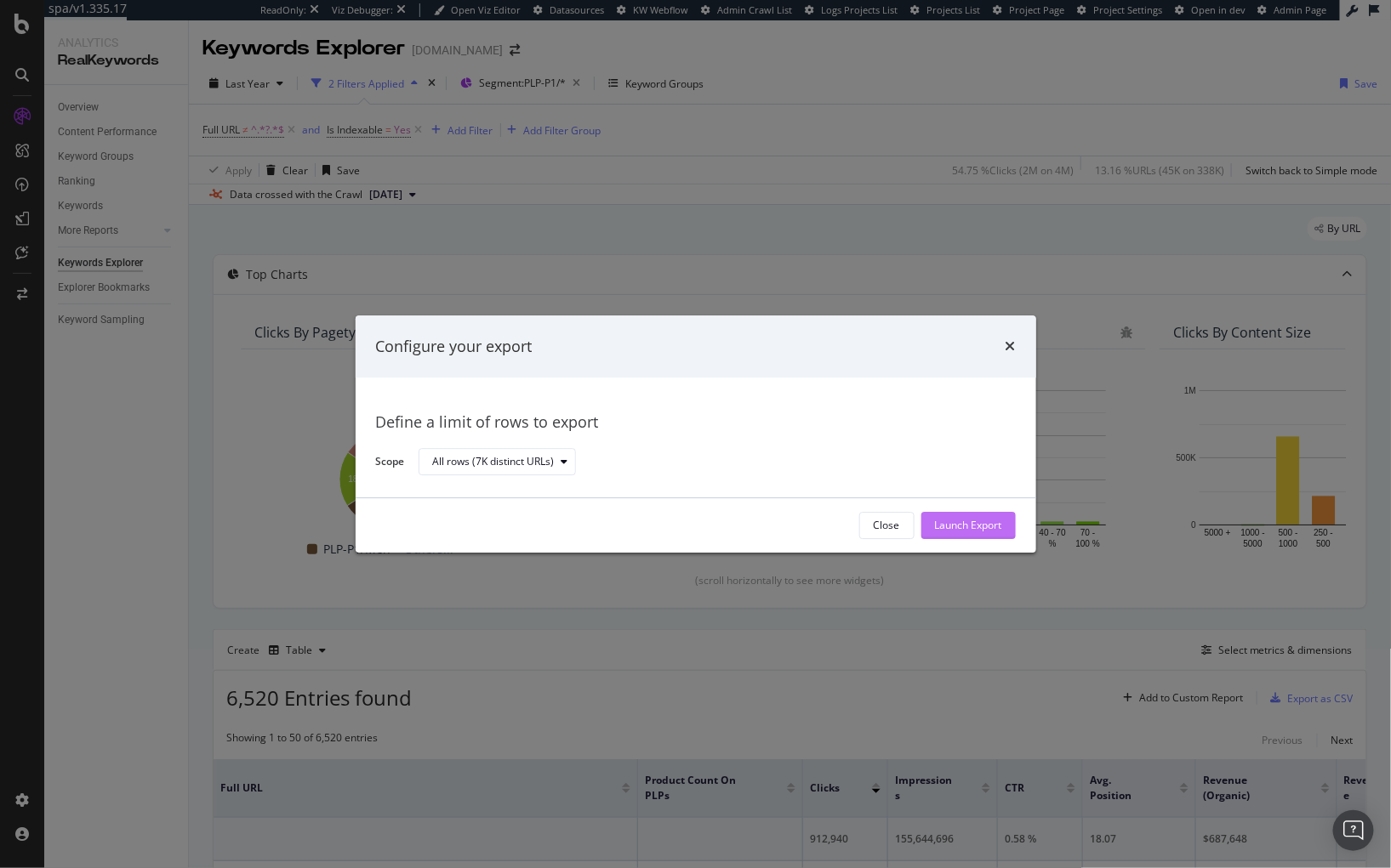
click at [983, 522] on div "Launch Export" at bounding box center [968, 525] width 67 height 14
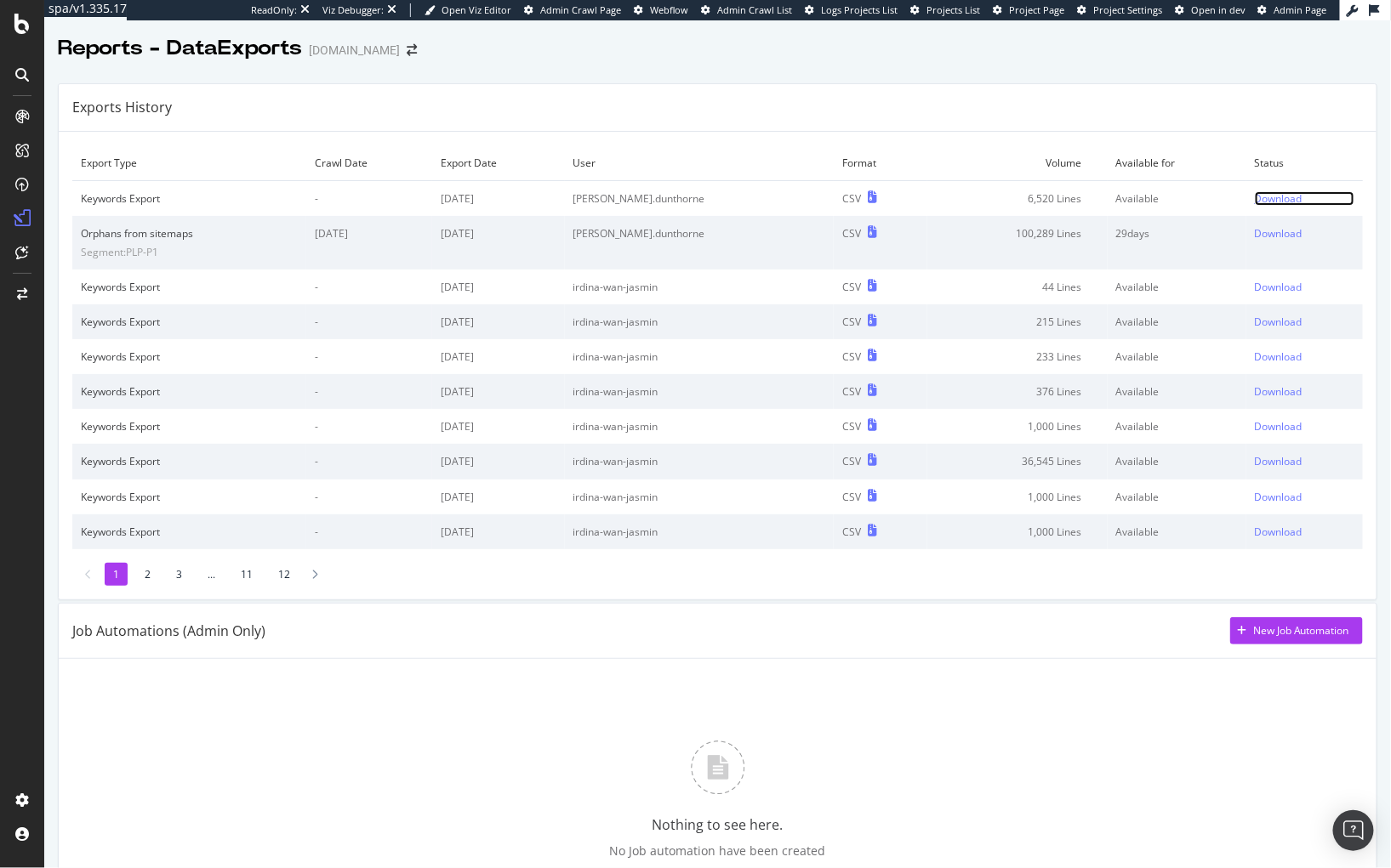
click at [1255, 196] on div "Download" at bounding box center [1279, 198] width 48 height 14
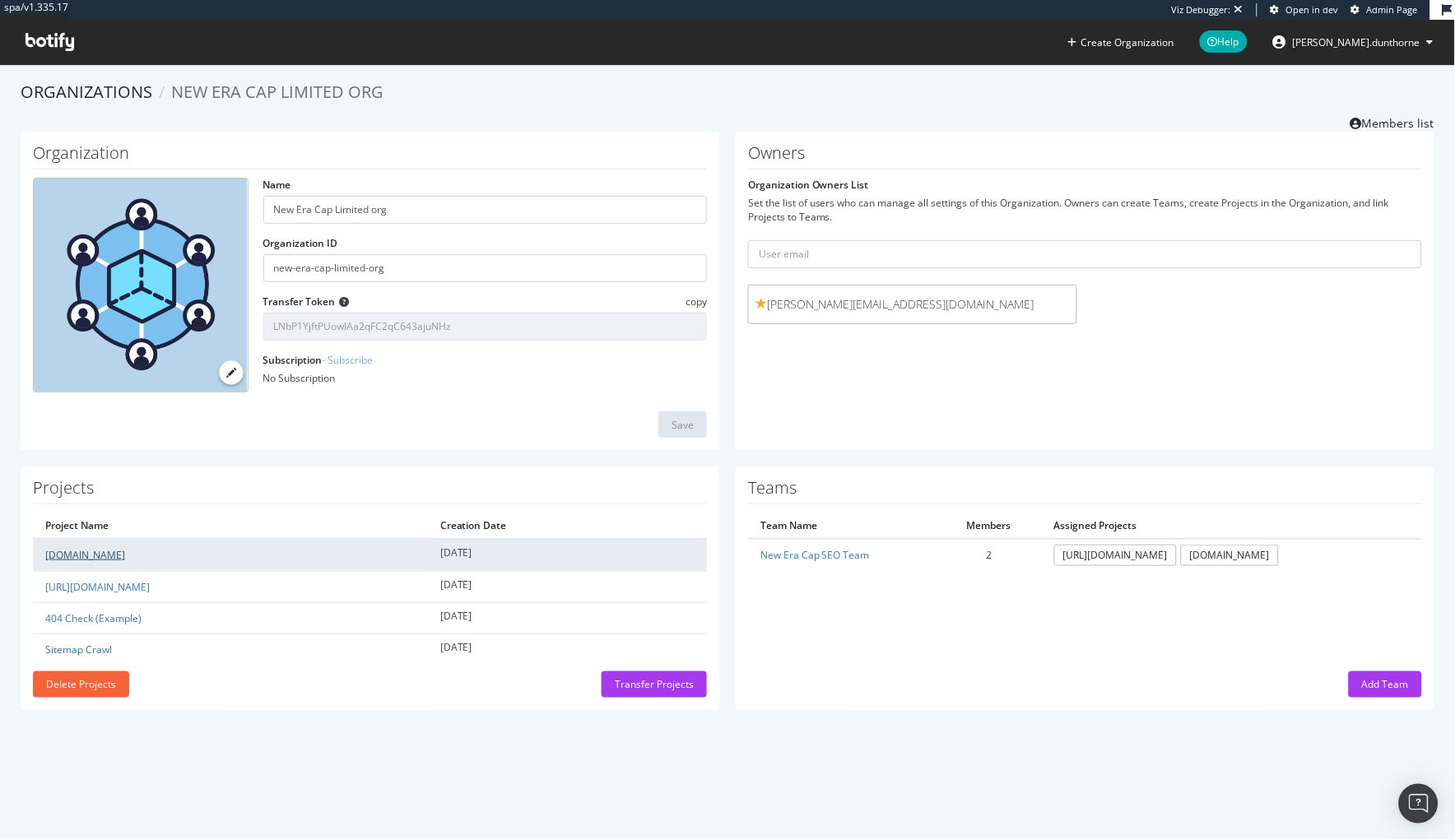
click at [118, 552] on link "[DOMAIN_NAME]" at bounding box center [85, 555] width 80 height 14
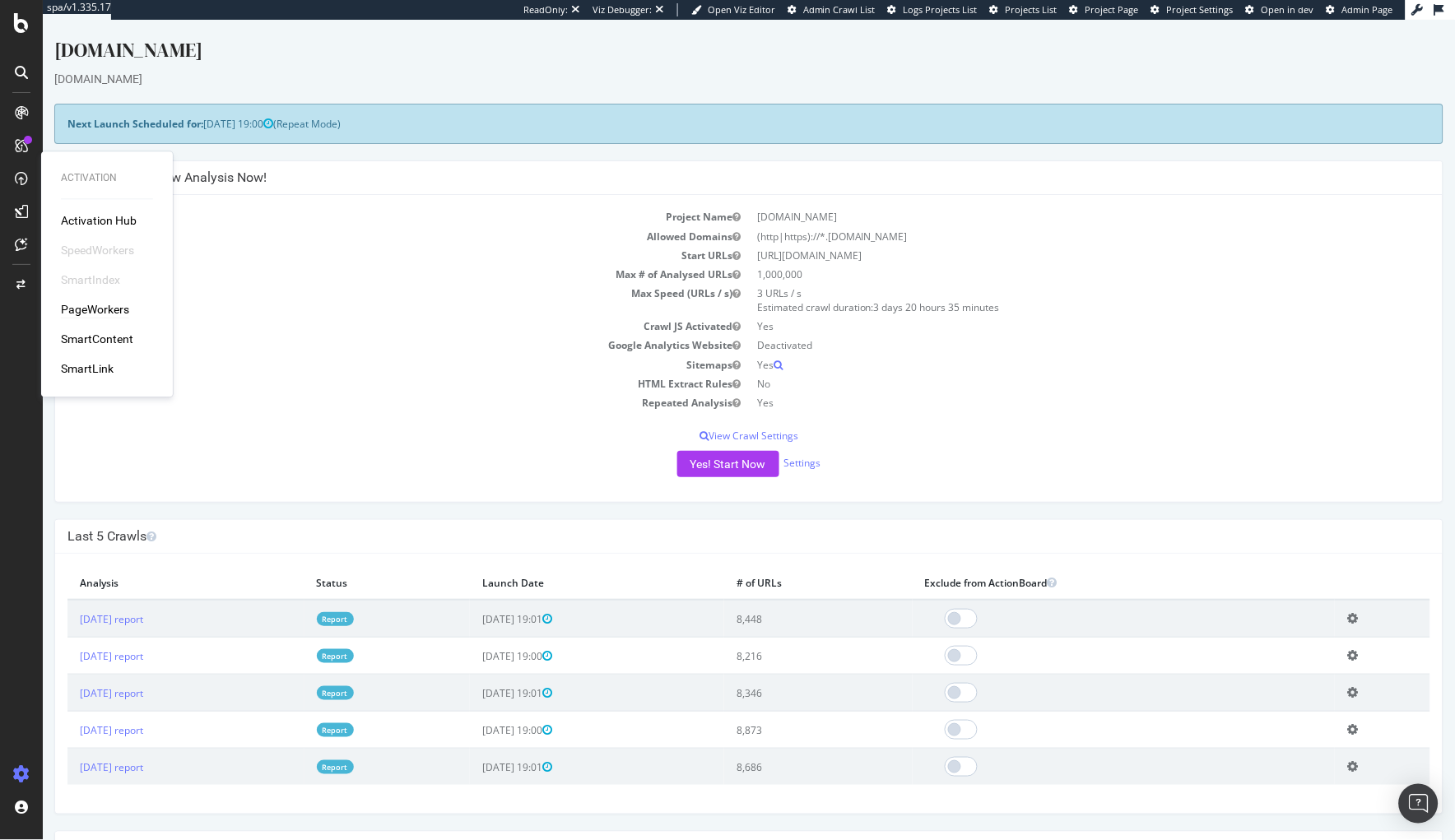
click at [106, 312] on div "PageWorkers" at bounding box center [95, 310] width 69 height 17
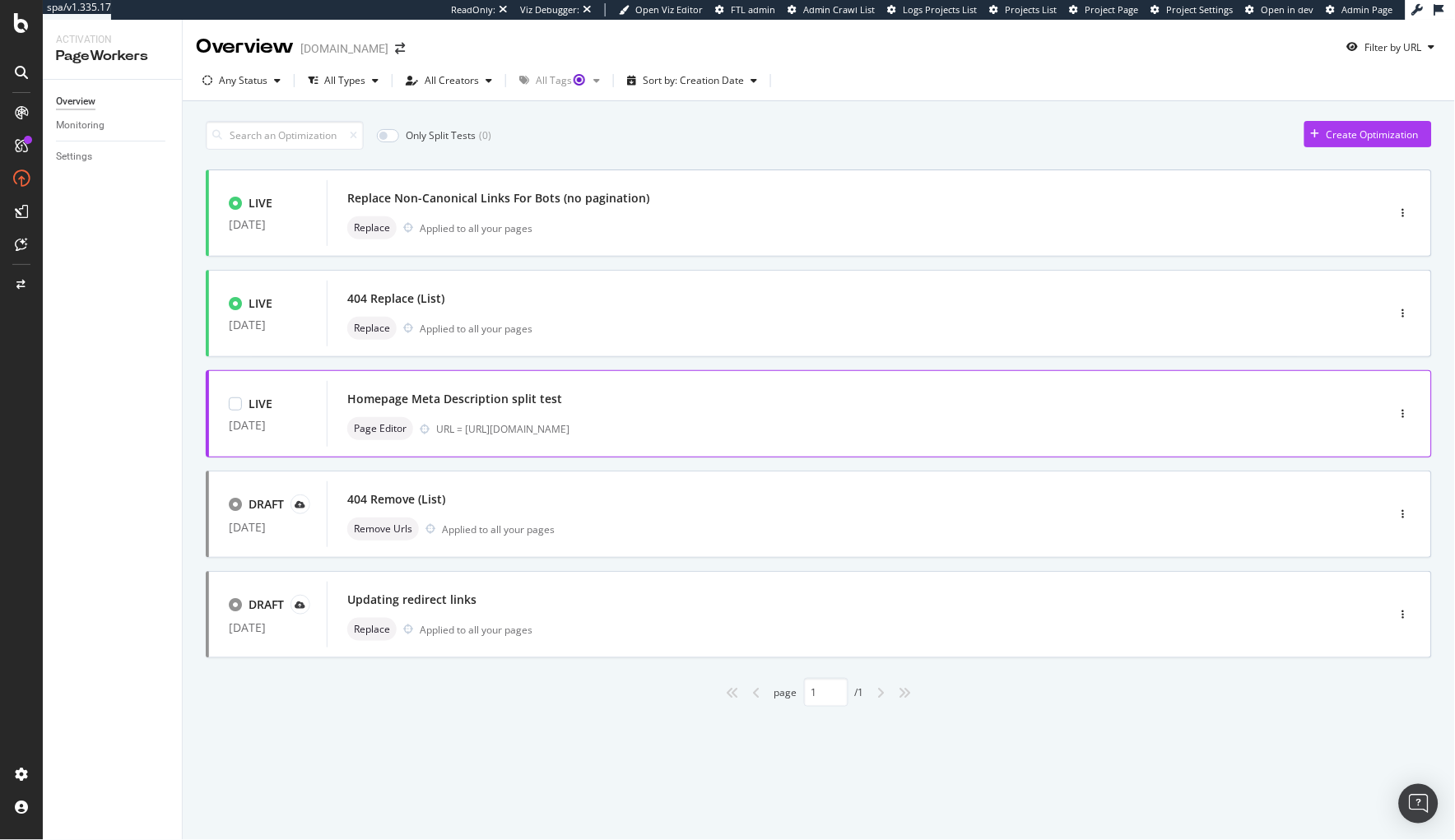
click at [560, 396] on div "Homepage Meta Description split test" at bounding box center [832, 398] width 970 height 23
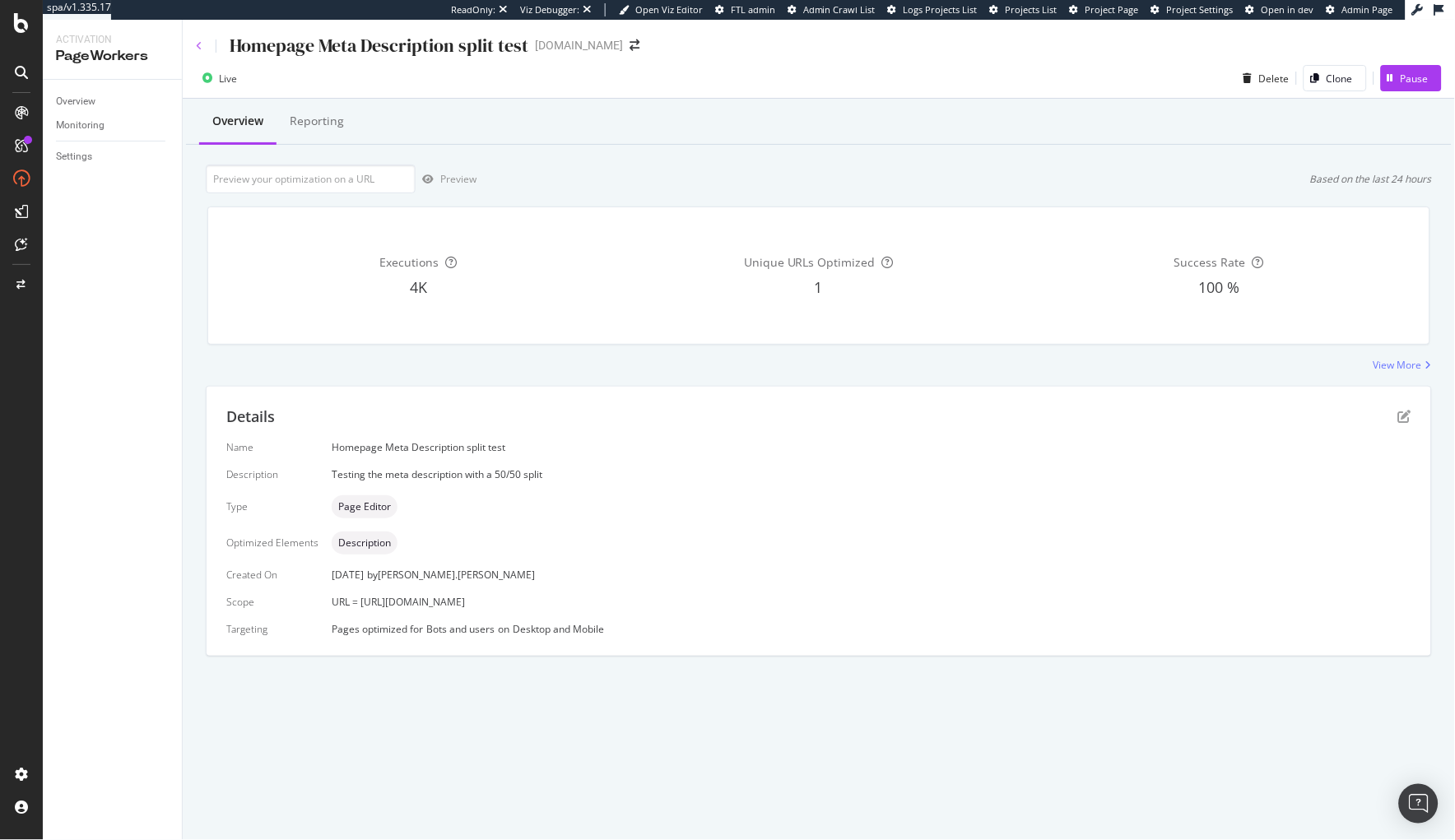
click at [200, 45] on icon at bounding box center [198, 45] width 6 height 10
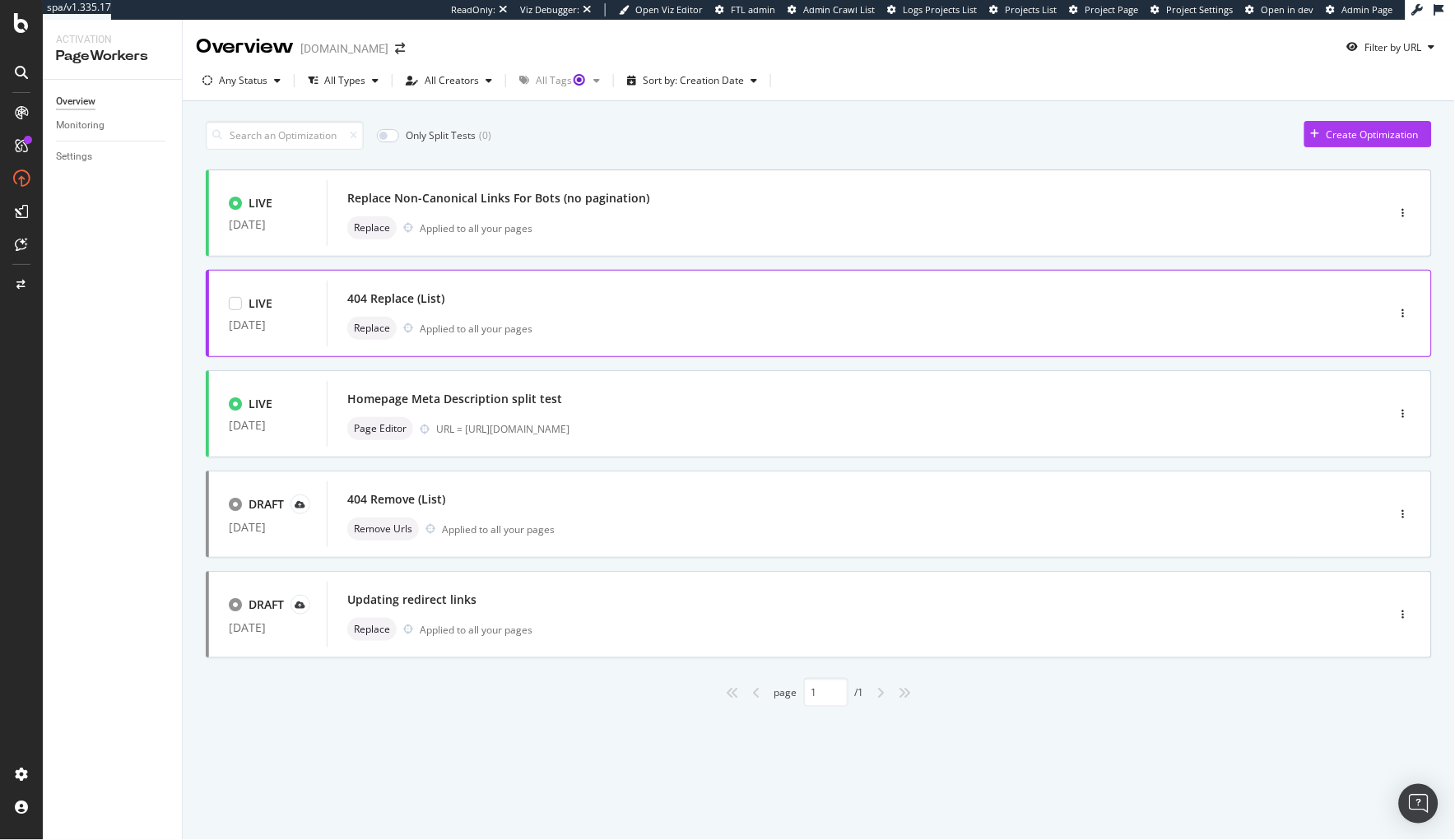
click at [586, 312] on div "404 Replace (List) Replace Applied to all your pages" at bounding box center [832, 313] width 970 height 53
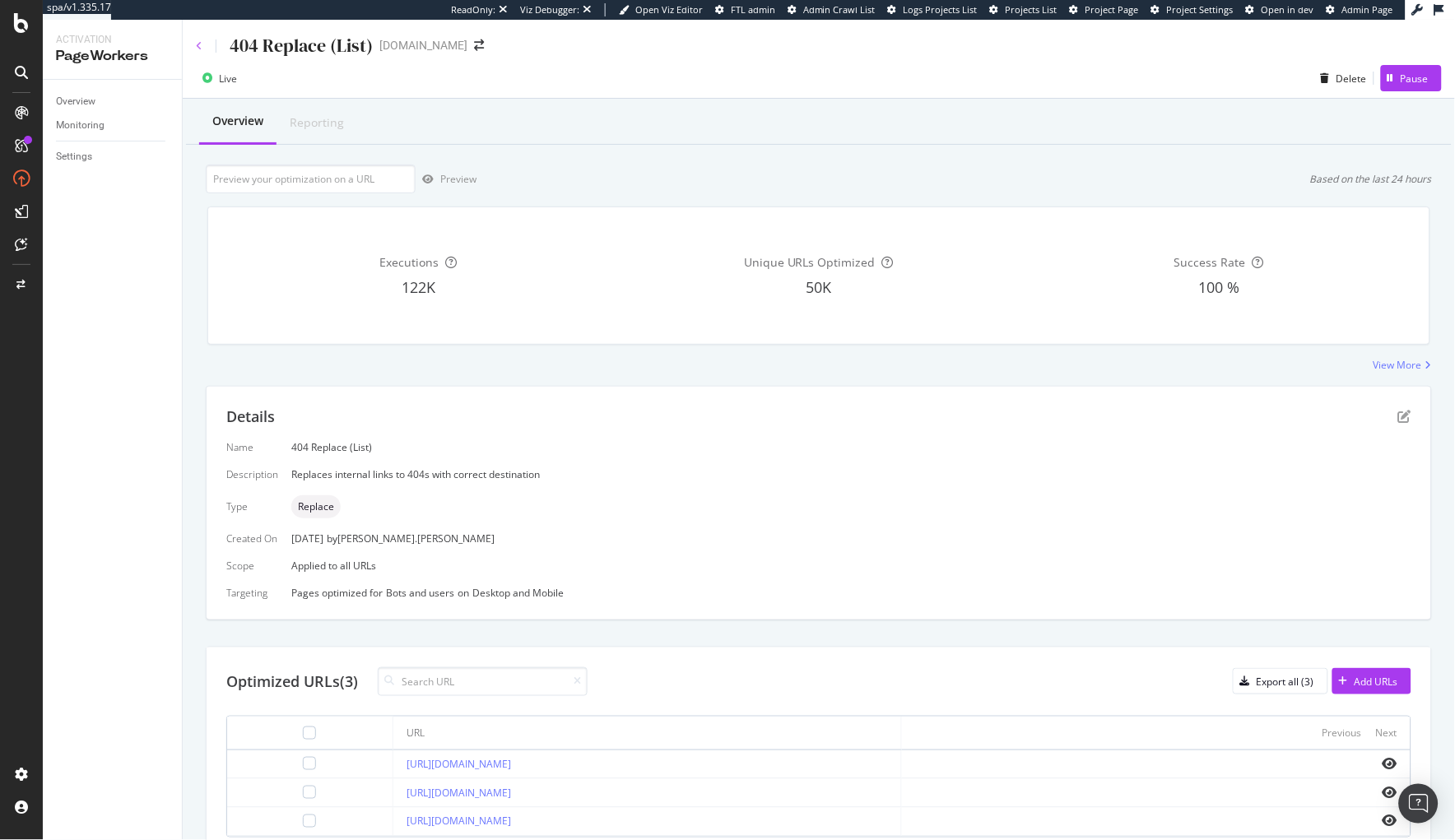
click at [202, 41] on icon at bounding box center [198, 45] width 6 height 10
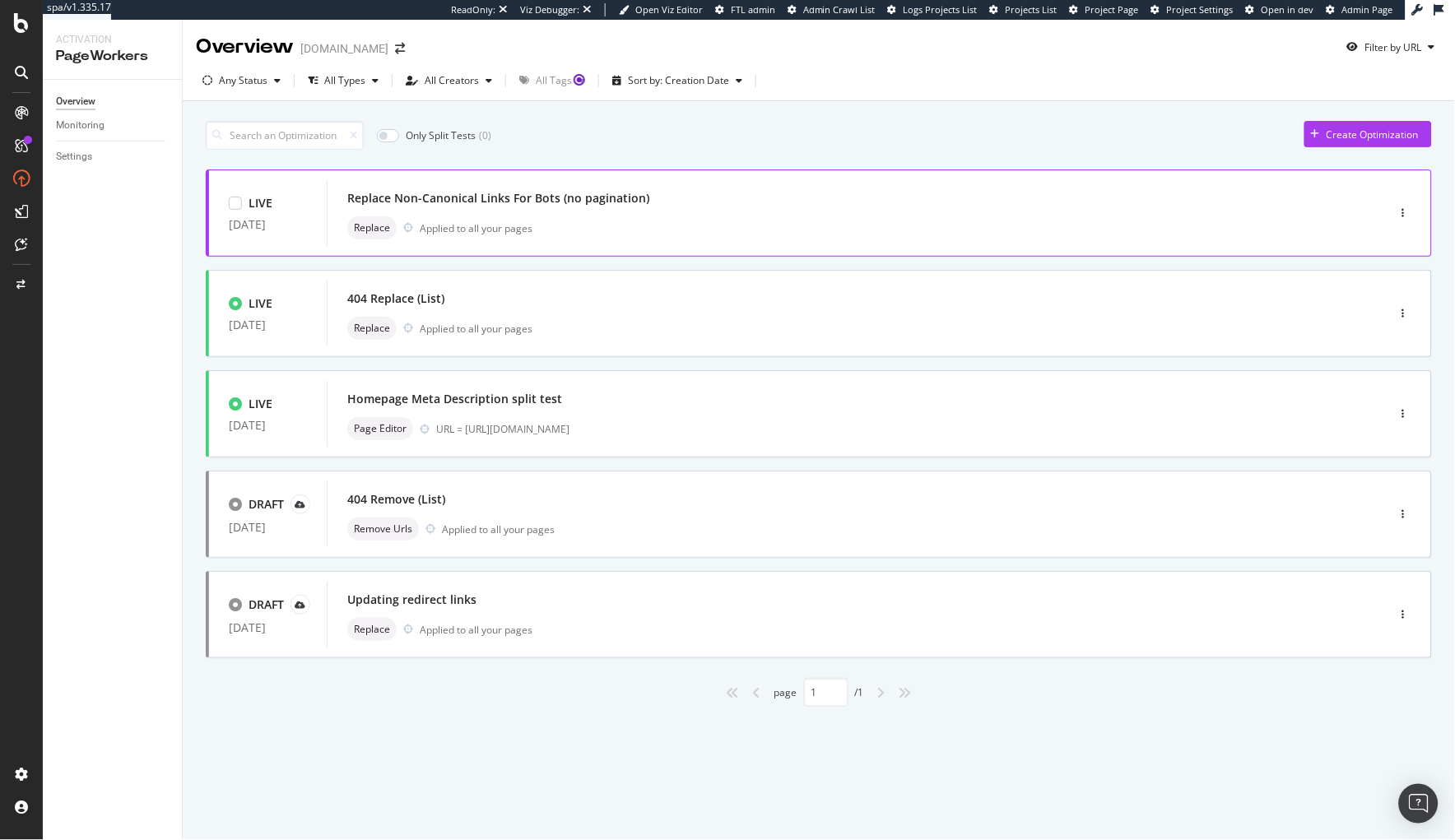
click at [474, 213] on div "Replace Non-Canonical Links For Bots (no pagination) Replace Applied to all you…" at bounding box center [832, 213] width 970 height 53
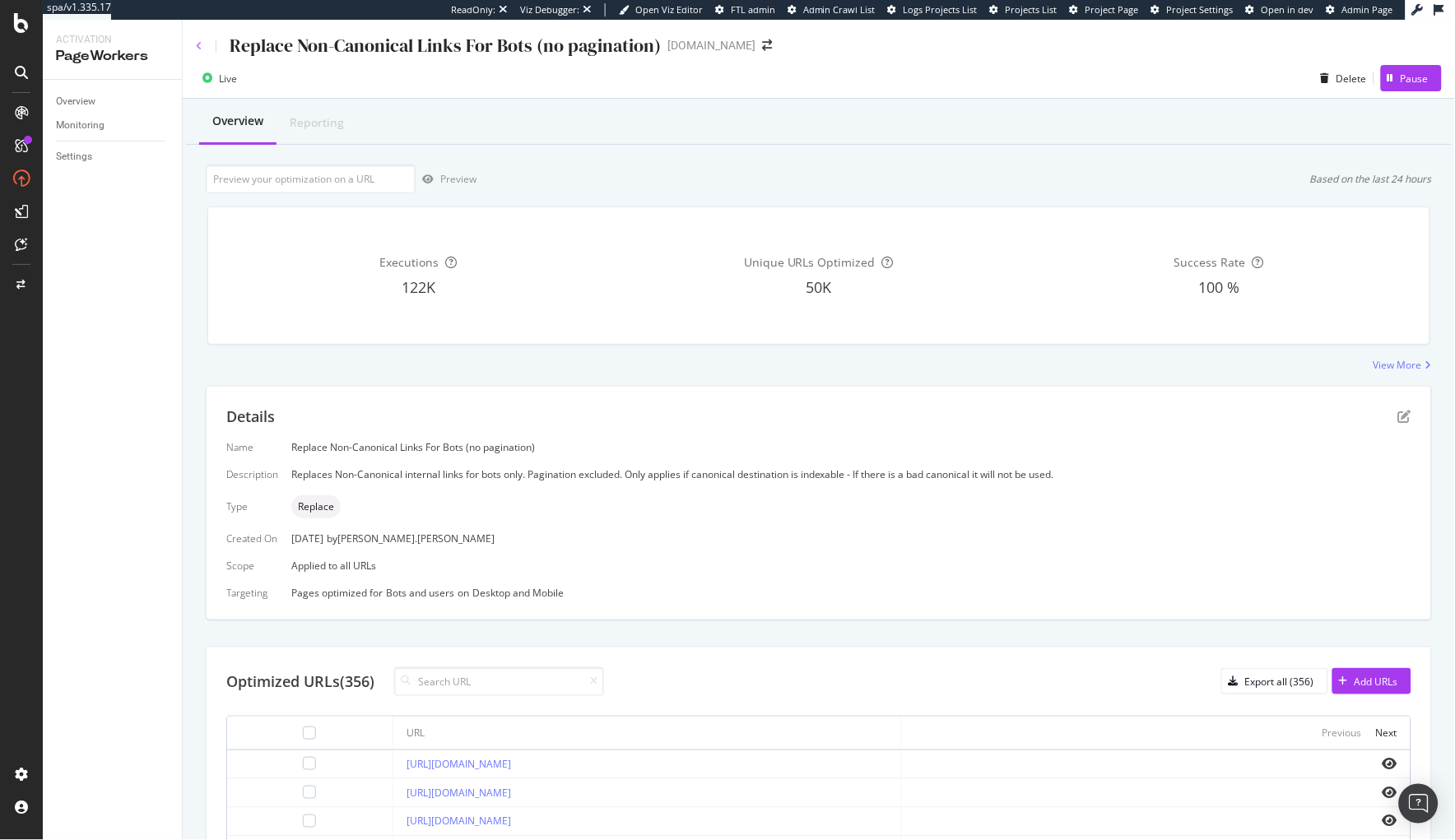
click at [201, 48] on icon at bounding box center [198, 45] width 6 height 10
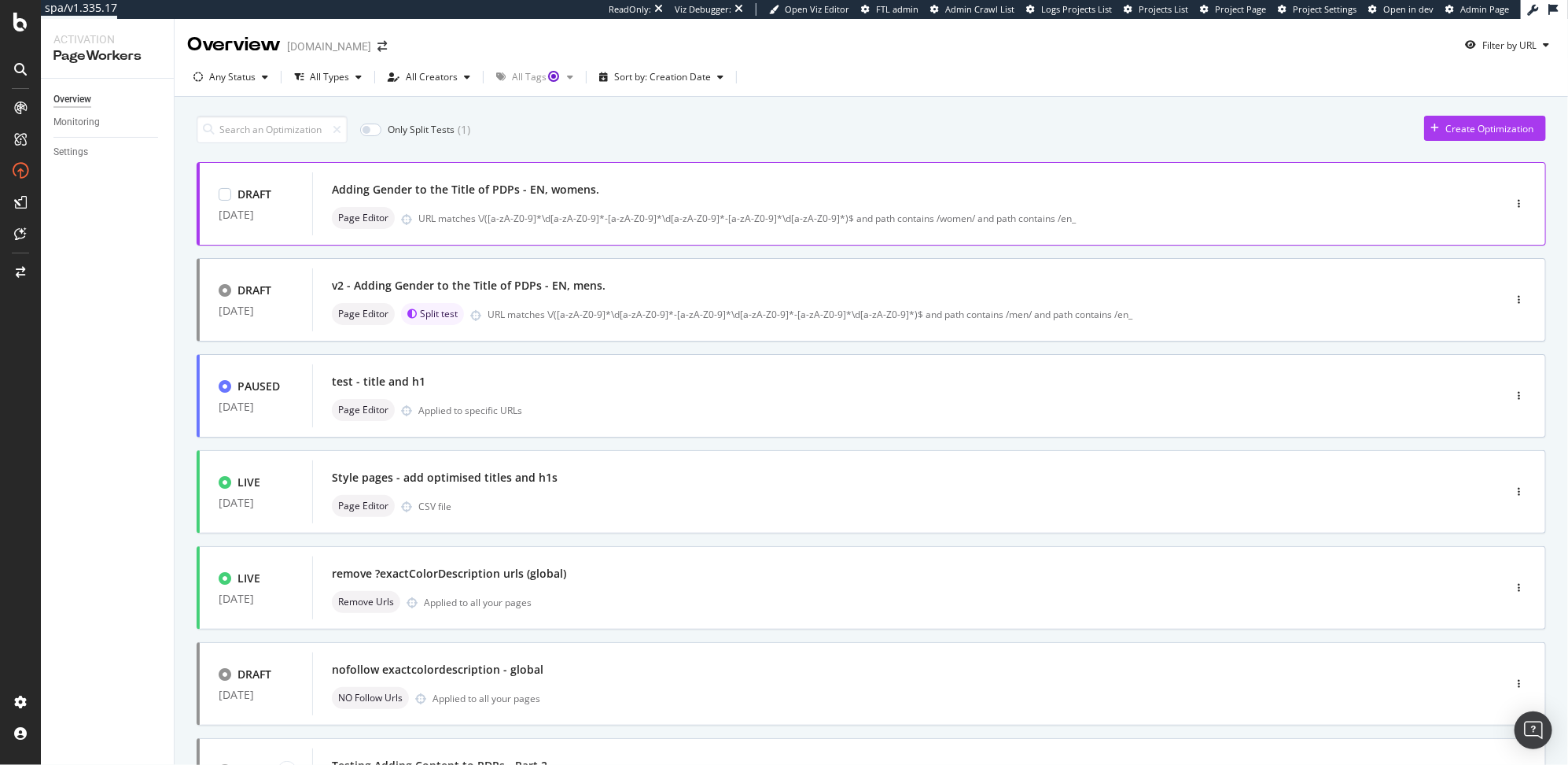
click at [579, 209] on div "Page Editor URL matches \/([a-zA-Z0-9]*\d[a-zA-Z0-9]*-[a-zA-Z0-9]*\d[a-zA-Z0-9]…" at bounding box center [883, 218] width 1103 height 22
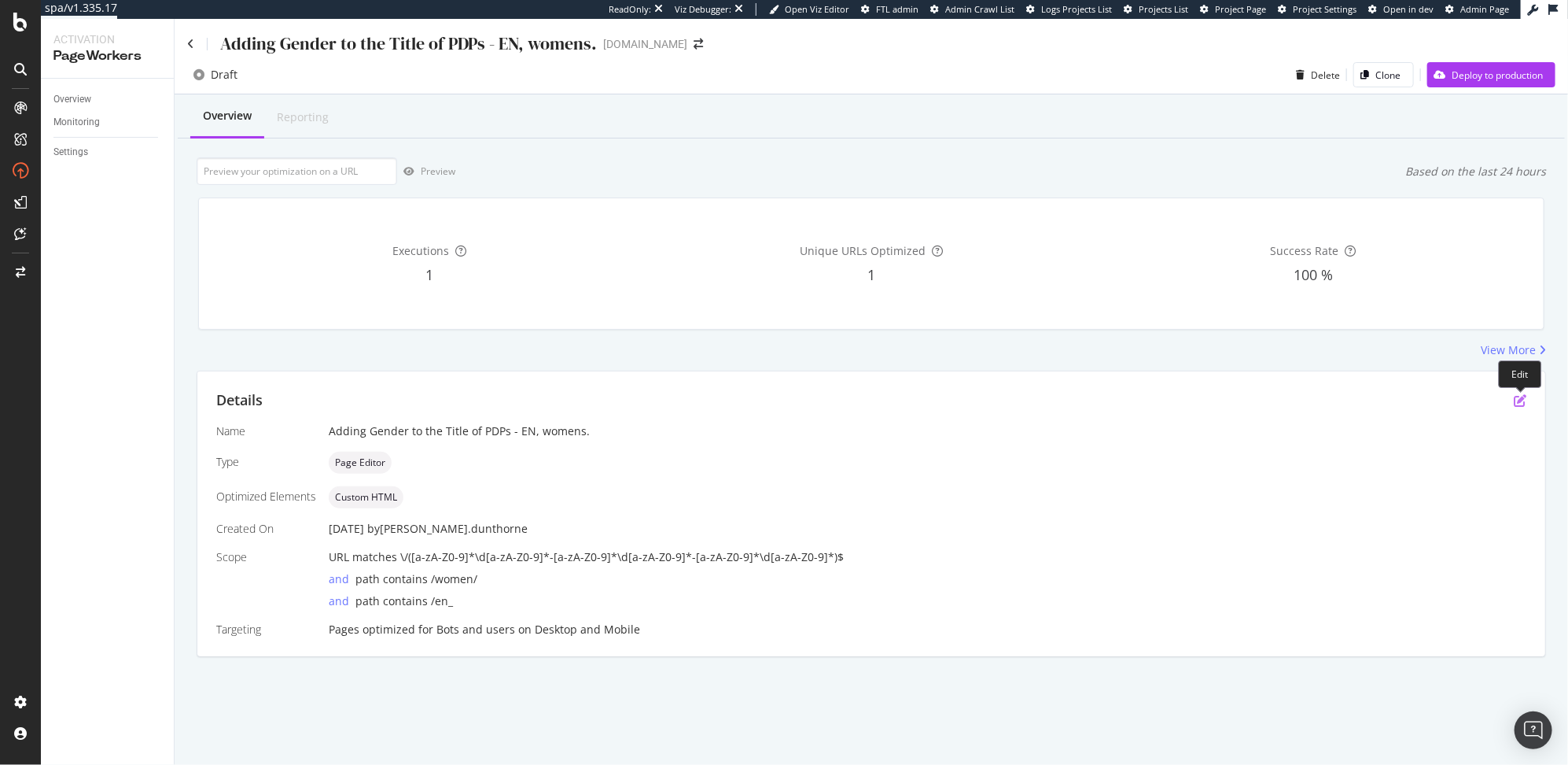
click at [1518, 401] on icon "pen-to-square" at bounding box center [1519, 400] width 12 height 12
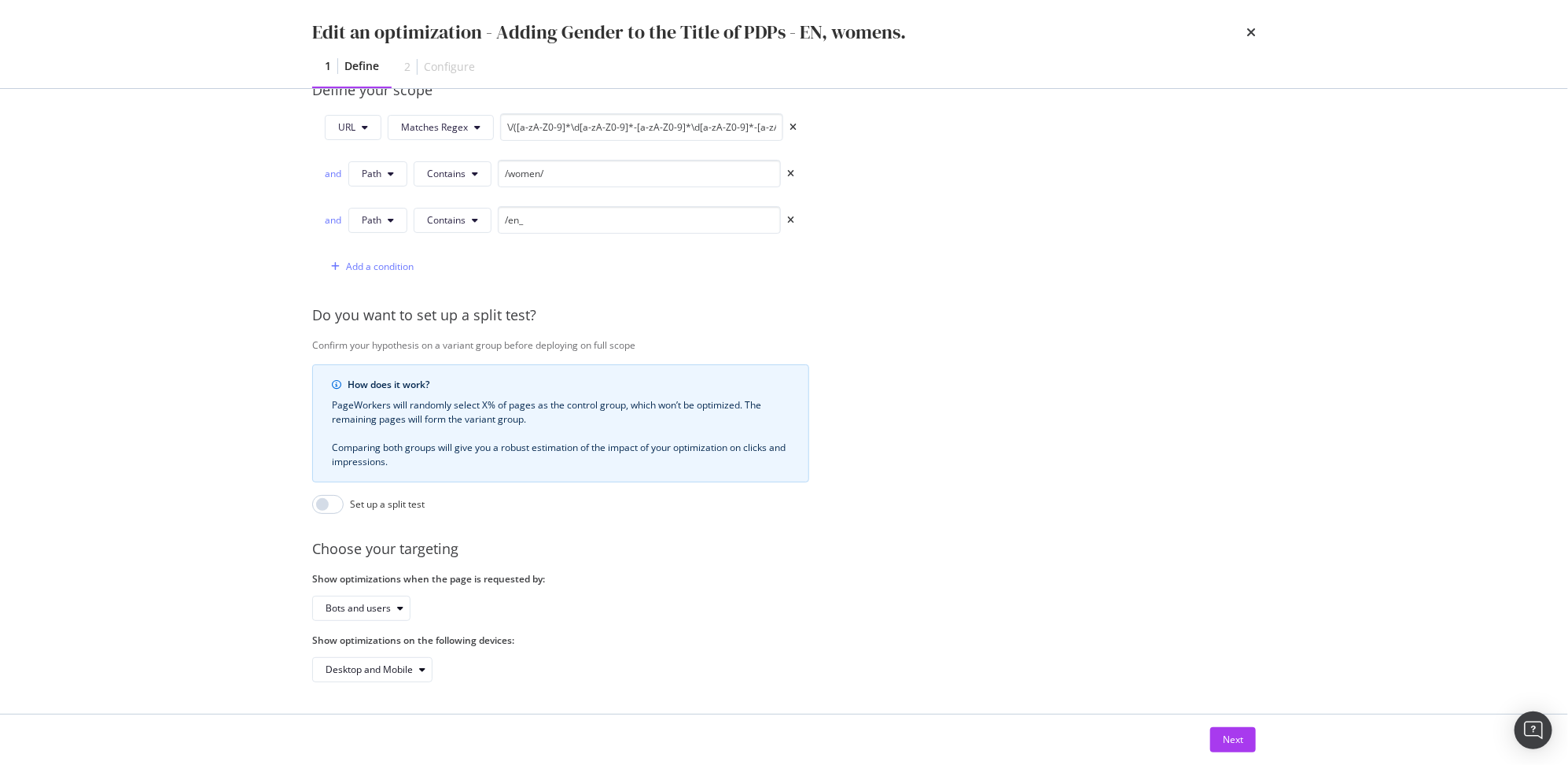
scroll to position [415, 0]
click at [337, 500] on input "modal" at bounding box center [328, 504] width 32 height 19
checkbox input "true"
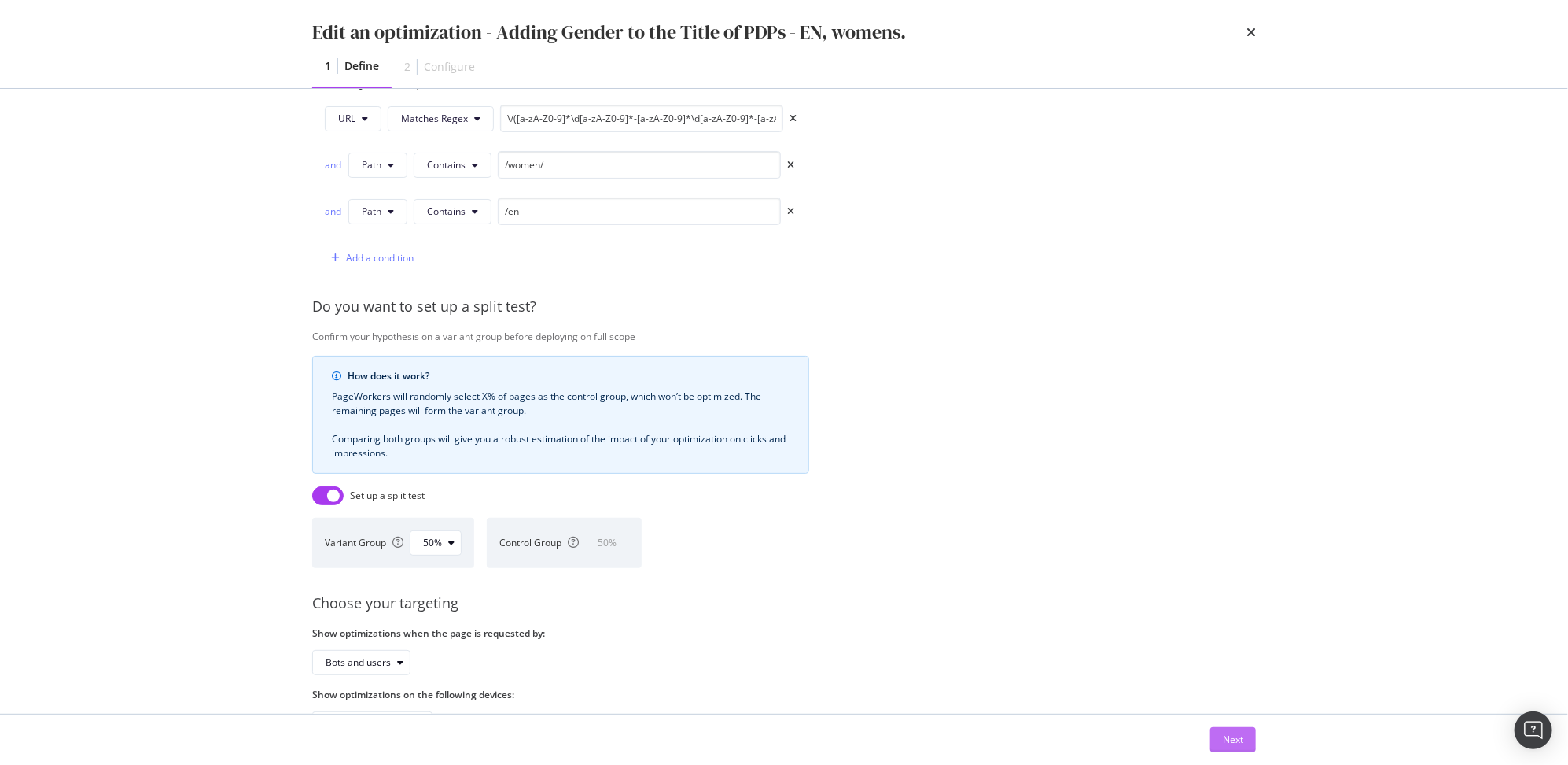
click at [1230, 739] on div "Next" at bounding box center [1233, 738] width 20 height 13
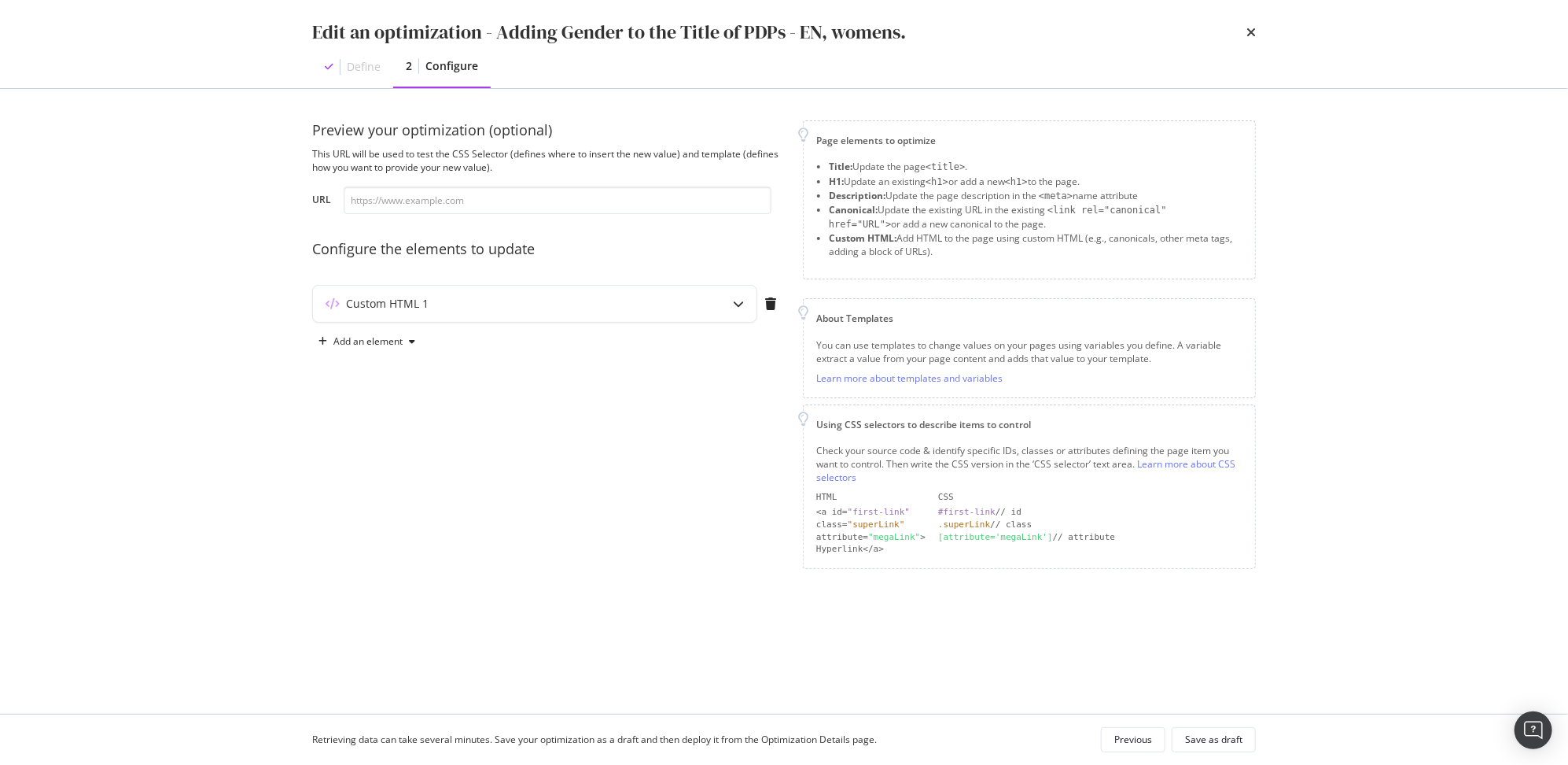
scroll to position [0, 0]
click at [1226, 738] on div "Save as draft" at bounding box center [1213, 738] width 58 height 13
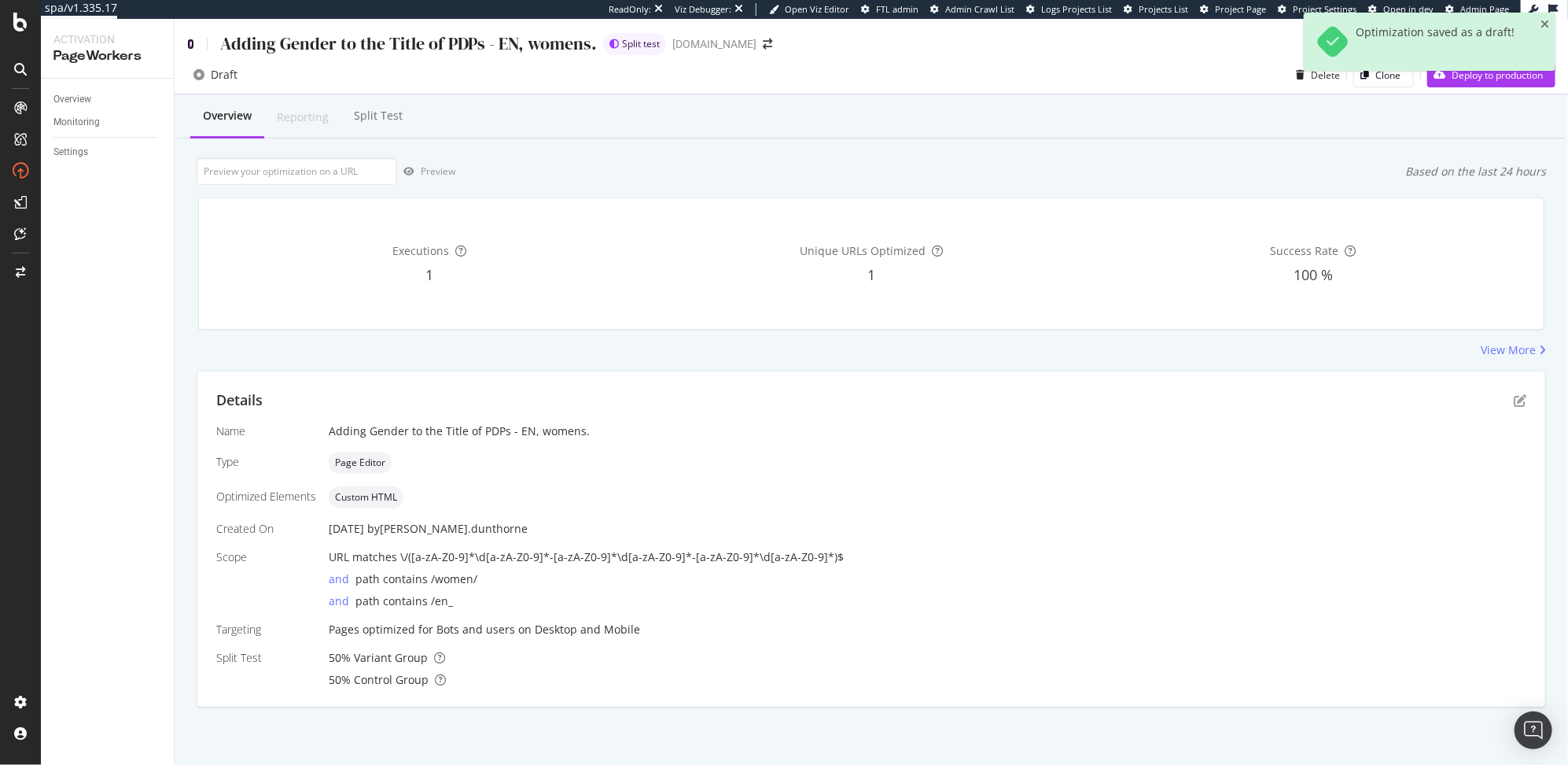
click at [189, 44] on icon at bounding box center [190, 44] width 7 height 11
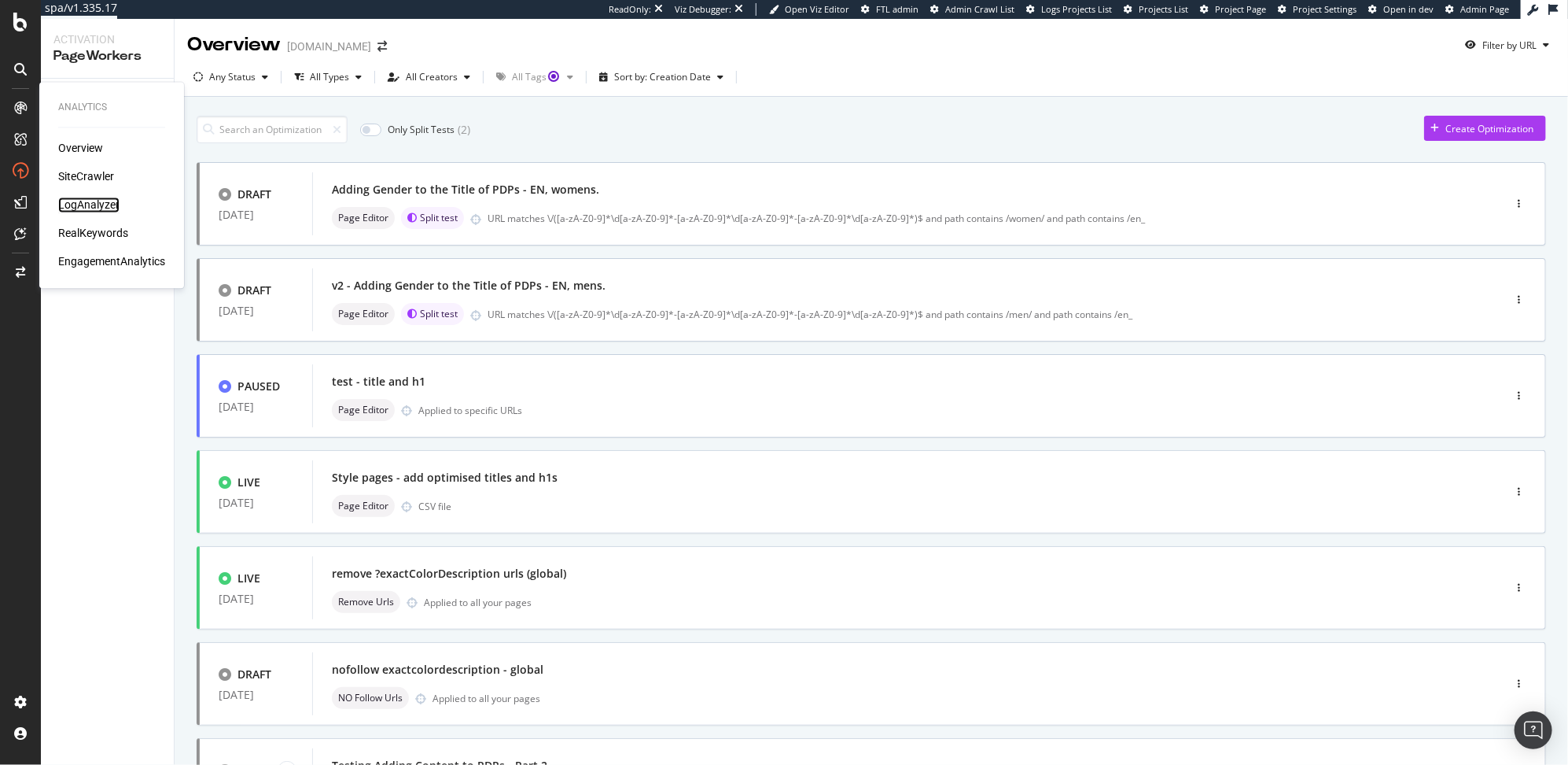
click at [102, 207] on div "LogAnalyzer" at bounding box center [88, 205] width 61 height 16
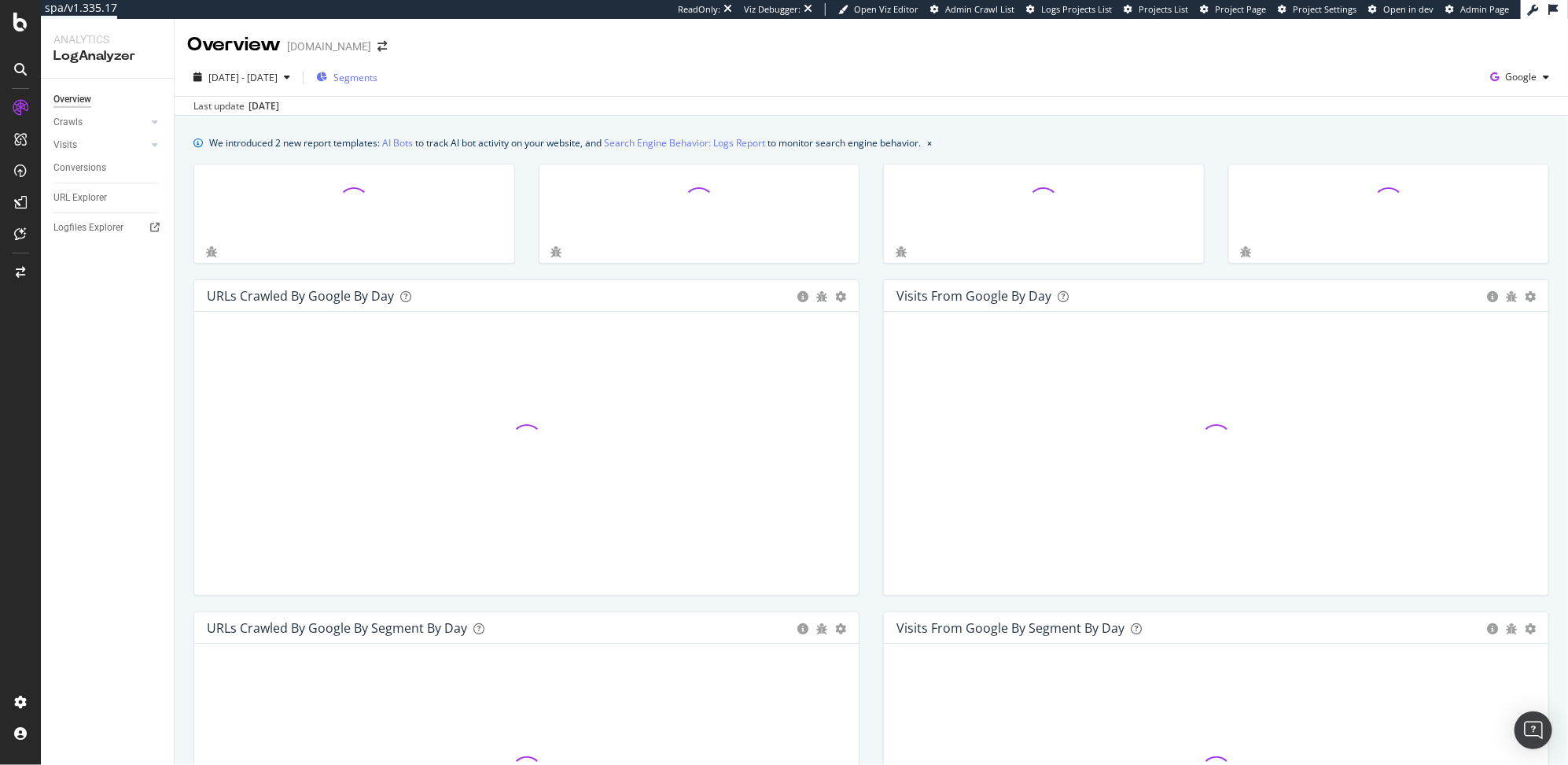
click at [377, 73] on span "Segments" at bounding box center [356, 77] width 44 height 13
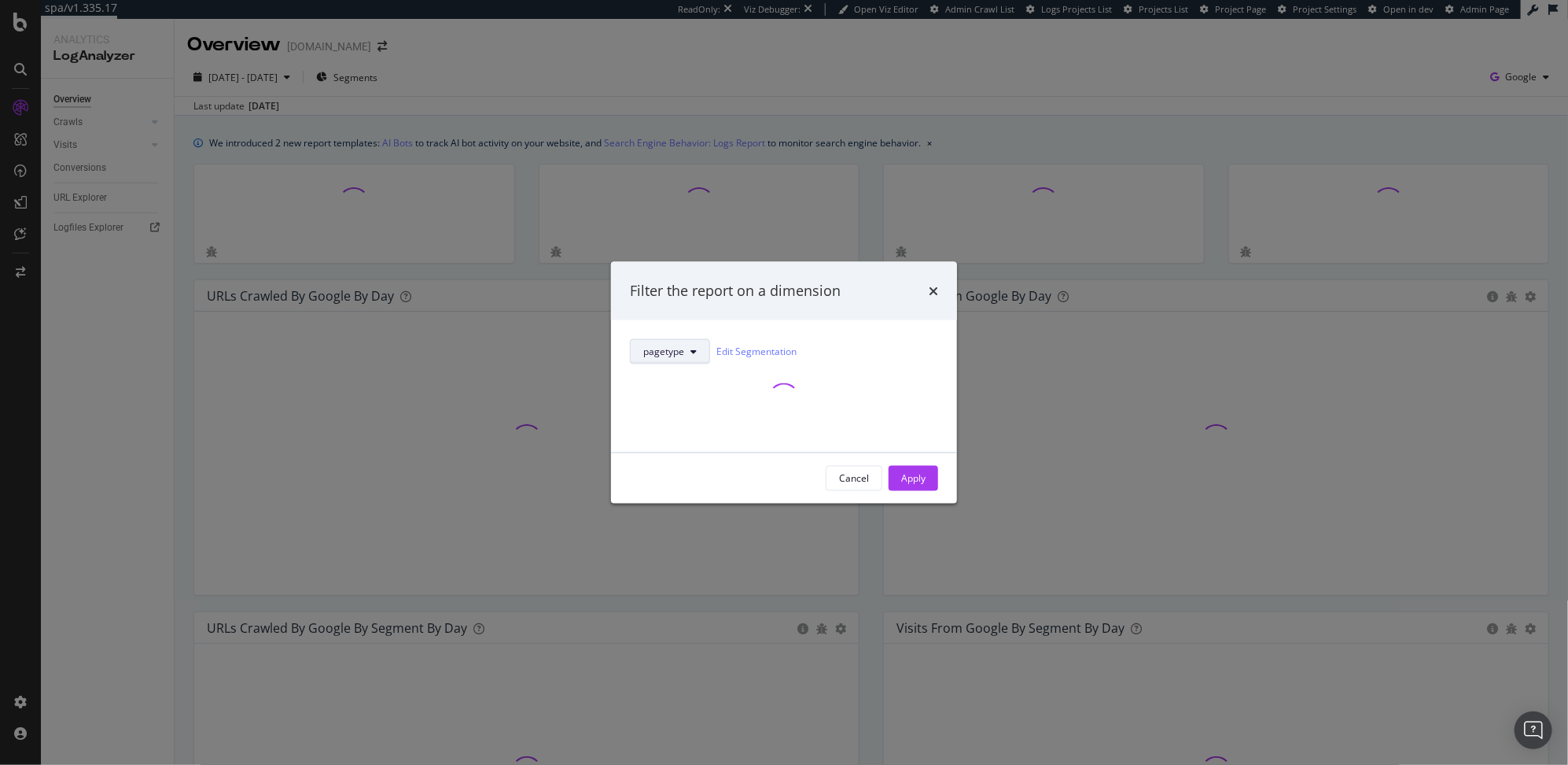
click at [674, 352] on span "pagetype" at bounding box center [664, 351] width 41 height 13
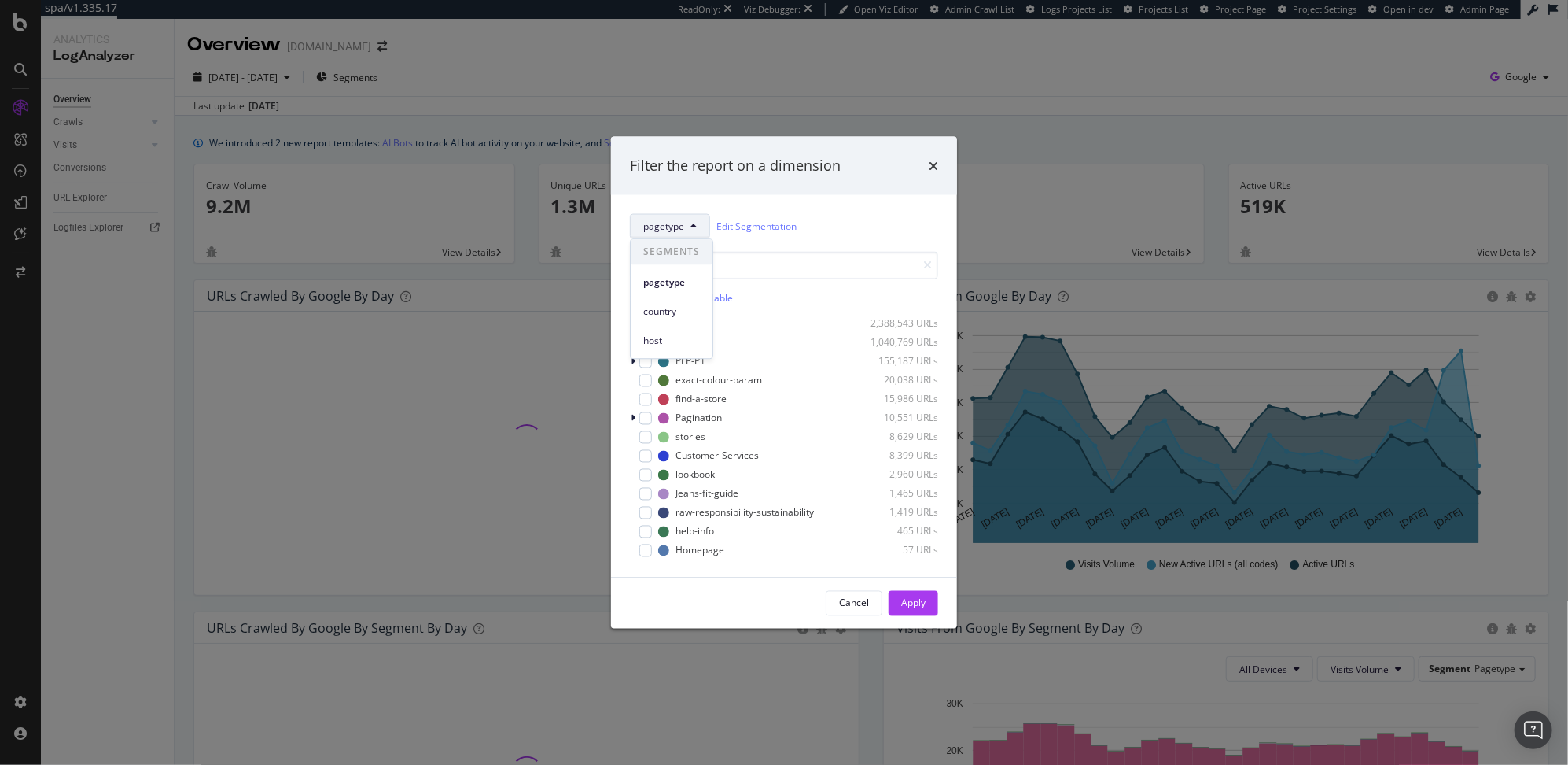
click at [896, 236] on div "pagetype Edit Segmentation" at bounding box center [784, 226] width 308 height 25
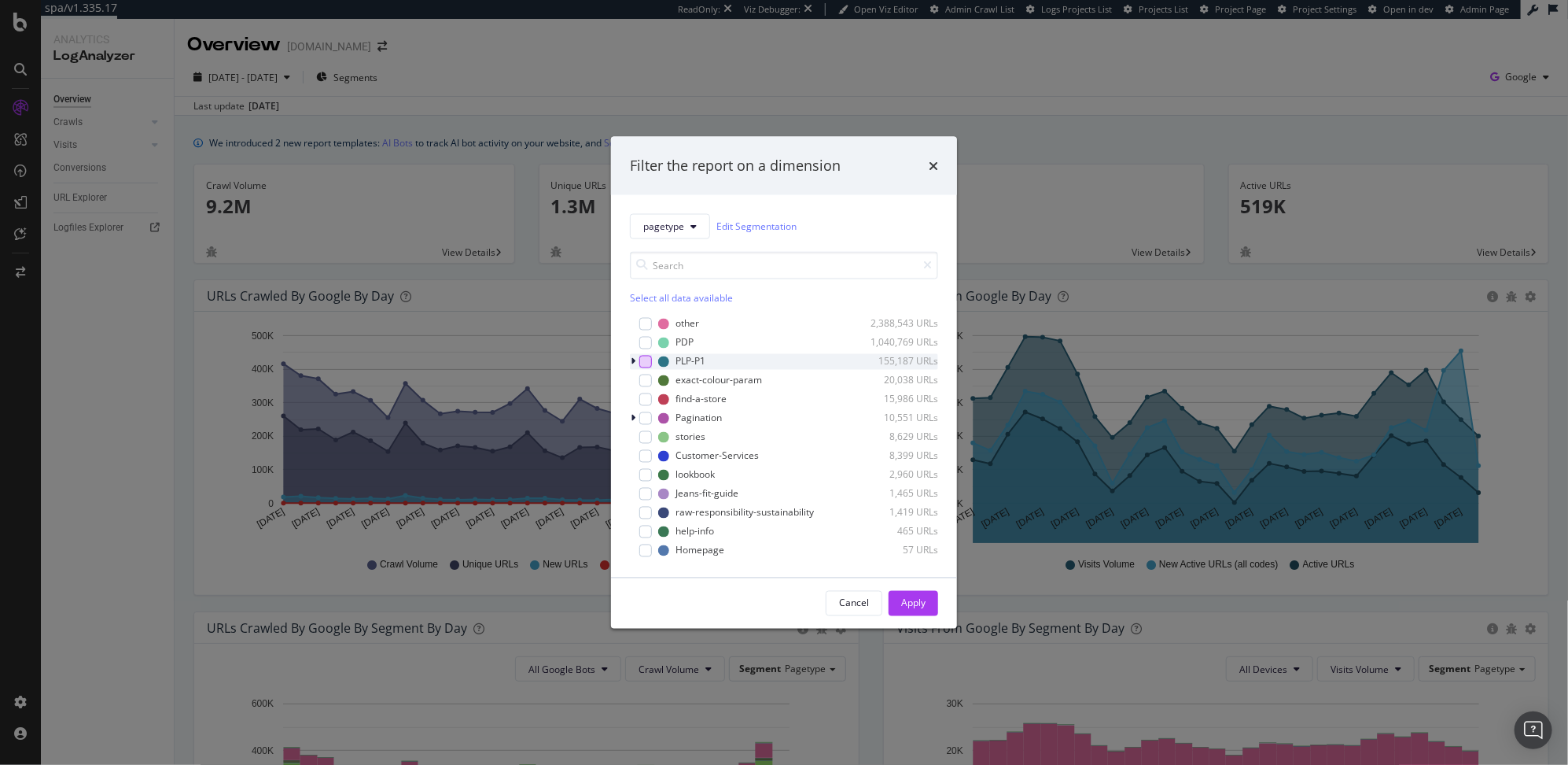
click at [643, 363] on div "modal" at bounding box center [645, 361] width 12 height 12
click at [911, 607] on div "Apply" at bounding box center [913, 602] width 25 height 13
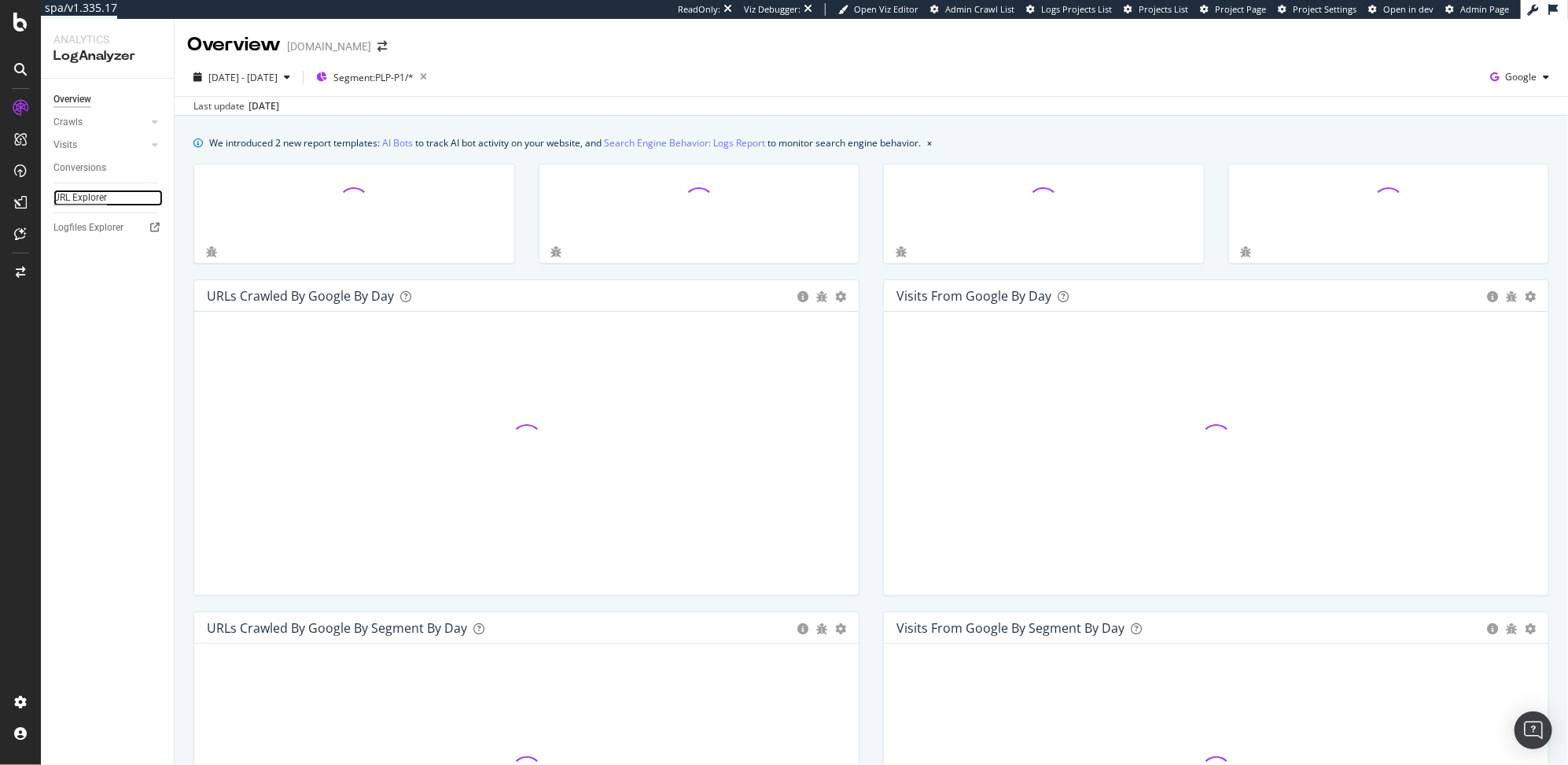
click at [74, 201] on div "URL Explorer" at bounding box center [80, 197] width 53 height 17
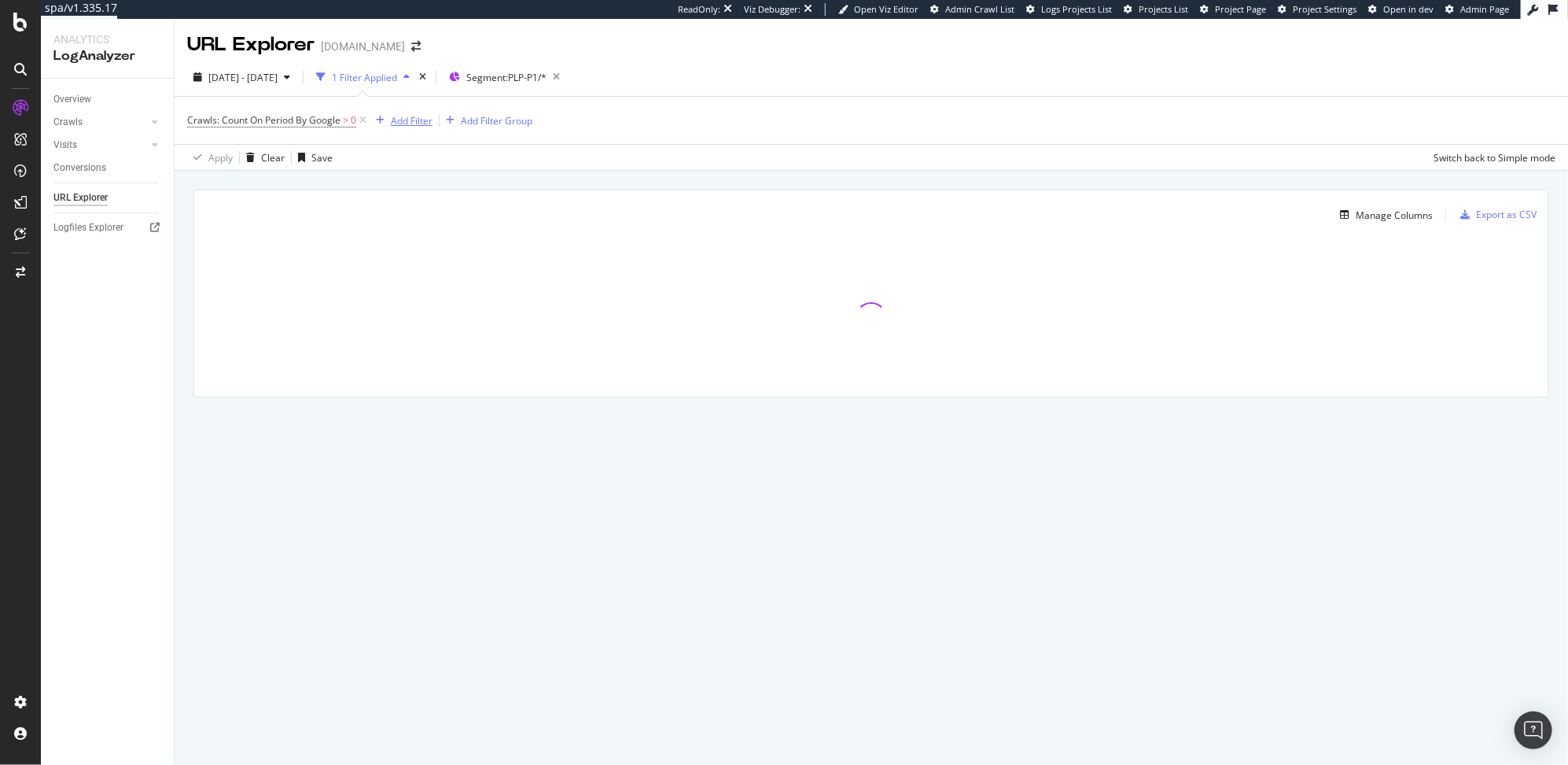
click at [391, 120] on div "Add Filter" at bounding box center [411, 120] width 42 height 13
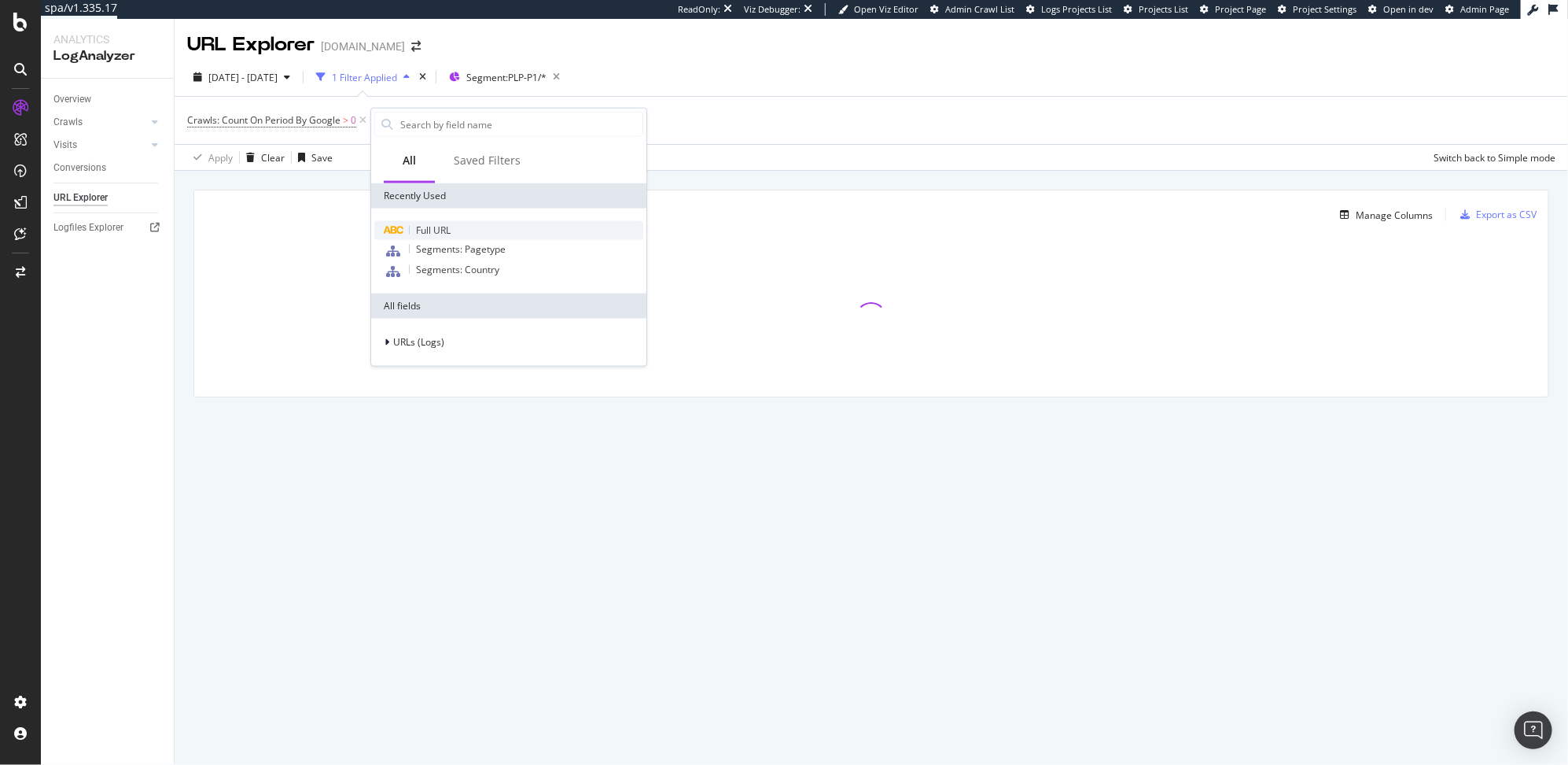
click at [427, 229] on span "Full URL" at bounding box center [433, 229] width 35 height 13
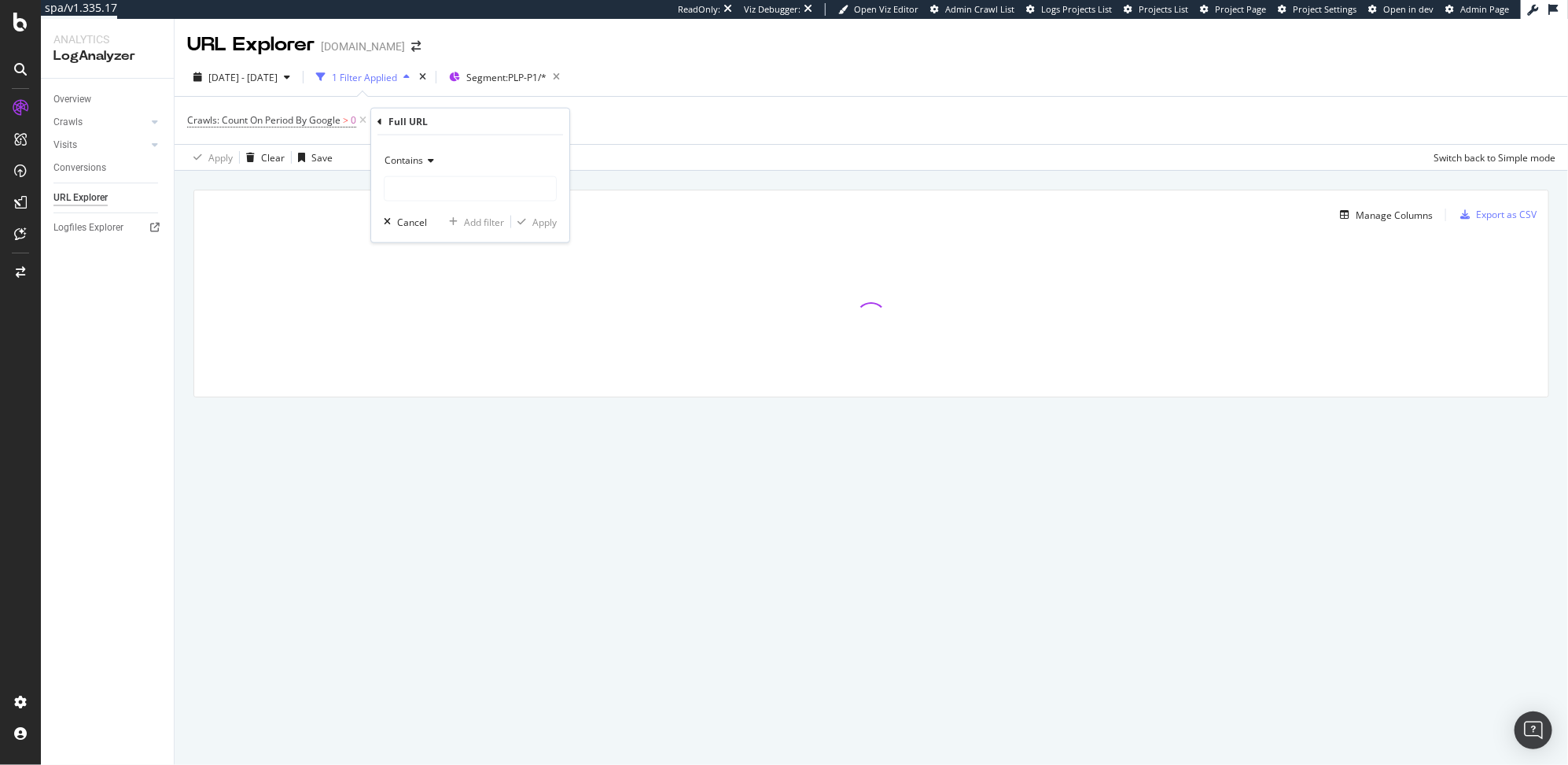
click at [421, 161] on span "Contains" at bounding box center [404, 159] width 39 height 13
click at [438, 339] on span "Doesn't contain" at bounding box center [425, 335] width 68 height 13
click at [437, 189] on input "text" at bounding box center [470, 189] width 172 height 25
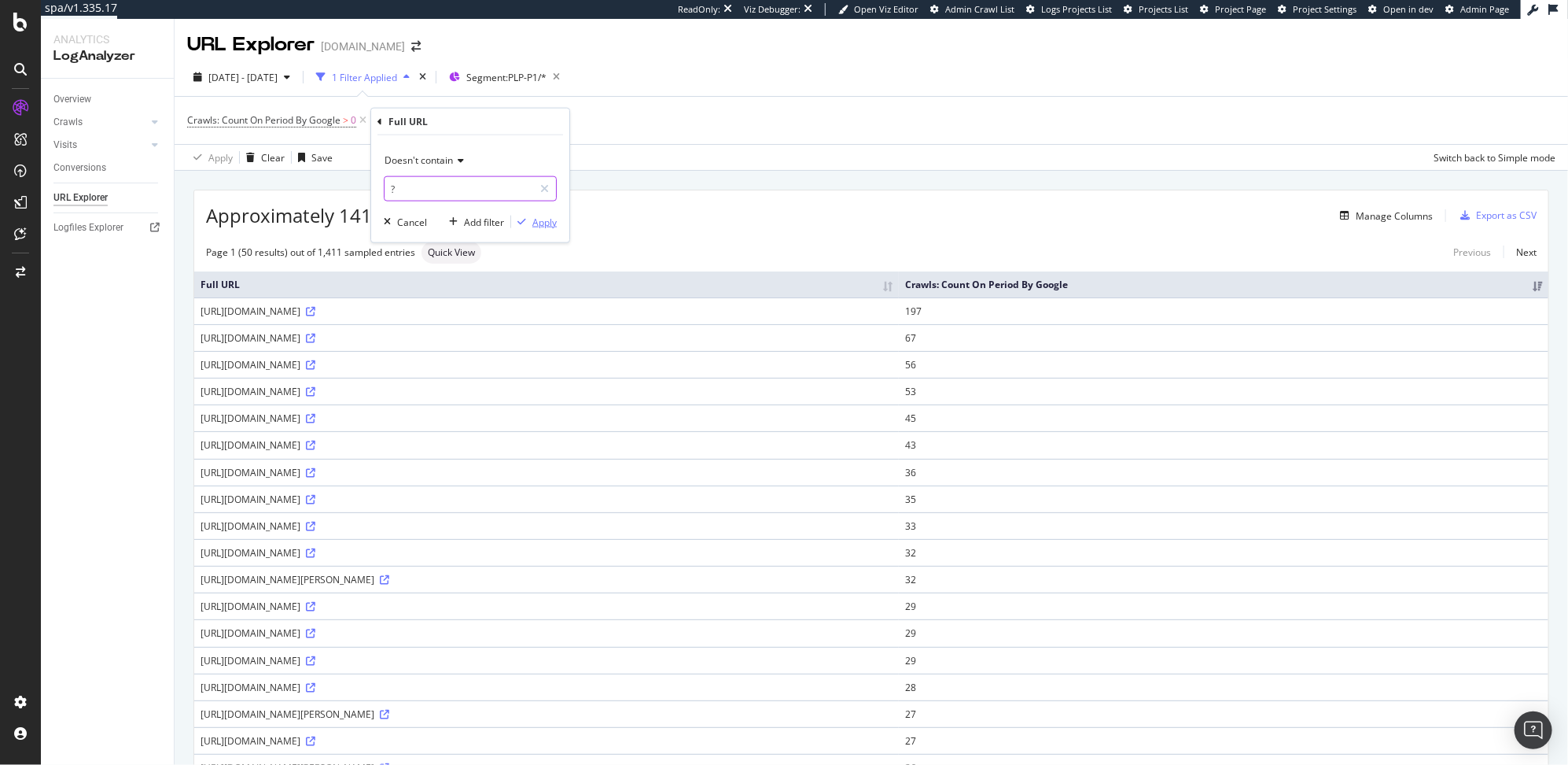
type input "?"
click at [533, 226] on div "Apply" at bounding box center [545, 221] width 25 height 13
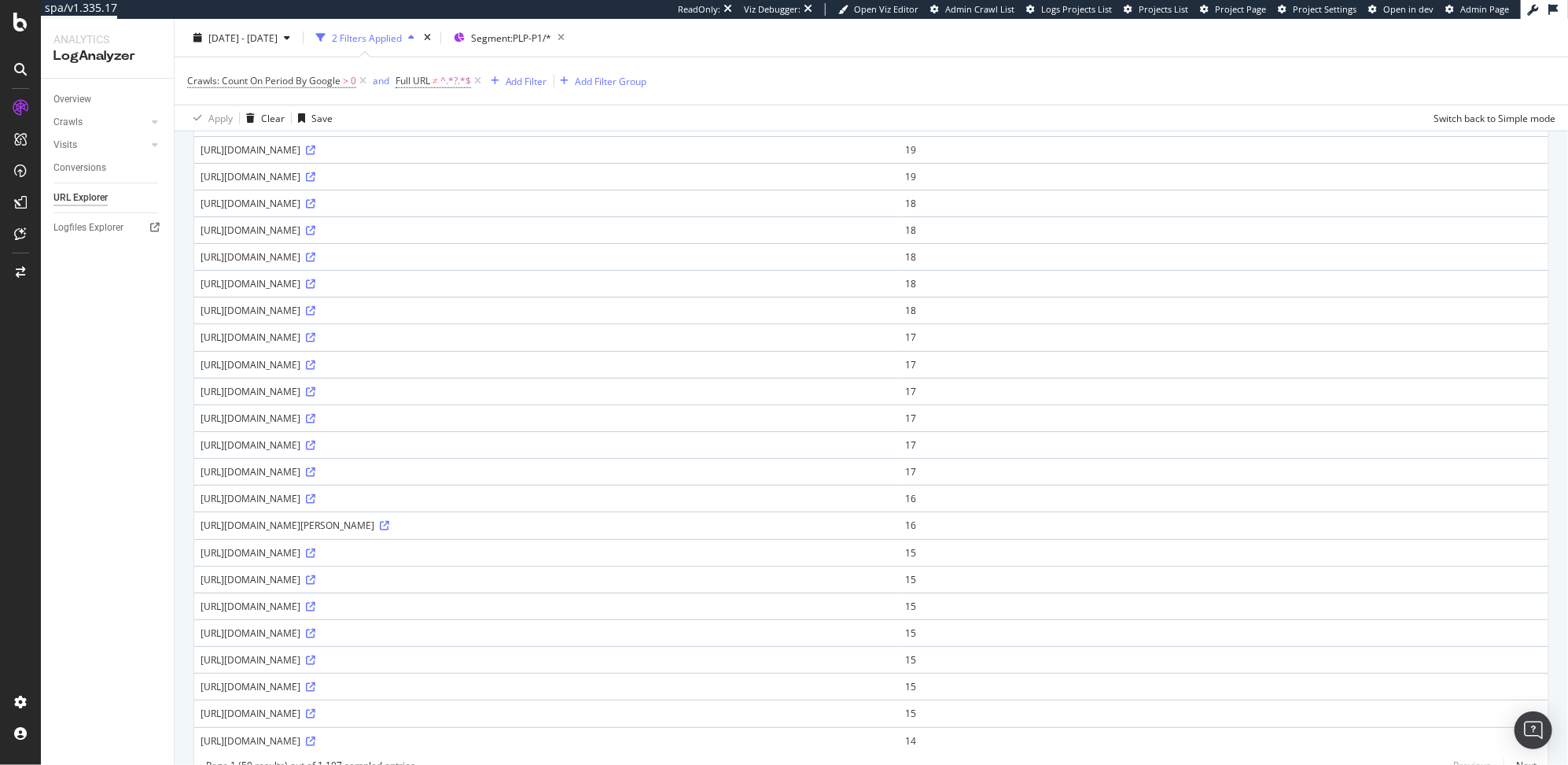
scroll to position [966, 0]
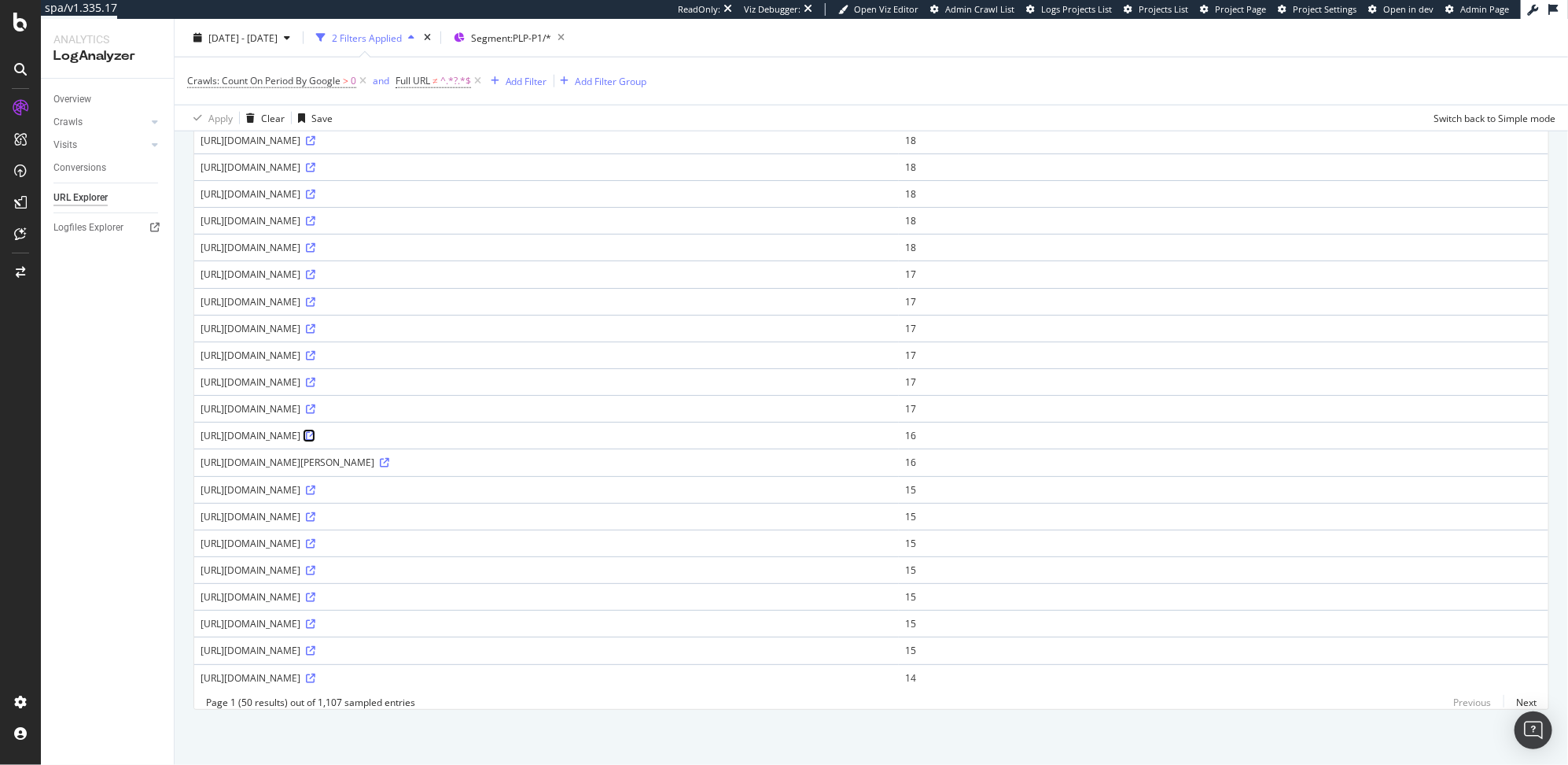
click at [315, 431] on icon at bounding box center [311, 436] width 10 height 10
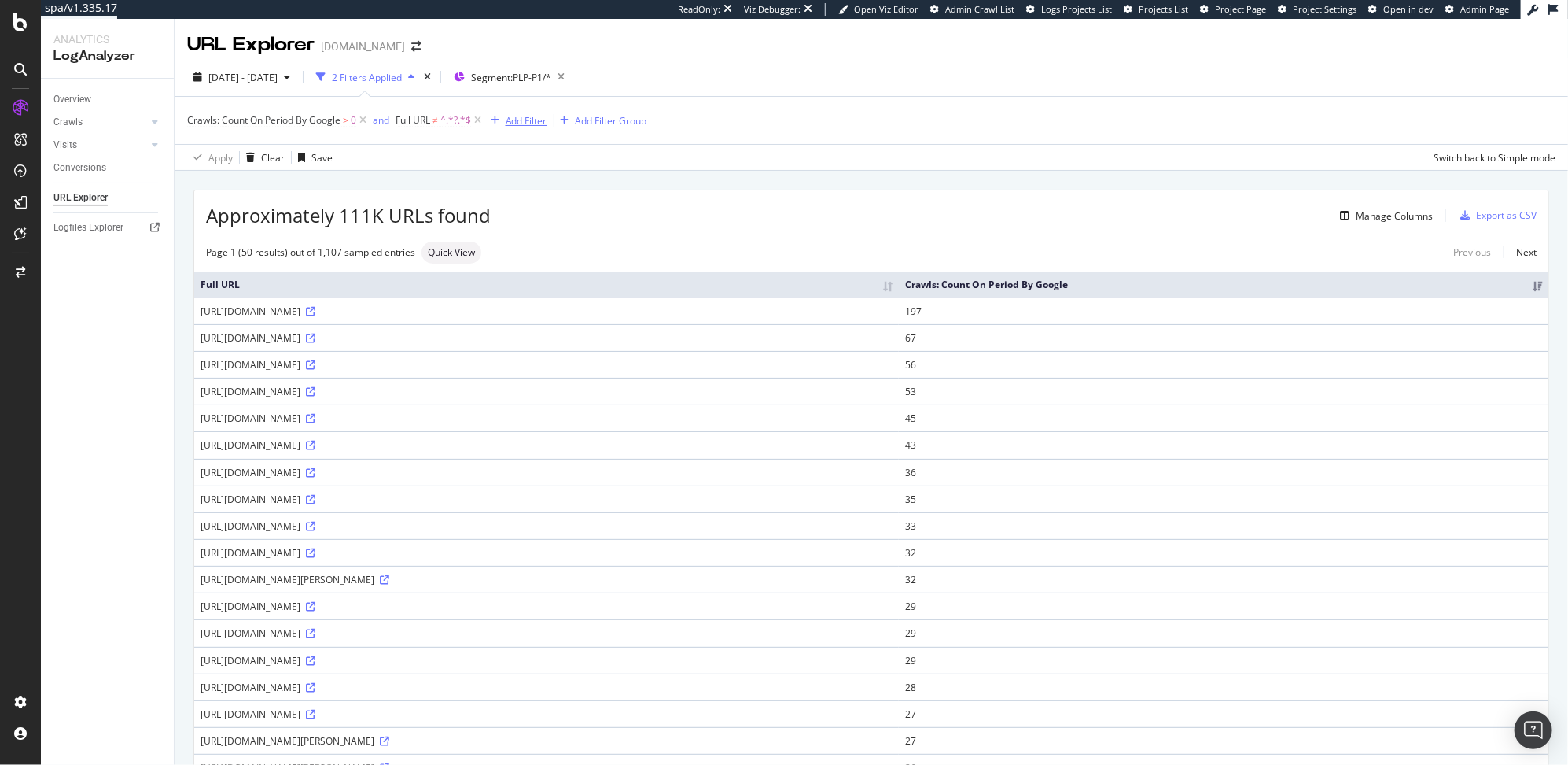
click at [531, 125] on div "Add Filter" at bounding box center [526, 120] width 42 height 13
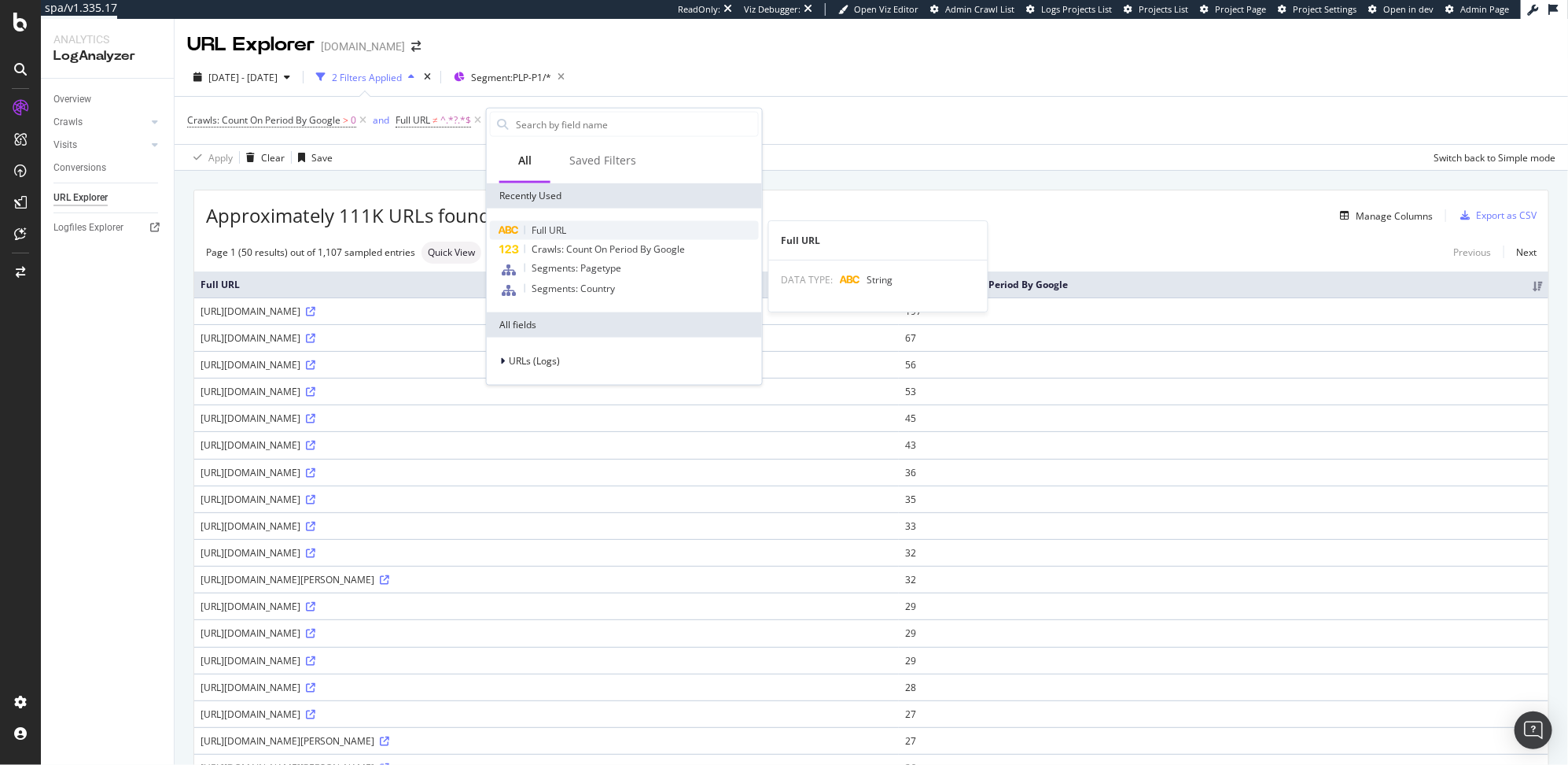
click at [554, 233] on span "Full URL" at bounding box center [549, 229] width 35 height 13
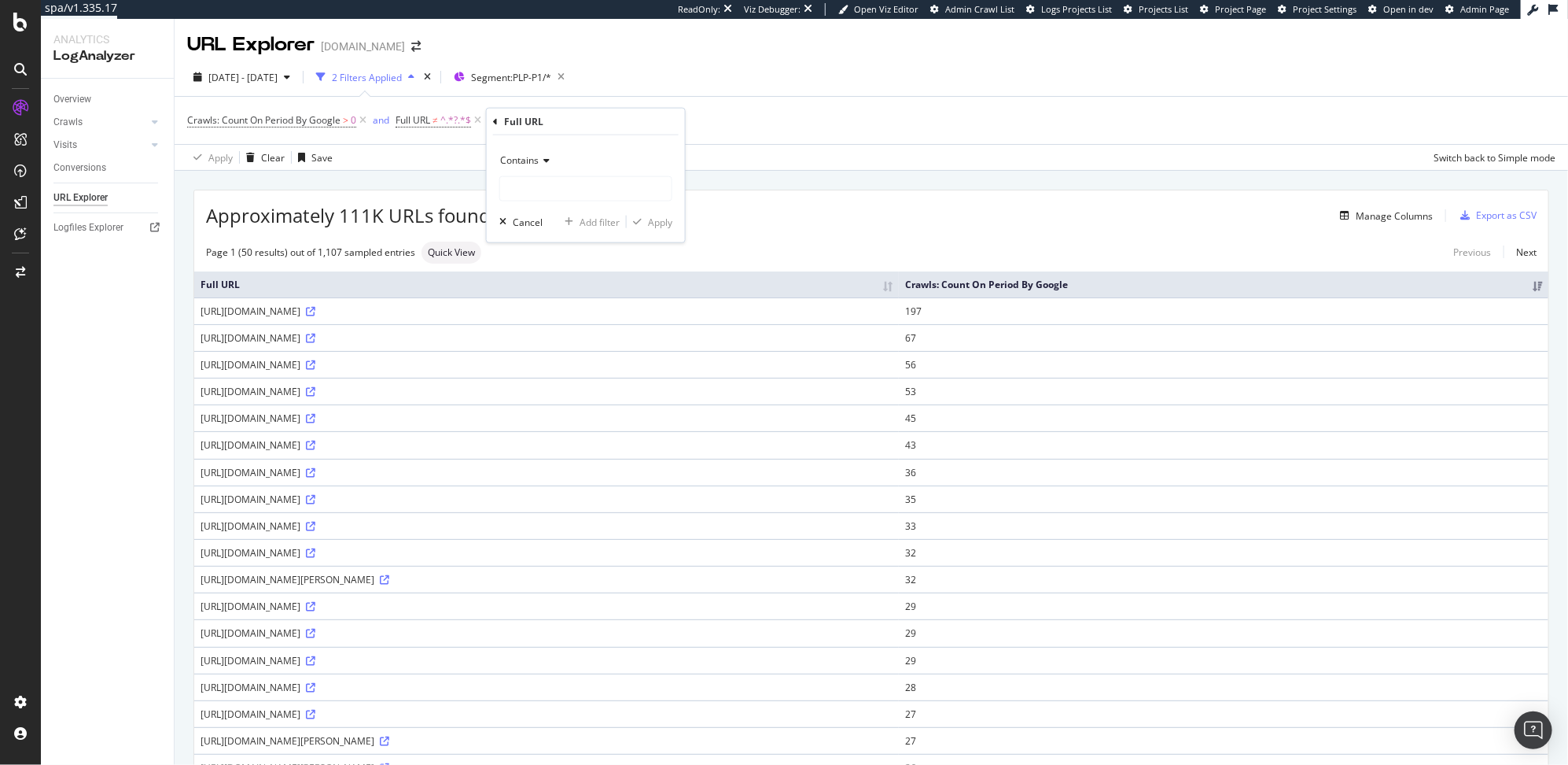
click at [525, 161] on span "Contains" at bounding box center [519, 159] width 39 height 13
click at [561, 333] on span "Doesn't contain" at bounding box center [541, 335] width 68 height 13
click at [529, 187] on input "text" at bounding box center [586, 189] width 172 height 25
type input ".json"
click at [655, 219] on div "Apply" at bounding box center [660, 221] width 25 height 13
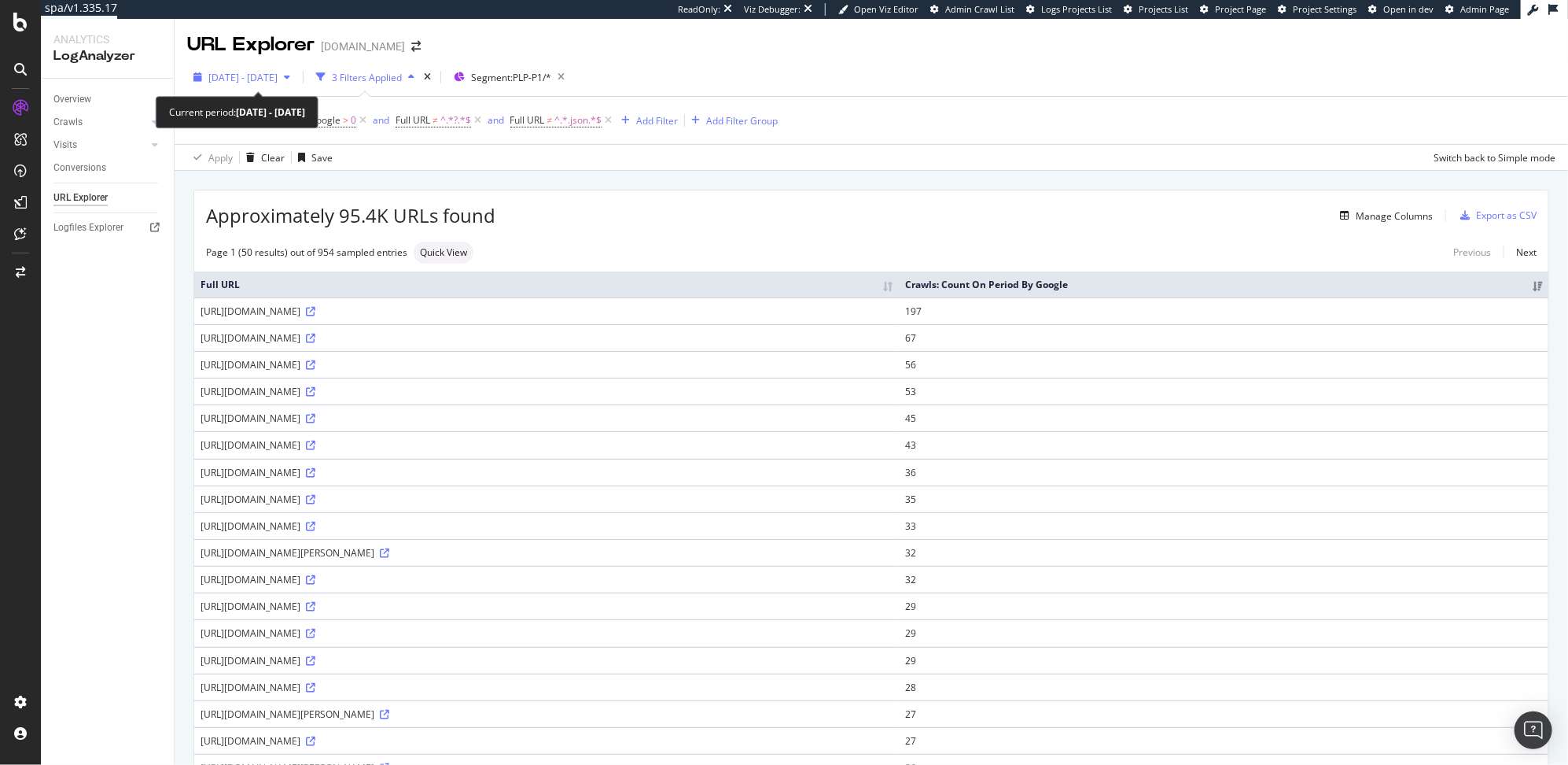
click at [278, 76] on span "2025 Jul. 11th - Aug. 9th" at bounding box center [242, 77] width 69 height 13
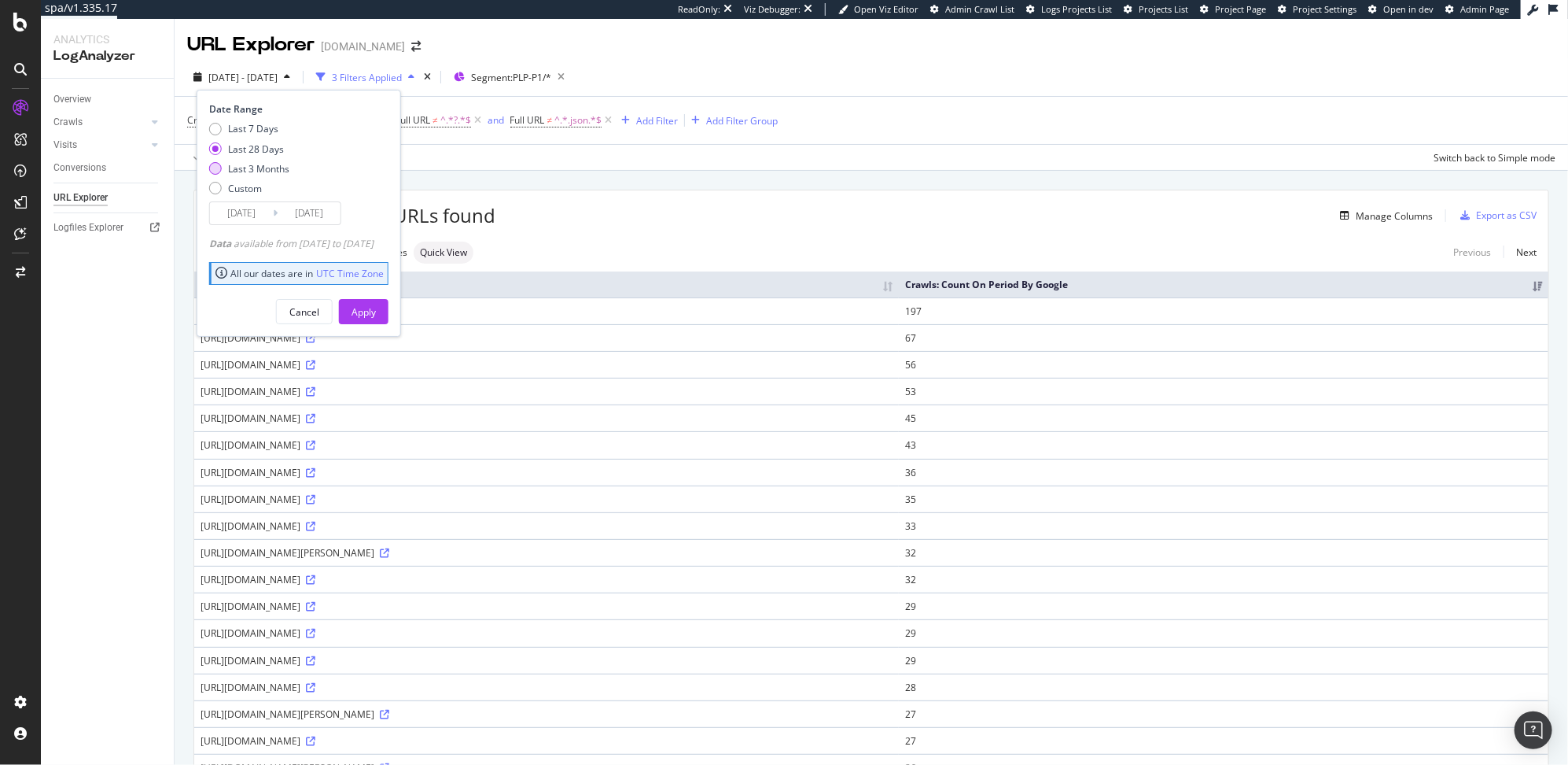
click at [253, 170] on div "Last 3 Months" at bounding box center [258, 168] width 61 height 13
click at [253, 210] on input "2025/05/10" at bounding box center [241, 212] width 63 height 22
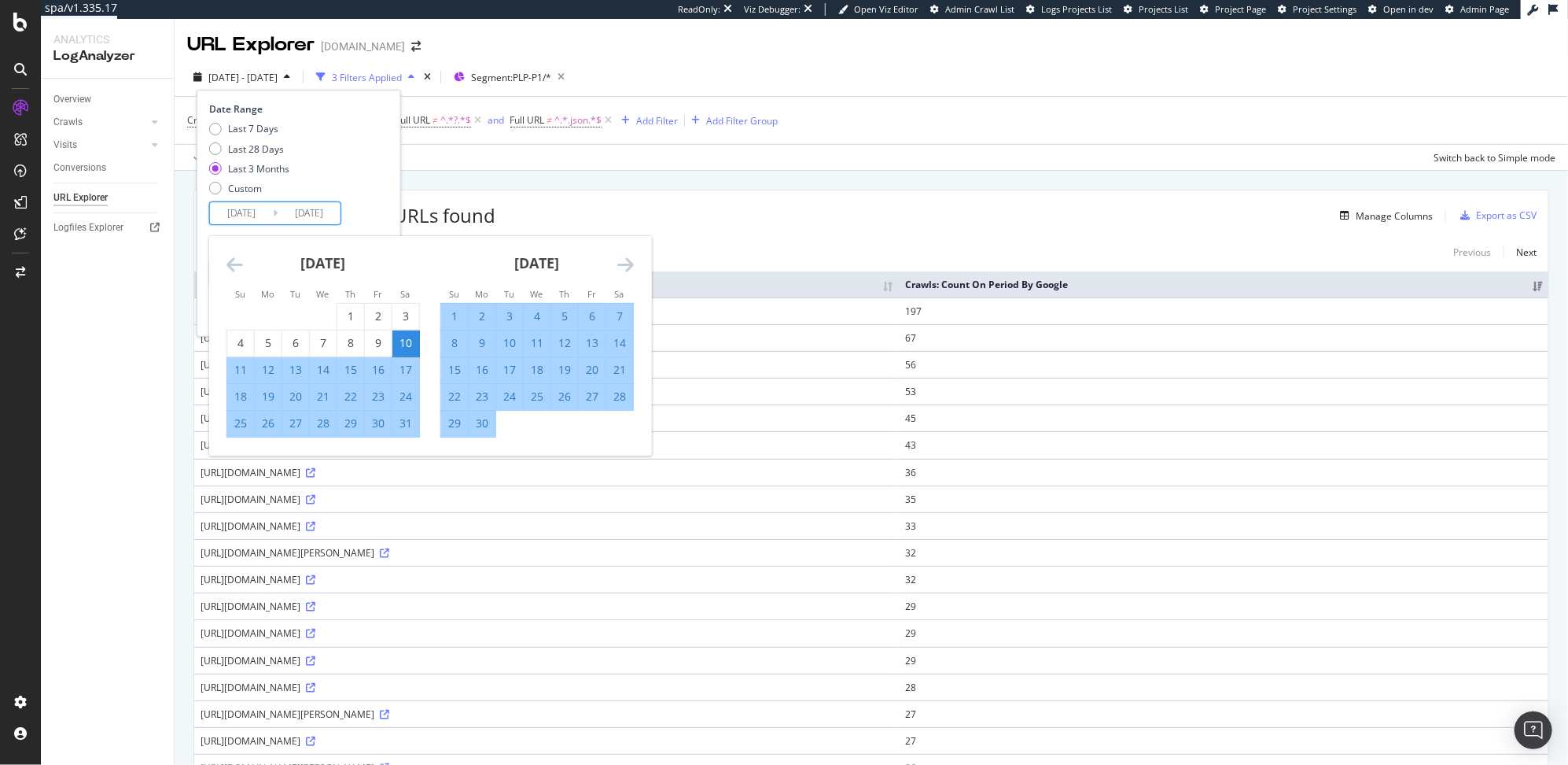
click at [236, 168] on div "Last 3 Months" at bounding box center [258, 168] width 61 height 13
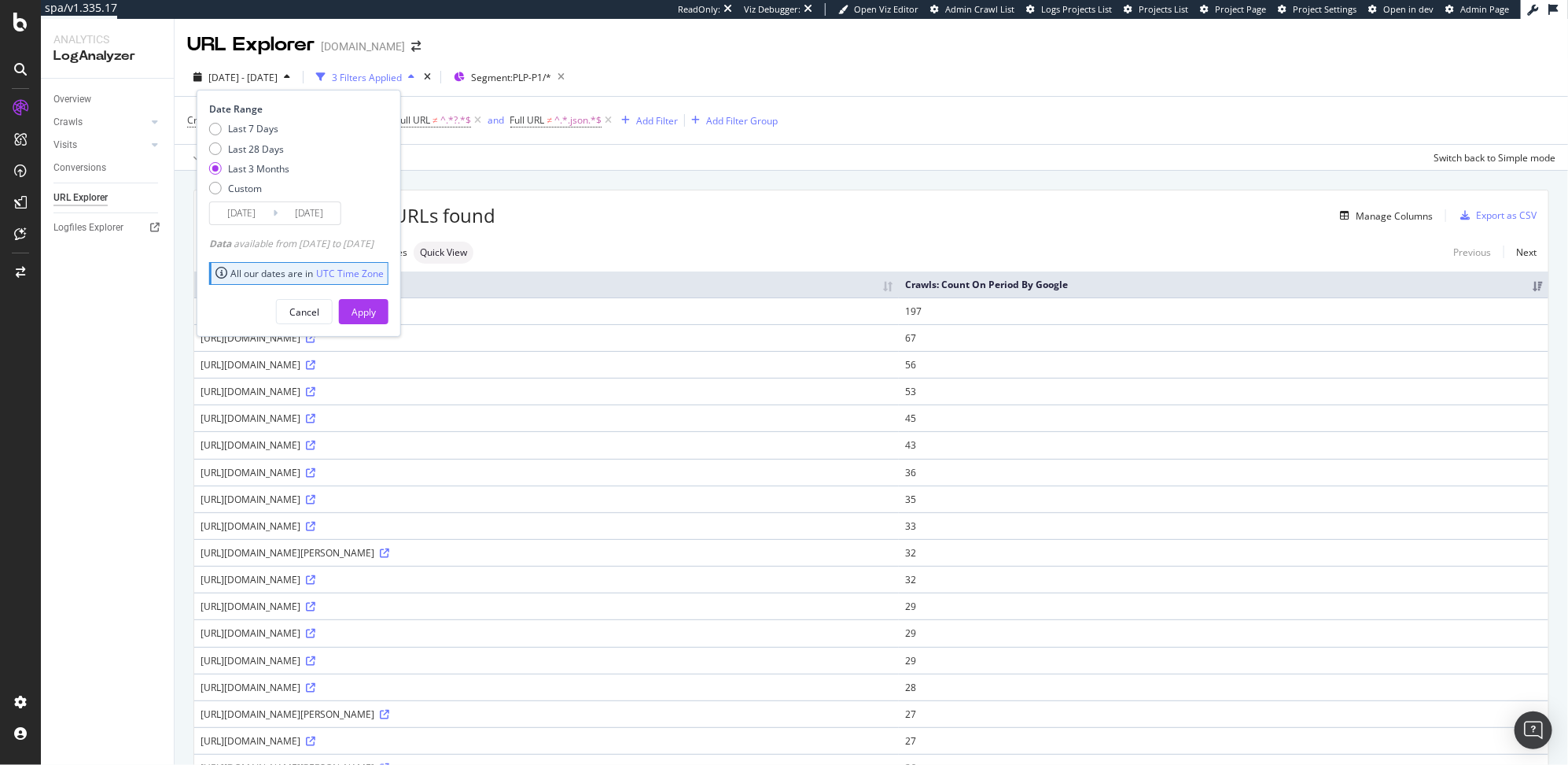
click at [230, 212] on input "2025/05/10" at bounding box center [241, 212] width 63 height 22
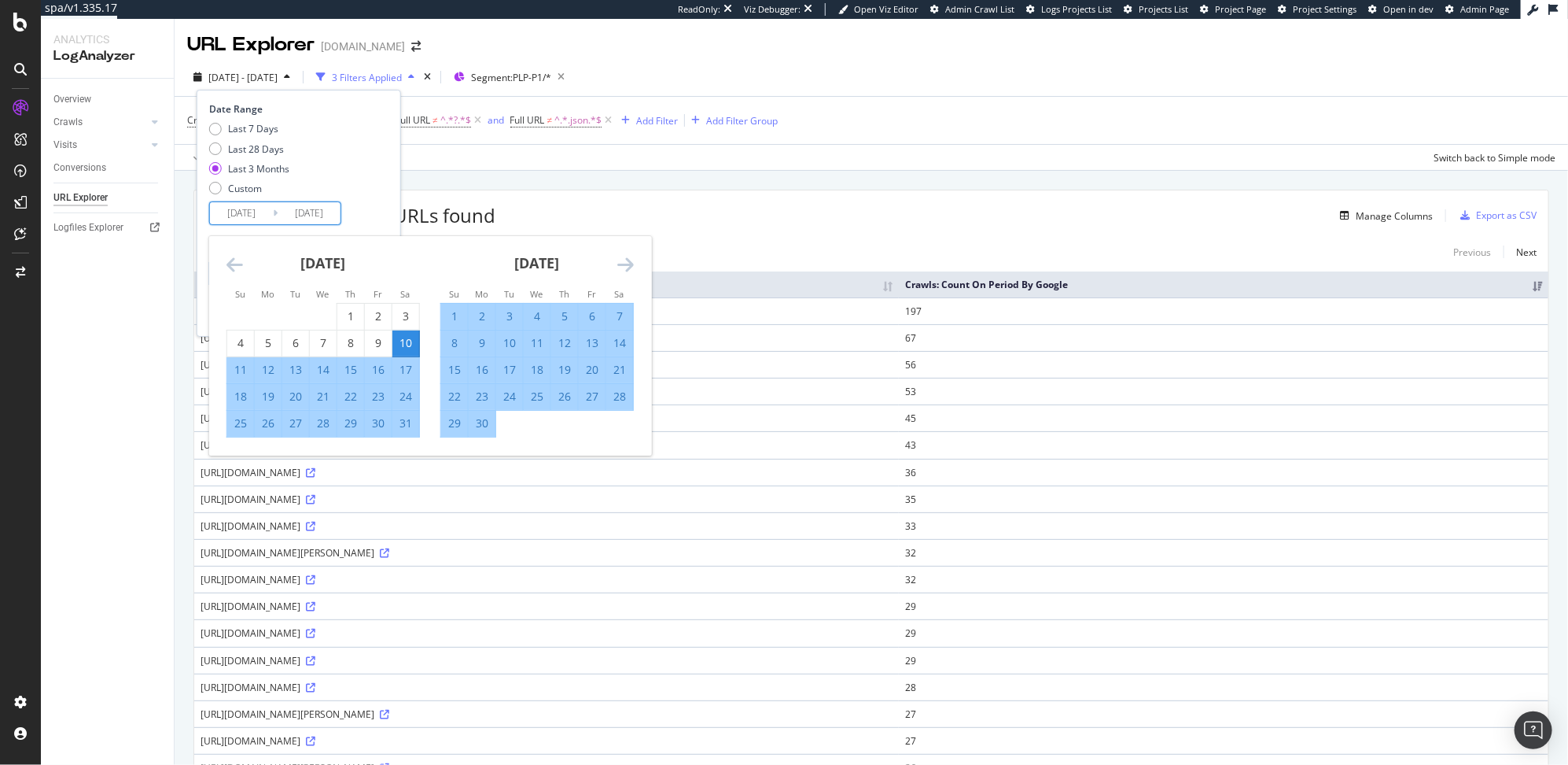
click at [229, 267] on icon "Move backward to switch to the previous month." at bounding box center [234, 264] width 17 height 19
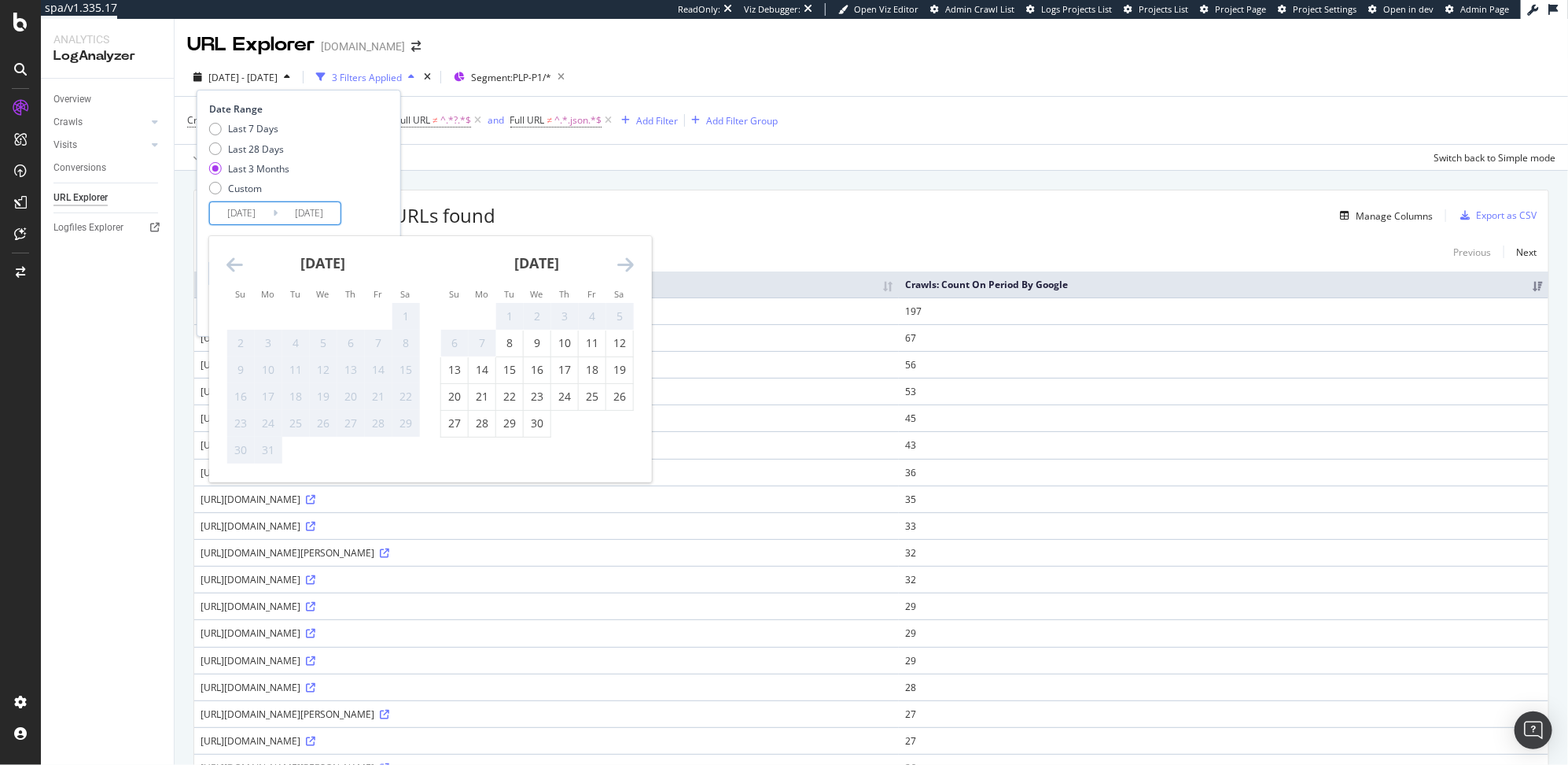
click at [229, 267] on icon "Move backward to switch to the previous month." at bounding box center [234, 264] width 17 height 19
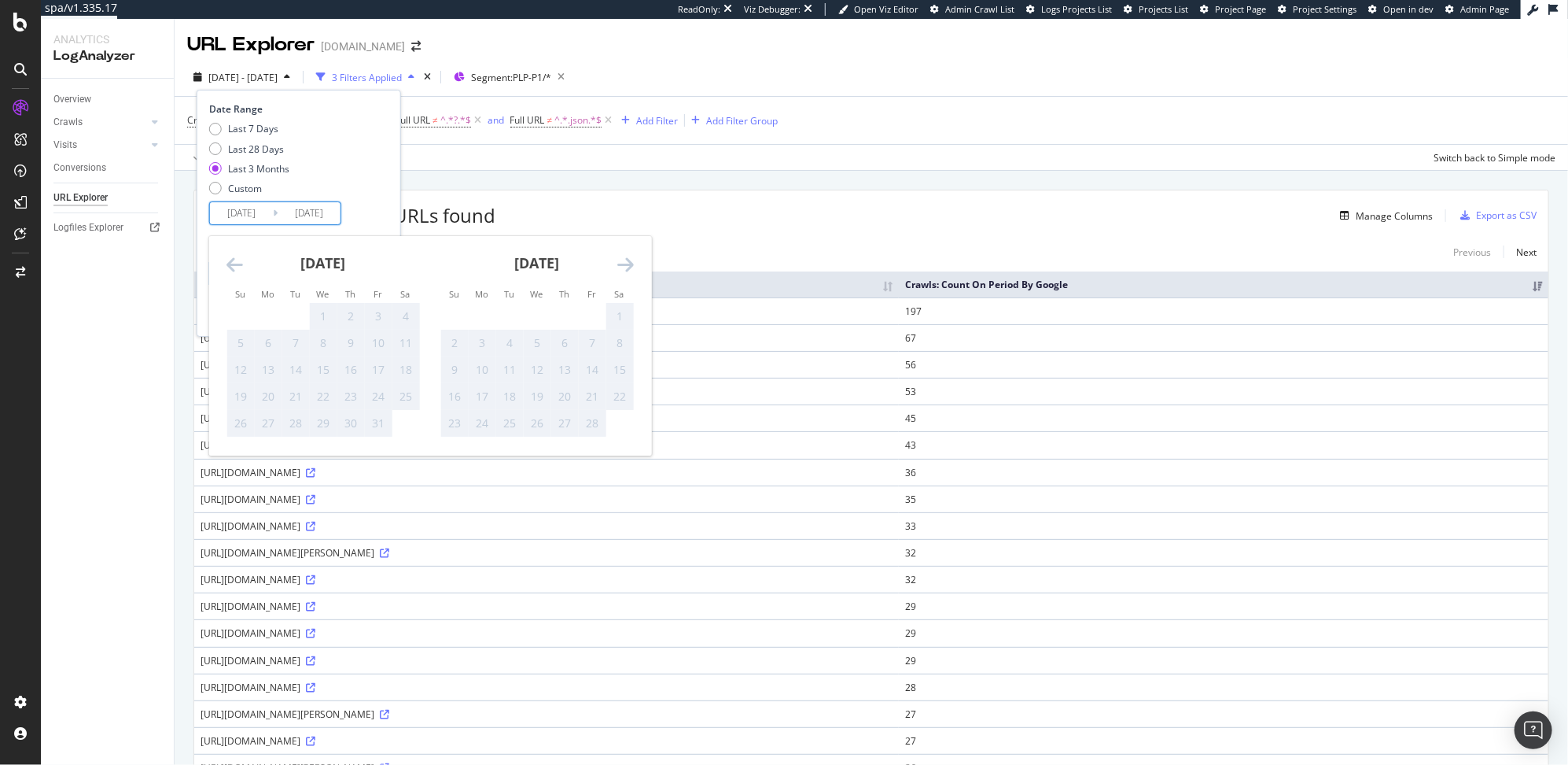
click at [229, 267] on icon "Move backward to switch to the previous month." at bounding box center [234, 264] width 17 height 19
click at [624, 263] on icon "Move forward to switch to the next month." at bounding box center [625, 264] width 17 height 19
click at [513, 343] on div "8" at bounding box center [510, 344] width 27 height 16
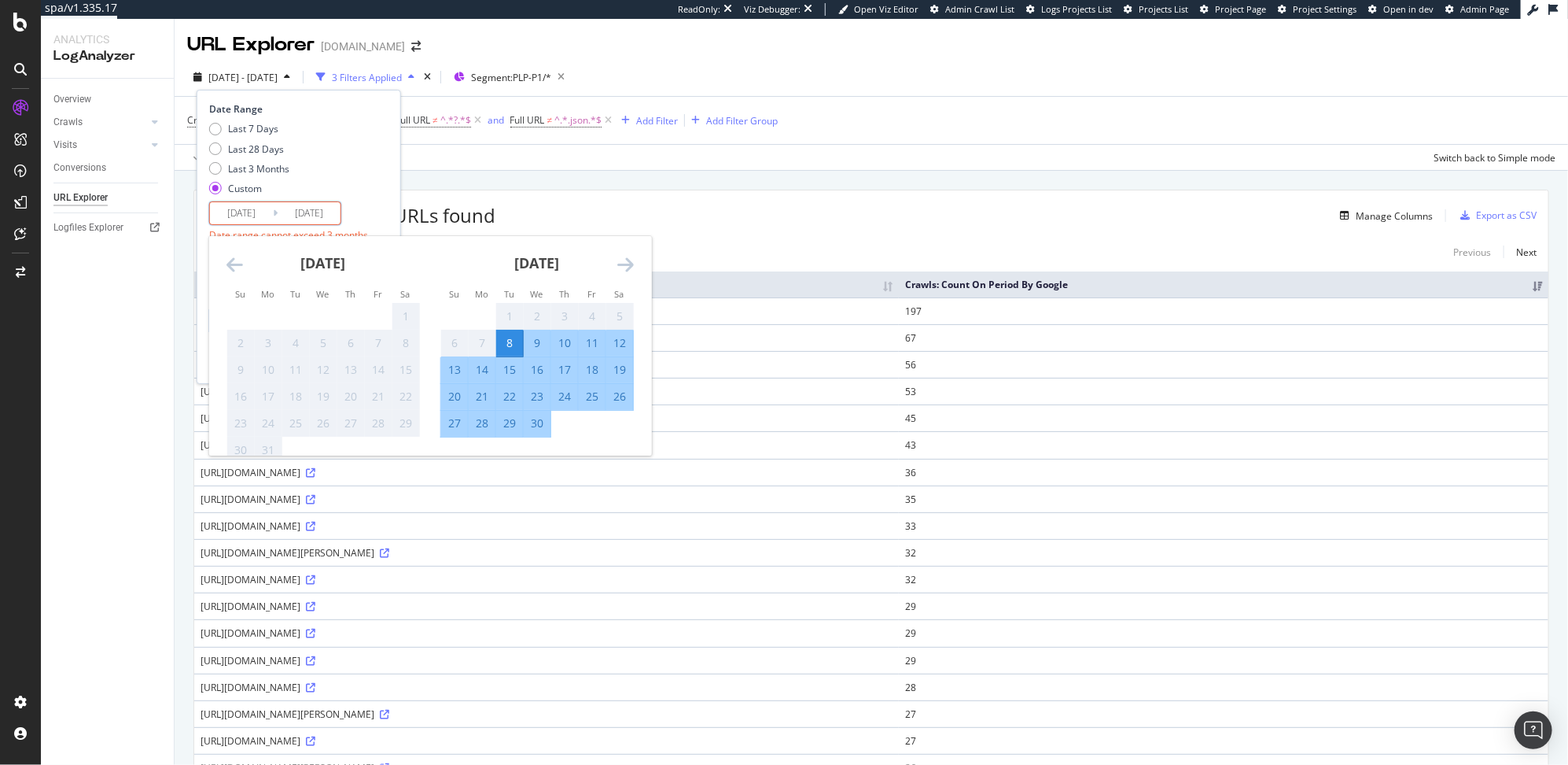
click at [621, 264] on icon "Move forward to switch to the next month." at bounding box center [625, 264] width 17 height 19
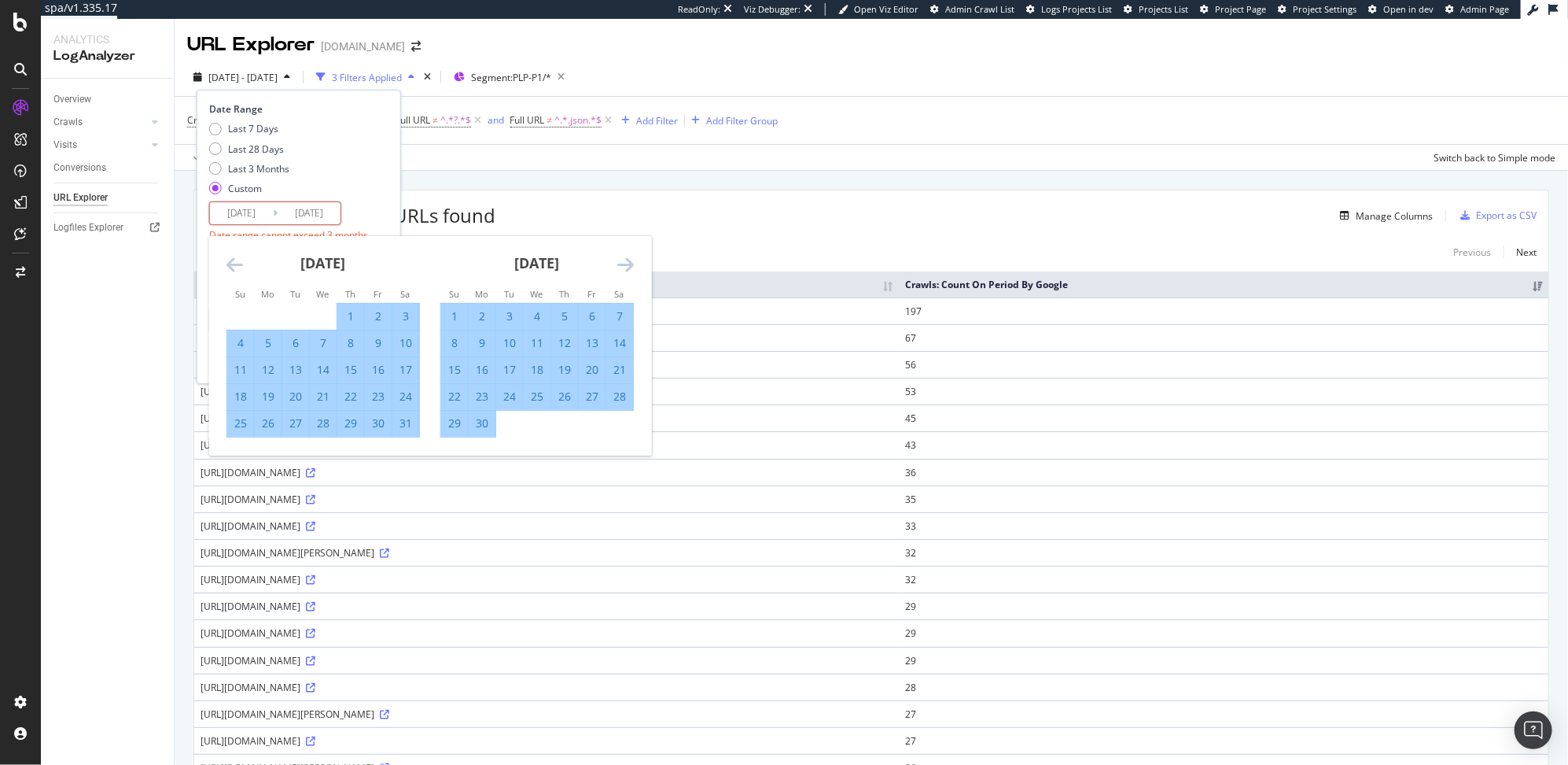
click at [621, 264] on icon "Move forward to switch to the next month." at bounding box center [625, 264] width 17 height 19
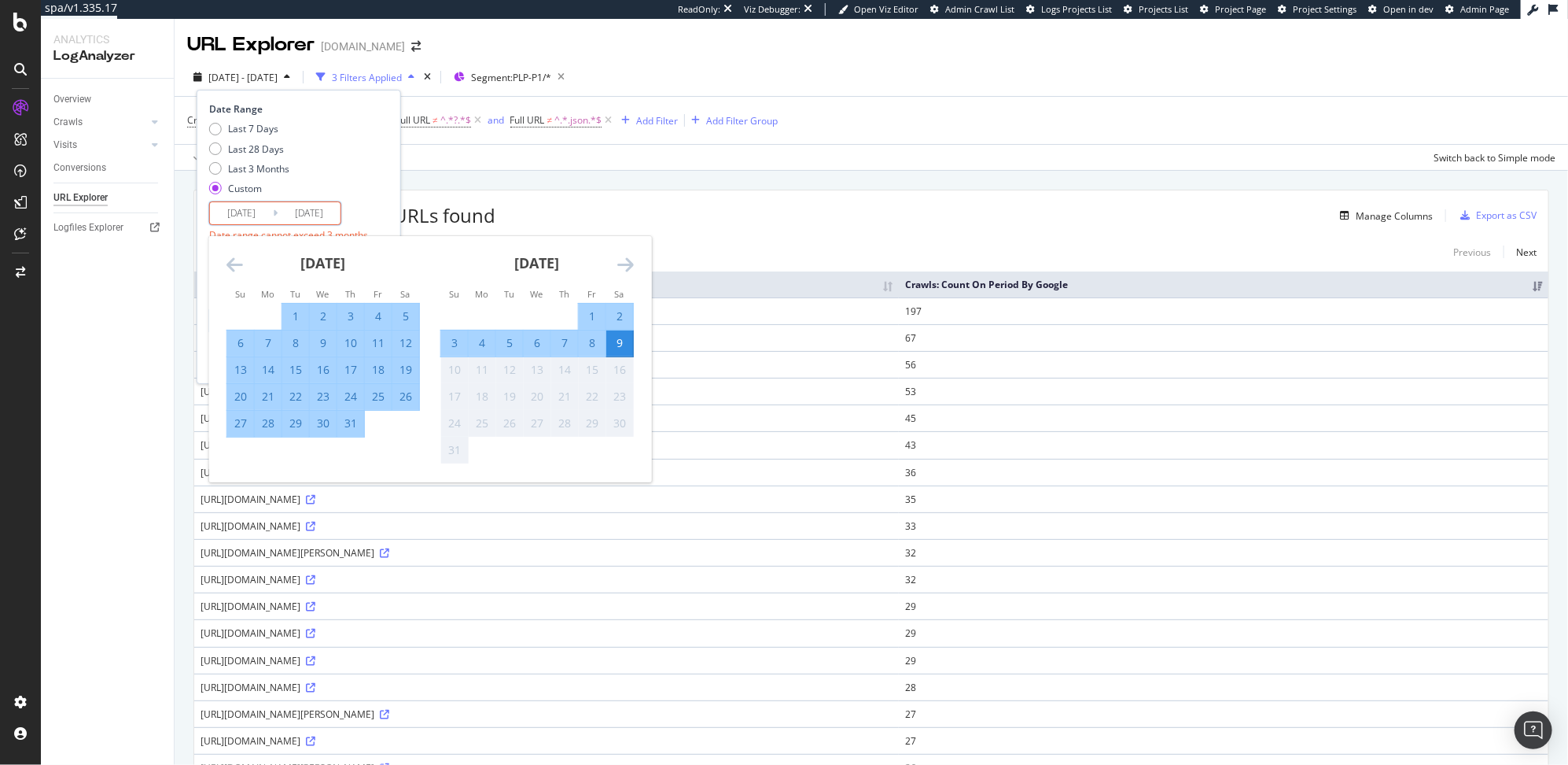
click at [621, 264] on icon "Move forward to switch to the next month." at bounding box center [625, 264] width 17 height 19
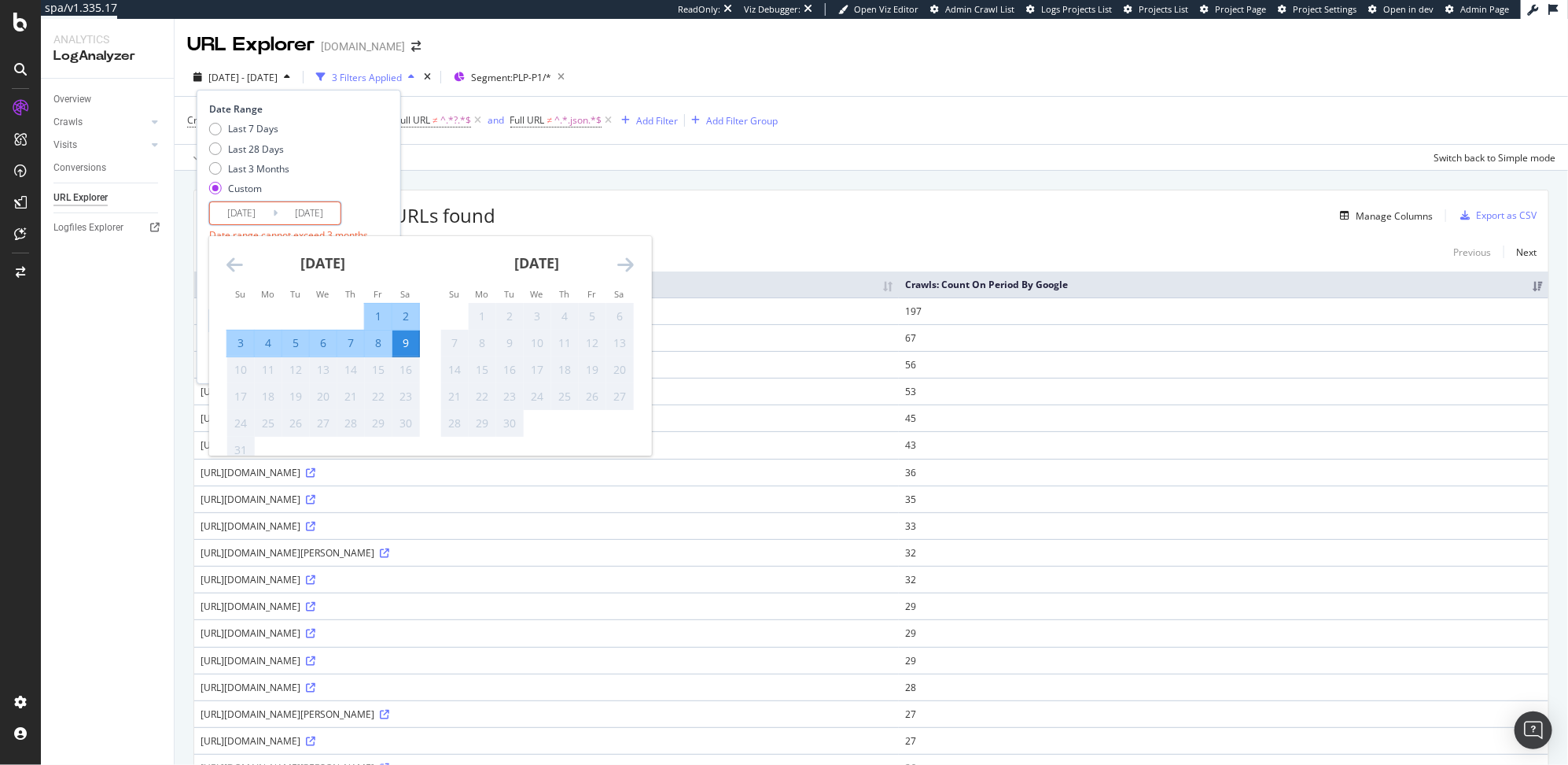
click at [404, 347] on div "9" at bounding box center [405, 344] width 27 height 16
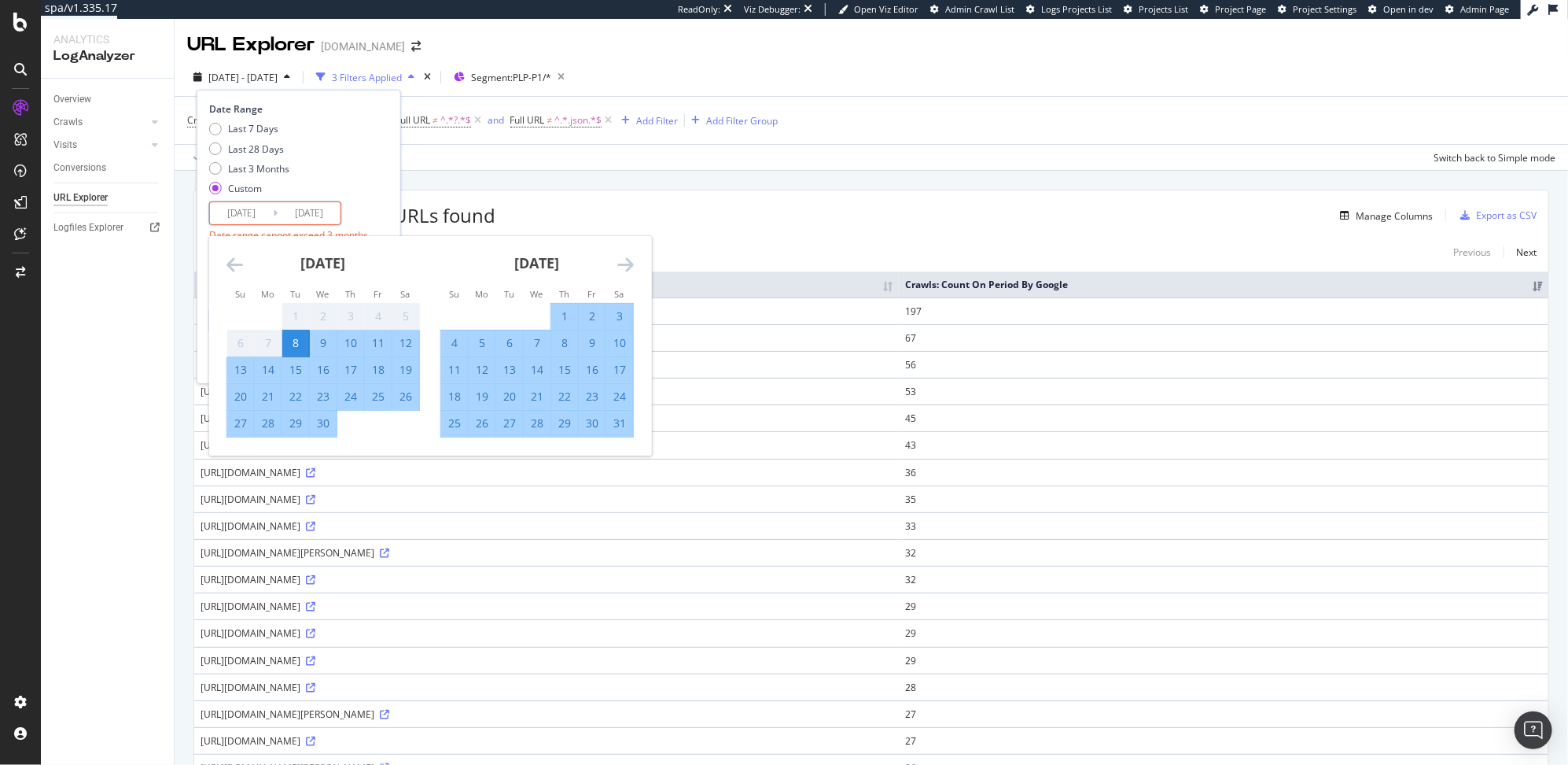
click at [257, 220] on input "2025/04/08" at bounding box center [241, 212] width 63 height 22
click at [624, 262] on icon "Move forward to switch to the next month." at bounding box center [625, 264] width 17 height 19
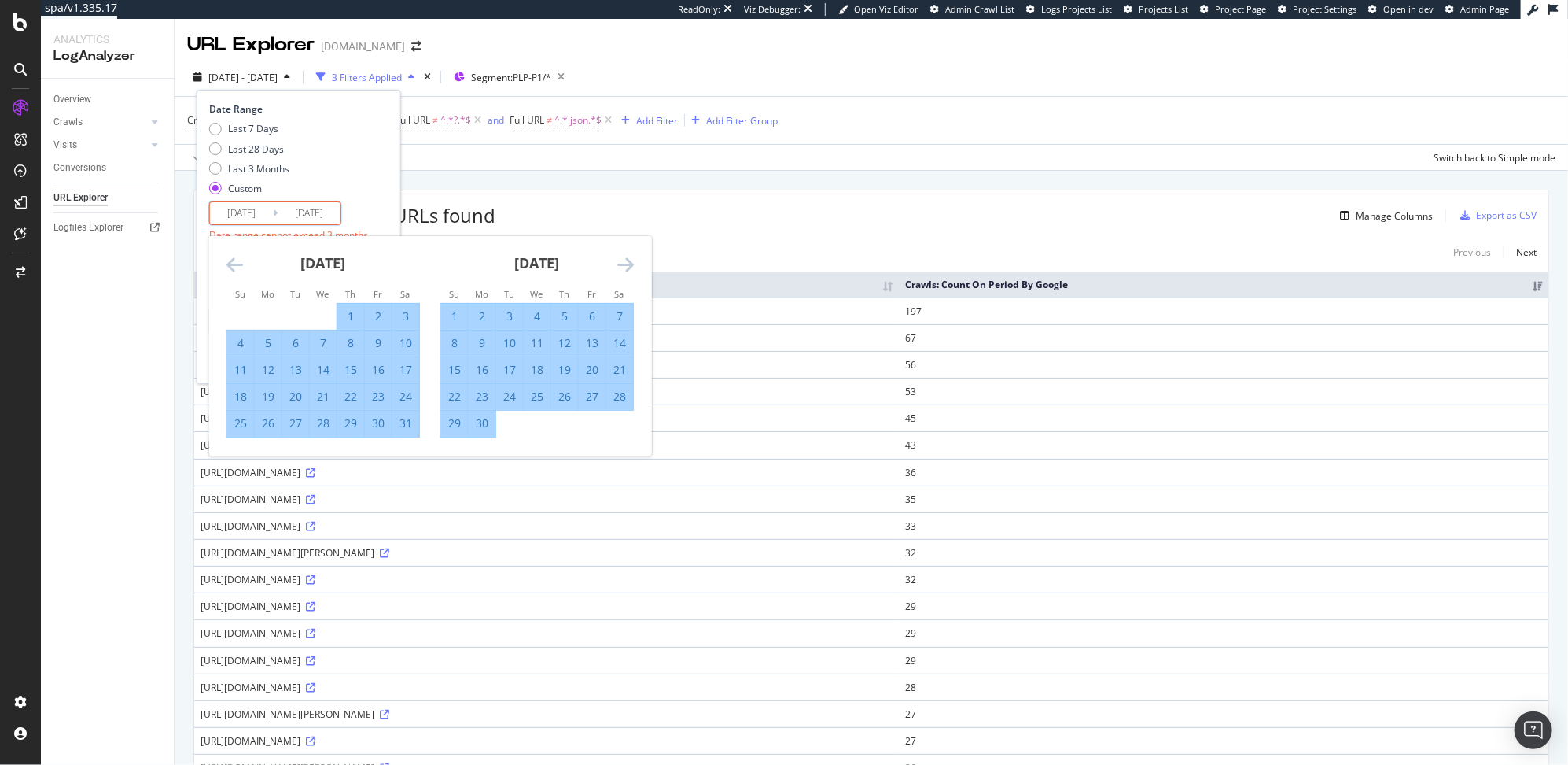
click at [624, 261] on icon "Move forward to switch to the next month." at bounding box center [625, 264] width 17 height 19
click at [369, 183] on div "Last 7 Days Last 28 Days Last 3 Months Custom" at bounding box center [296, 162] width 175 height 80
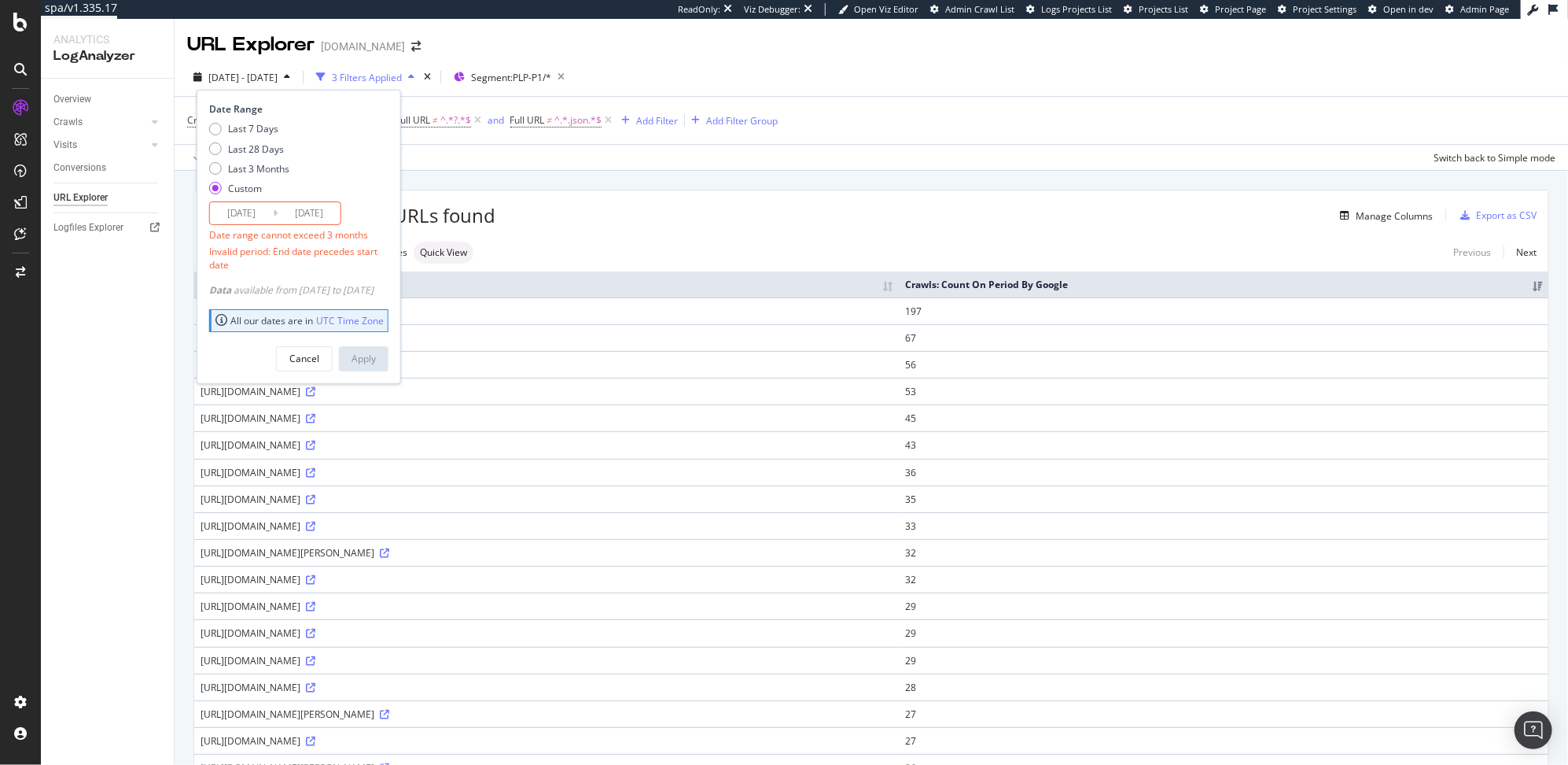
click at [262, 175] on div "Last 7 Days Last 28 Days Last 3 Months Custom" at bounding box center [249, 162] width 81 height 80
click at [265, 172] on div "Last 3 Months" at bounding box center [258, 168] width 61 height 13
type input "2025/05/10"
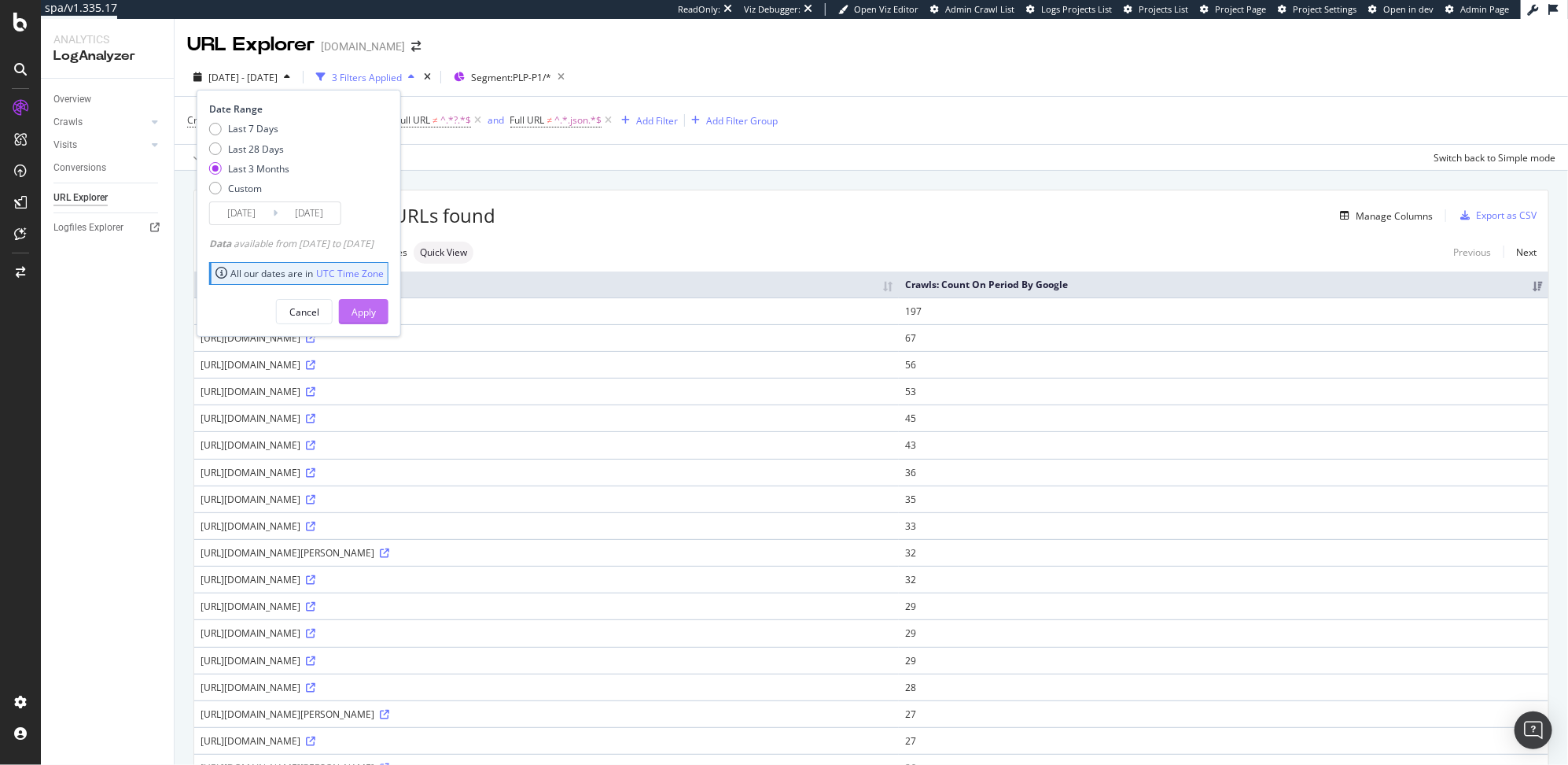
click at [376, 315] on div "Apply" at bounding box center [364, 312] width 25 height 13
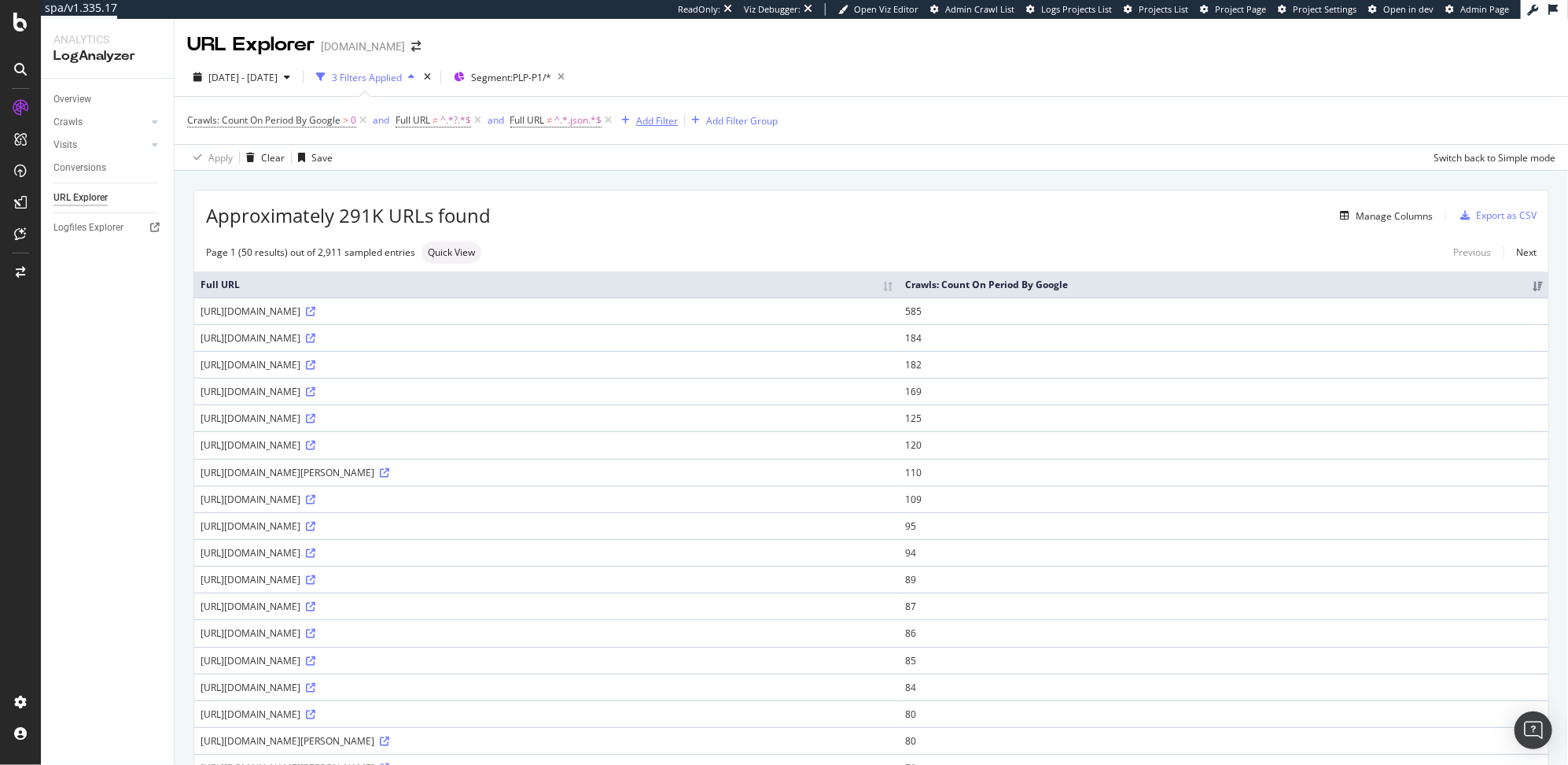
click at [661, 119] on div "Add Filter" at bounding box center [657, 120] width 42 height 13
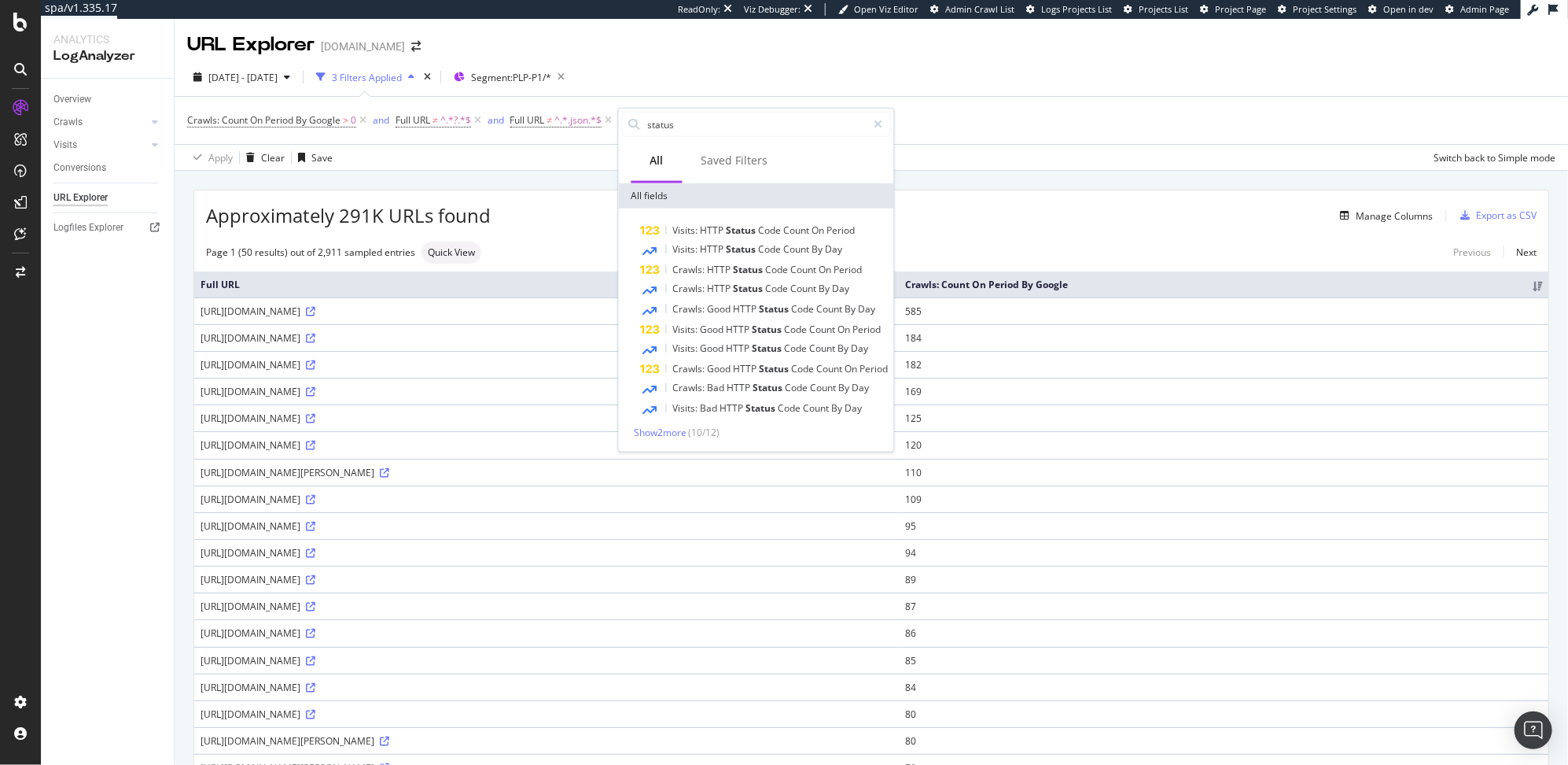
type input "status"
click at [660, 438] on div "Visits: HTTP Status Code Count On Period Visits: HTTP Status Code Count By Day …" at bounding box center [756, 329] width 275 height 243
click at [660, 436] on span "Show 2 more" at bounding box center [661, 432] width 53 height 13
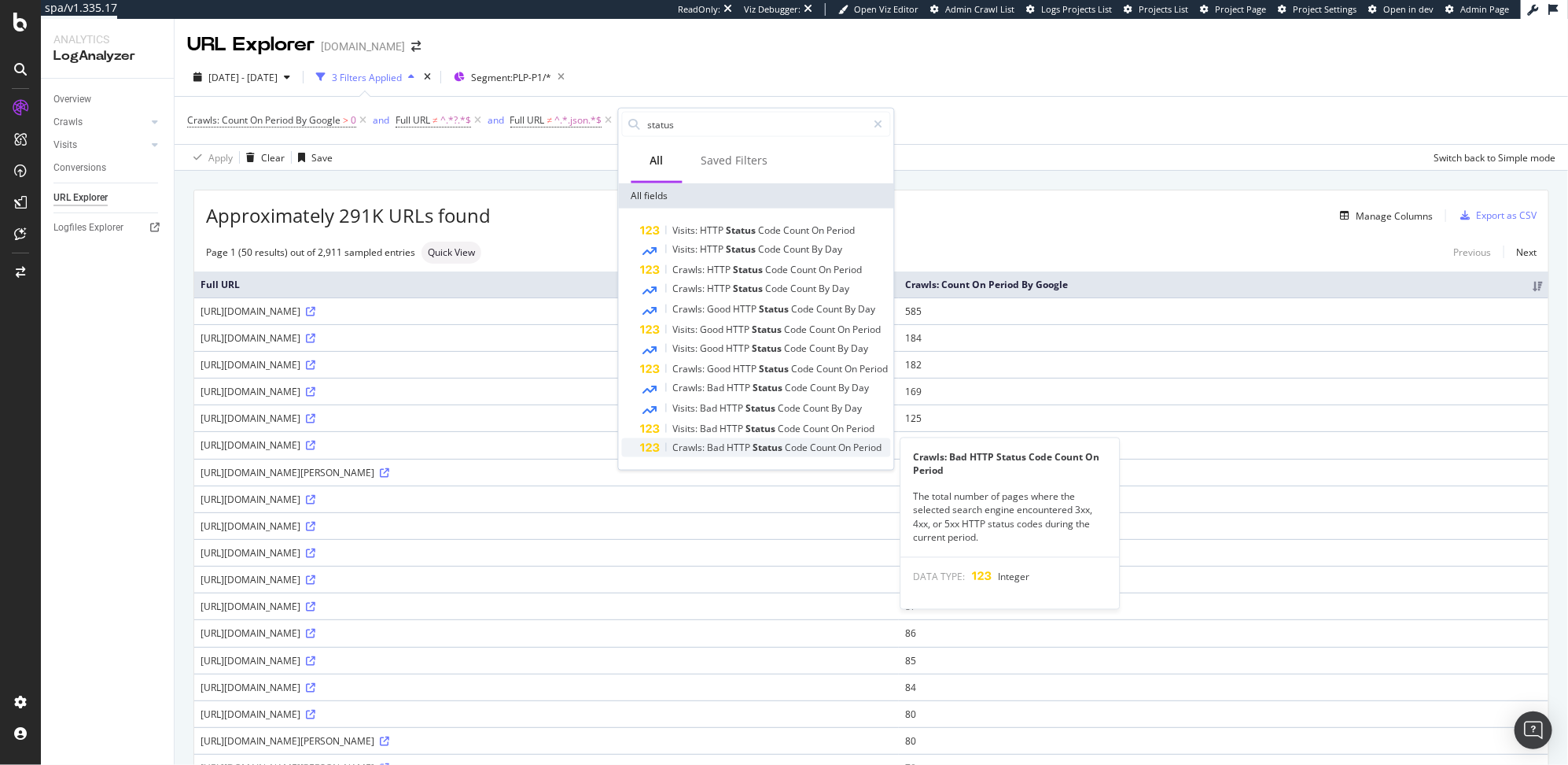
click at [702, 448] on span "Crawls:" at bounding box center [690, 447] width 35 height 13
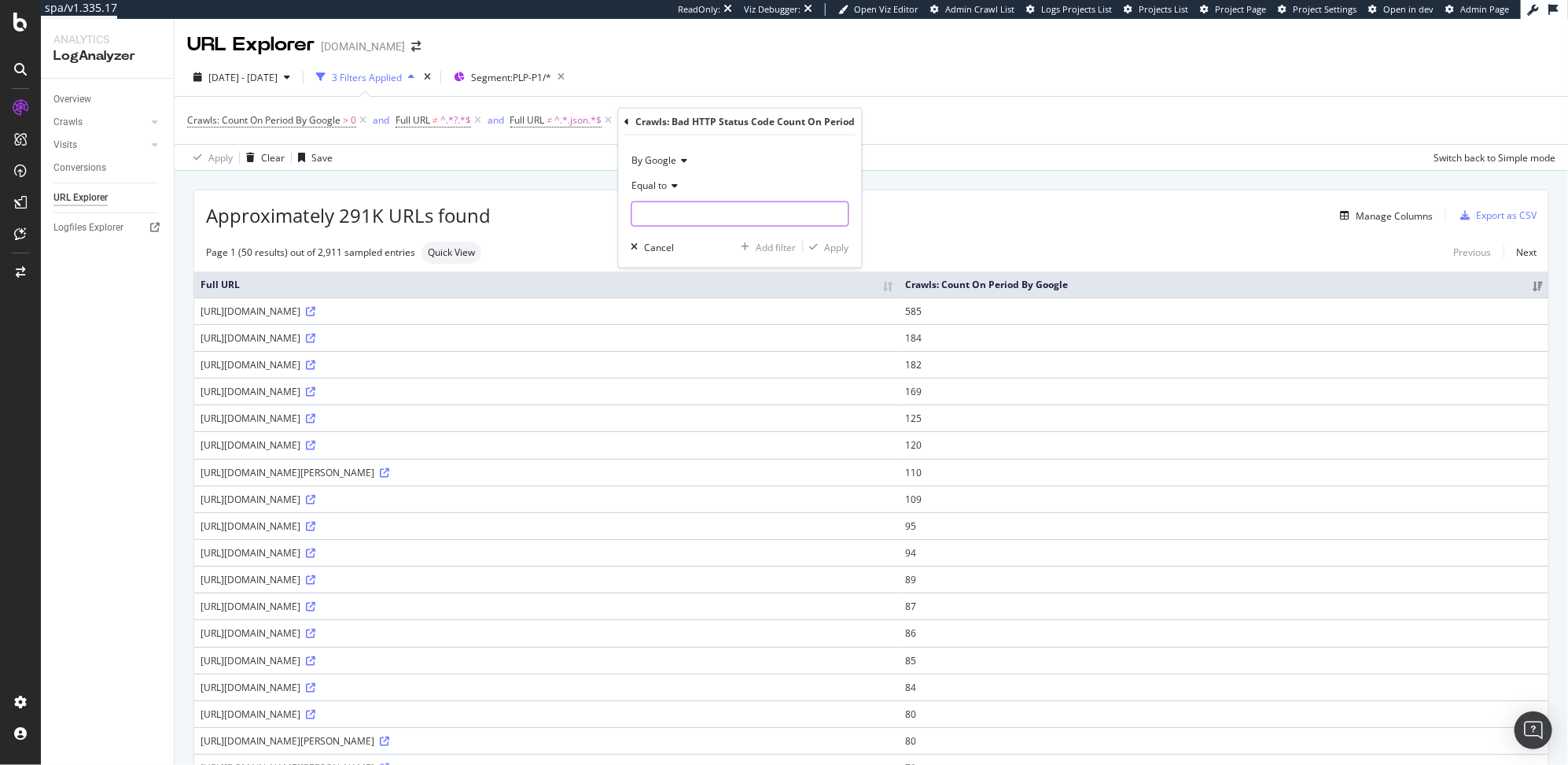
click at [673, 208] on input "number" at bounding box center [740, 213] width 218 height 25
type input "0"
click at [838, 250] on div "Apply" at bounding box center [837, 246] width 25 height 13
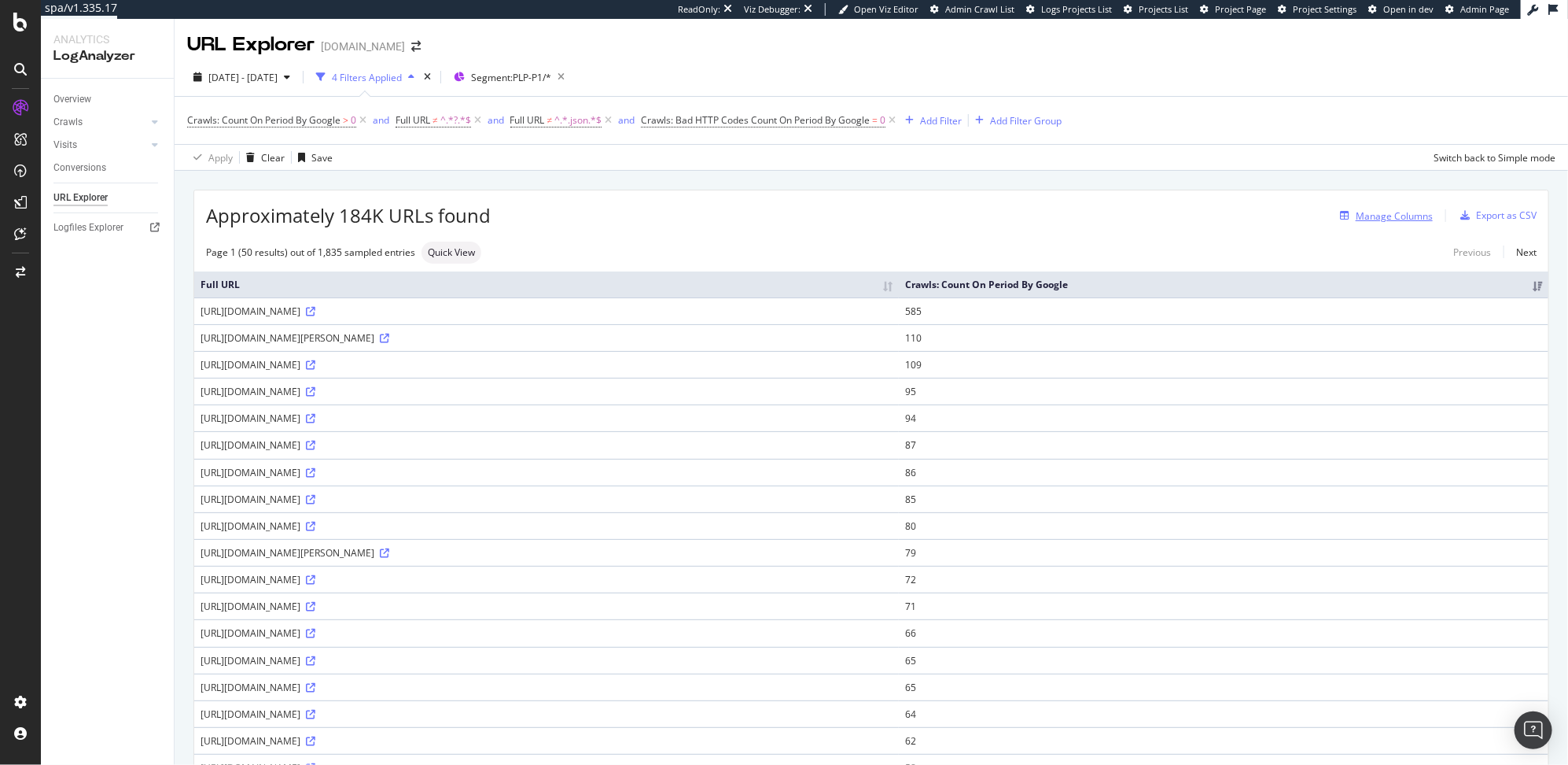
click at [1371, 222] on div "Manage Columns" at bounding box center [1394, 215] width 77 height 13
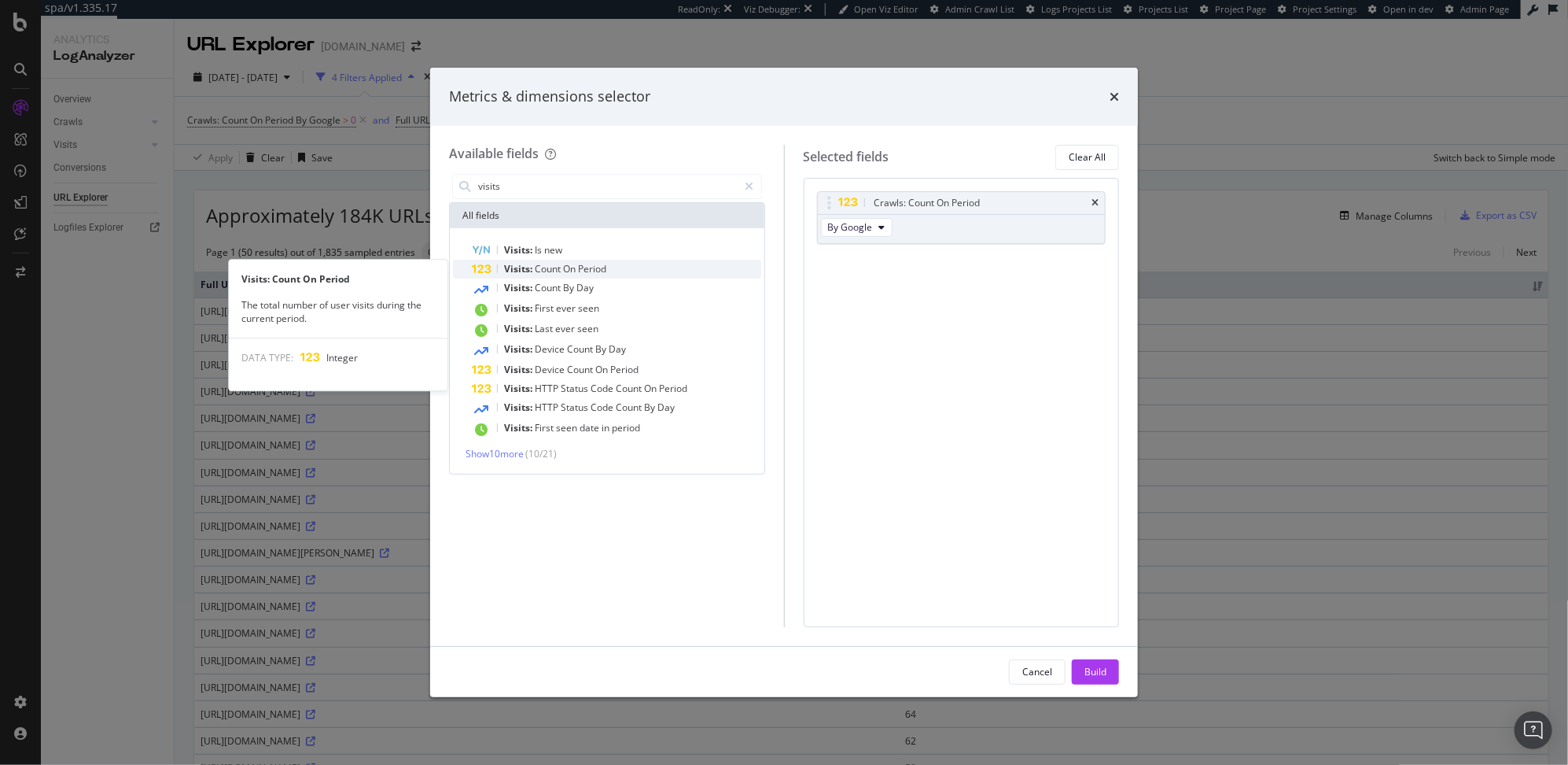
type input "visits"
click at [556, 270] on span "Count" at bounding box center [549, 268] width 28 height 13
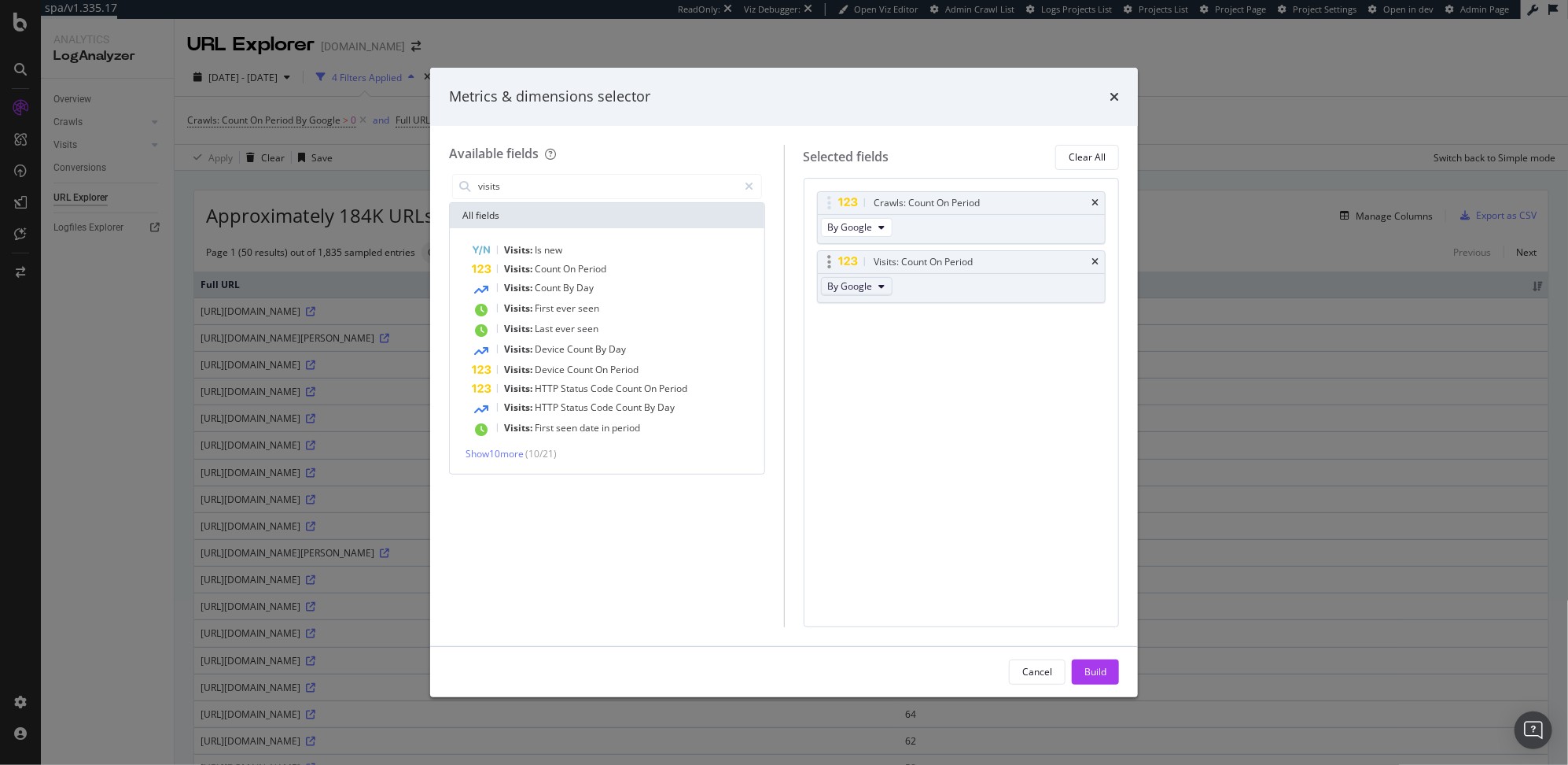
click at [865, 287] on span "By Google" at bounding box center [850, 285] width 45 height 13
click at [971, 339] on div "Crawls: Count On Period By Google Visits: Count On Period By Google You can use…" at bounding box center [961, 402] width 316 height 449
click at [1097, 668] on div "Build" at bounding box center [1095, 671] width 22 height 13
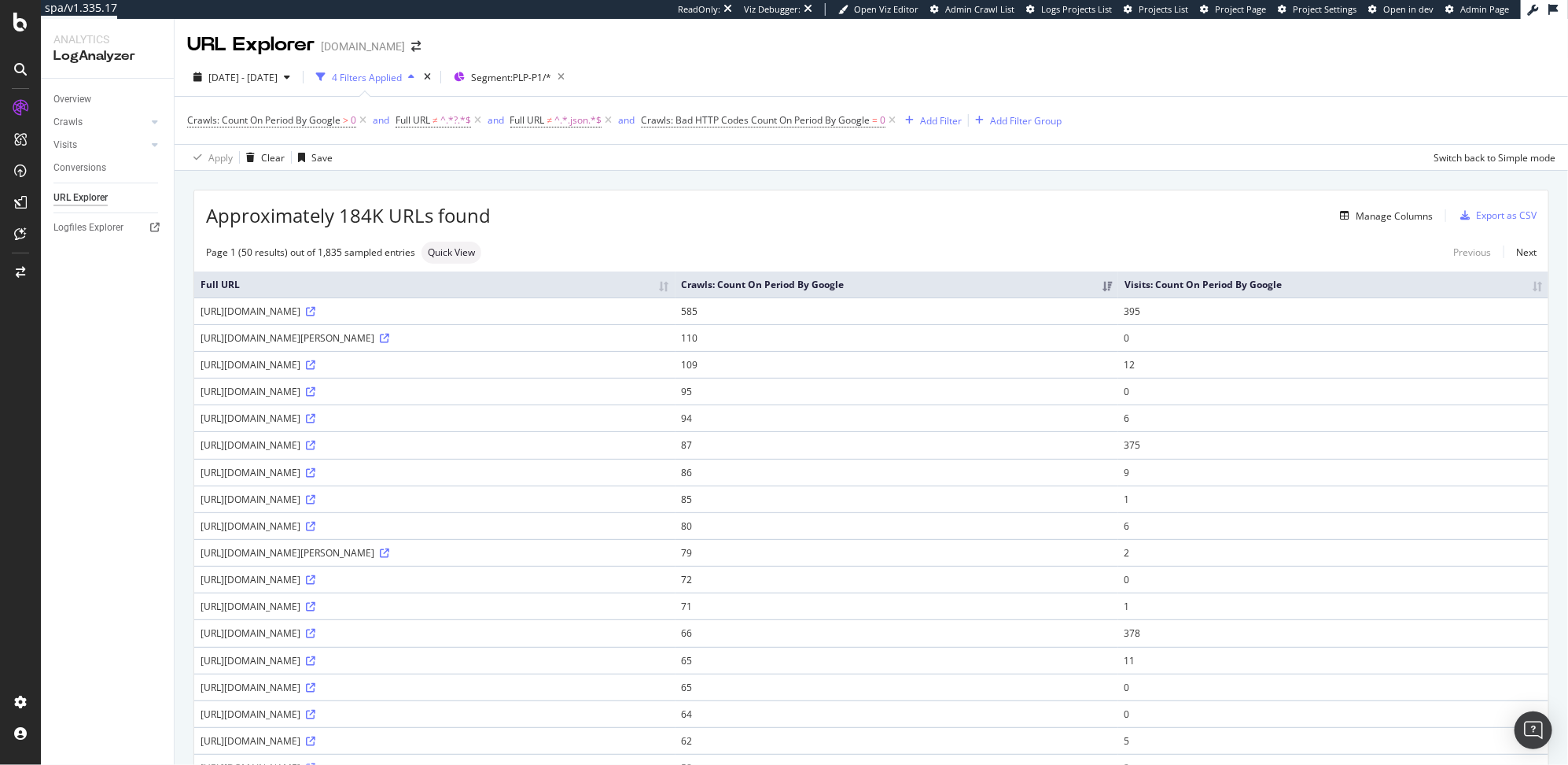
click at [1523, 290] on th "Visits: Count On Period By Google" at bounding box center [1333, 284] width 430 height 26
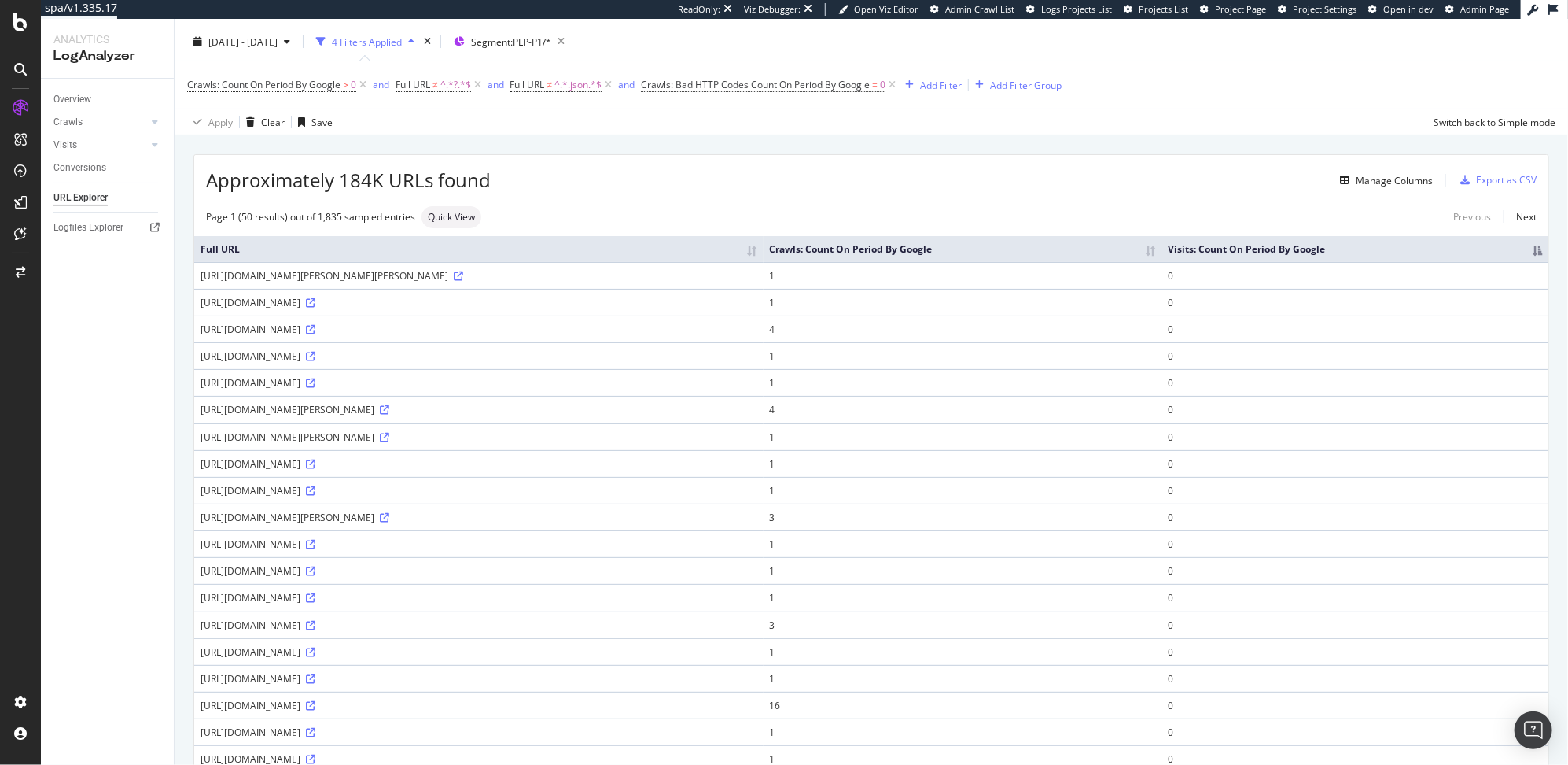
scroll to position [34, 0]
click at [315, 390] on icon at bounding box center [311, 384] width 10 height 10
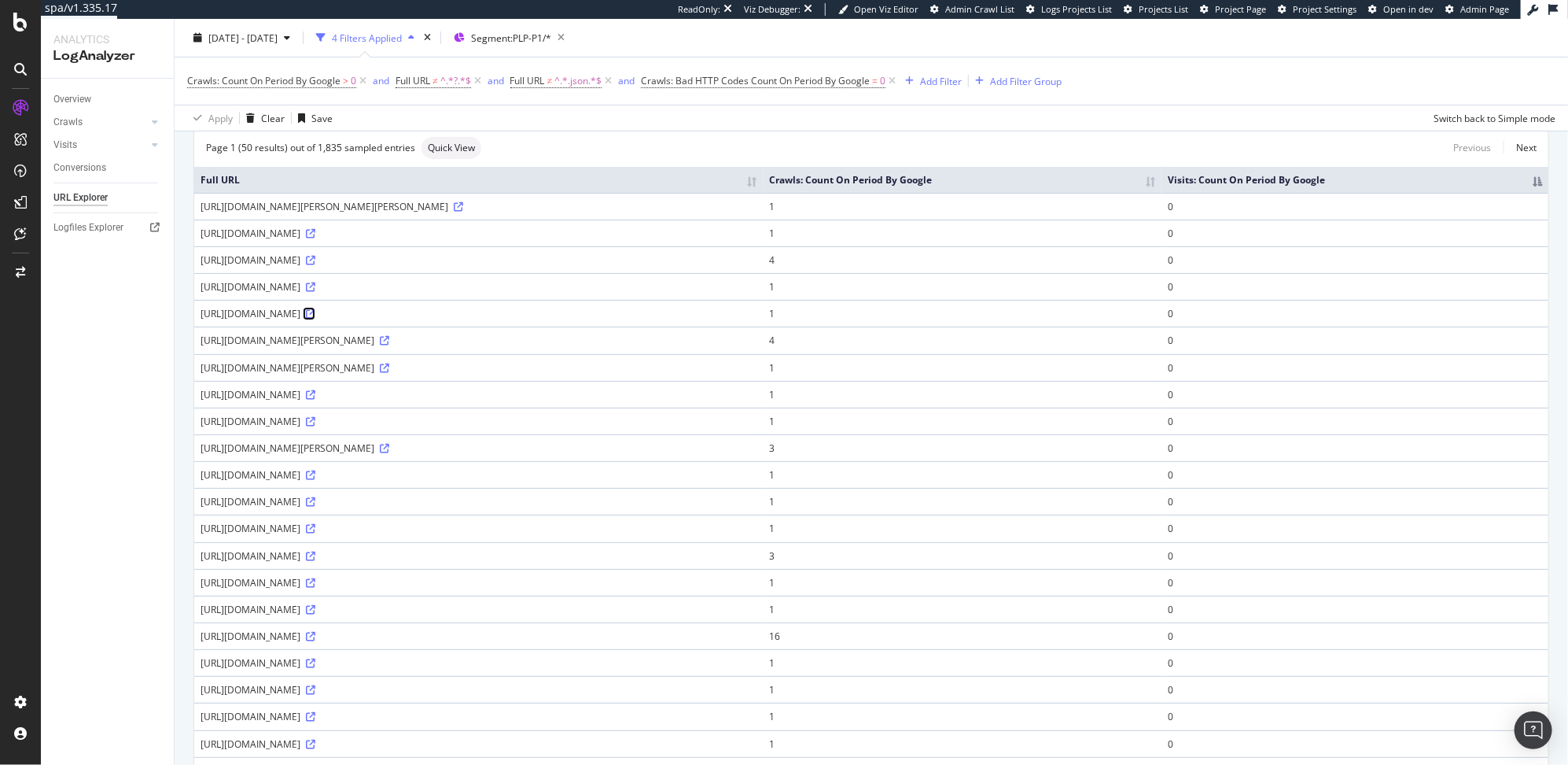
scroll to position [104, 0]
click at [315, 589] on icon at bounding box center [311, 583] width 10 height 10
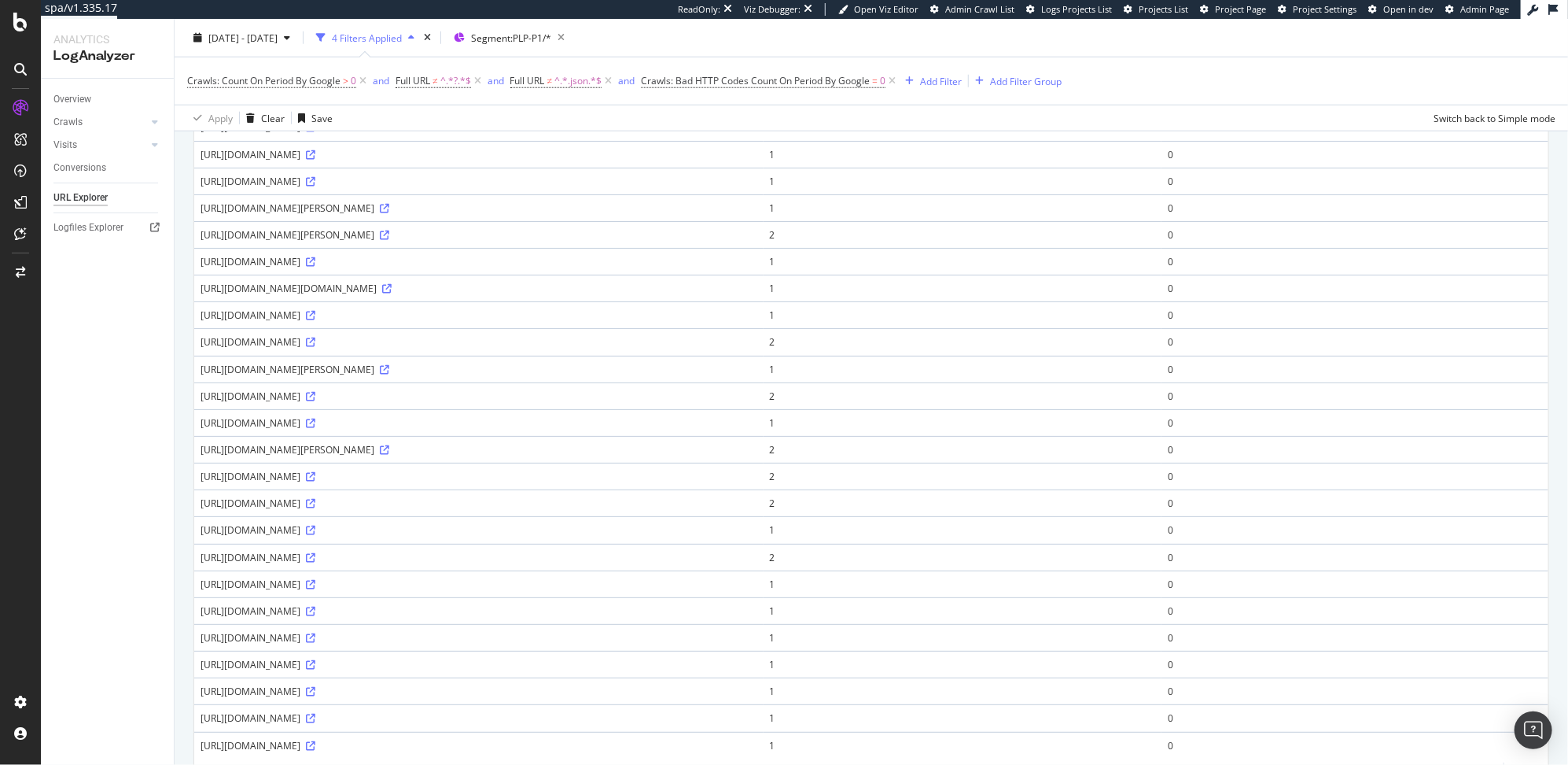
scroll to position [0, 0]
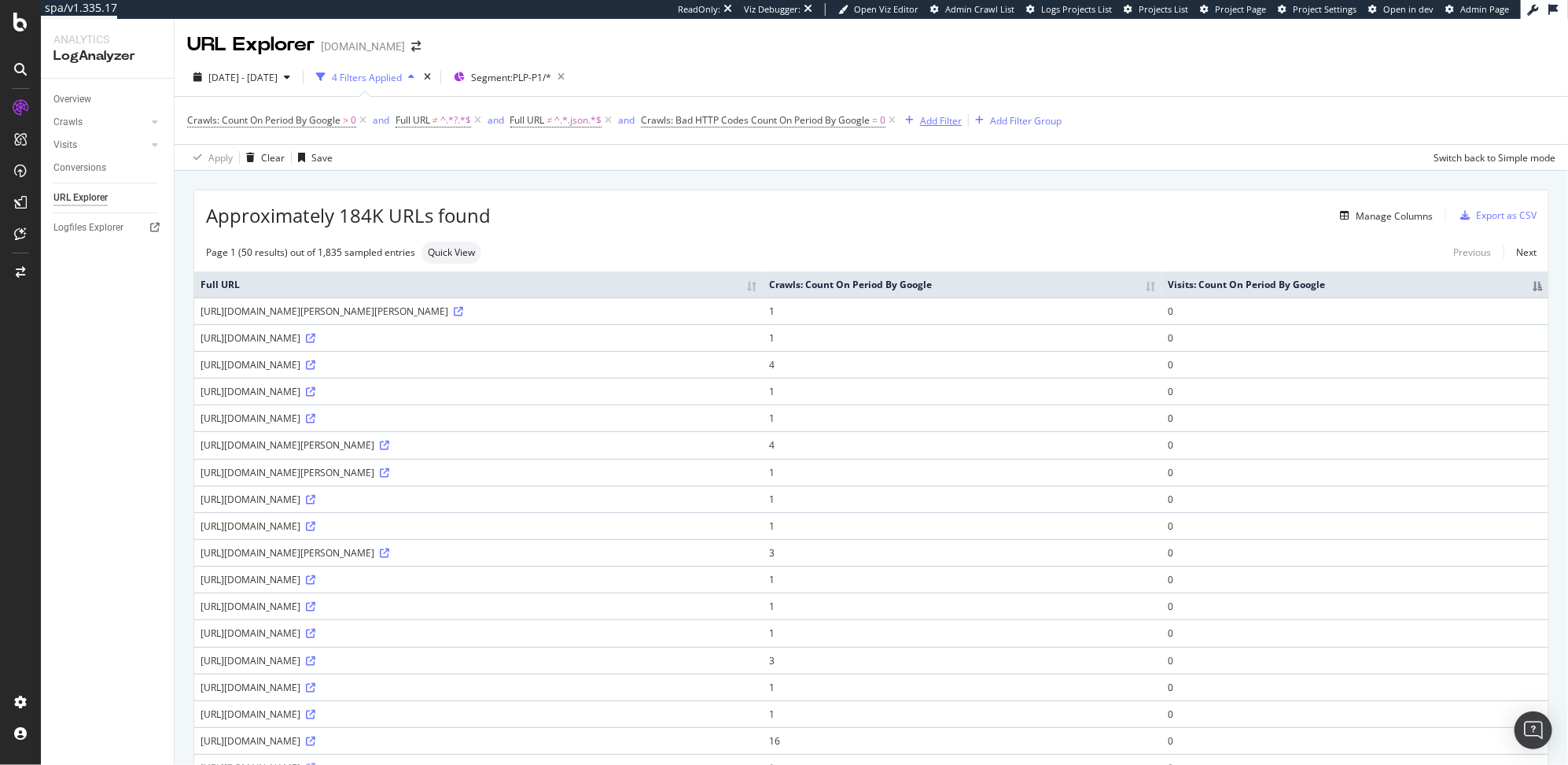
click at [933, 114] on div "Add Filter" at bounding box center [941, 120] width 42 height 13
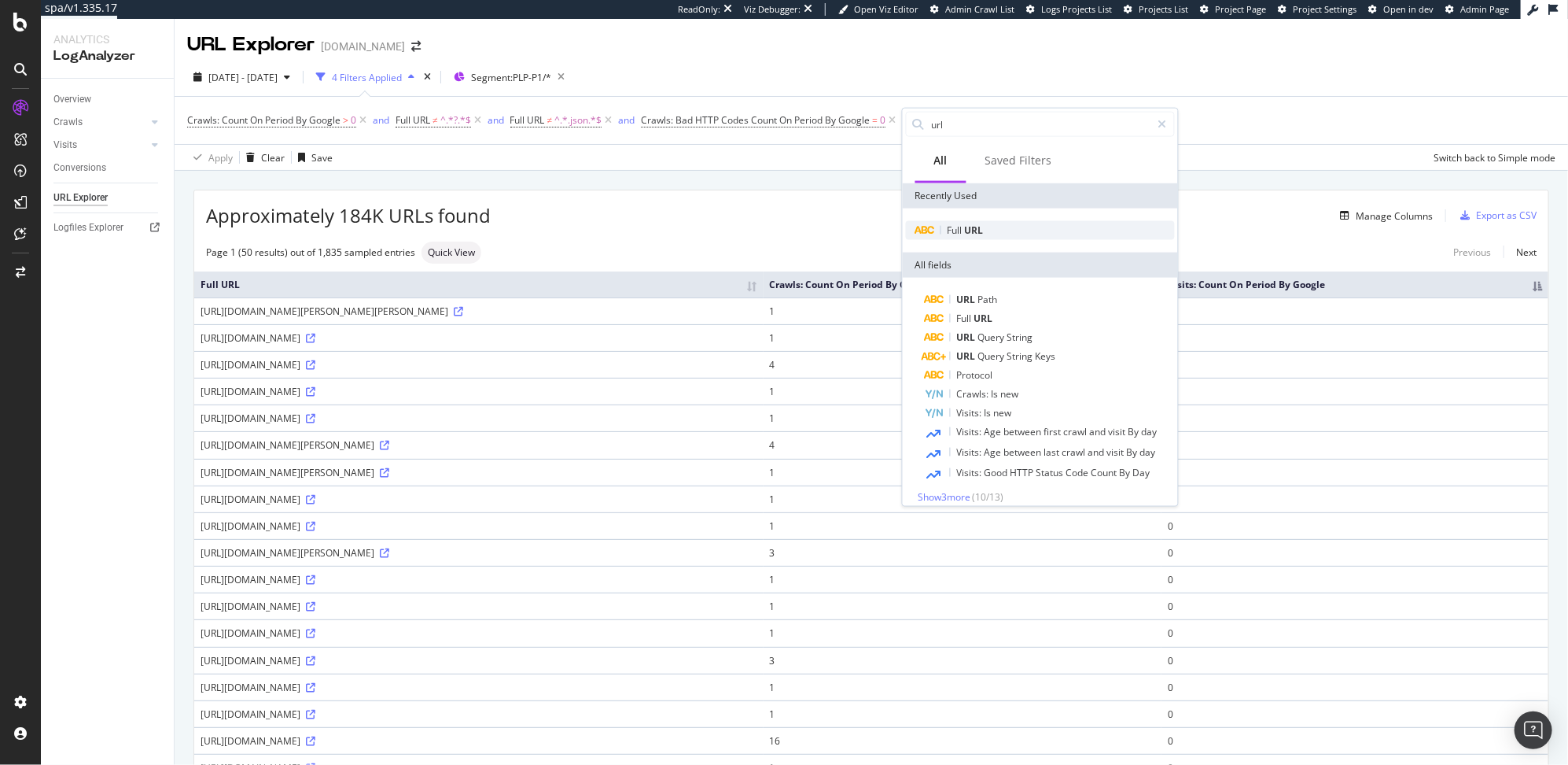
type input "url"
click at [978, 224] on span "URL" at bounding box center [973, 229] width 19 height 13
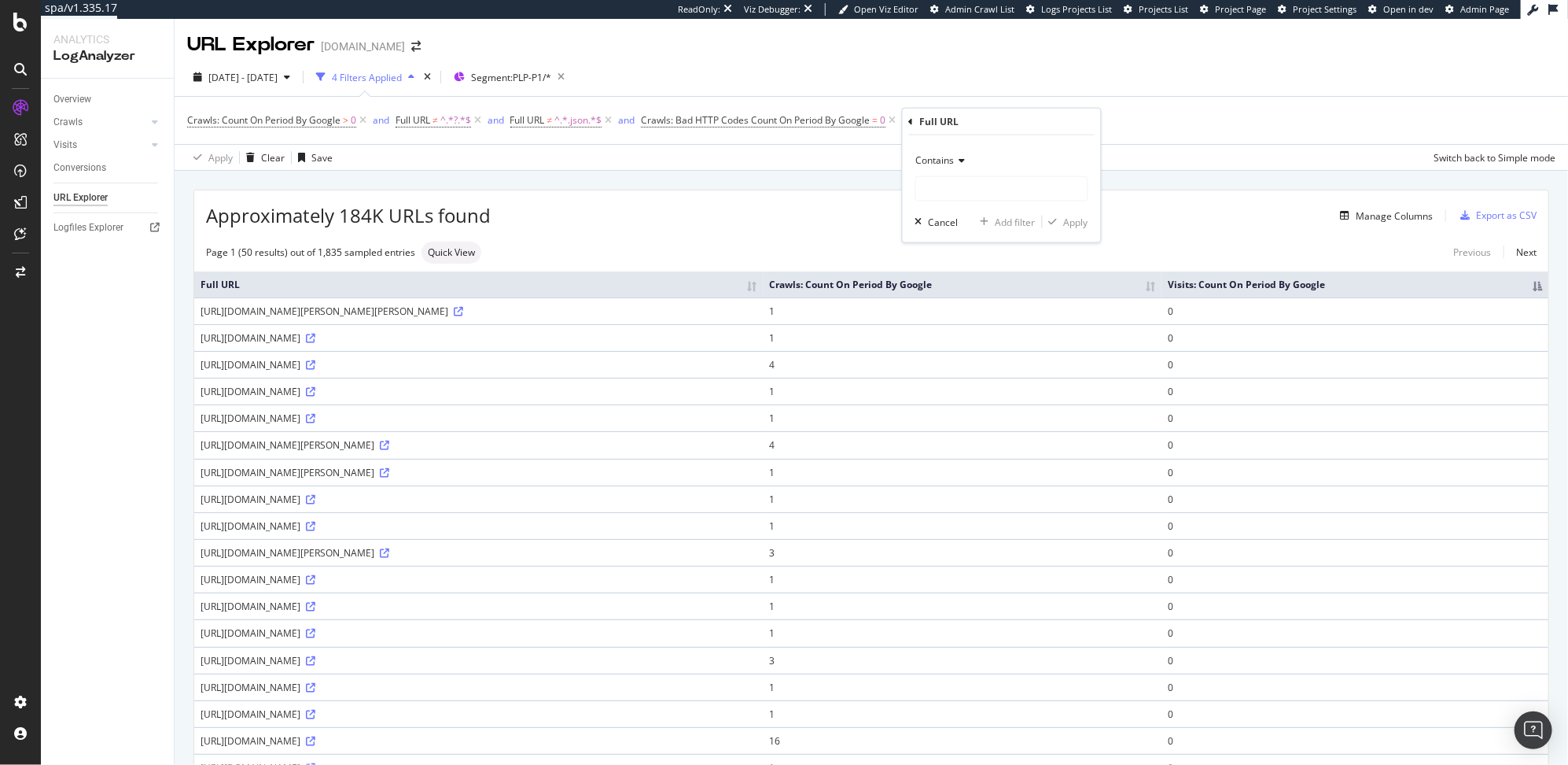
click at [951, 167] on div "Contains" at bounding box center [1001, 160] width 173 height 25
click at [958, 336] on span "Doesn't contain" at bounding box center [957, 335] width 68 height 13
click at [949, 185] on input "text" at bounding box center [1002, 189] width 172 height 25
type input ":"
click at [1061, 215] on div "Apply" at bounding box center [1065, 222] width 46 height 14
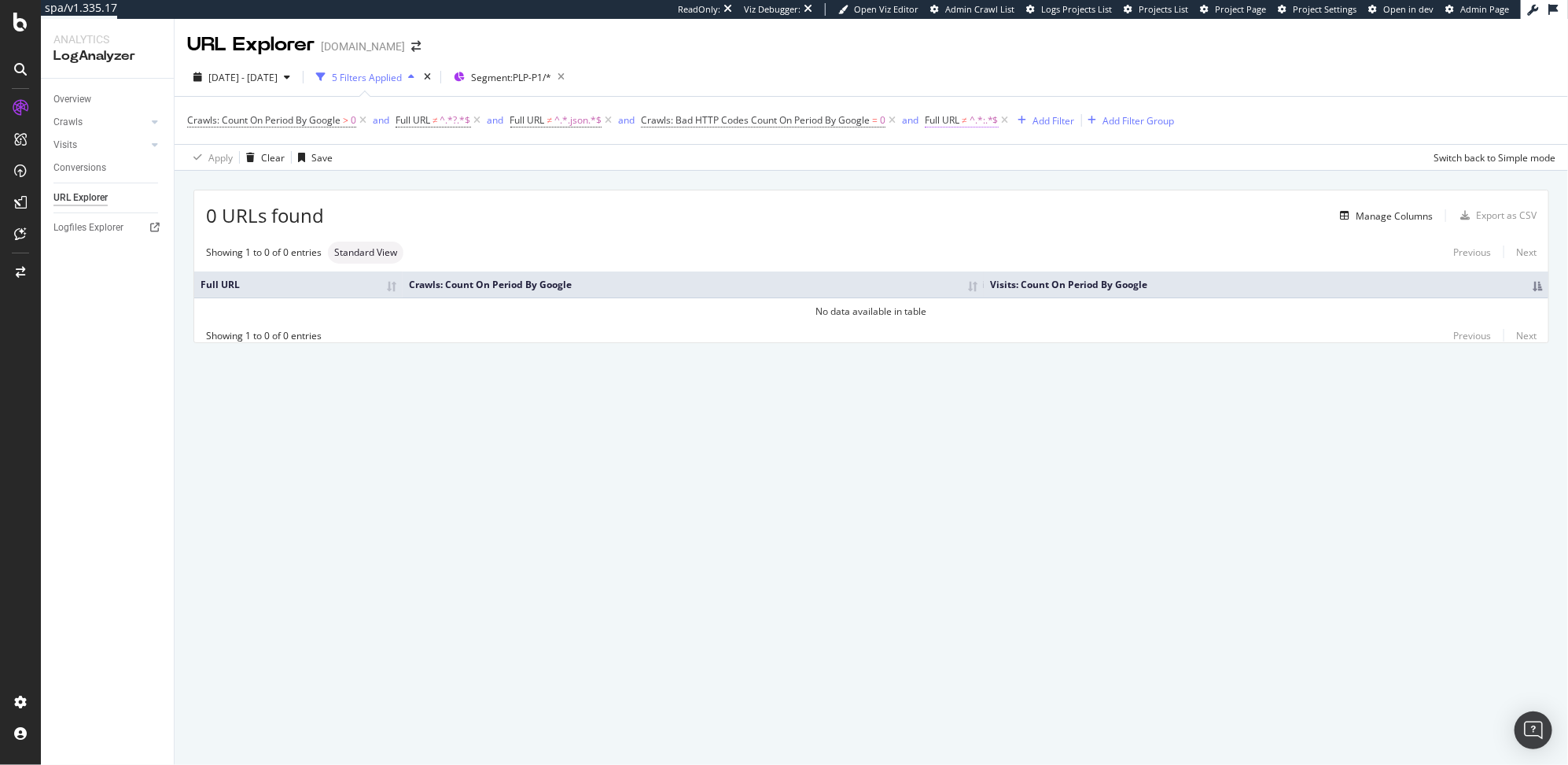
click at [974, 123] on span "^.*:.*$" at bounding box center [984, 120] width 29 height 22
click at [967, 190] on input ":" at bounding box center [1016, 185] width 149 height 25
click at [1099, 218] on div "Apply" at bounding box center [1102, 219] width 25 height 13
click at [1007, 126] on icon at bounding box center [1004, 120] width 13 height 16
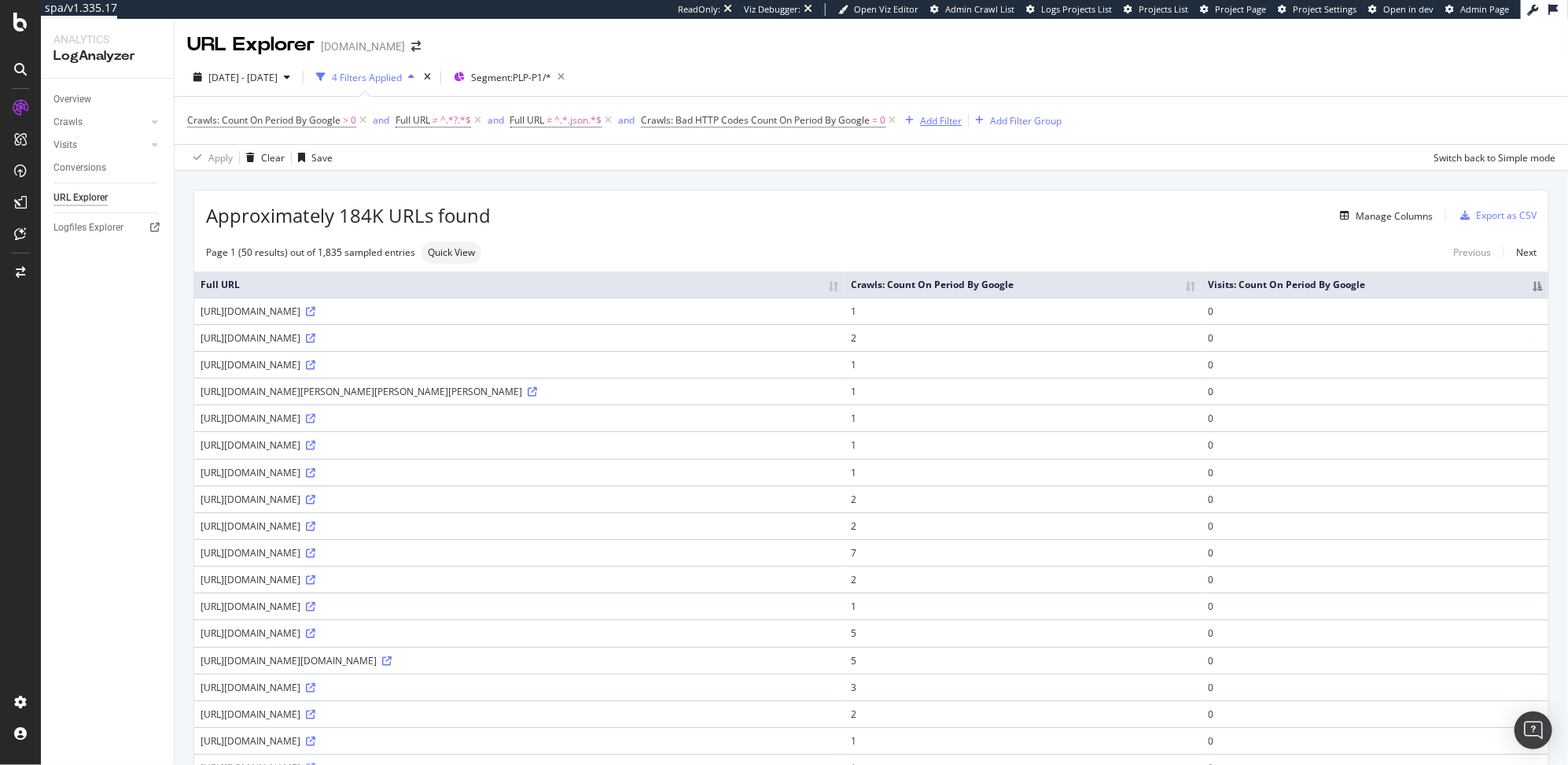
click at [935, 120] on div "Add Filter" at bounding box center [941, 120] width 42 height 13
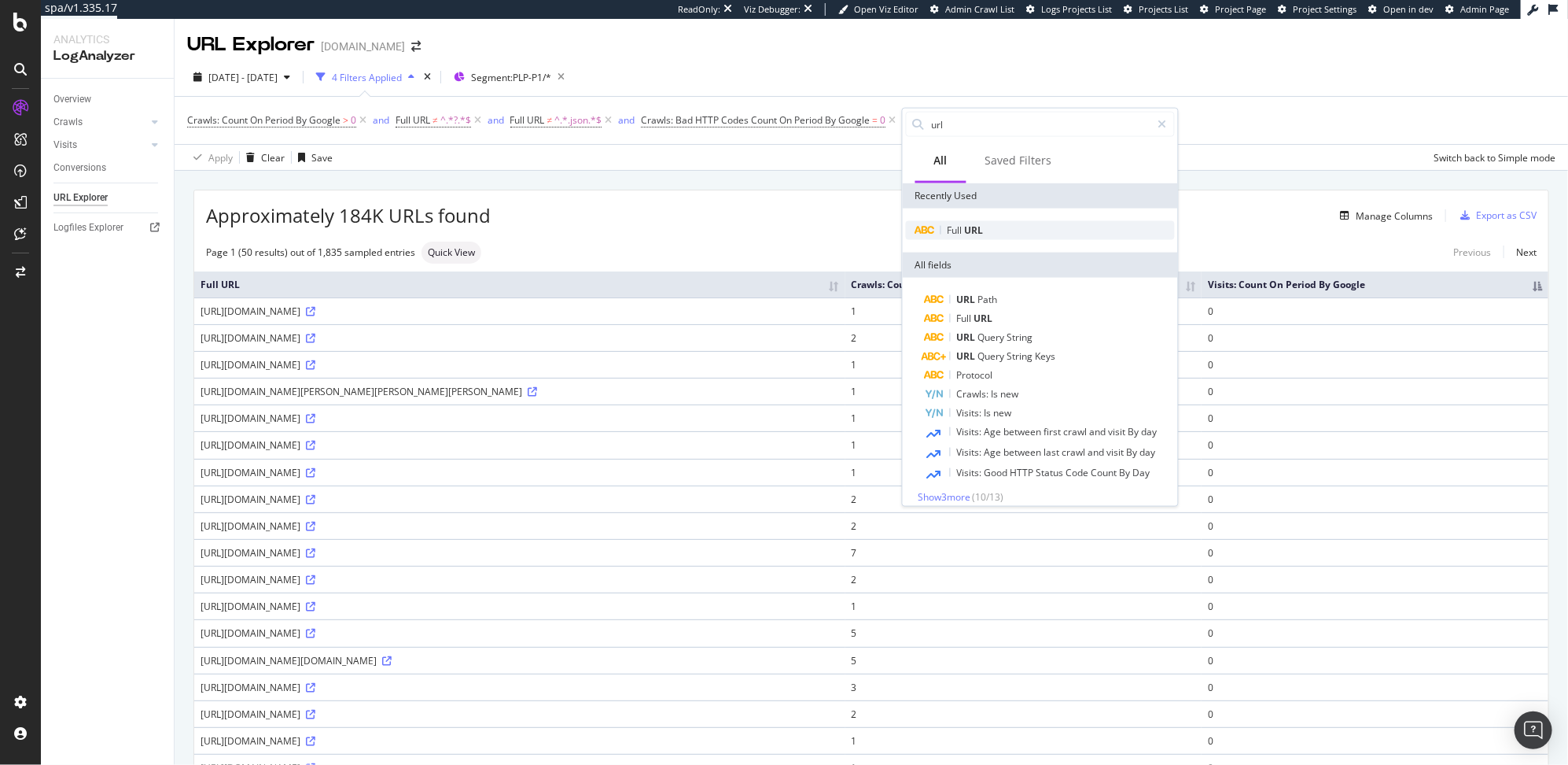
click at [984, 233] on div "Full URL" at bounding box center [1041, 230] width 269 height 19
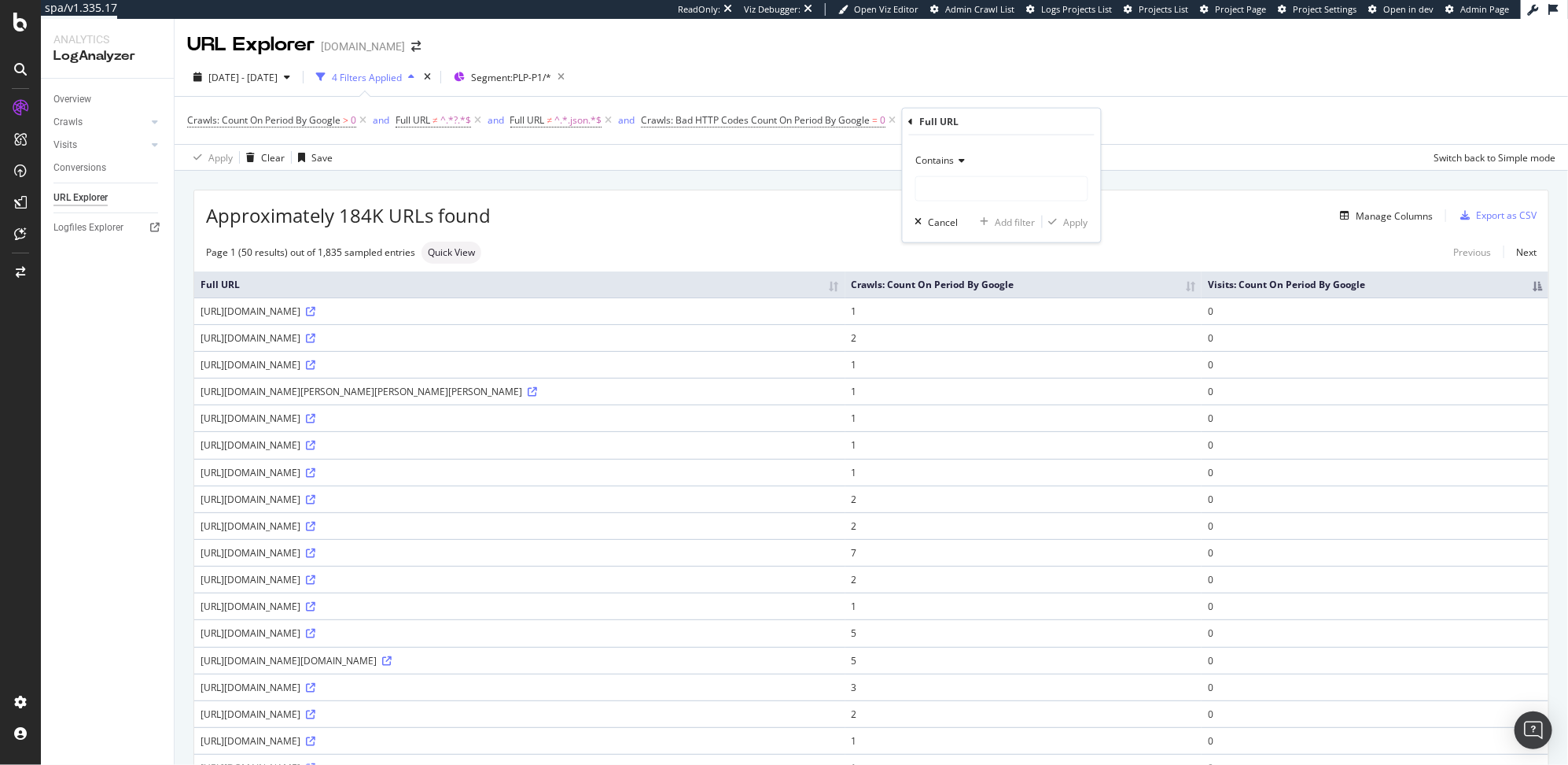
click at [949, 158] on span "Contains" at bounding box center [935, 159] width 39 height 13
click at [972, 330] on span "Doesn't contain" at bounding box center [957, 335] width 68 height 13
click at [944, 177] on input "text" at bounding box center [1002, 189] width 172 height 25
type input "relevance"
click at [1074, 222] on div "Apply" at bounding box center [1076, 221] width 25 height 13
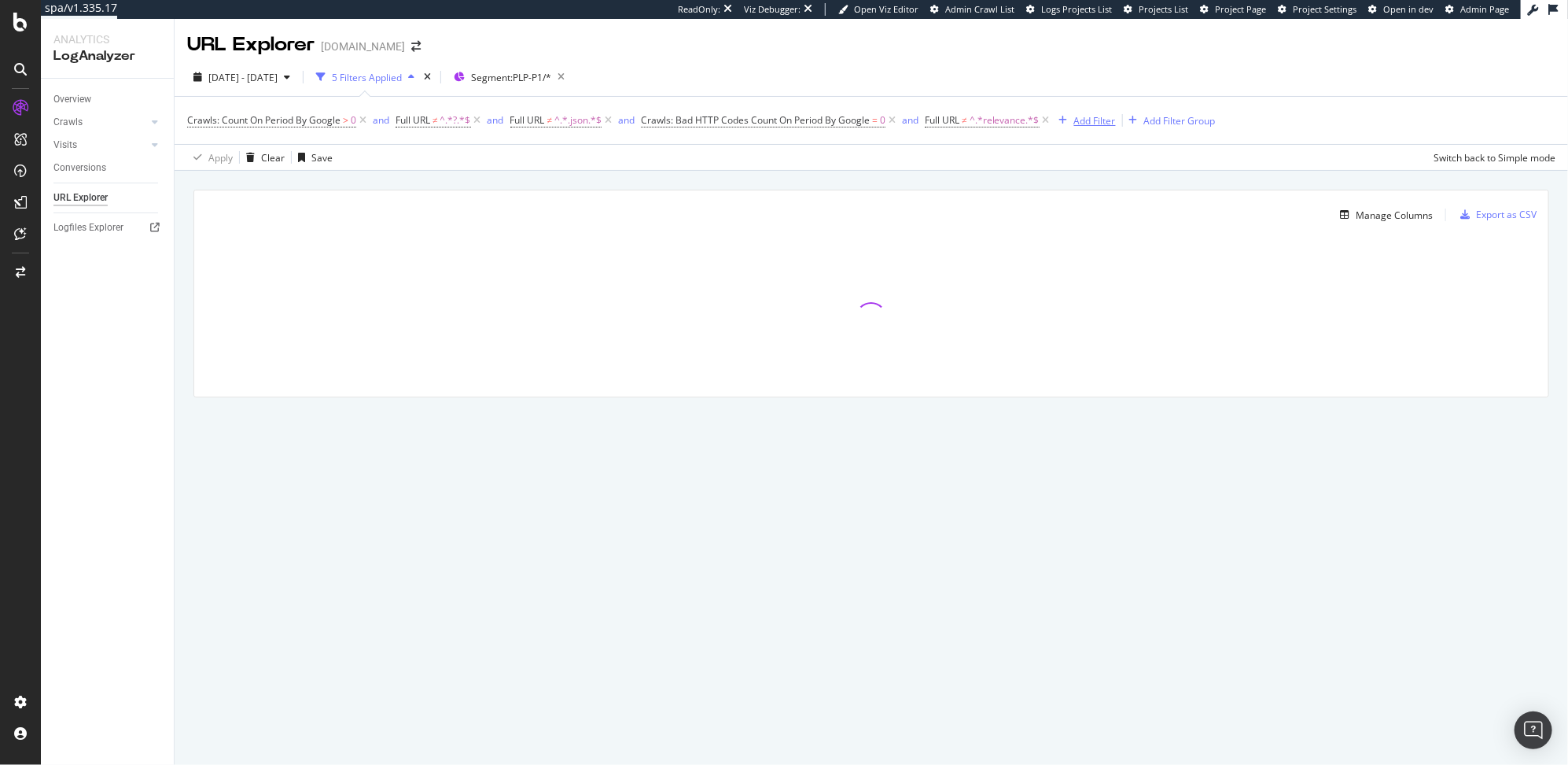
click at [1088, 120] on div "Add Filter" at bounding box center [1095, 120] width 42 height 13
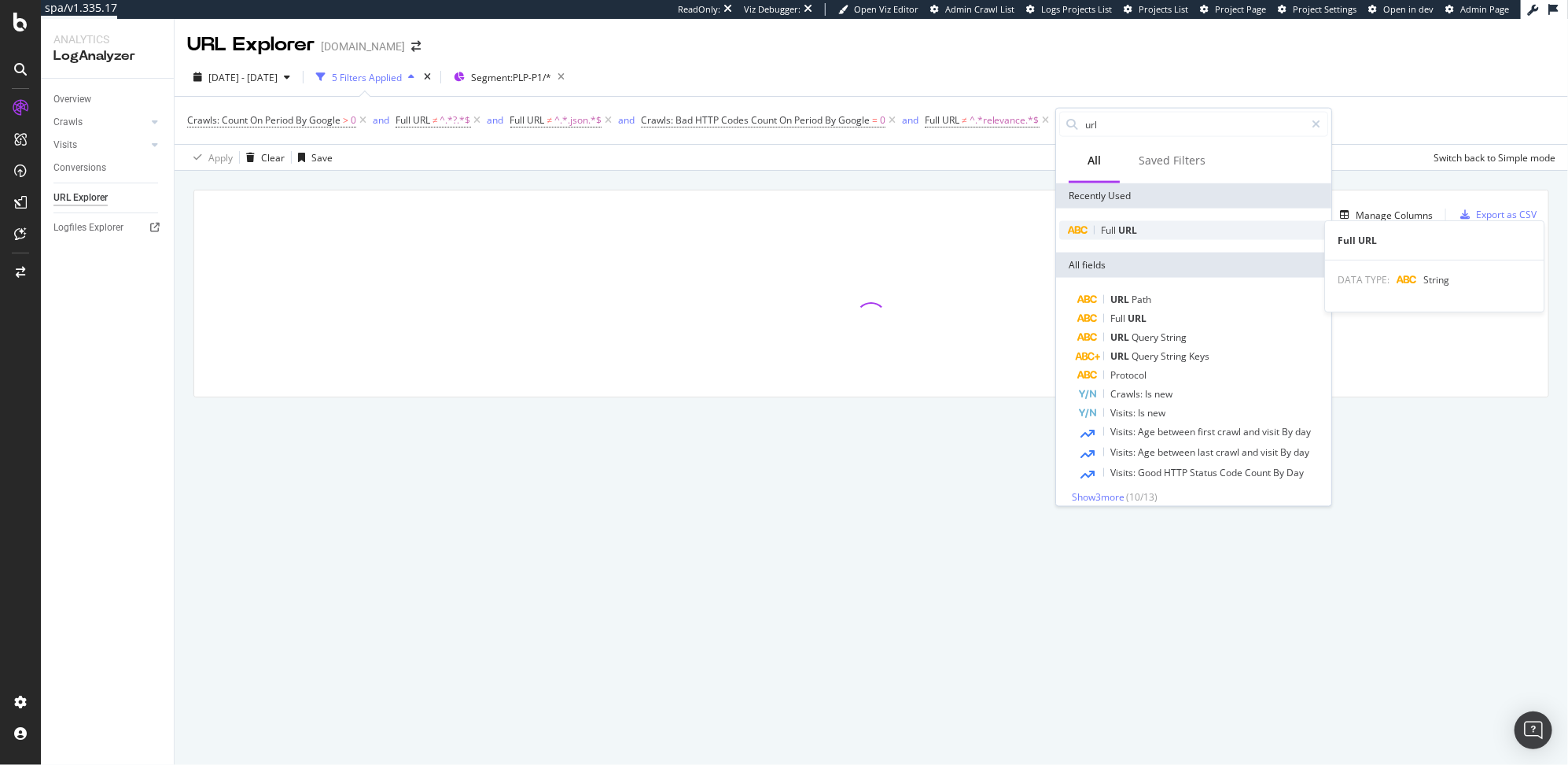
click at [1134, 234] on span "URL" at bounding box center [1126, 229] width 19 height 13
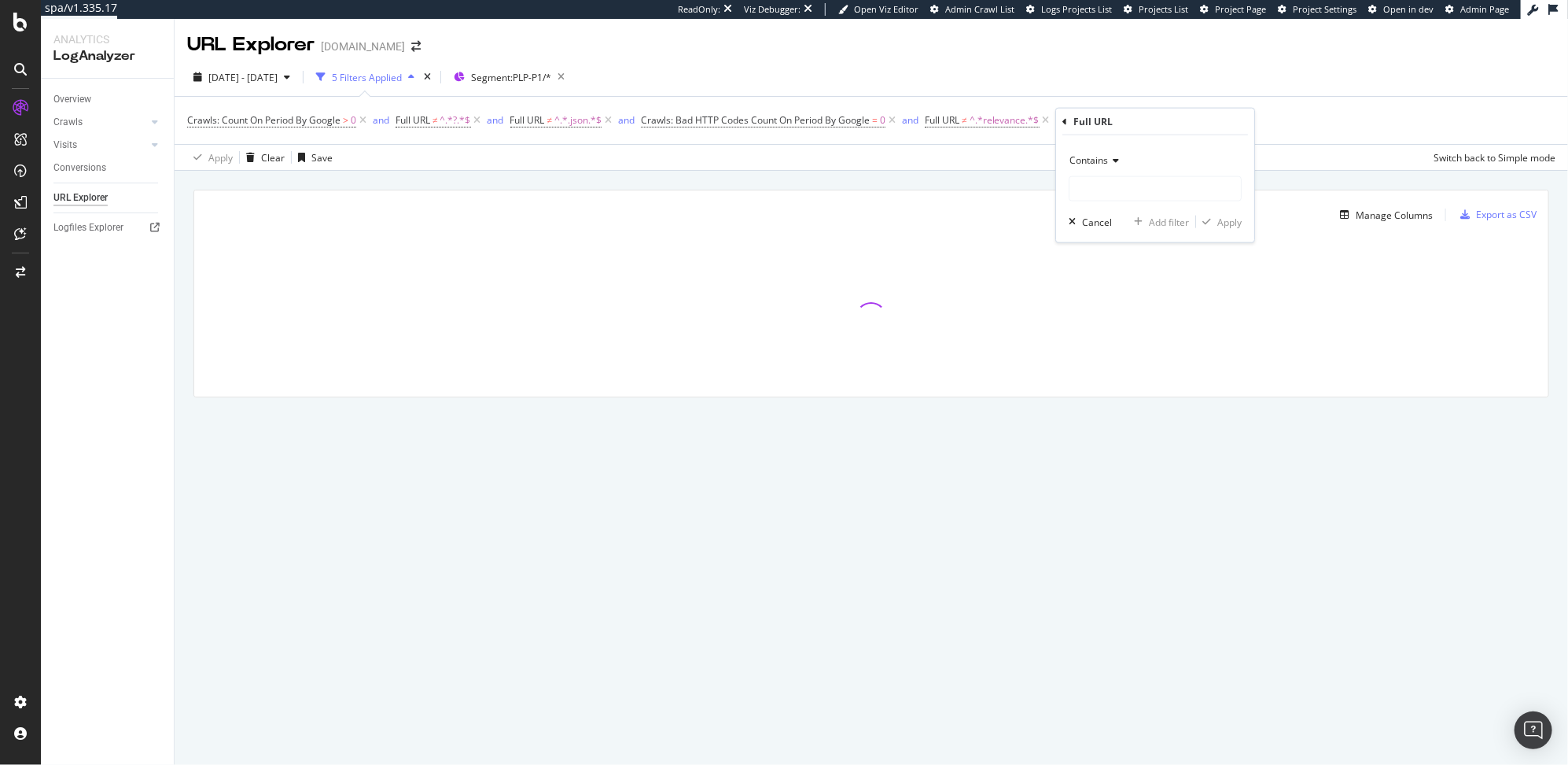
click at [1111, 165] on icon at bounding box center [1113, 160] width 11 height 10
click at [1115, 336] on span "Doesn't contain" at bounding box center [1110, 335] width 68 height 13
click at [1095, 198] on input "text" at bounding box center [1155, 189] width 172 height 25
type input "price"
click at [1225, 222] on div "Apply" at bounding box center [1229, 221] width 25 height 13
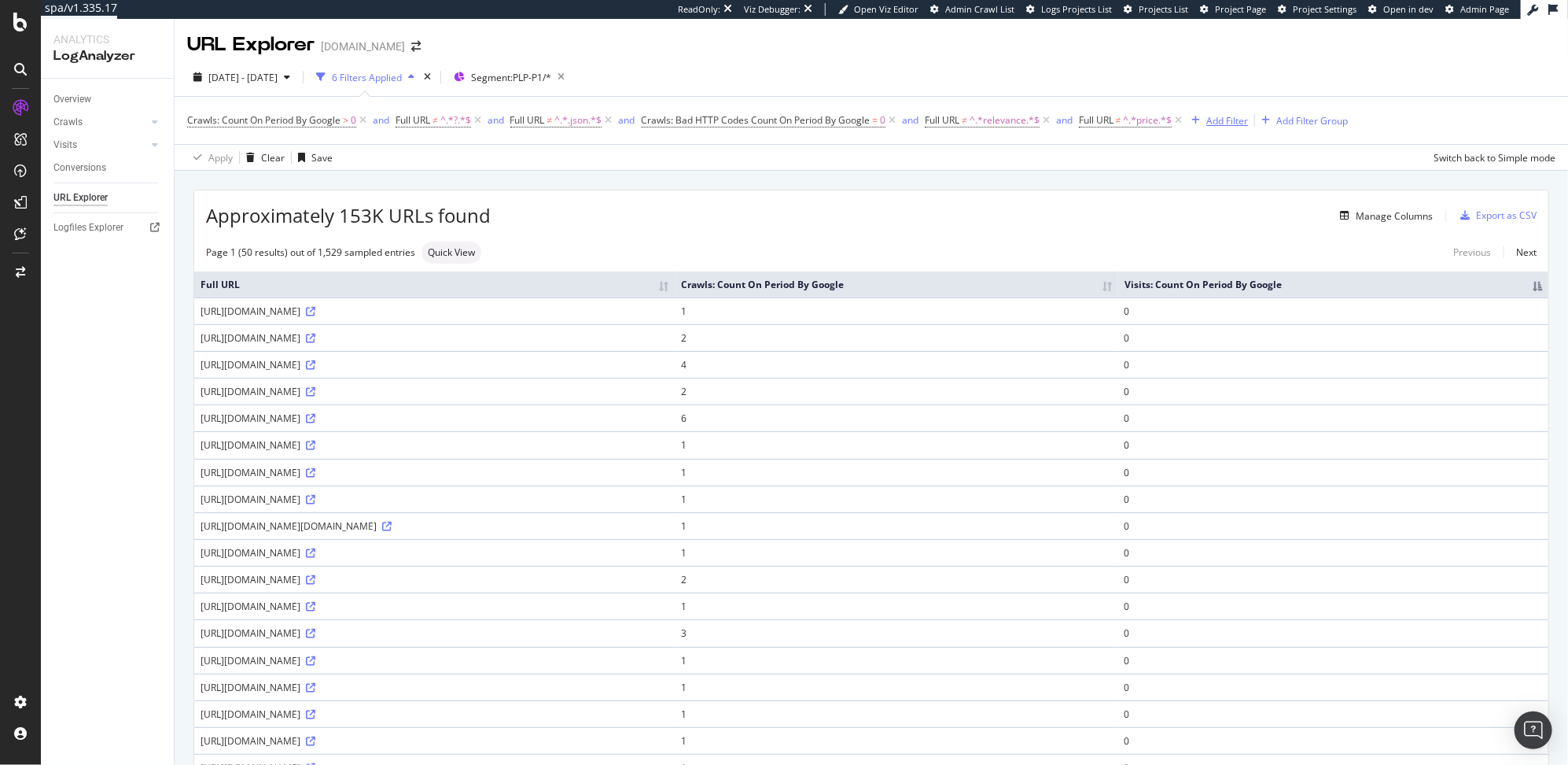
click at [1227, 120] on div "Add Filter" at bounding box center [1226, 120] width 42 height 13
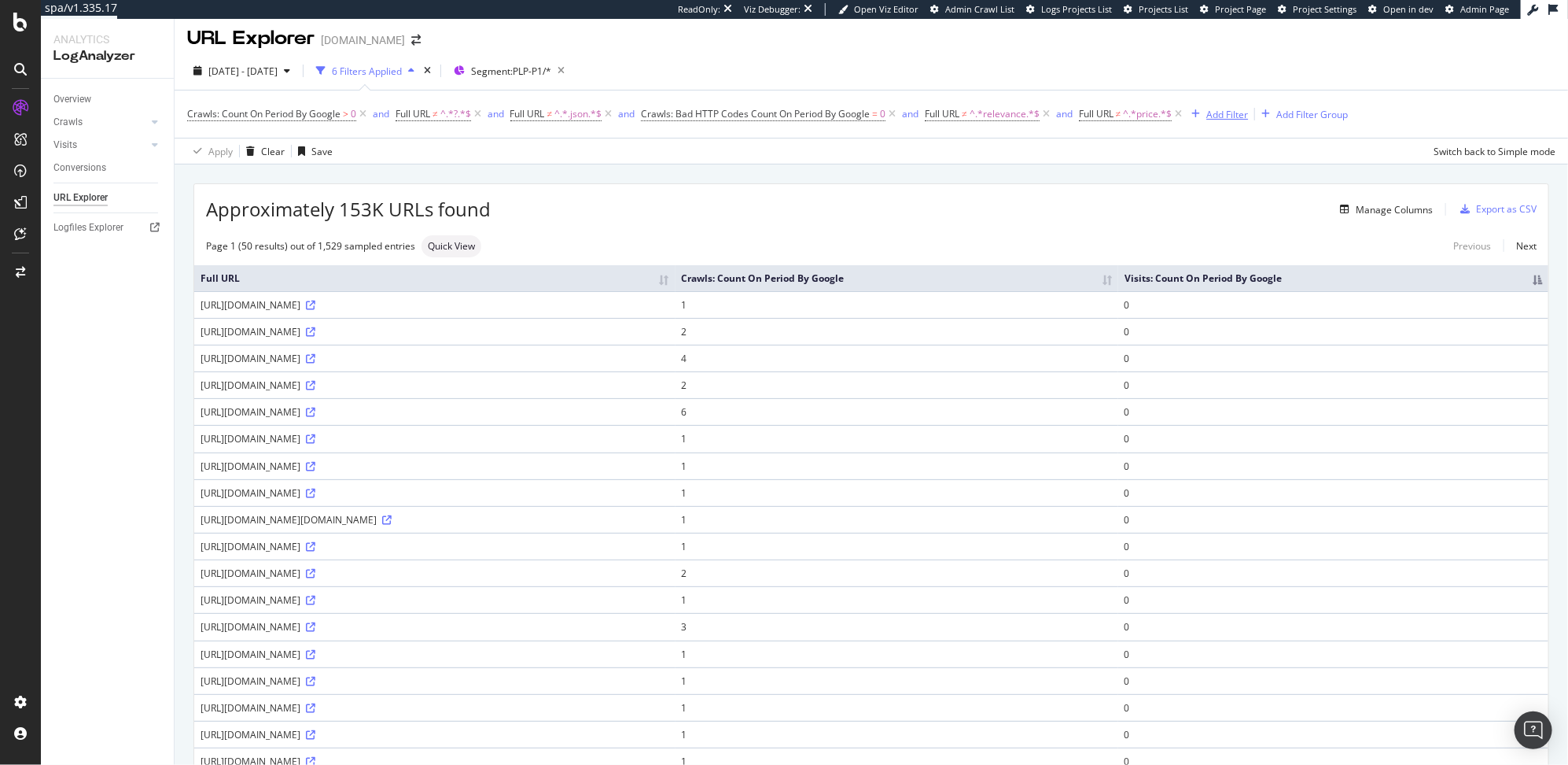
click at [1227, 109] on div "Add Filter" at bounding box center [1226, 114] width 42 height 13
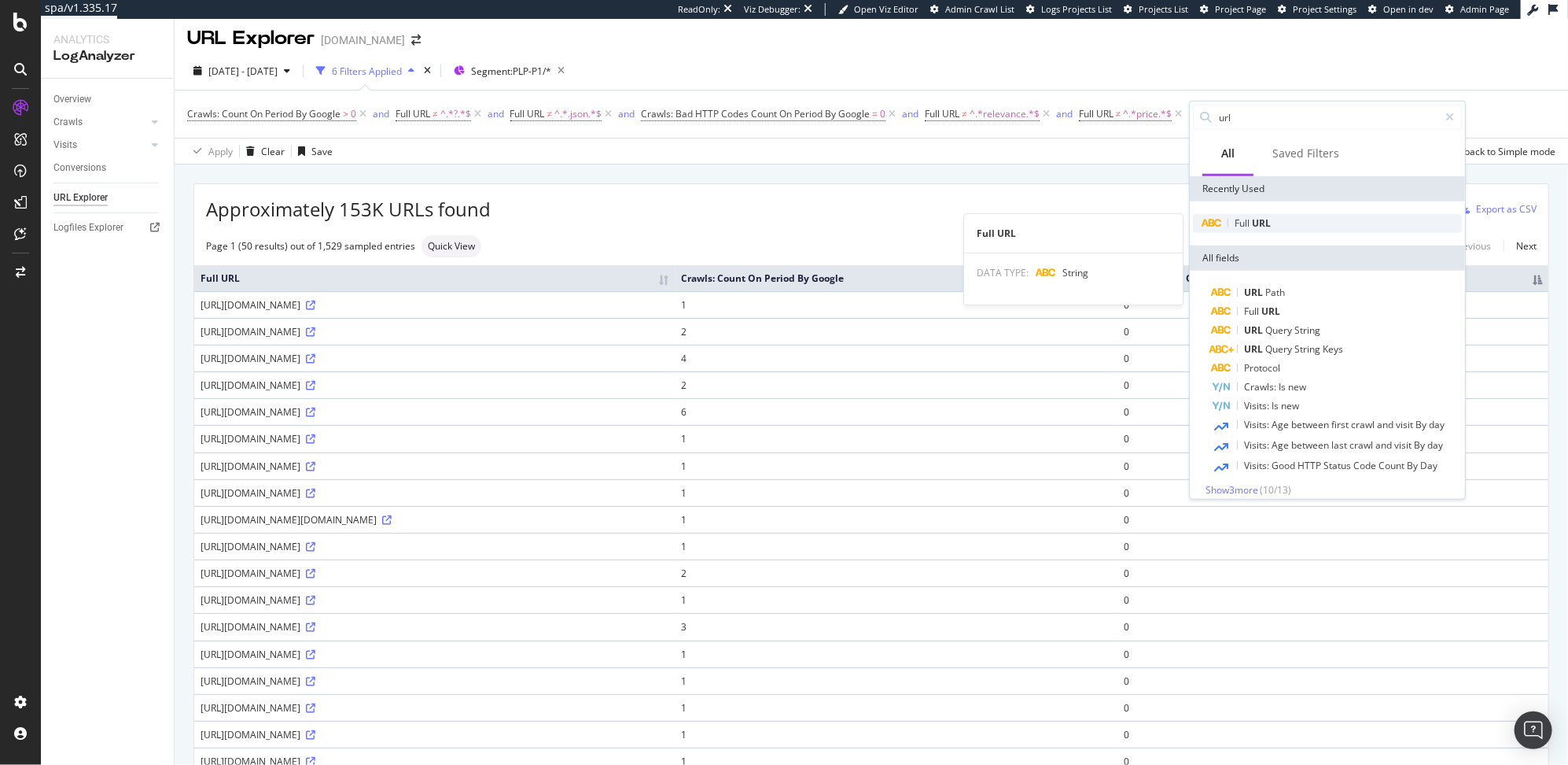
click at [1247, 221] on span "Full" at bounding box center [1243, 222] width 18 height 13
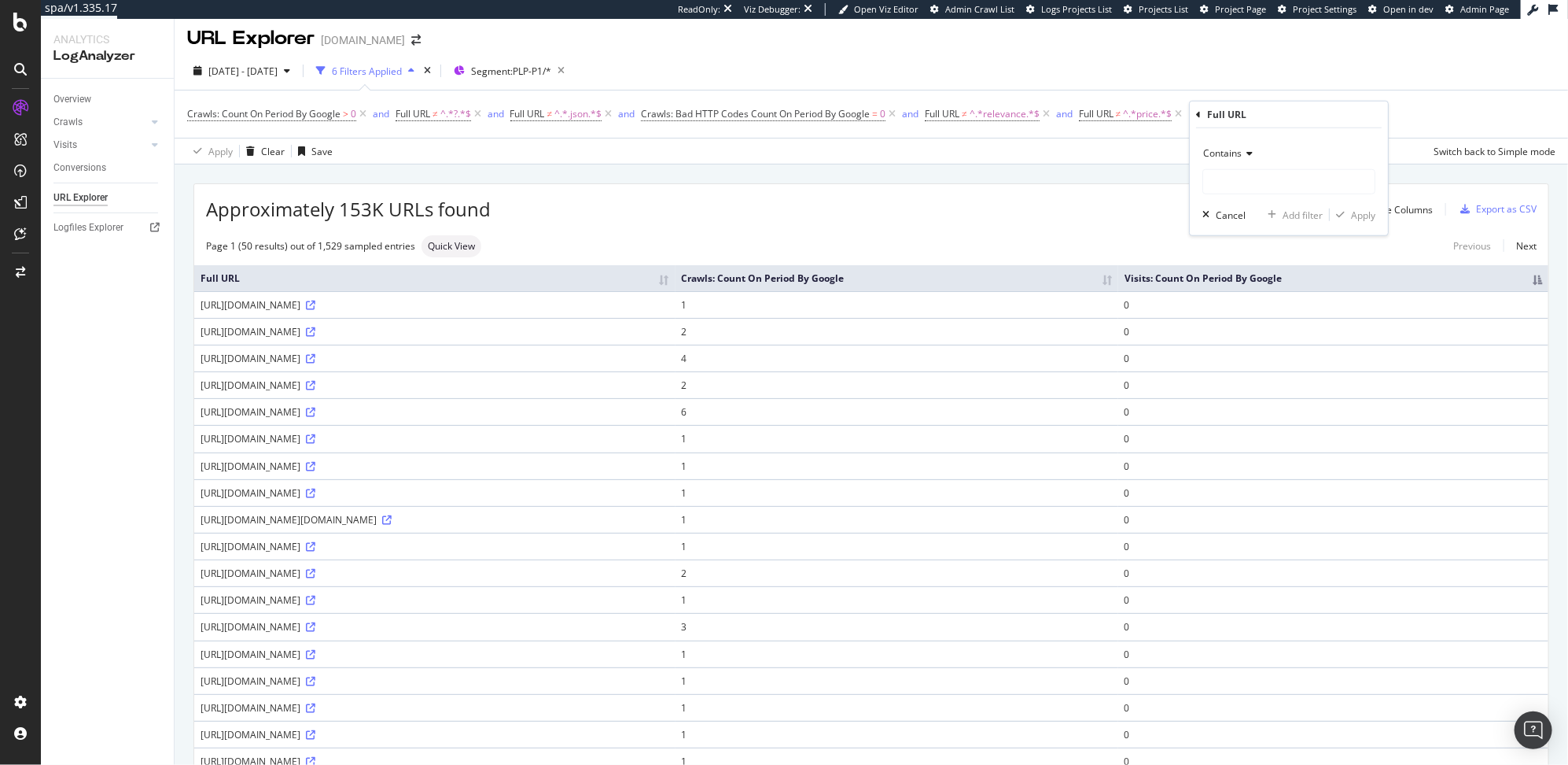
click at [1234, 153] on span "Contains" at bounding box center [1222, 152] width 39 height 13
click at [1247, 328] on span "Doesn't contain" at bounding box center [1243, 328] width 68 height 13
click at [1240, 180] on input "text" at bounding box center [1288, 182] width 172 height 25
type input "size"
click at [1364, 217] on div "Apply" at bounding box center [1363, 214] width 25 height 13
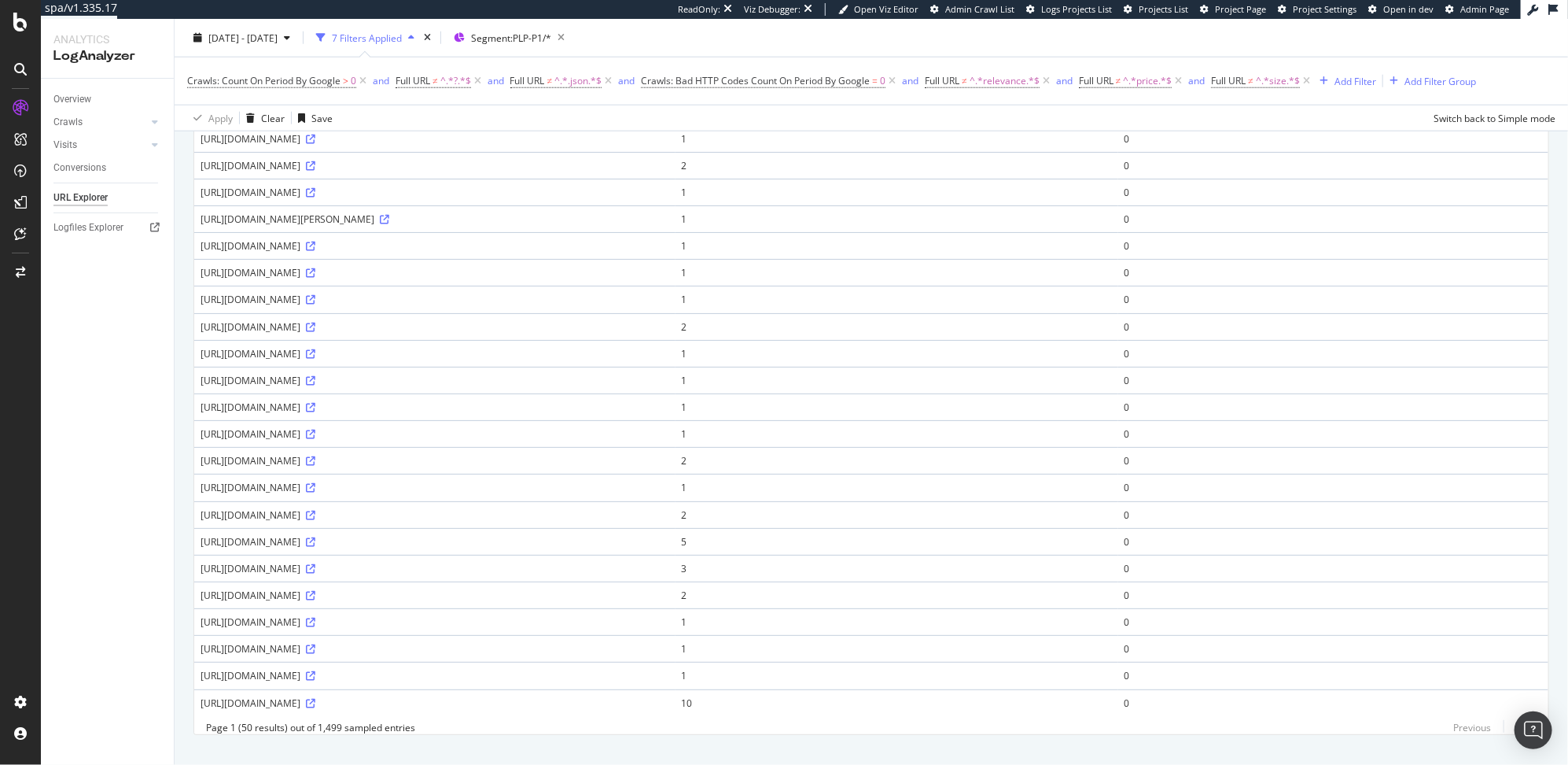
scroll to position [966, 0]
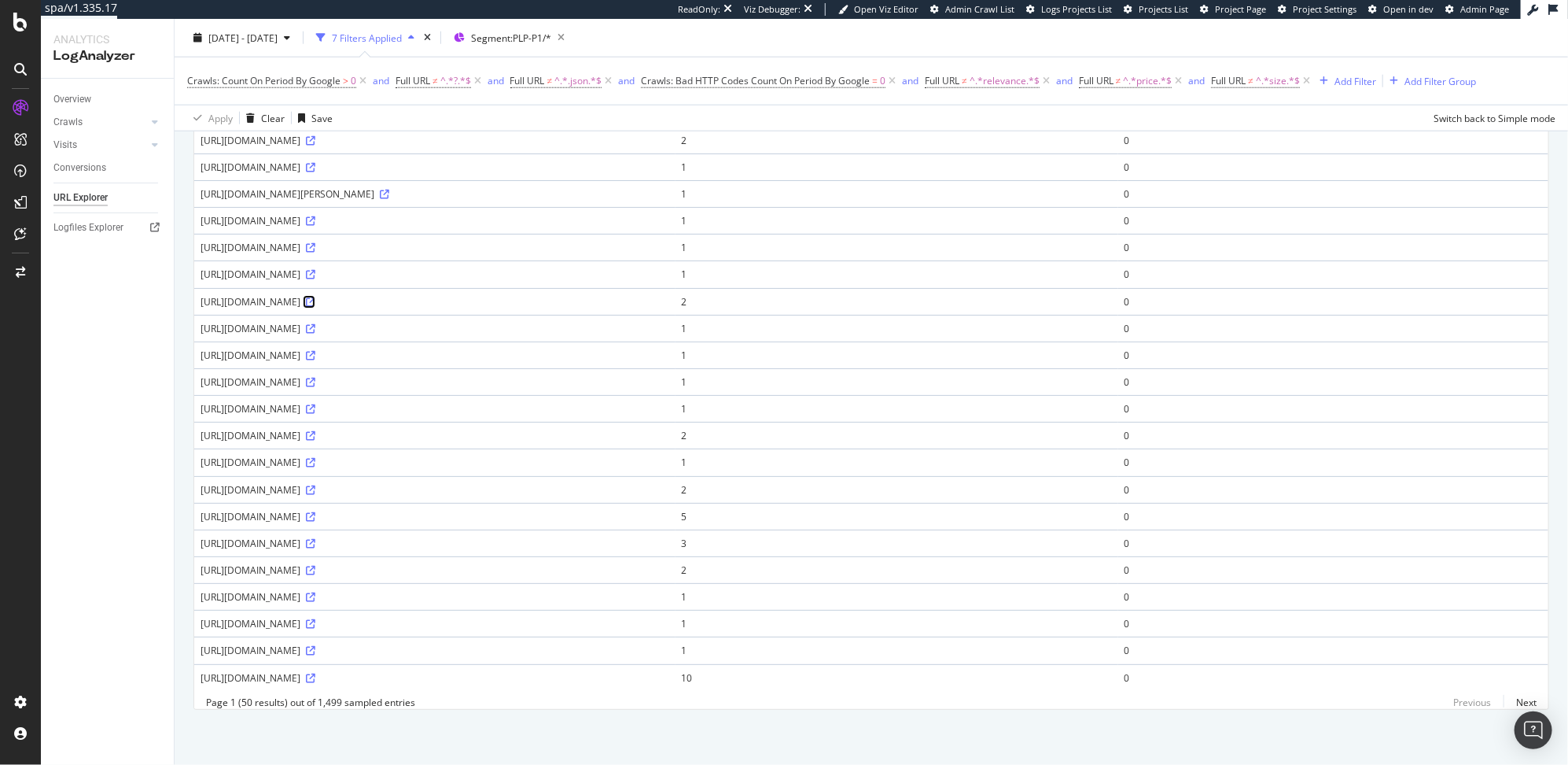
click at [315, 298] on icon at bounding box center [311, 302] width 10 height 10
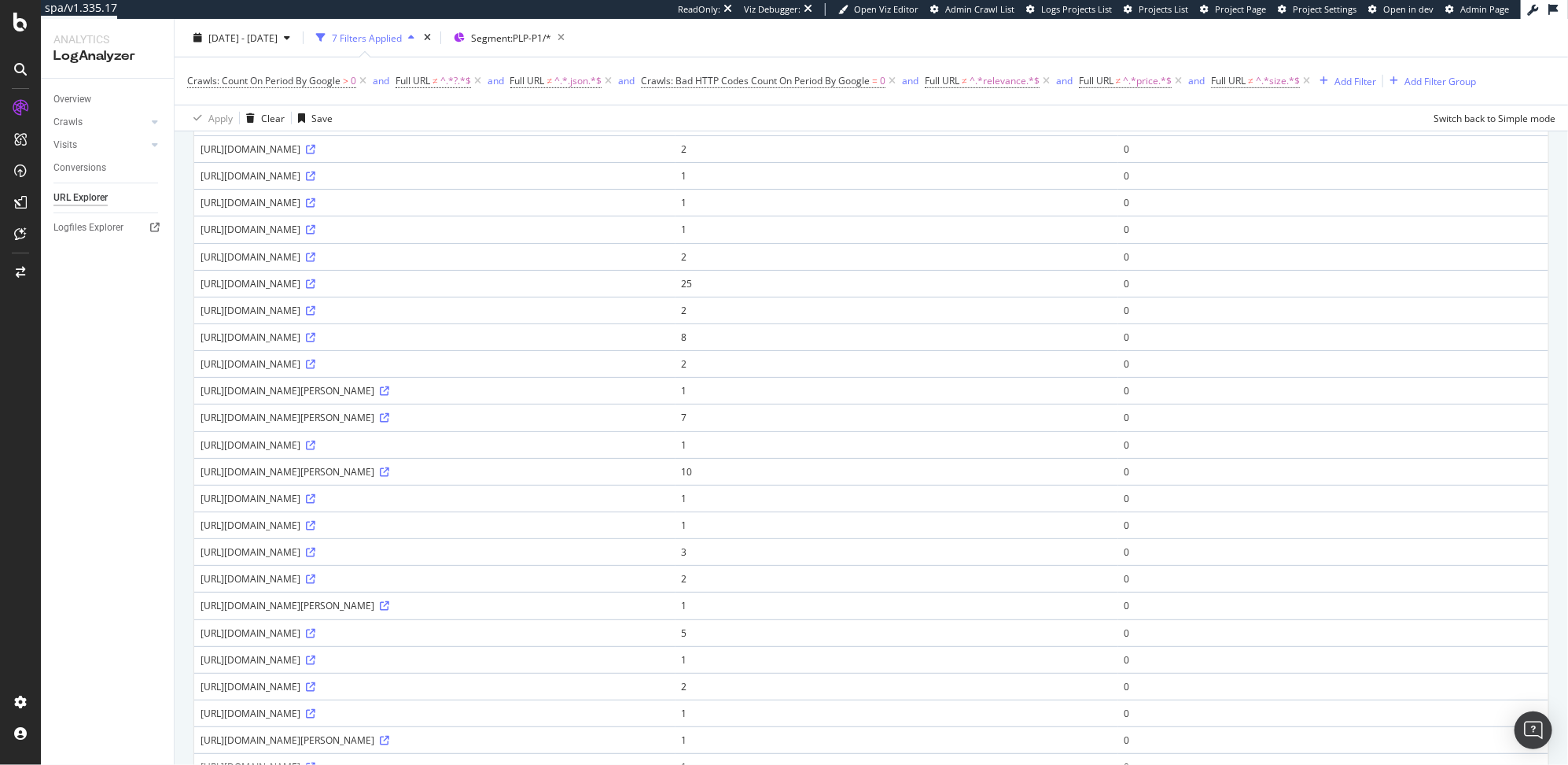
scroll to position [0, 0]
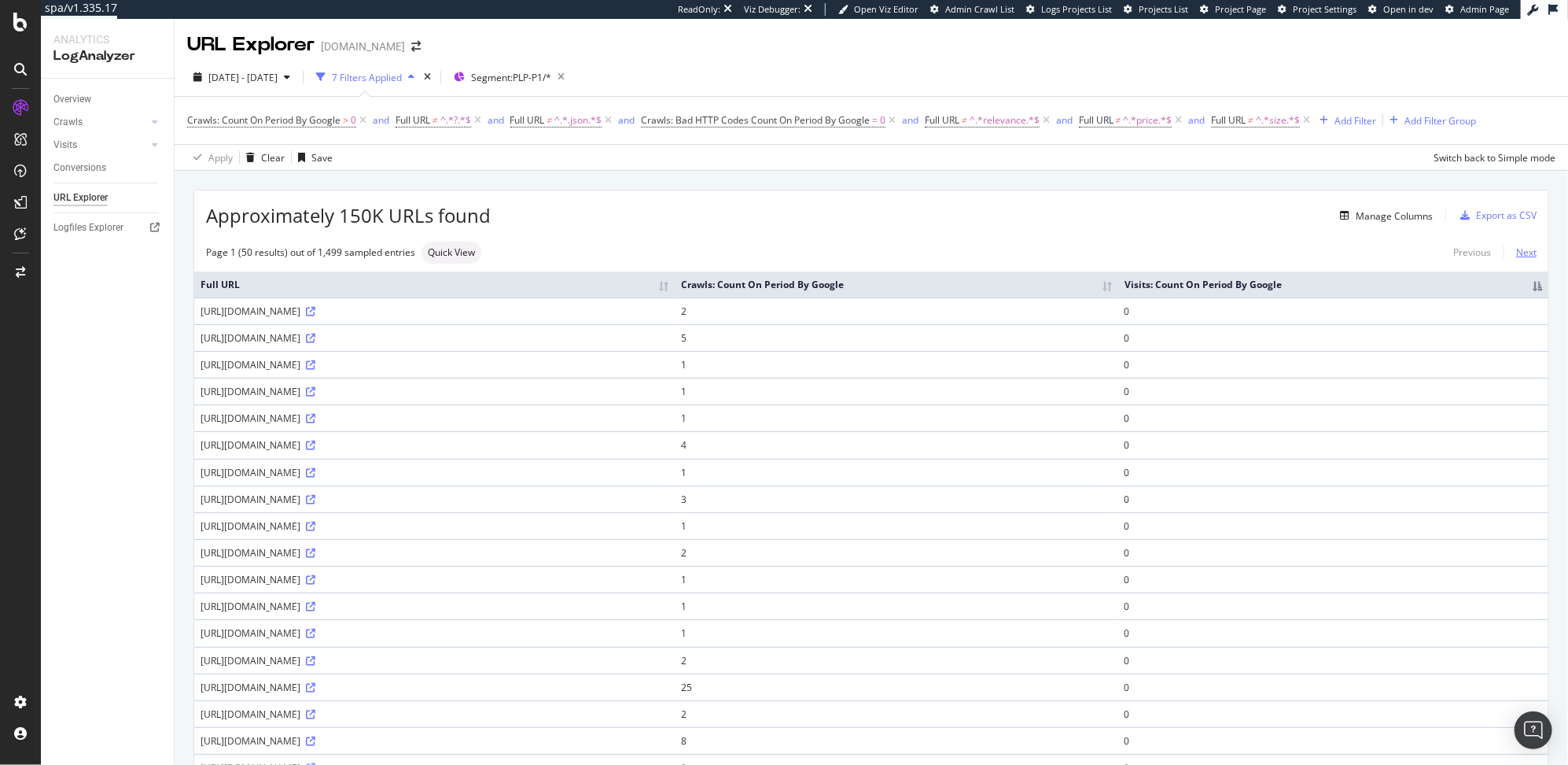
click at [1512, 258] on link "Next" at bounding box center [1519, 252] width 33 height 23
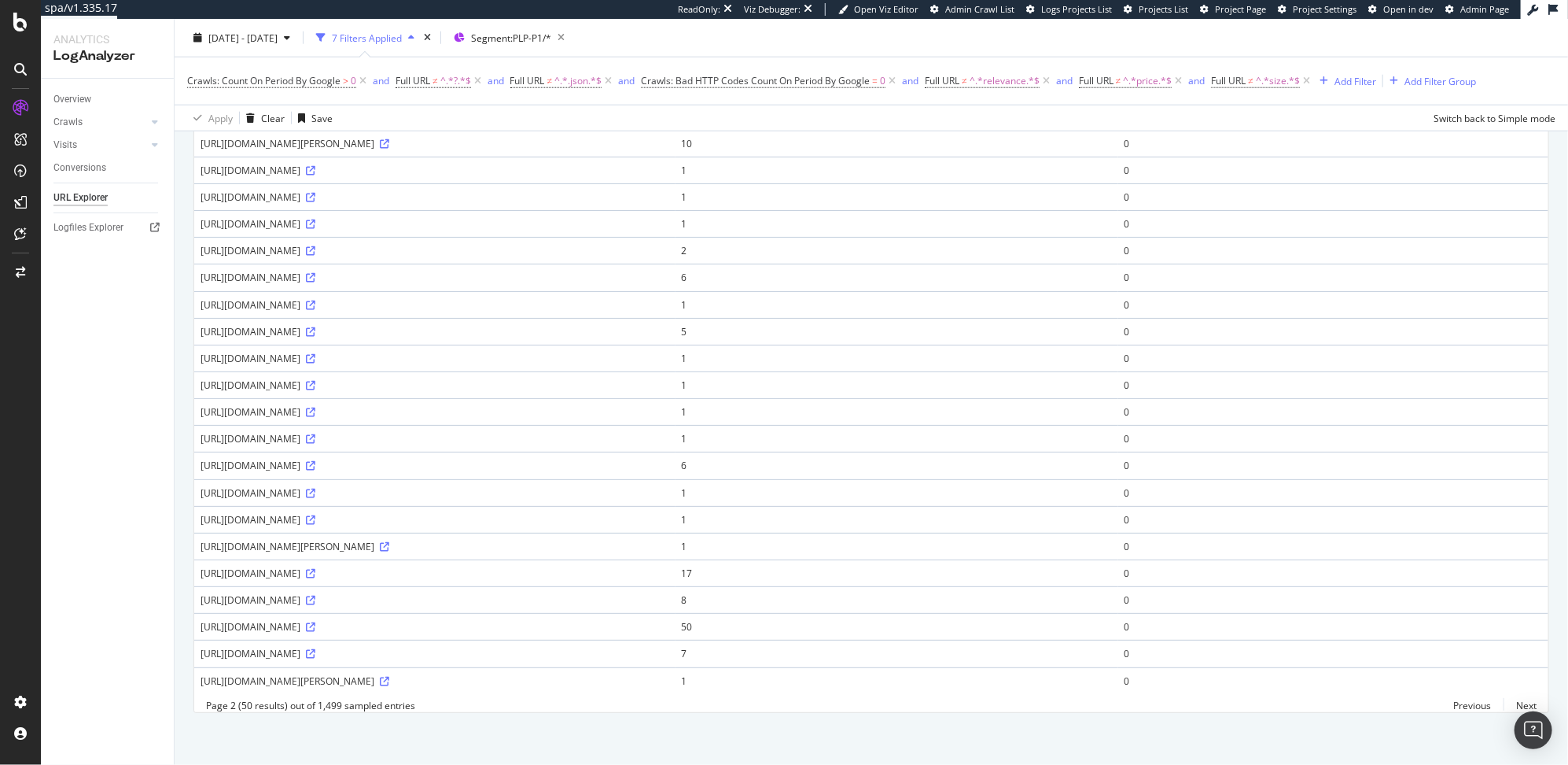
scroll to position [966, 0]
click at [315, 645] on icon at bounding box center [311, 650] width 10 height 10
click at [315, 431] on icon at bounding box center [311, 436] width 10 height 10
click at [315, 243] on icon at bounding box center [311, 248] width 10 height 10
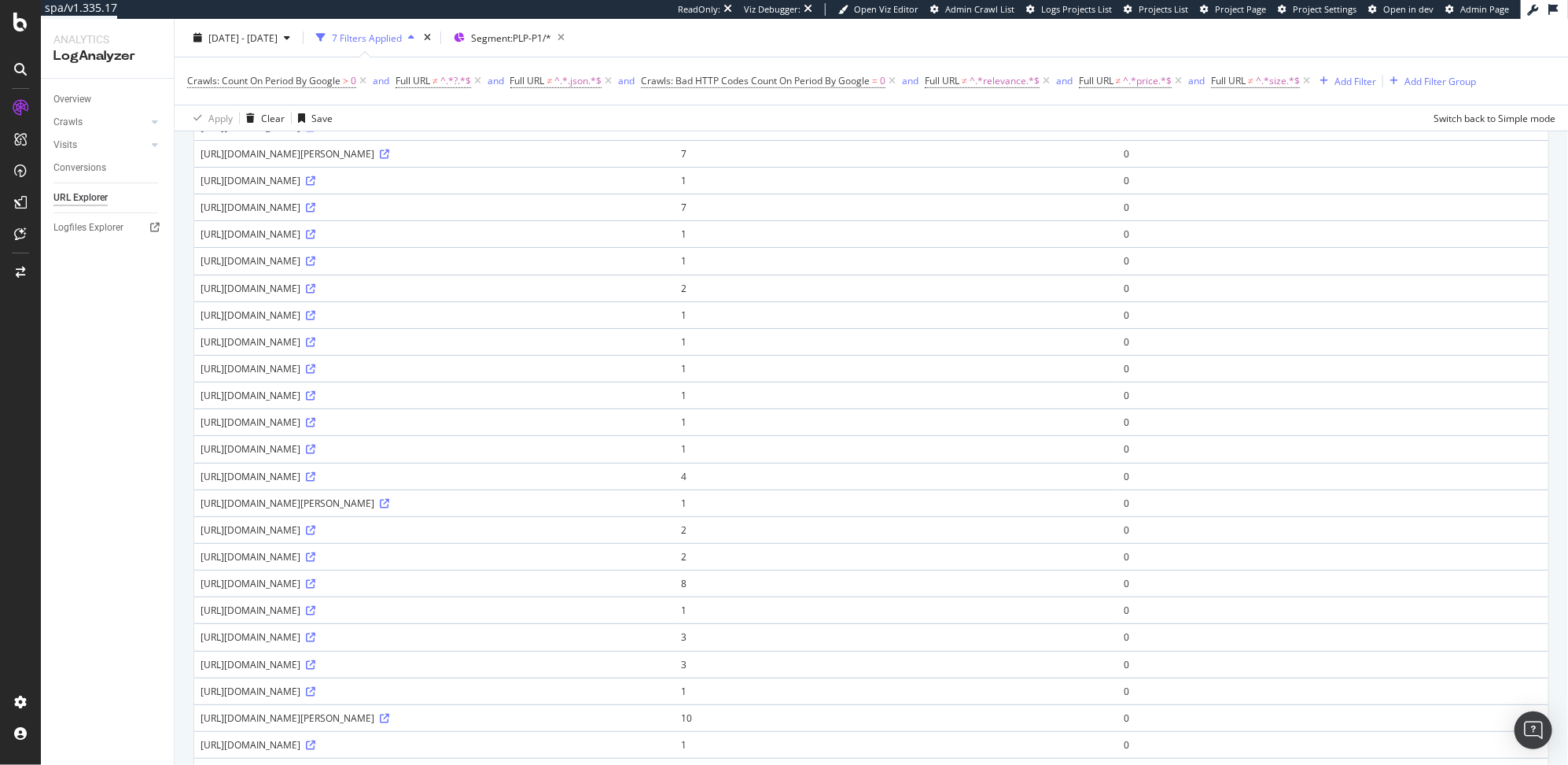
scroll to position [0, 0]
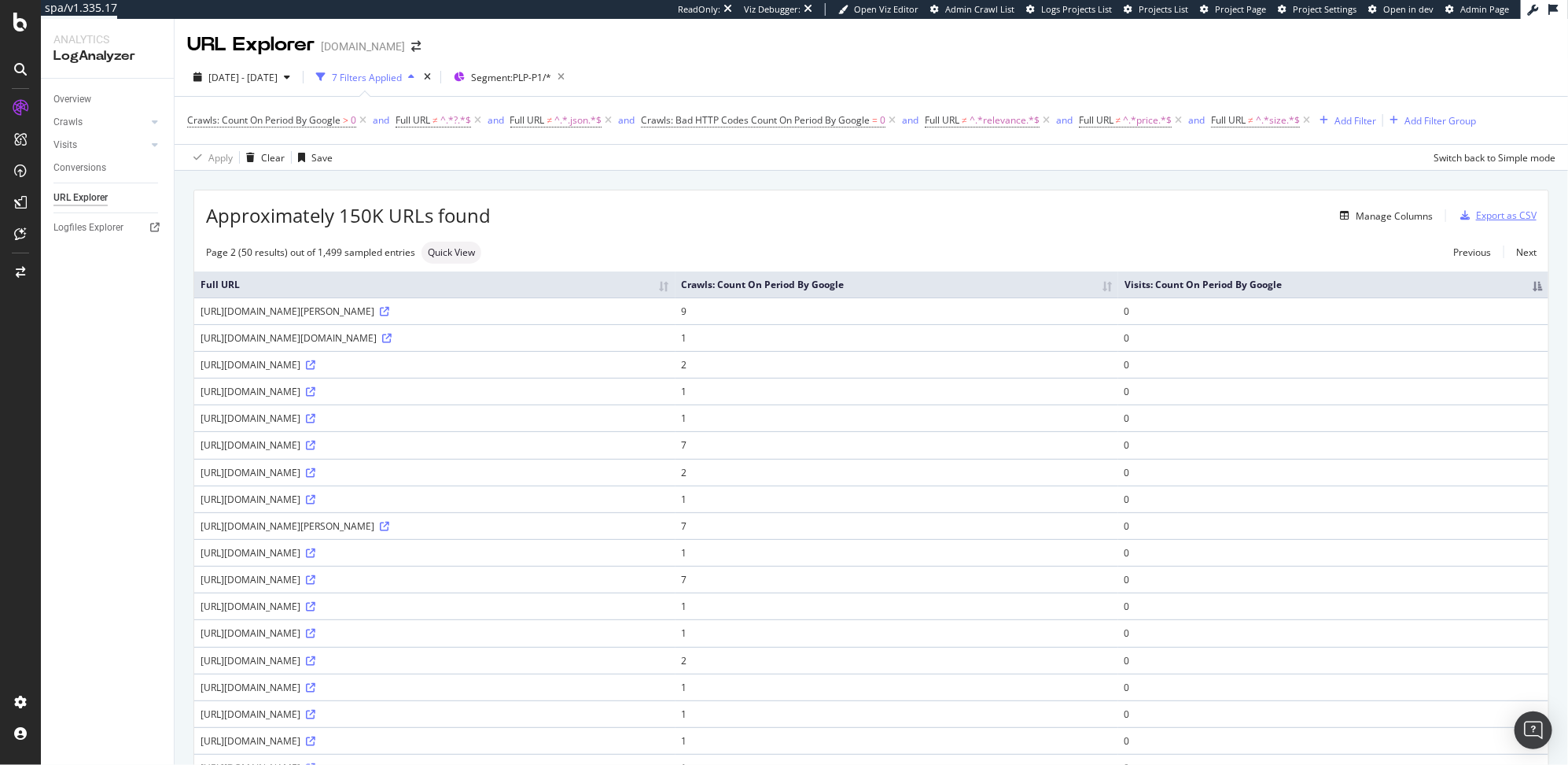
click at [1476, 215] on div "Export as CSV" at bounding box center [1506, 214] width 60 height 13
